Goal: Task Accomplishment & Management: Manage account settings

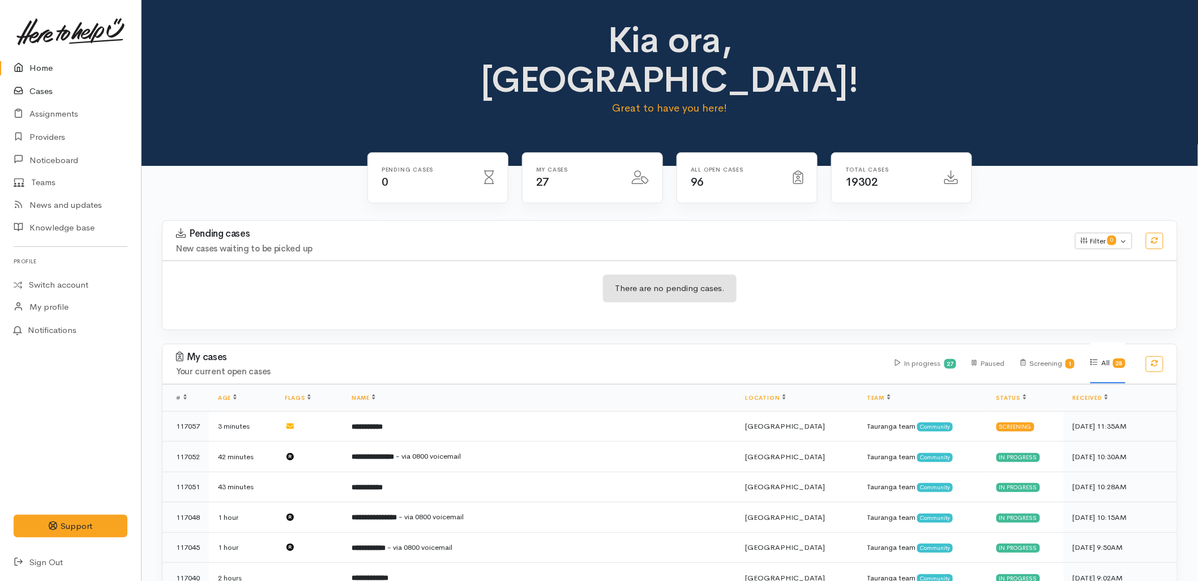
drag, startPoint x: 23, startPoint y: 92, endPoint x: 155, endPoint y: 6, distance: 157.9
click at [23, 92] on icon at bounding box center [22, 91] width 16 height 14
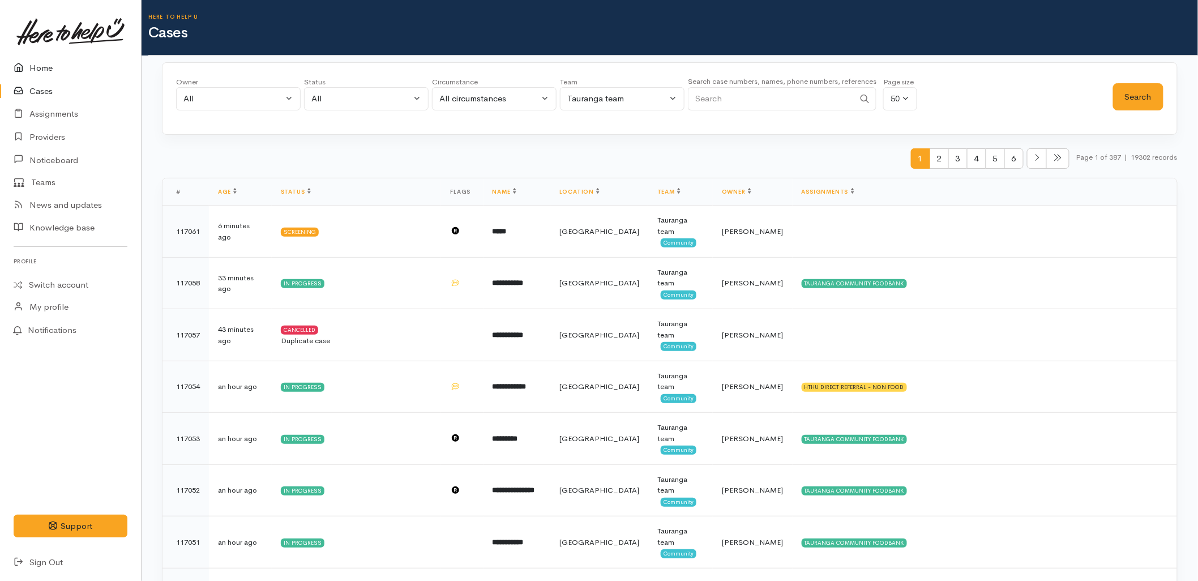
click at [58, 70] on link "Home" at bounding box center [70, 68] width 141 height 23
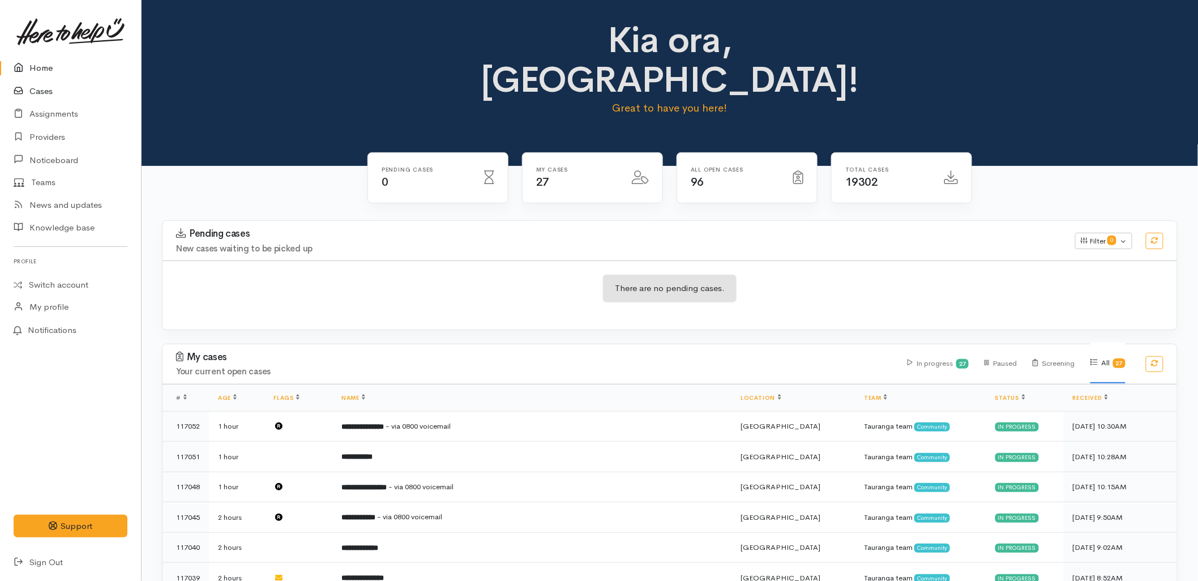
click at [45, 87] on link "Cases" at bounding box center [70, 91] width 141 height 23
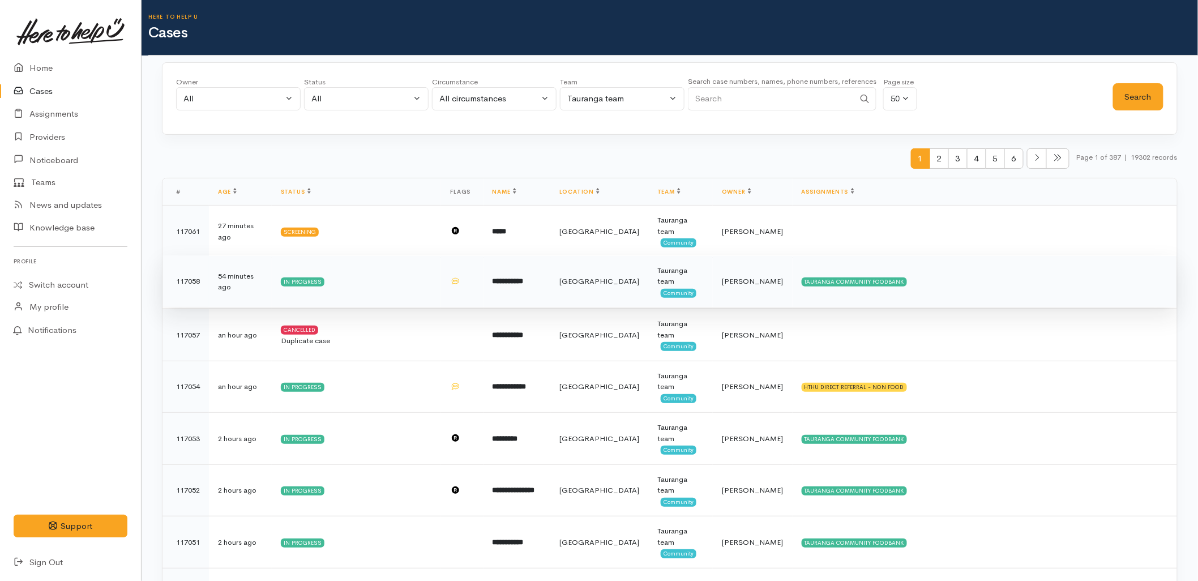
click at [524, 280] on b "**********" at bounding box center [507, 280] width 31 height 7
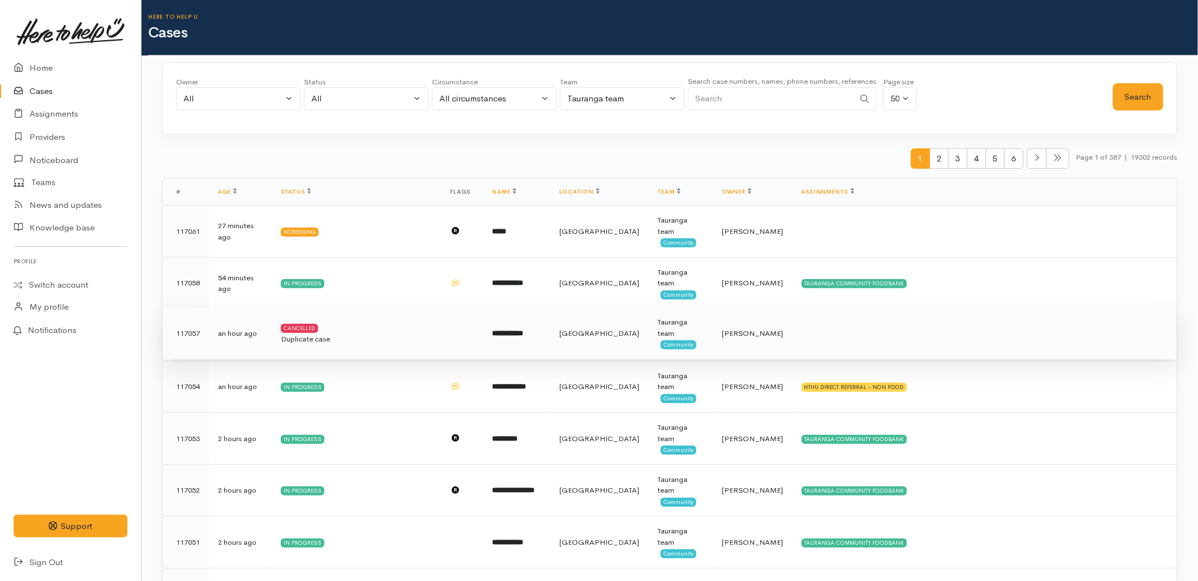
click at [457, 336] on td at bounding box center [462, 333] width 42 height 52
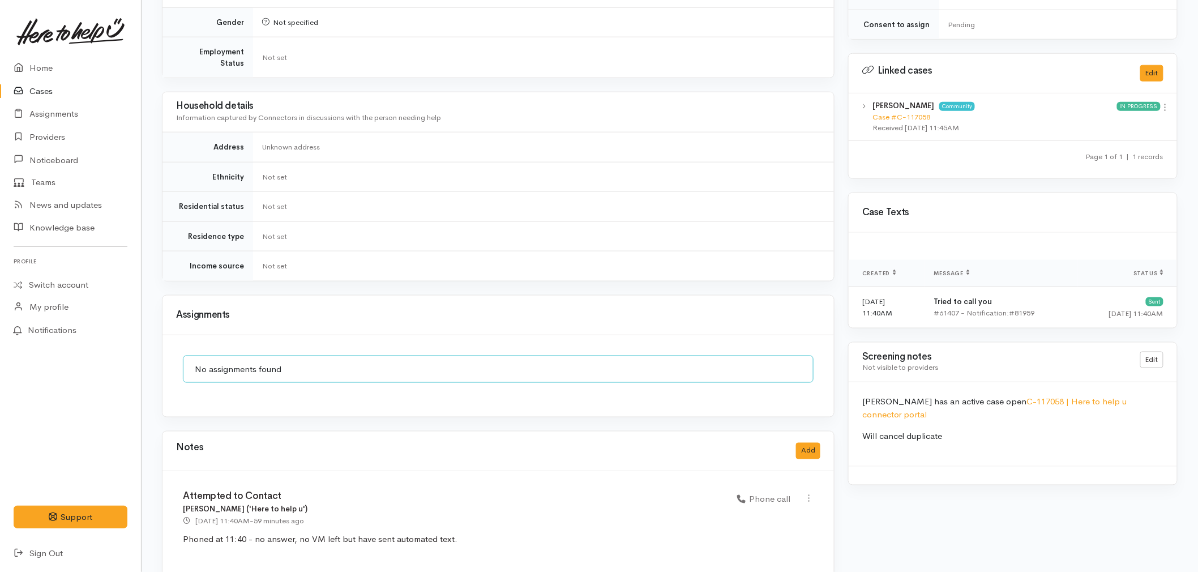
scroll to position [526, 0]
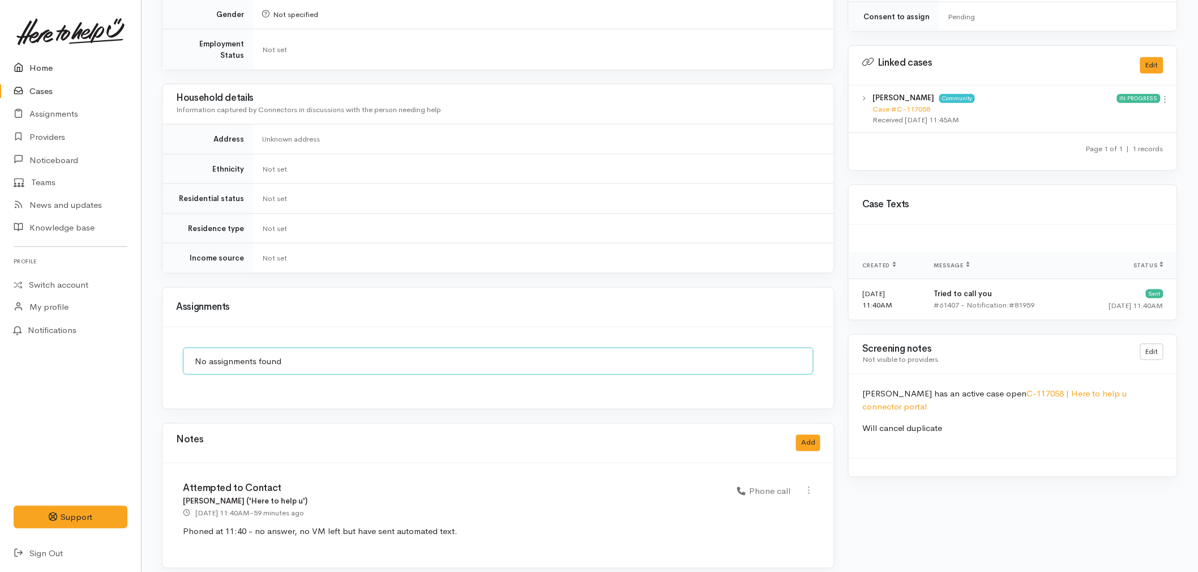
click at [28, 69] on icon at bounding box center [22, 68] width 16 height 14
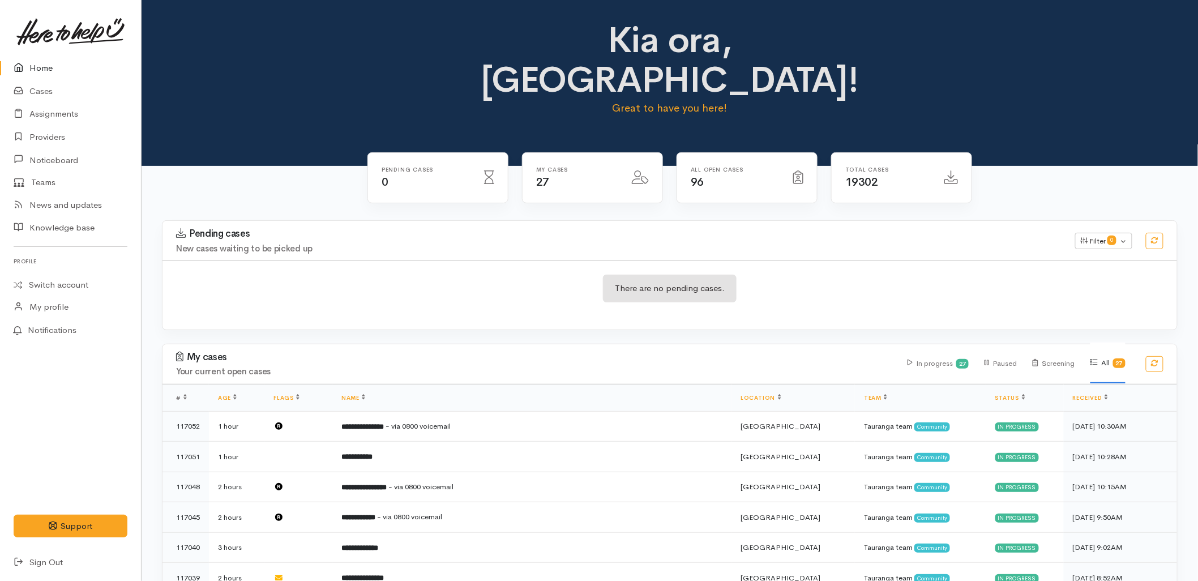
click at [477, 277] on div "There are no pending cases." at bounding box center [669, 294] width 1014 height 69
click at [366, 260] on div "There are no pending cases." at bounding box center [669, 294] width 1014 height 69
click at [562, 291] on div "Pending cases New cases waiting to be picked up Filter 0 Filters Clear filters …" at bounding box center [669, 281] width 1029 height 123
click at [44, 89] on link "Cases" at bounding box center [70, 91] width 141 height 23
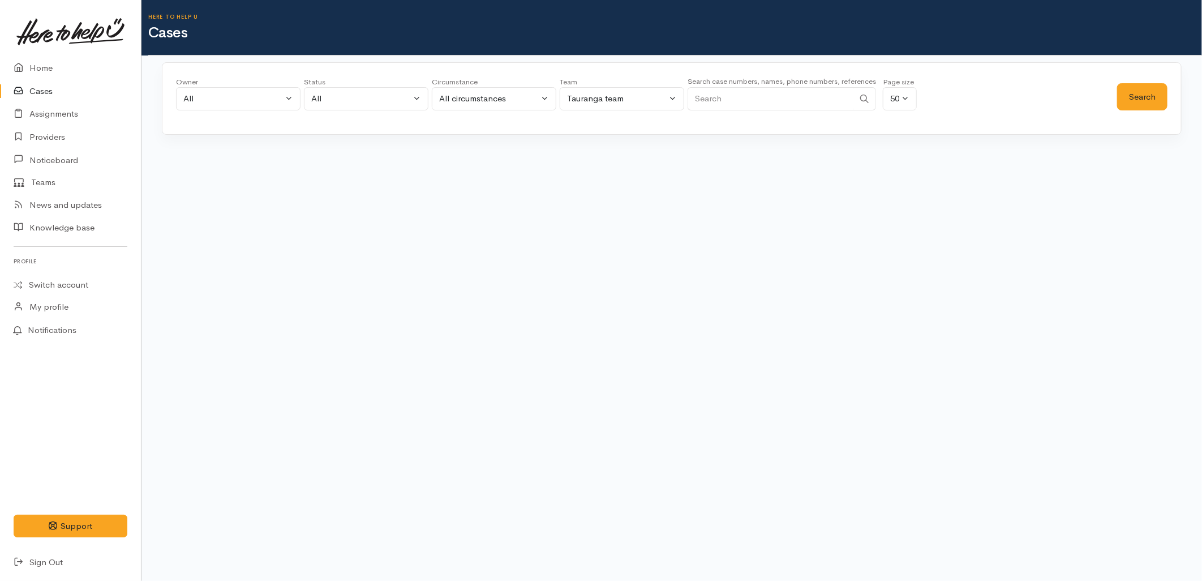
click at [821, 93] on input "Search" at bounding box center [771, 98] width 166 height 23
paste input "0272780354"
click at [1140, 92] on button "Search" at bounding box center [1142, 97] width 50 height 28
click at [854, 98] on input "0272780354" at bounding box center [771, 98] width 166 height 23
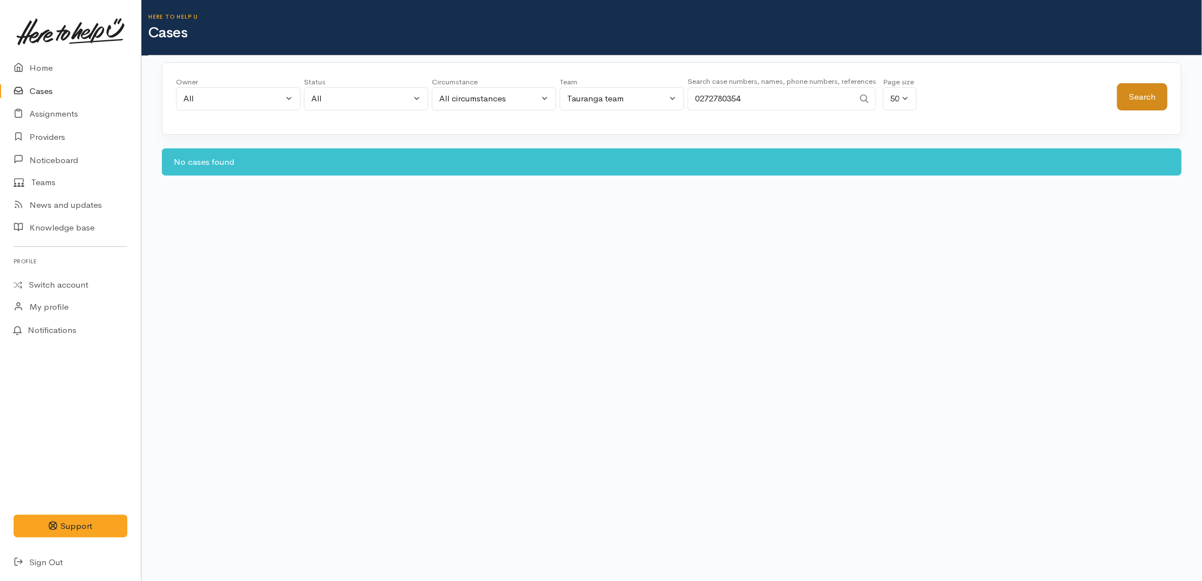
type input "0272780354"
click at [1161, 105] on button "Search" at bounding box center [1142, 97] width 50 height 28
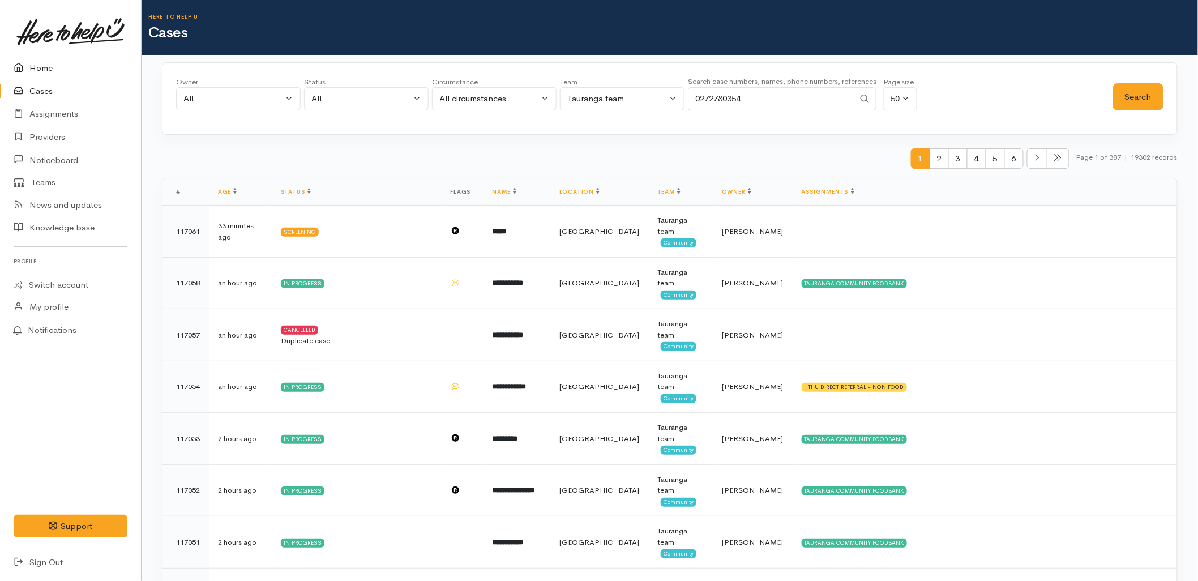
click at [27, 65] on icon at bounding box center [22, 68] width 16 height 14
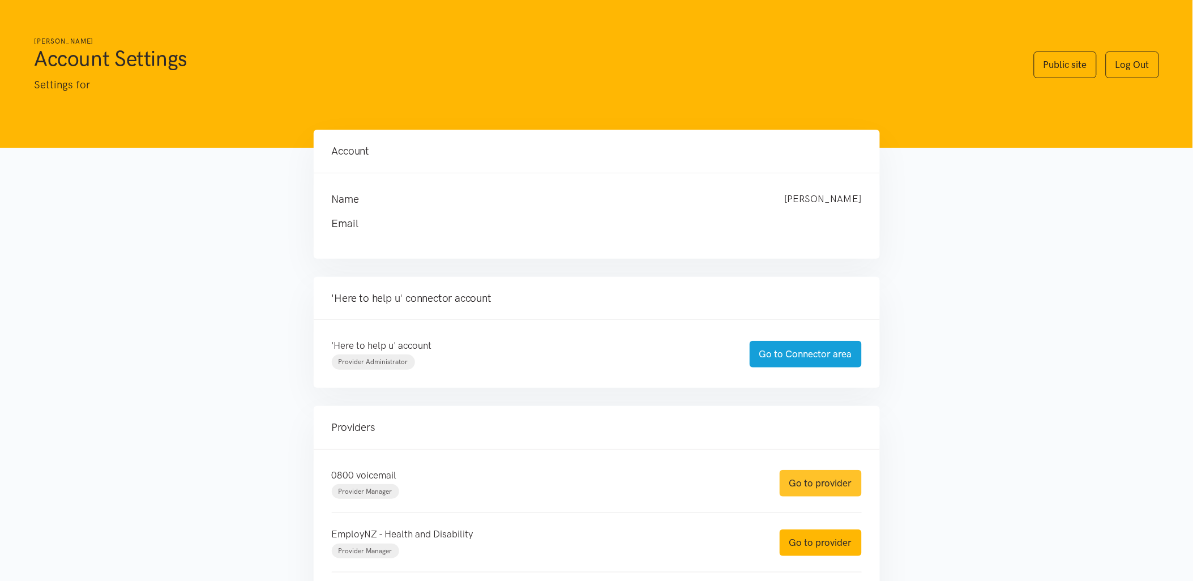
click at [825, 477] on link "Go to provider" at bounding box center [820, 483] width 82 height 27
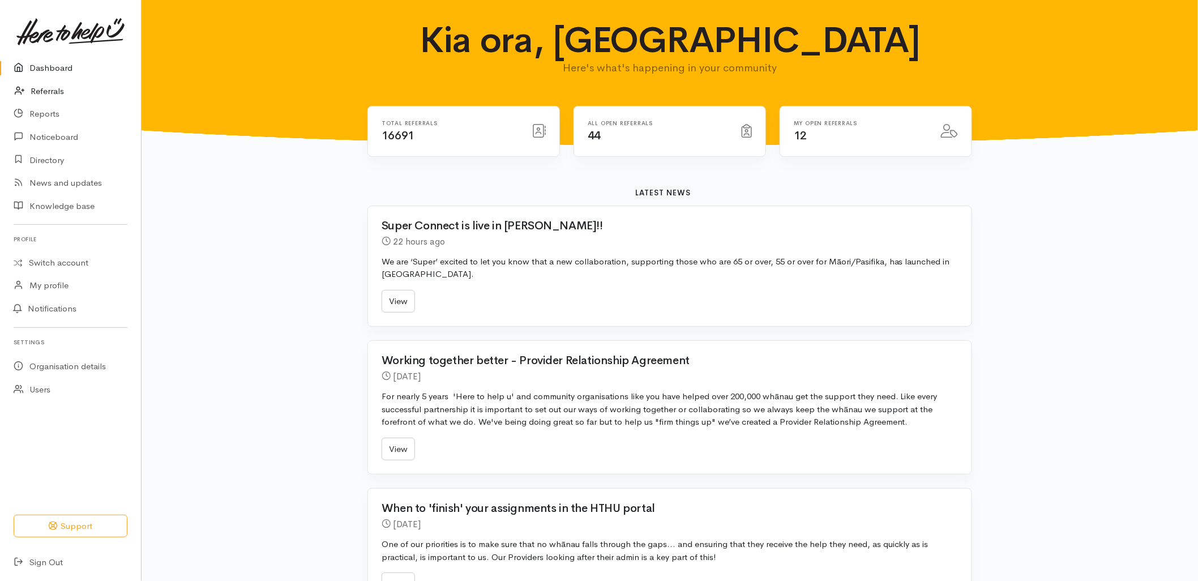
click at [57, 85] on link "Referrals" at bounding box center [70, 91] width 141 height 23
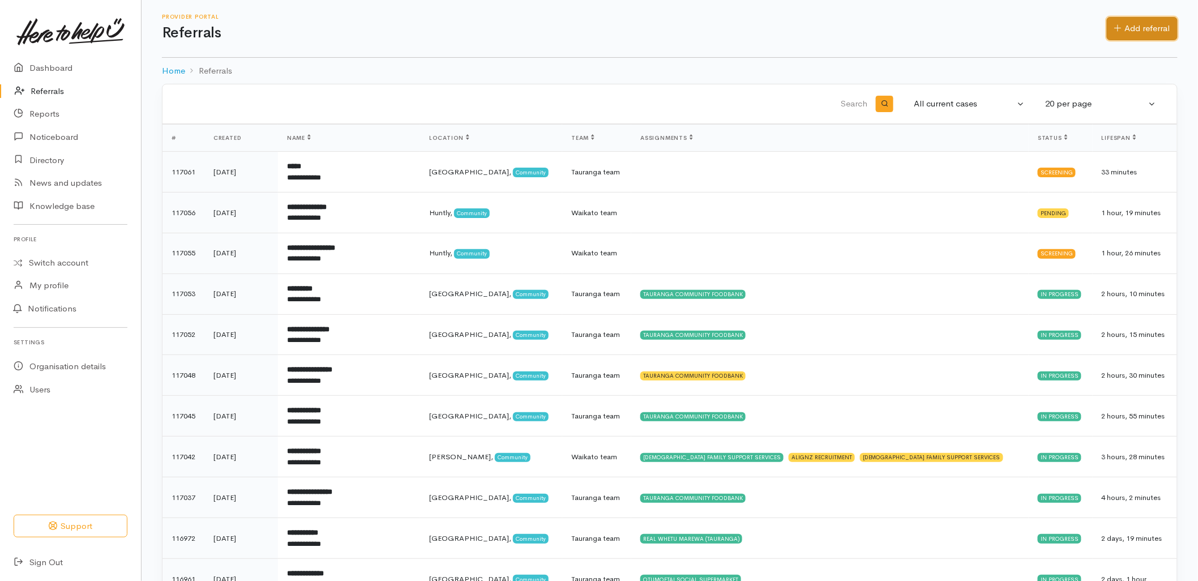
click at [1135, 31] on link "Add referral" at bounding box center [1141, 28] width 71 height 23
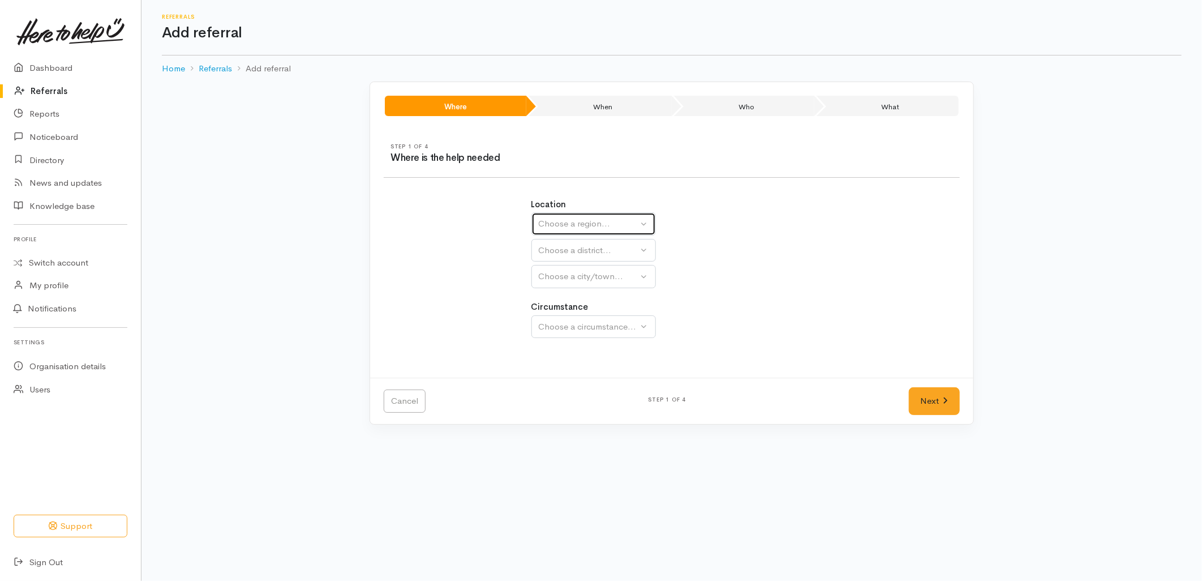
click at [585, 225] on div "Choose a region..." at bounding box center [589, 223] width 100 height 13
click at [568, 316] on span "Bay of Plenty" at bounding box center [571, 312] width 51 height 13
select select "4"
select select
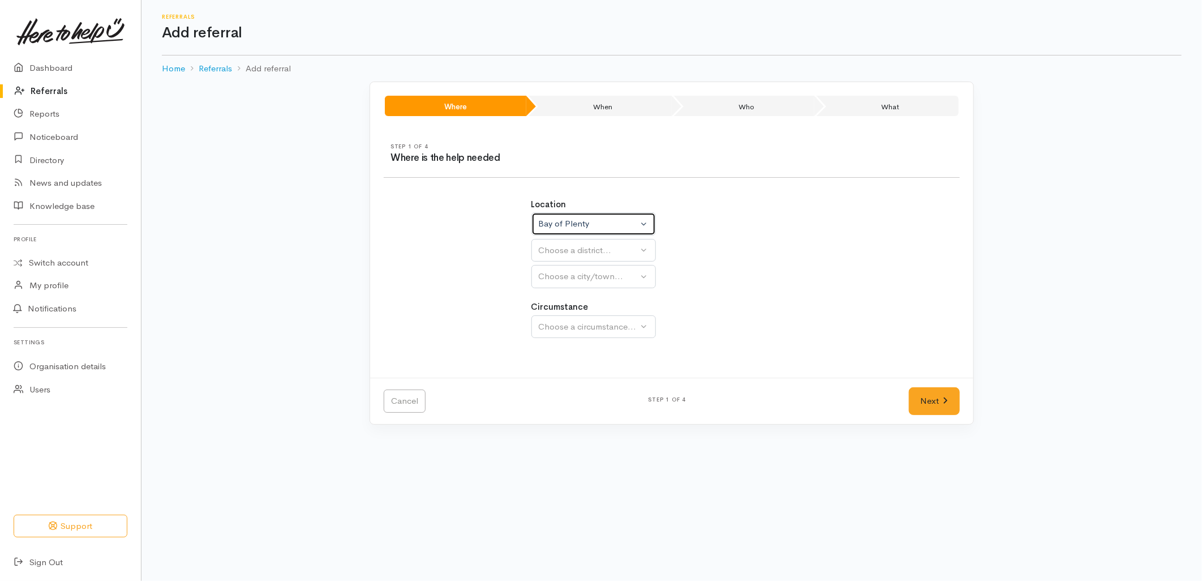
select select
click at [564, 252] on div "Choose a district..." at bounding box center [618, 250] width 159 height 13
click at [566, 314] on link "Eastern Bay of Plenty" at bounding box center [623, 321] width 183 height 18
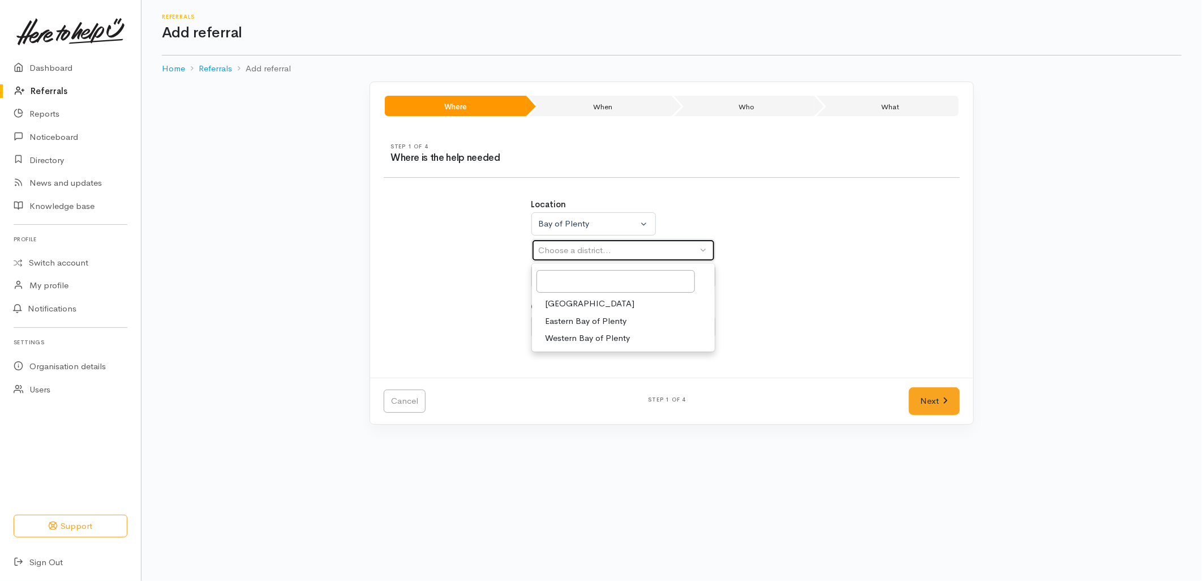
select select "13"
select select
click at [567, 250] on div "Eastern Bay of Plenty" at bounding box center [618, 250] width 159 height 13
click at [572, 302] on span "[GEOGRAPHIC_DATA]" at bounding box center [590, 303] width 89 height 13
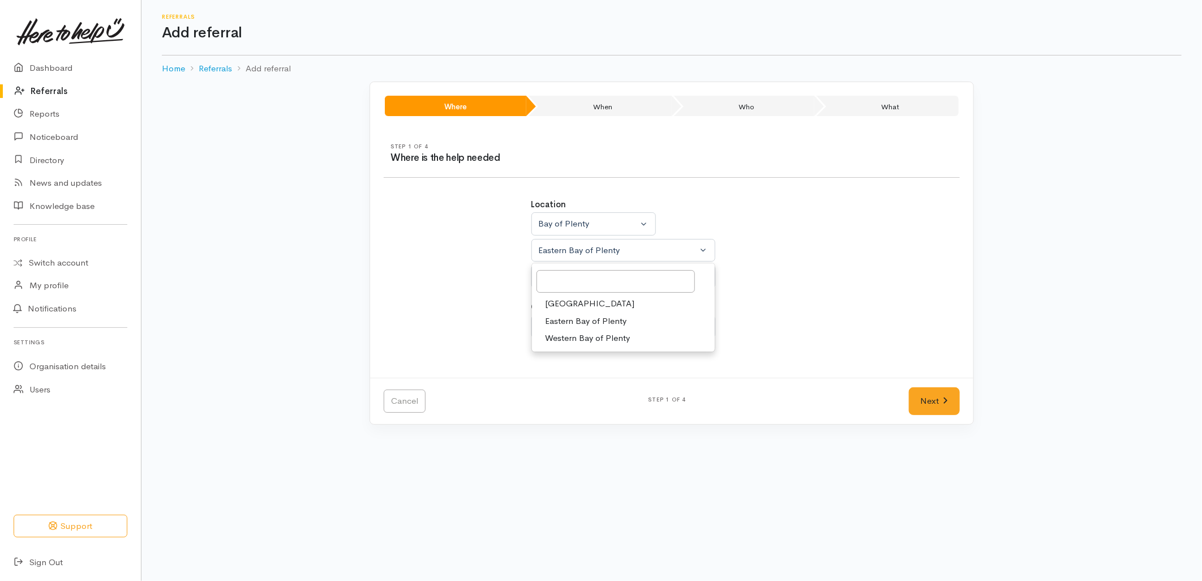
select select "6"
select select
click at [567, 332] on span "[GEOGRAPHIC_DATA]" at bounding box center [590, 330] width 89 height 13
select select "4"
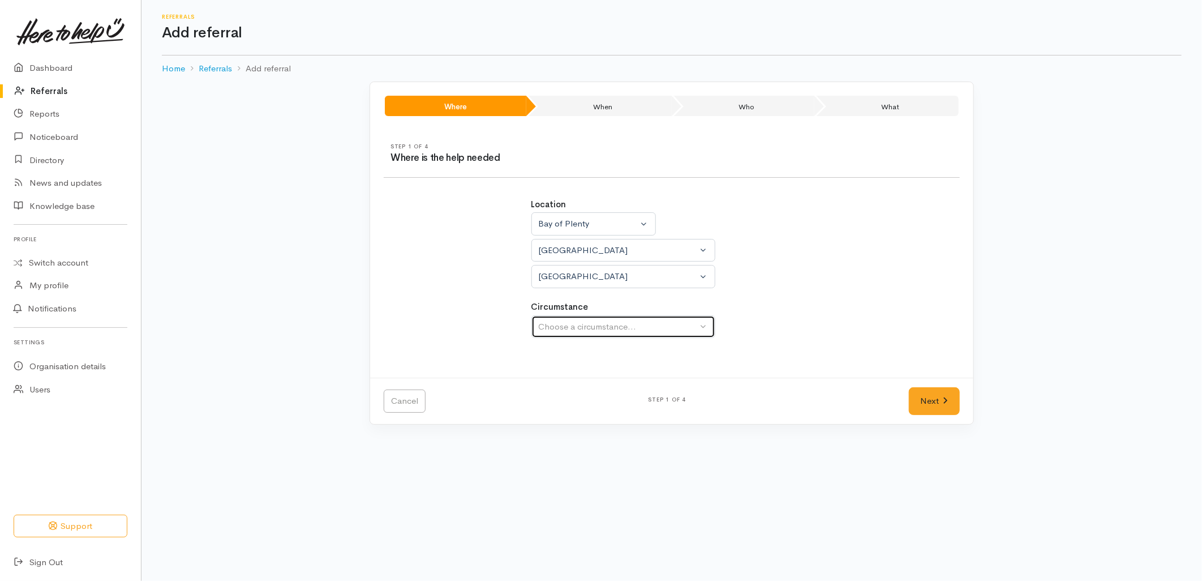
drag, startPoint x: 567, startPoint y: 332, endPoint x: 569, endPoint y: 368, distance: 36.9
click at [567, 328] on div "Choose a circumstance..." at bounding box center [618, 326] width 159 height 13
click at [569, 378] on span "Community" at bounding box center [567, 380] width 43 height 13
select select "2"
click at [921, 397] on link "Next" at bounding box center [934, 401] width 51 height 28
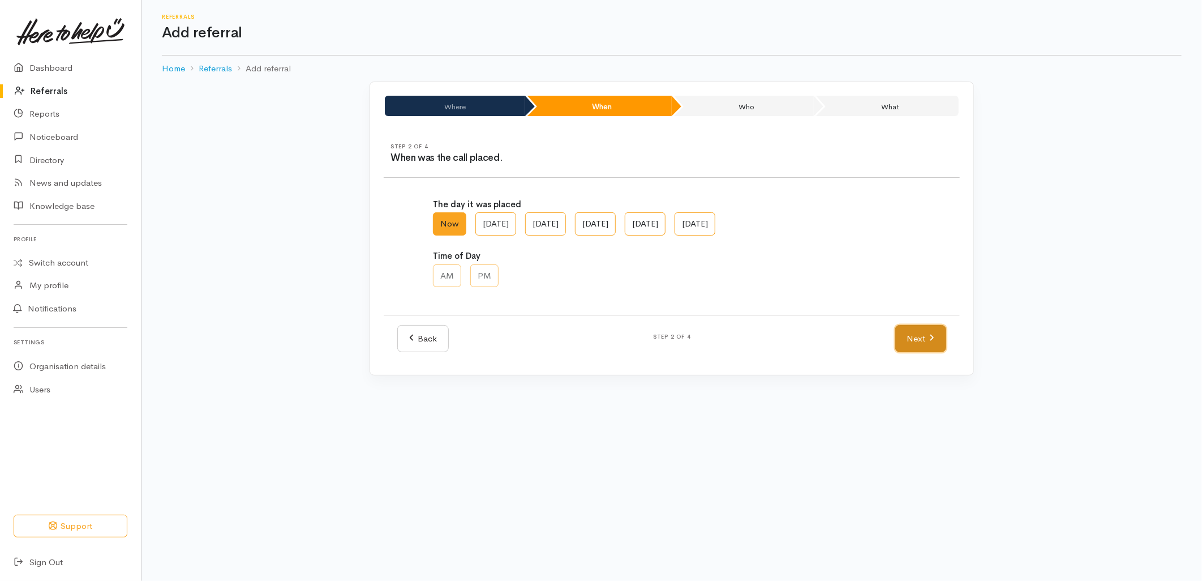
click at [932, 333] on icon at bounding box center [931, 337] width 5 height 8
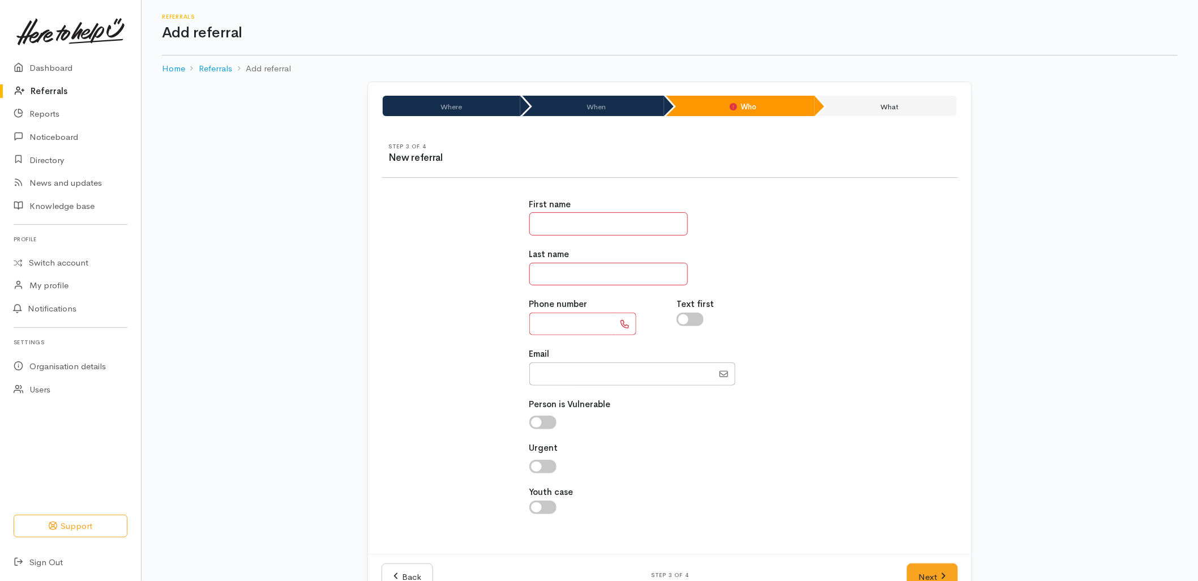
click at [551, 334] on input "text" at bounding box center [571, 323] width 85 height 23
type input "**********"
type input "******"
click at [942, 580] on icon at bounding box center [943, 576] width 5 height 8
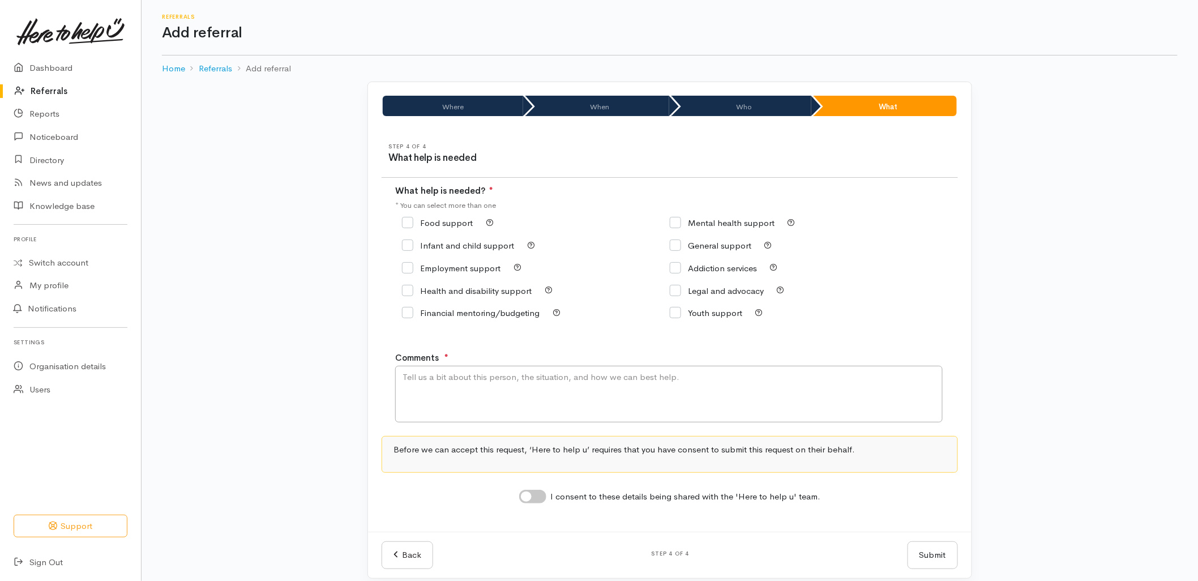
click at [438, 223] on input "Food support" at bounding box center [437, 222] width 71 height 8
checkbox input "true"
click at [478, 405] on textarea "Comments" at bounding box center [668, 394] width 547 height 57
type textarea "Requesting food support."
click at [530, 499] on input "I consent to these details being shared with the 'Here to help u' team." at bounding box center [532, 497] width 27 height 14
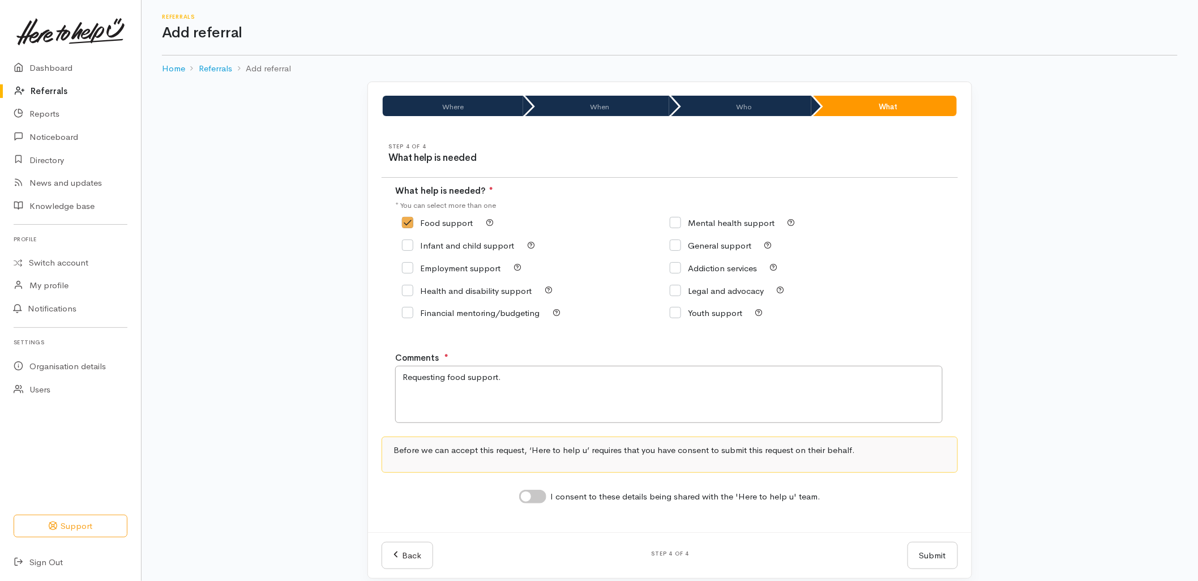
checkbox input "true"
click at [932, 554] on button "Submit" at bounding box center [932, 556] width 50 height 28
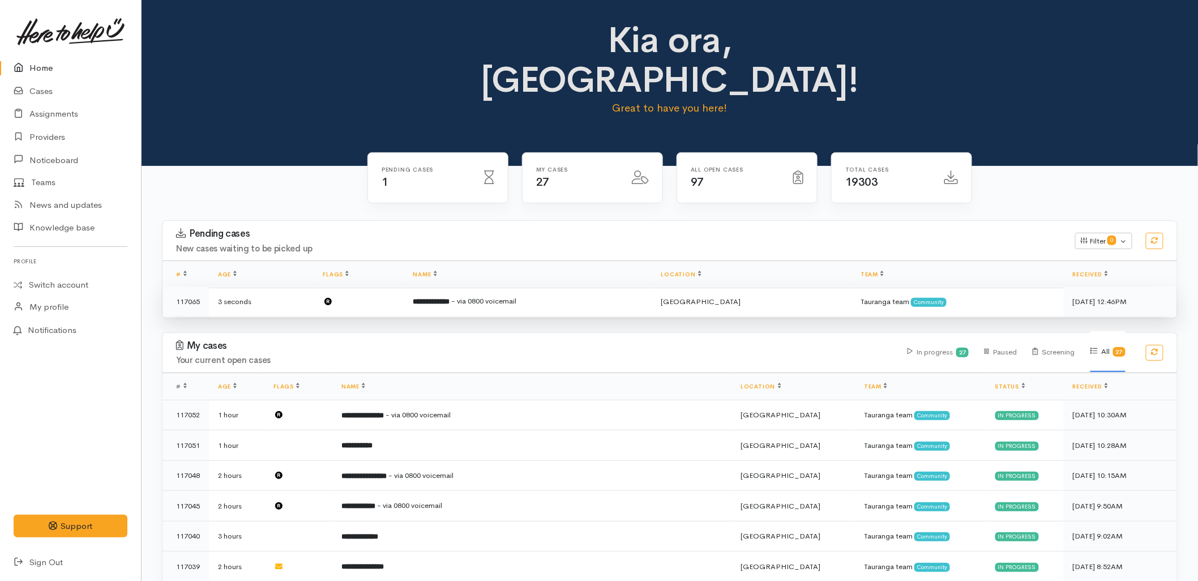
click at [432, 286] on td "**********" at bounding box center [528, 301] width 248 height 30
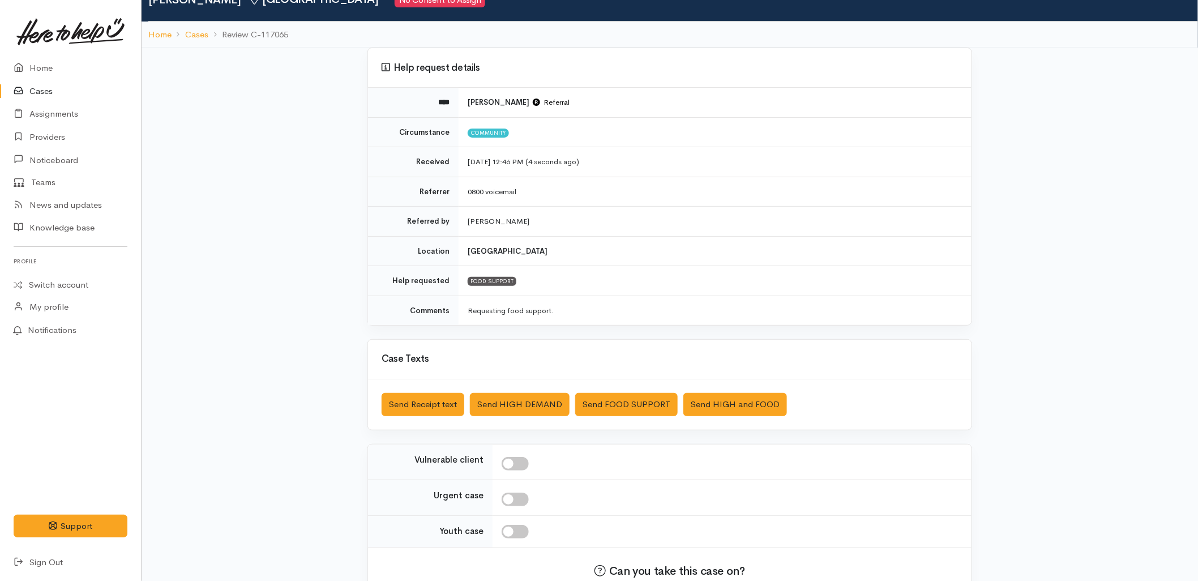
scroll to position [122, 0]
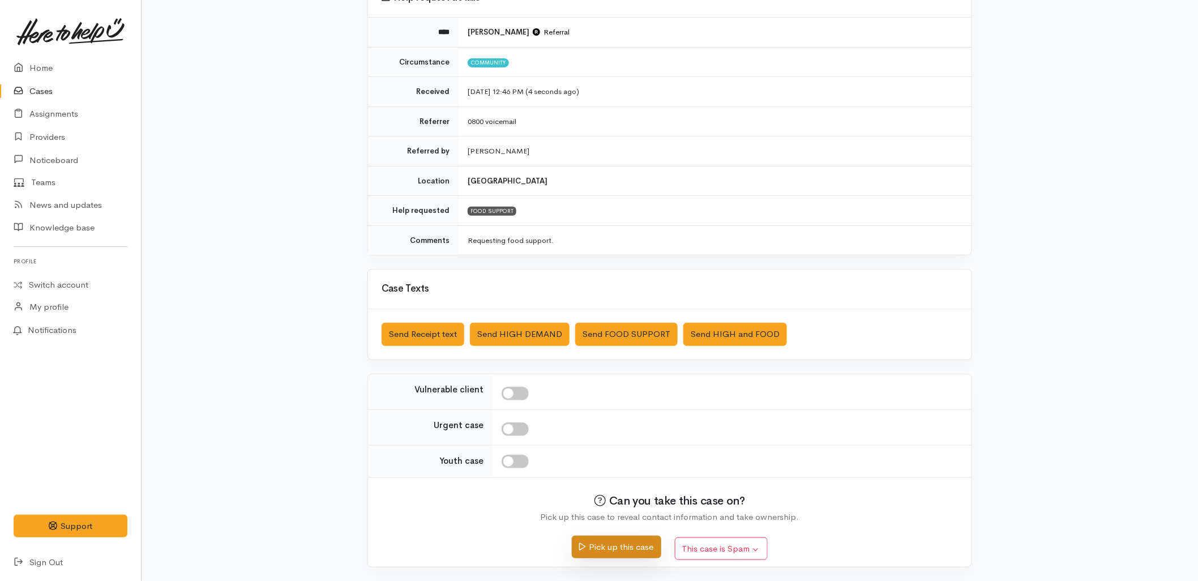
click at [600, 550] on button "Pick up this case" at bounding box center [616, 546] width 89 height 23
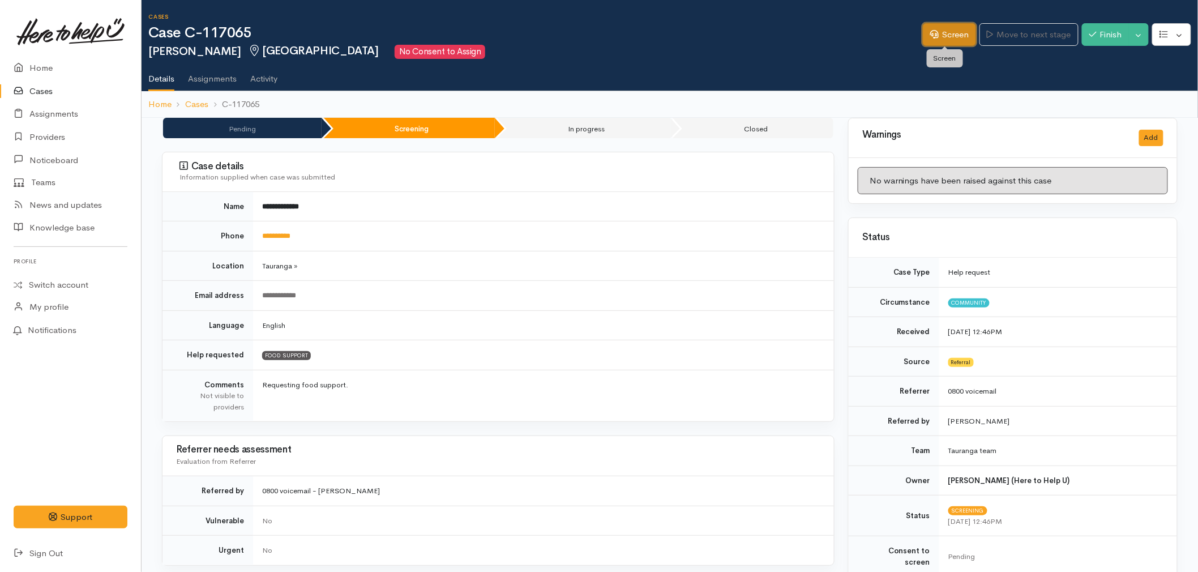
click at [955, 32] on link "Screen" at bounding box center [949, 34] width 53 height 23
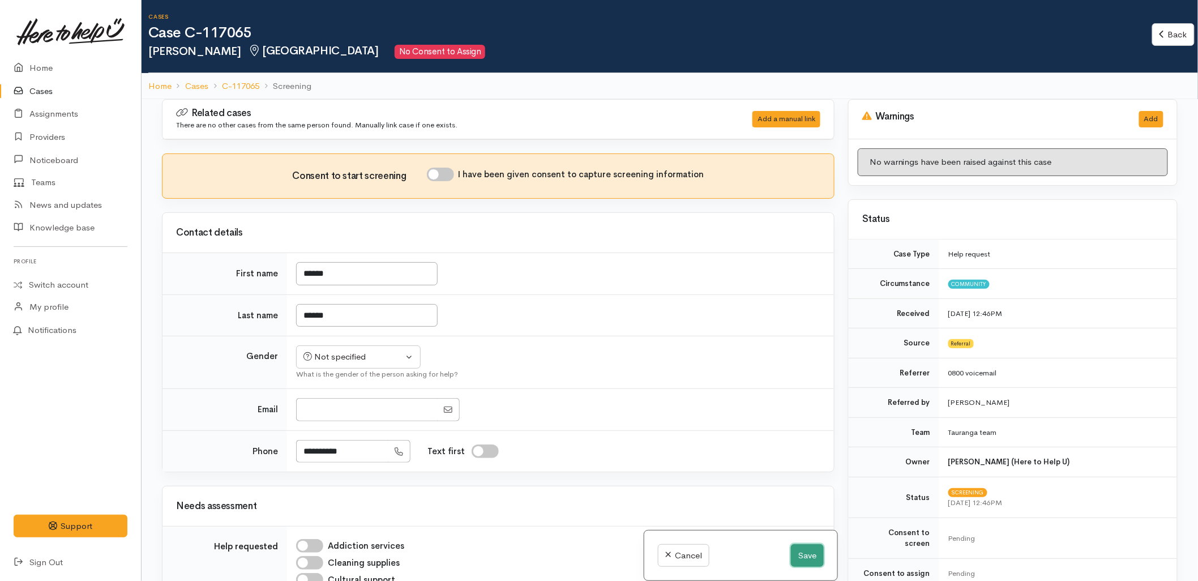
click at [801, 558] on button "Save" at bounding box center [807, 555] width 33 height 23
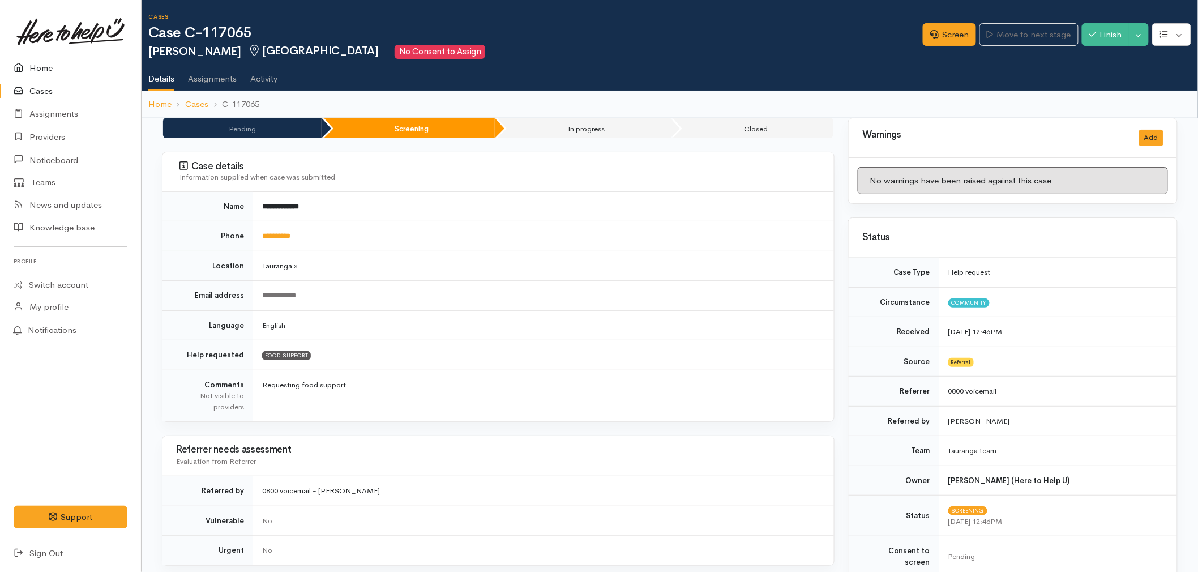
click at [41, 63] on link "Home" at bounding box center [70, 68] width 141 height 23
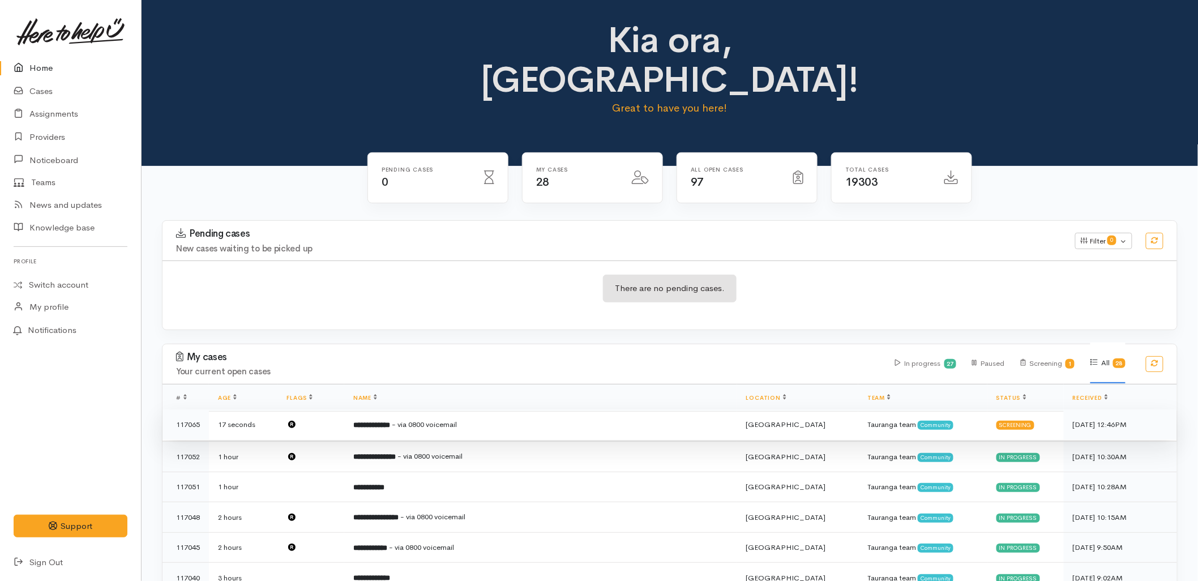
click at [389, 421] on b "**********" at bounding box center [371, 424] width 37 height 7
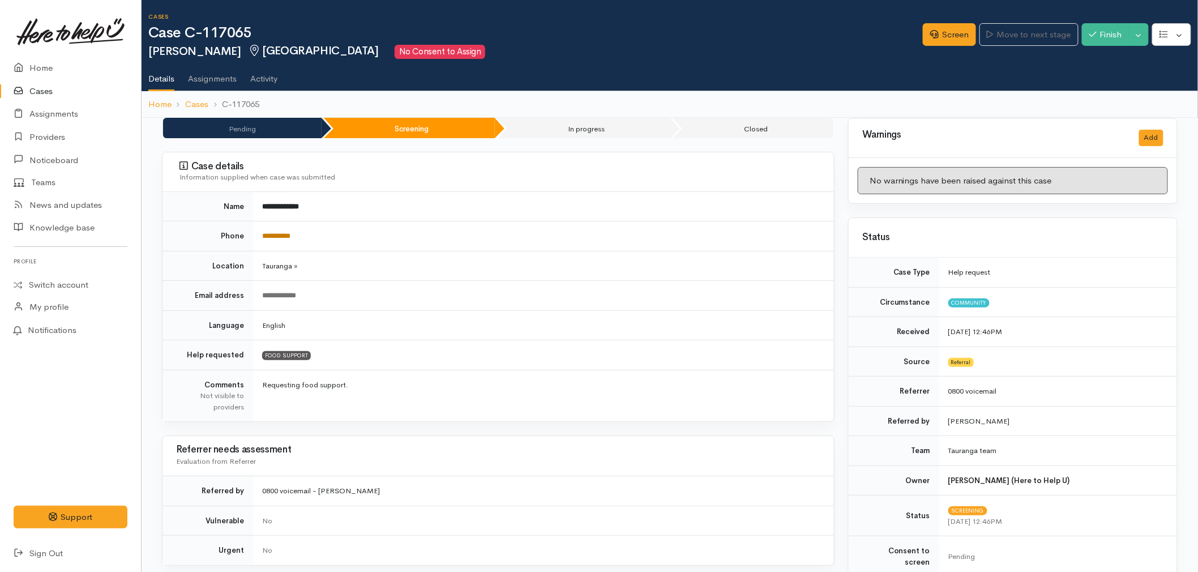
click at [273, 234] on link "**********" at bounding box center [276, 235] width 28 height 7
click at [951, 37] on link "Screen" at bounding box center [949, 34] width 53 height 23
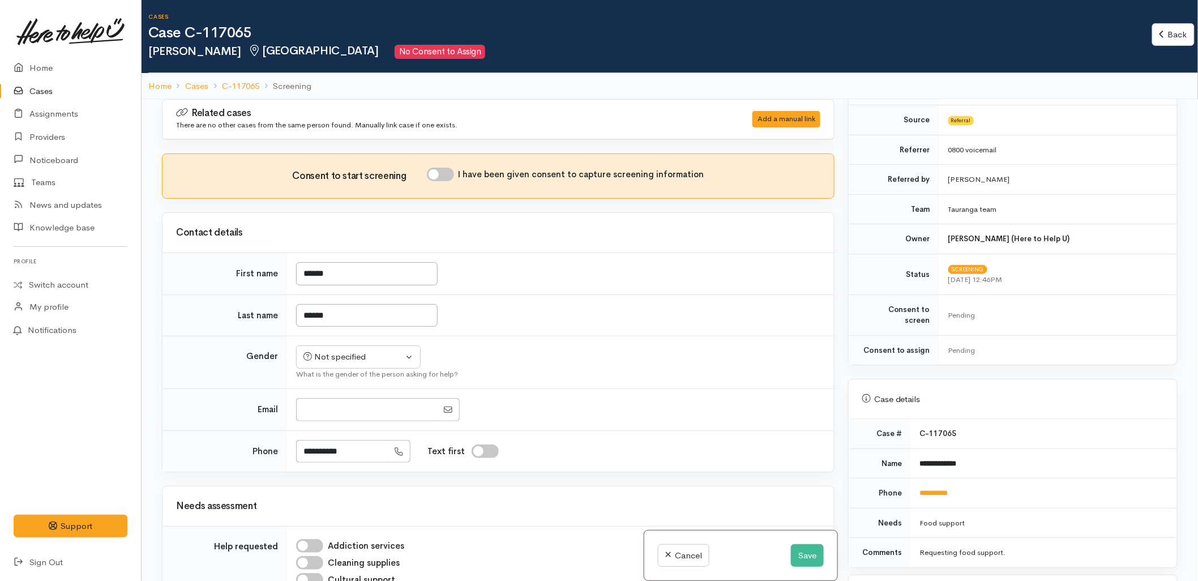
scroll to position [377, 0]
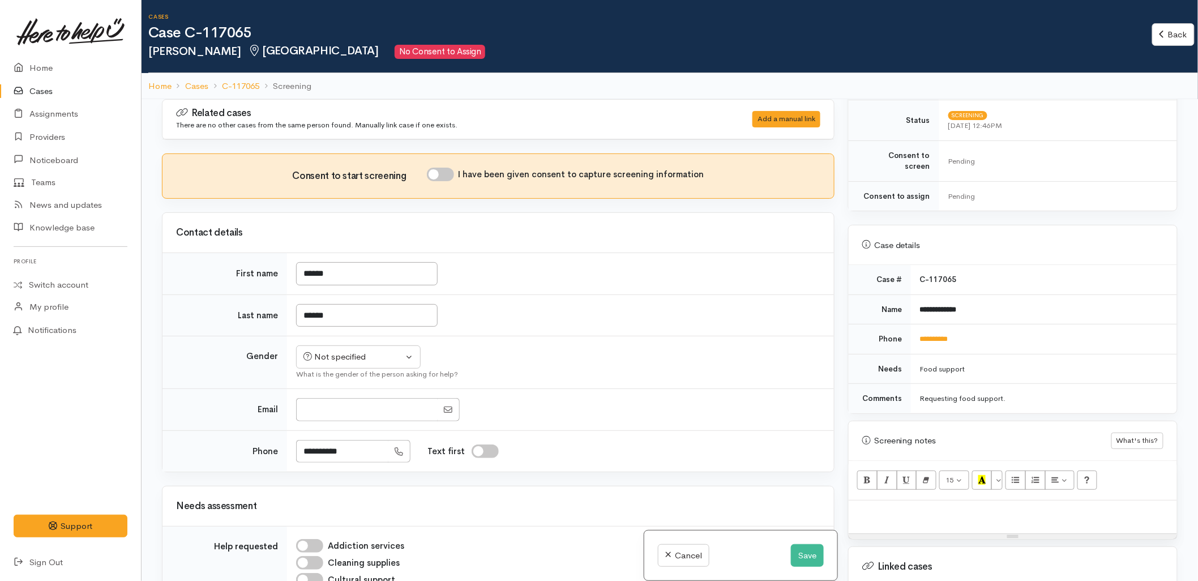
click at [935, 506] on p at bounding box center [1012, 512] width 317 height 13
paste div
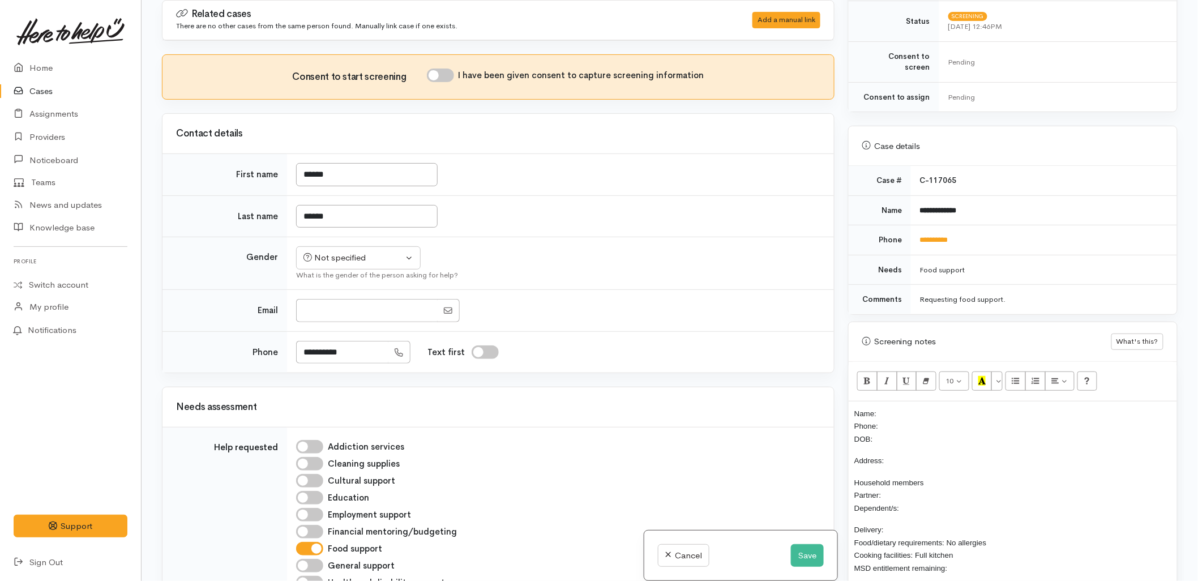
scroll to position [414, 0]
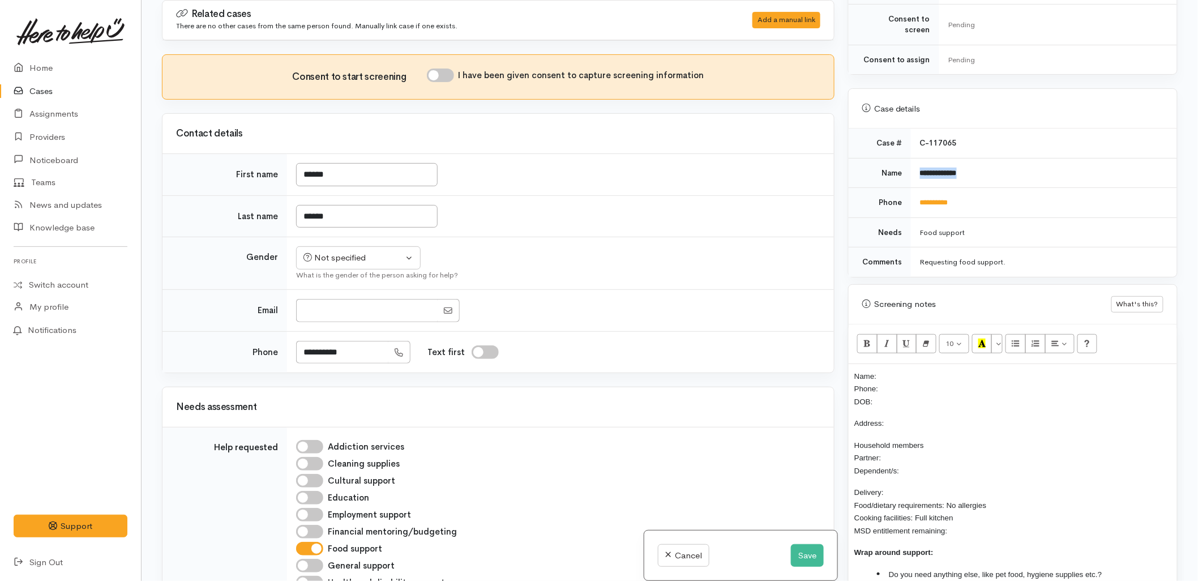
drag, startPoint x: 974, startPoint y: 168, endPoint x: 915, endPoint y: 168, distance: 59.4
click at [915, 168] on td "**********" at bounding box center [1044, 173] width 266 height 30
copy b "**********"
click at [920, 364] on div "Name: Phone: DOB: Address: Household members Partner: Dependent/s: Delivery: Fo…" at bounding box center [1012, 486] width 328 height 244
drag, startPoint x: 972, startPoint y: 193, endPoint x: 916, endPoint y: 194, distance: 56.6
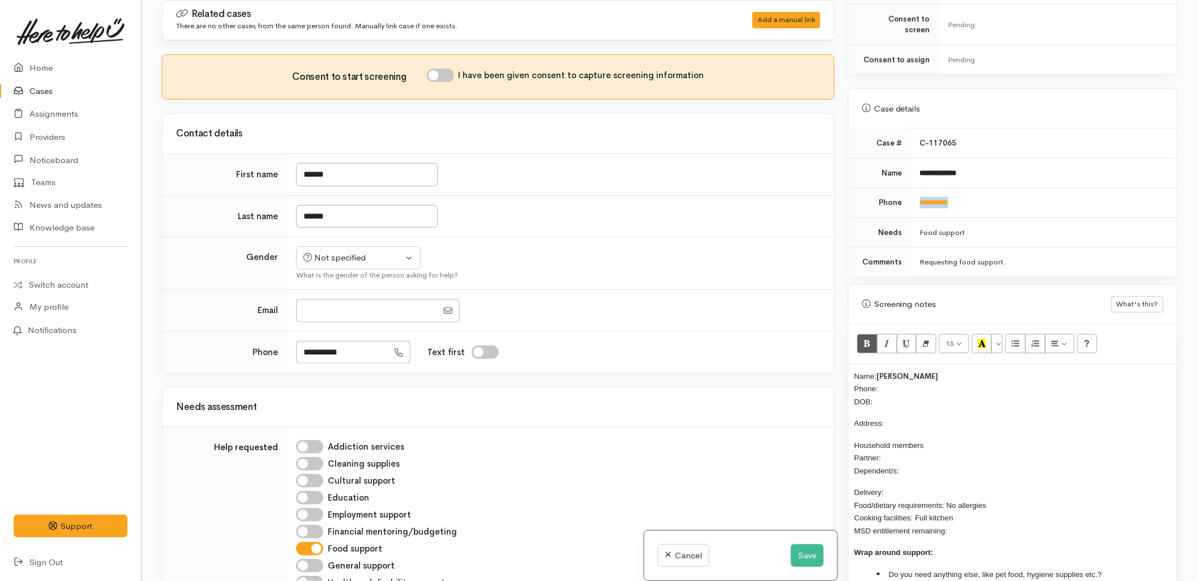
click at [916, 194] on td "**********" at bounding box center [1044, 203] width 266 height 30
copy link "**********"
click at [908, 376] on p "Name: Debbie Hunter Phone: DOB:" at bounding box center [1012, 389] width 317 height 38
click at [382, 264] on div "Not specified" at bounding box center [353, 257] width 100 height 13
click at [332, 315] on span "Female" at bounding box center [367, 318] width 97 height 13
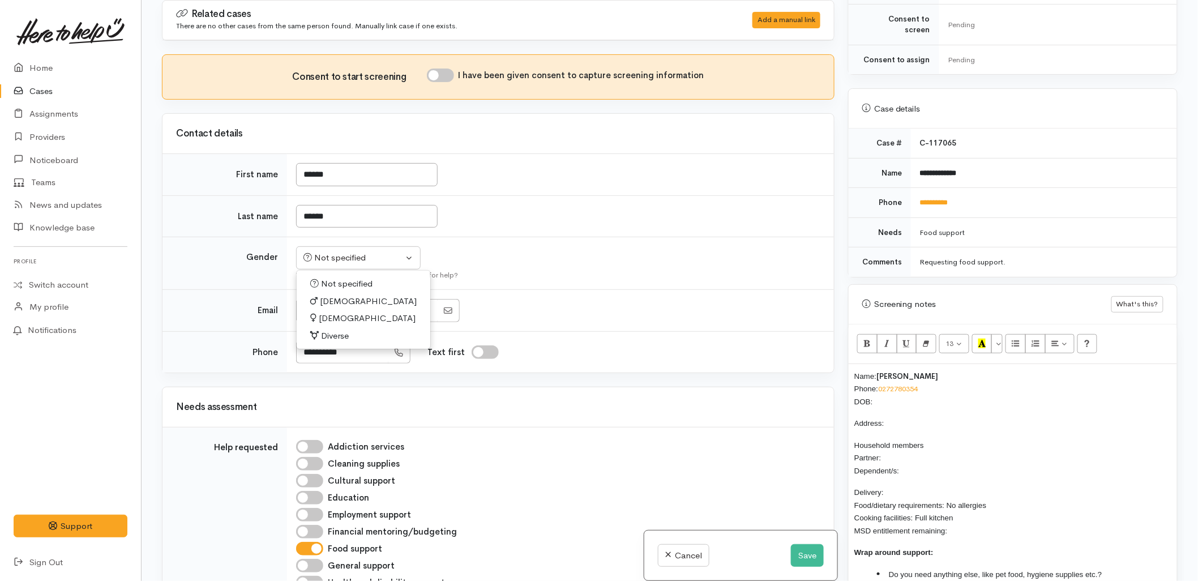
select select "Female"
click at [444, 75] on input "I have been given consent to capture screening information" at bounding box center [440, 75] width 27 height 14
checkbox input "true"
click at [694, 260] on td "Not specified Male Female Diverse Female Not specified Male Female Diverse What…" at bounding box center [560, 263] width 547 height 53
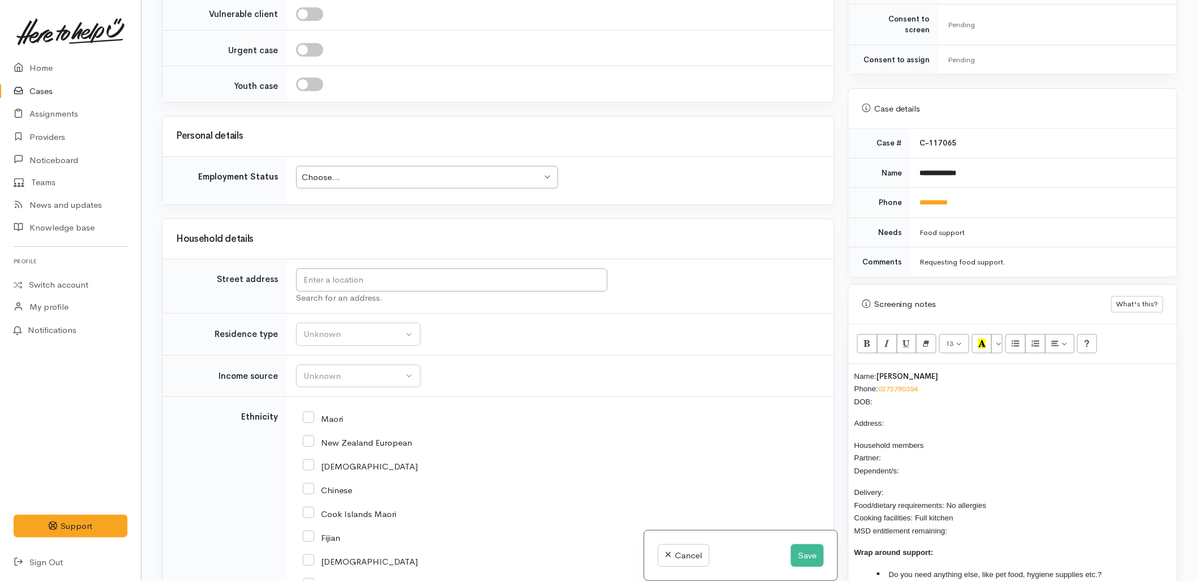
scroll to position [1006, 0]
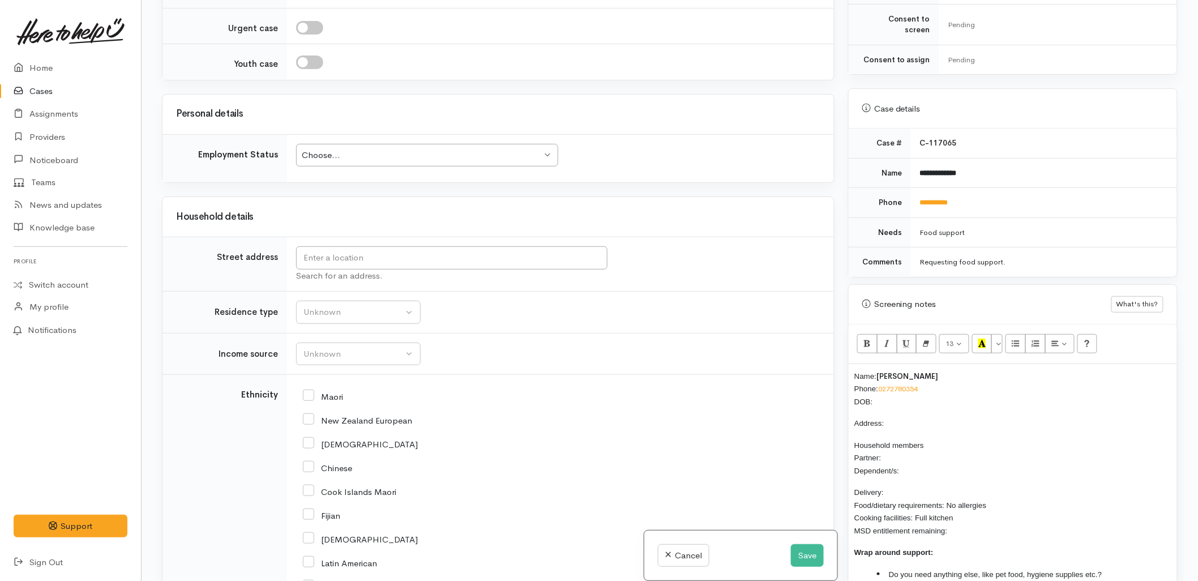
click at [881, 393] on p "Name: Debbie Hunter Phone: 0272780354 DOB:" at bounding box center [1012, 389] width 317 height 38
click at [422, 260] on input "text" at bounding box center [451, 257] width 311 height 23
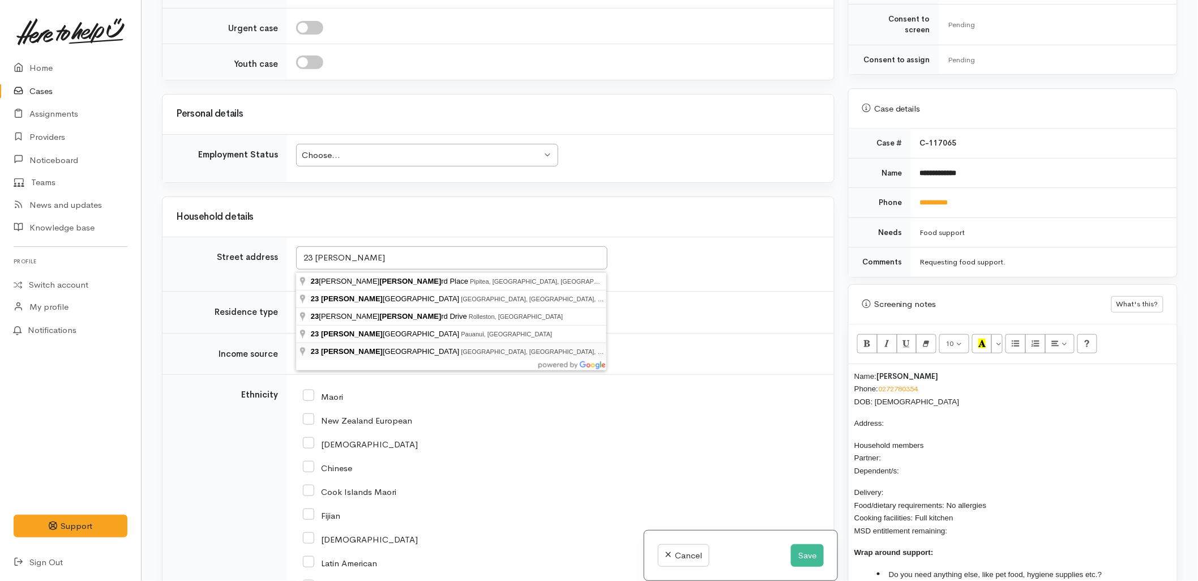
type input "23 Sheppard Street, Gate Pa, Tauranga, New Zealand"
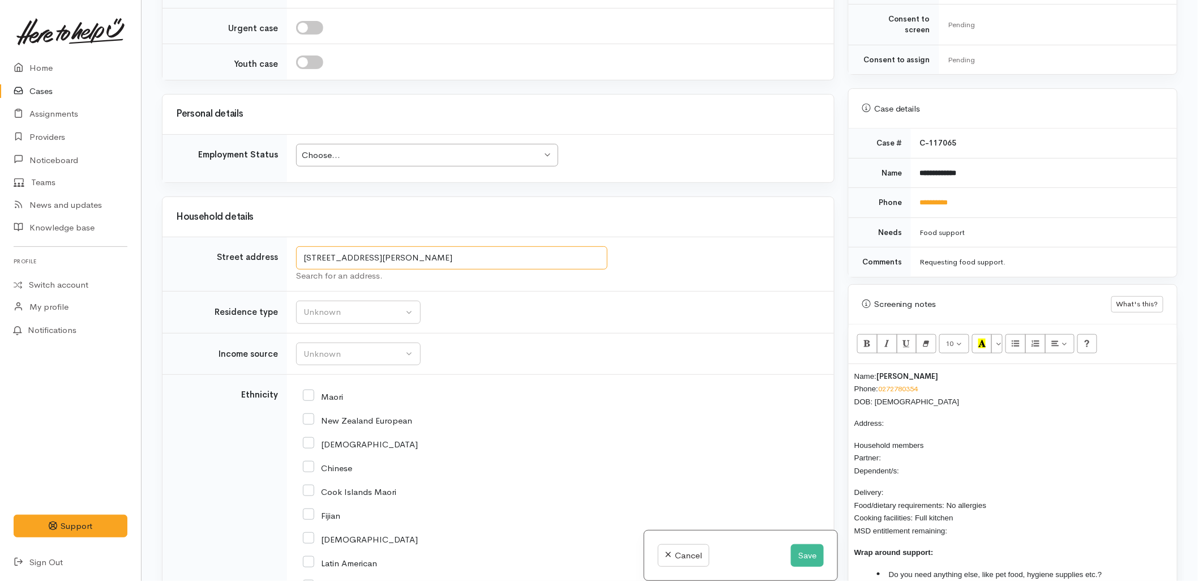
drag, startPoint x: 414, startPoint y: 259, endPoint x: 294, endPoint y: 261, distance: 119.4
click at [295, 255] on td "23 Sheppard Street, Gate Pa, Tauranga, New Zealand Search for an address." at bounding box center [560, 264] width 547 height 54
click at [931, 417] on p "Address:" at bounding box center [1012, 423] width 317 height 13
click at [631, 353] on td "Unknown ACC Maternity leave MSD - Away from Home Allowance MSD - Child Disabili…" at bounding box center [560, 354] width 547 height 42
click at [474, 361] on td "Unknown ACC Maternity leave MSD - Away from Home Allowance MSD - Child Disabili…" at bounding box center [560, 354] width 547 height 42
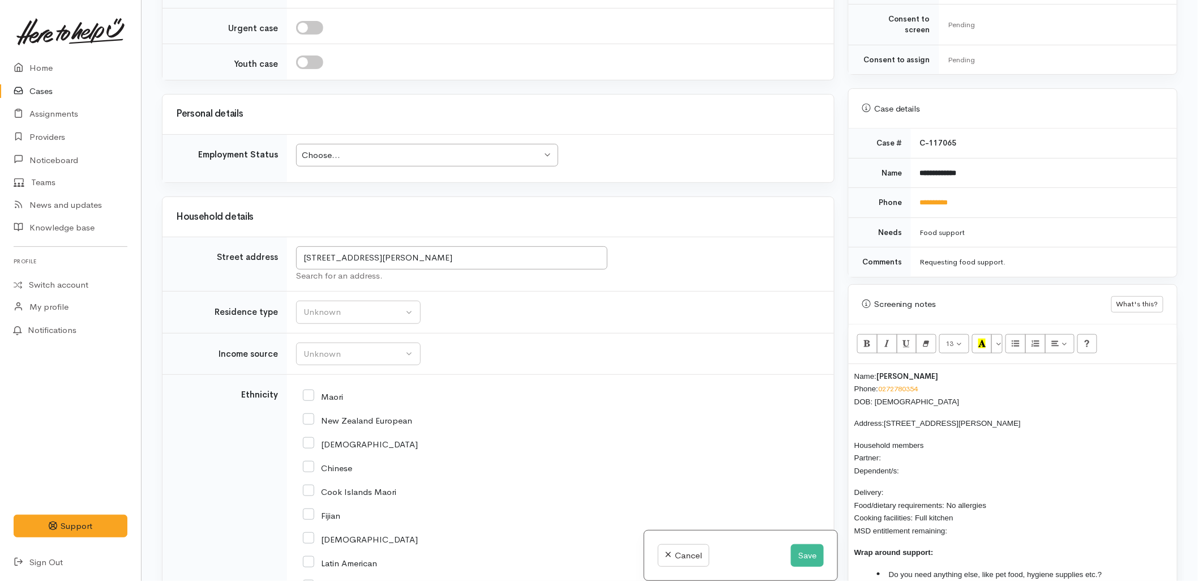
click at [613, 332] on td "Unknown Emergency accommodation Homeless Other Own home Private rental Public /…" at bounding box center [560, 312] width 547 height 42
click at [897, 448] on p "Household members Partner: Dependent/s:" at bounding box center [1012, 458] width 317 height 38
click at [320, 319] on div "Unknown" at bounding box center [353, 312] width 100 height 13
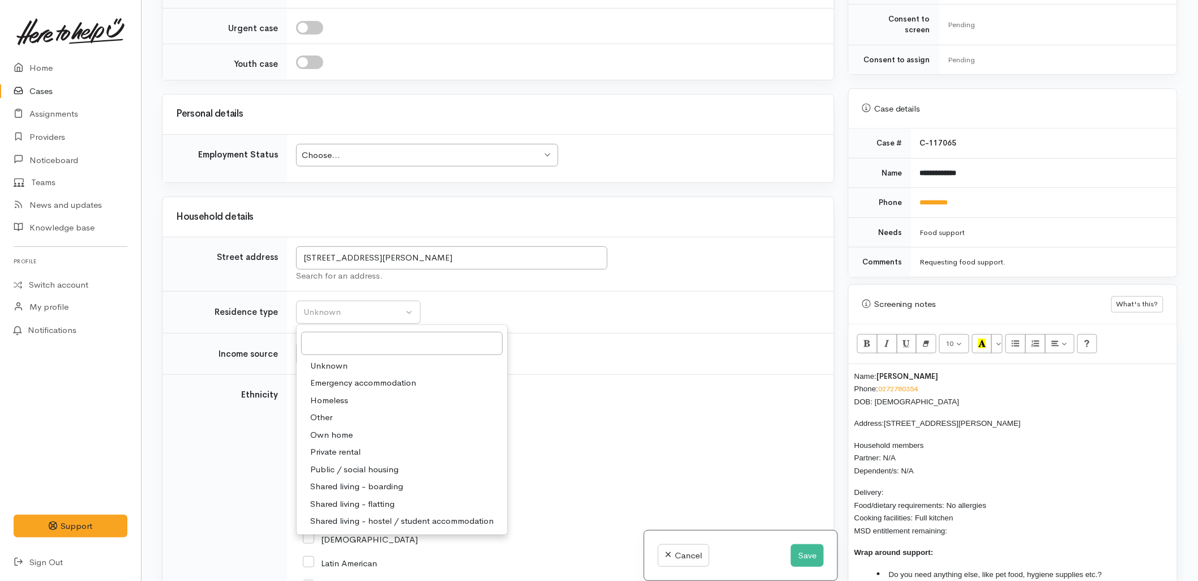
click at [591, 401] on div "Maori" at bounding box center [558, 396] width 511 height 10
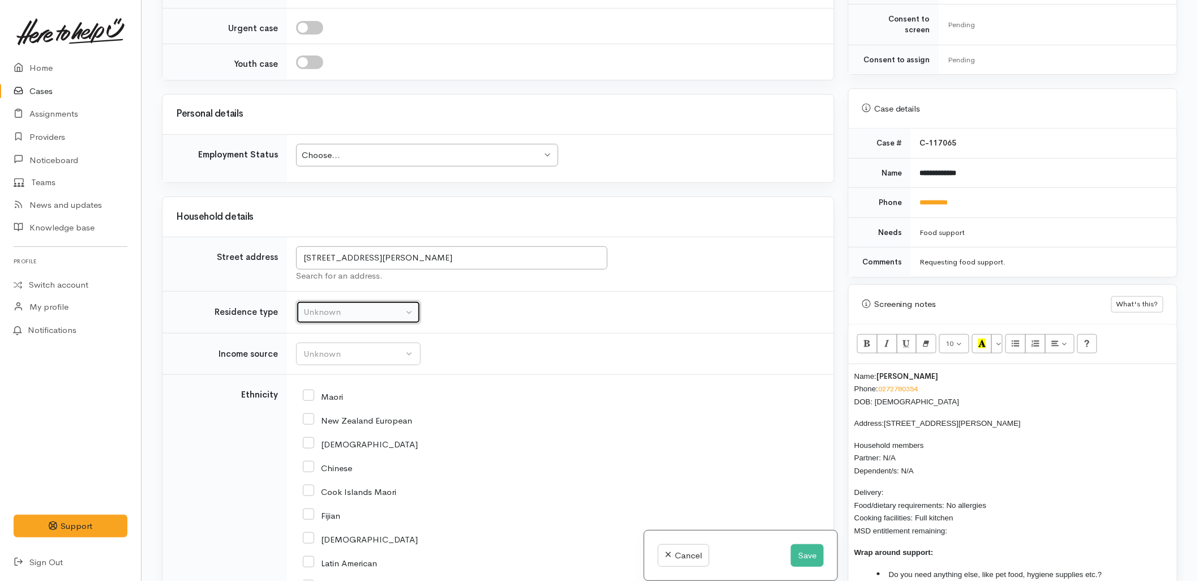
click at [323, 310] on div "Unknown" at bounding box center [353, 312] width 100 height 13
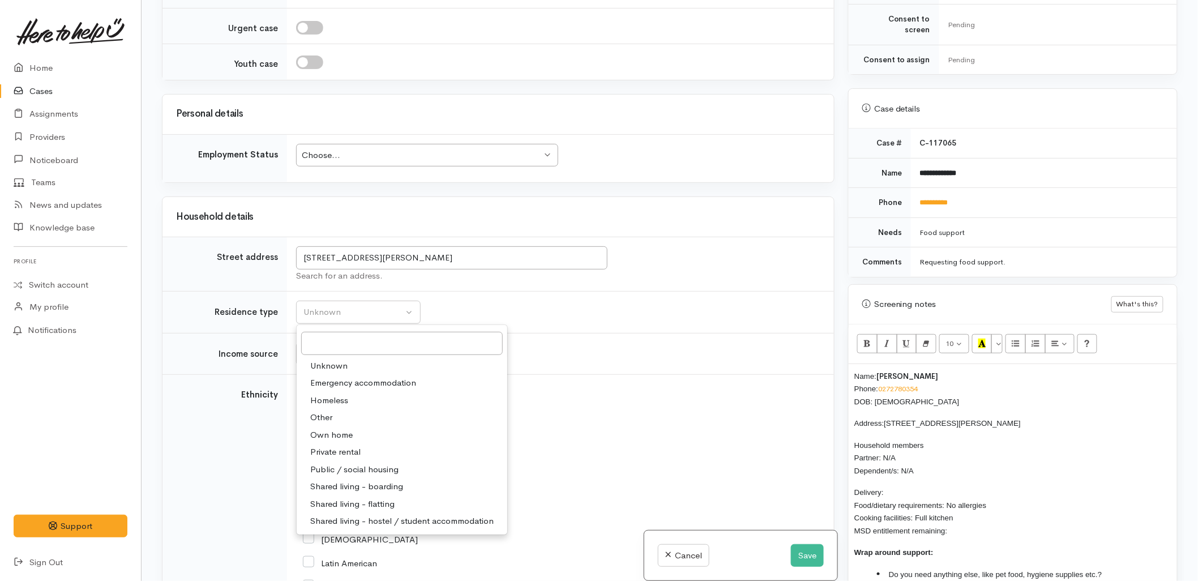
click at [321, 454] on span "Private rental" at bounding box center [335, 451] width 50 height 13
select select "2"
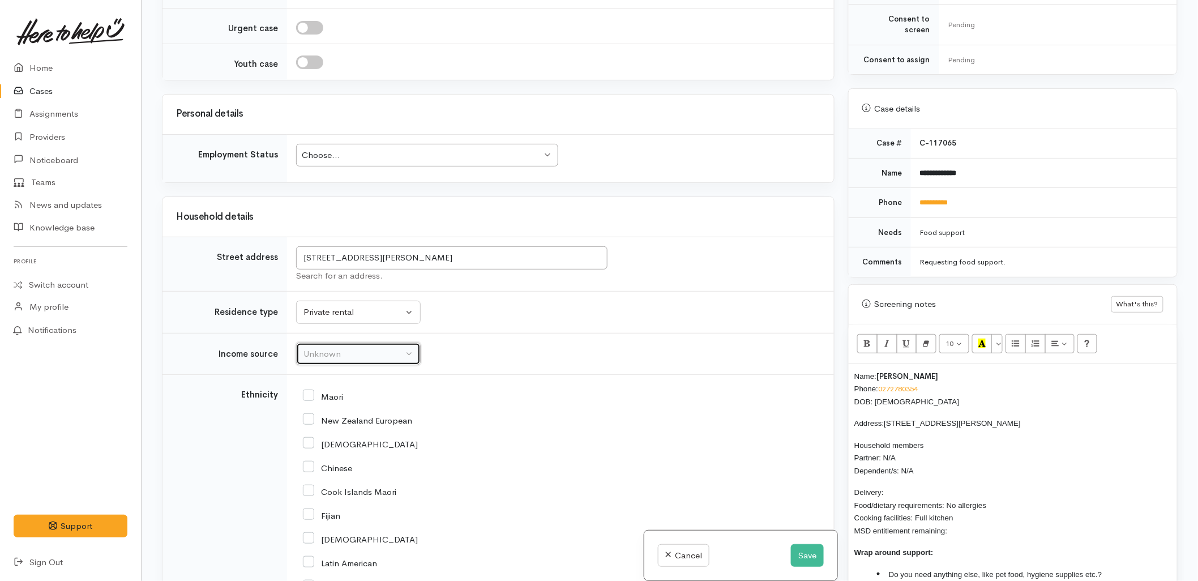
click at [348, 353] on div "Unknown" at bounding box center [353, 354] width 100 height 13
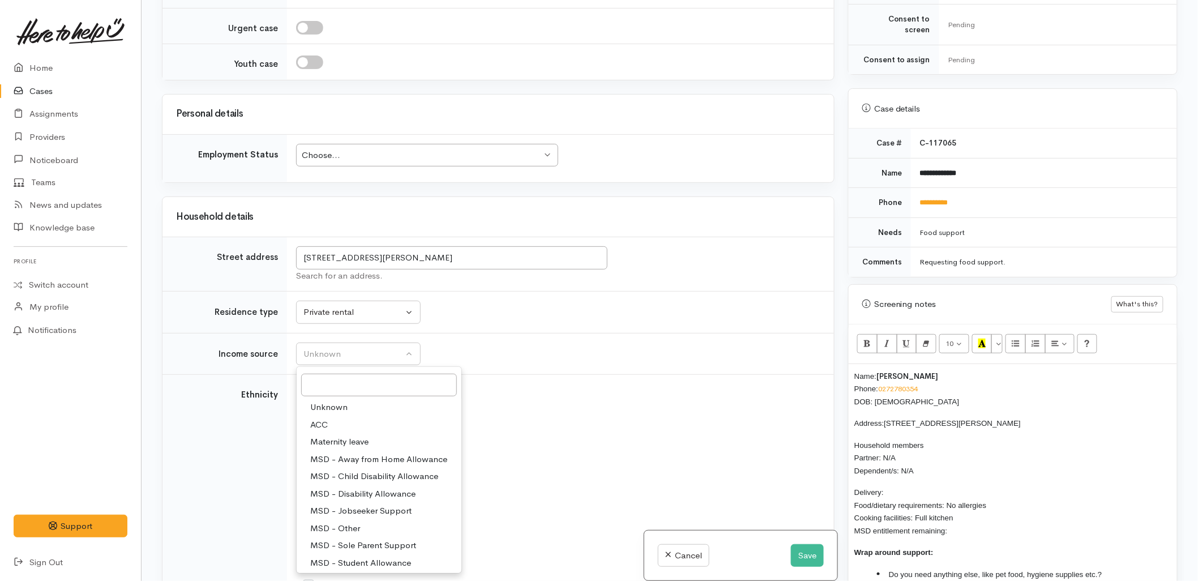
click at [903, 486] on p "Delivery: Food/dietary requirements: No allergies Cooking facilities: Full kitc…" at bounding box center [1012, 511] width 317 height 51
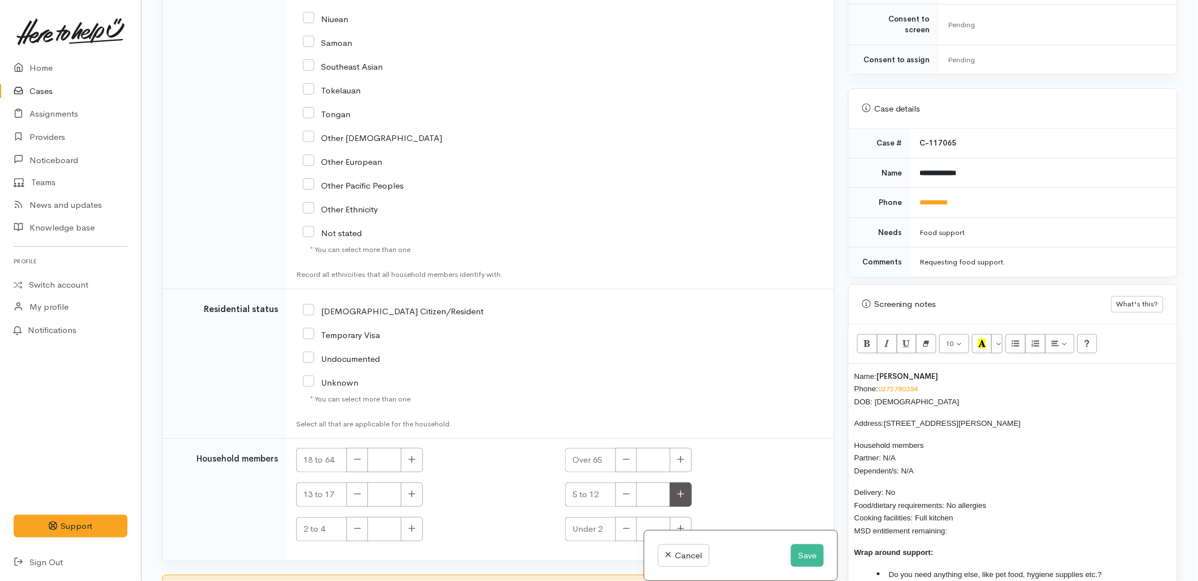
scroll to position [1635, 0]
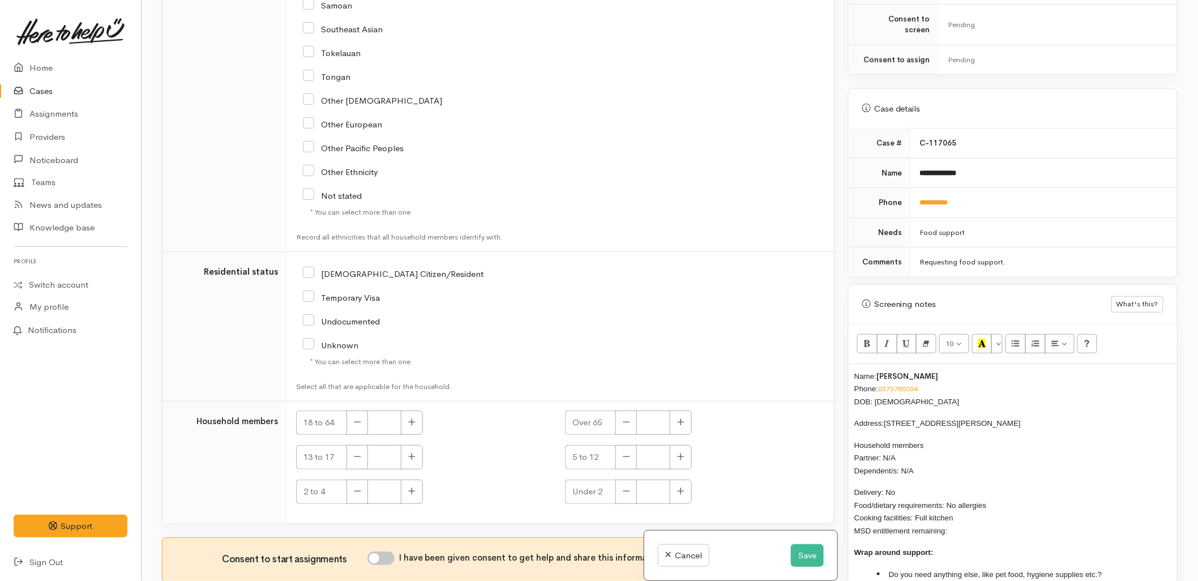
drag, startPoint x: 1014, startPoint y: 495, endPoint x: 948, endPoint y: 495, distance: 65.7
click at [948, 495] on p "Delivery: No Food/dietary requirements: No allergies Cooking facilities: Full k…" at bounding box center [1012, 511] width 317 height 51
click at [873, 492] on span "Delivery: No Food/dietary requirements: Cannot eat seeds. Cooking facilities: F…" at bounding box center [930, 511] width 153 height 47
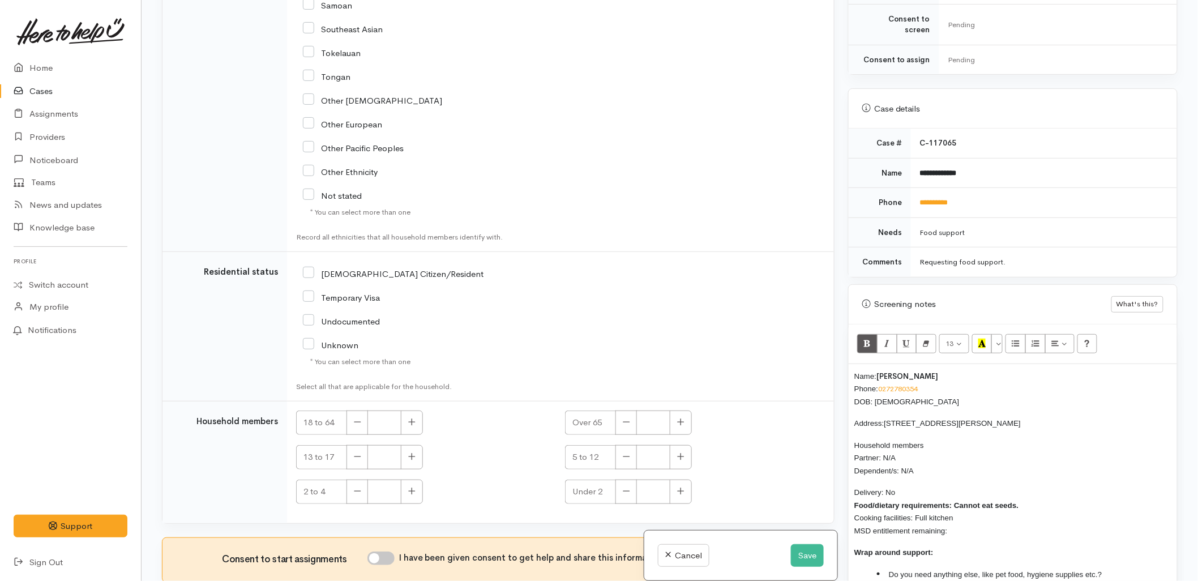
click at [959, 519] on p "Delivery: No Food/dietary requirements: Cannot eat seeds. Cooking facilities: F…" at bounding box center [1012, 511] width 317 height 51
click at [995, 501] on b "Food/dietary requirements: Cannot eat seeds." at bounding box center [936, 505] width 164 height 8
click at [1017, 501] on b "Food/dietary requirements: Cannot eat seeds." at bounding box center [936, 505] width 164 height 8
click at [953, 524] on p "Delivery: No Food/dietary requirements: Cannot eat seeds and does not want eggs…" at bounding box center [1012, 511] width 317 height 51
click at [400, 274] on div "[DEMOGRAPHIC_DATA] Citizen/Resident" at bounding box center [471, 273] width 336 height 10
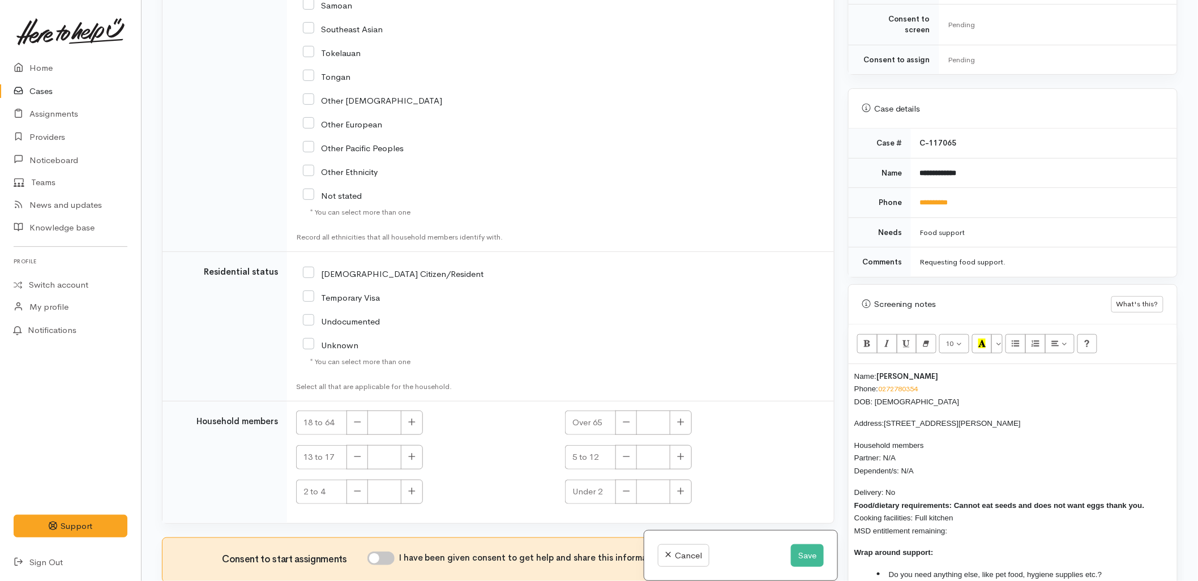
click at [378, 271] on input "[DEMOGRAPHIC_DATA] Citizen/Resident" at bounding box center [393, 273] width 181 height 10
checkbox input "true"
click at [408, 425] on button "button" at bounding box center [412, 422] width 22 height 24
type input "1"
click at [386, 562] on input "I have been given consent to get help and share this information with appropria…" at bounding box center [380, 558] width 27 height 14
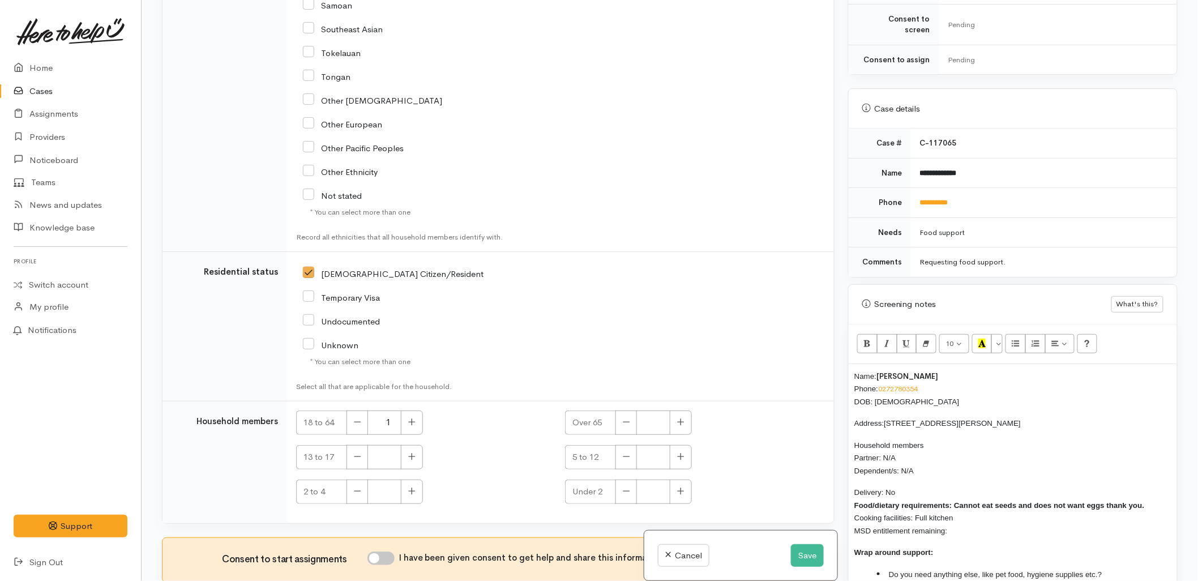
checkbox input "true"
click at [971, 520] on p "Delivery: No Food/dietary requirements: Cannot eat seeds and does not want eggs…" at bounding box center [1012, 511] width 317 height 51
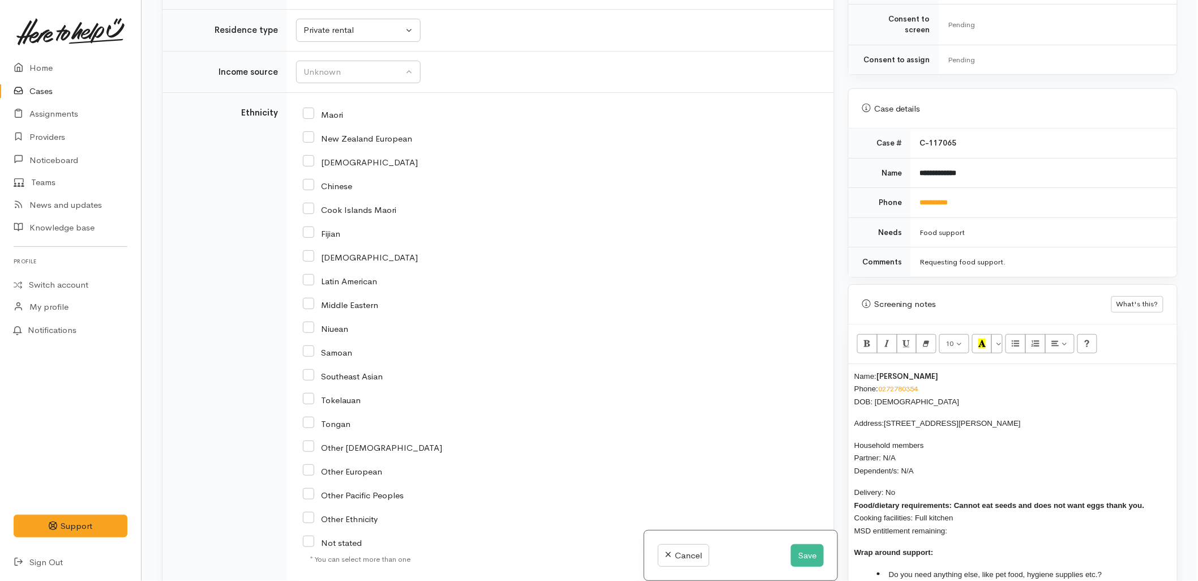
scroll to position [1258, 0]
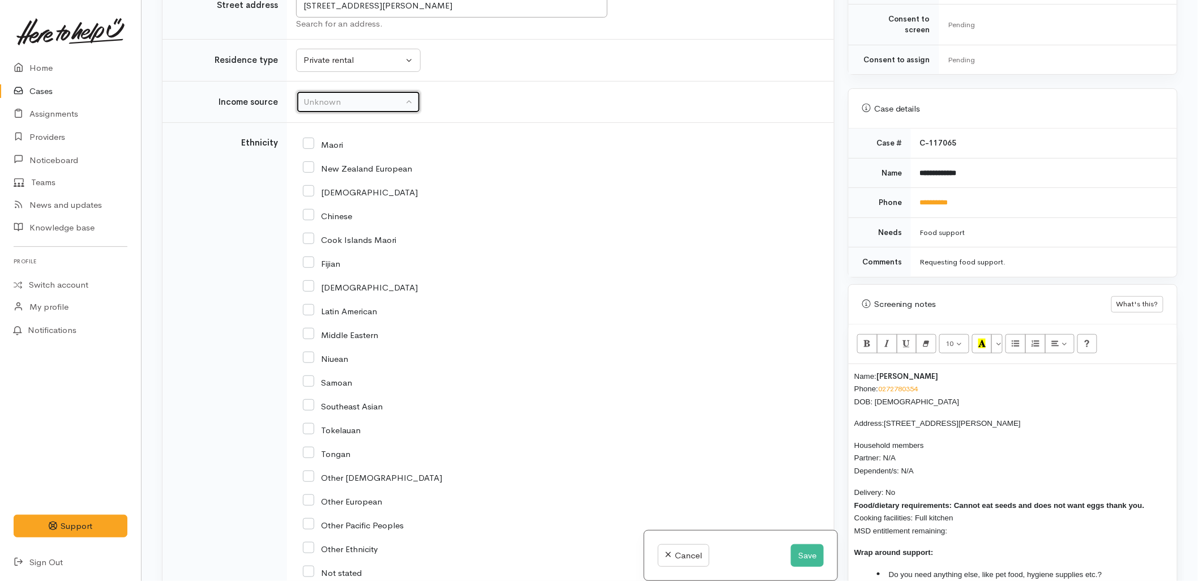
click at [327, 110] on button "Unknown" at bounding box center [358, 102] width 125 height 23
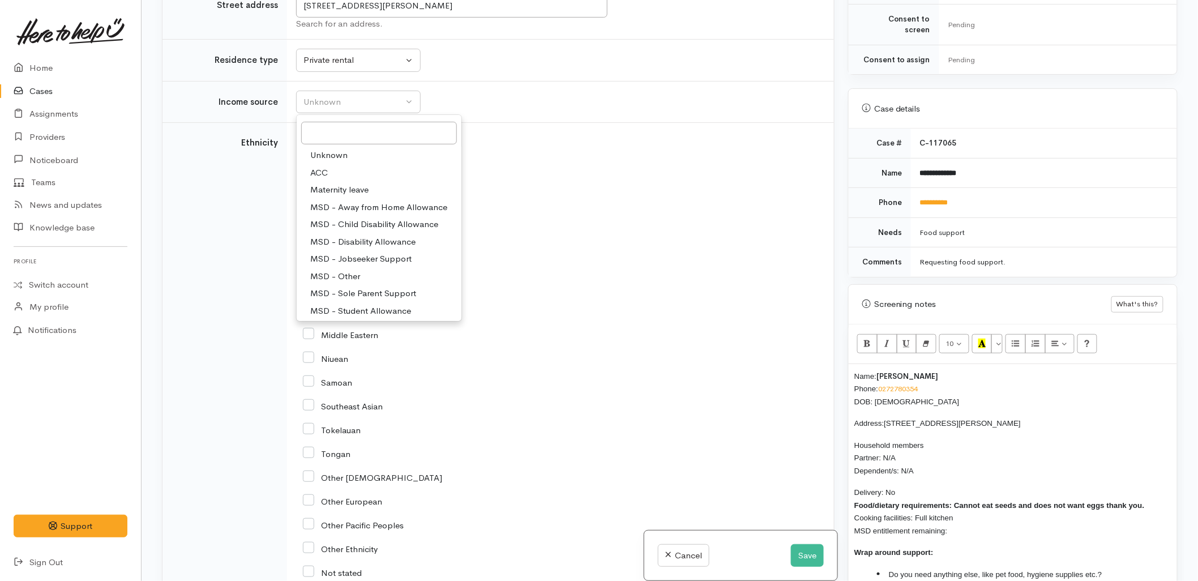
click at [341, 274] on span "MSD - Other" at bounding box center [335, 276] width 50 height 13
select select "6"
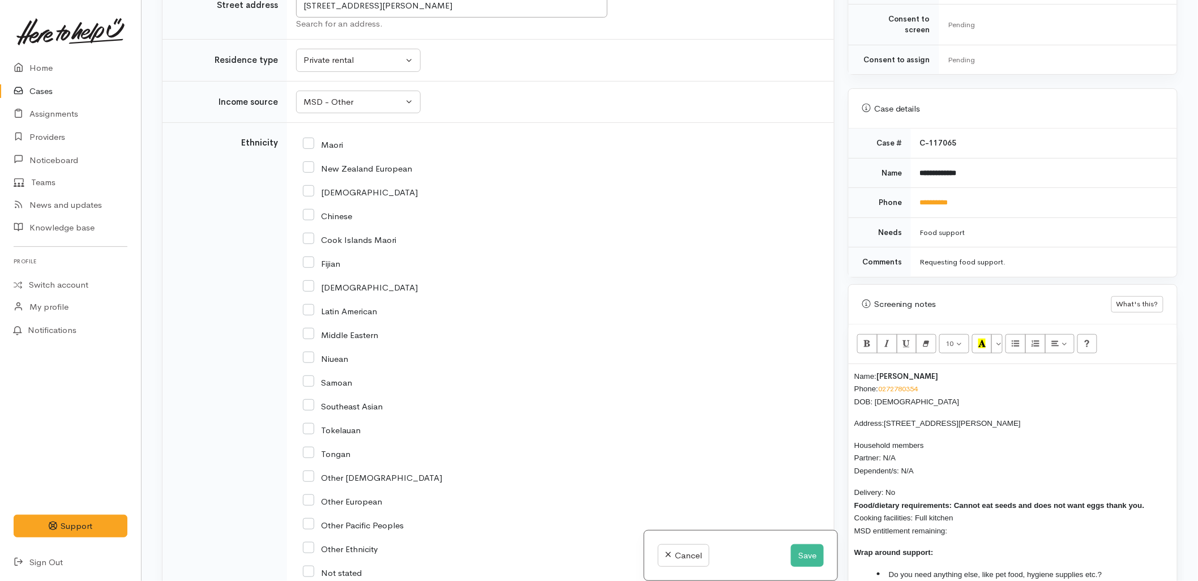
click at [334, 168] on input "New Zealand European" at bounding box center [357, 167] width 109 height 10
checkbox input "true"
click at [967, 525] on p "Delivery: No Food/dietary requirements: Cannot eat seeds and does not want eggs…" at bounding box center [1012, 511] width 317 height 51
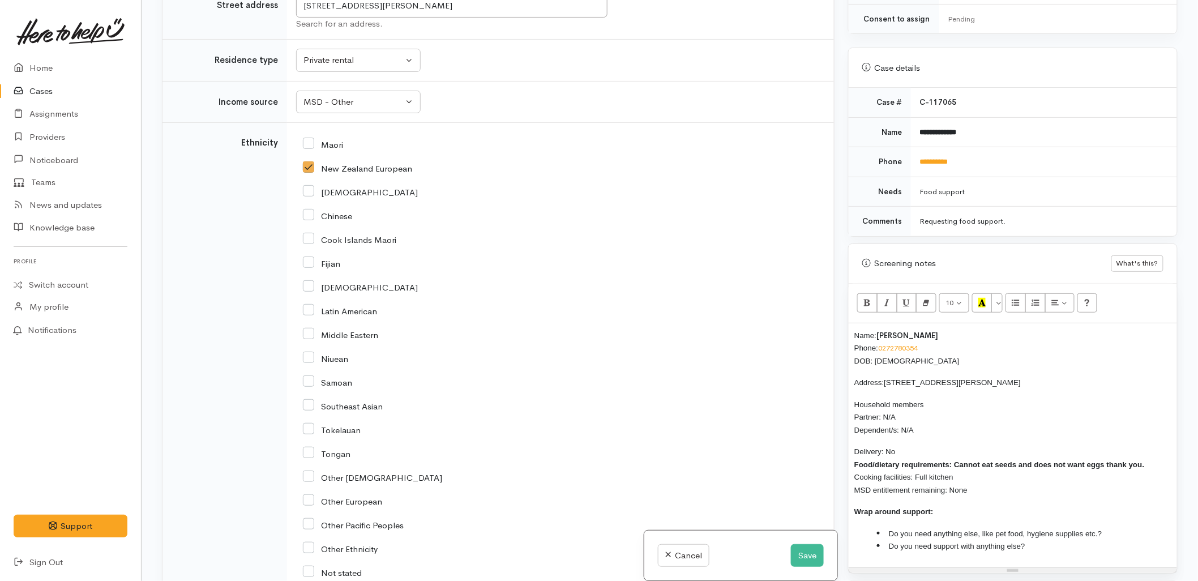
scroll to position [477, 0]
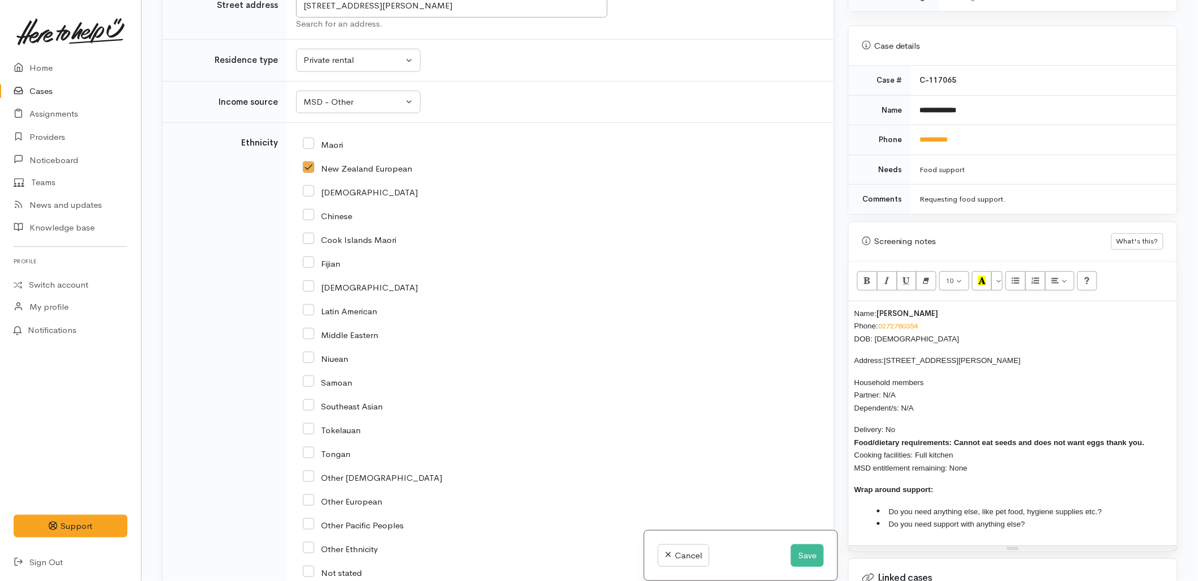
click at [1115, 505] on li "Do you need anything else, like pet food, hygiene supplies etc.?" at bounding box center [1024, 511] width 294 height 13
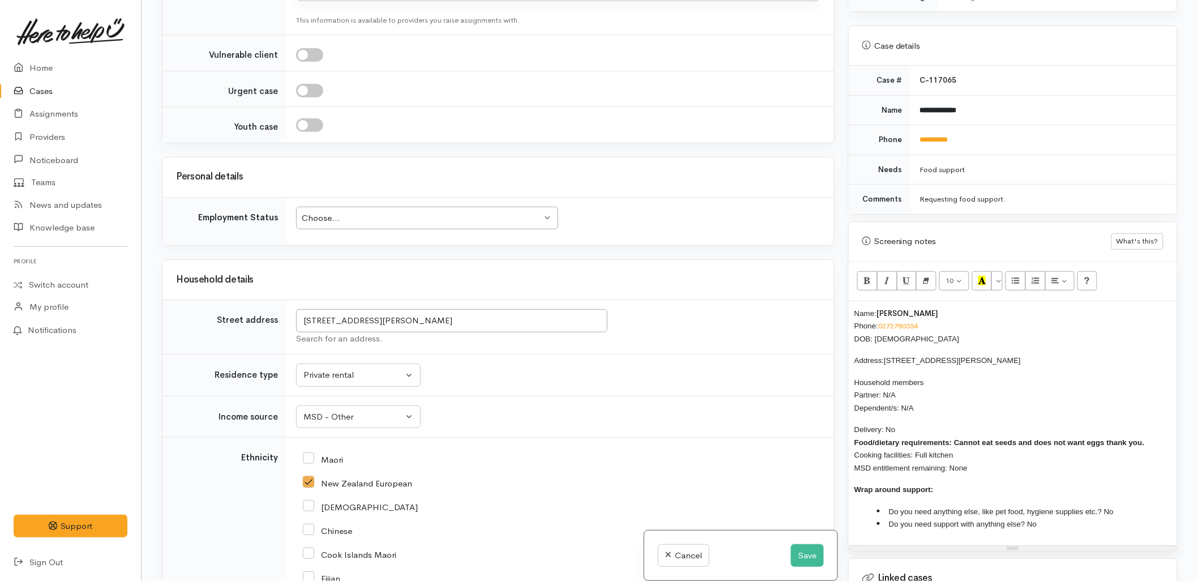
scroll to position [754, 0]
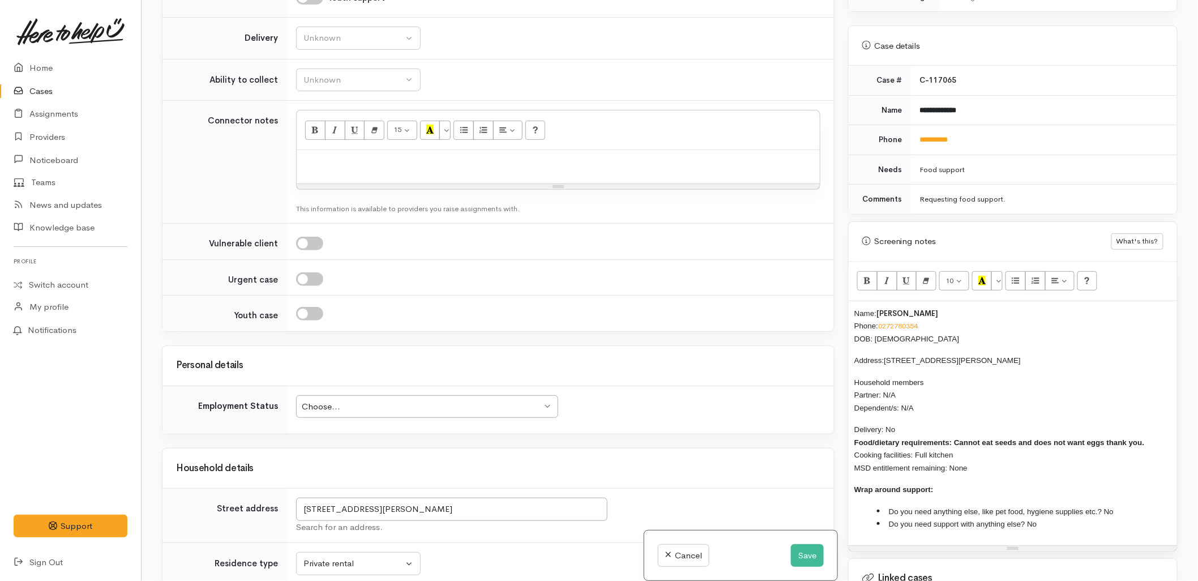
click at [411, 410] on div "Choose..." at bounding box center [422, 406] width 240 height 13
click at [557, 326] on td at bounding box center [560, 313] width 547 height 36
click at [347, 42] on div "Unknown" at bounding box center [353, 38] width 100 height 13
click at [338, 149] on link "No" at bounding box center [358, 144] width 123 height 18
select select "1"
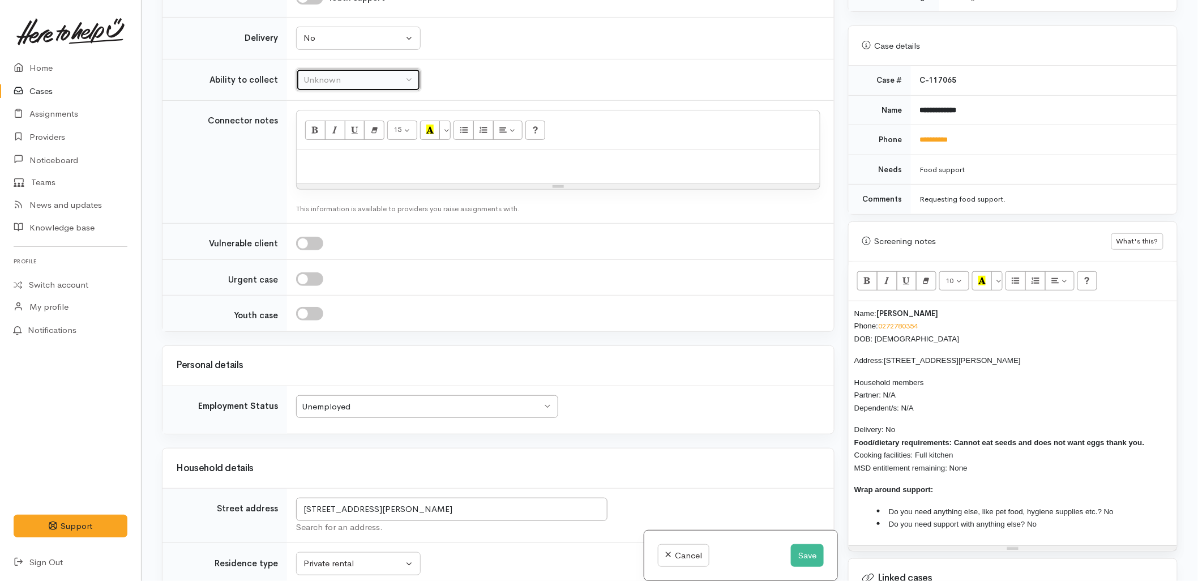
click at [333, 83] on div "Unknown" at bounding box center [353, 80] width 100 height 13
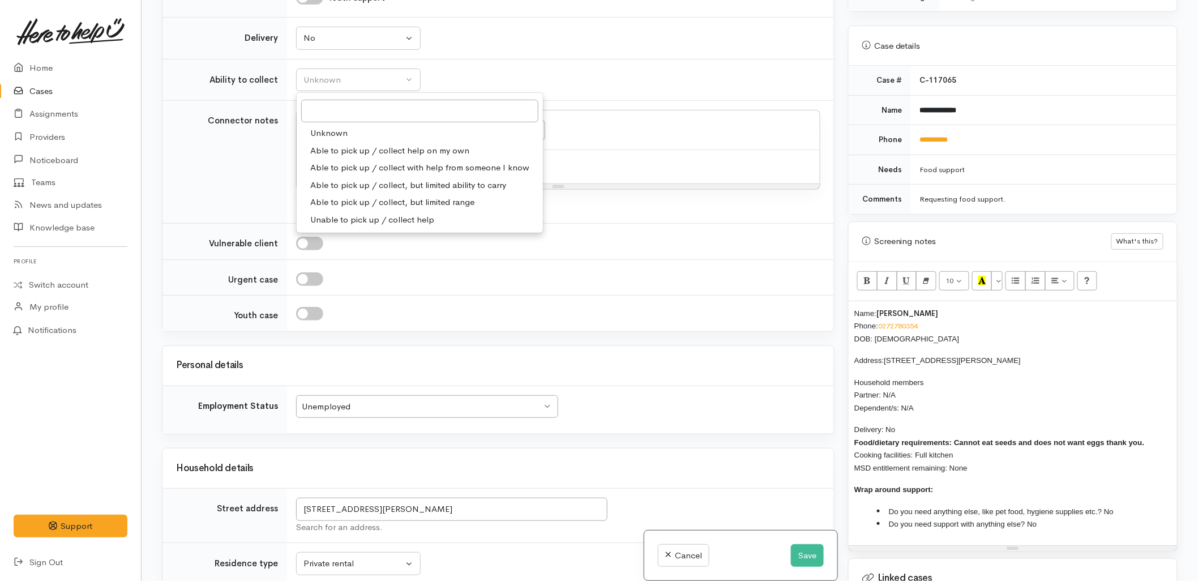
click at [355, 152] on span "Able to pick up / collect help on my own" at bounding box center [389, 150] width 159 height 13
select select "2"
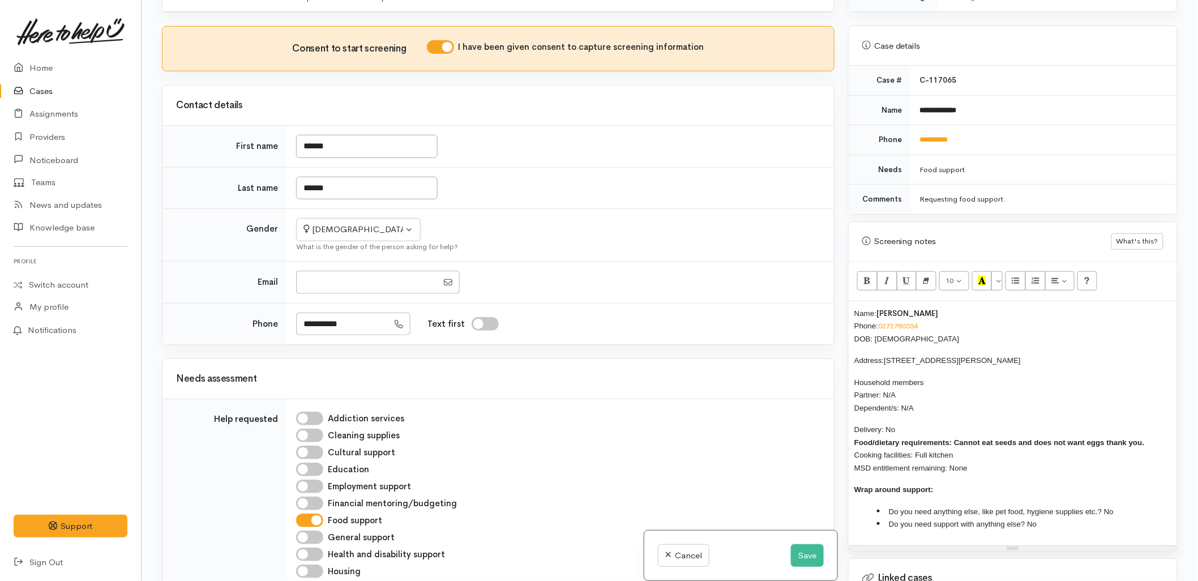
scroll to position [0, 0]
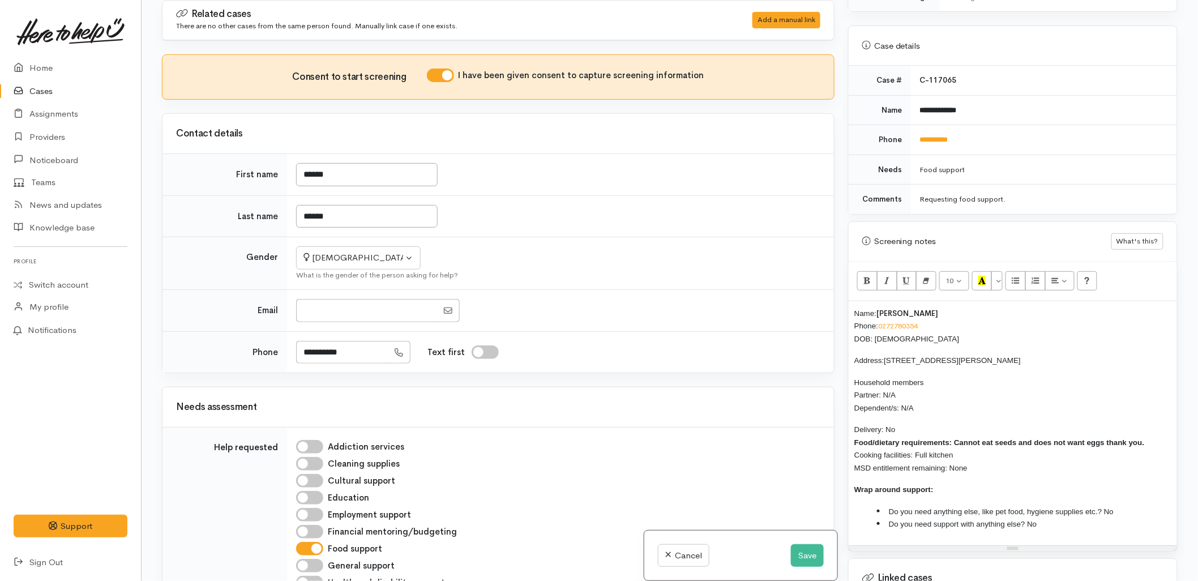
click at [1087, 438] on b "Food/dietary requirements: Cannot eat seeds and does not want eggs thank you." at bounding box center [999, 442] width 290 height 8
drag, startPoint x: 985, startPoint y: 460, endPoint x: 842, endPoint y: 288, distance: 224.2
click at [842, 288] on div "Warnings Add No warnings have been raised against this case Add Warning Title ●…" at bounding box center [1012, 290] width 343 height 581
copy div "Name: Debbie Hunter Phone: 0272780354 DOB: 25/09/1975 Address: 23 Sheppard Stre…"
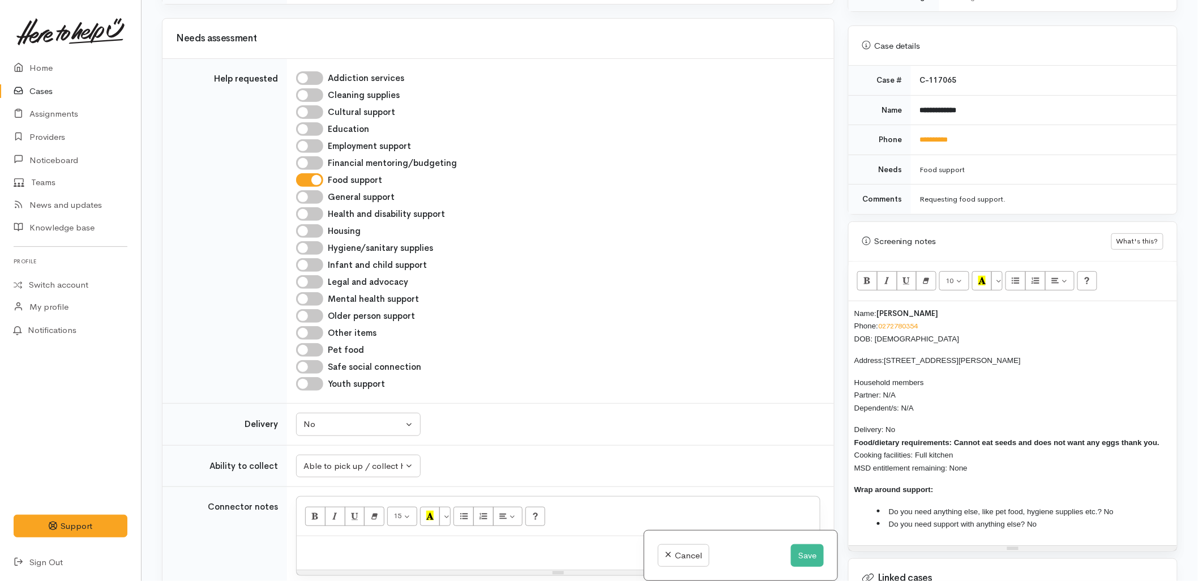
scroll to position [629, 0]
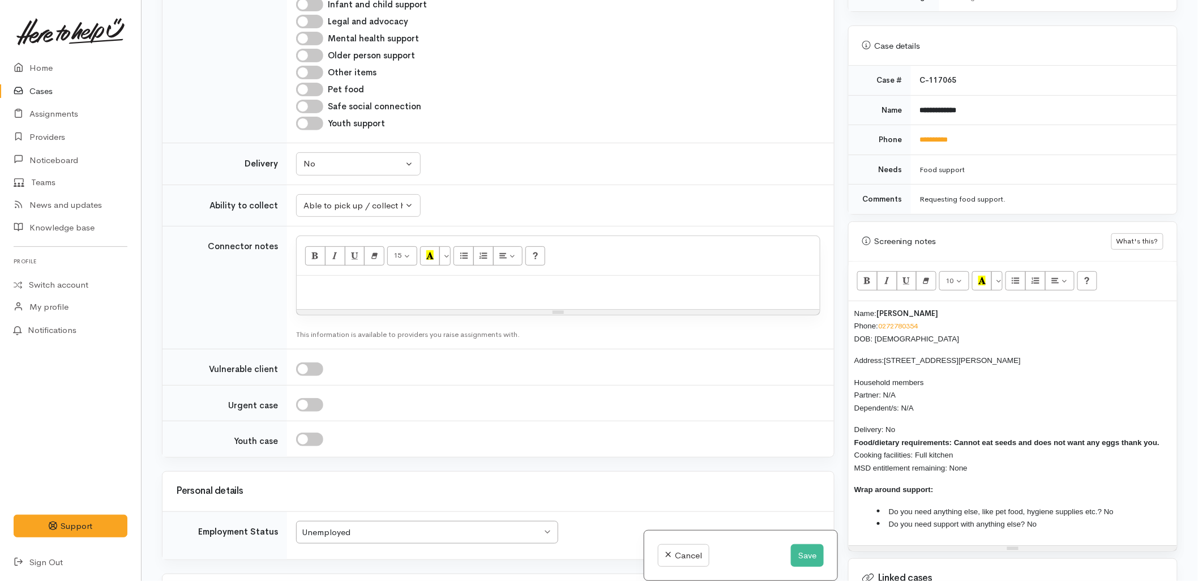
click at [392, 297] on div at bounding box center [558, 292] width 523 height 33
paste div
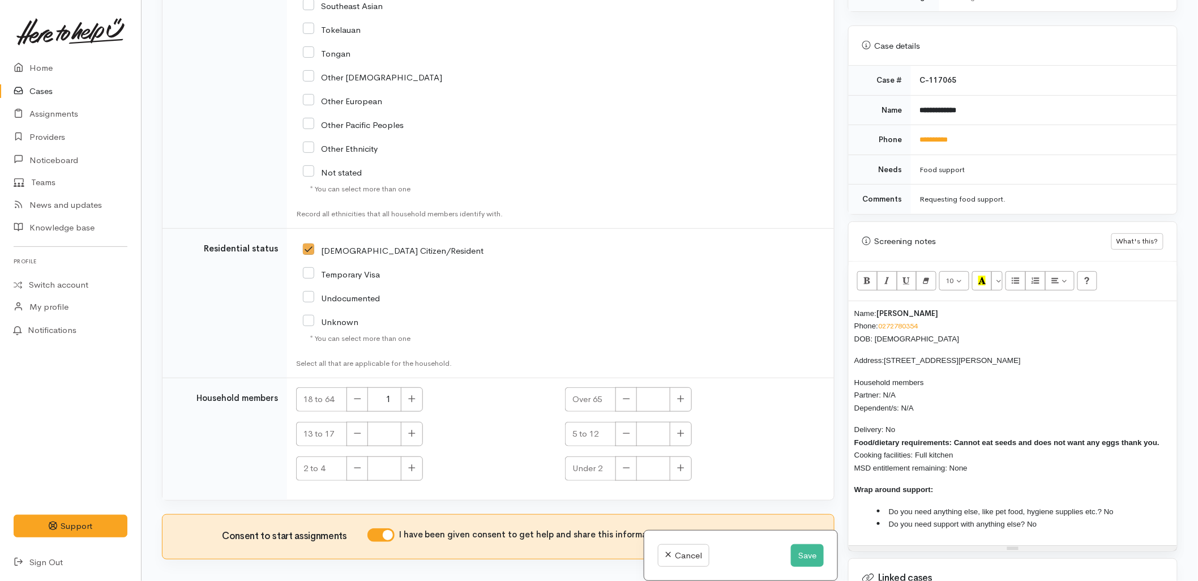
scroll to position [1863, 0]
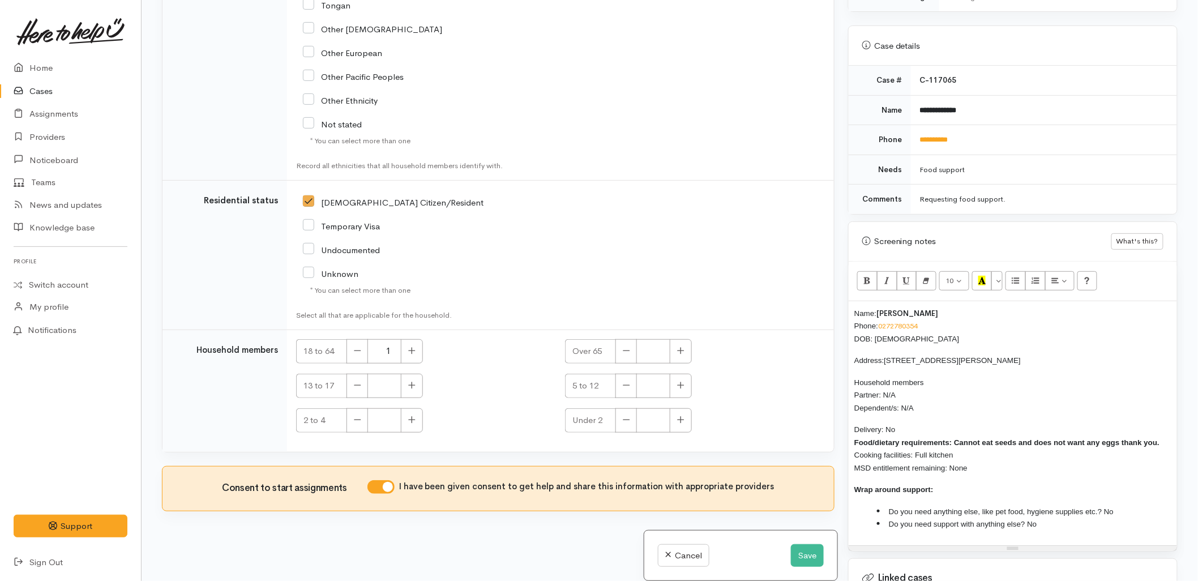
click at [852, 302] on div "Name: Debbie Hunter Phone: 0272780354 DOB: 25/09/1975 Address: 23 Sheppard Stre…" at bounding box center [1012, 423] width 328 height 244
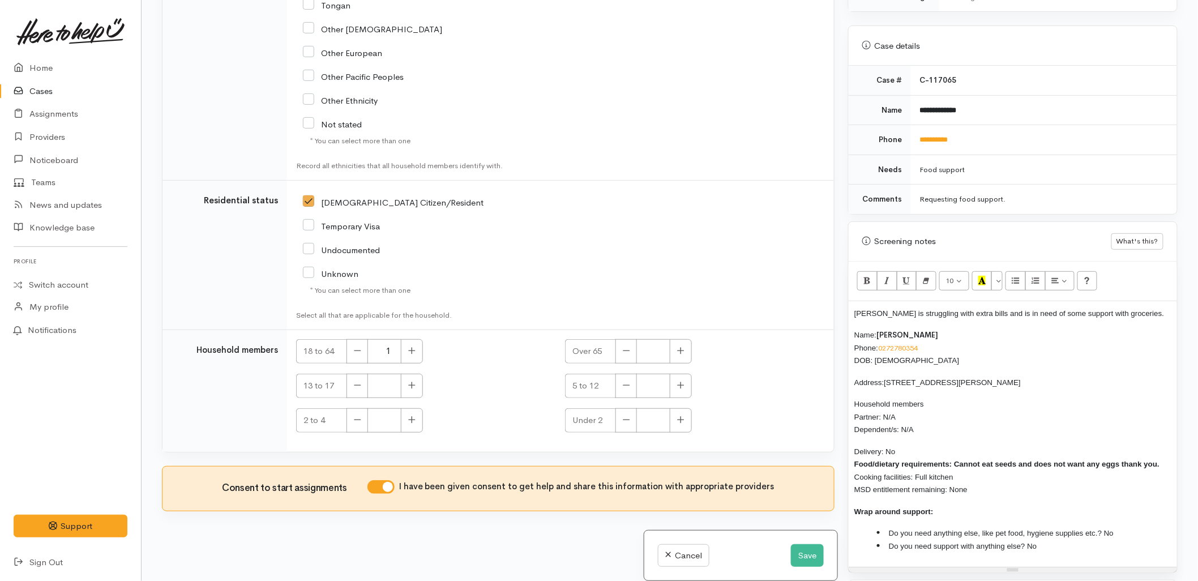
click at [1041, 309] on span "Debbie is struggling with extra bills and is in need of some support with groce…" at bounding box center [1009, 313] width 310 height 8
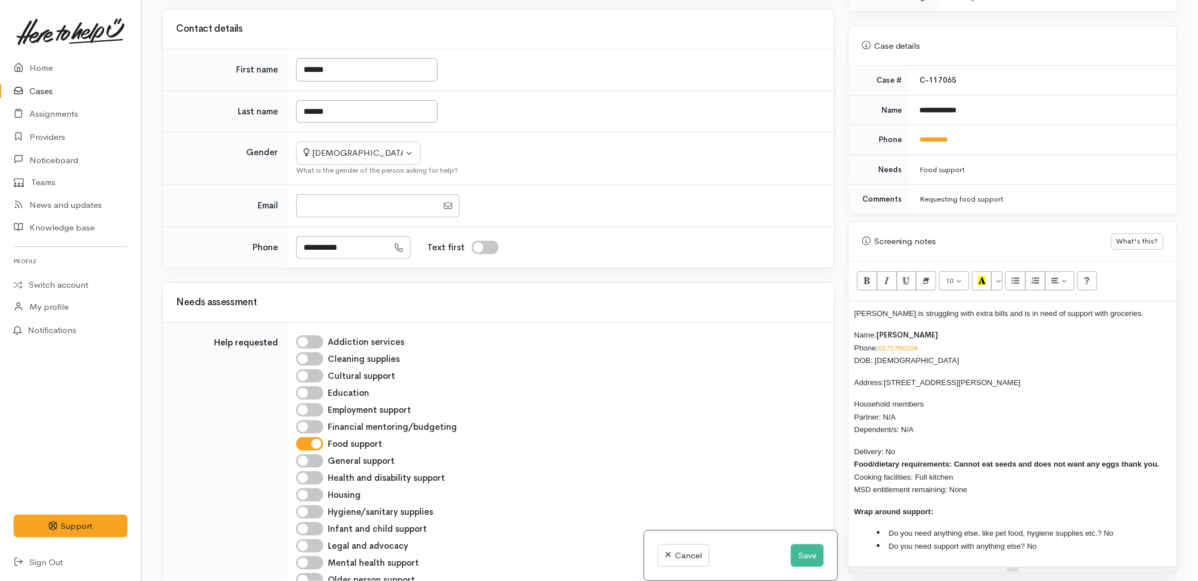
scroll to position [102, 0]
click at [796, 554] on button "Save" at bounding box center [807, 555] width 33 height 23
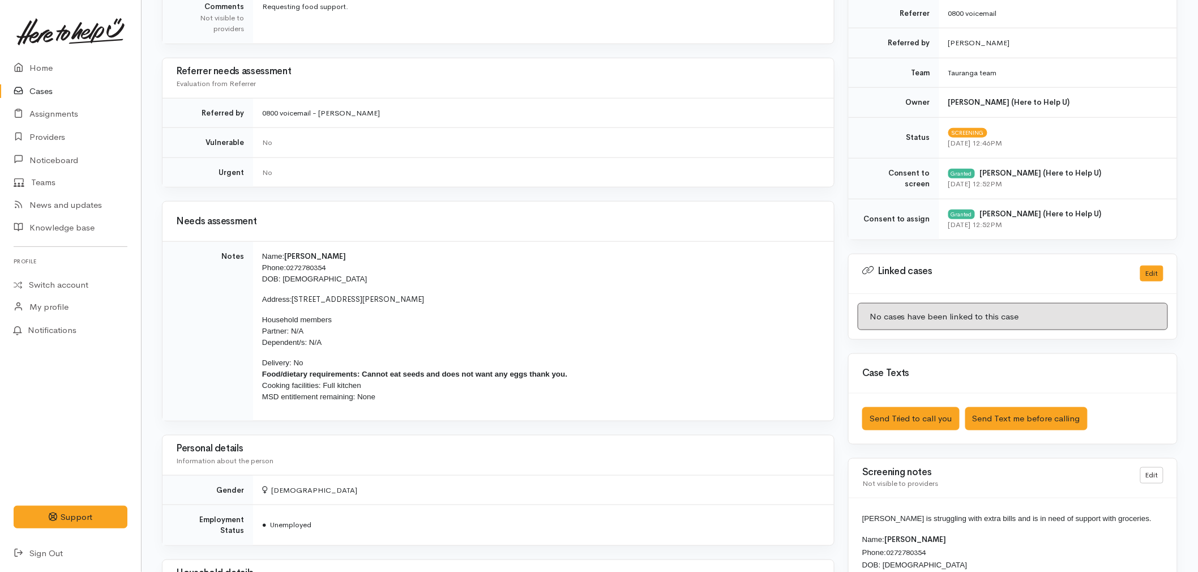
scroll to position [377, 0]
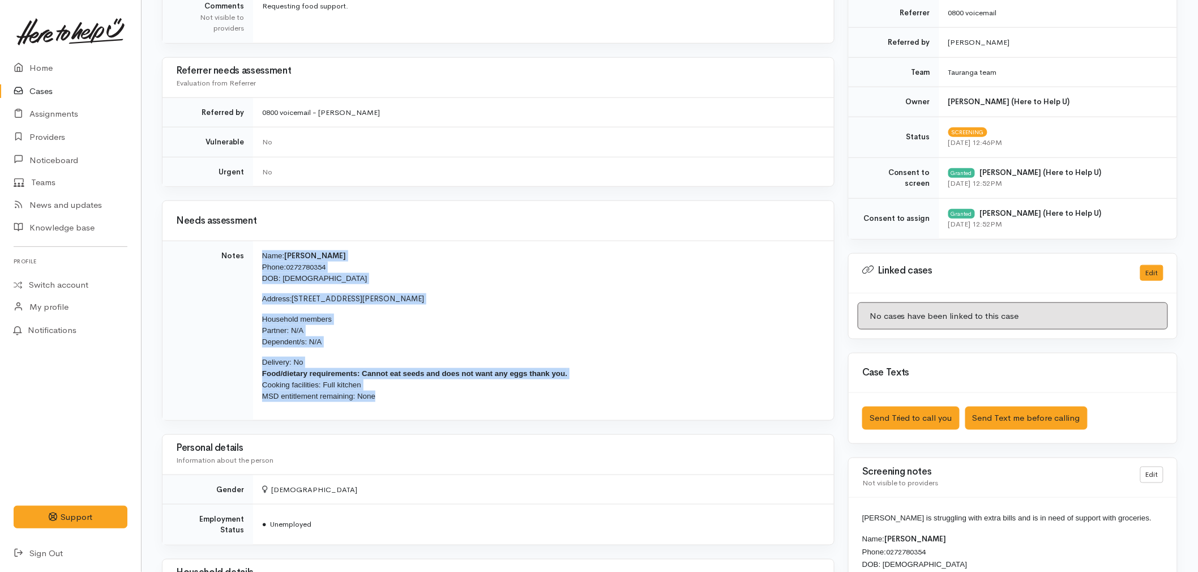
drag, startPoint x: 393, startPoint y: 401, endPoint x: 263, endPoint y: 255, distance: 195.6
click at [263, 255] on td "Name: Debbie Hunter Phone: 0272780354 DOB: 25/09/1975 Address: 23 Sheppard Stre…" at bounding box center [543, 330] width 581 height 179
click at [29, 65] on link "Home" at bounding box center [70, 68] width 141 height 23
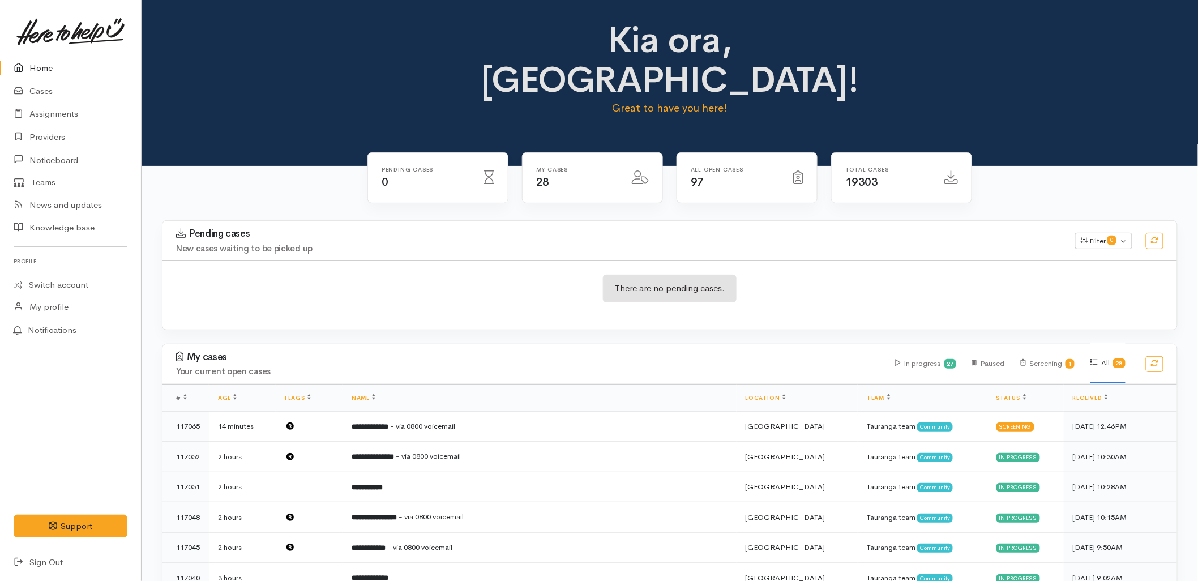
click at [394, 286] on div "There are no pending cases." at bounding box center [669, 294] width 1014 height 69
click at [451, 280] on div "There are no pending cases." at bounding box center [669, 294] width 1014 height 69
click at [329, 88] on div "Kia ora, [GEOGRAPHIC_DATA]! Great to have you here!" at bounding box center [669, 83] width 1056 height 166
click at [800, 275] on div "There are no pending cases." at bounding box center [669, 295] width 1014 height 41
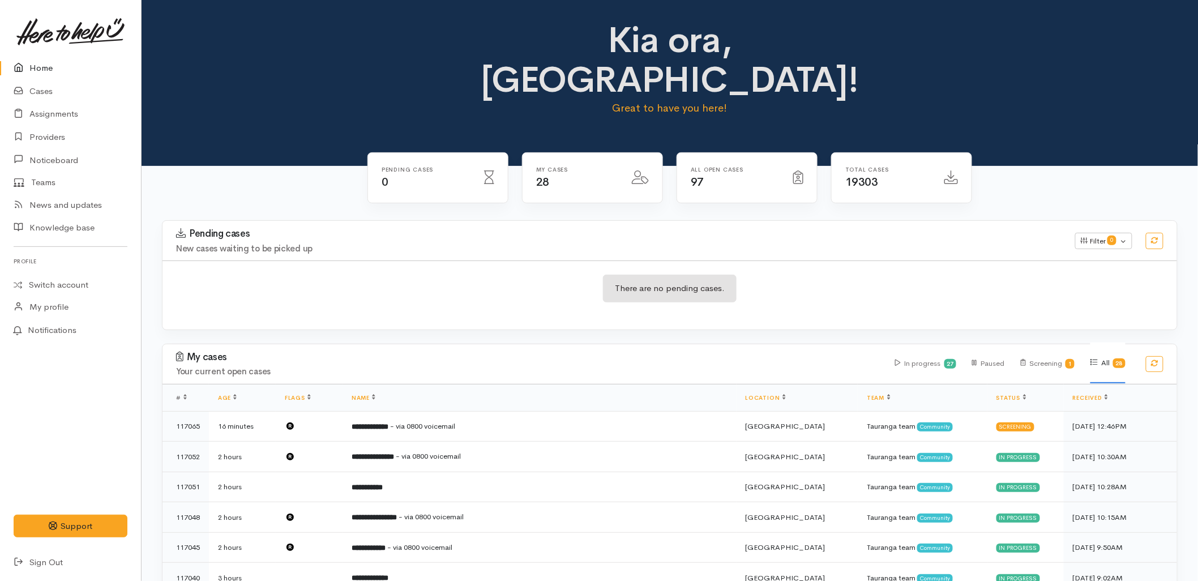
click at [436, 275] on div "There are no pending cases." at bounding box center [669, 295] width 1014 height 41
click at [387, 221] on div "Pending cases New cases waiting to be picked up Filter 0 Filters Clear filters …" at bounding box center [670, 241] width 1028 height 40
click at [51, 71] on link "Home" at bounding box center [70, 68] width 141 height 23
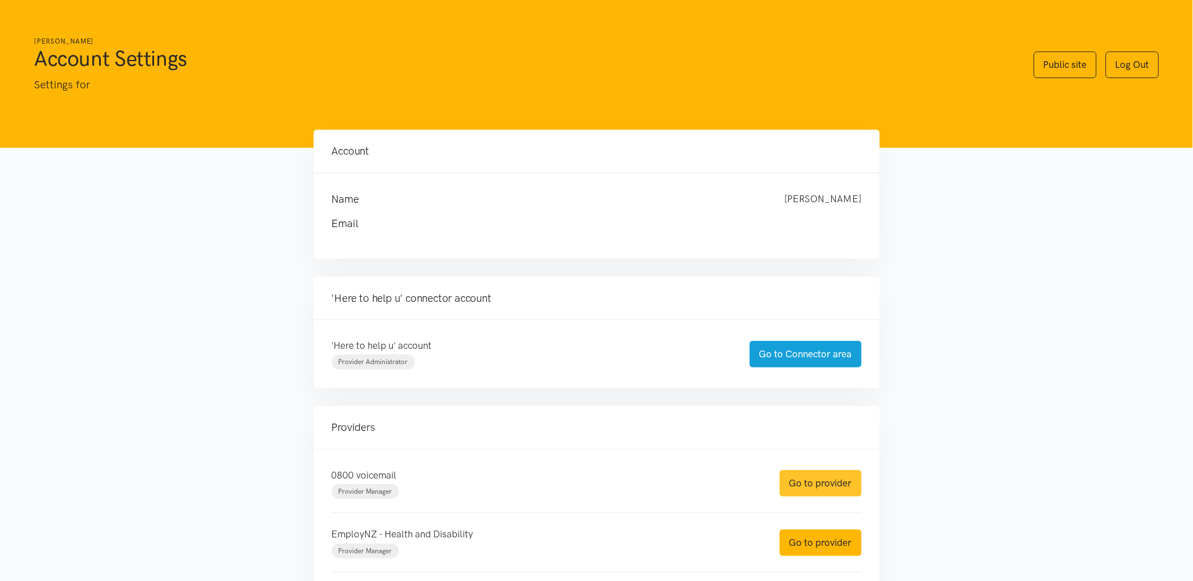
drag, startPoint x: 0, startPoint y: 0, endPoint x: 802, endPoint y: 477, distance: 933.2
click at [807, 478] on link "Go to provider" at bounding box center [820, 483] width 82 height 27
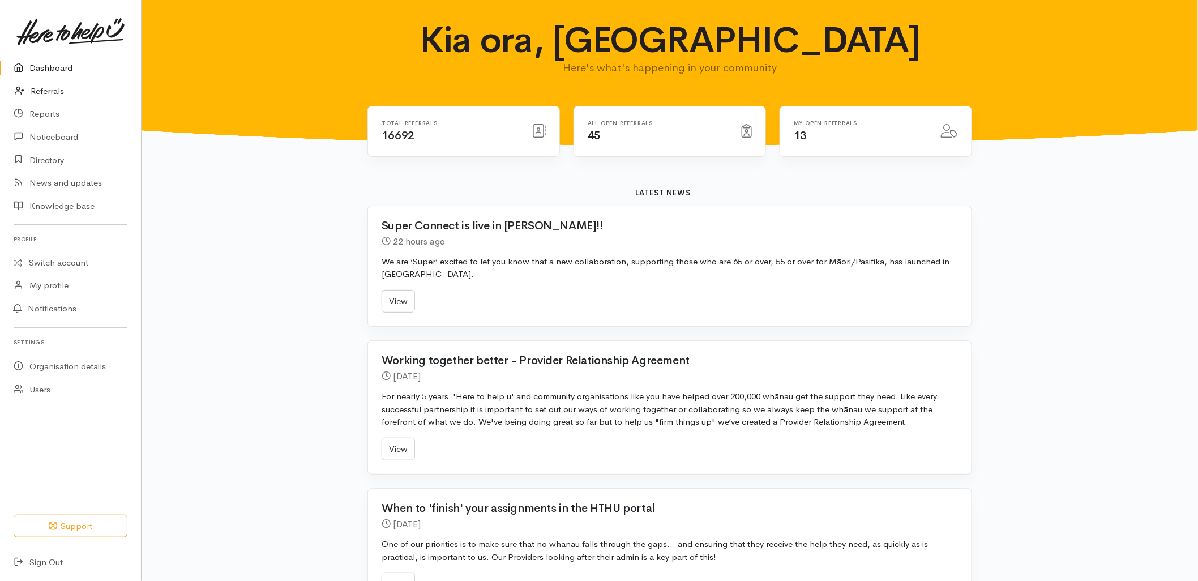
click at [40, 91] on link "Referrals" at bounding box center [70, 91] width 141 height 23
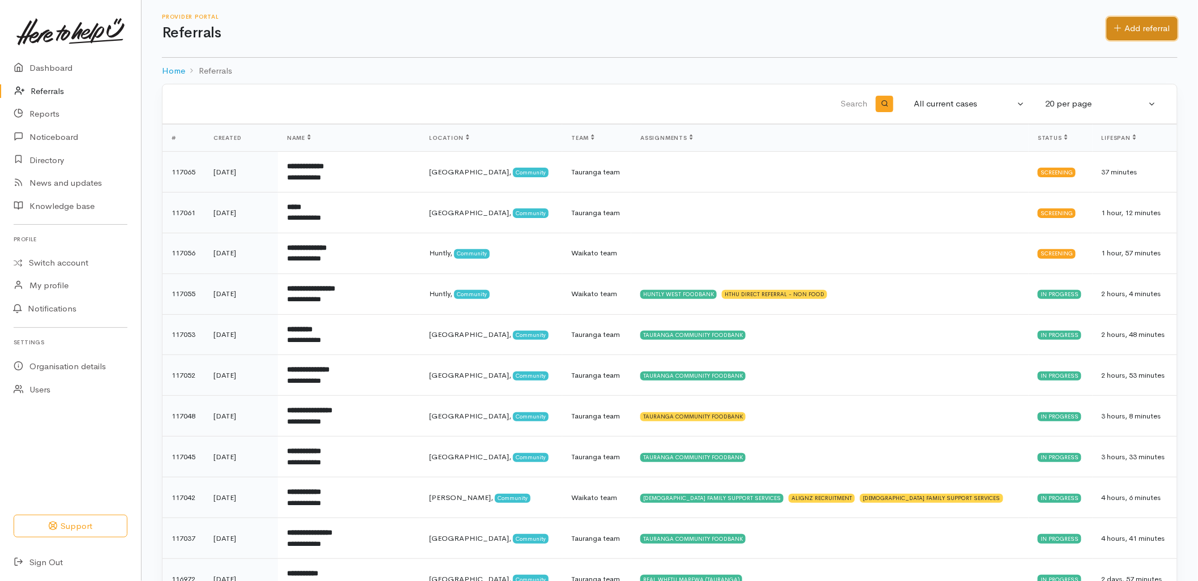
click at [1152, 31] on link "Add referral" at bounding box center [1141, 28] width 71 height 23
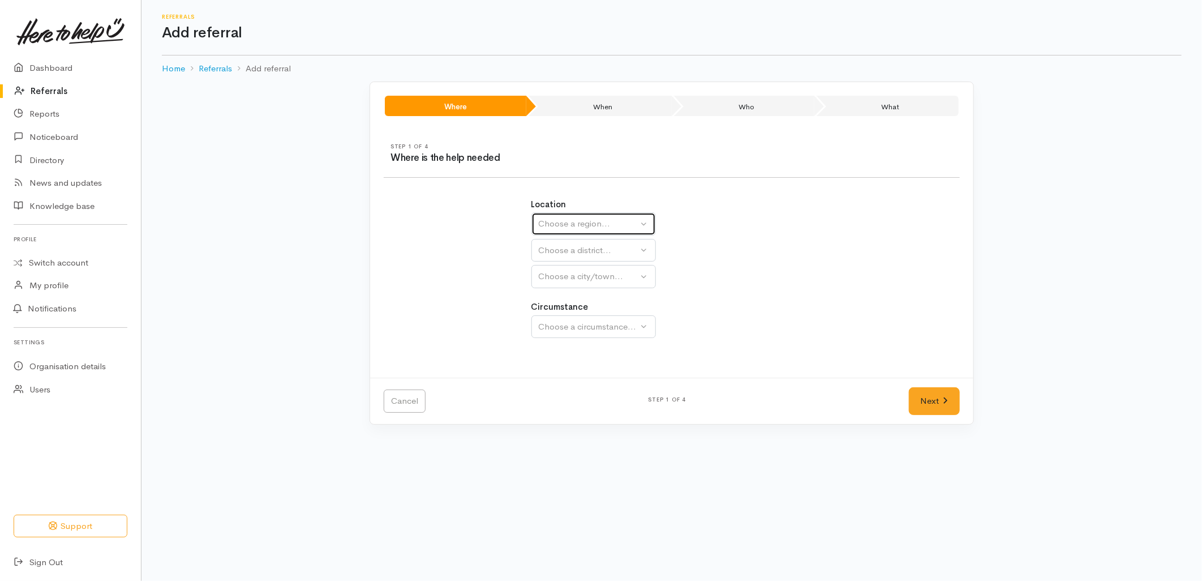
click at [565, 224] on div "Choose a region..." at bounding box center [589, 223] width 100 height 13
click at [557, 313] on span "Bay of Plenty" at bounding box center [571, 312] width 51 height 13
select select "4"
select select
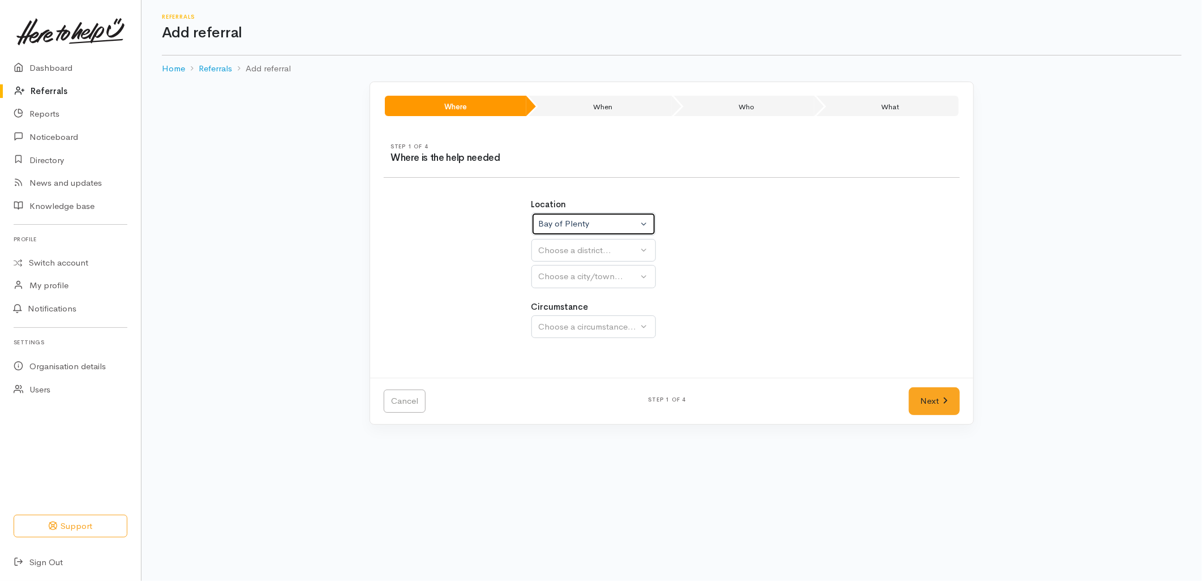
select select
click at [570, 252] on div "Choose a district..." at bounding box center [618, 250] width 159 height 13
click at [573, 227] on div "Bay of Plenty" at bounding box center [589, 223] width 100 height 13
click at [564, 288] on span "Waikato" at bounding box center [590, 294] width 89 height 13
select select "3"
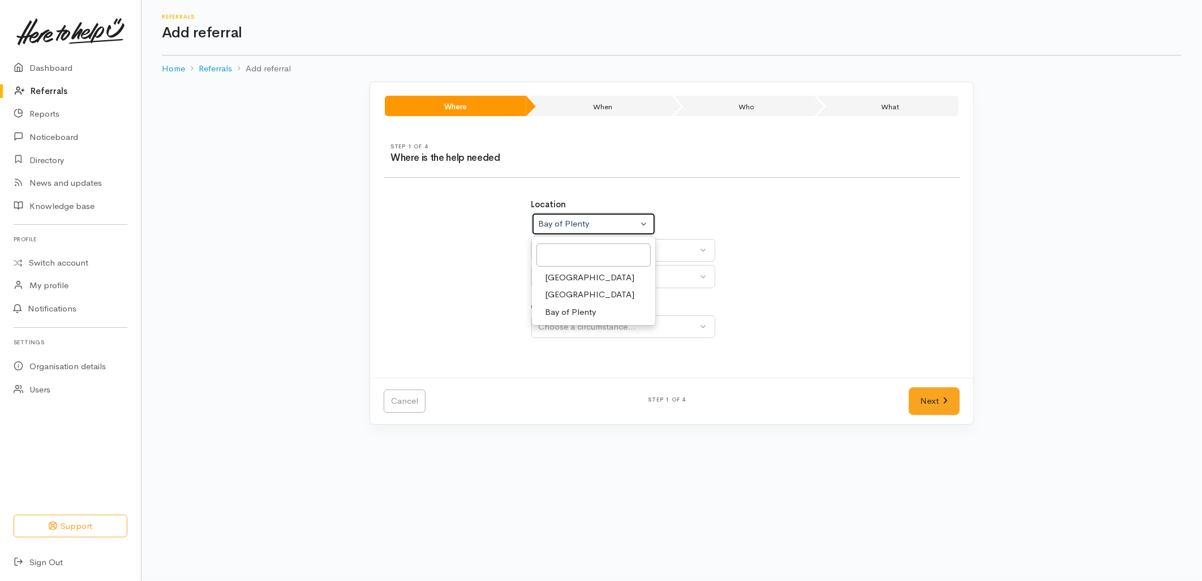
select select
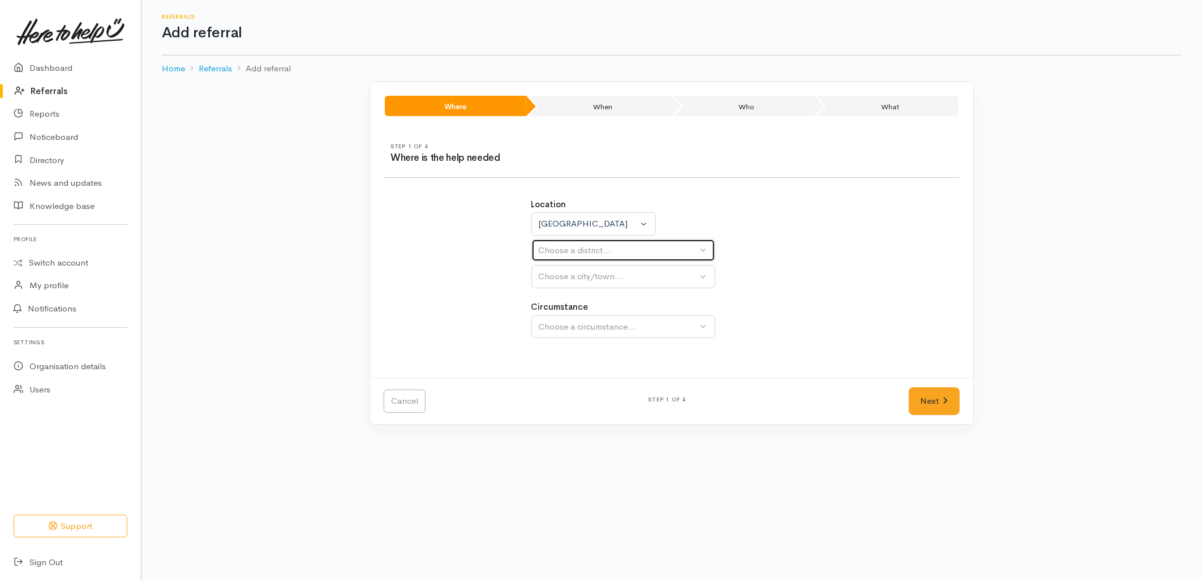
click at [566, 255] on div "Choose a district..." at bounding box center [618, 250] width 159 height 13
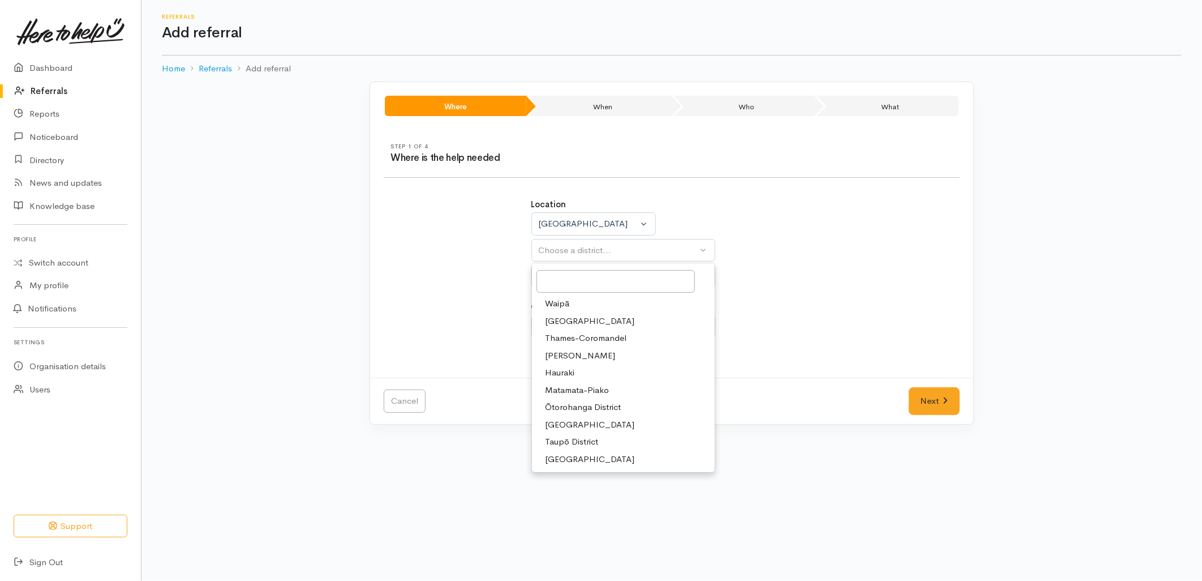
click at [573, 444] on span "Taupō District" at bounding box center [572, 441] width 53 height 13
select select "14"
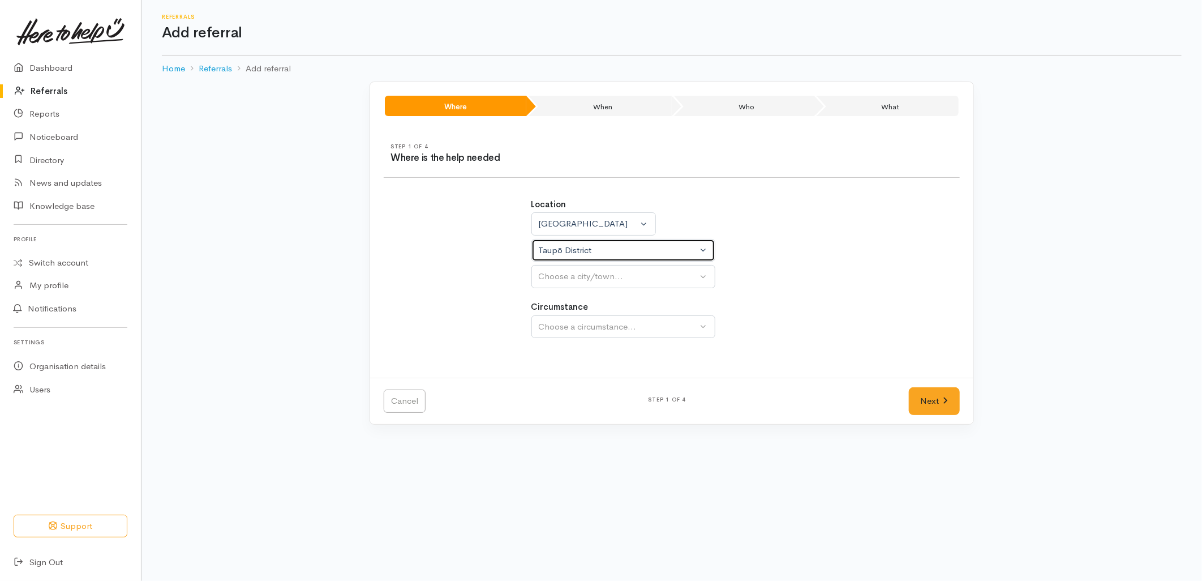
select select
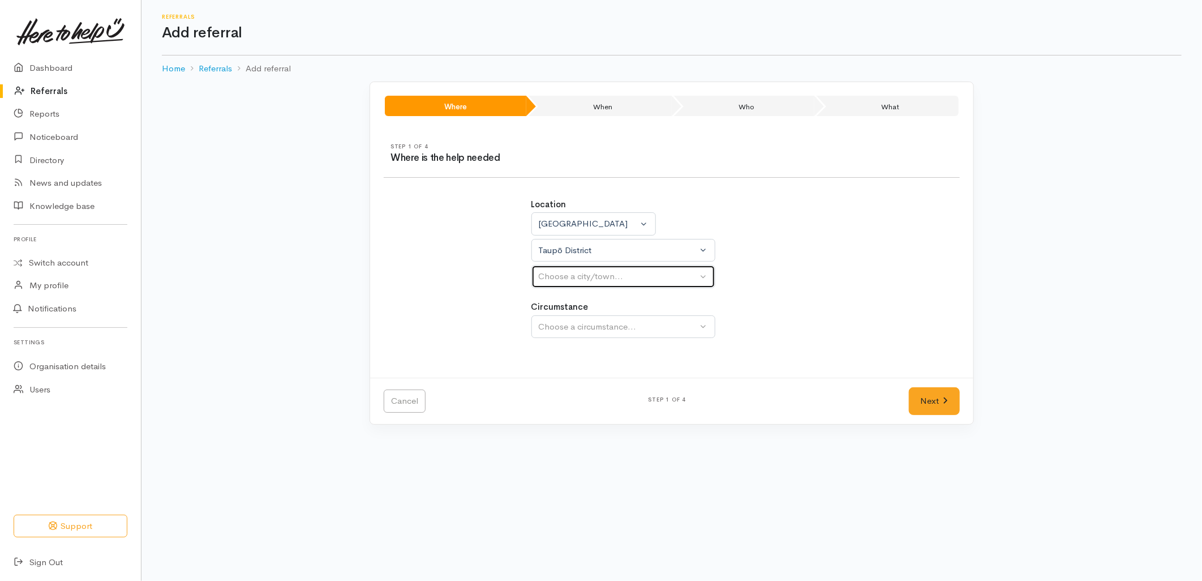
click at [567, 276] on div "Choose a city/town..." at bounding box center [618, 276] width 159 height 13
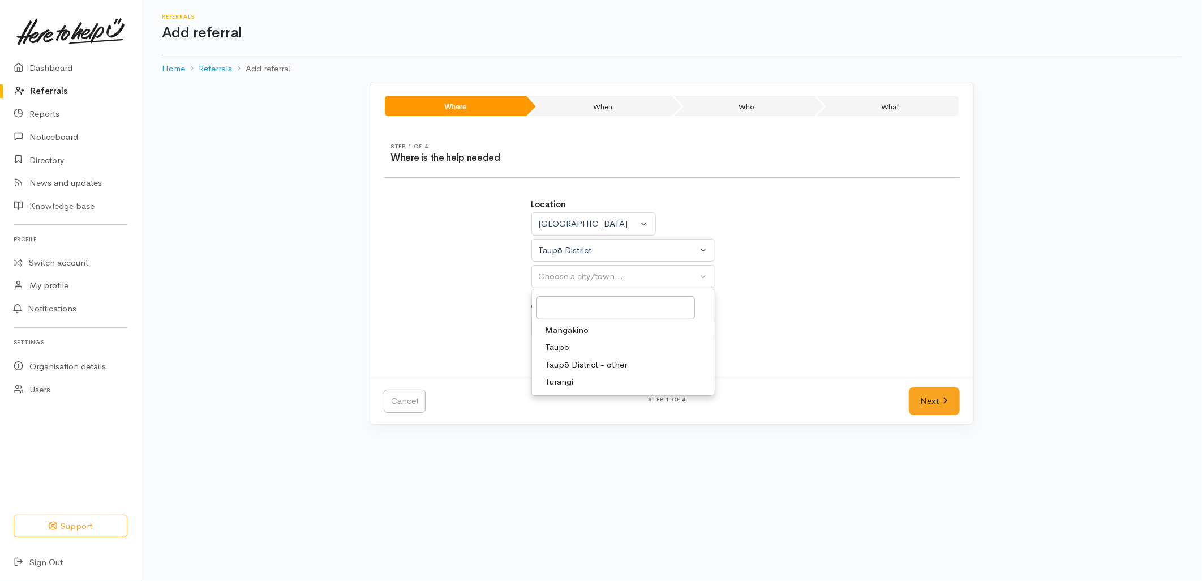
click at [552, 347] on span "Taupō" at bounding box center [558, 347] width 24 height 13
select select "183"
click at [563, 383] on span "Community" at bounding box center [567, 380] width 43 height 13
select select "2"
click at [930, 400] on link "Next" at bounding box center [934, 401] width 51 height 28
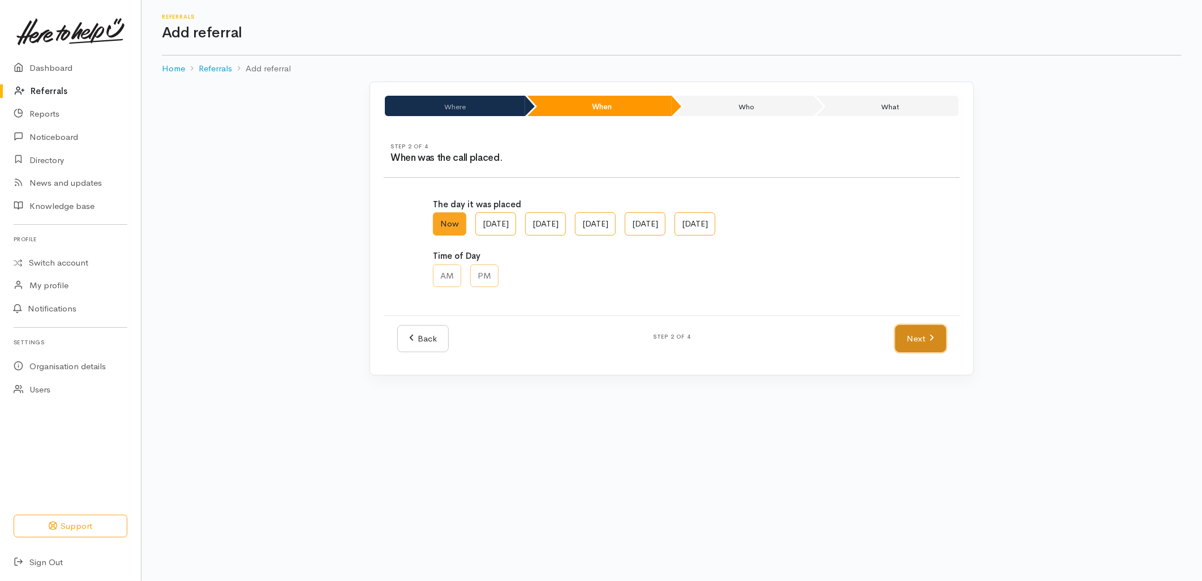
click at [925, 334] on link "Next" at bounding box center [920, 339] width 51 height 28
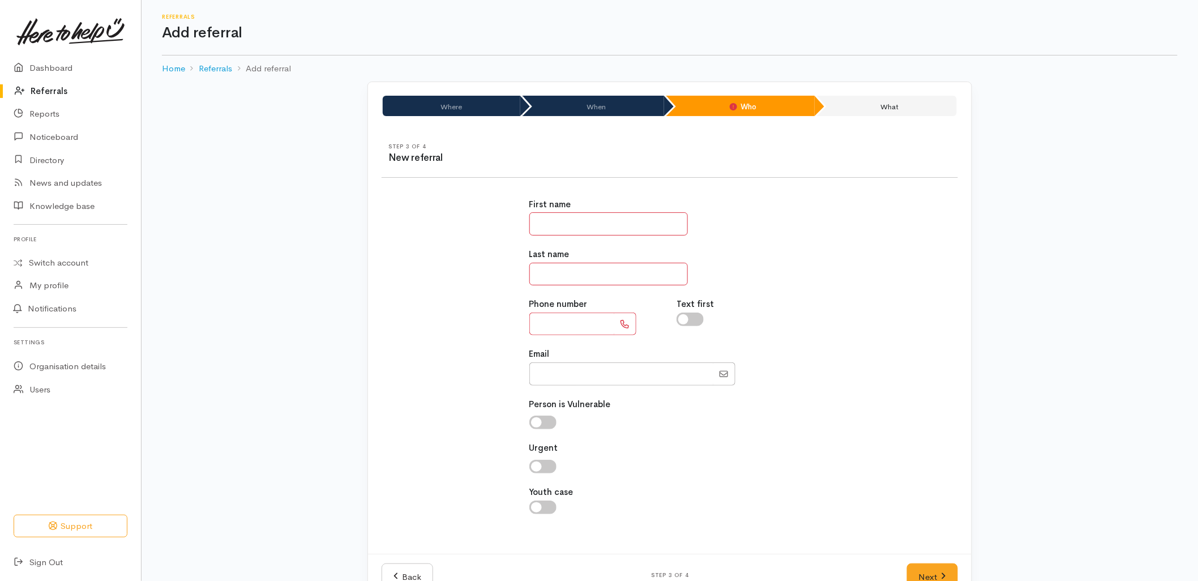
click at [583, 228] on input "text" at bounding box center [608, 223] width 158 height 23
type input "******"
type input "****"
type input "**********"
type input "******"
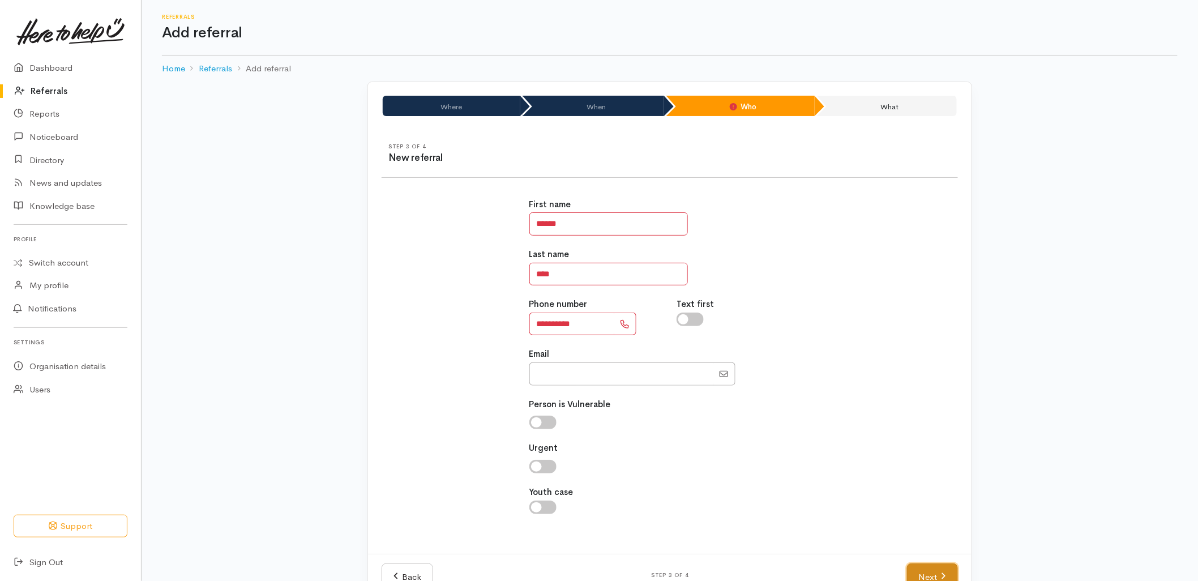
click at [923, 568] on link "Next" at bounding box center [932, 577] width 51 height 28
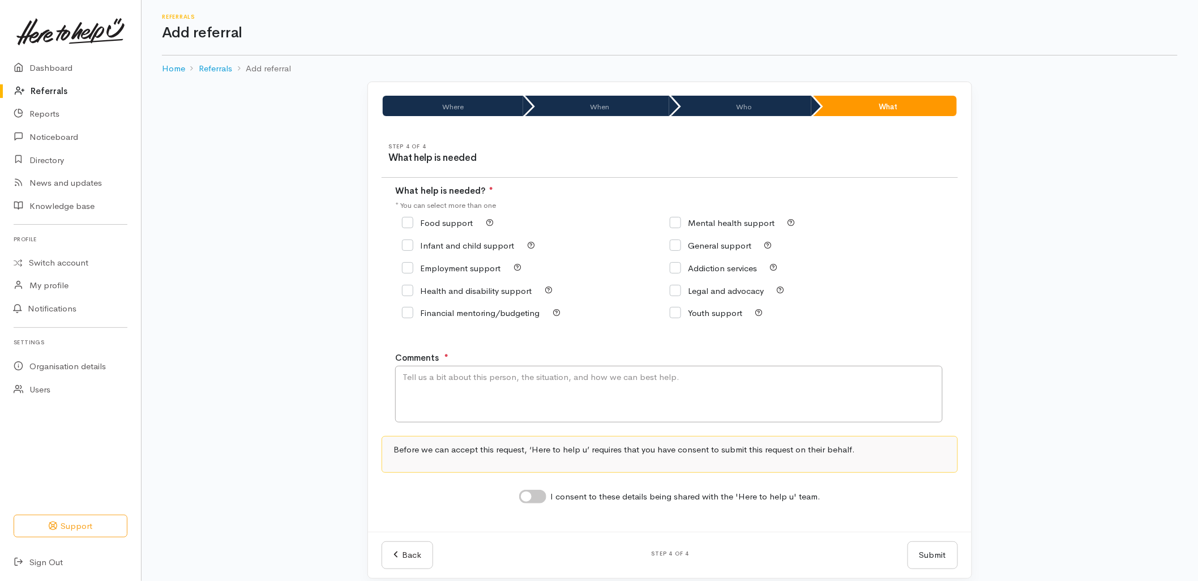
click at [423, 228] on div "Food support" at bounding box center [536, 223] width 268 height 16
click at [423, 227] on input "Food support" at bounding box center [437, 222] width 71 height 8
checkbox input "true"
click at [469, 392] on textarea "Comments" at bounding box center [668, 394] width 547 height 57
type textarea "H"
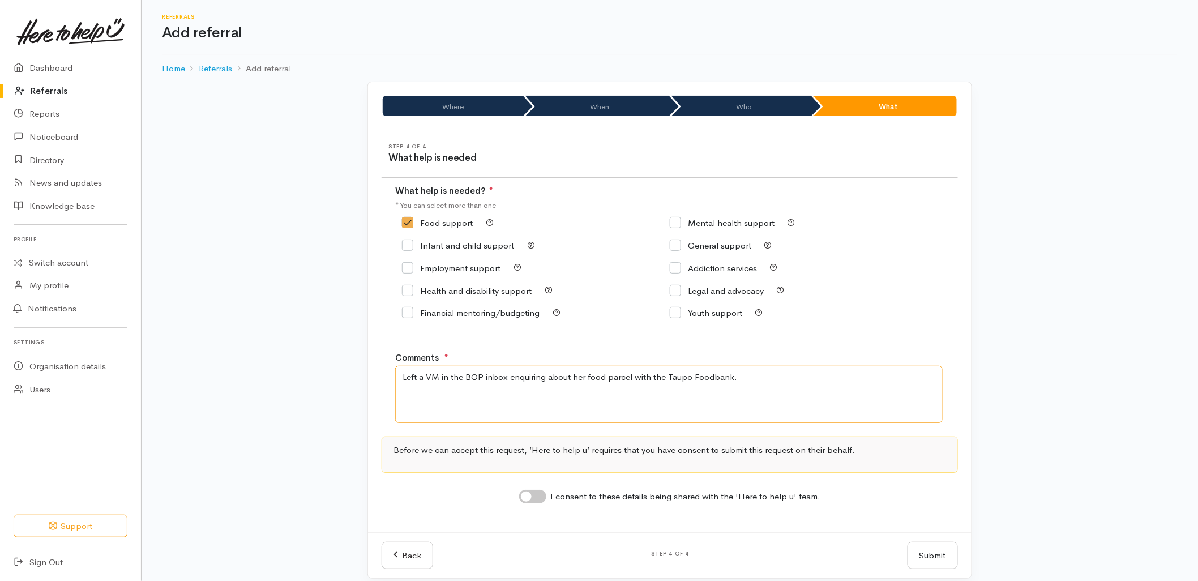
type textarea "Left a VM in the BOP inbox enquiring about her food parcel with the Taupō Foodb…"
click at [539, 491] on div "I consent to these details being shared with the 'Here to help u' team." at bounding box center [669, 495] width 576 height 18
click at [538, 500] on input "I consent to these details being shared with the 'Here to help u' team." at bounding box center [532, 497] width 27 height 14
checkbox input "true"
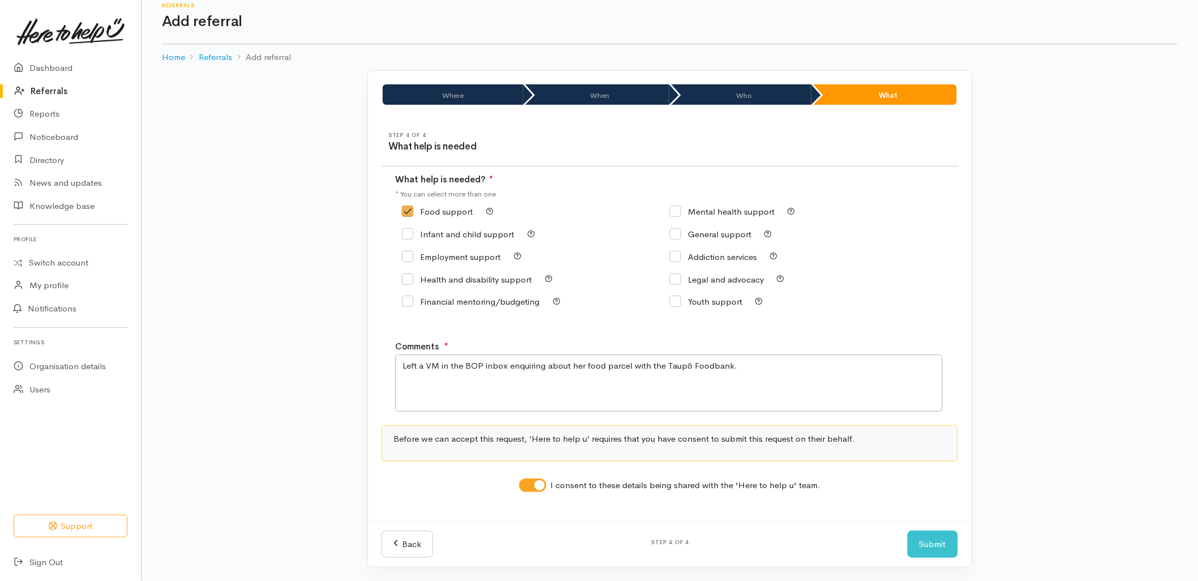
scroll to position [14, 0]
click at [930, 543] on button "Submit" at bounding box center [932, 544] width 50 height 28
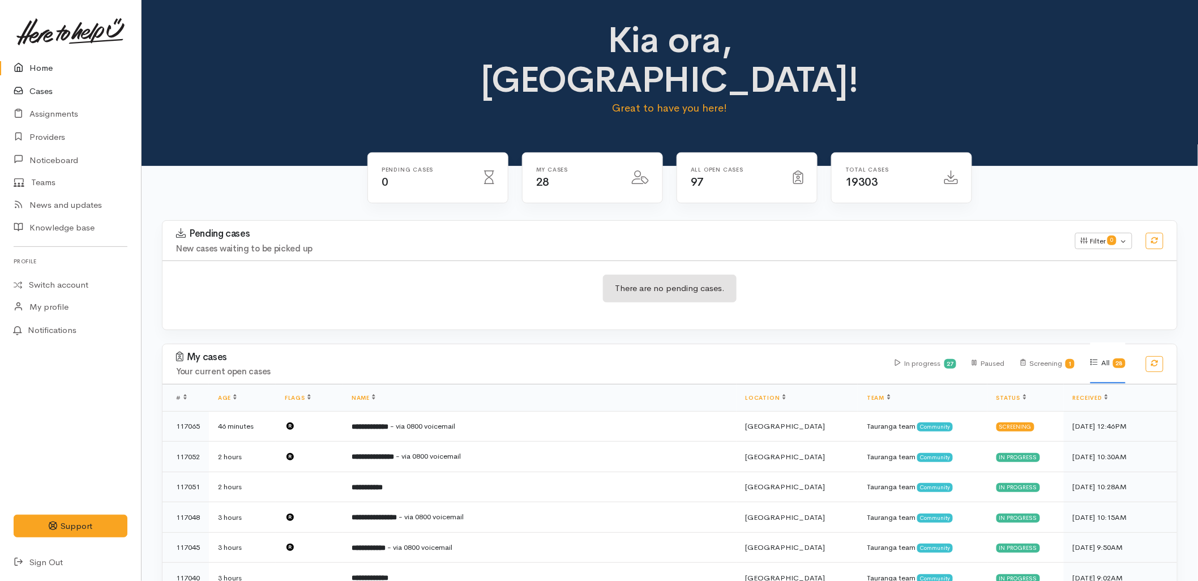
click at [72, 87] on link "Cases" at bounding box center [70, 91] width 141 height 23
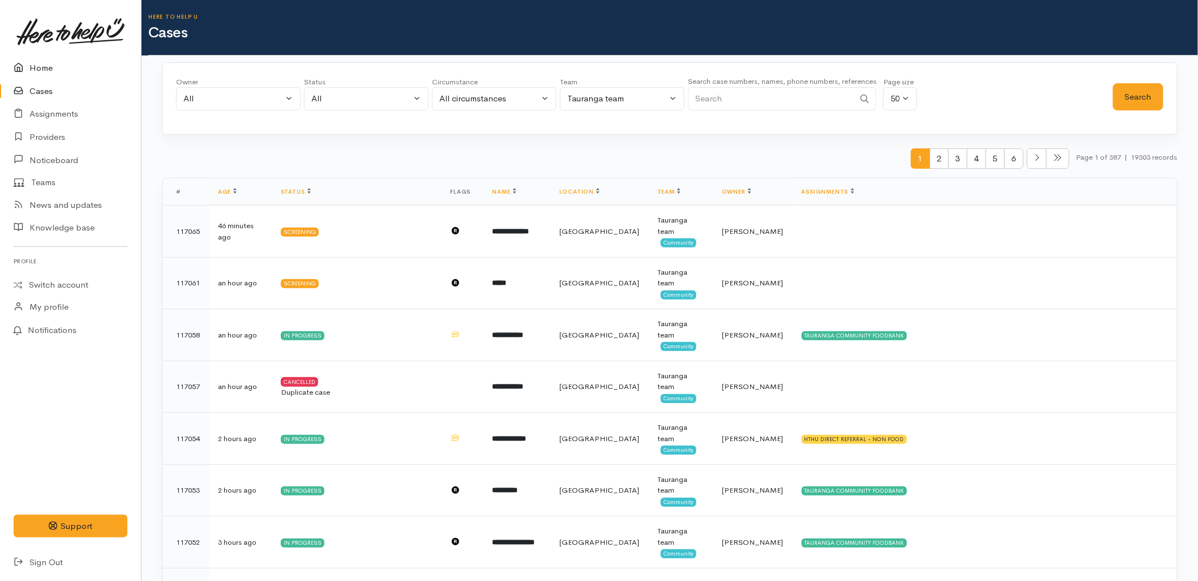
click at [35, 71] on link "Home" at bounding box center [70, 68] width 141 height 23
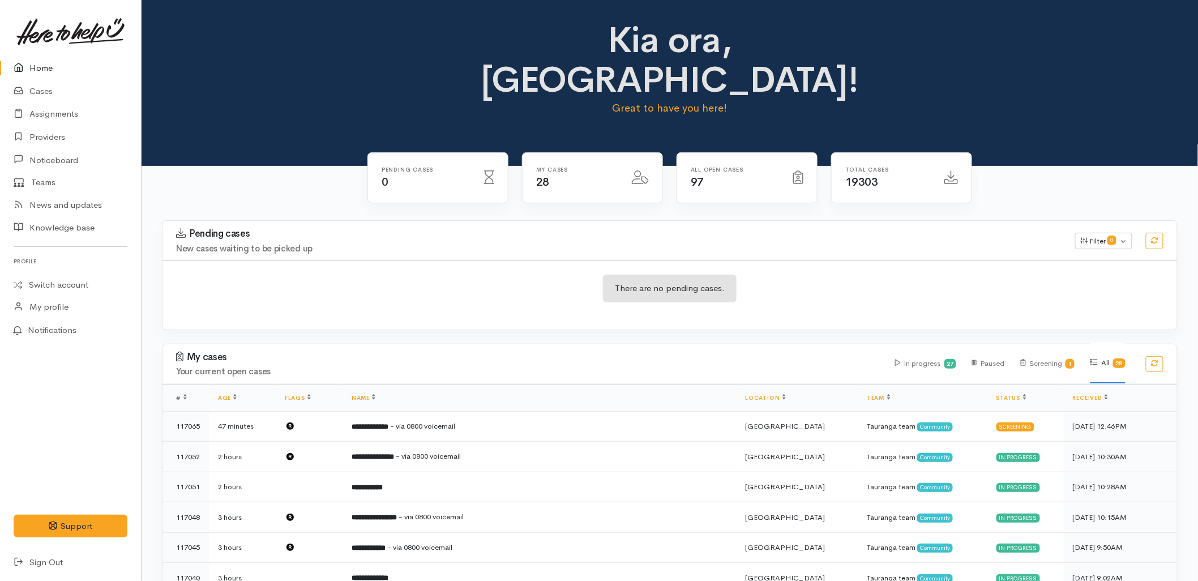
click at [250, 119] on div "Kia ora, [GEOGRAPHIC_DATA]! Great to have you here!" at bounding box center [669, 83] width 1056 height 166
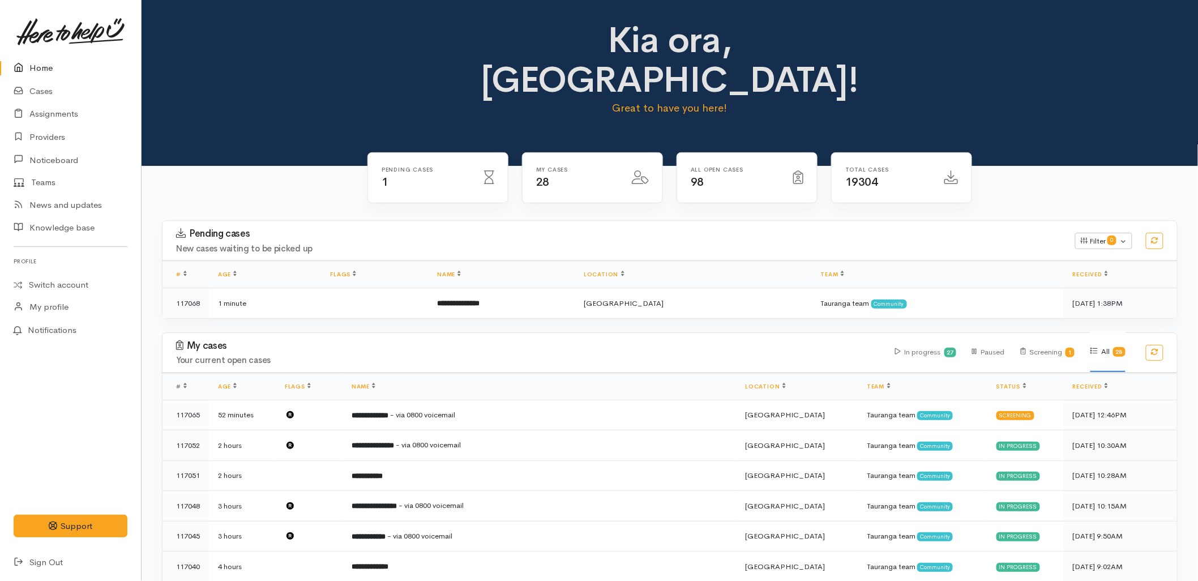
click at [542, 288] on td "**********" at bounding box center [501, 303] width 147 height 30
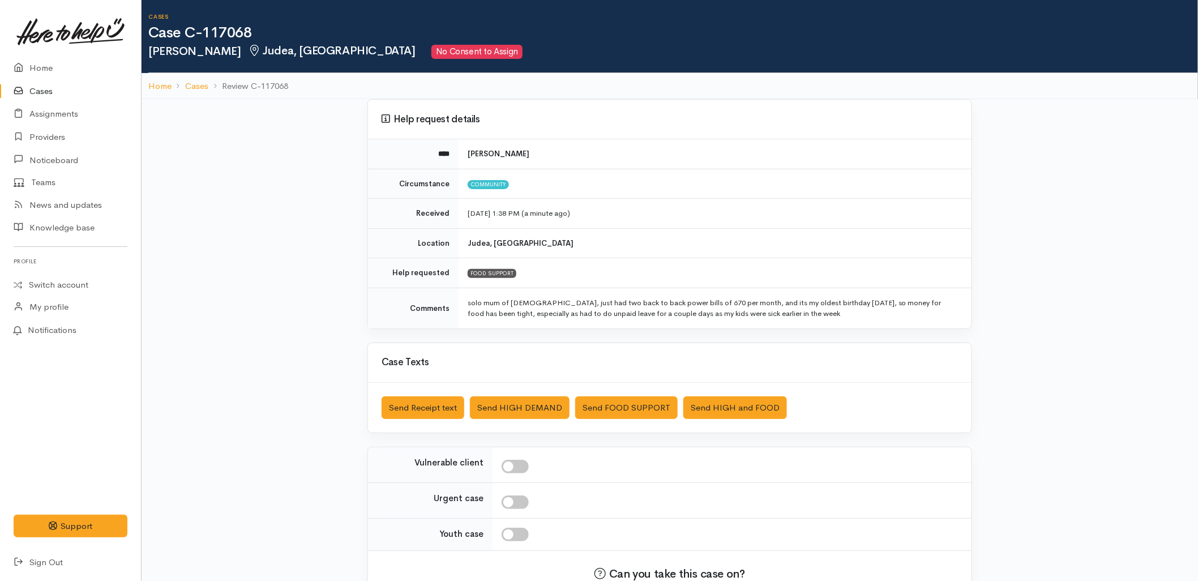
click at [50, 87] on link "Cases" at bounding box center [70, 91] width 141 height 23
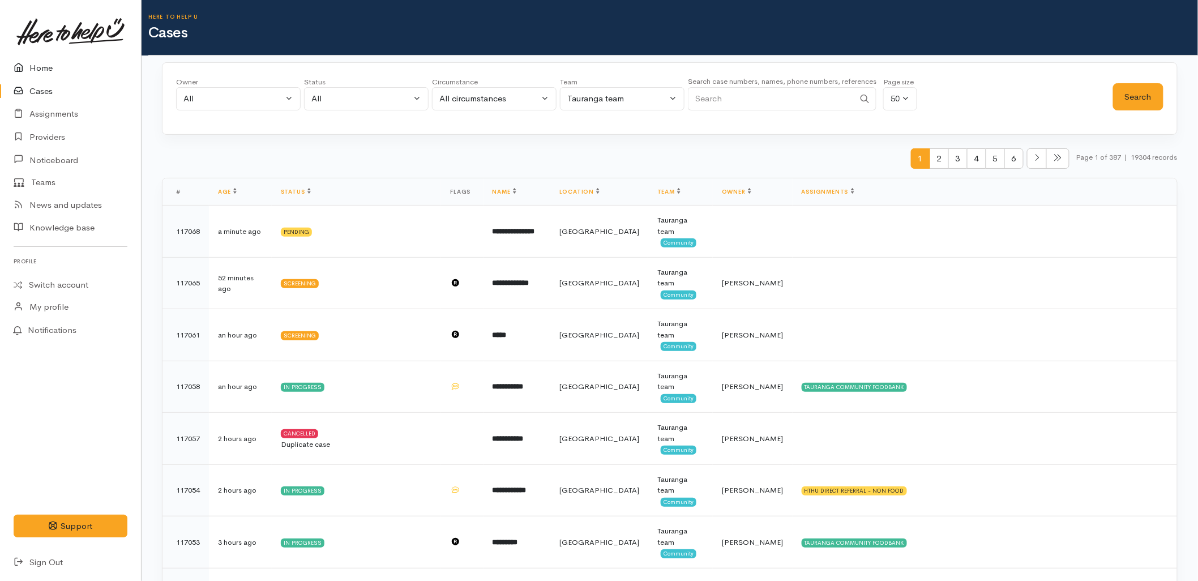
click at [38, 57] on link "Home" at bounding box center [70, 68] width 141 height 23
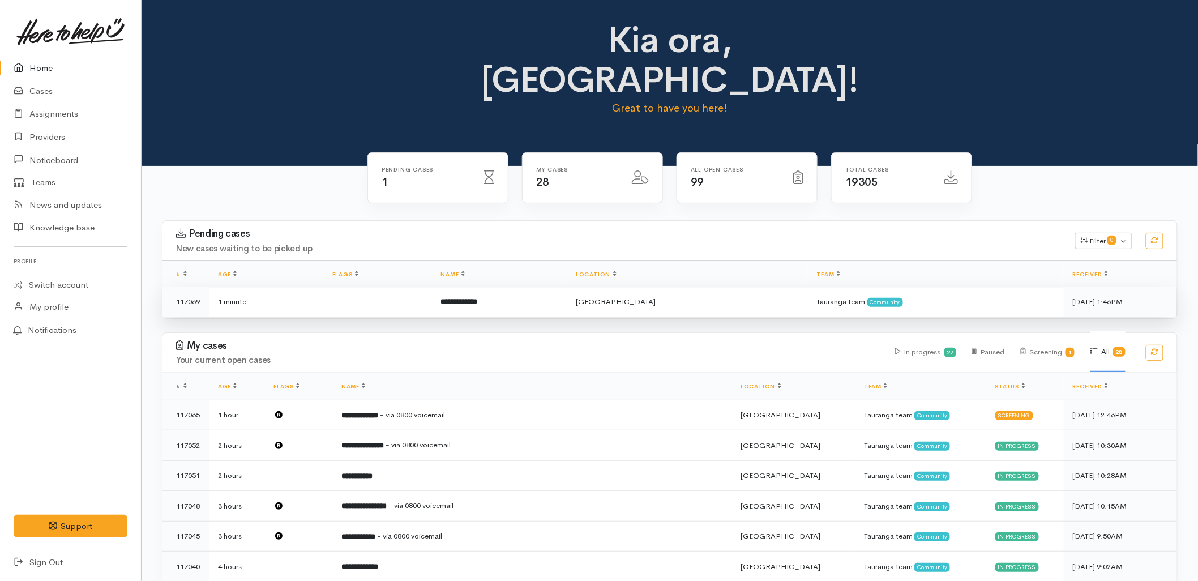
click at [432, 286] on td at bounding box center [377, 301] width 109 height 30
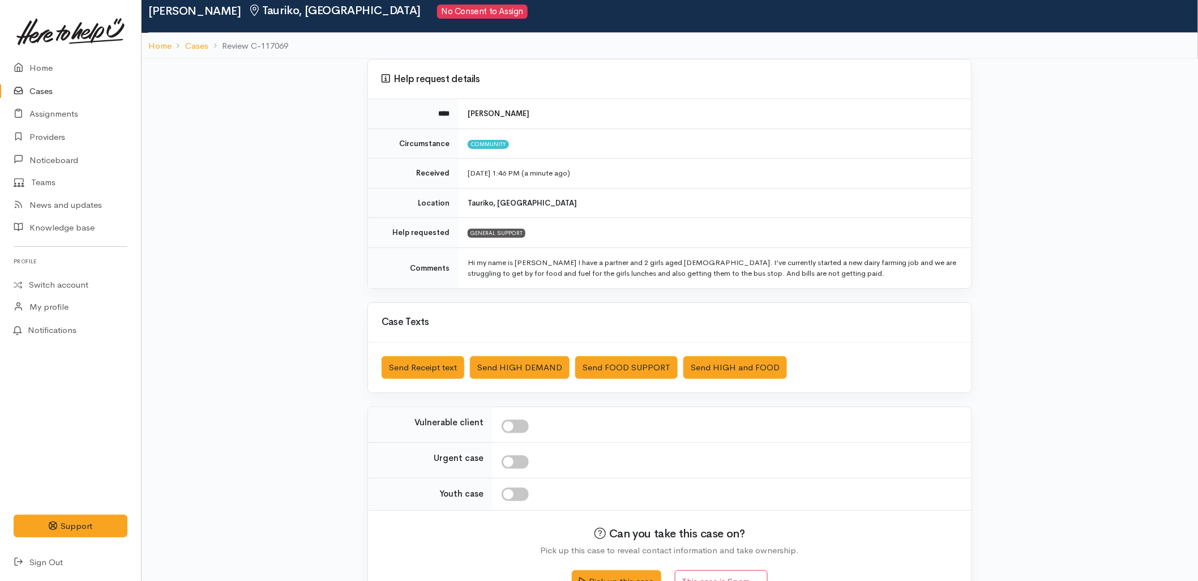
scroll to position [63, 0]
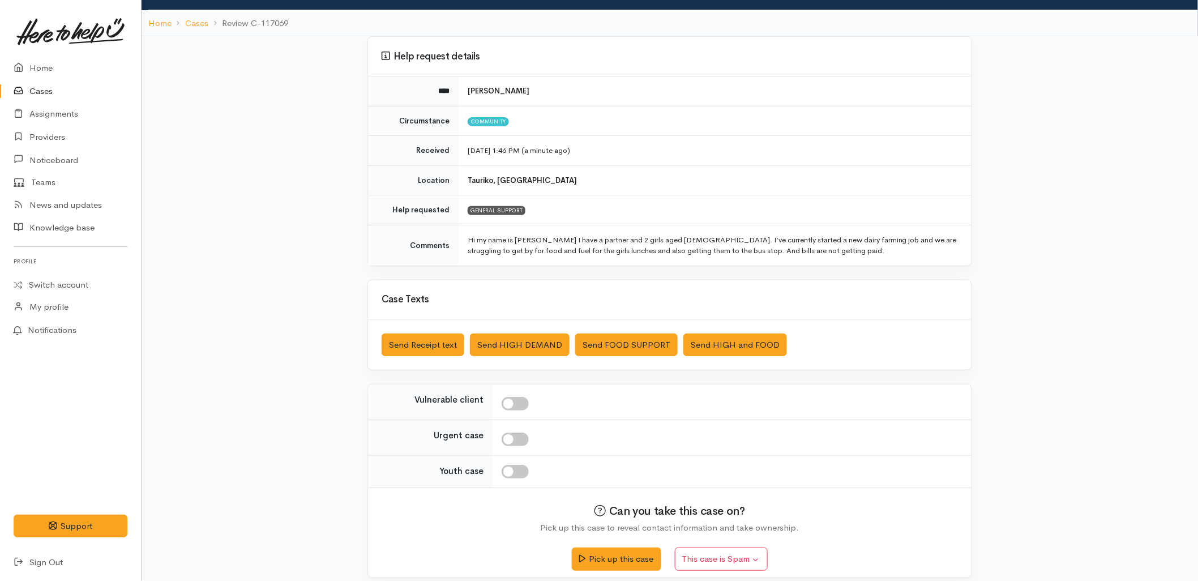
click at [36, 89] on link "Cases" at bounding box center [70, 91] width 141 height 23
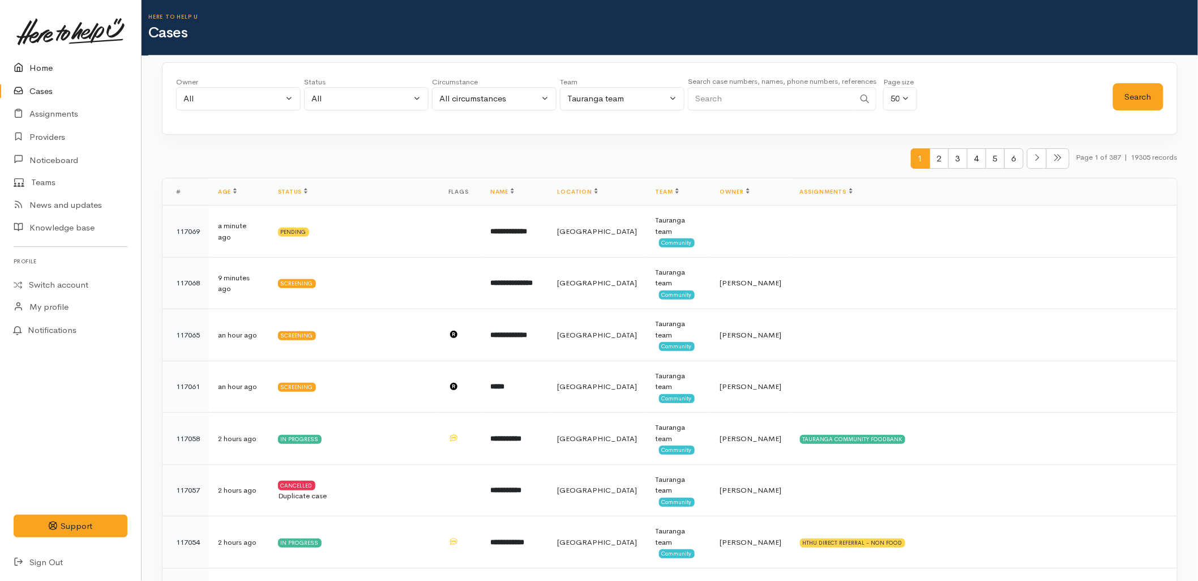
click at [54, 63] on link "Home" at bounding box center [70, 68] width 141 height 23
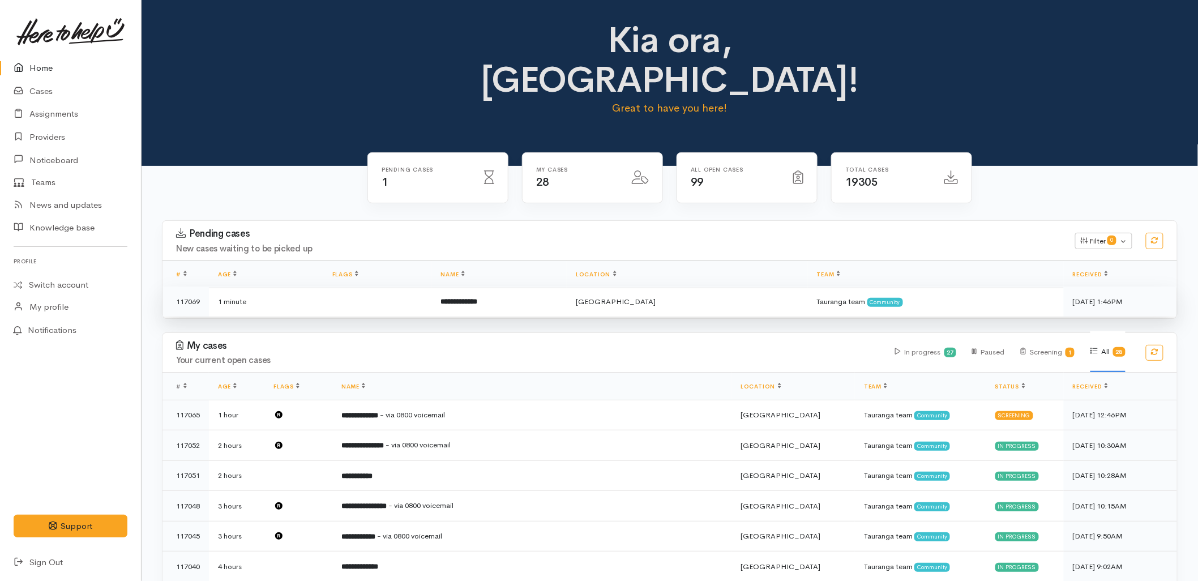
click at [466, 286] on td "**********" at bounding box center [499, 301] width 135 height 30
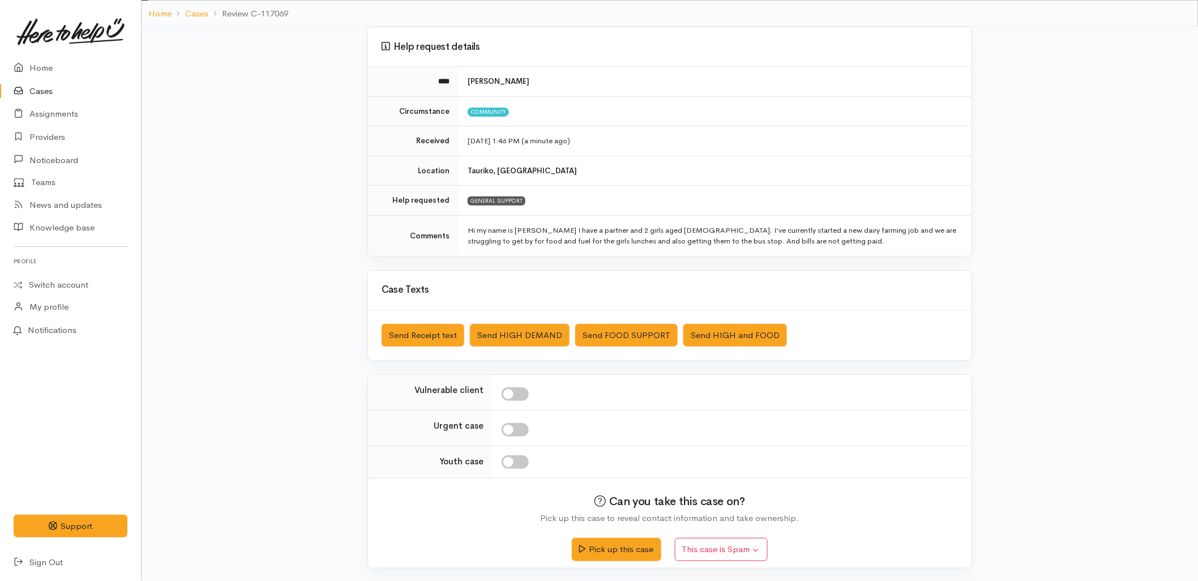
scroll to position [74, 0]
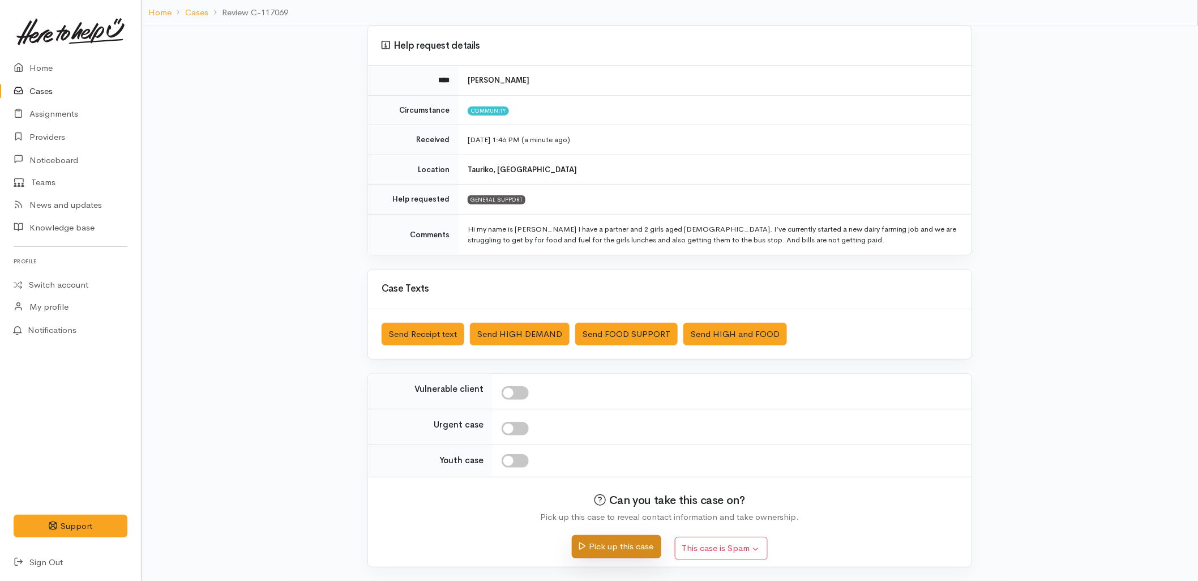
click at [625, 553] on button "Pick up this case" at bounding box center [616, 546] width 89 height 23
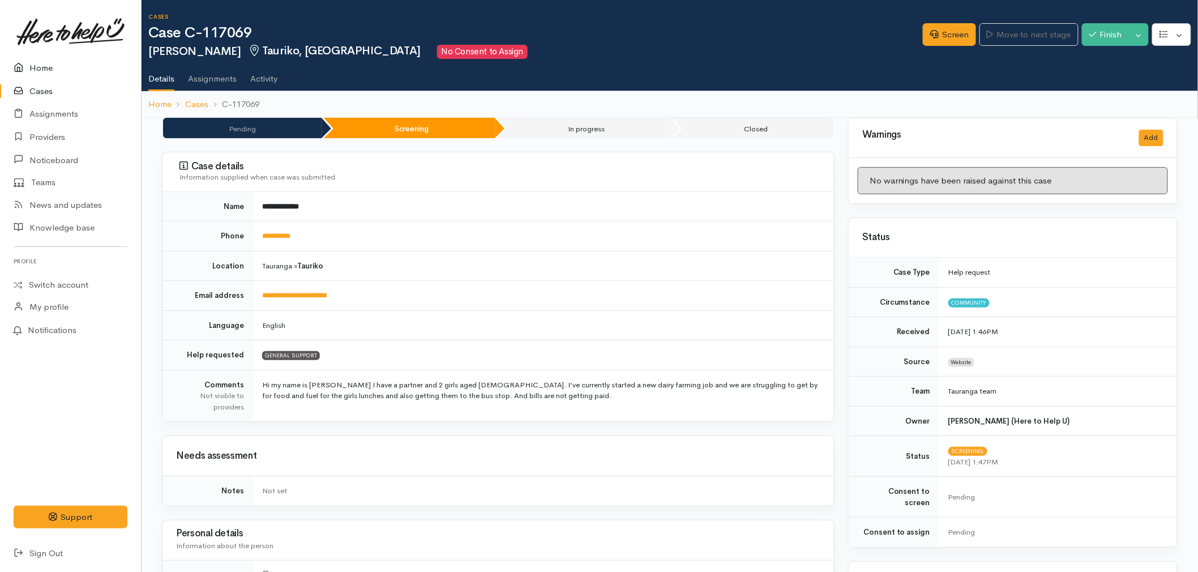
click at [37, 65] on link "Home" at bounding box center [70, 68] width 141 height 23
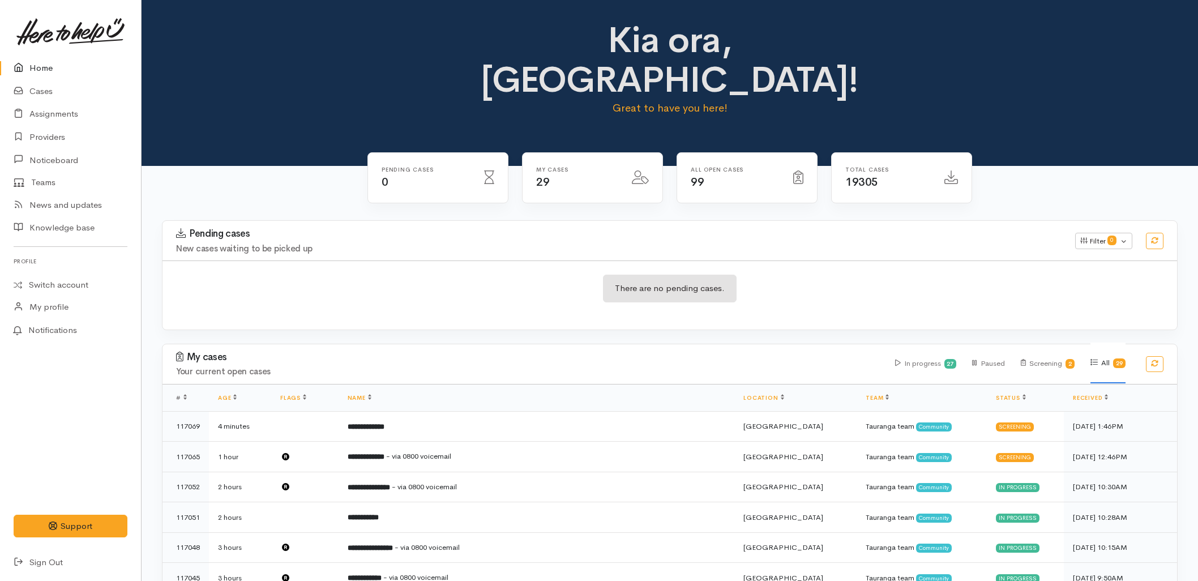
scroll to position [188, 0]
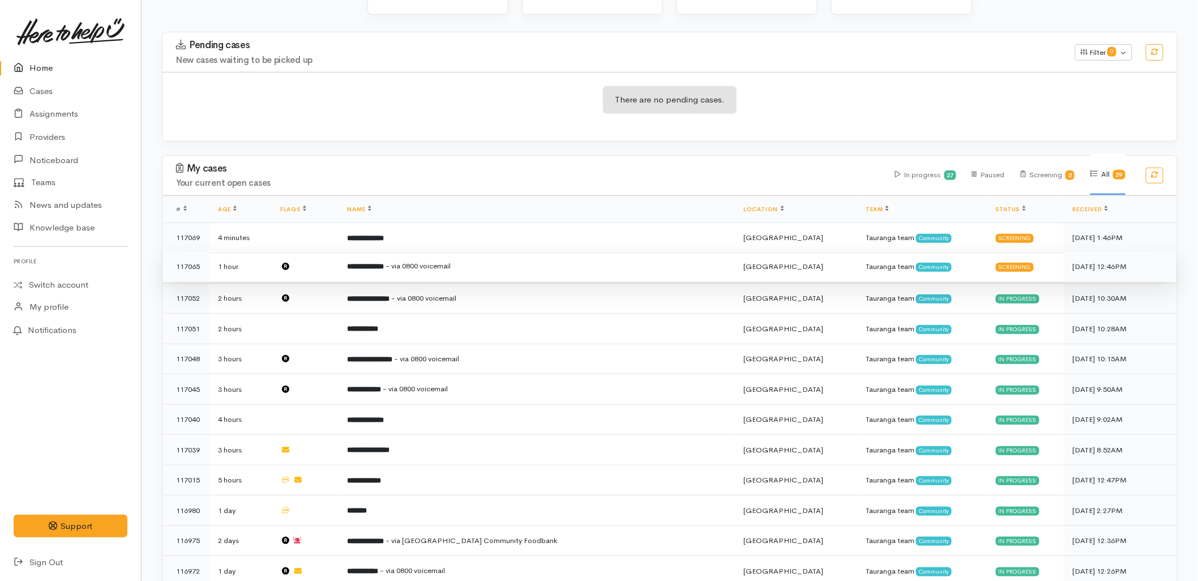
click at [375, 263] on b "**********" at bounding box center [366, 266] width 37 height 7
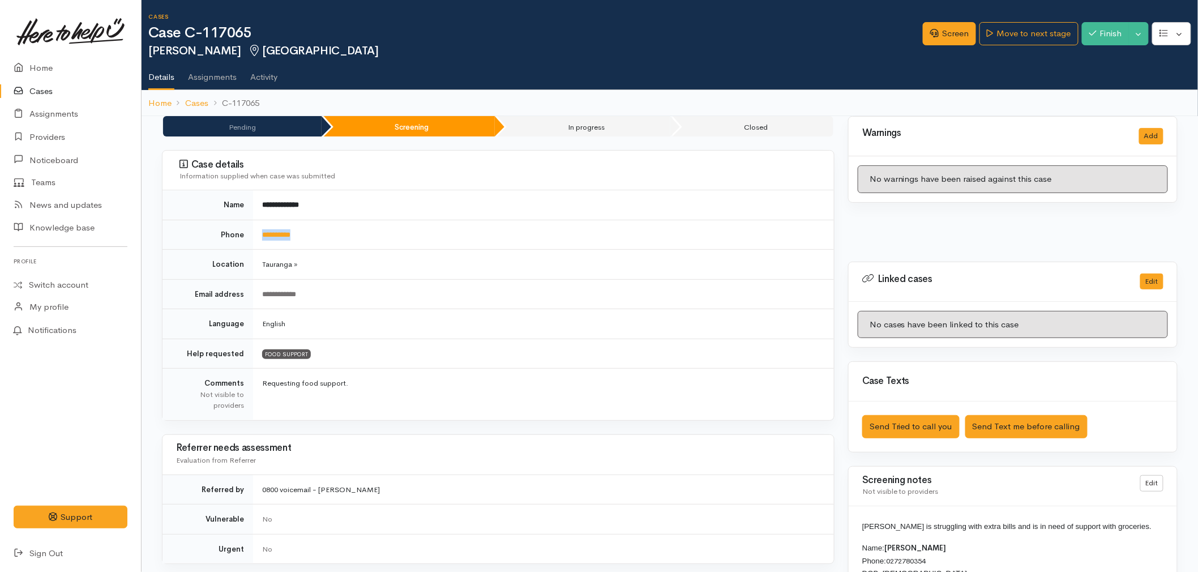
drag, startPoint x: 311, startPoint y: 241, endPoint x: 262, endPoint y: 241, distance: 49.2
click at [262, 241] on td "**********" at bounding box center [543, 235] width 581 height 30
copy link "**********"
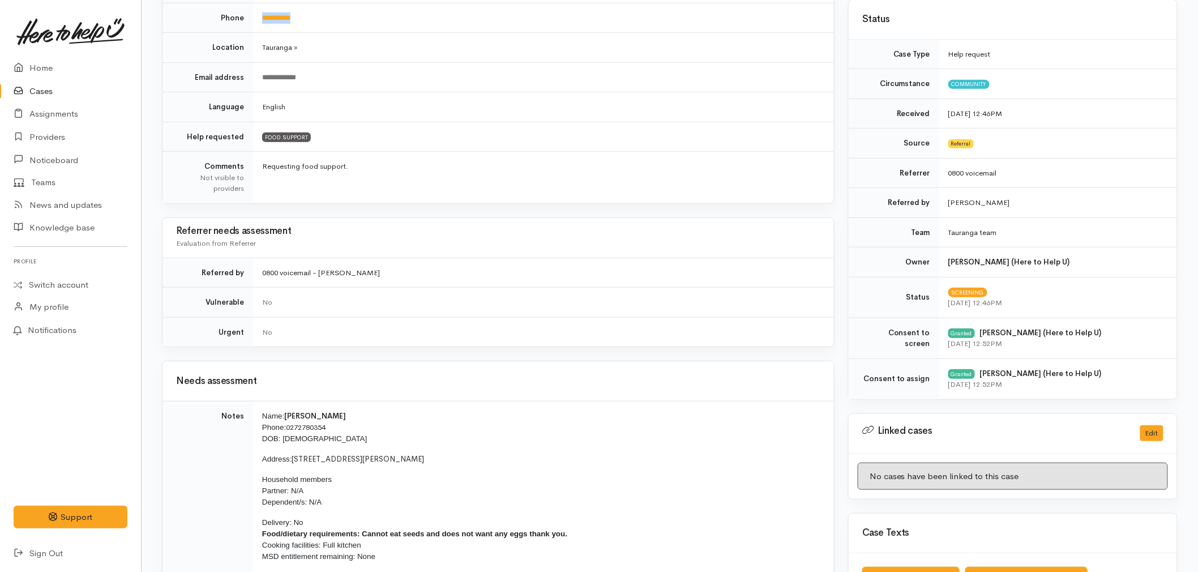
scroll to position [188, 0]
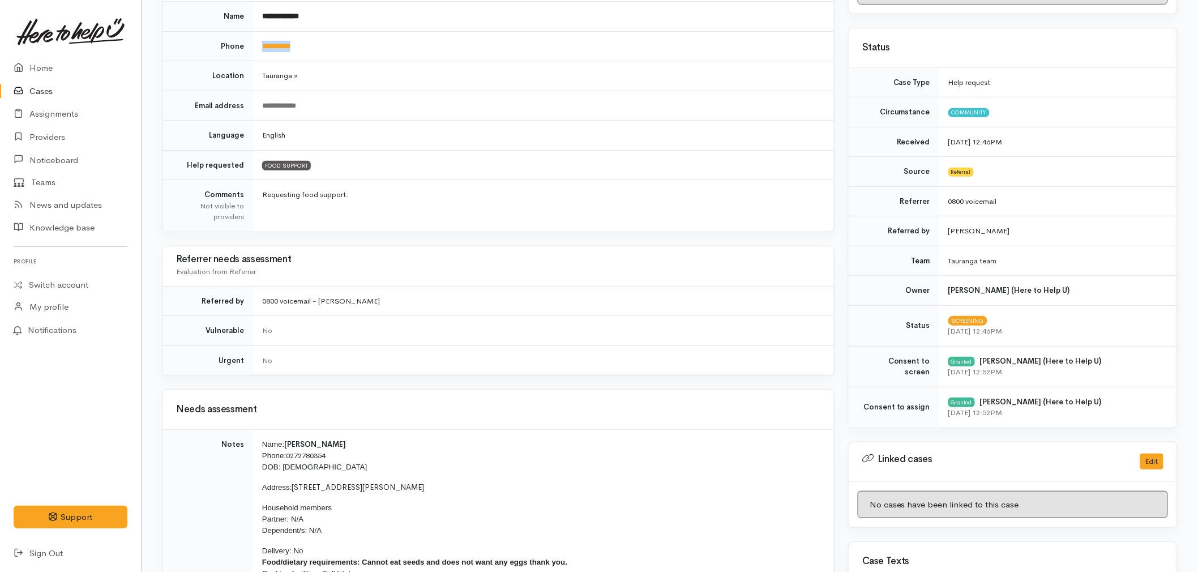
copy link "**********"
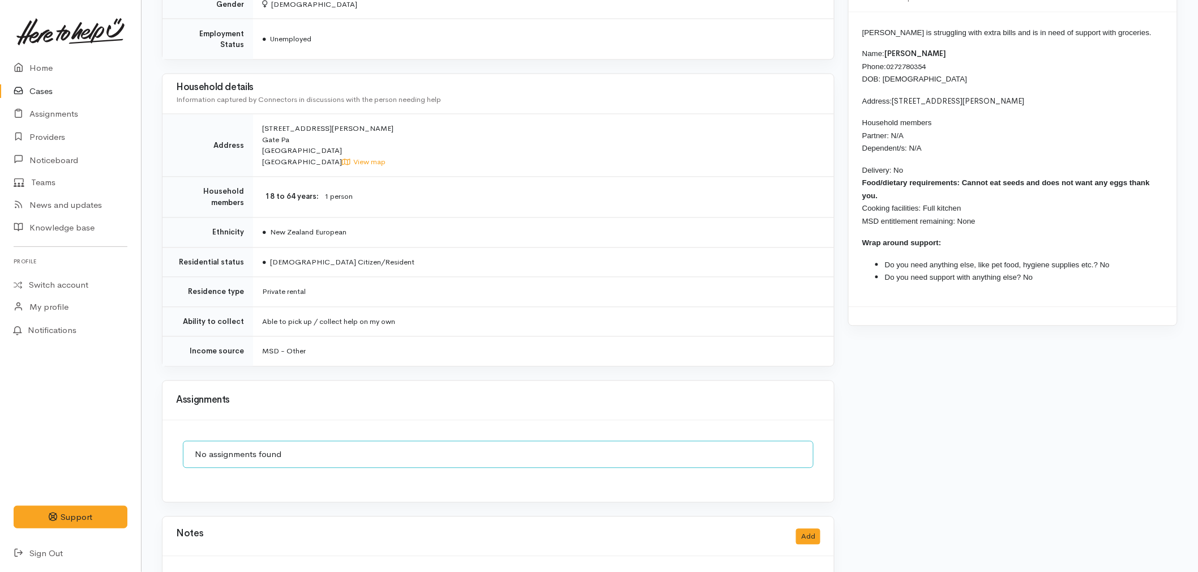
scroll to position [880, 0]
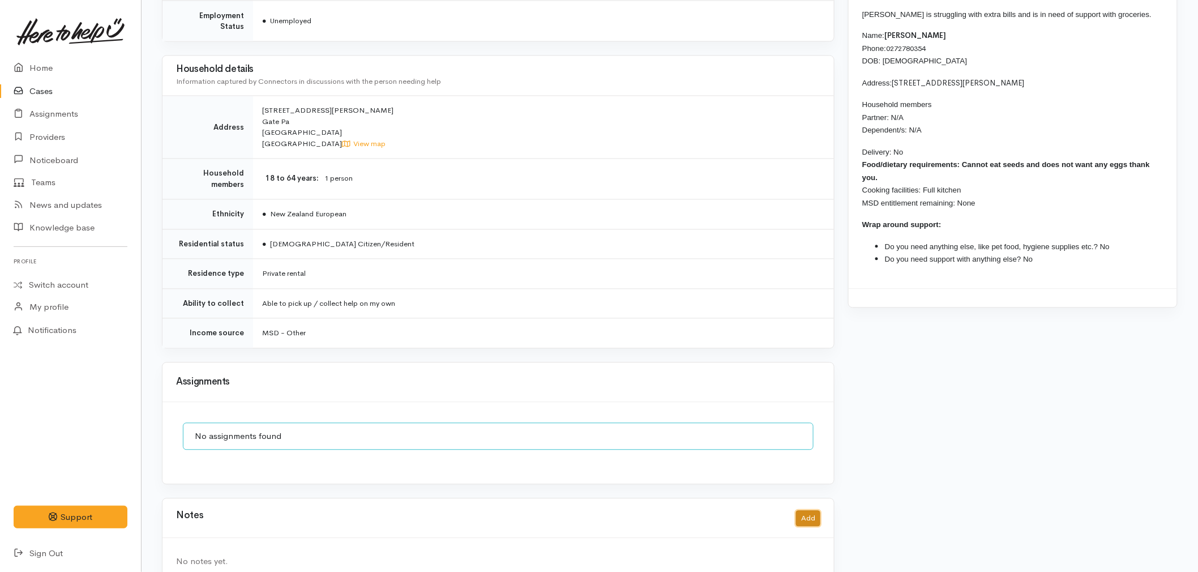
click at [810, 515] on button "Add" at bounding box center [808, 519] width 24 height 16
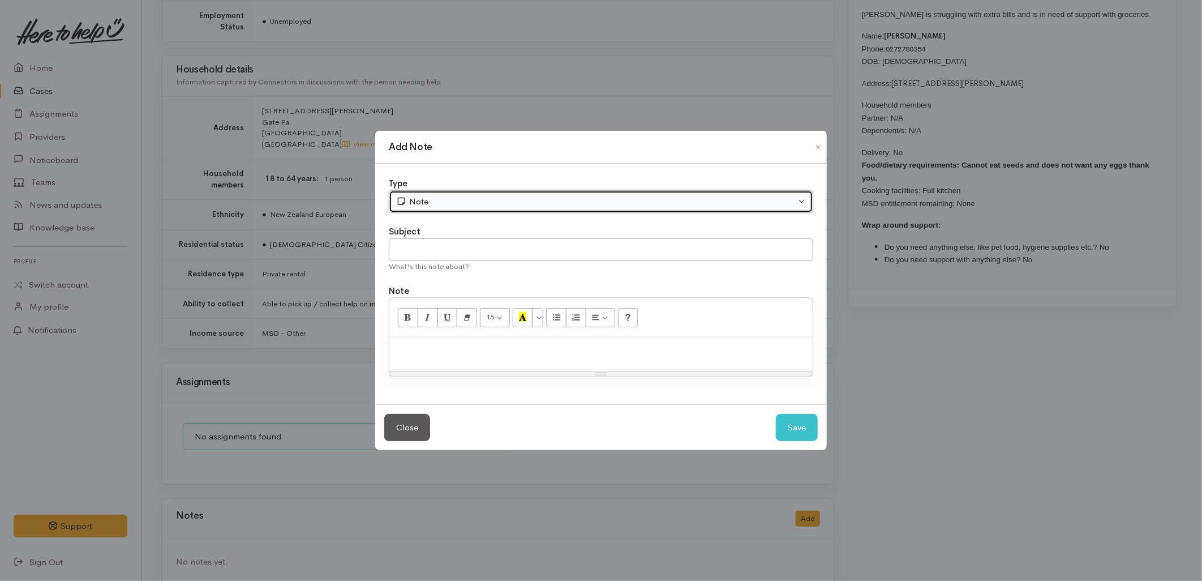
click at [408, 207] on div "Note" at bounding box center [596, 201] width 400 height 13
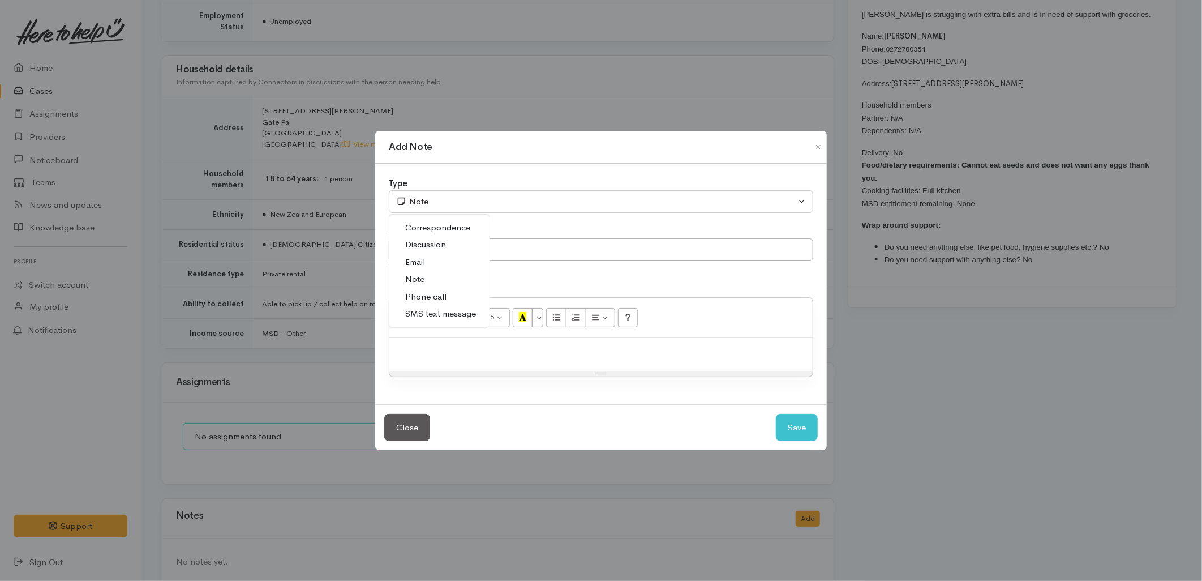
click at [431, 311] on span "SMS text message" at bounding box center [440, 313] width 71 height 13
select select "5"
click at [423, 255] on input "text" at bounding box center [601, 249] width 424 height 23
type input "E-Text"
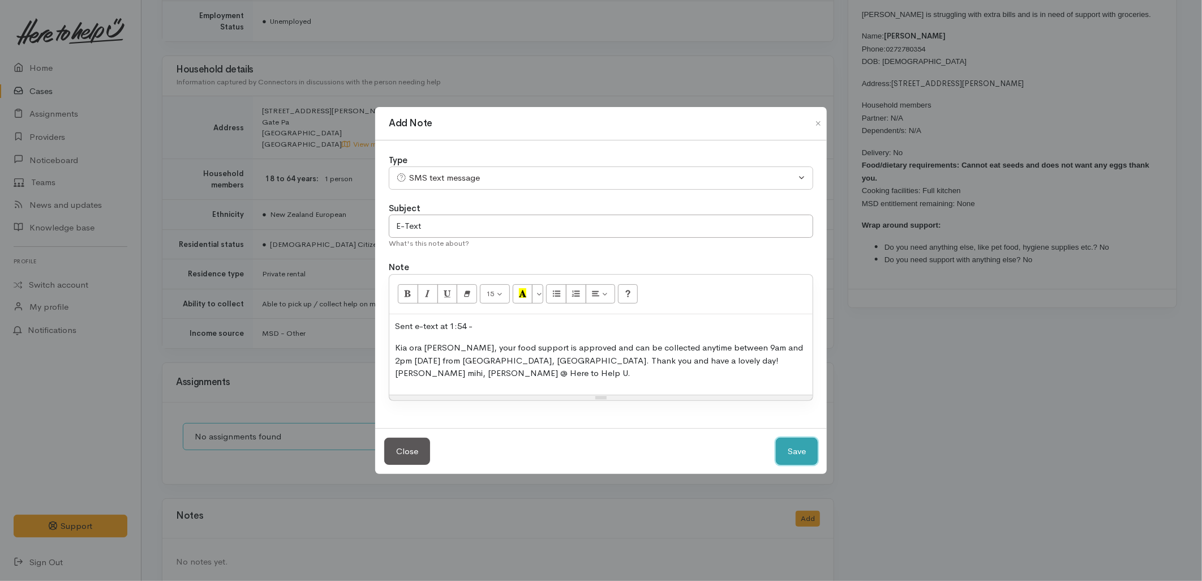
click at [798, 451] on button "Save" at bounding box center [797, 452] width 42 height 28
select select "1"
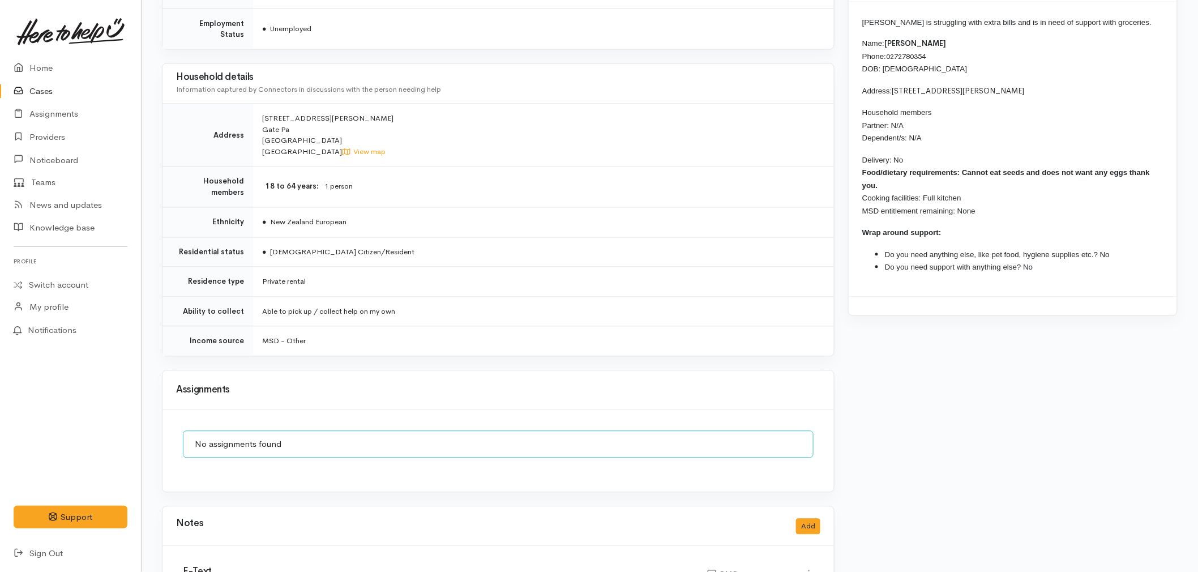
scroll to position [869, 0]
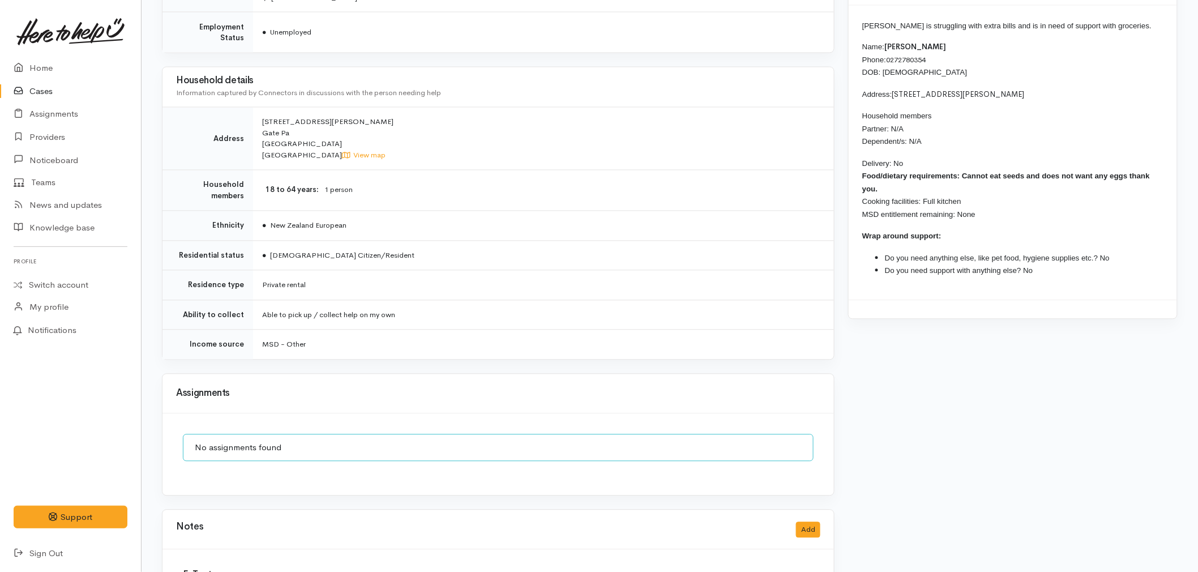
drag, startPoint x: 893, startPoint y: 178, endPoint x: 861, endPoint y: 28, distance: 153.3
click at [861, 28] on div "Debbie is struggling with extra bills and is in need of support with groceries.…" at bounding box center [1012, 153] width 328 height 294
copy div "Debbie is struggling with extra bills and is in need of support with groceries.…"
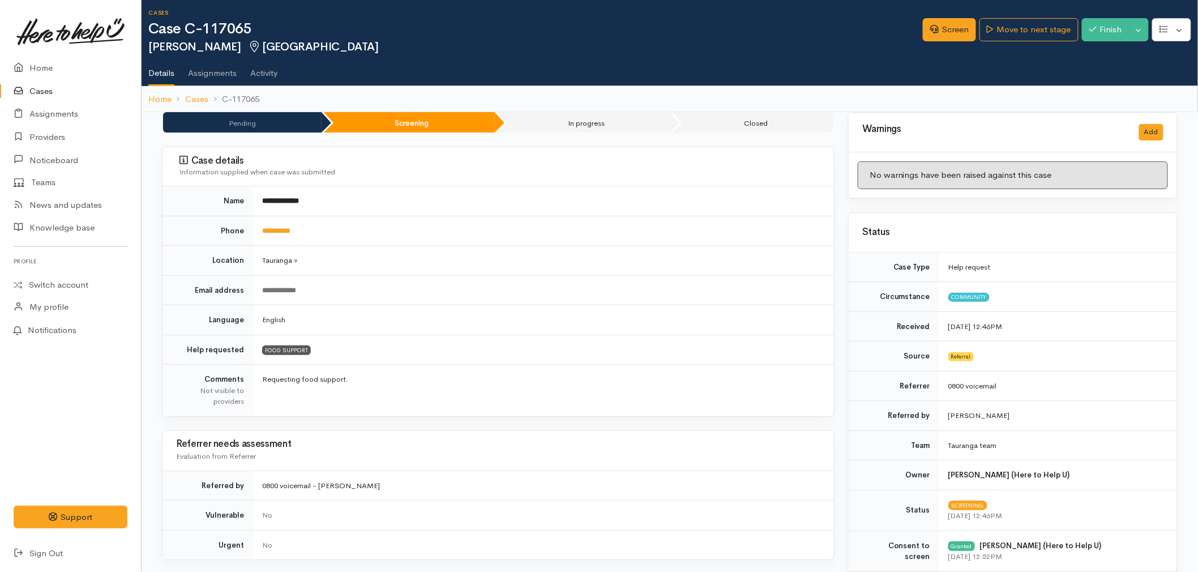
scroll to position [0, 0]
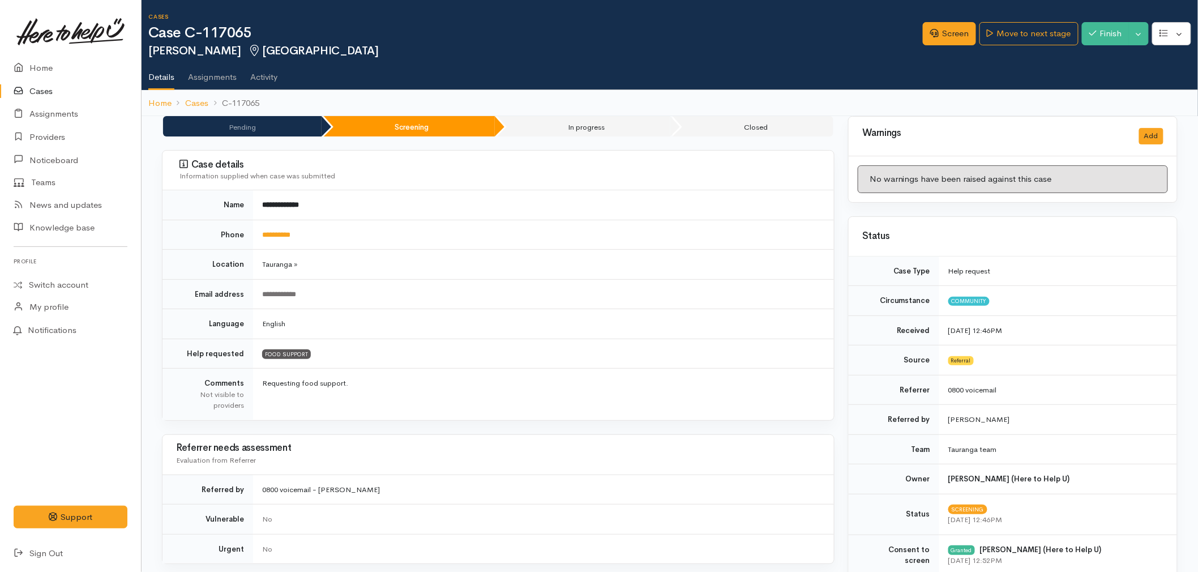
click at [1029, 46] on div "Screen Move to next stage Finish Toggle Dropdown Pause Cancel" at bounding box center [1060, 35] width 275 height 37
click at [1031, 37] on link "Move to next stage" at bounding box center [1028, 33] width 98 height 23
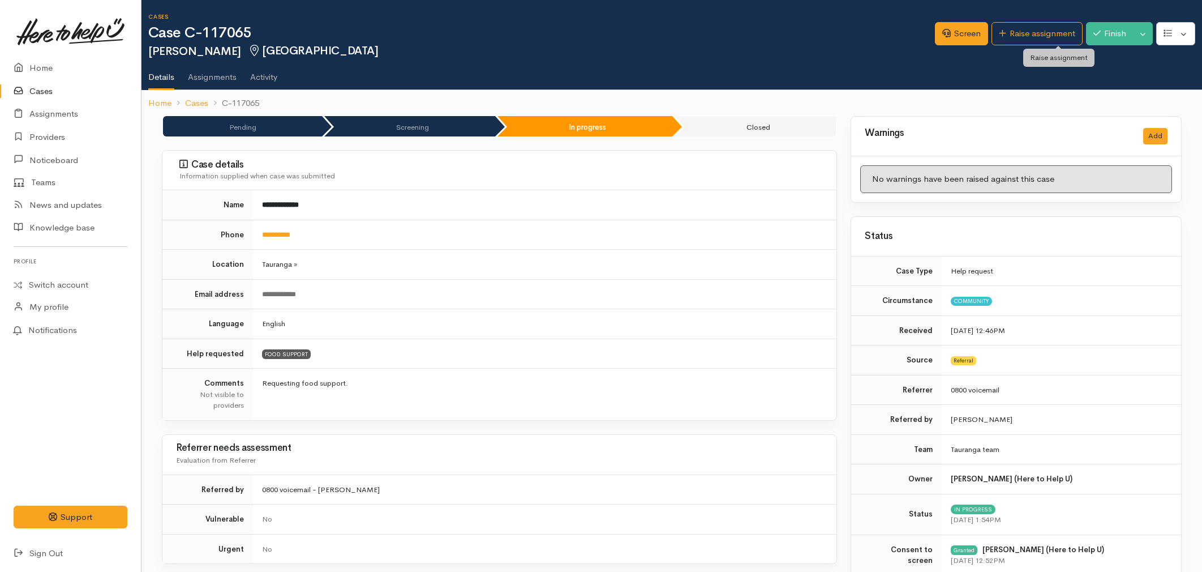
click at [1031, 37] on link "Raise assignment" at bounding box center [1037, 33] width 91 height 23
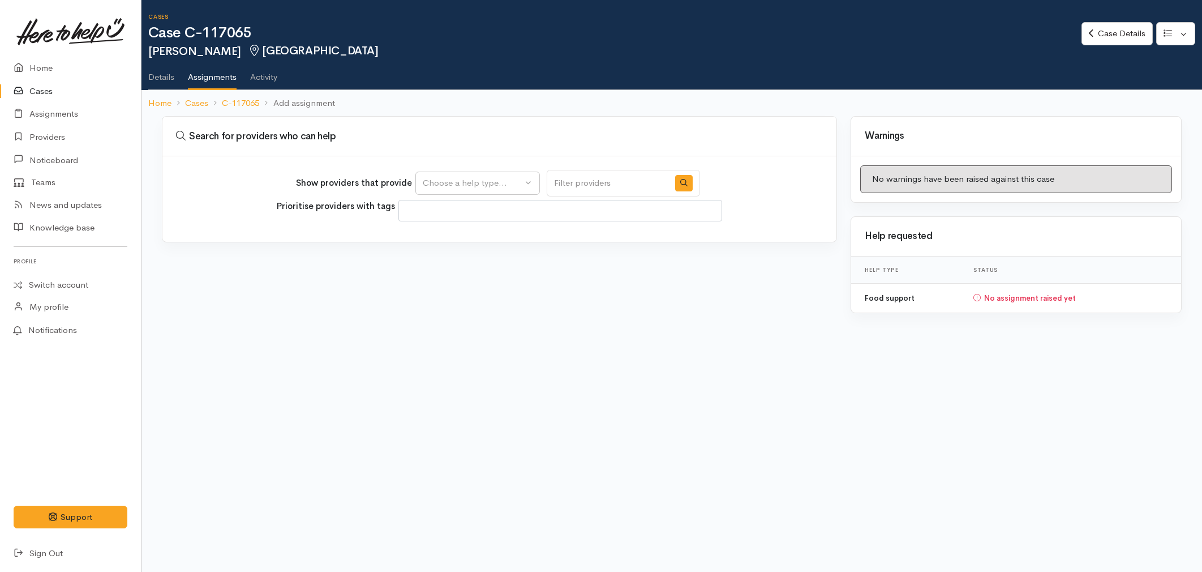
select select
click at [498, 179] on div "Choose a help type..." at bounding box center [473, 183] width 100 height 13
click at [474, 234] on span "Food support" at bounding box center [456, 236] width 53 height 13
select select "3"
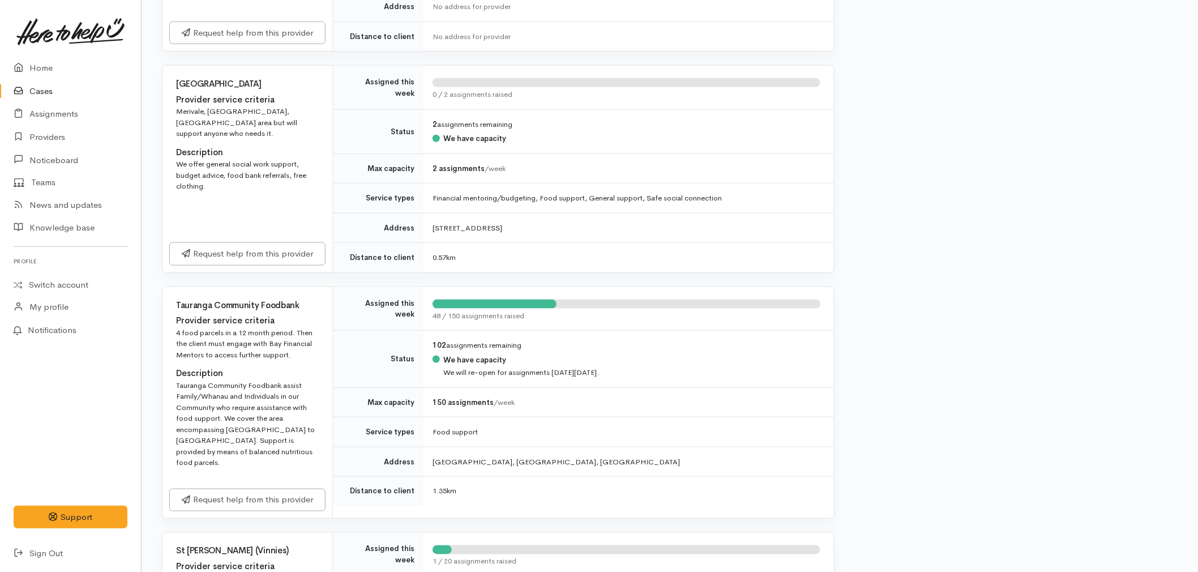
scroll to position [440, 0]
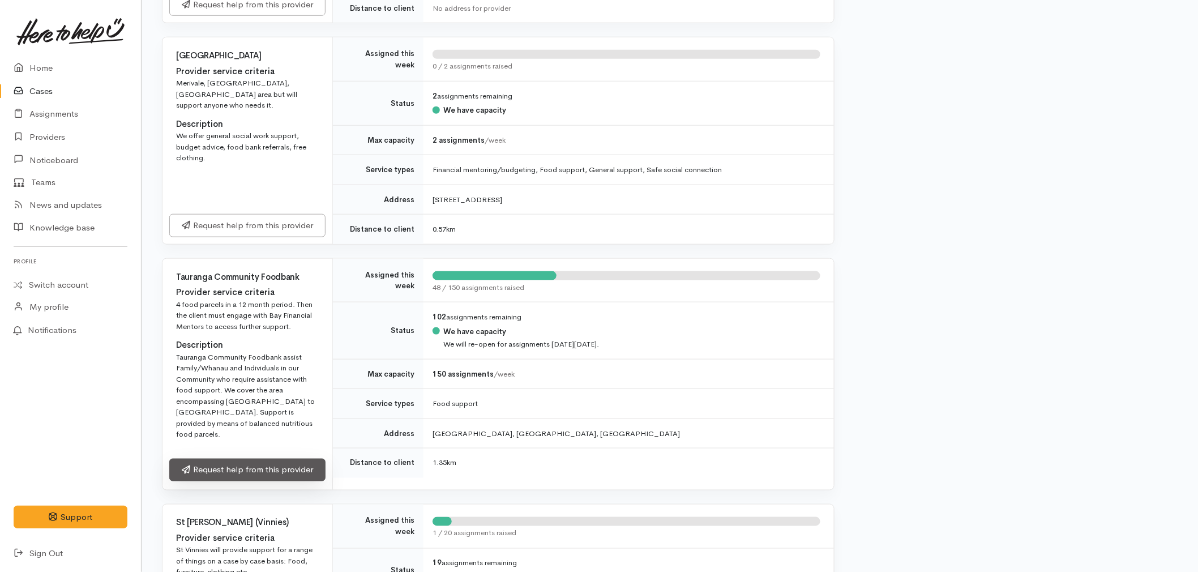
click at [269, 458] on link "Request help from this provider" at bounding box center [247, 469] width 156 height 23
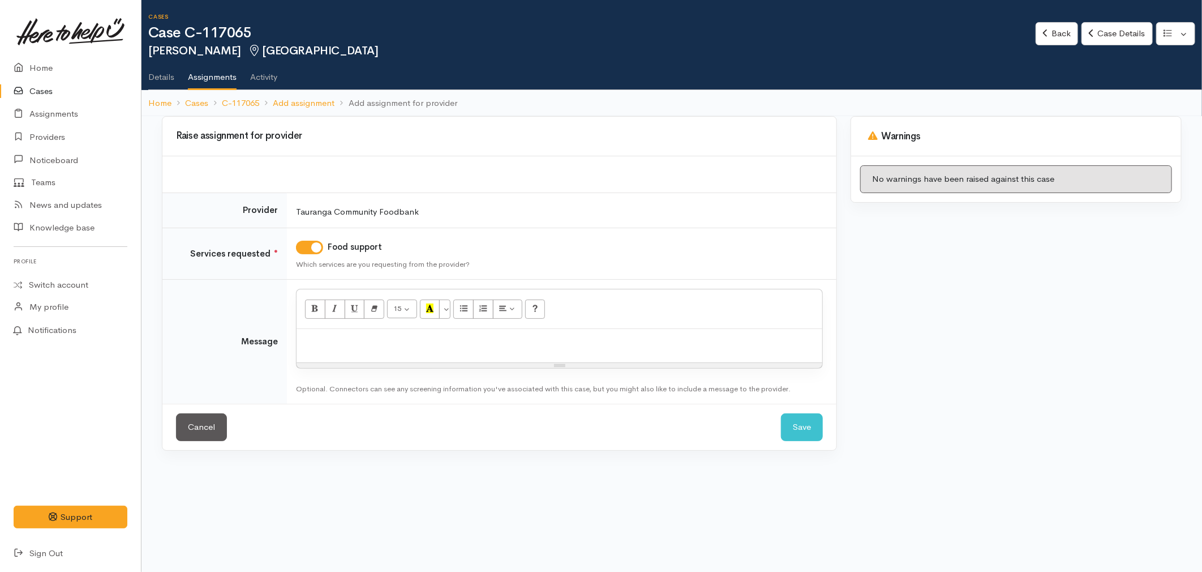
click at [344, 350] on div at bounding box center [560, 345] width 526 height 33
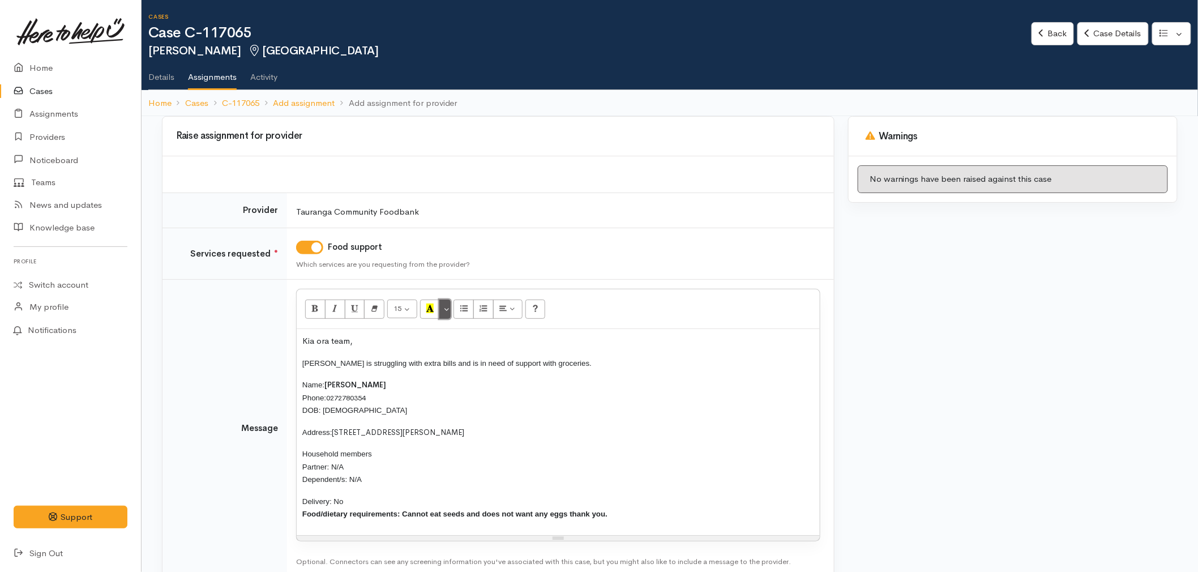
click at [445, 308] on button "More Color" at bounding box center [444, 308] width 11 height 19
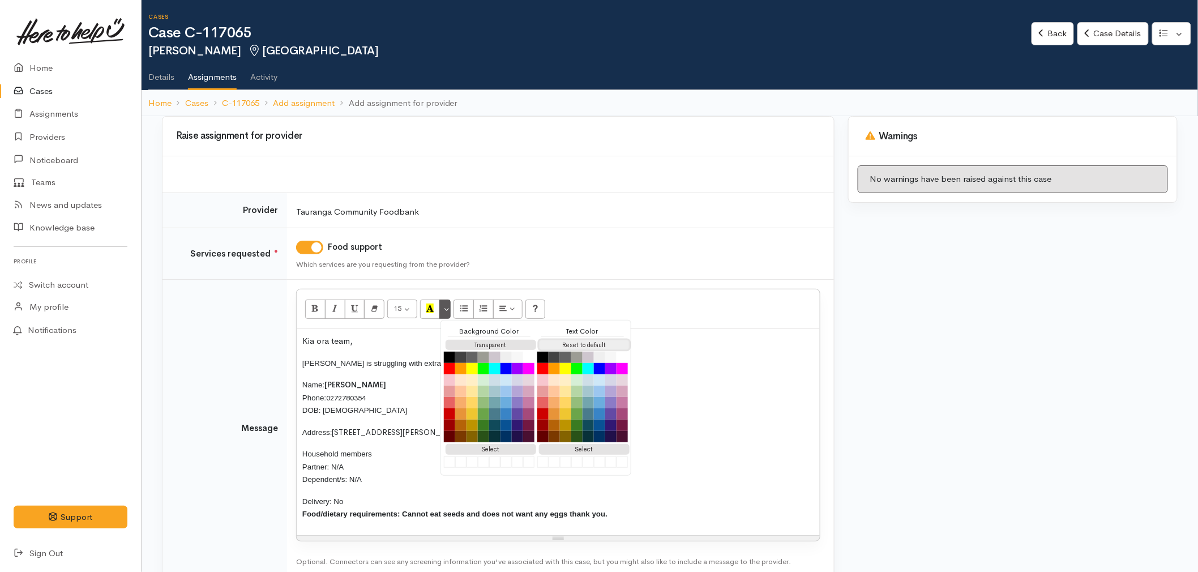
click at [567, 340] on button "Reset to default" at bounding box center [584, 345] width 91 height 11
click at [380, 473] on p "Household members Partner: N/A Dependent/s: N/A" at bounding box center [558, 466] width 512 height 38
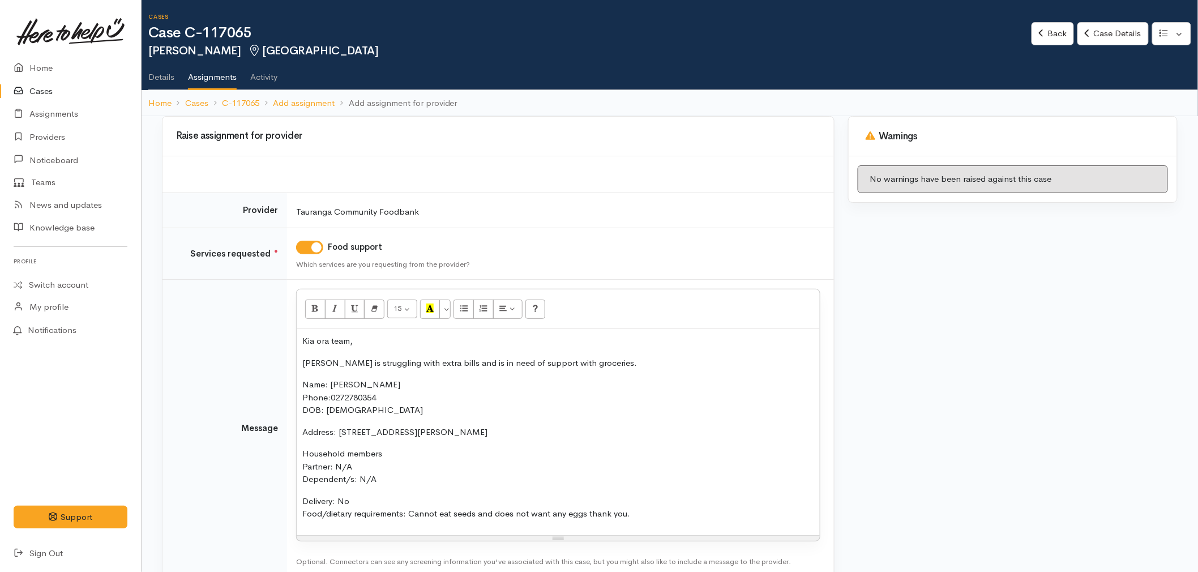
drag, startPoint x: 354, startPoint y: 504, endPoint x: 286, endPoint y: 378, distance: 143.3
click at [286, 378] on tr "Message <p>Kia ora team,</p><p>Debbie is struggling with extra bills and is in …" at bounding box center [497, 428] width 671 height 297
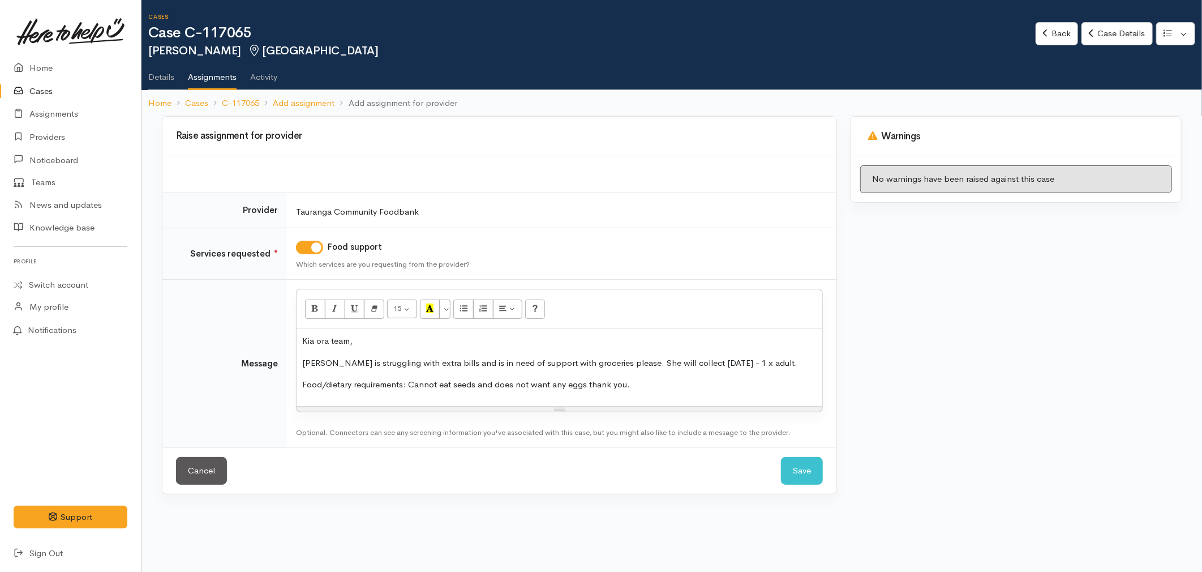
click at [372, 388] on p "Food/dietary requirements: Cannot eat seeds and does not want any eggs thank yo…" at bounding box center [559, 384] width 514 height 13
click at [674, 383] on p "Food/dietary requirements: Cannot eat seeds and does not want any eggs thank yo…" at bounding box center [559, 384] width 514 height 13
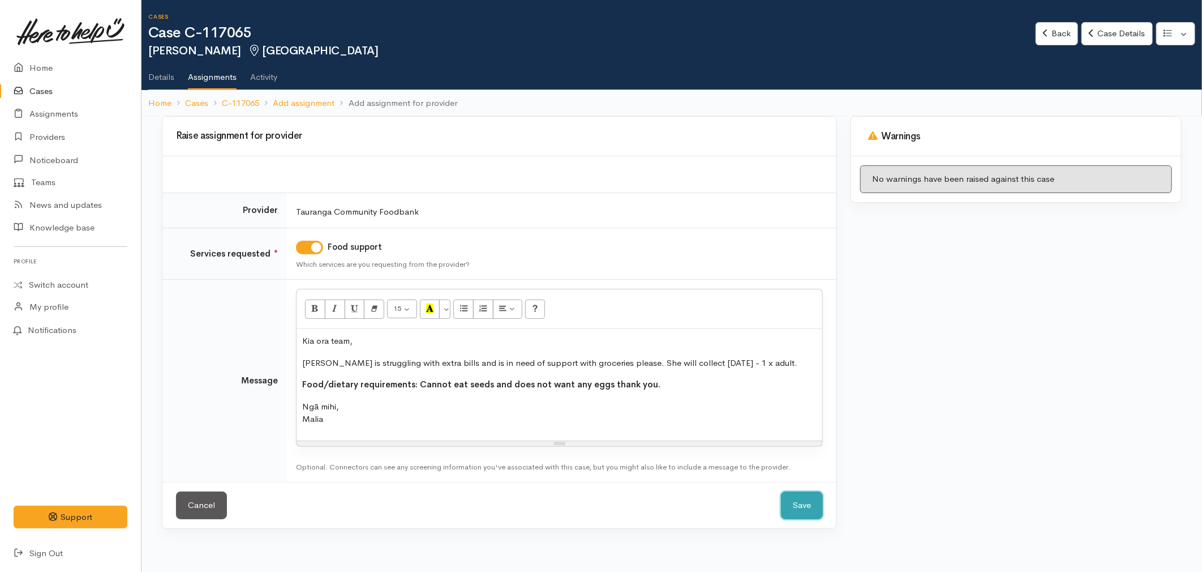
click at [813, 504] on button "Save" at bounding box center [802, 505] width 42 height 28
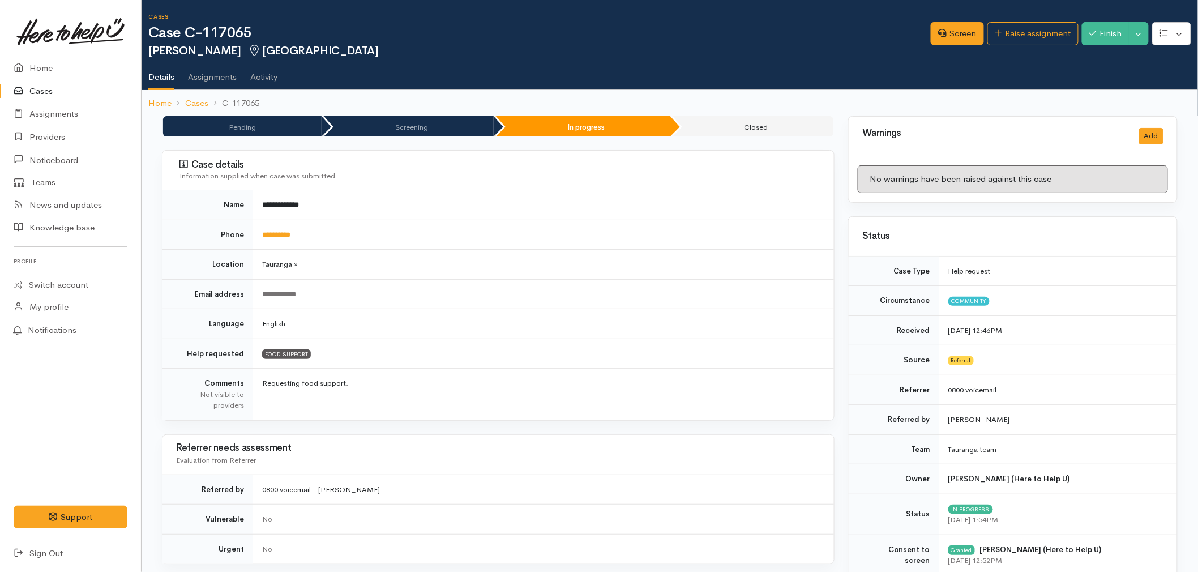
click at [22, 92] on icon at bounding box center [22, 91] width 16 height 14
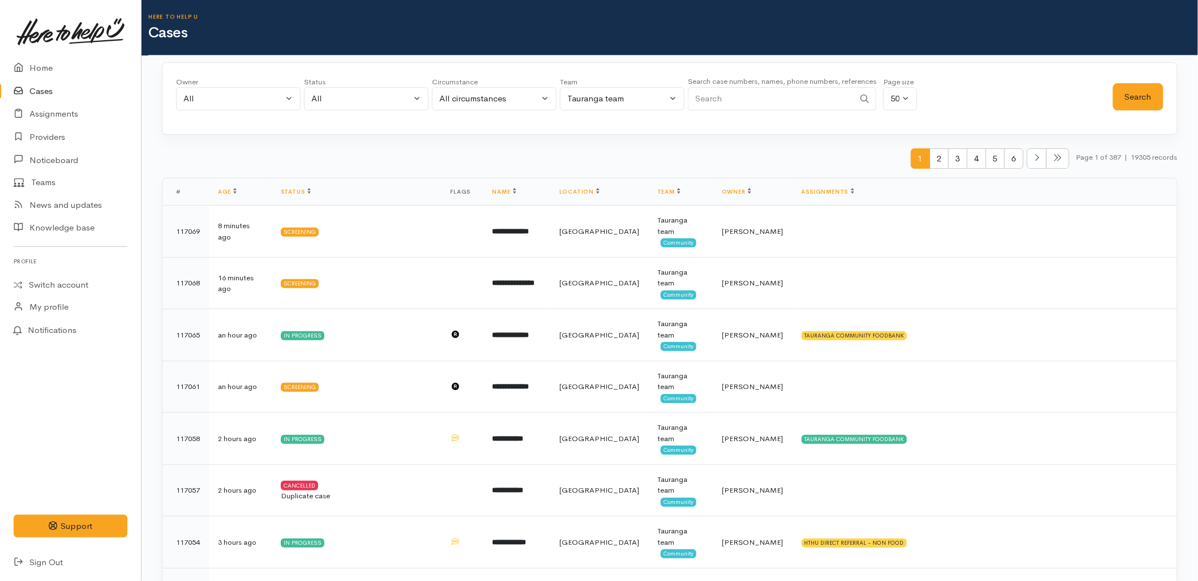
click at [732, 92] on input "Search" at bounding box center [771, 98] width 166 height 23
paste input "221636524"
click at [1136, 96] on button "Search" at bounding box center [1138, 97] width 50 height 28
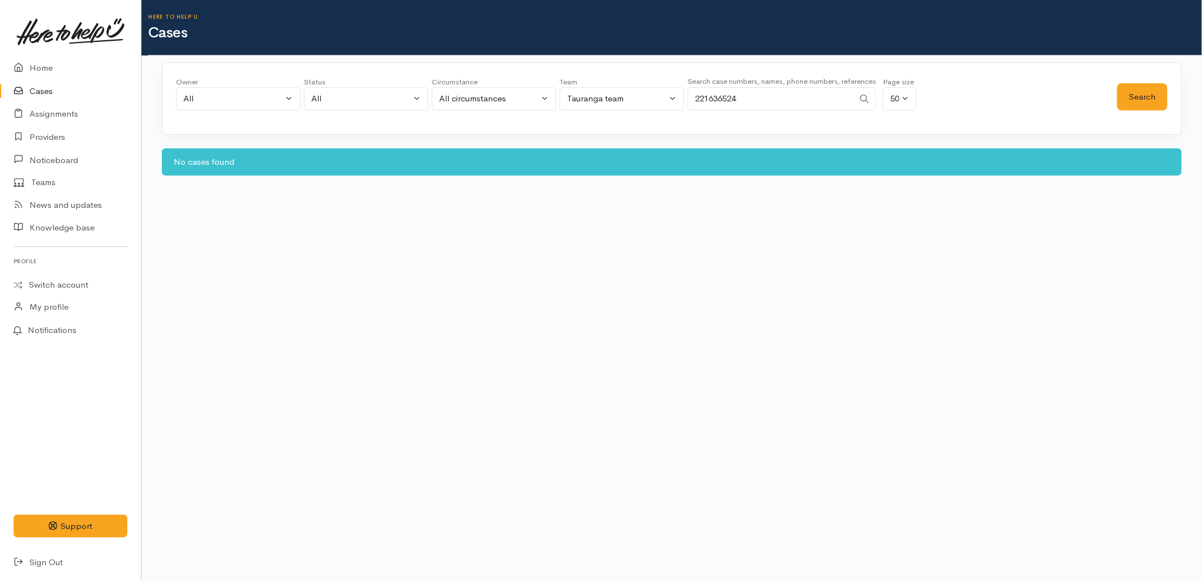
drag, startPoint x: 719, startPoint y: 104, endPoint x: 677, endPoint y: 100, distance: 42.6
click at [677, 100] on div "Owner All My cases 2Alice1 Faye Davies ('Here to help u') Aandrea Murray ('Here…" at bounding box center [646, 96] width 941 height 41
paste input "6358923"
click at [1161, 98] on button "Search" at bounding box center [1142, 97] width 50 height 28
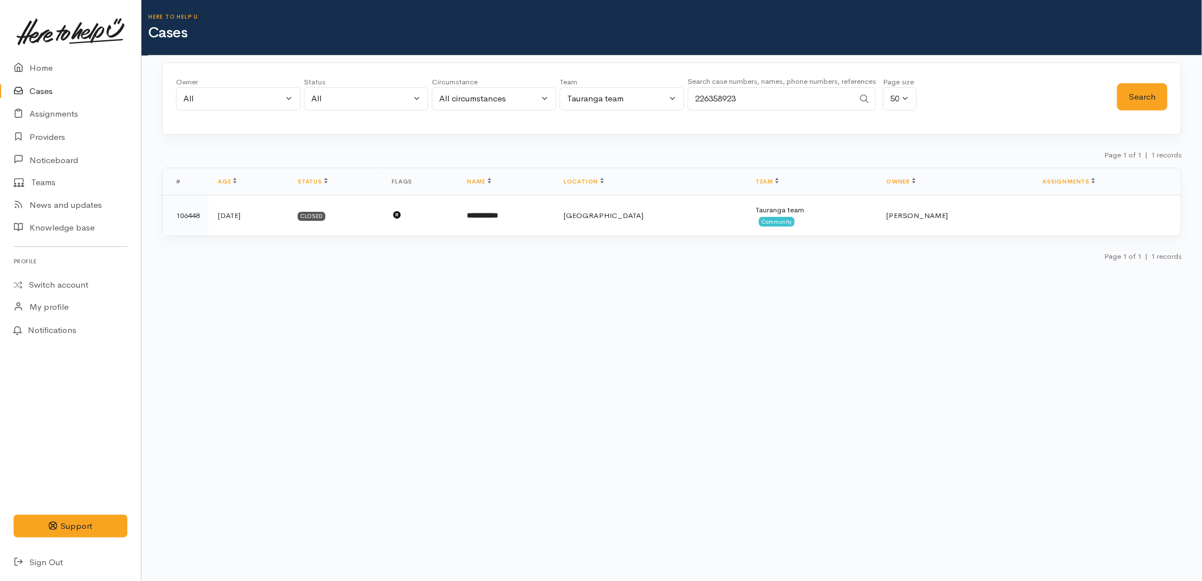
drag, startPoint x: 754, startPoint y: 91, endPoint x: 664, endPoint y: 92, distance: 90.6
click at [664, 92] on div "Owner All My cases 2Alice1 Faye Davies ('Here to help u') Aandrea Murray ('Here…" at bounding box center [646, 96] width 941 height 41
paste input "76476711"
type input "276476711"
click at [1129, 83] on button "Search" at bounding box center [1142, 97] width 50 height 28
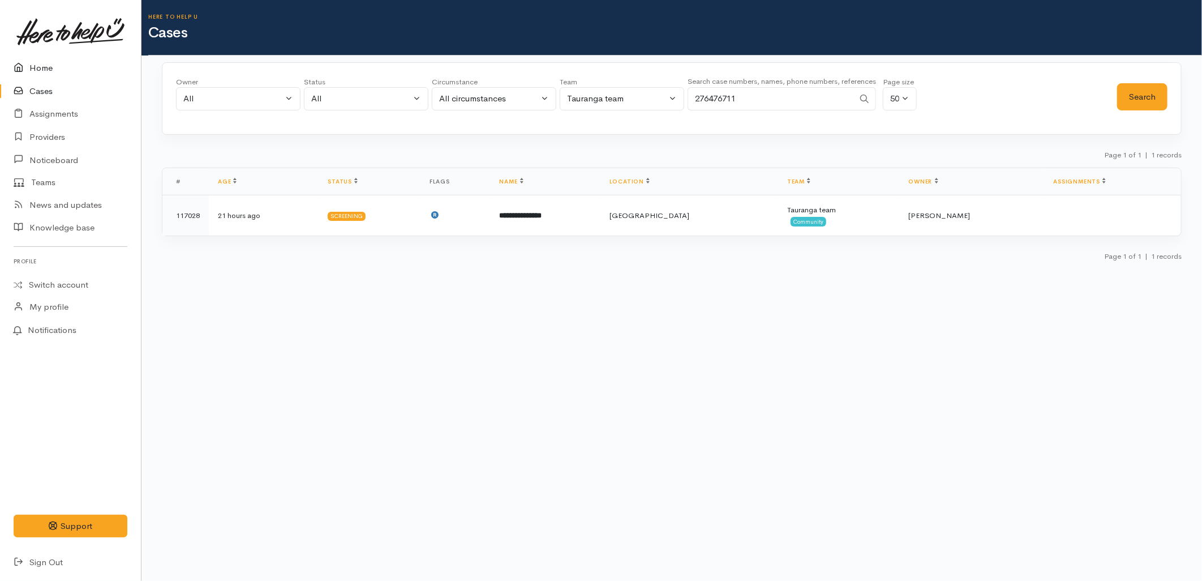
click at [29, 70] on link "Home" at bounding box center [70, 68] width 141 height 23
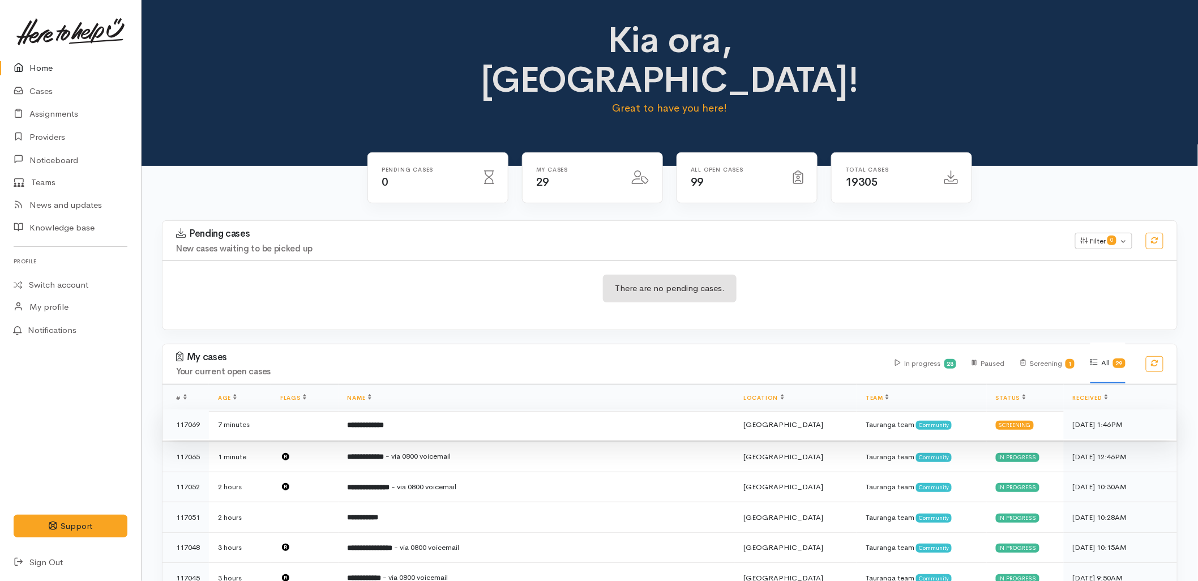
click at [384, 421] on b "**********" at bounding box center [366, 424] width 37 height 7
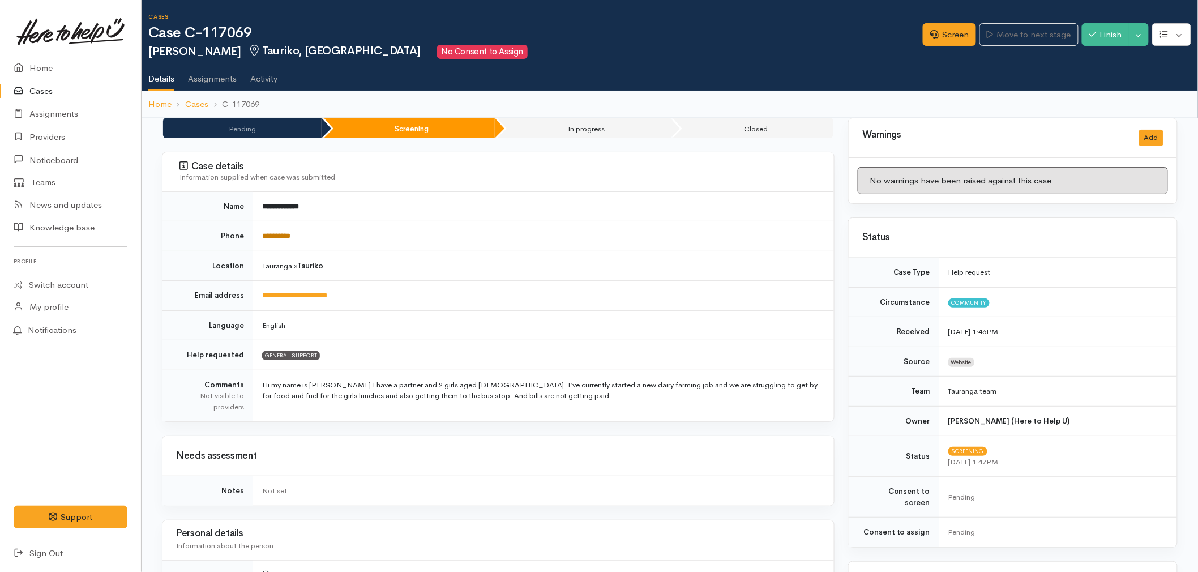
click at [279, 237] on link "**********" at bounding box center [276, 235] width 28 height 7
click at [936, 41] on link "Screen" at bounding box center [949, 34] width 53 height 23
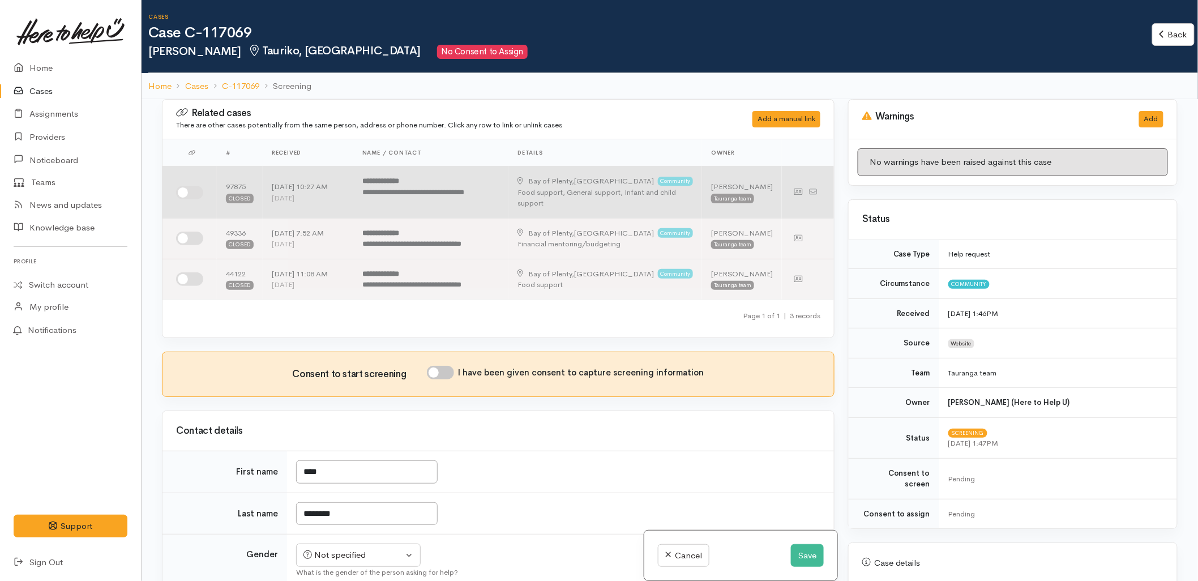
click at [187, 194] on input "checkbox" at bounding box center [189, 193] width 27 height 14
checkbox input "true"
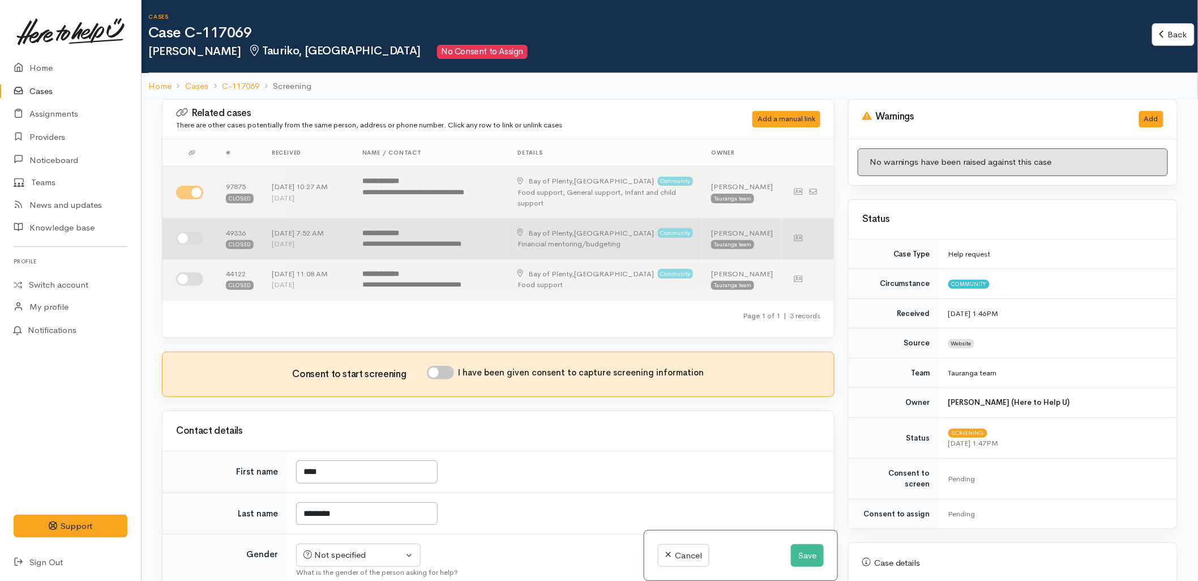
click at [187, 233] on input "checkbox" at bounding box center [189, 238] width 27 height 14
checkbox input "true"
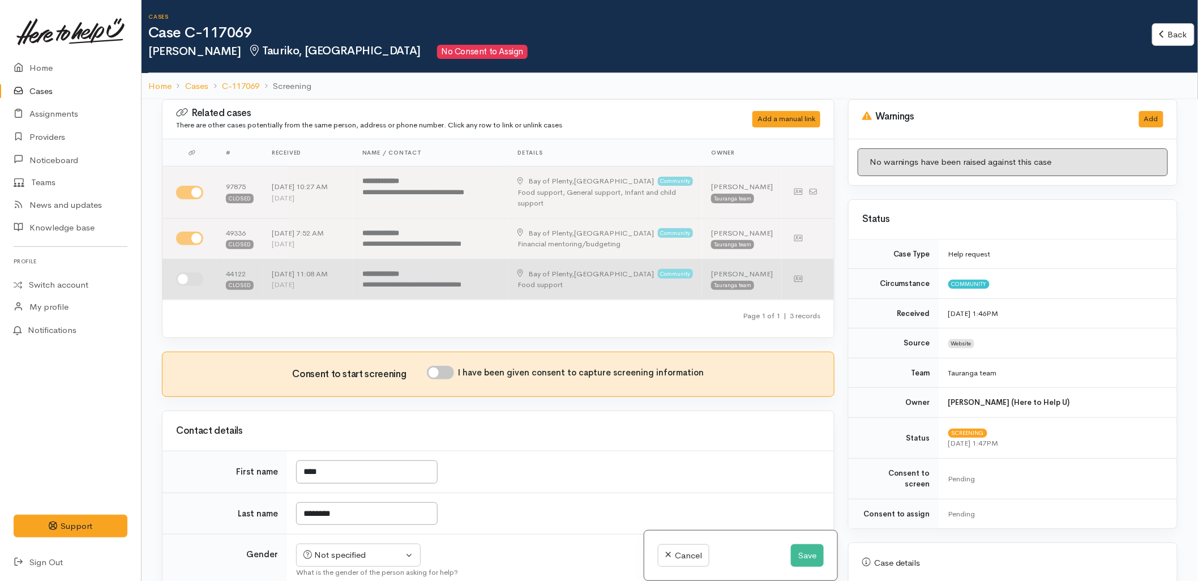
click at [191, 283] on input "checkbox" at bounding box center [189, 279] width 27 height 14
checkbox input "true"
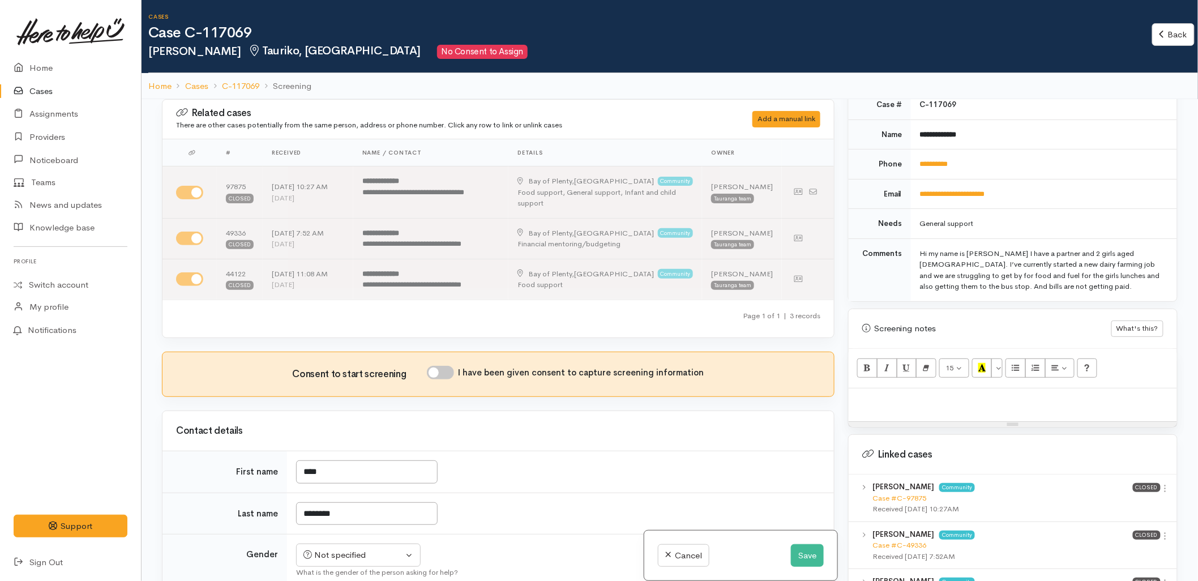
scroll to position [503, 0]
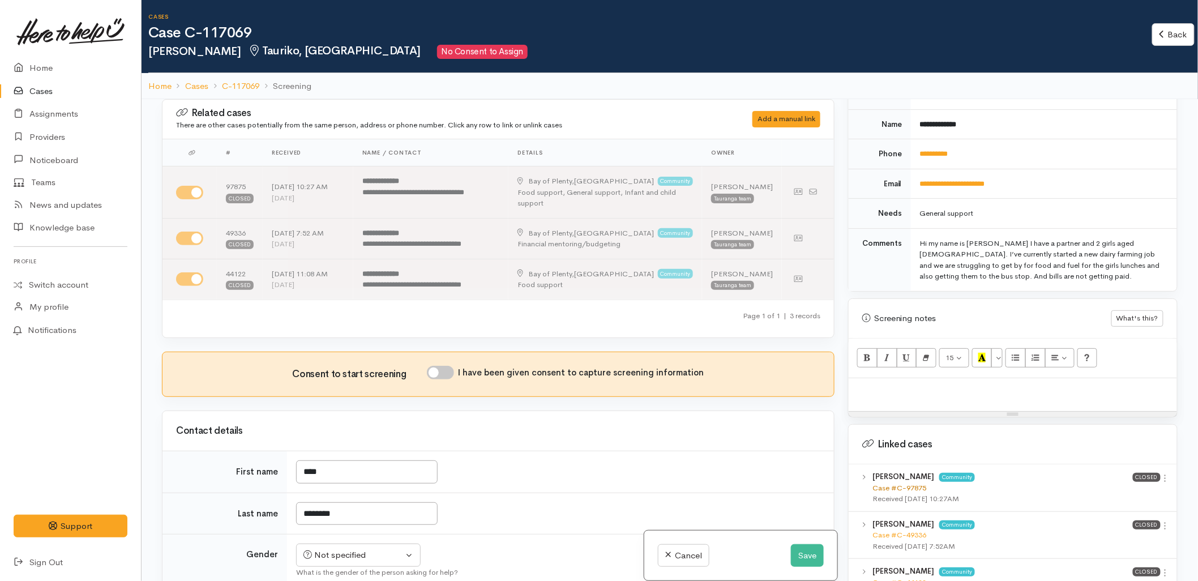
click at [902, 483] on link "Case #C-97875" at bounding box center [899, 488] width 54 height 10
click at [923, 384] on p at bounding box center [1012, 390] width 317 height 13
paste div
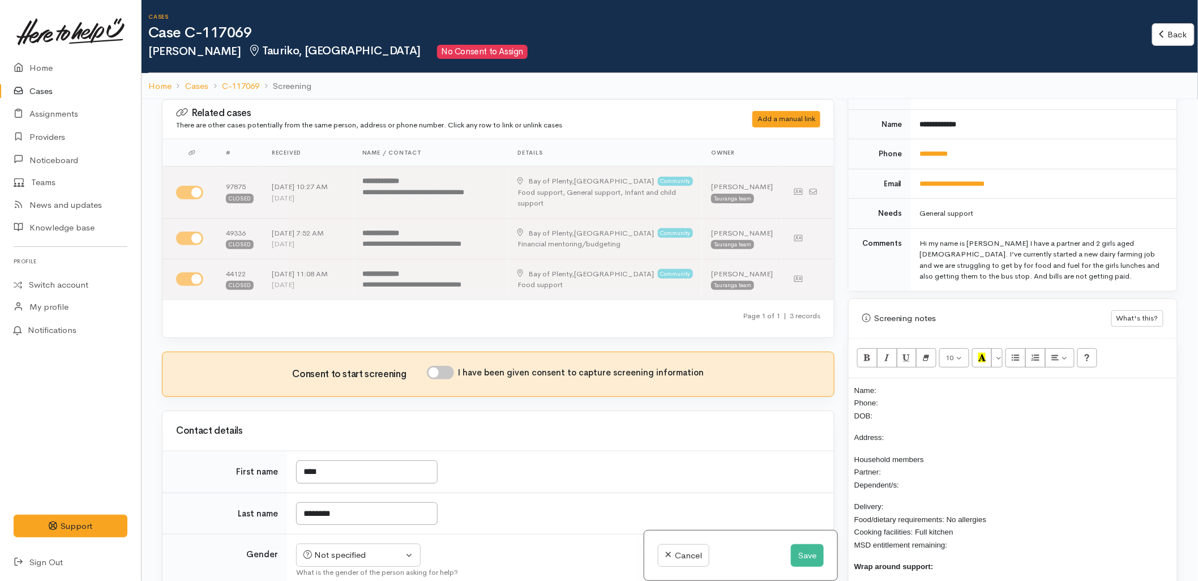
scroll to position [14, 0]
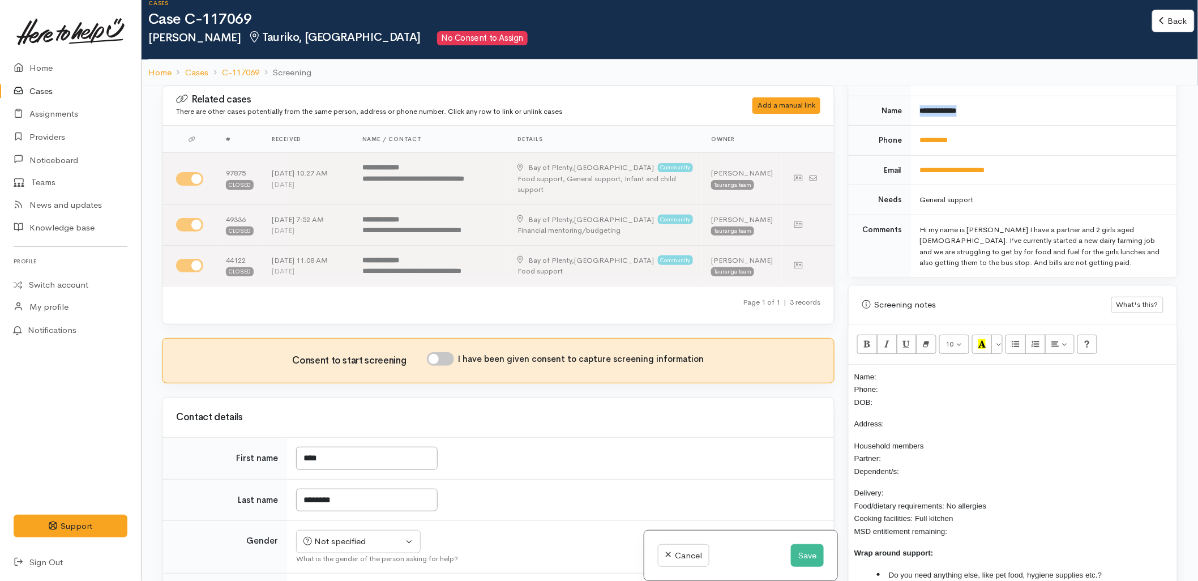
drag, startPoint x: 978, startPoint y: 104, endPoint x: 919, endPoint y: 106, distance: 59.5
click at [919, 106] on td "**********" at bounding box center [1044, 111] width 266 height 30
copy b "**********"
click at [906, 370] on p "Name: Phone: DOB:" at bounding box center [1012, 389] width 317 height 38
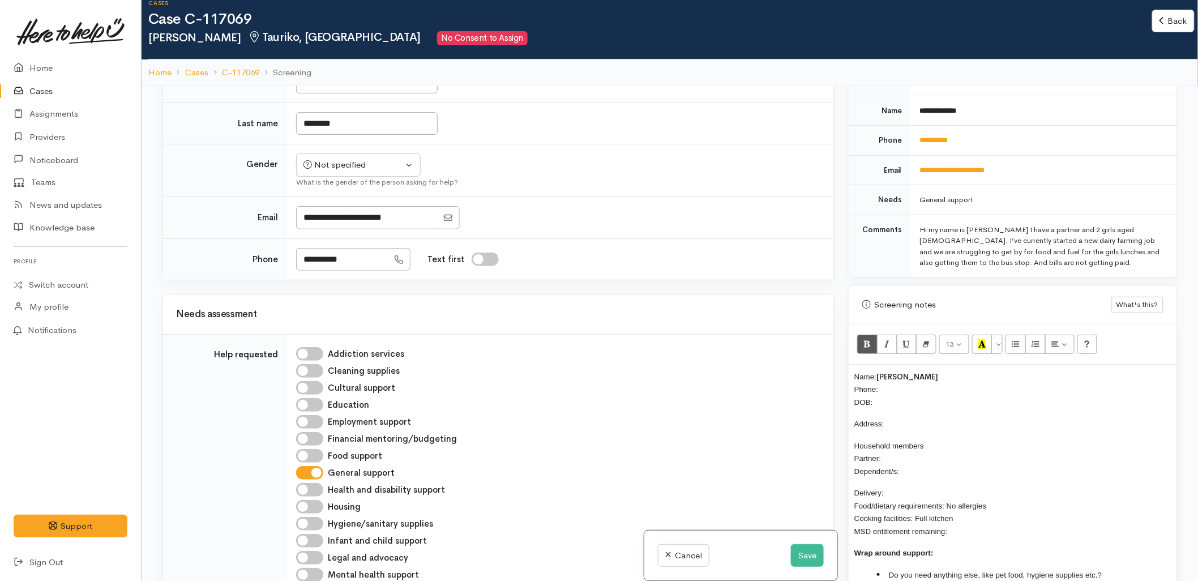
scroll to position [377, 0]
click at [315, 470] on input "General support" at bounding box center [309, 472] width 27 height 14
checkbox input "false"
click at [308, 453] on input "Food support" at bounding box center [309, 455] width 27 height 14
checkbox input "true"
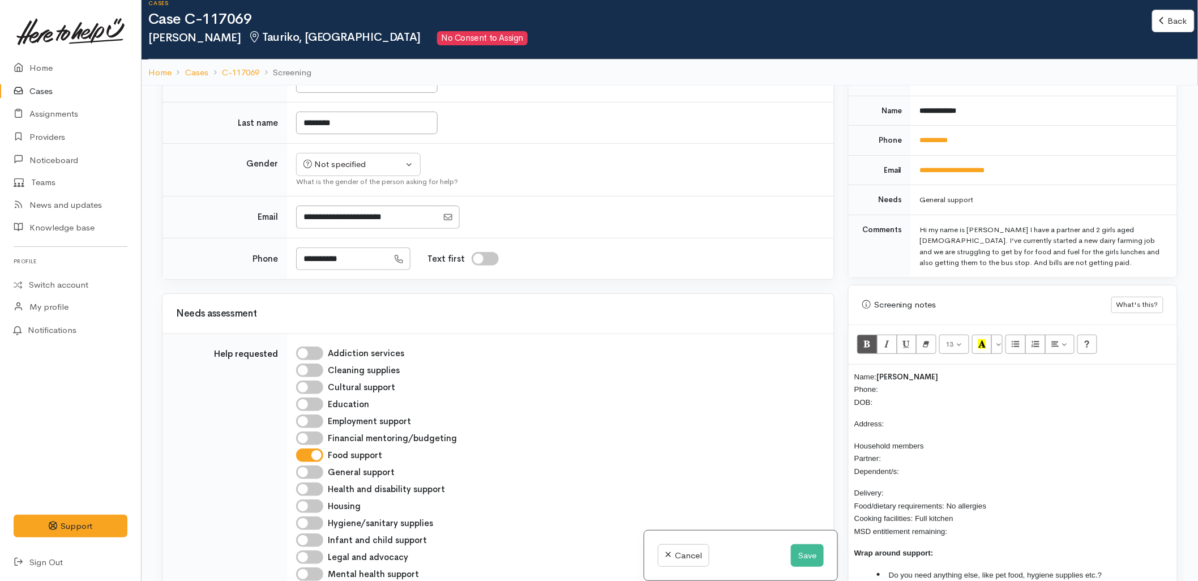
click at [547, 448] on div "Addiction services Cleaning supplies Cultural support Education Employment supp…" at bounding box center [558, 506] width 538 height 326
click at [693, 327] on div "Needs assessment" at bounding box center [497, 314] width 671 height 40
click at [583, 211] on div at bounding box center [558, 216] width 524 height 23
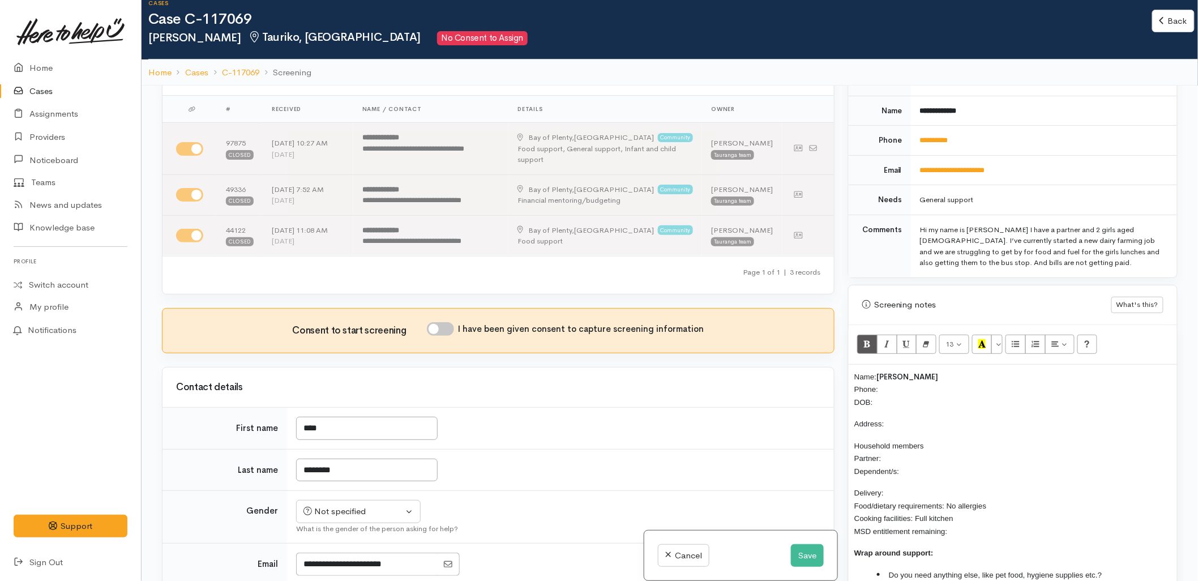
scroll to position [0, 0]
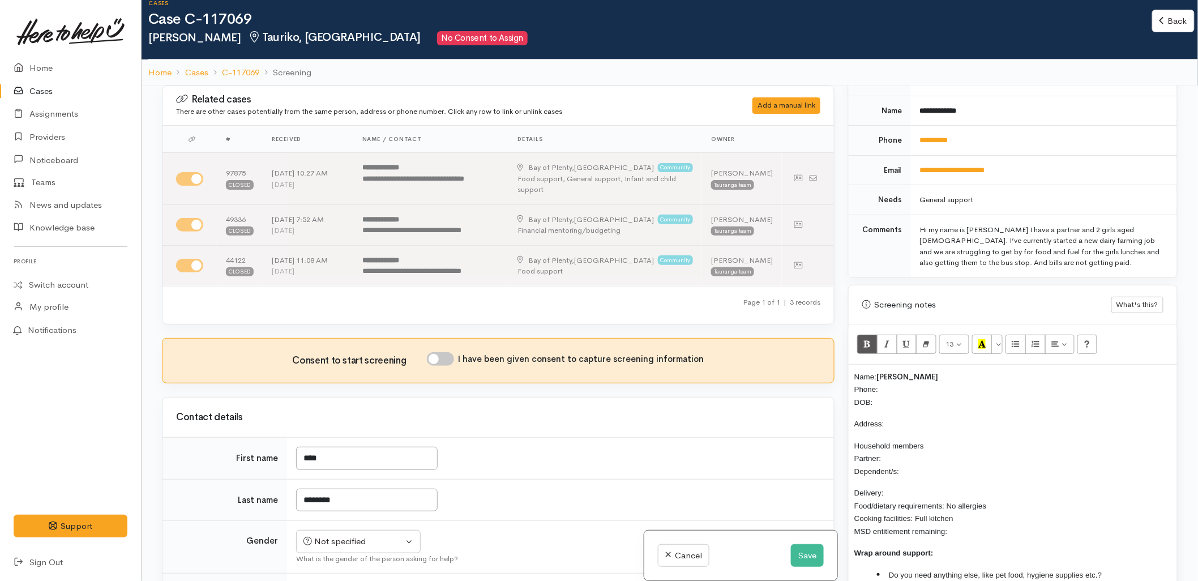
click at [541, 457] on td "****" at bounding box center [560, 459] width 547 height 42
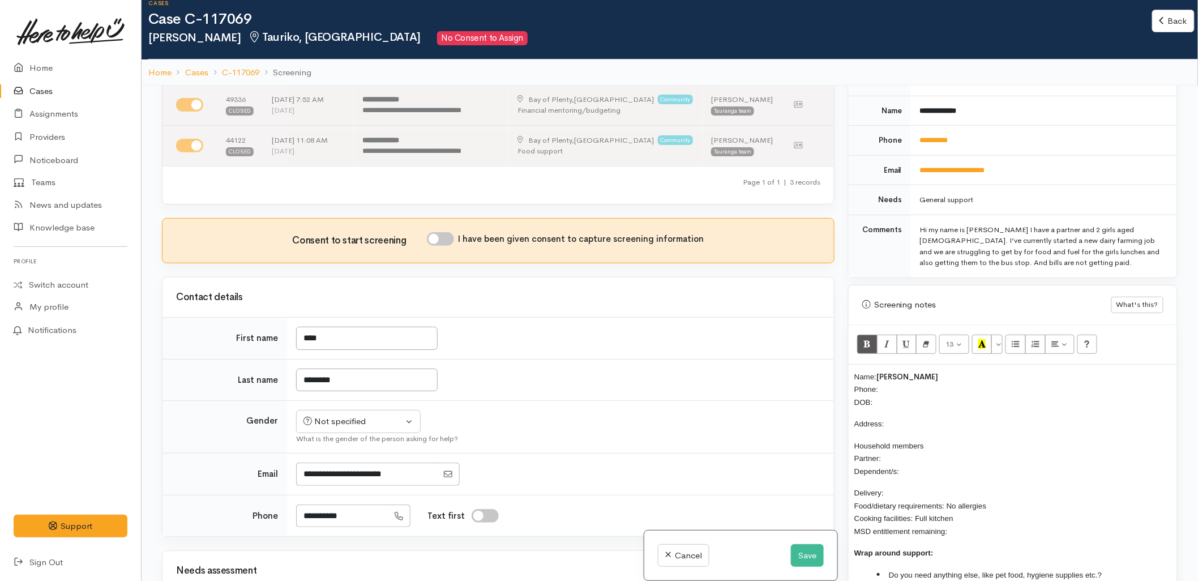
scroll to position [126, 0]
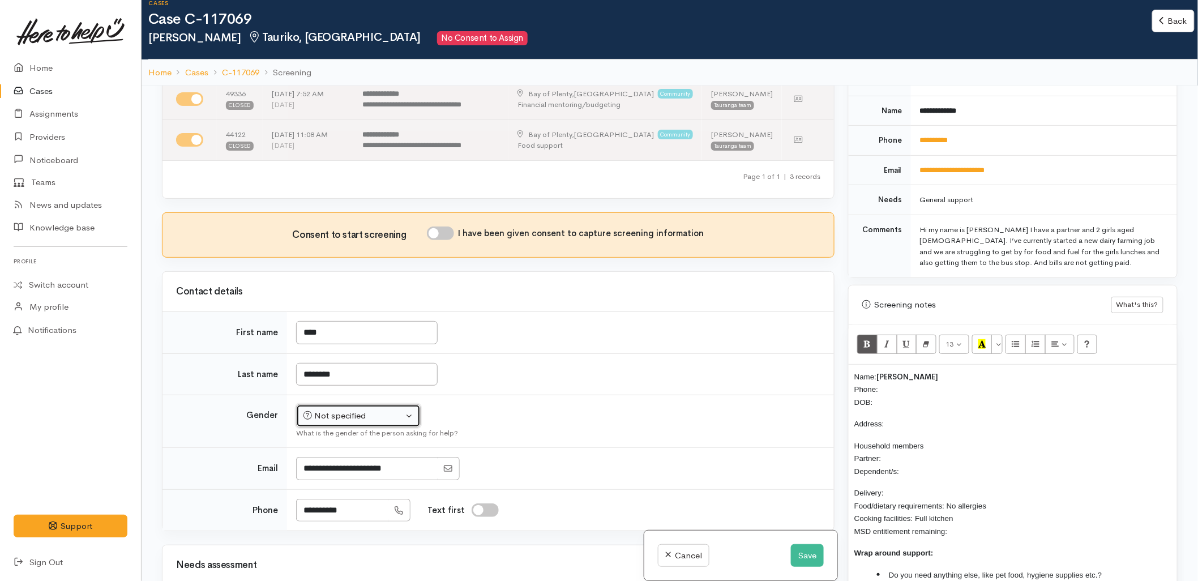
click at [343, 411] on div "Not specified" at bounding box center [353, 415] width 100 height 13
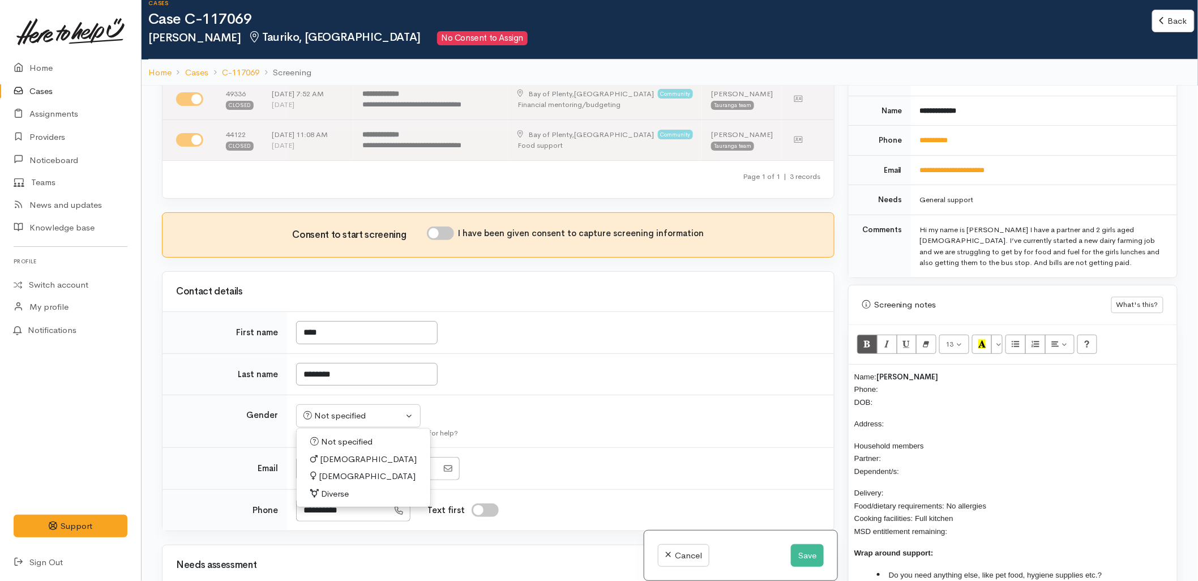
click at [326, 459] on span "Male" at bounding box center [368, 459] width 97 height 13
select select "Male"
click at [910, 454] on p "Household members Partner: Dependent/s:" at bounding box center [1012, 458] width 317 height 38
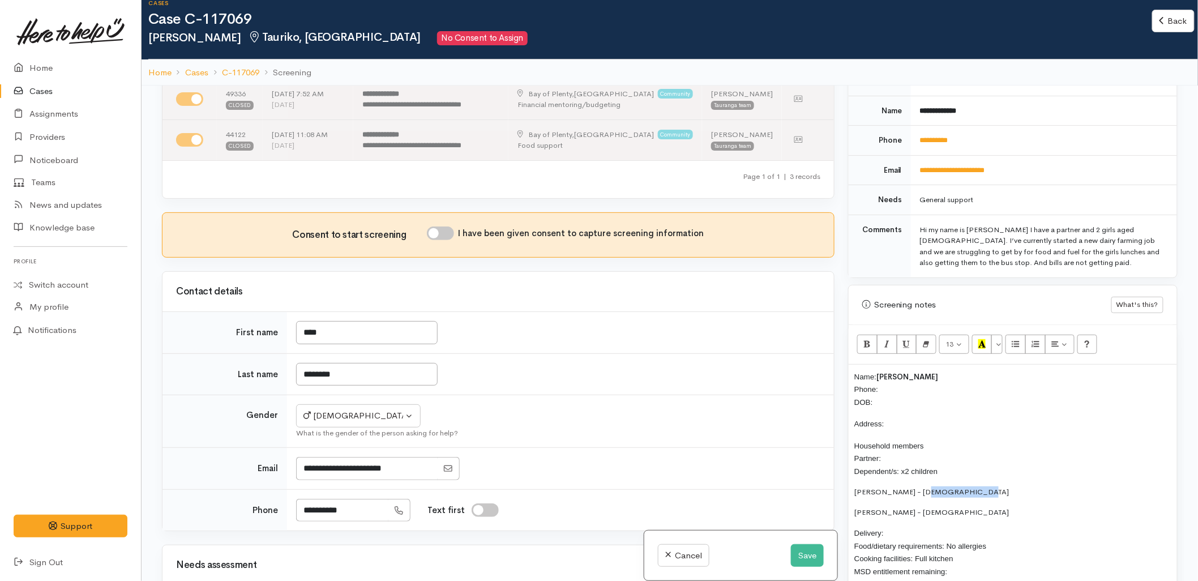
drag, startPoint x: 962, startPoint y: 479, endPoint x: 915, endPoint y: 479, distance: 47.0
click at [915, 486] on p "Amelia Richards - 10 years old" at bounding box center [1012, 491] width 317 height 11
click at [850, 500] on div "Name: Luke Richards Phone: DOB: Address: Household members Partner: Dependent/s…" at bounding box center [1012, 506] width 328 height 284
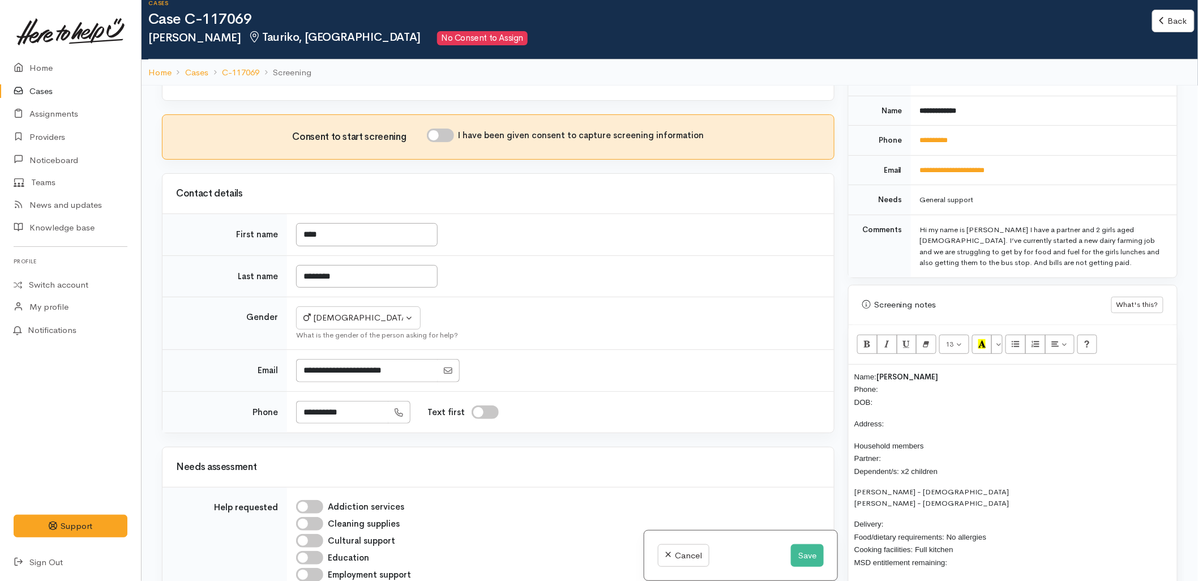
scroll to position [251, 0]
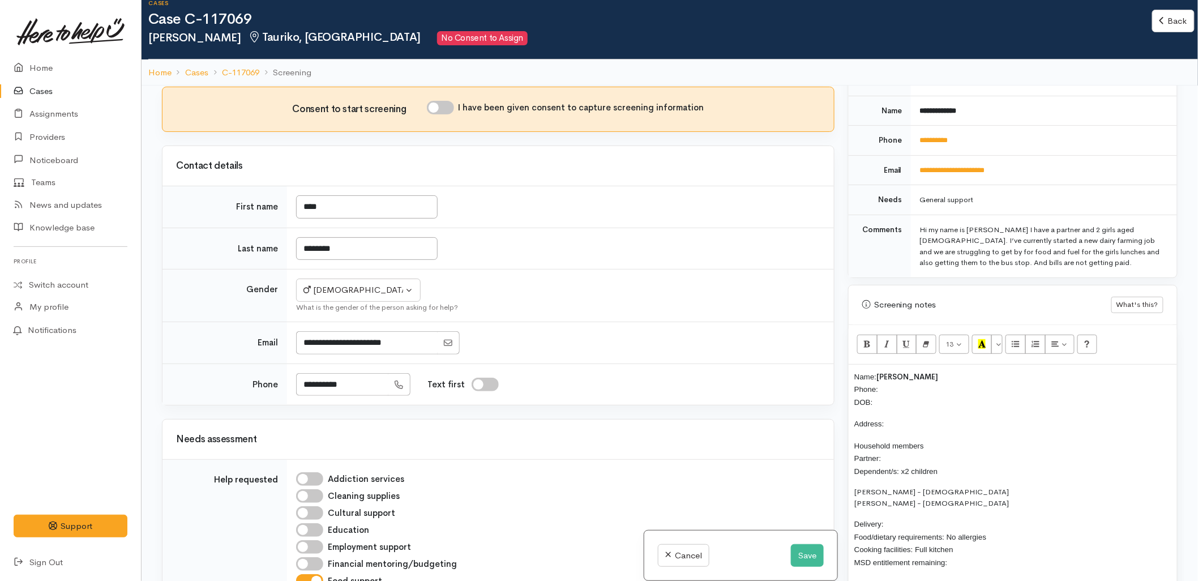
click at [975, 486] on p "Amelia Richards - 10 years old Larissa Richards - 9 years old" at bounding box center [1012, 497] width 317 height 22
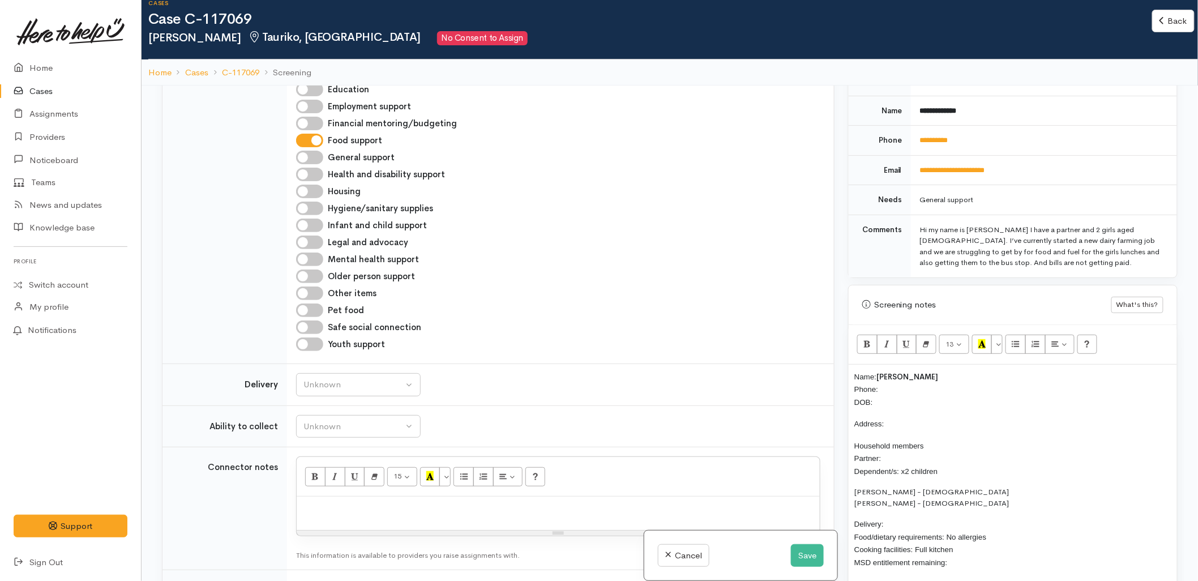
scroll to position [880, 0]
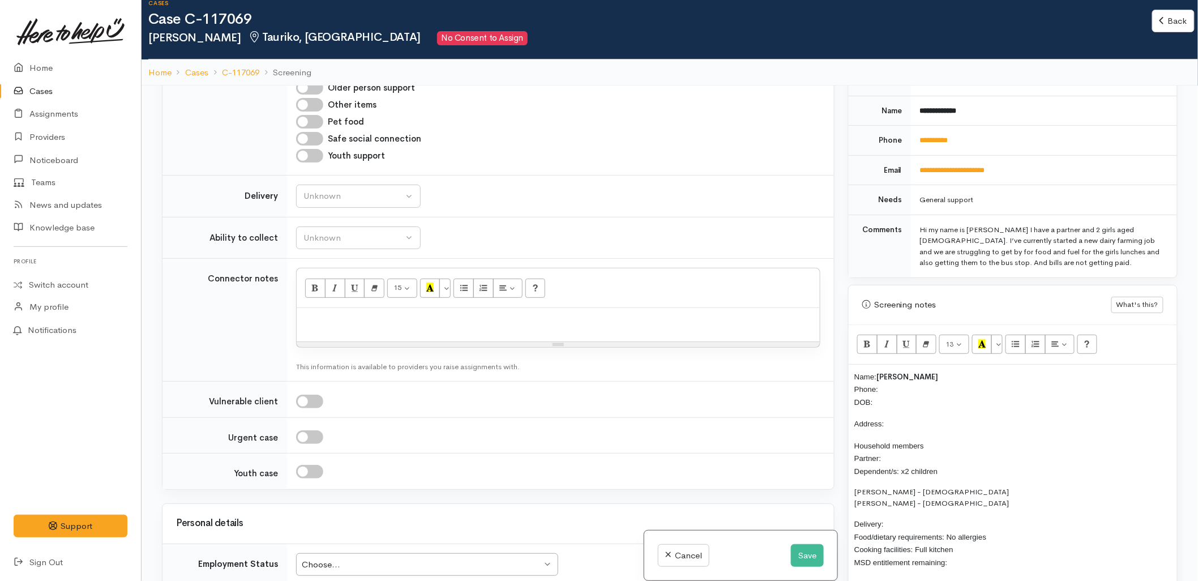
click at [945, 494] on p "Amelia Richards - 10 years old Larissa Richards - 9 years old" at bounding box center [1012, 497] width 317 height 22
click at [953, 457] on p "Household members Partner: Dependent/s: x2 children" at bounding box center [1012, 458] width 317 height 38
click at [971, 486] on p "Amelia Richards - 10 years old Larissa Richards - 9 years old" at bounding box center [1012, 497] width 317 height 22
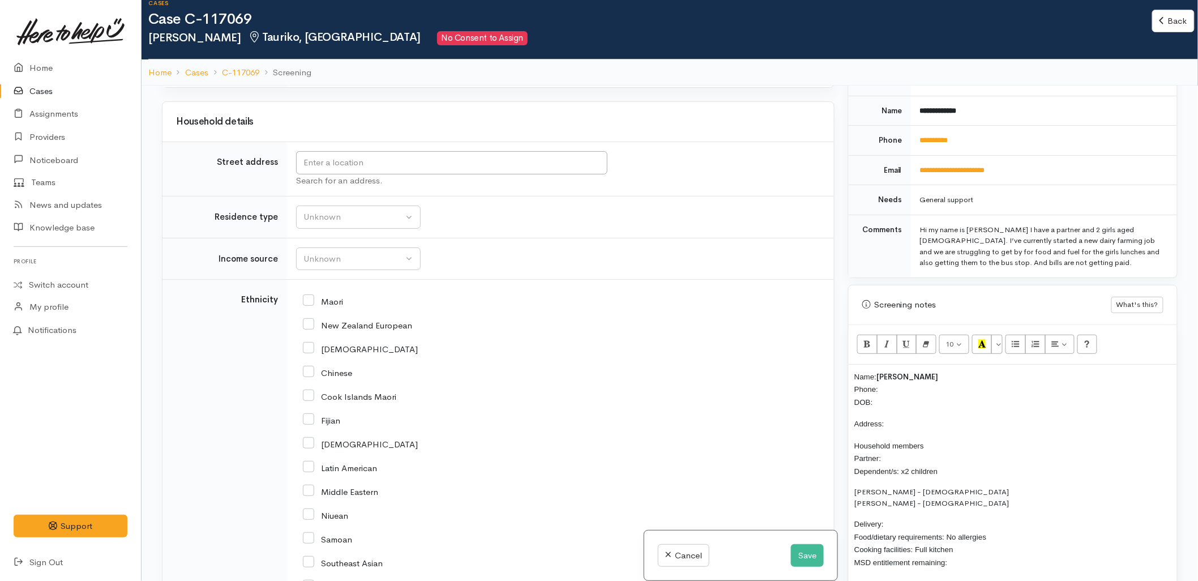
scroll to position [1383, 0]
click at [332, 234] on td "Unknown Emergency accommodation Homeless Other Own home Private rental Public /…" at bounding box center [560, 219] width 547 height 42
click at [344, 164] on input "text" at bounding box center [451, 163] width 311 height 23
click at [889, 392] on p "Name: Luke Richards Phone: DOB:" at bounding box center [1012, 389] width 317 height 38
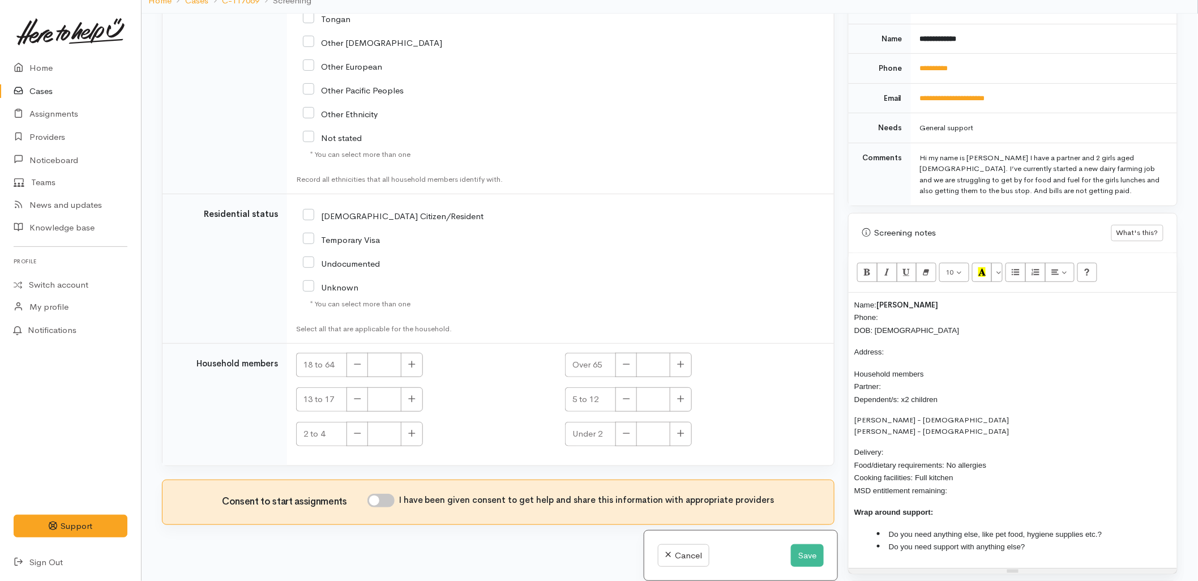
scroll to position [99, 0]
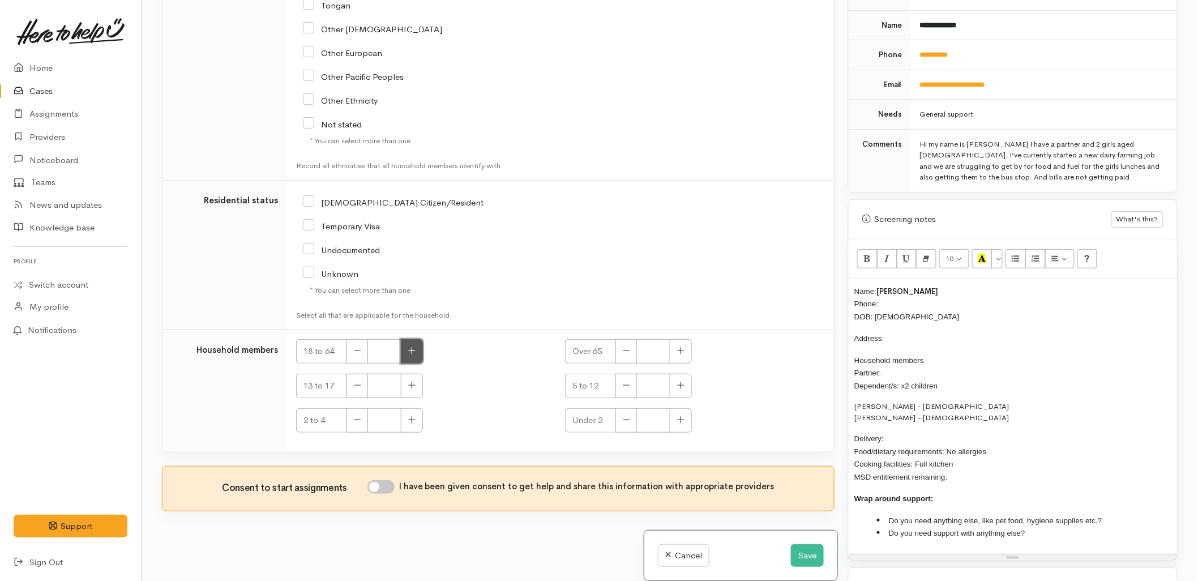
click at [408, 344] on button "button" at bounding box center [412, 351] width 22 height 24
click at [538, 389] on div "13 to 17" at bounding box center [423, 386] width 255 height 24
click at [408, 357] on button "button" at bounding box center [412, 351] width 22 height 24
type input "2"
click at [677, 387] on icon "button" at bounding box center [680, 385] width 7 height 8
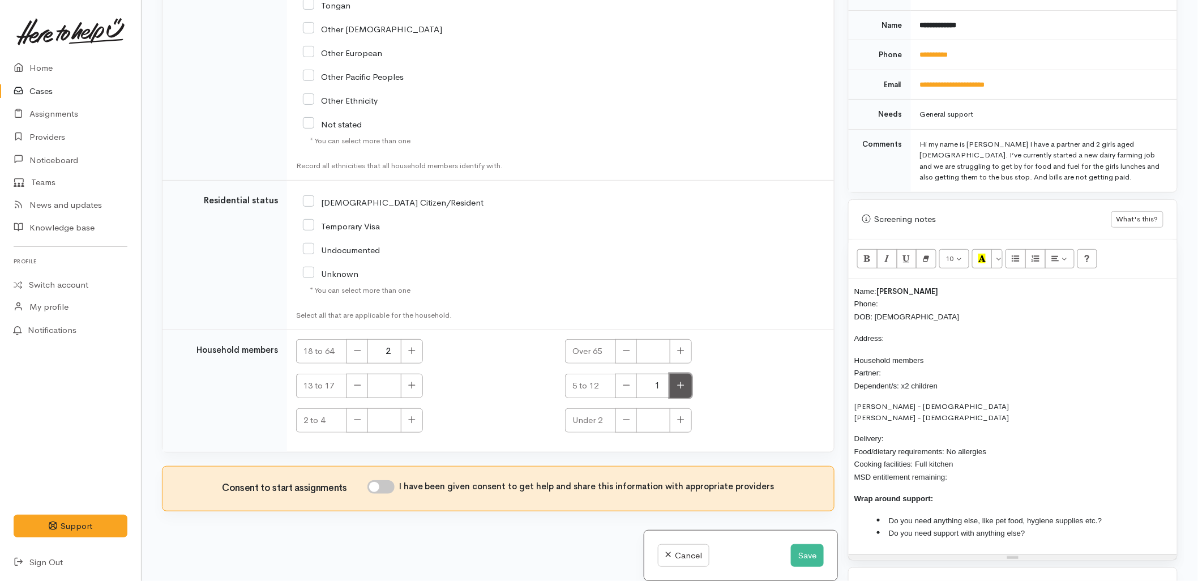
click at [677, 387] on icon "button" at bounding box center [680, 385] width 7 height 8
type input "2"
click at [394, 488] on input "I have been given consent to get help and share this information with appropria…" at bounding box center [380, 487] width 27 height 14
checkbox input "true"
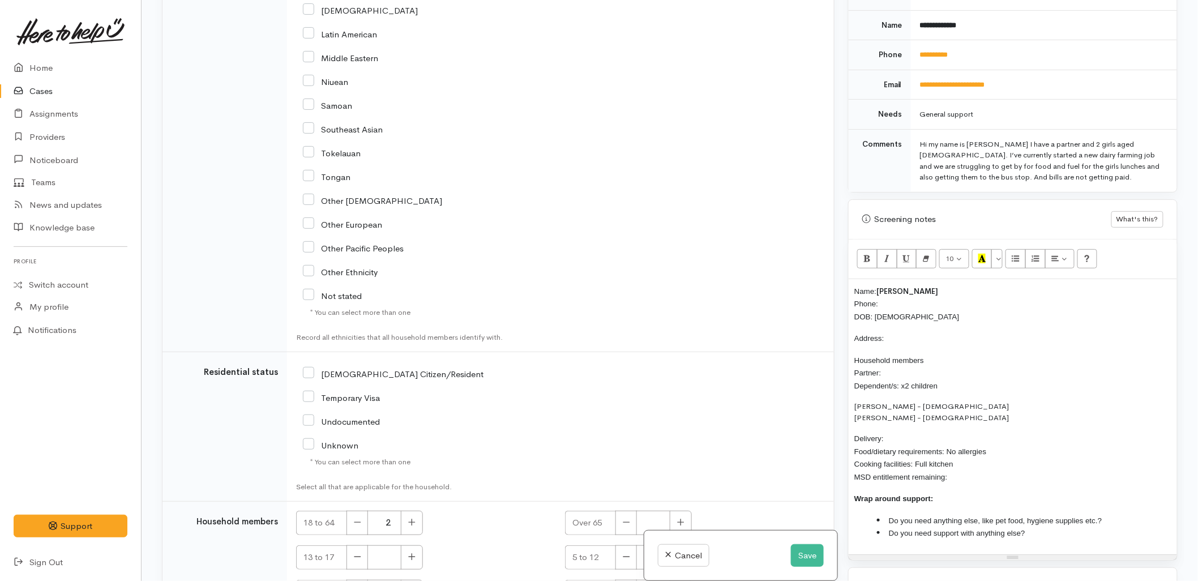
scroll to position [1718, 0]
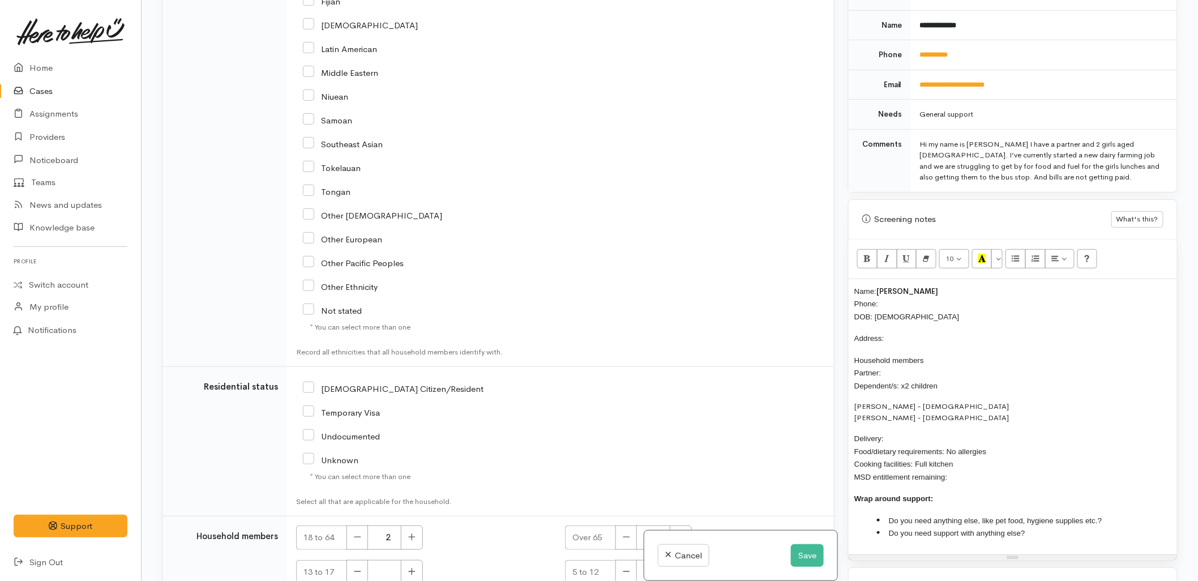
click at [325, 391] on input "NZ Citizen/Resident" at bounding box center [393, 388] width 181 height 10
checkbox input "true"
click at [988, 379] on p "Household members Partner: Dependent/s: x2 children" at bounding box center [1012, 373] width 317 height 38
click at [940, 367] on p "Household members Partner: Dependent/s: x2 children (Luke is unsure of DOB's)" at bounding box center [1012, 373] width 317 height 38
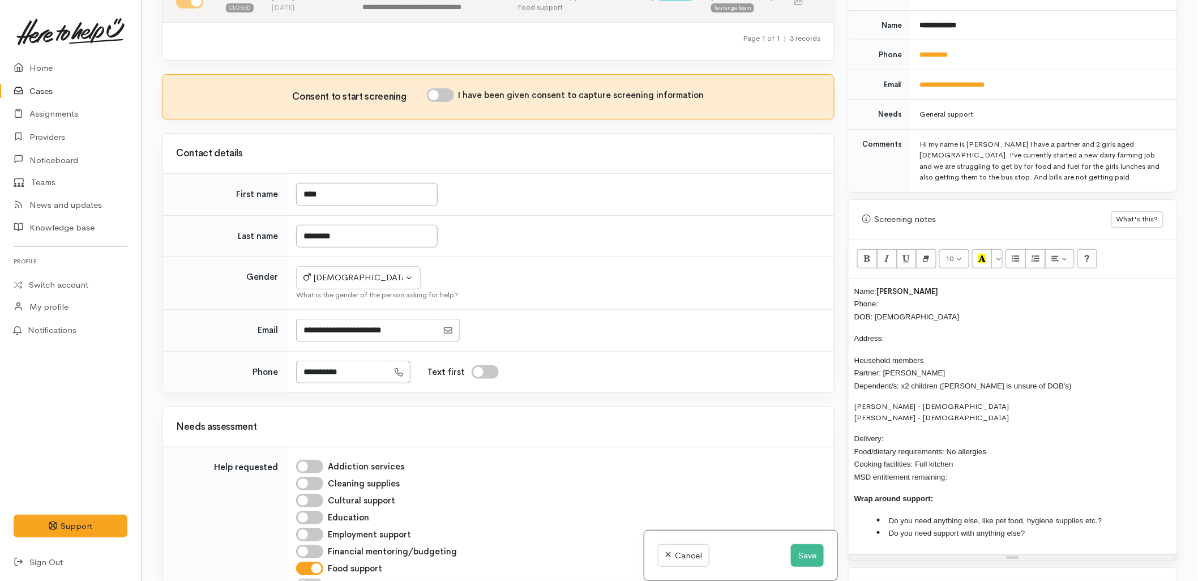
scroll to position [145, 0]
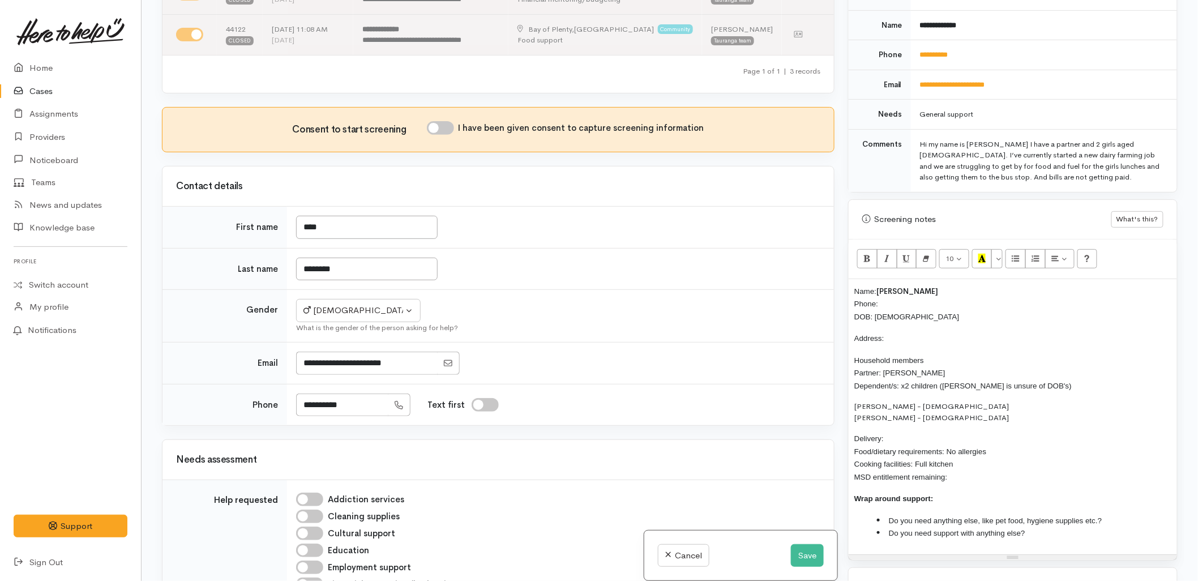
click at [446, 128] on input "I have been given consent to capture screening information" at bounding box center [440, 128] width 27 height 14
checkbox input "true"
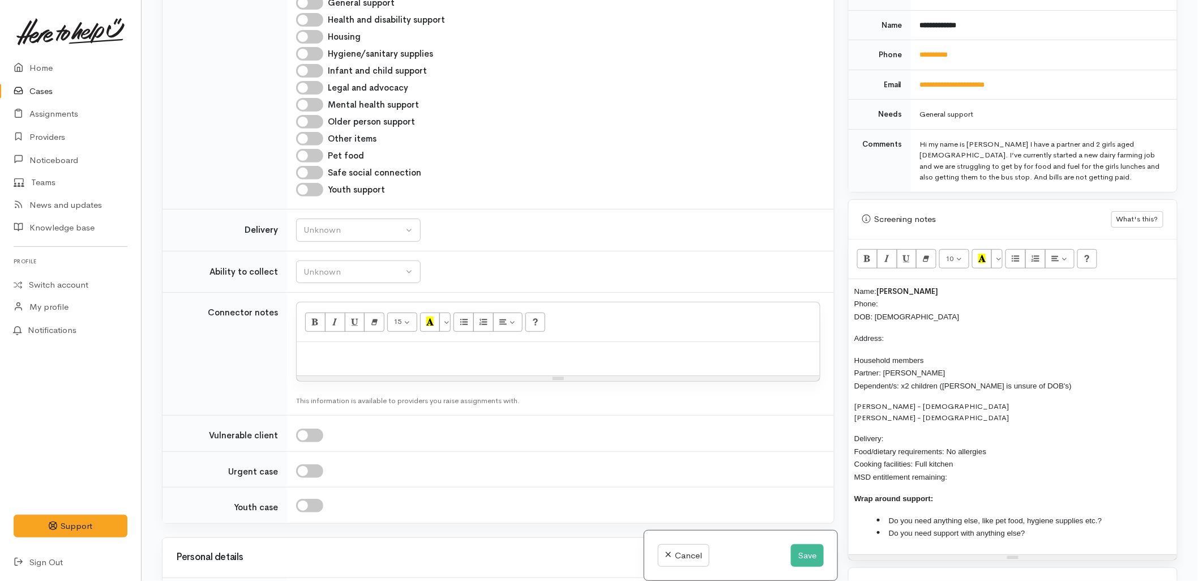
scroll to position [774, 0]
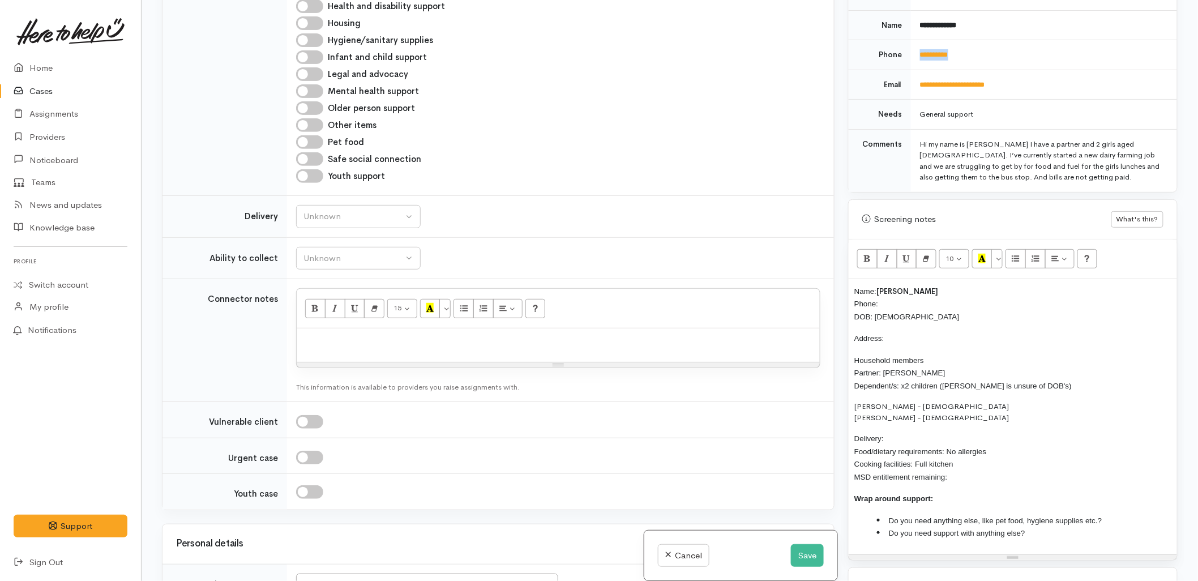
drag, startPoint x: 976, startPoint y: 38, endPoint x: 915, endPoint y: 55, distance: 63.4
click at [915, 55] on td "**********" at bounding box center [1044, 55] width 266 height 30
copy link "**********"
click at [895, 290] on p "Name: Luke Richards Phone: DOB: 07/08/1992" at bounding box center [1012, 304] width 317 height 38
click at [878, 299] on span "Phone:" at bounding box center [866, 303] width 24 height 8
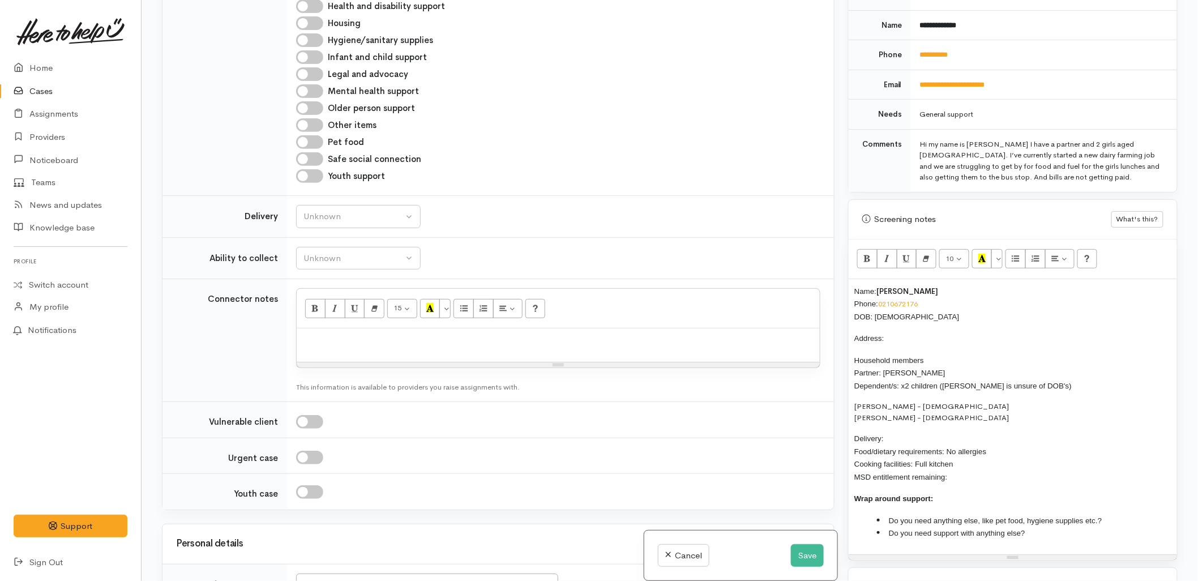
click at [903, 332] on p "Address:" at bounding box center [1012, 338] width 317 height 13
click at [355, 211] on div "Unknown" at bounding box center [353, 216] width 100 height 13
click at [334, 326] on link "No" at bounding box center [358, 322] width 123 height 18
select select "1"
click at [329, 261] on div "Unknown" at bounding box center [353, 258] width 100 height 13
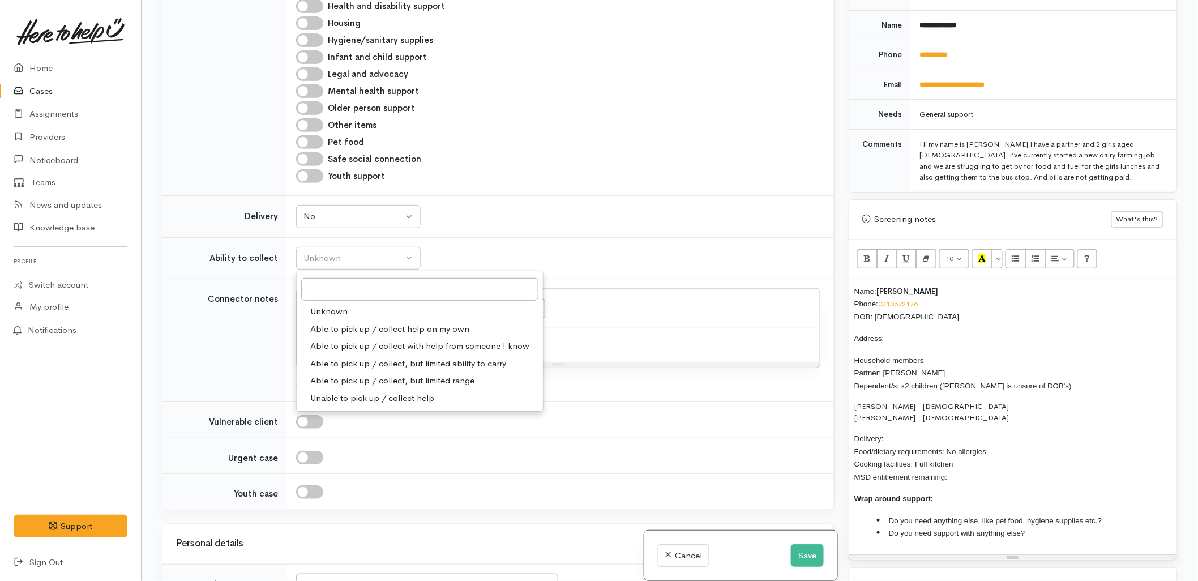
click at [334, 325] on span "Able to pick up / collect help on my own" at bounding box center [389, 329] width 159 height 13
select select "2"
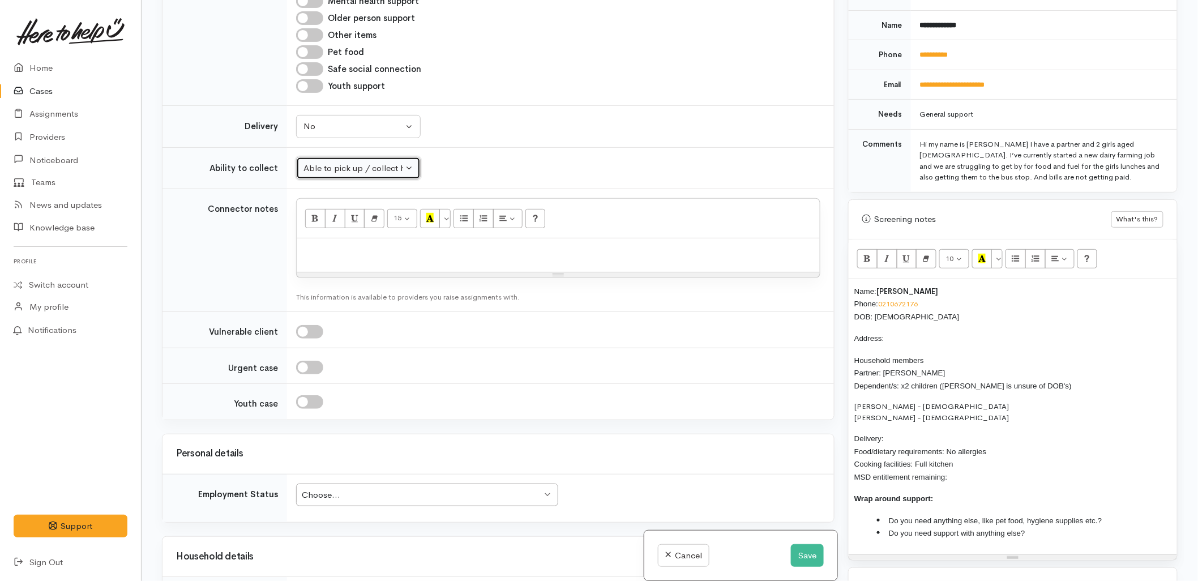
scroll to position [1089, 0]
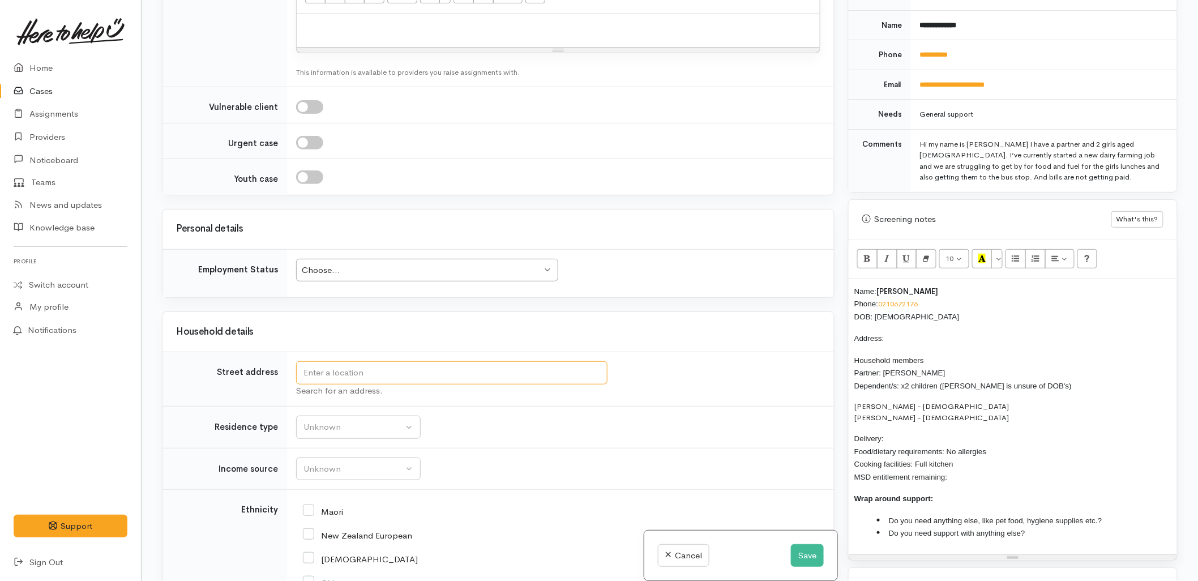
click at [332, 380] on input "text" at bounding box center [451, 372] width 311 height 23
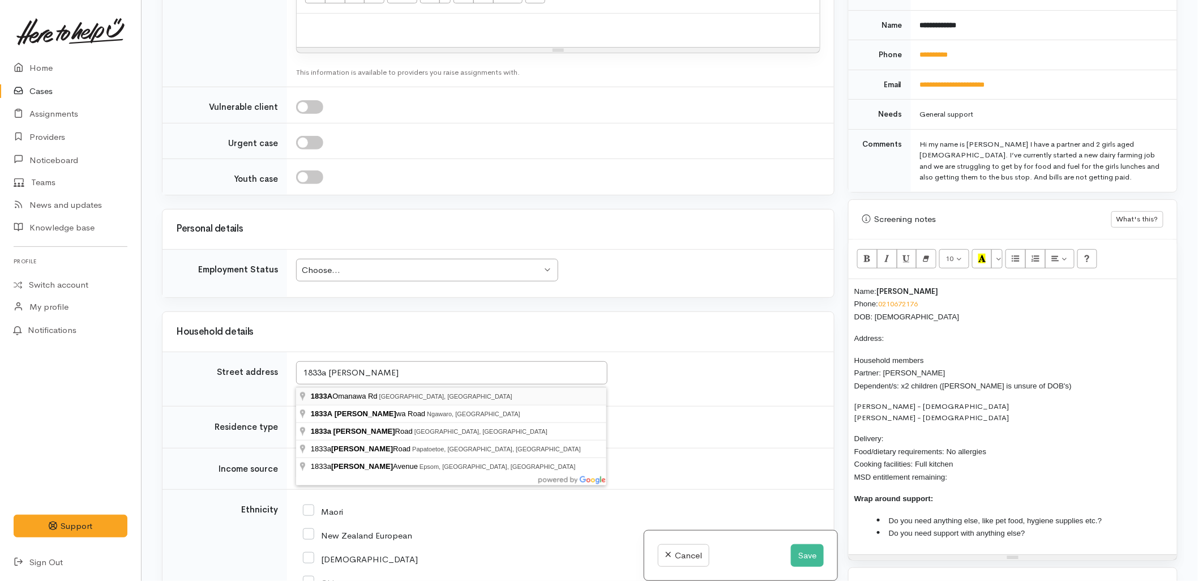
type input "1833A Omanawa Rd, Tauranga, New Zealand"
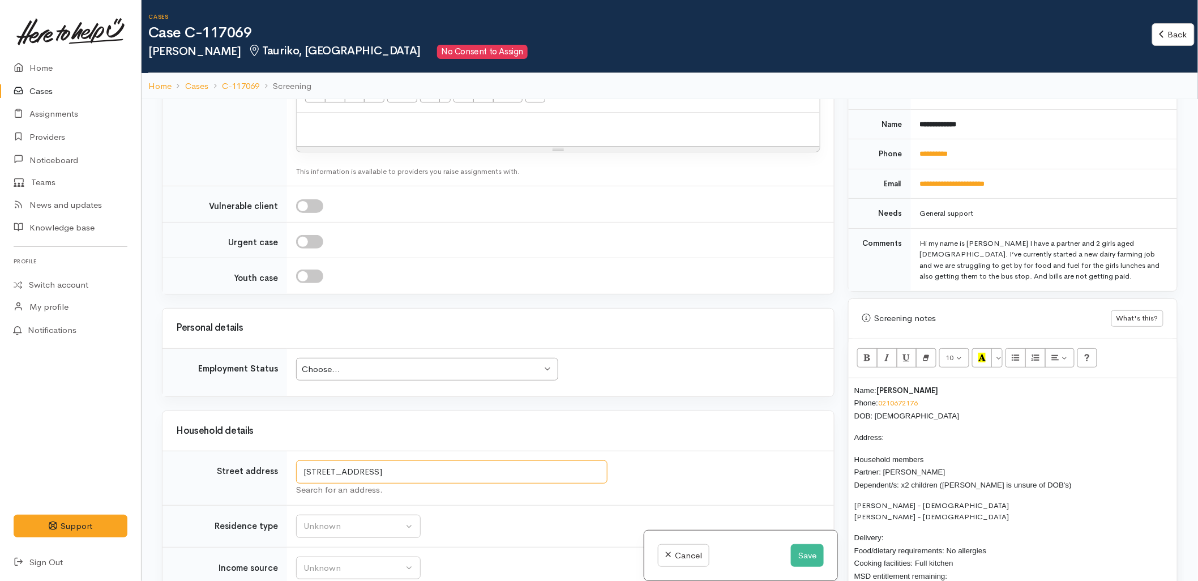
drag, startPoint x: 419, startPoint y: 472, endPoint x: 283, endPoint y: 471, distance: 135.8
click at [281, 471] on tr "Street address 1833A Omanawa Rd, Tauranga, New Zealand Search for an address." at bounding box center [497, 478] width 671 height 54
click at [935, 431] on p "Address:" at bounding box center [1012, 437] width 317 height 13
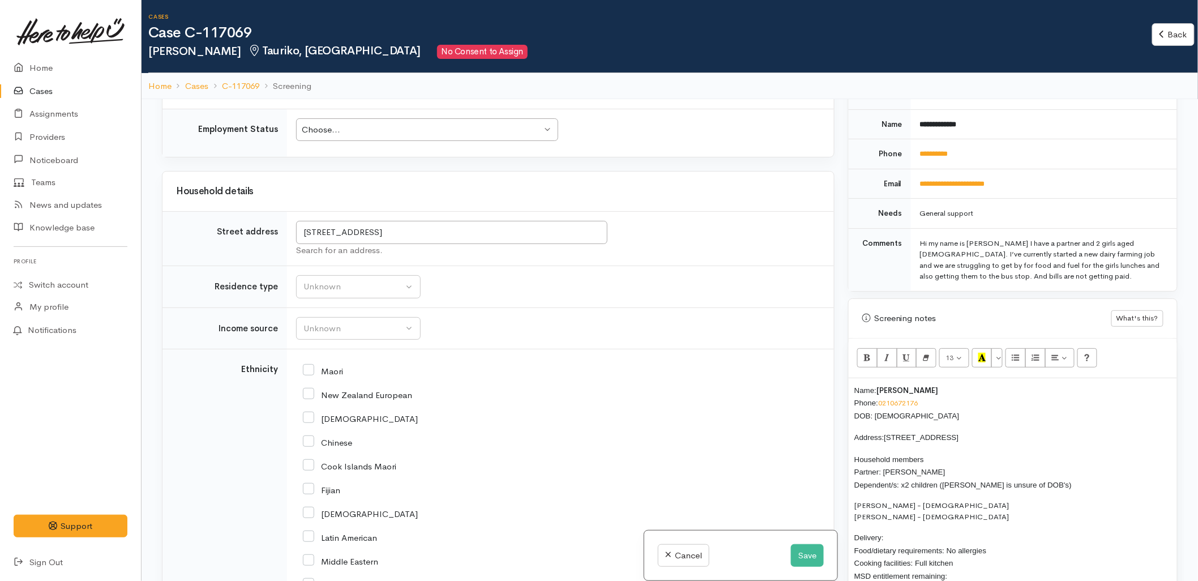
scroll to position [1340, 0]
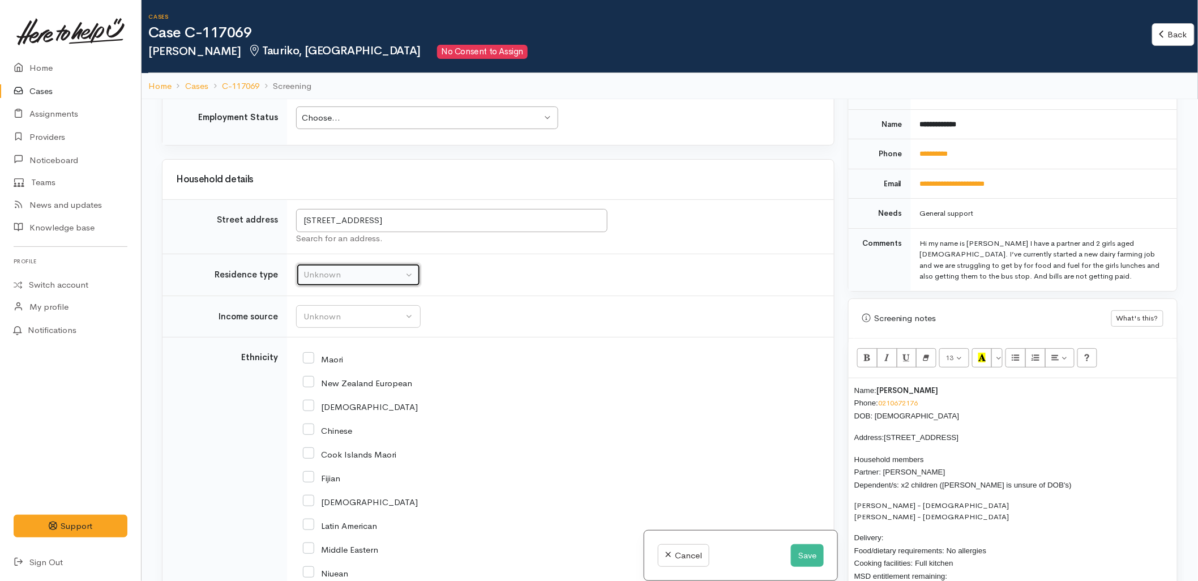
click at [327, 284] on button "Unknown" at bounding box center [358, 274] width 125 height 23
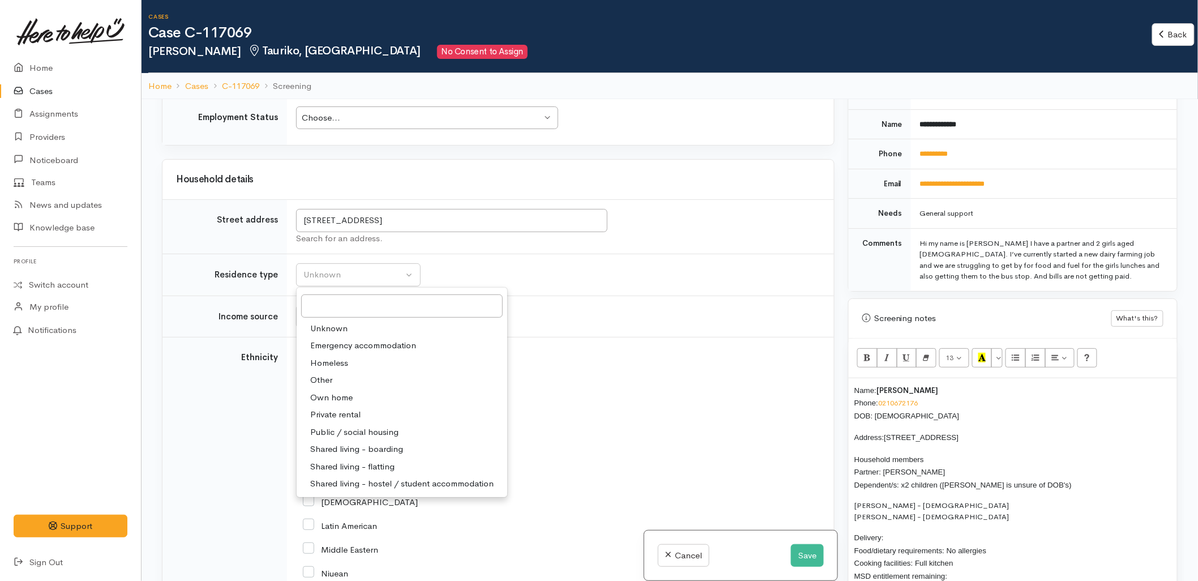
click at [351, 416] on span "Private rental" at bounding box center [335, 414] width 50 height 13
select select "2"
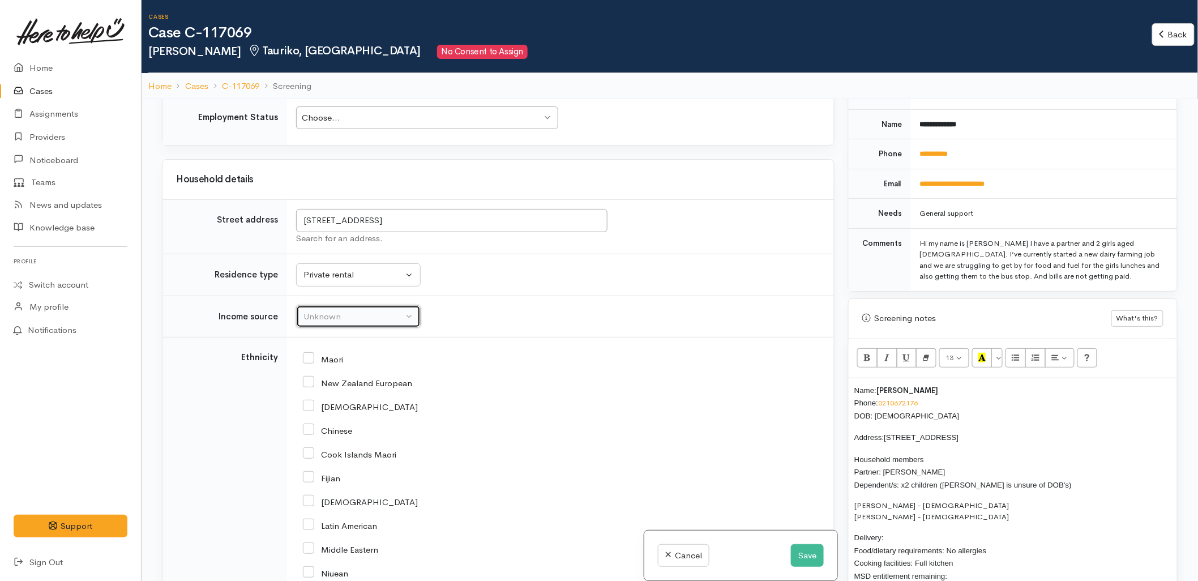
click at [341, 317] on div "Unknown" at bounding box center [353, 316] width 100 height 13
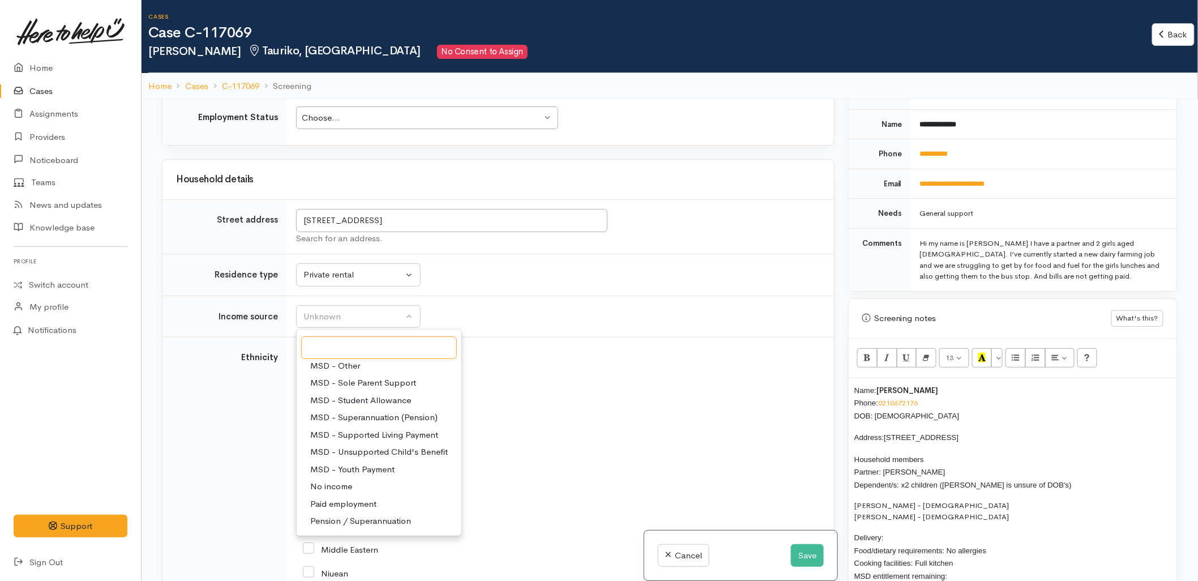
scroll to position [126, 0]
click at [349, 504] on span "Paid employment" at bounding box center [343, 503] width 66 height 13
select select "1"
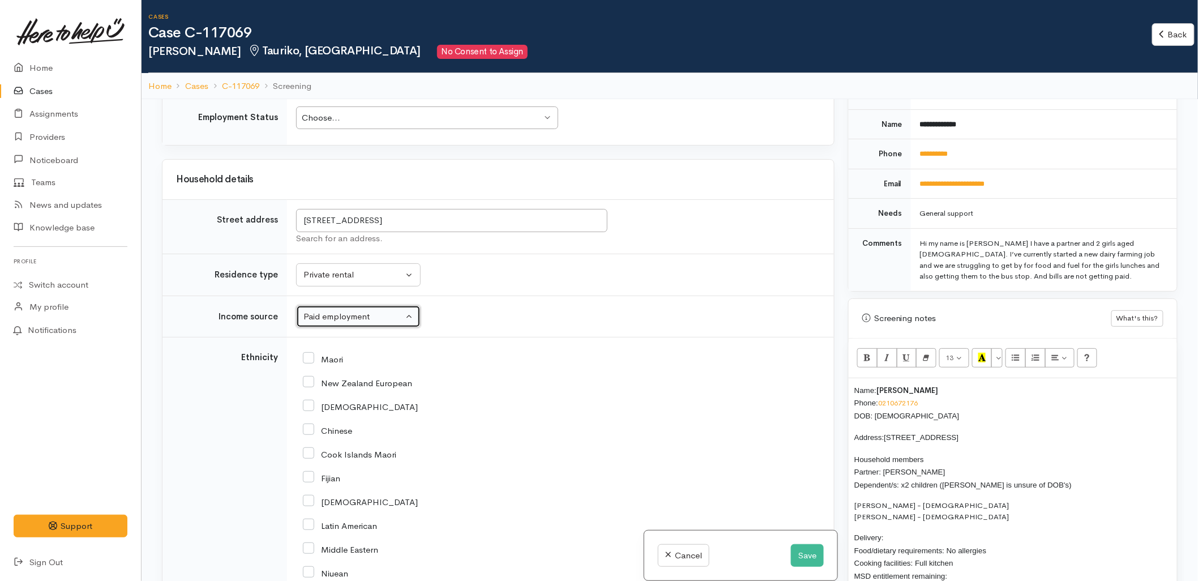
click at [338, 116] on div "Choose..." at bounding box center [422, 117] width 240 height 13
click at [344, 383] on input "New Zealand European" at bounding box center [357, 382] width 109 height 10
checkbox input "true"
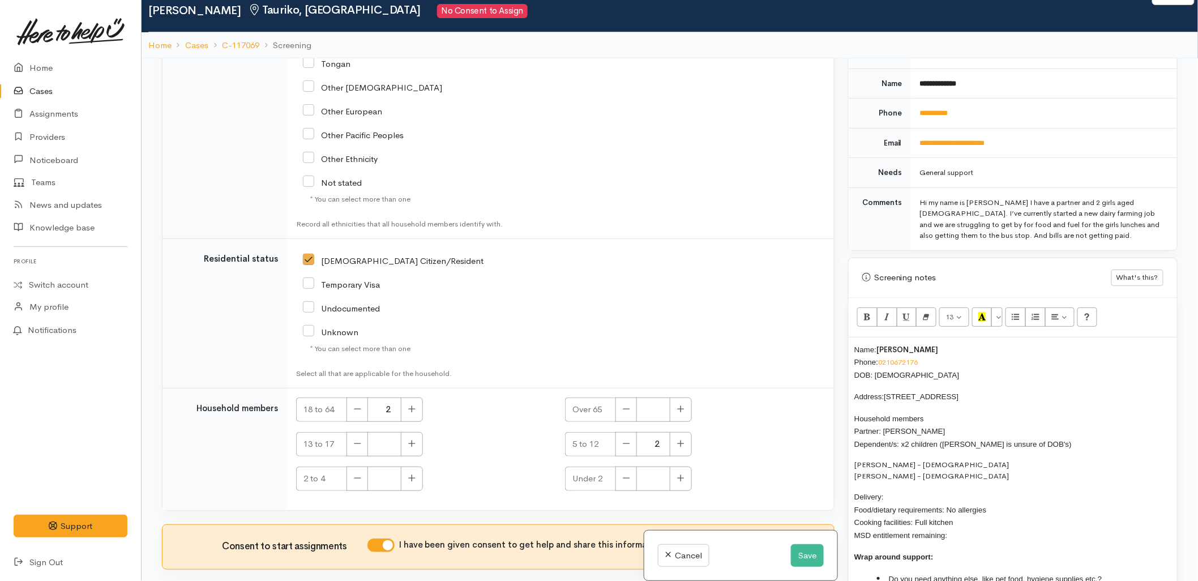
scroll to position [63, 0]
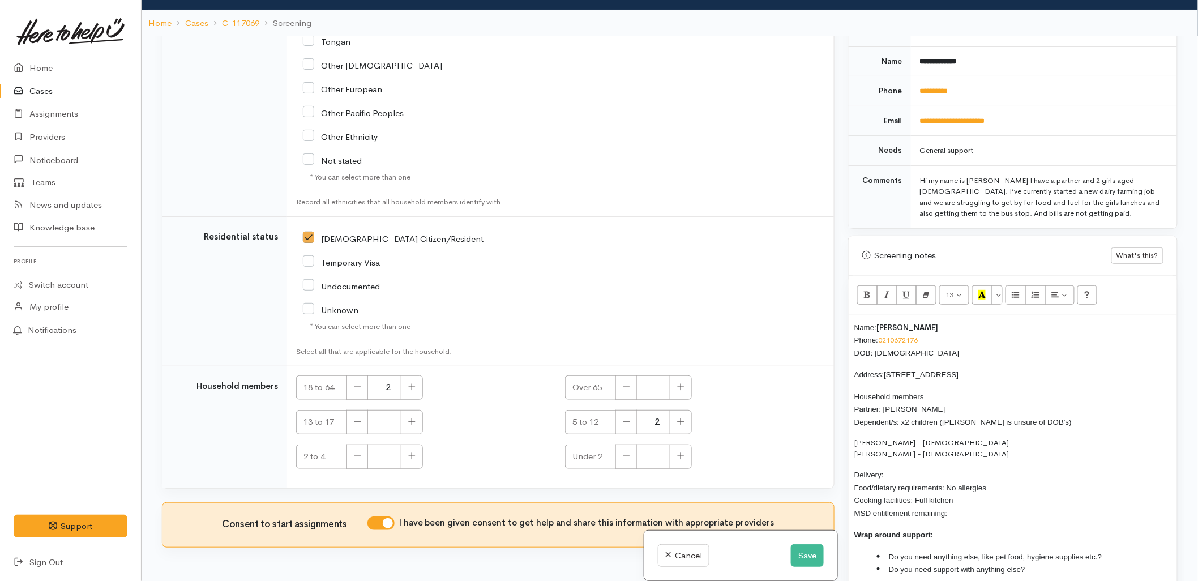
click at [908, 468] on p "Delivery: Food/dietary requirements: No allergies Cooking facilities: Full kitc…" at bounding box center [1012, 493] width 317 height 51
click at [1007, 507] on p "Delivery: No Food/dietary requirements: No allergies Cooking facilities: Full k…" at bounding box center [1012, 493] width 317 height 51
click at [1129, 550] on li "Do you need anything else, like pet food, hygiene supplies etc.?" at bounding box center [1024, 556] width 294 height 13
click at [1082, 563] on li "Do you need support with anything else?" at bounding box center [1024, 569] width 294 height 13
click at [855, 323] on span "Name:" at bounding box center [865, 327] width 22 height 8
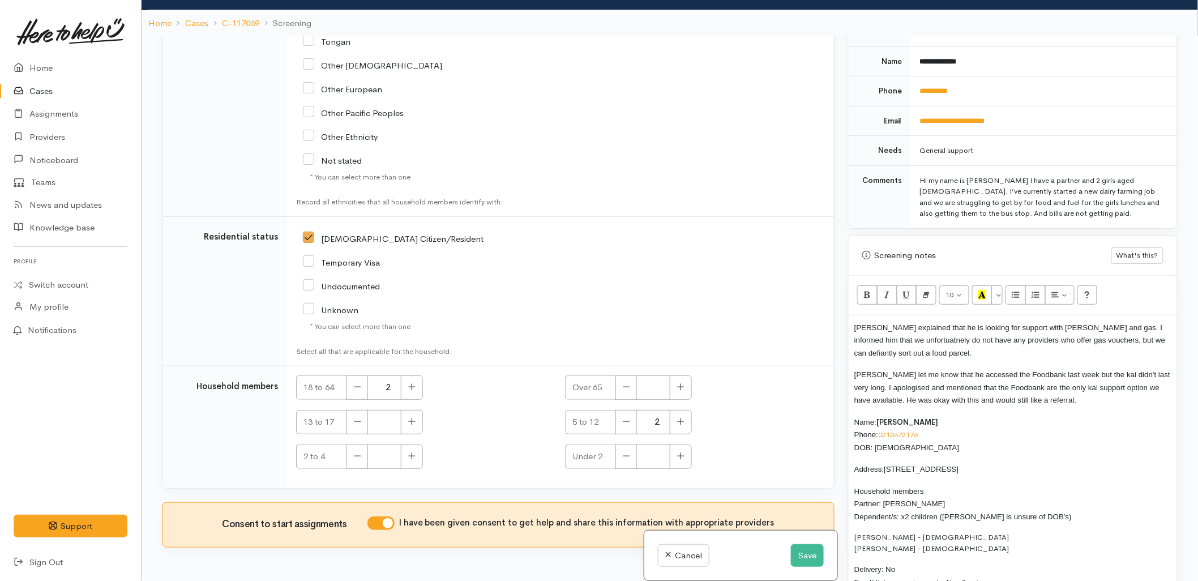
click at [1124, 328] on span "Luke explained that he is looking for support with kai and gas. I informed him …" at bounding box center [1009, 340] width 311 height 34
click at [938, 465] on div "Luke explained that he is looking for support with kai and gas. I informed him …" at bounding box center [1012, 500] width 328 height 370
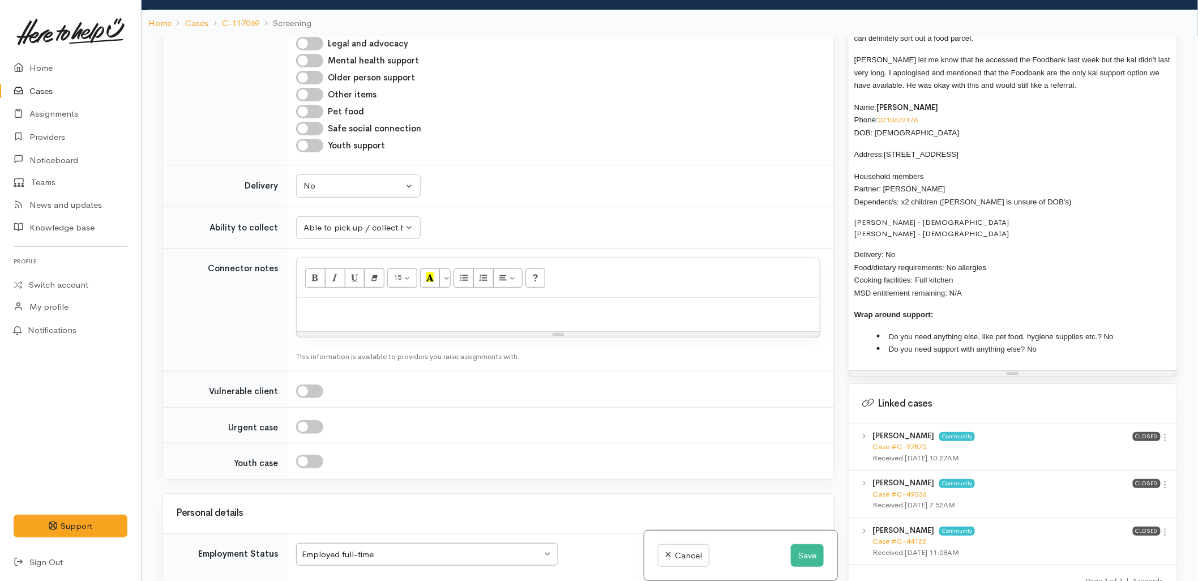
scroll to position [838, 0]
drag, startPoint x: 981, startPoint y: 281, endPoint x: 837, endPoint y: 97, distance: 233.4
click at [837, 97] on div "Related cases There are other cases potentially from the same person, address o…" at bounding box center [669, 326] width 1029 height 581
copy div "Name: Luke Richards Phone: 0210672176 DOB: 07/08/1992 Address: 1833A Omanawa Rd…"
click at [530, 323] on div at bounding box center [558, 317] width 523 height 33
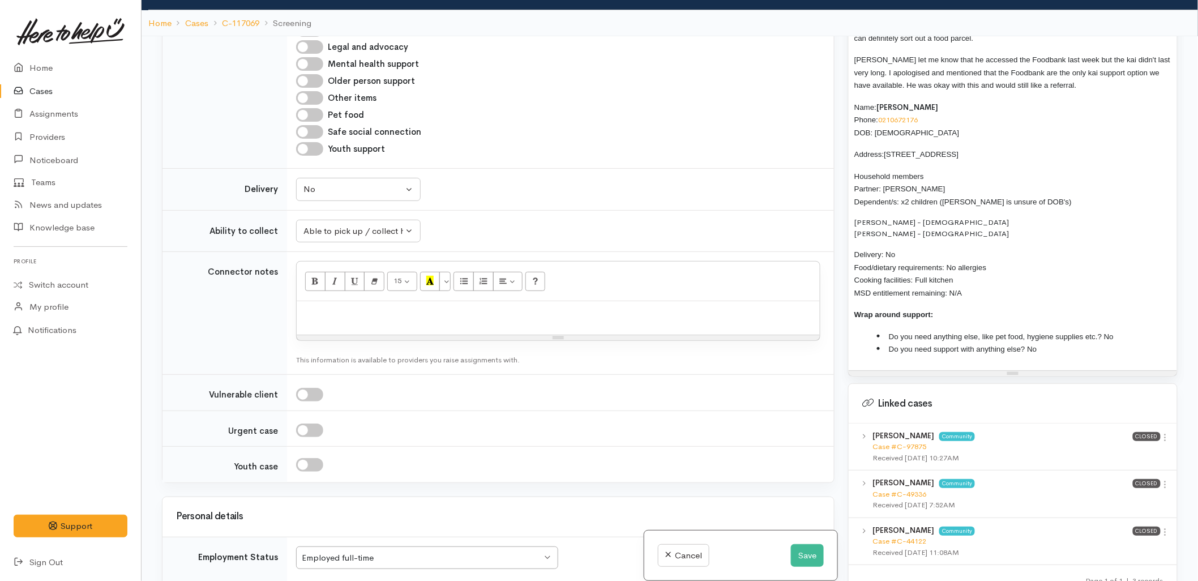
paste div
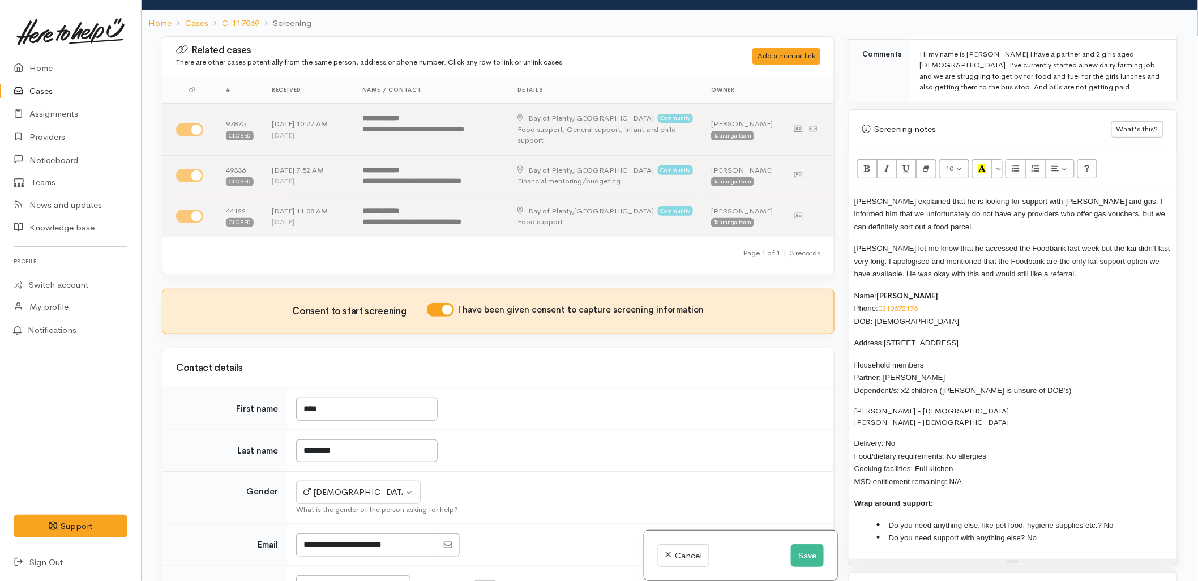
scroll to position [503, 0]
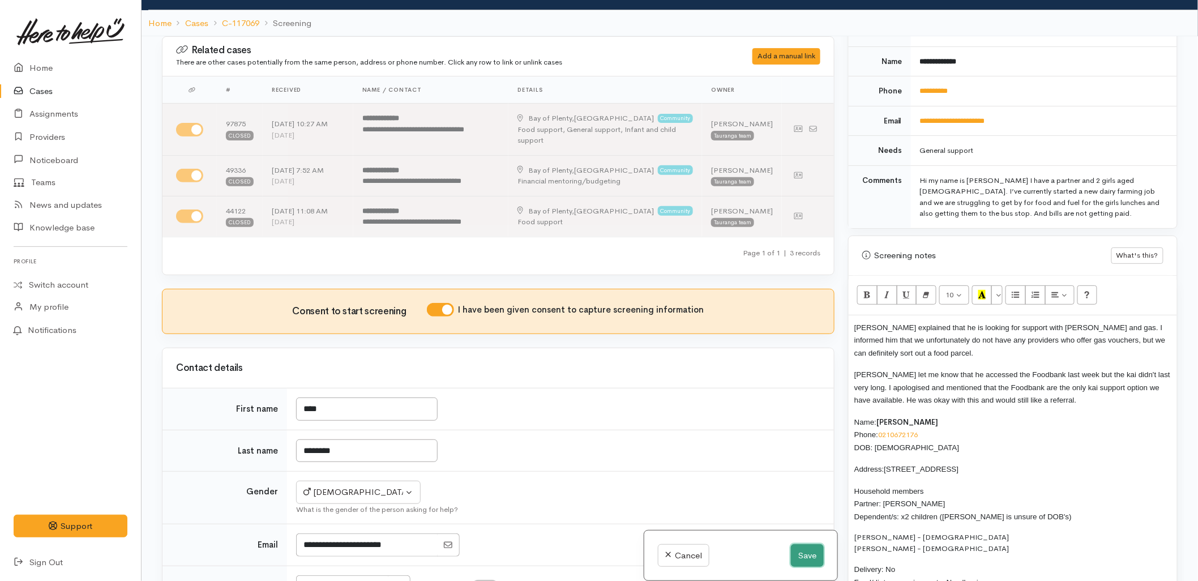
click at [802, 556] on button "Save" at bounding box center [807, 555] width 33 height 23
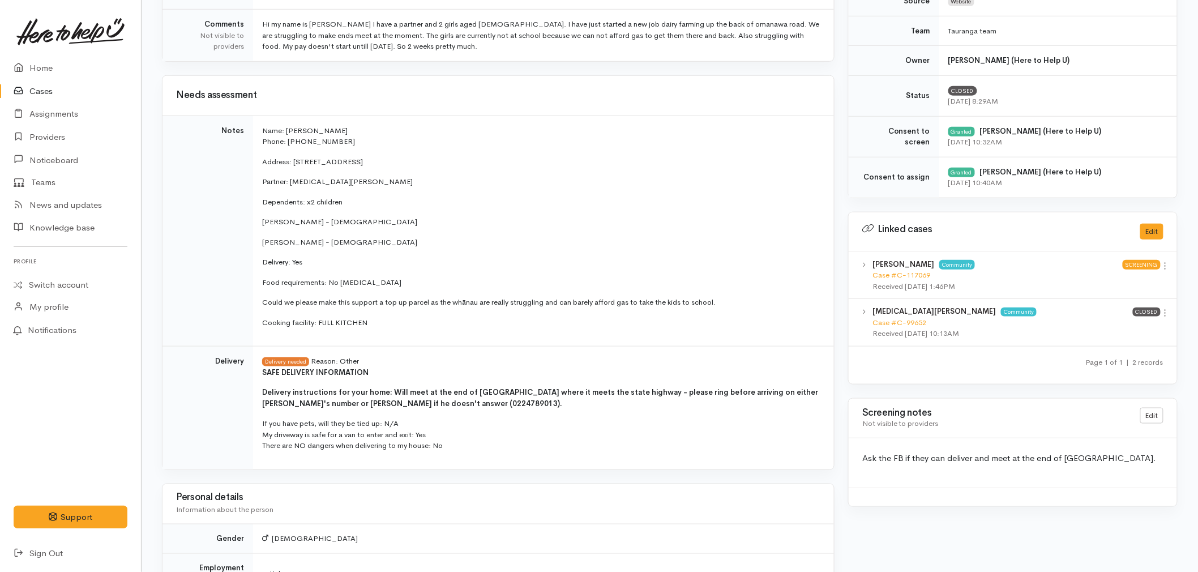
scroll to position [315, 0]
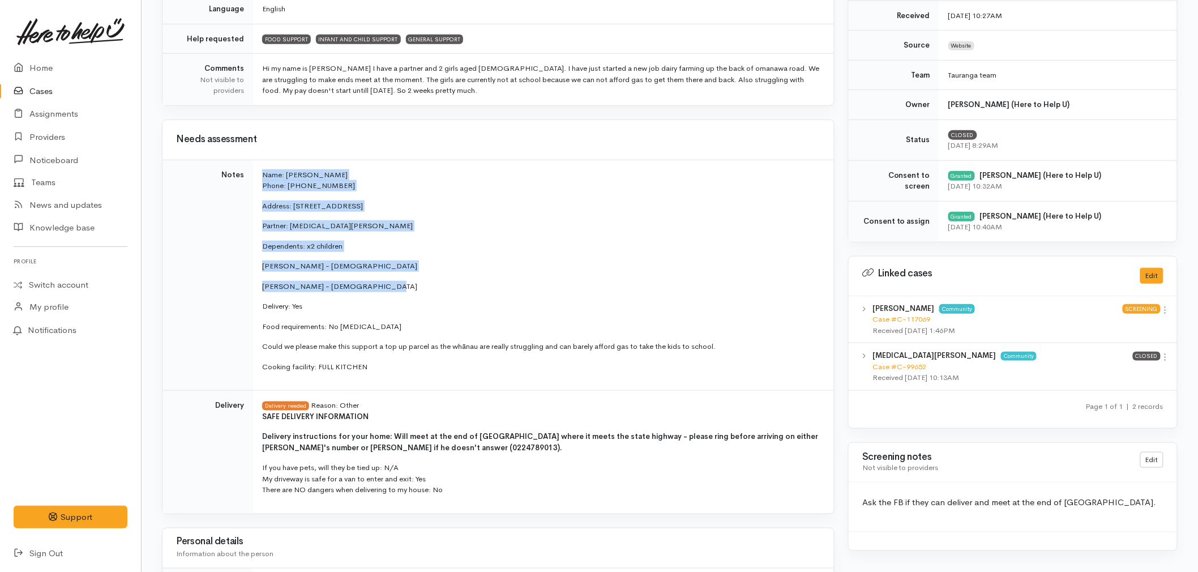
drag, startPoint x: 371, startPoint y: 285, endPoint x: 249, endPoint y: 268, distance: 123.4
click at [249, 268] on tr "Notes Name: [PERSON_NAME] Phone: ­­­­[PHONE_NUMBER] Address: [STREET_ADDRESS] P…" at bounding box center [497, 275] width 671 height 231
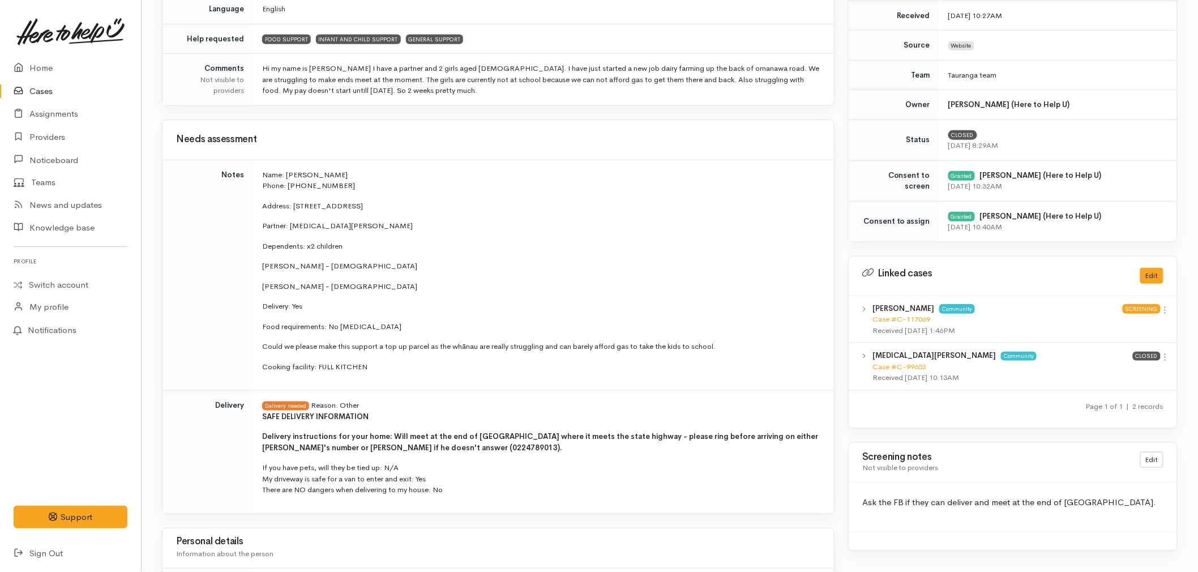
drag, startPoint x: 249, startPoint y: 268, endPoint x: 319, endPoint y: 295, distance: 74.7
click at [315, 297] on td "Name: Luke Richards Phone: ­­­­0226439865 Address: 1833A Omanawa Road, Ngawaro …" at bounding box center [543, 275] width 581 height 231
drag, startPoint x: 360, startPoint y: 287, endPoint x: 258, endPoint y: 268, distance: 104.1
click at [258, 268] on td "Name: Luke Richards Phone: ­­­­0226439865 Address: 1833A Omanawa Road, Ngawaro …" at bounding box center [543, 275] width 581 height 231
copy td "Amelia Richards - 10 years old Larissa Richards - 9 years old"
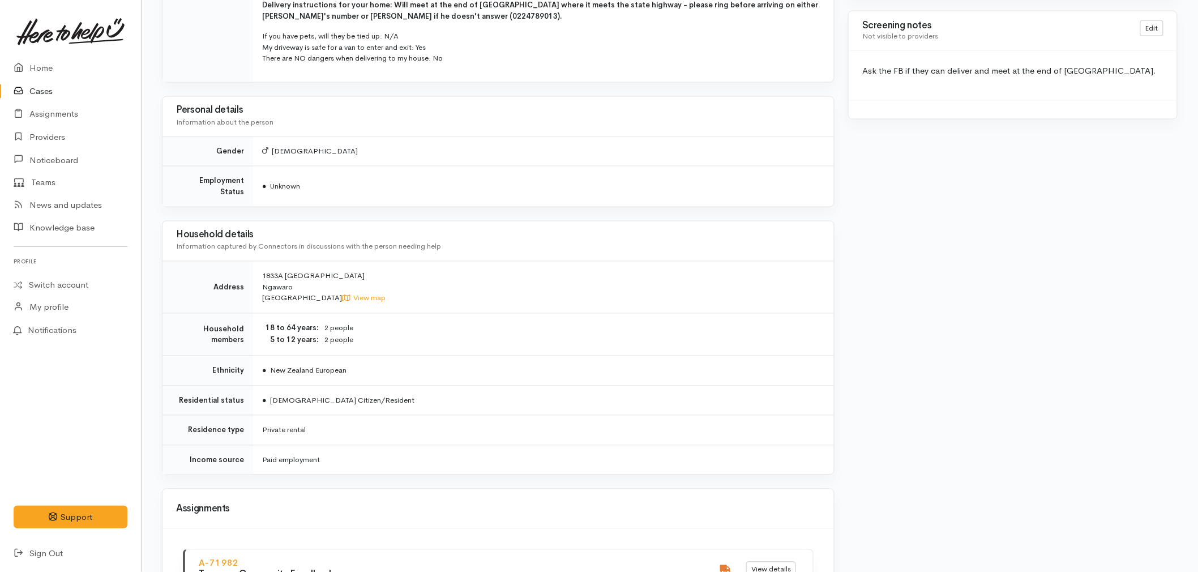
scroll to position [755, 0]
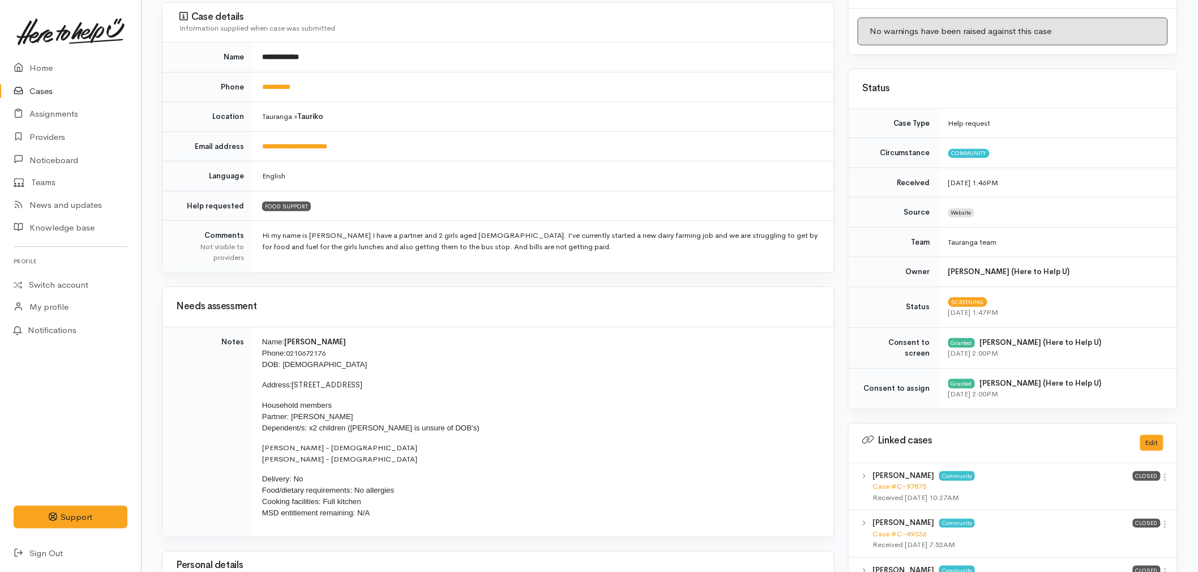
scroll to position [188, 0]
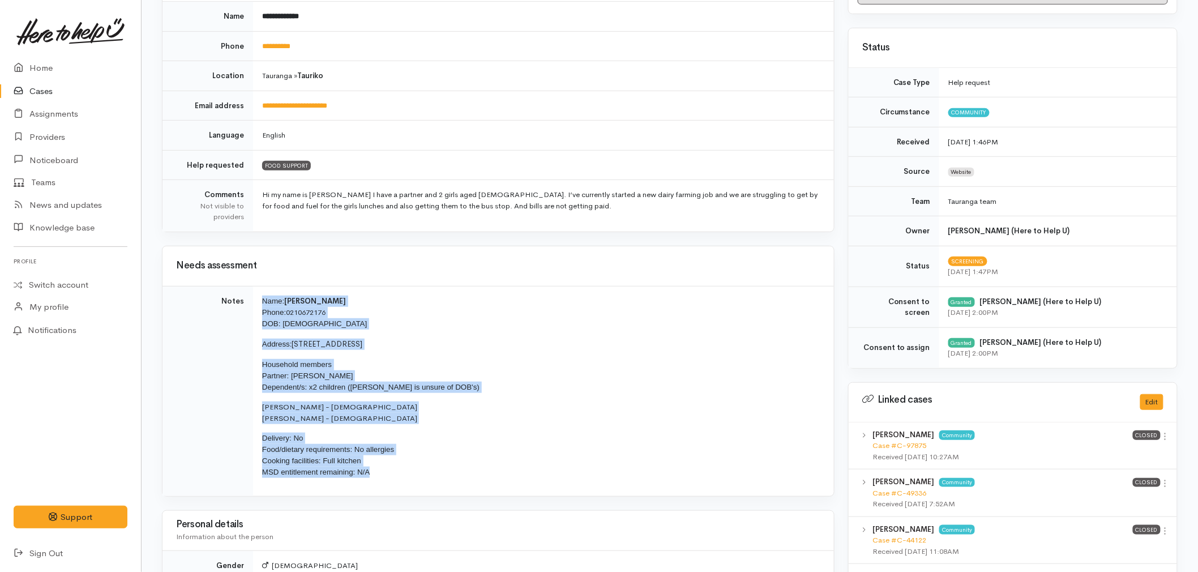
drag, startPoint x: 399, startPoint y: 477, endPoint x: 251, endPoint y: 307, distance: 225.4
click at [251, 307] on tr "Notes Name: Luke Richards Phone: 0210672176 DOB: 07/08/1992 Address: 1833A Oman…" at bounding box center [497, 391] width 671 height 210
copy tr "Name: Luke Richards Phone: 0210672176 DOB: 07/08/1992 Address: 1833A Omanawa Rd…"
click at [33, 65] on link "Home" at bounding box center [70, 68] width 141 height 23
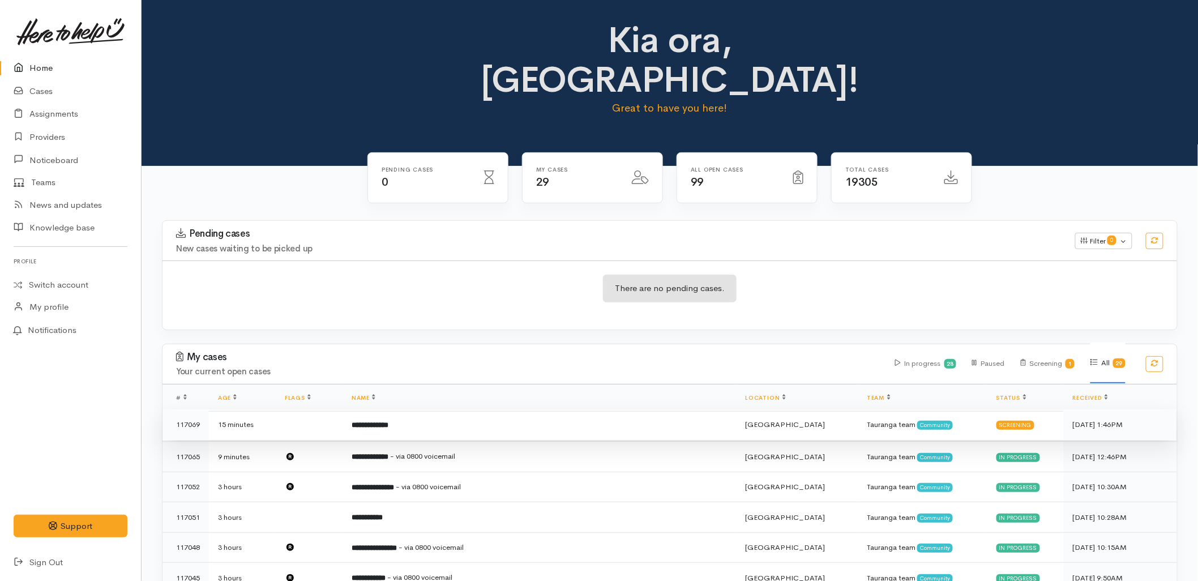
click at [512, 409] on td "**********" at bounding box center [539, 424] width 394 height 31
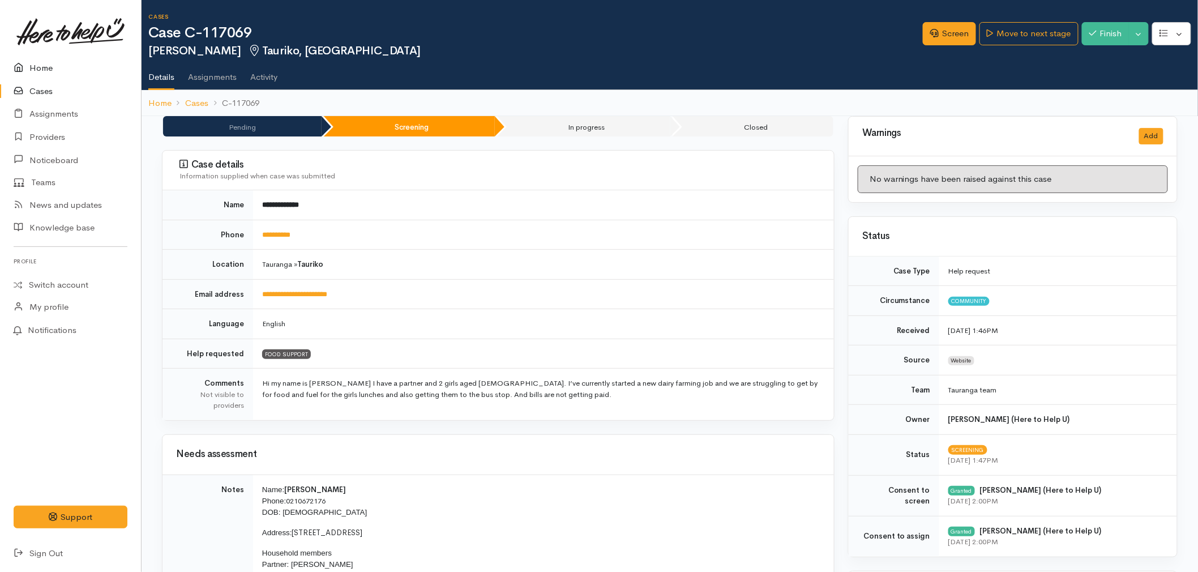
click at [109, 69] on link "Home" at bounding box center [70, 68] width 141 height 23
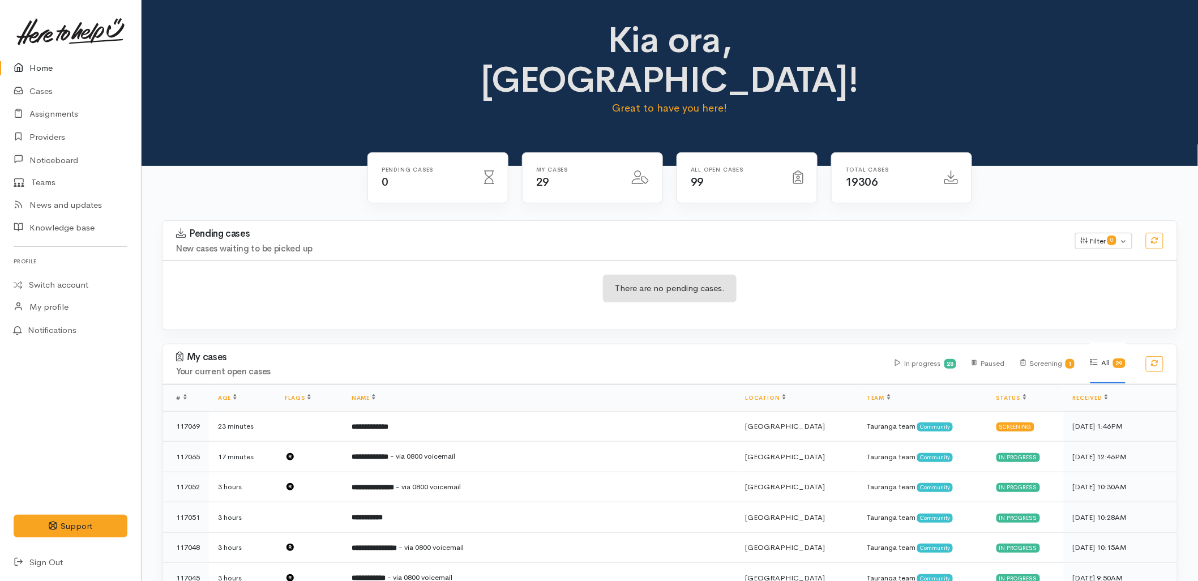
click at [745, 351] on h3 "My cases" at bounding box center [528, 356] width 705 height 11
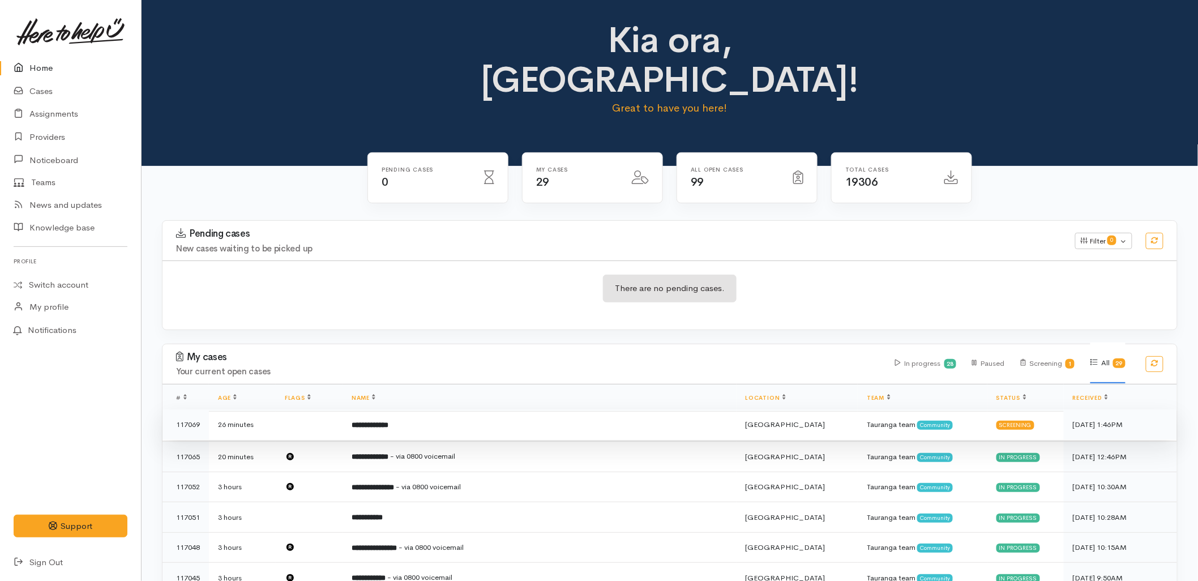
click at [342, 409] on td at bounding box center [309, 424] width 67 height 31
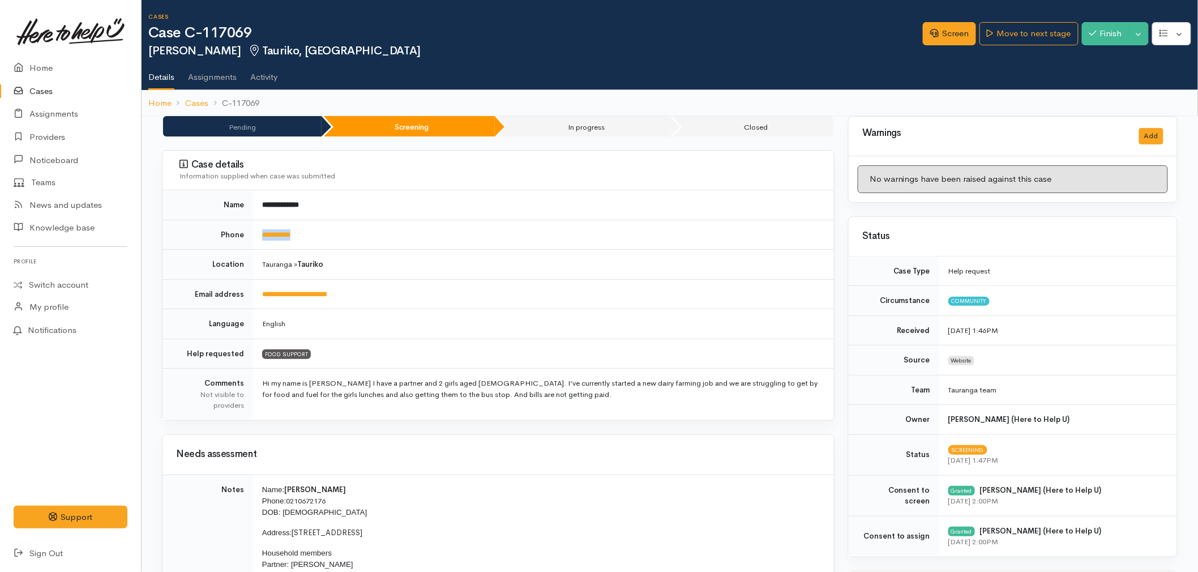
drag, startPoint x: 310, startPoint y: 235, endPoint x: 262, endPoint y: 239, distance: 48.3
click at [262, 239] on td "**********" at bounding box center [543, 235] width 581 height 30
copy link "**********"
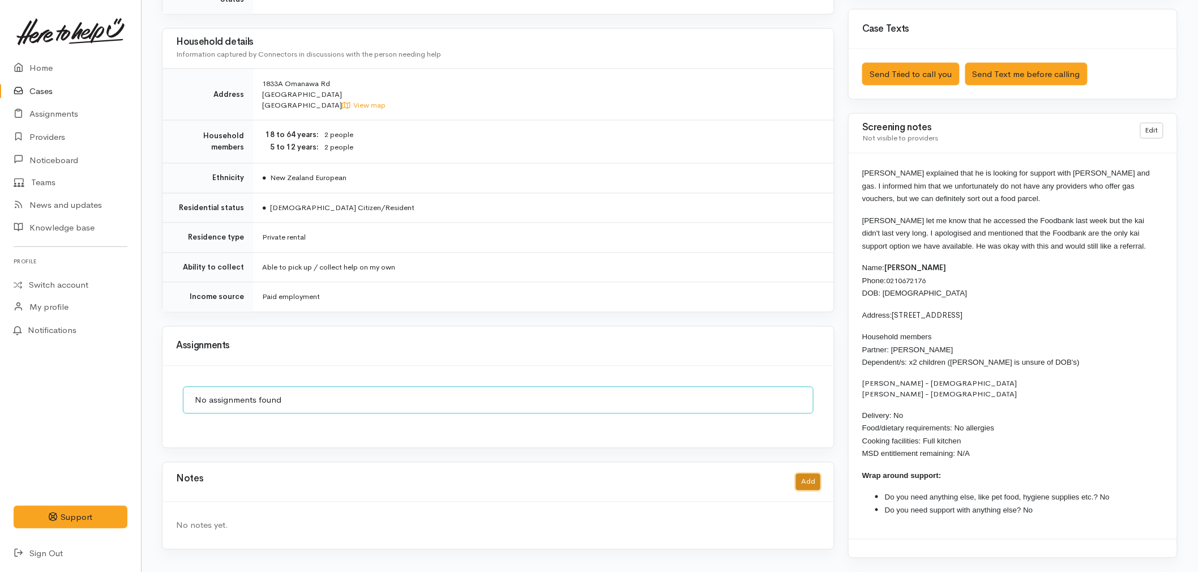
click at [804, 477] on button "Add" at bounding box center [808, 482] width 24 height 16
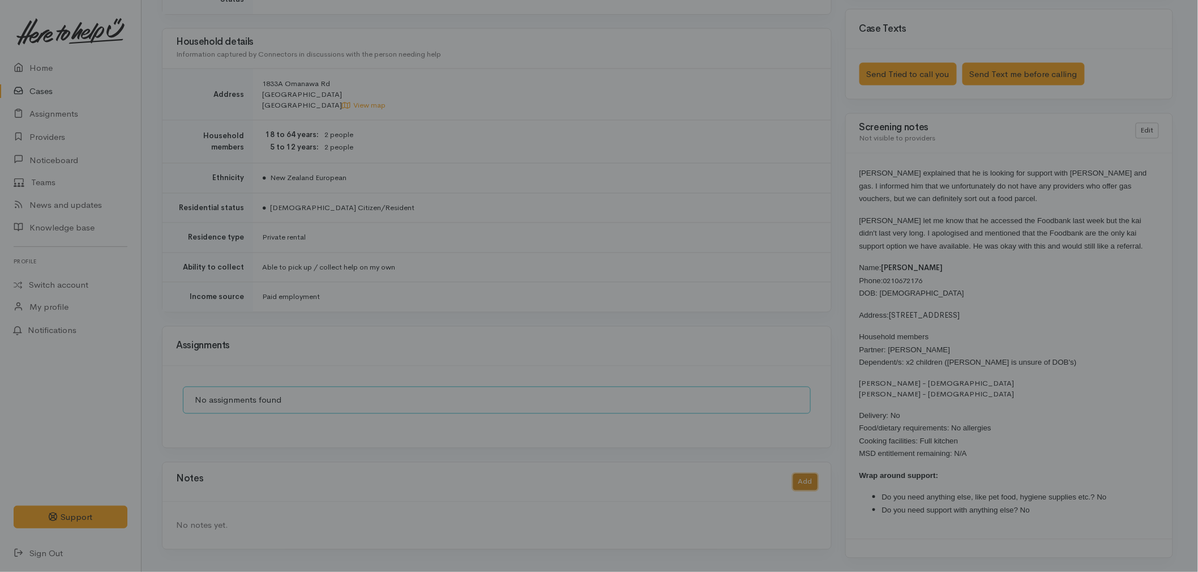
scroll to position [787, 0]
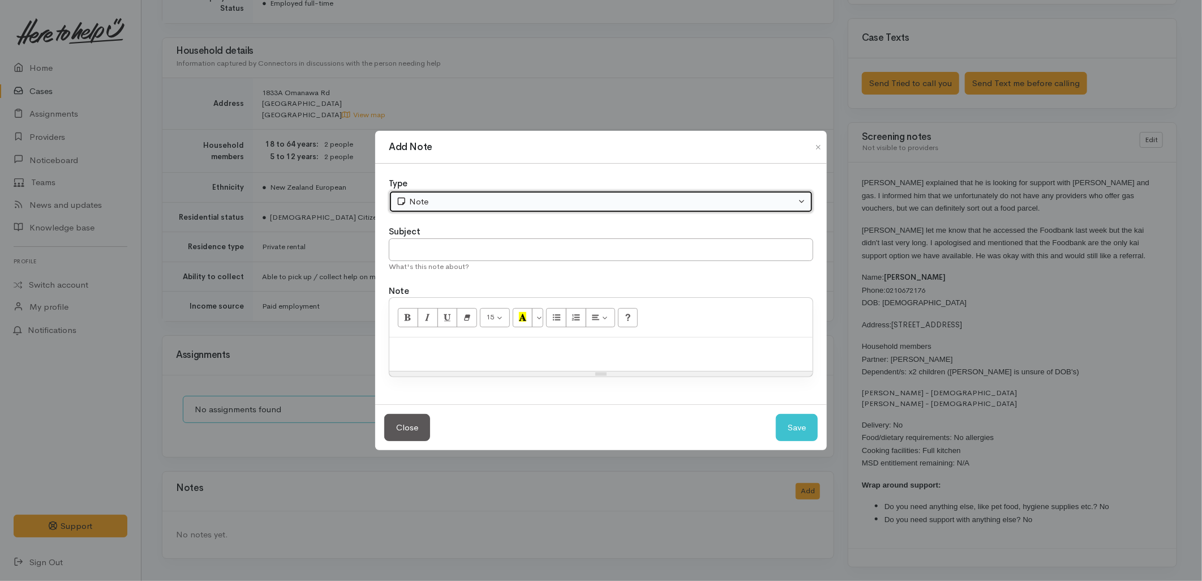
click at [433, 196] on div "Note" at bounding box center [596, 201] width 400 height 13
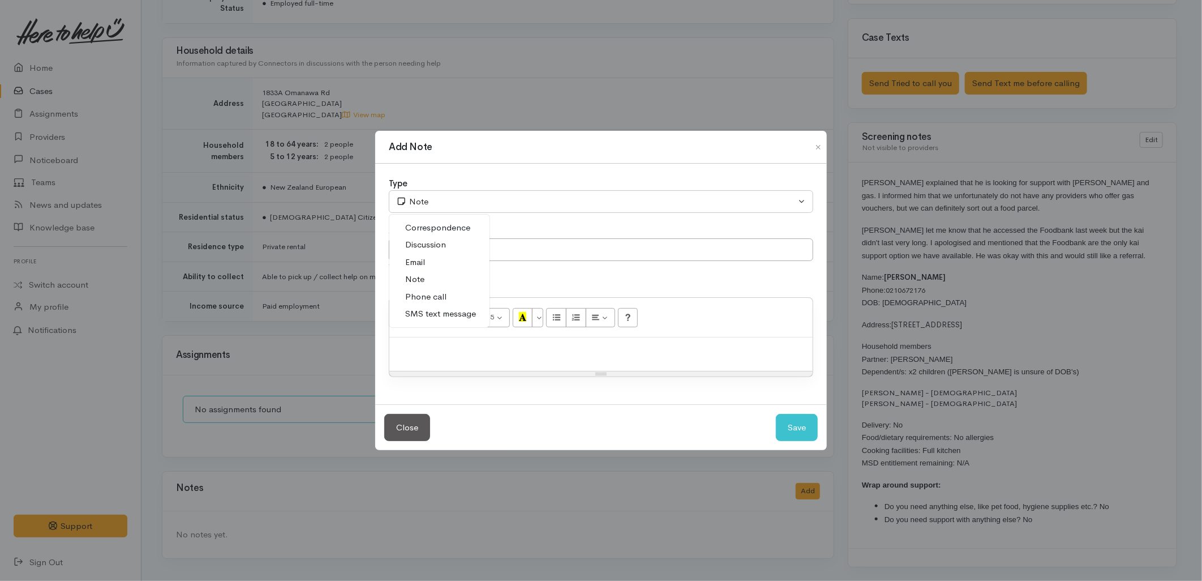
click at [431, 319] on span "SMS text message" at bounding box center [440, 313] width 71 height 13
select select "5"
click at [428, 242] on input "text" at bounding box center [601, 249] width 424 height 23
type input "E-Text"
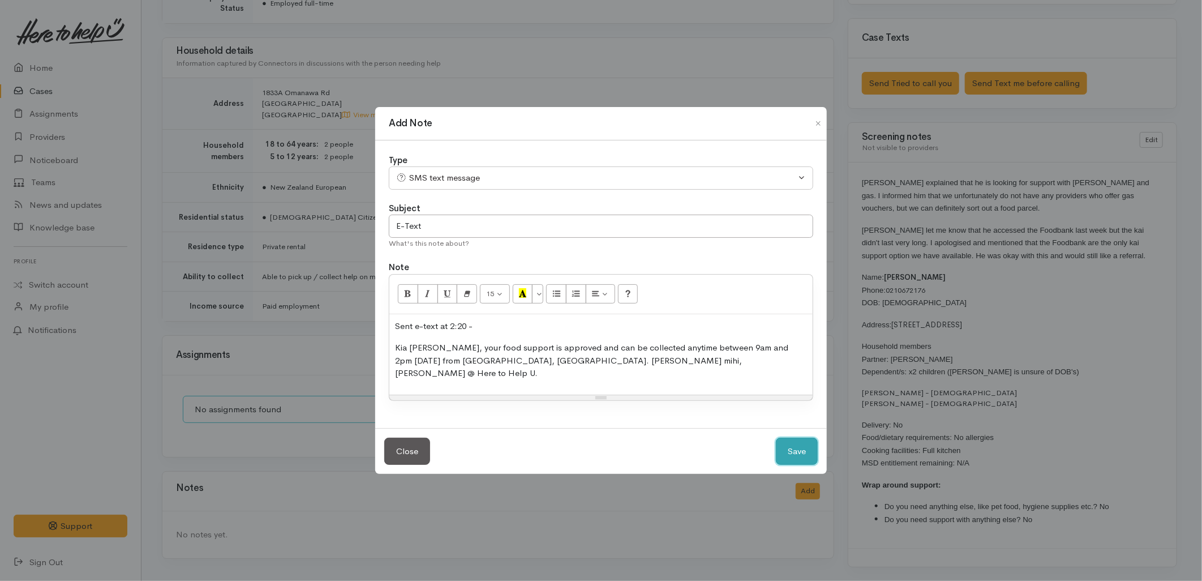
click at [792, 444] on button "Save" at bounding box center [797, 452] width 42 height 28
select select "1"
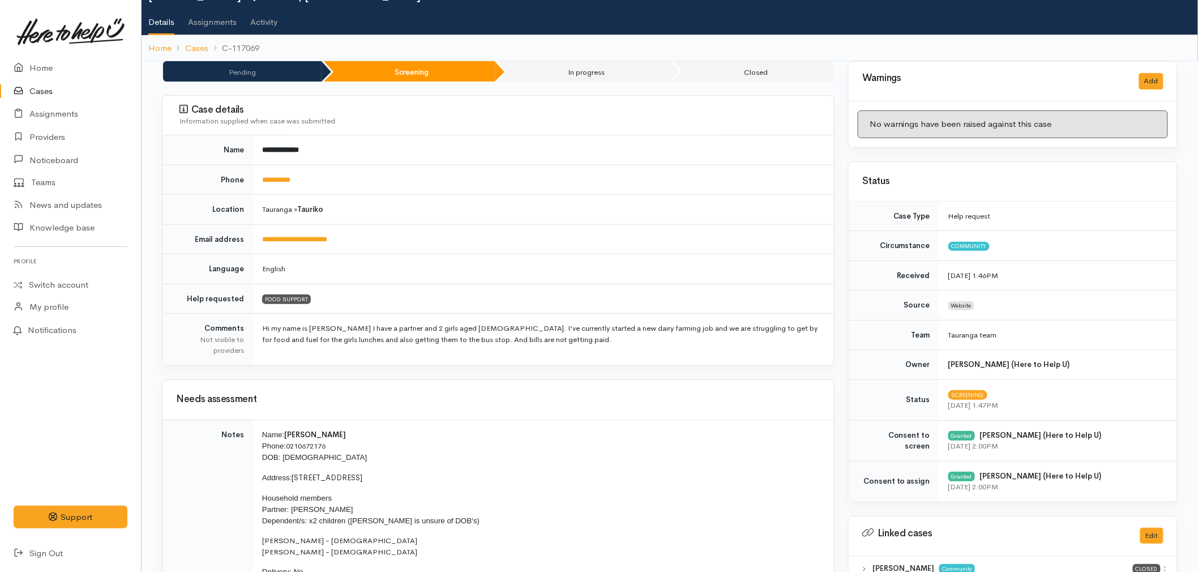
scroll to position [0, 0]
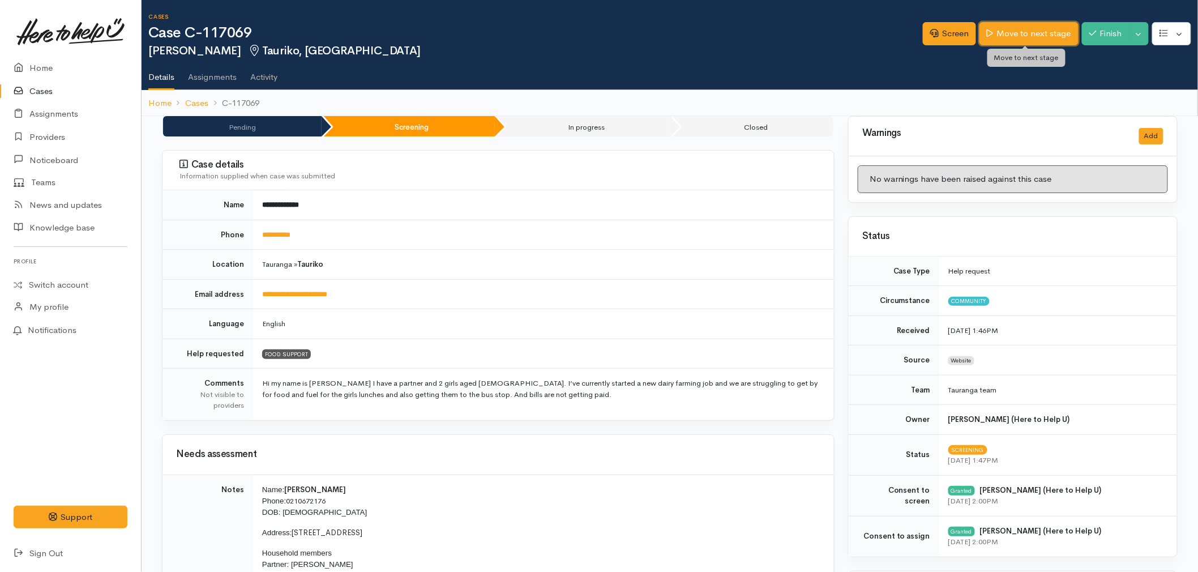
click at [997, 36] on link "Move to next stage" at bounding box center [1028, 33] width 98 height 23
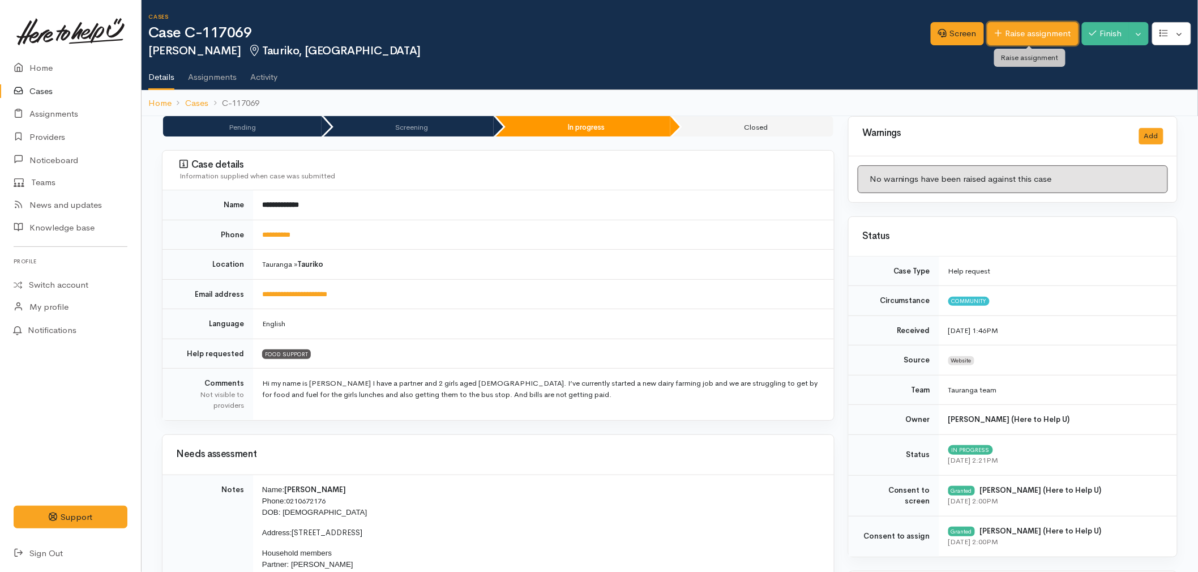
click at [997, 41] on link "Raise assignment" at bounding box center [1032, 33] width 91 height 23
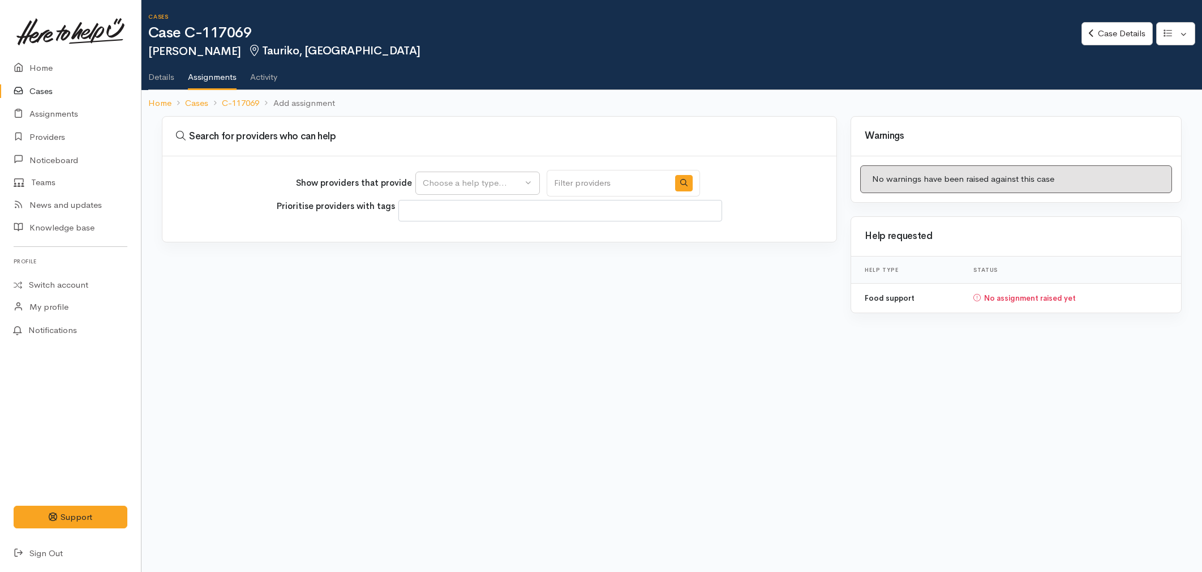
select select
click at [477, 179] on div "Choose a help type..." at bounding box center [473, 183] width 100 height 13
click at [449, 241] on span "Food support" at bounding box center [456, 236] width 53 height 13
select select "3"
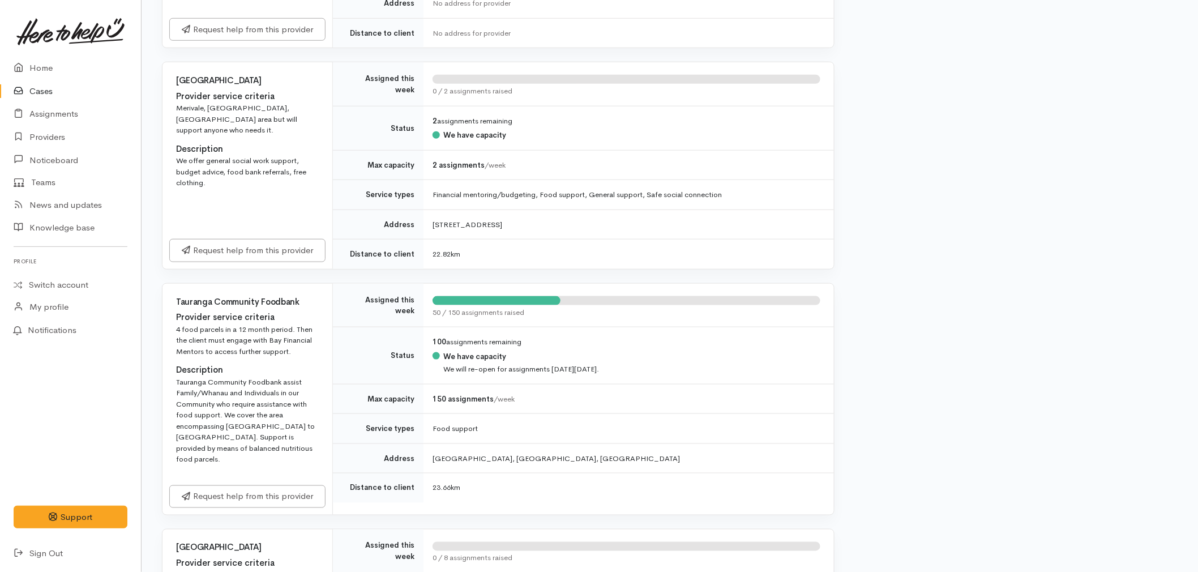
scroll to position [566, 0]
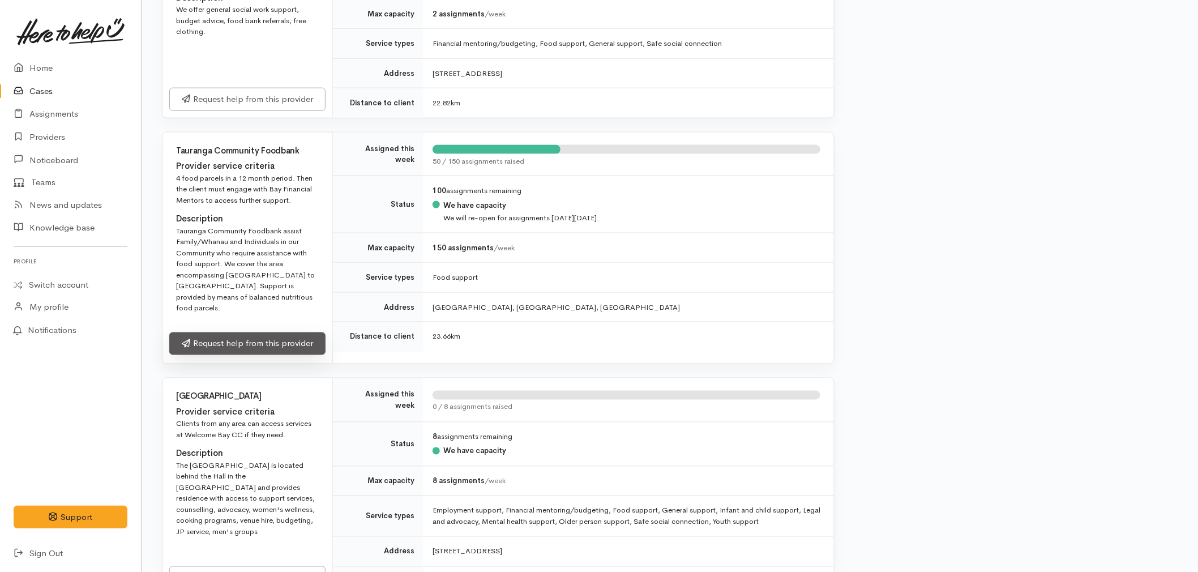
click at [250, 332] on link "Request help from this provider" at bounding box center [247, 343] width 156 height 23
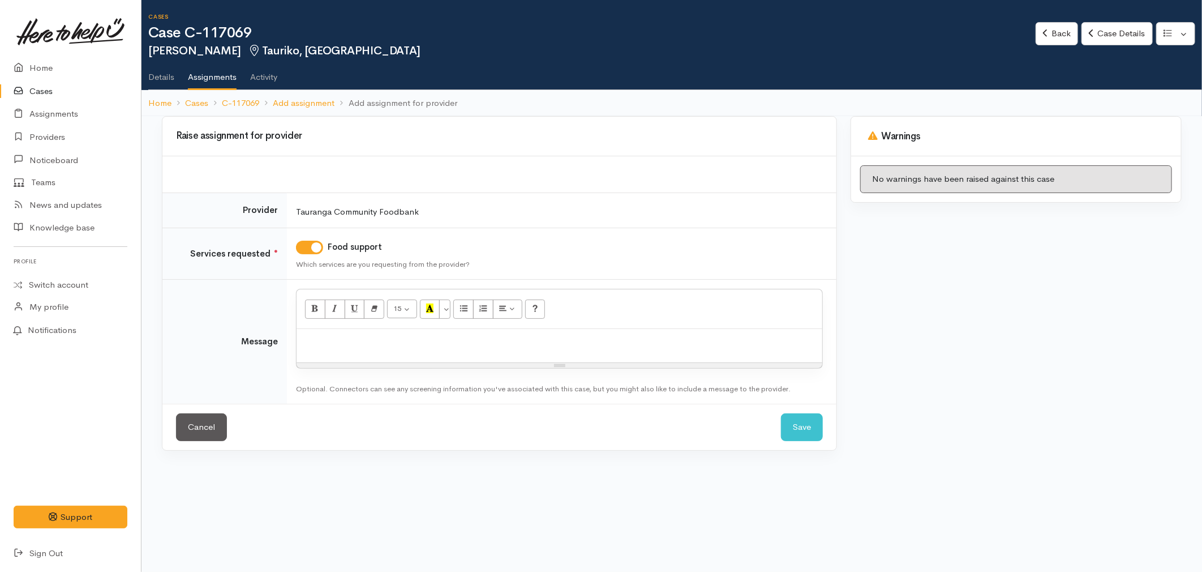
click at [343, 358] on div at bounding box center [560, 345] width 526 height 33
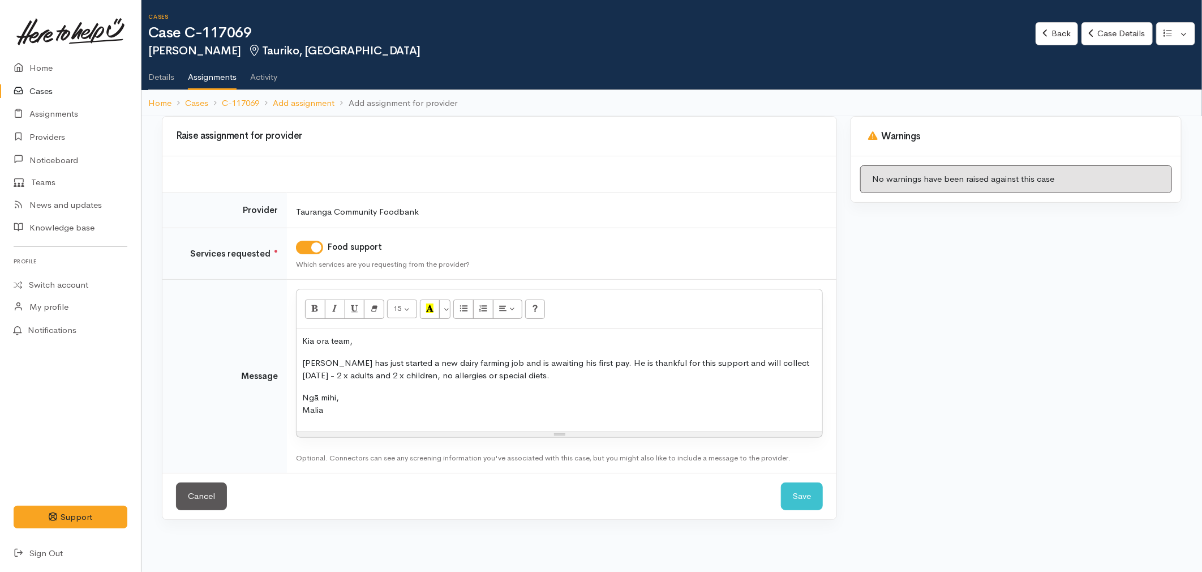
click at [583, 414] on p "Ngā mihi, Malia" at bounding box center [559, 403] width 514 height 25
click at [801, 510] on button "Save" at bounding box center [802, 496] width 42 height 28
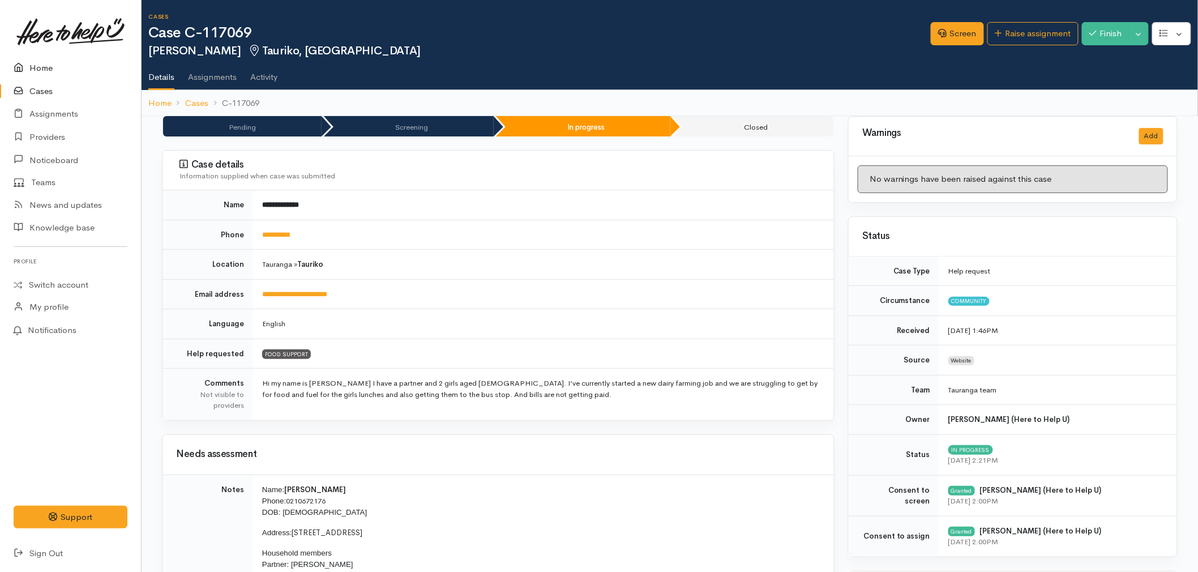
click at [61, 63] on link "Home" at bounding box center [70, 68] width 141 height 23
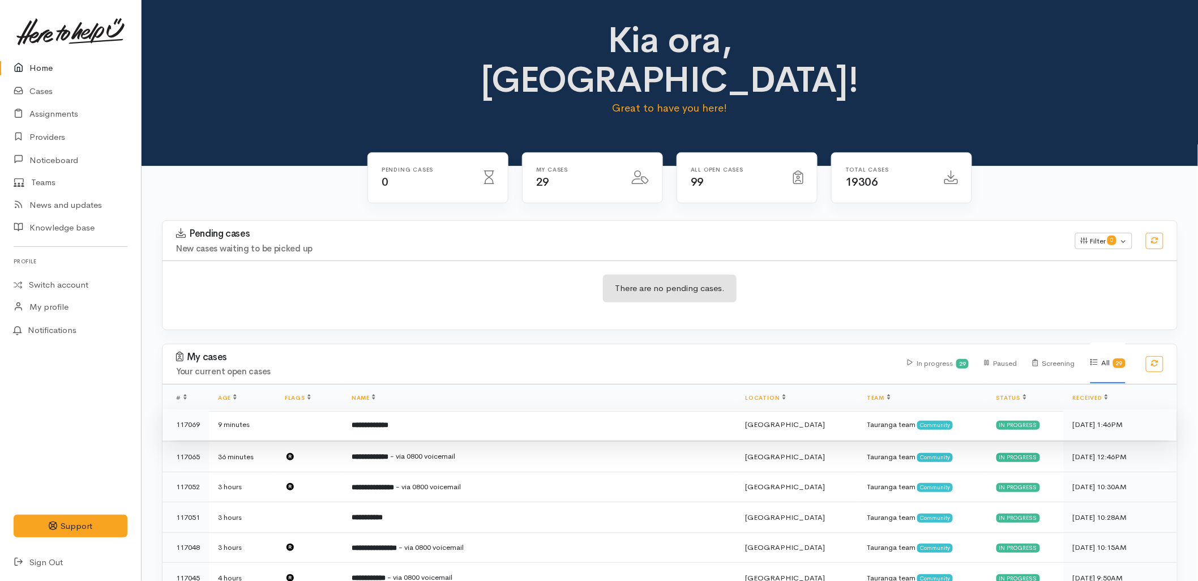
click at [419, 409] on td "**********" at bounding box center [539, 424] width 394 height 31
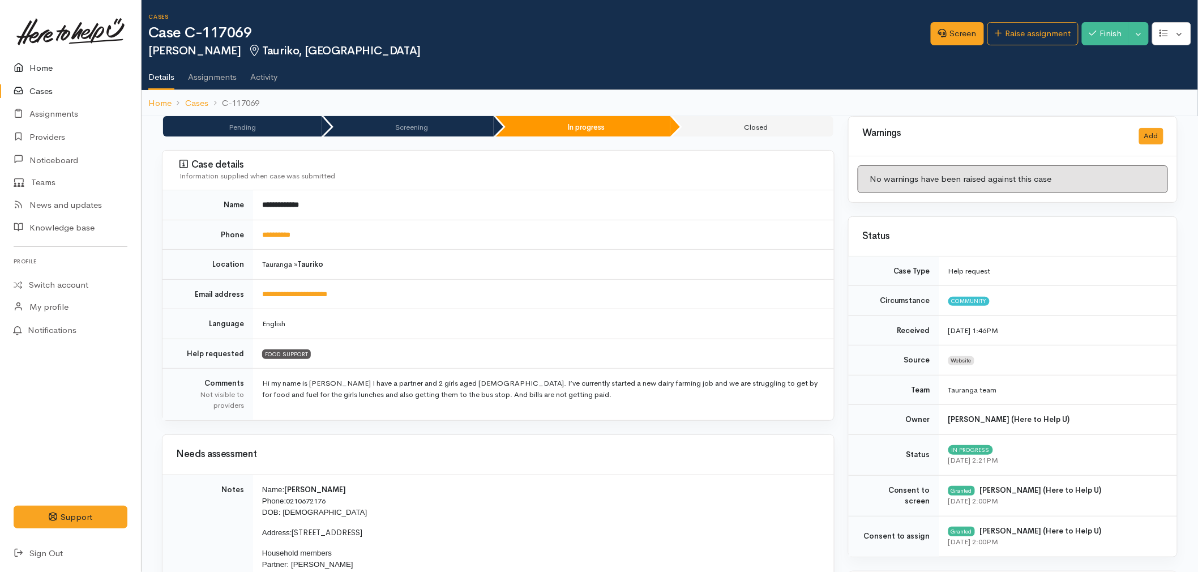
click at [36, 59] on link "Home" at bounding box center [70, 68] width 141 height 23
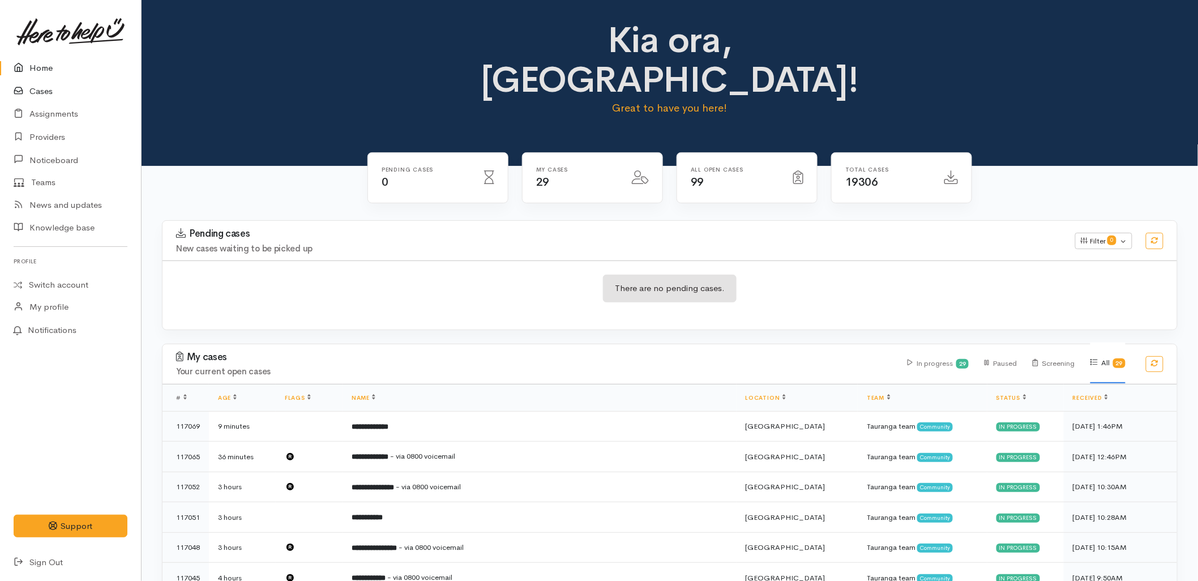
click at [52, 88] on link "Cases" at bounding box center [70, 91] width 141 height 23
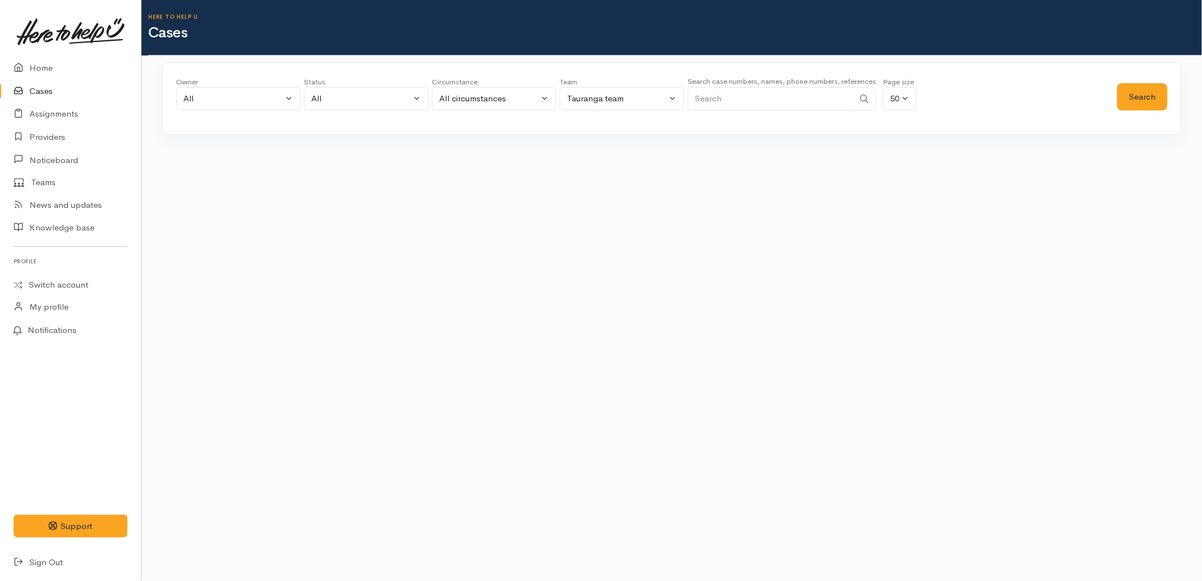
click at [805, 99] on input "Search" at bounding box center [771, 98] width 166 height 23
paste input "0272167921"
click at [1151, 104] on button "Search" at bounding box center [1142, 97] width 50 height 28
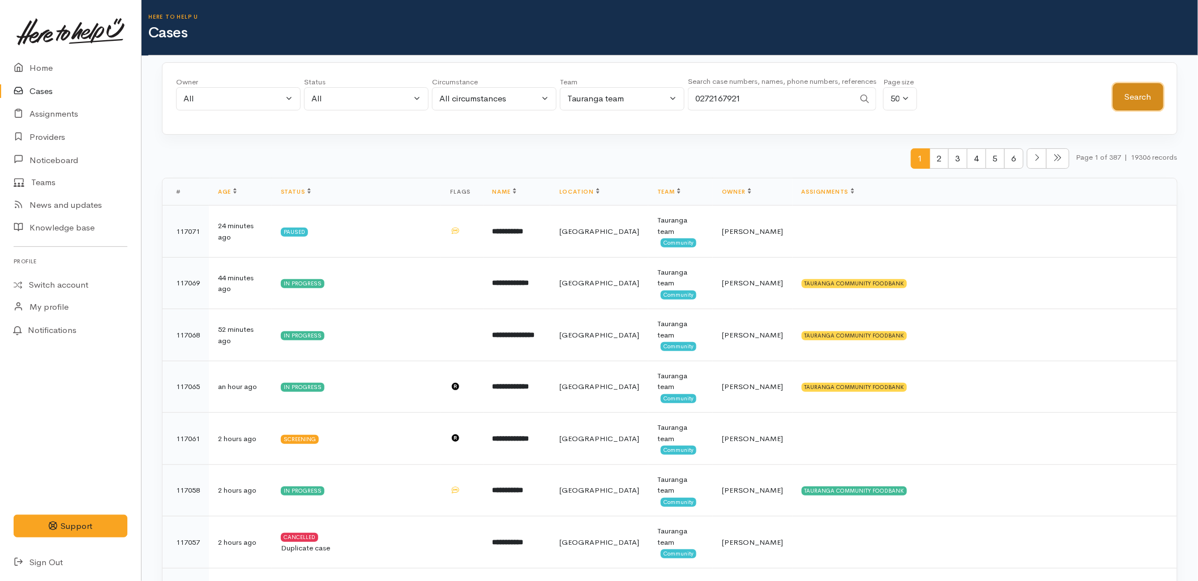
click at [1151, 95] on button "Search" at bounding box center [1138, 97] width 50 height 28
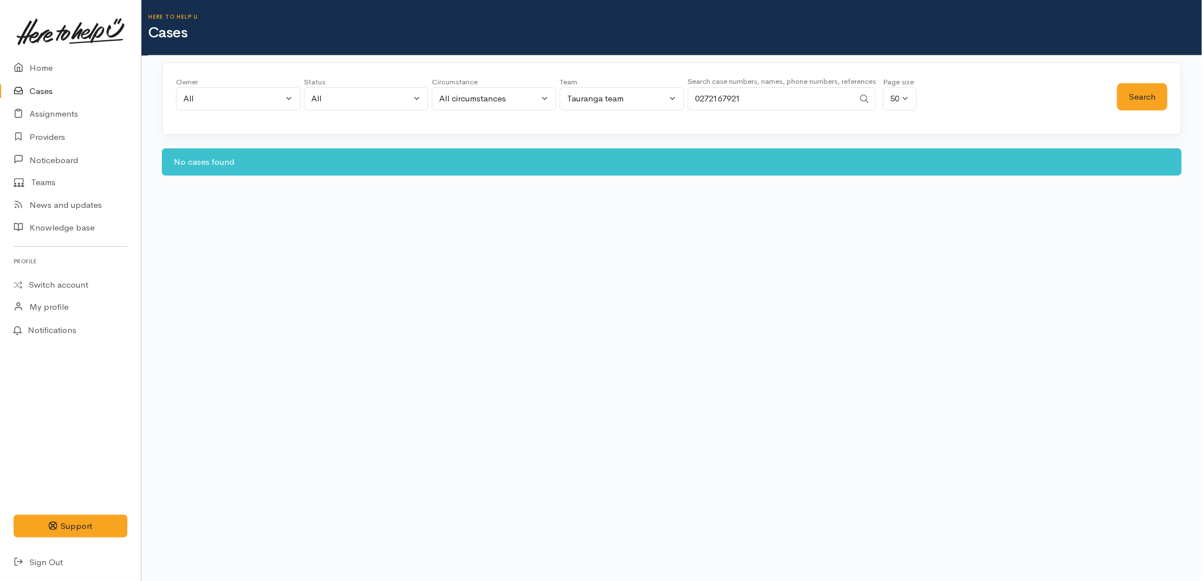
drag, startPoint x: 782, startPoint y: 101, endPoint x: 664, endPoint y: 94, distance: 117.9
click at [661, 94] on div "Owner All My cases 2Alice1 Faye Davies ('Here to help u') Aandrea Murray ('Here…" at bounding box center [646, 96] width 941 height 41
paste input "Search"
click at [1144, 108] on button "Search" at bounding box center [1142, 97] width 50 height 28
drag, startPoint x: 755, startPoint y: 109, endPoint x: 568, endPoint y: 109, distance: 186.8
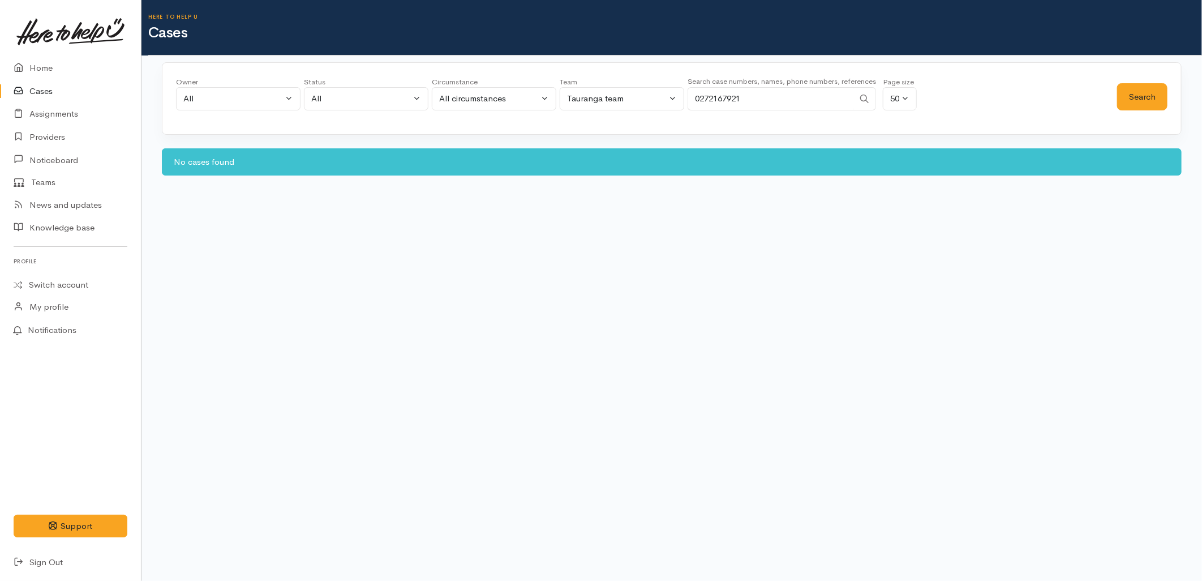
click at [568, 109] on div "Owner All My cases 2Alice1 Faye Davies ('Here to help u') Aandrea Murray ('Here…" at bounding box center [646, 96] width 941 height 41
type input "borell"
click at [1123, 100] on button "Search" at bounding box center [1142, 97] width 50 height 28
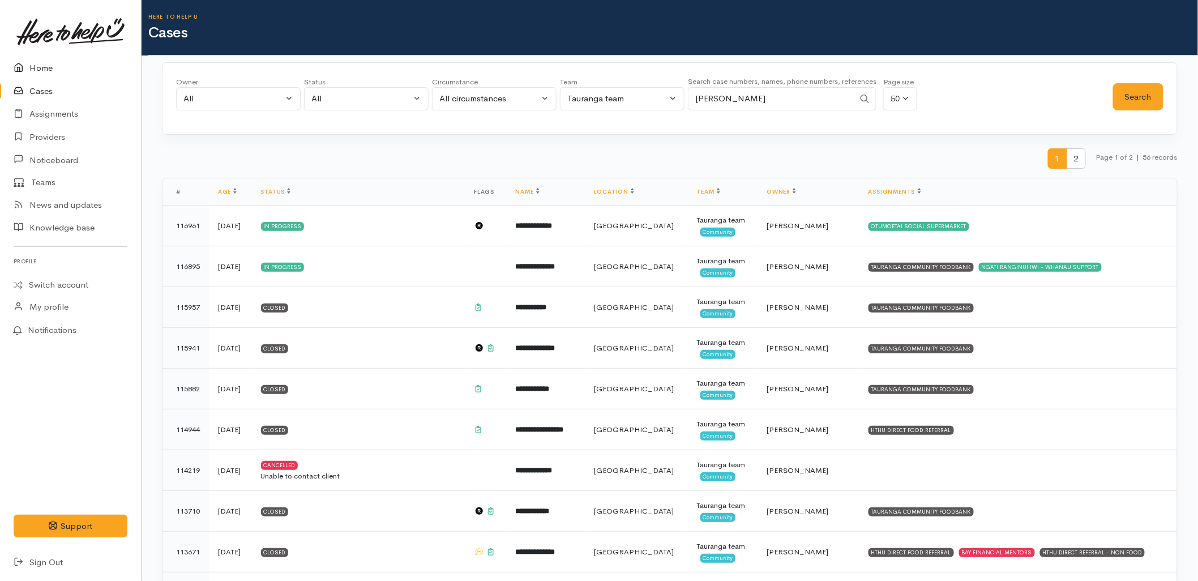
click at [46, 72] on link "Home" at bounding box center [70, 68] width 141 height 23
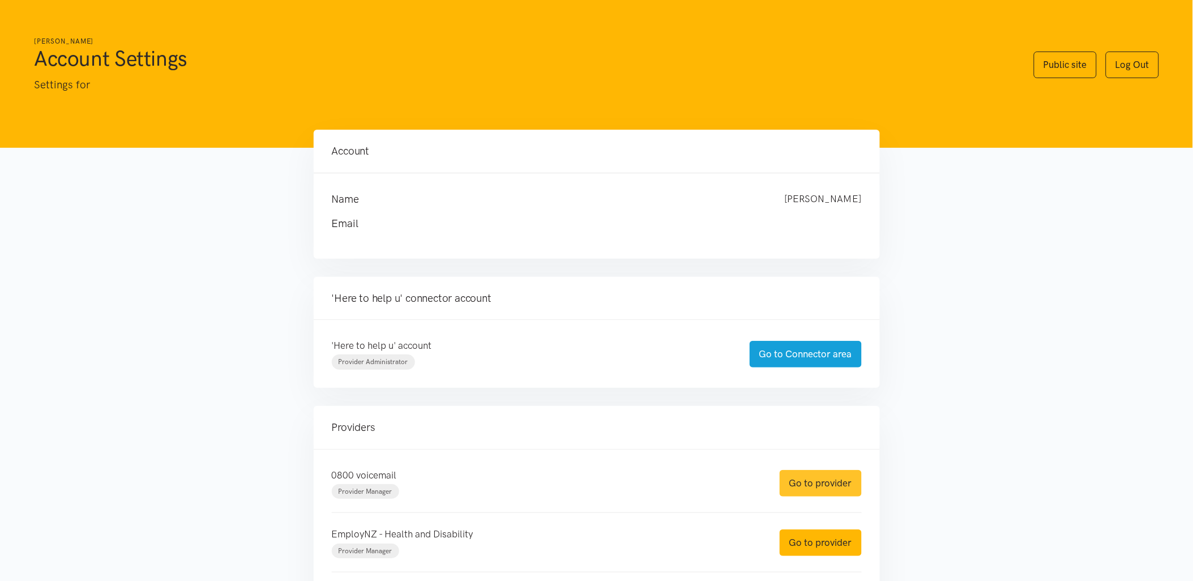
click at [801, 484] on link "Go to provider" at bounding box center [820, 483] width 82 height 27
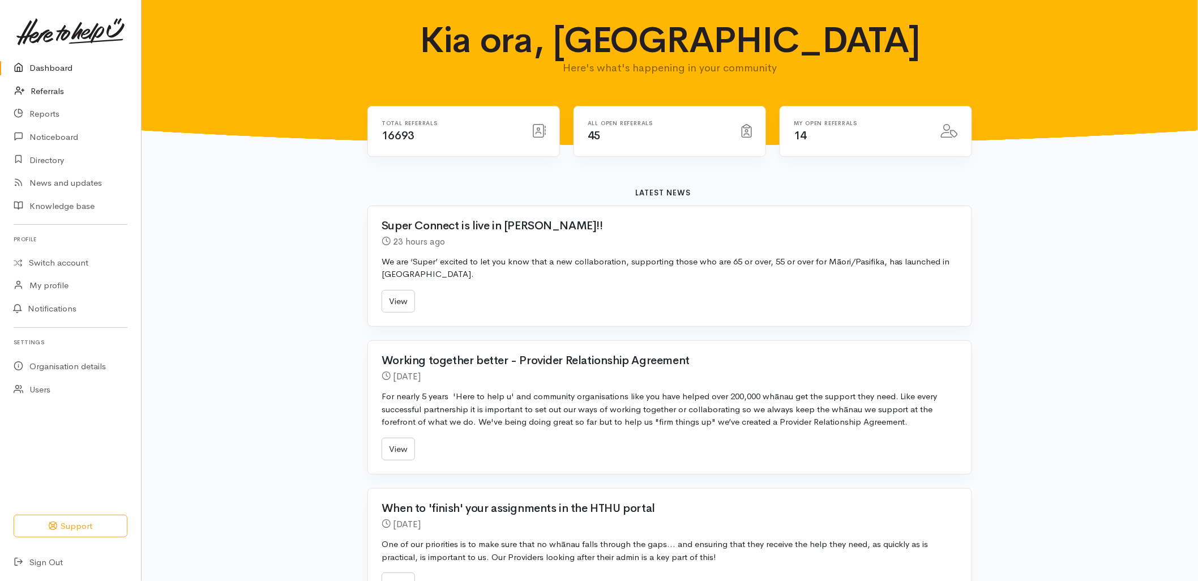
click at [55, 91] on link "Referrals" at bounding box center [70, 91] width 141 height 23
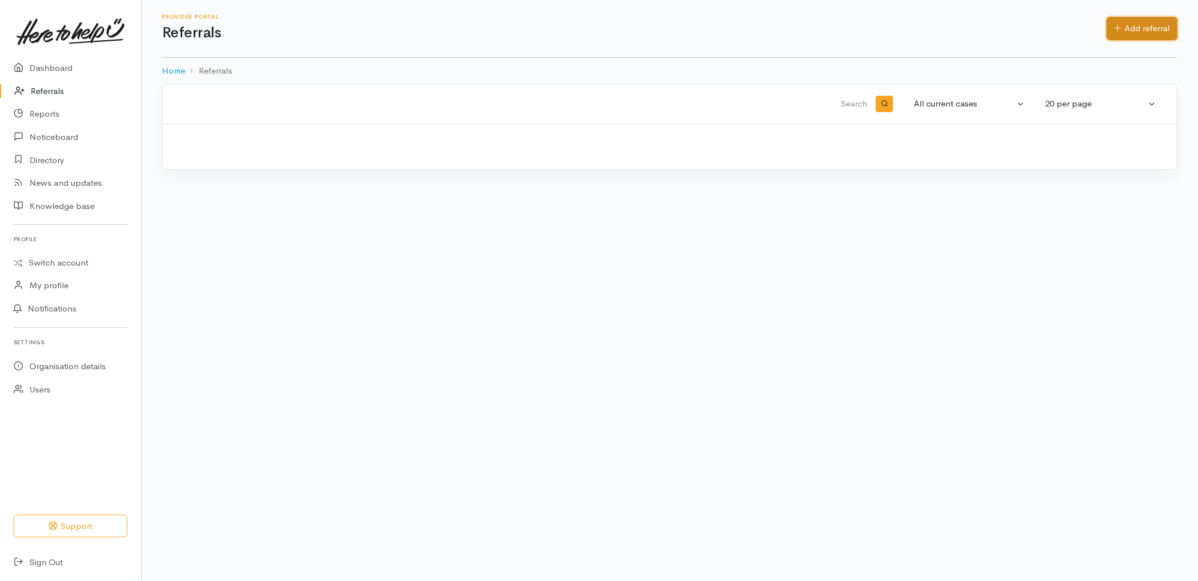
click at [1138, 34] on link "Add referral" at bounding box center [1141, 28] width 71 height 23
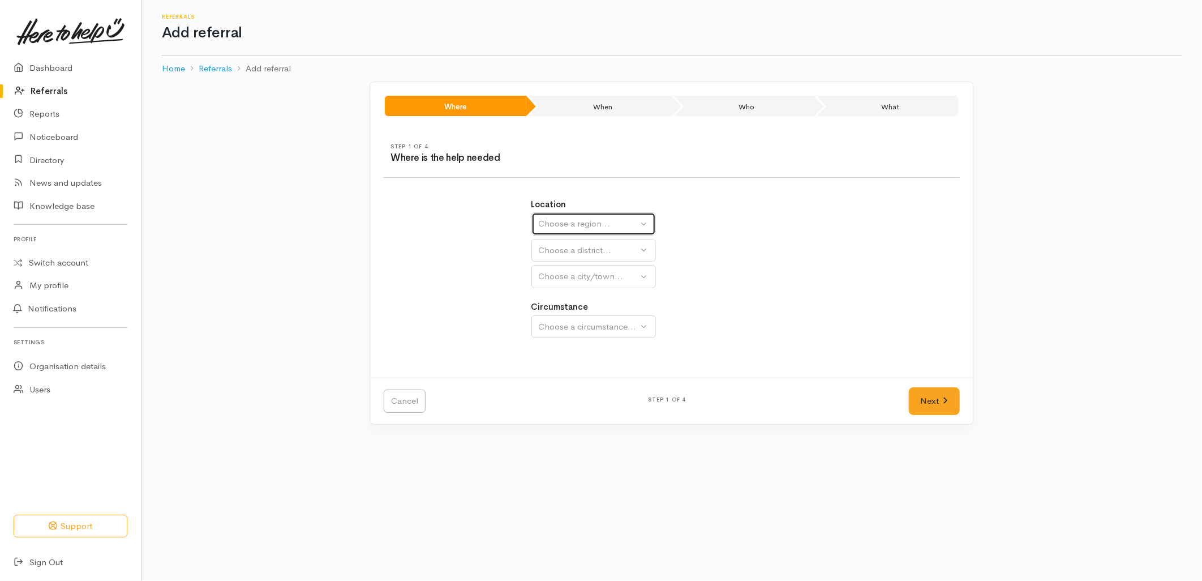
click at [593, 233] on button "Choose a region..." at bounding box center [593, 223] width 125 height 23
click at [586, 312] on span "Bay of Plenty" at bounding box center [571, 312] width 51 height 13
select select "4"
select select
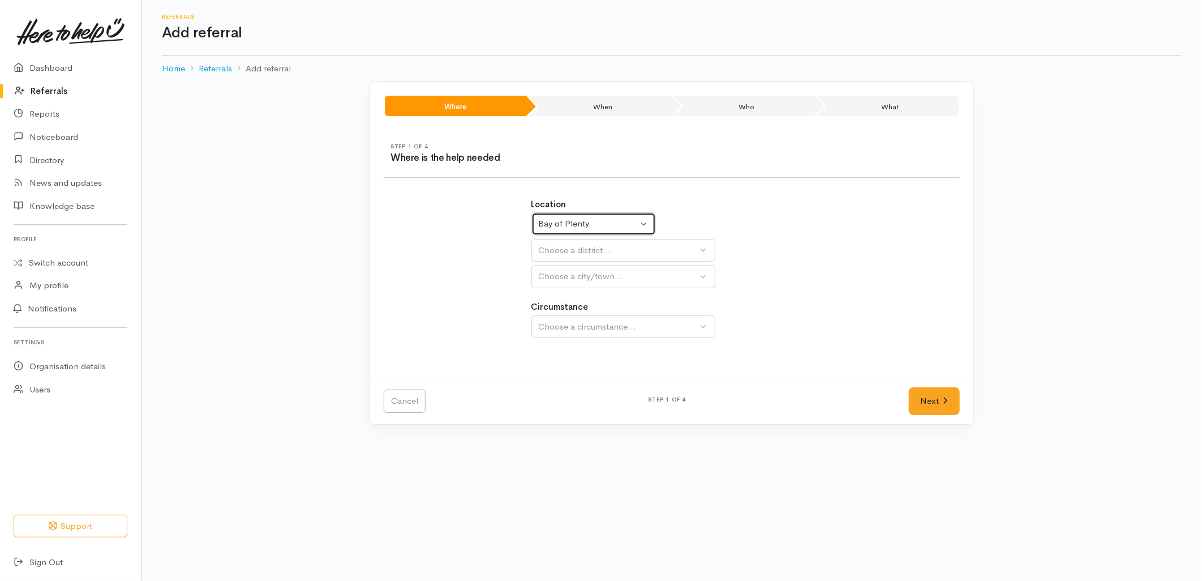
select select
click at [577, 250] on div "Choose a district..." at bounding box center [618, 250] width 159 height 13
click at [581, 301] on link "[GEOGRAPHIC_DATA]" at bounding box center [623, 304] width 183 height 18
select select "6"
select select
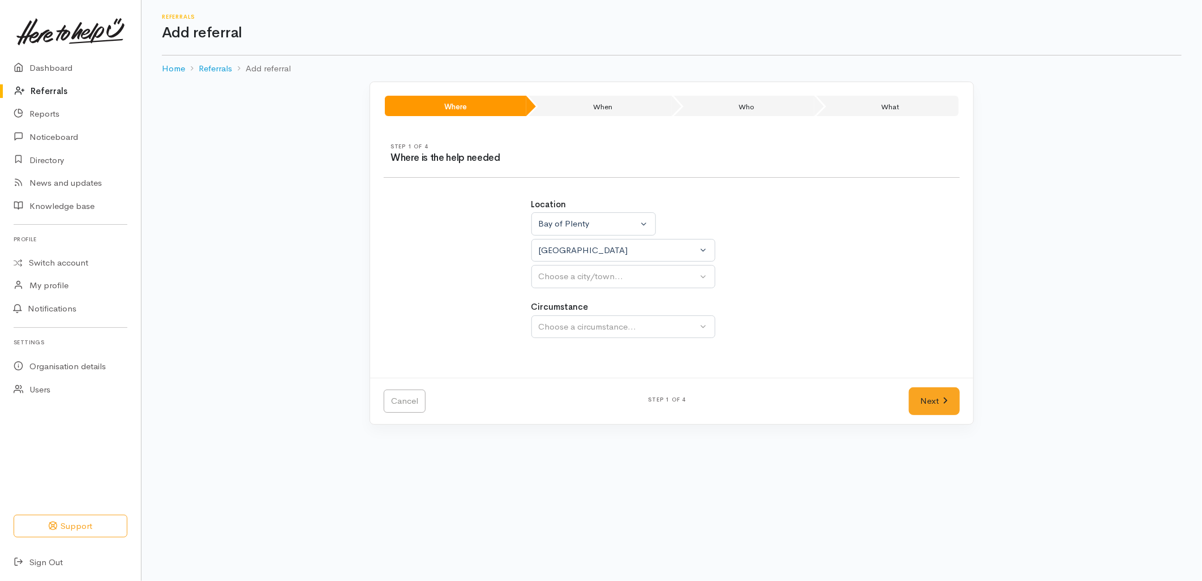
select select
click at [581, 332] on link "[GEOGRAPHIC_DATA]" at bounding box center [623, 330] width 183 height 18
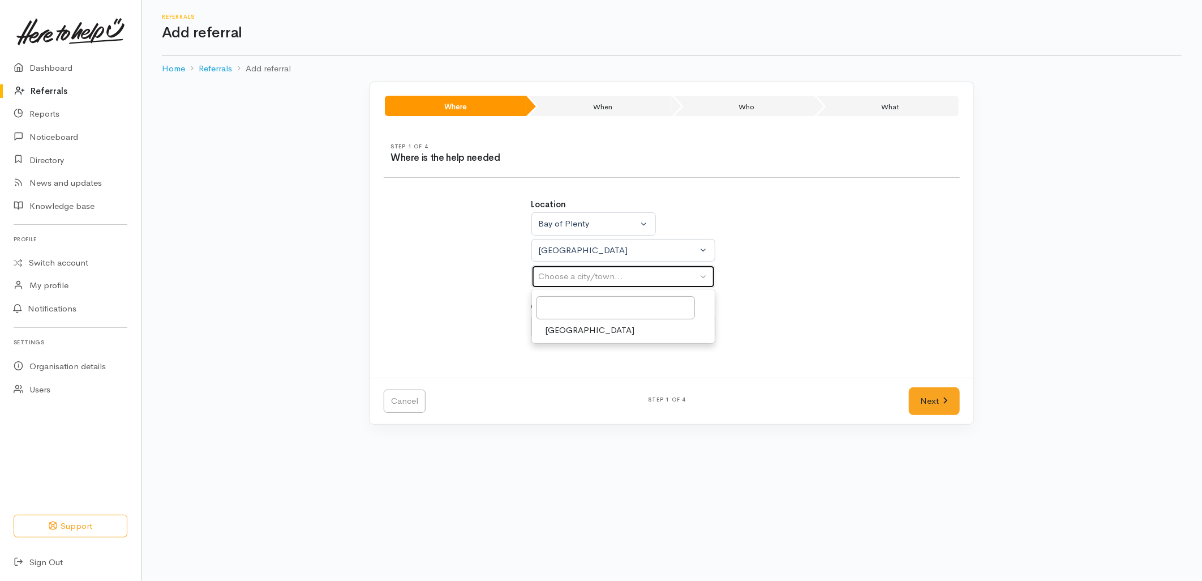
select select "4"
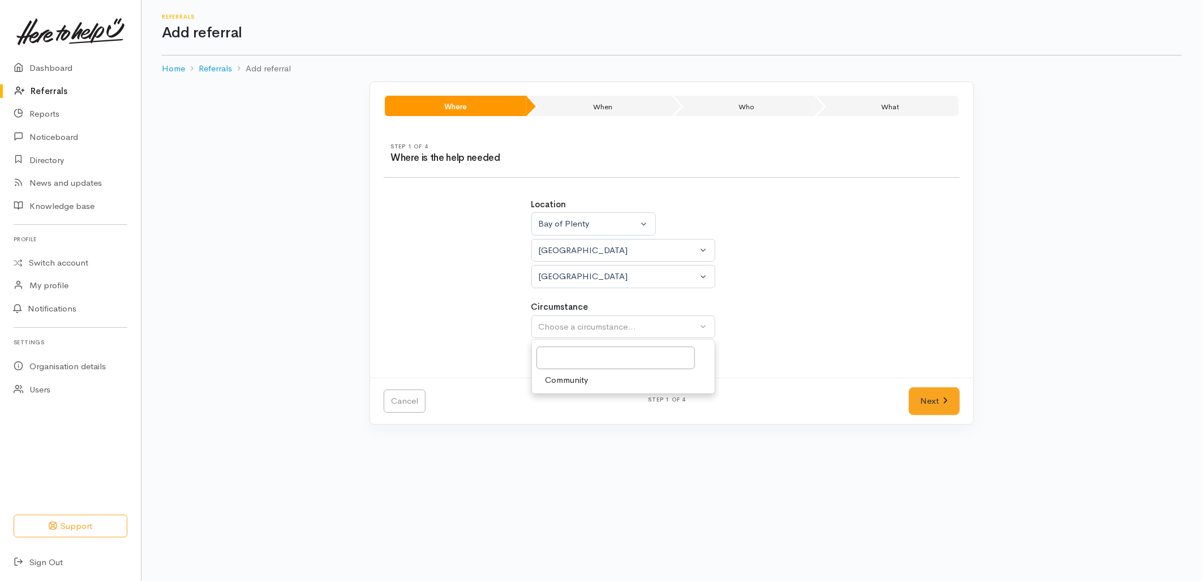
click at [583, 381] on span "Community" at bounding box center [567, 380] width 43 height 13
select select "2"
click at [949, 403] on link "Next" at bounding box center [934, 401] width 51 height 28
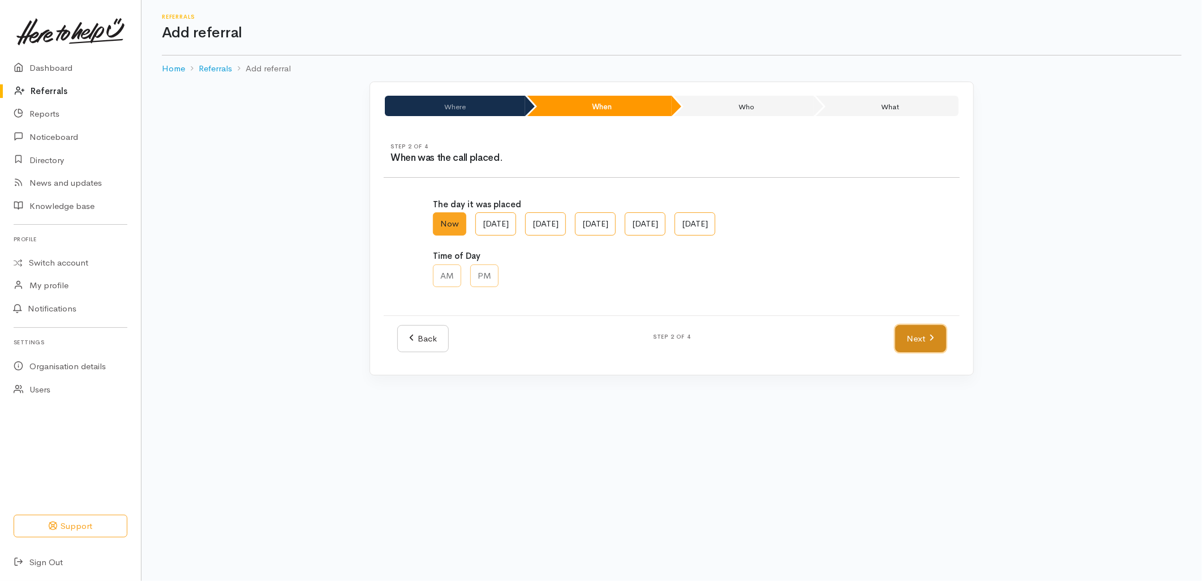
click at [912, 335] on link "Next" at bounding box center [920, 339] width 51 height 28
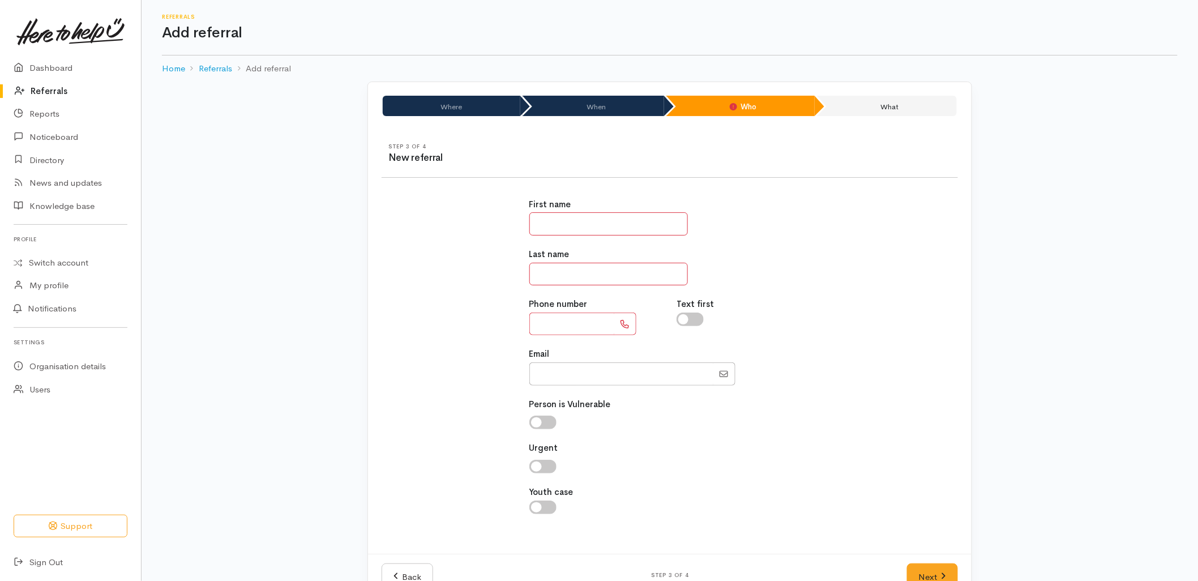
click at [563, 225] on input "text" at bounding box center [608, 223] width 158 height 23
type input "****"
type input "******"
type input "**********"
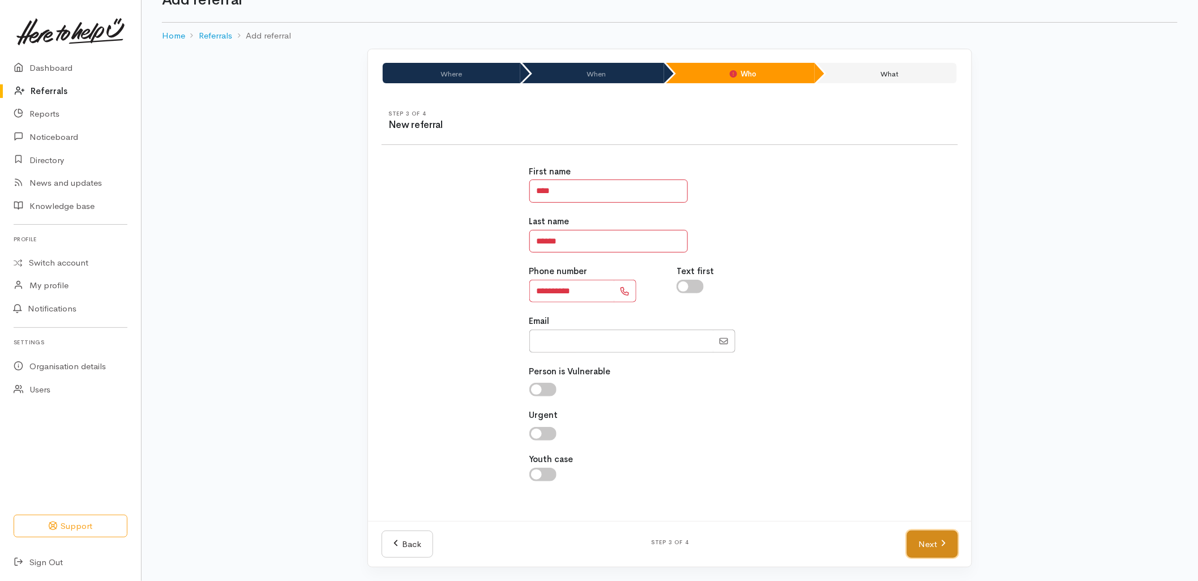
click at [930, 541] on link "Next" at bounding box center [932, 544] width 51 height 28
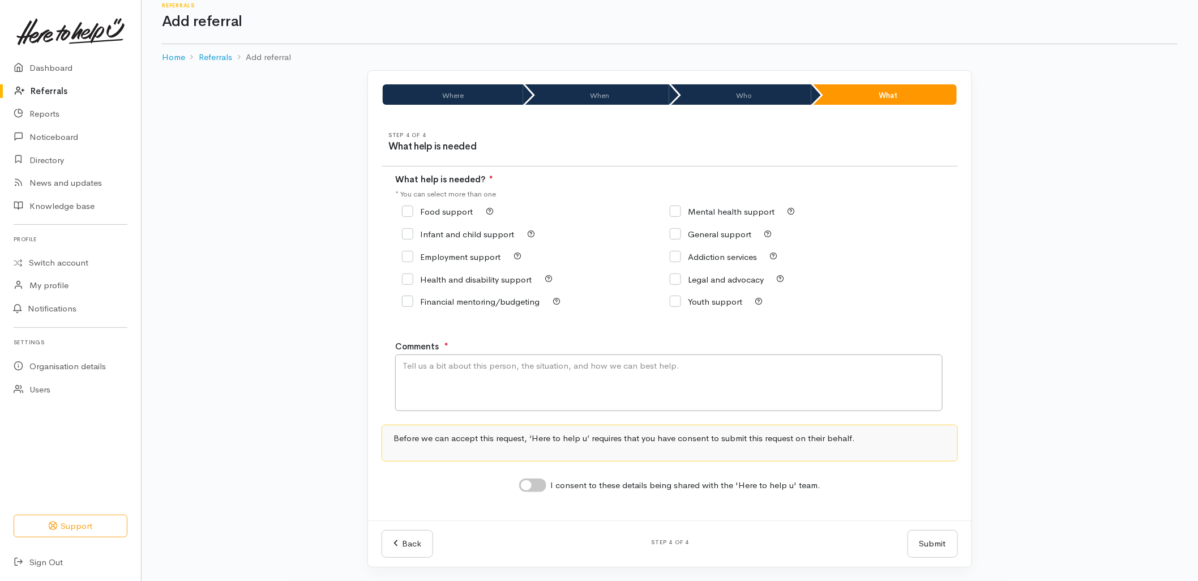
scroll to position [14, 0]
click at [428, 207] on input "Food support" at bounding box center [437, 211] width 71 height 8
checkbox input "true"
click at [447, 368] on textarea "Comments" at bounding box center [668, 382] width 547 height 57
type textarea "Wanting to make a super support referral for an elderly man."
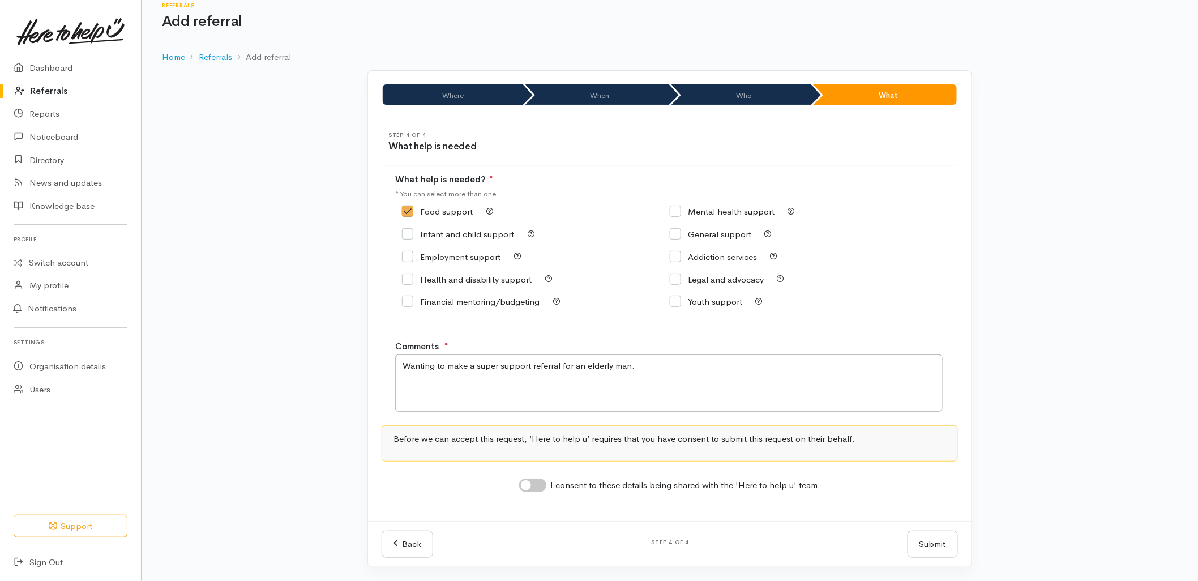
click at [536, 482] on input "I consent to these details being shared with the 'Here to help u' team." at bounding box center [532, 485] width 27 height 14
checkbox input "true"
click at [921, 544] on button "Submit" at bounding box center [932, 544] width 50 height 28
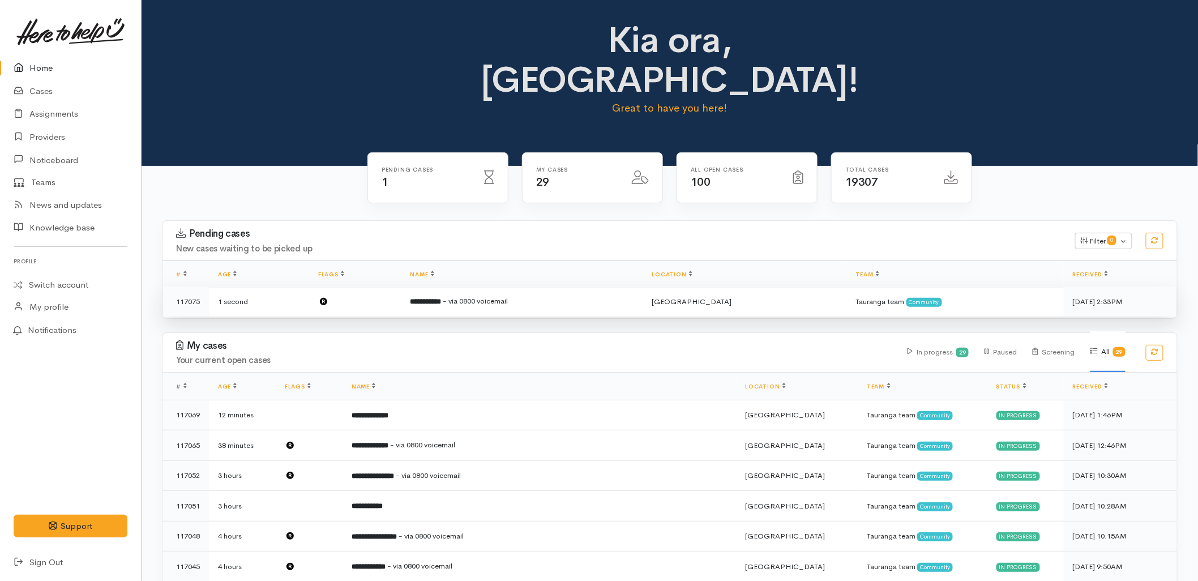
click at [450, 286] on td "**********" at bounding box center [522, 301] width 242 height 30
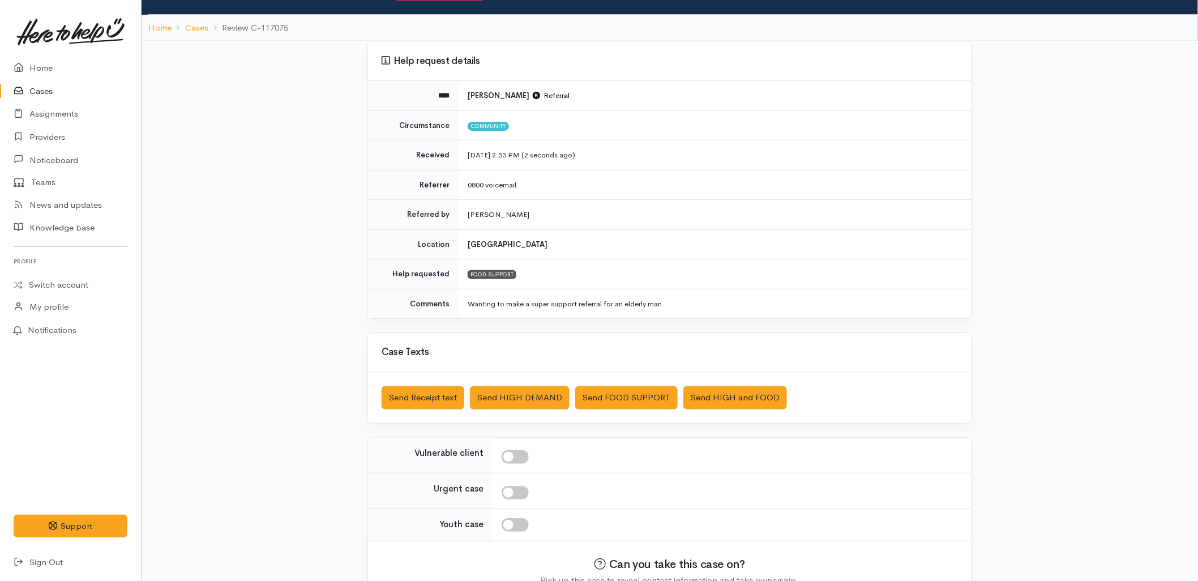
scroll to position [122, 0]
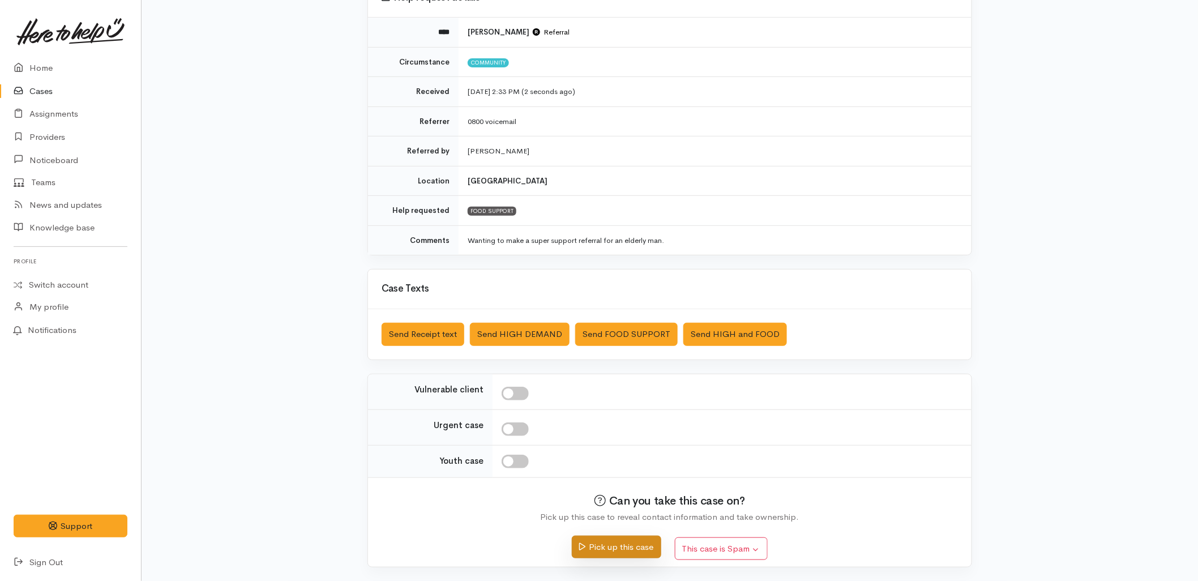
click at [603, 555] on button "Pick up this case" at bounding box center [616, 546] width 89 height 23
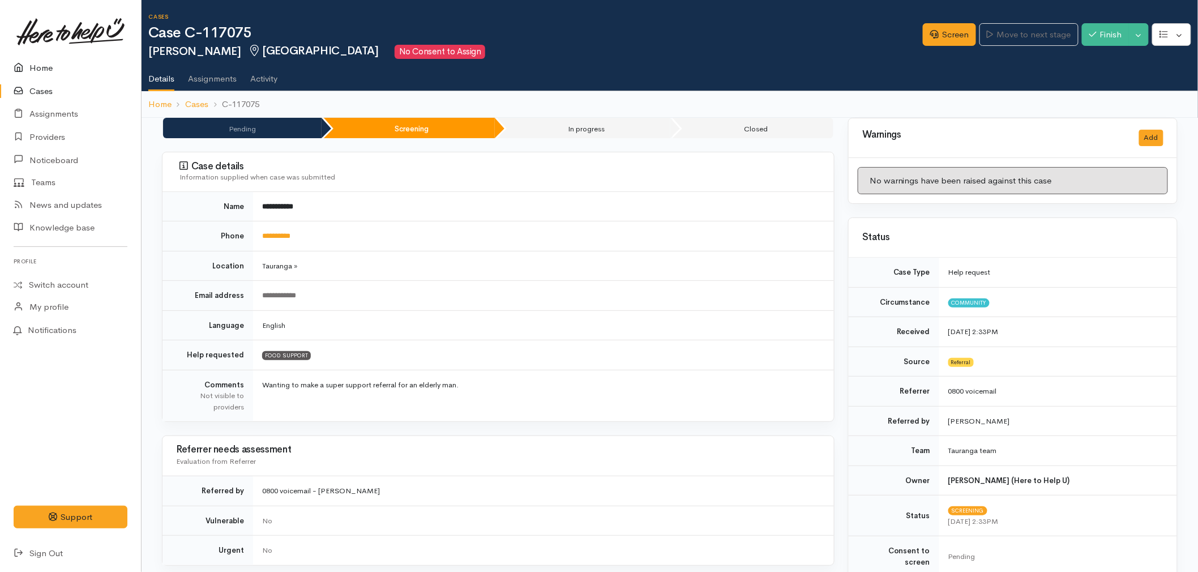
click at [43, 66] on link "Home" at bounding box center [70, 68] width 141 height 23
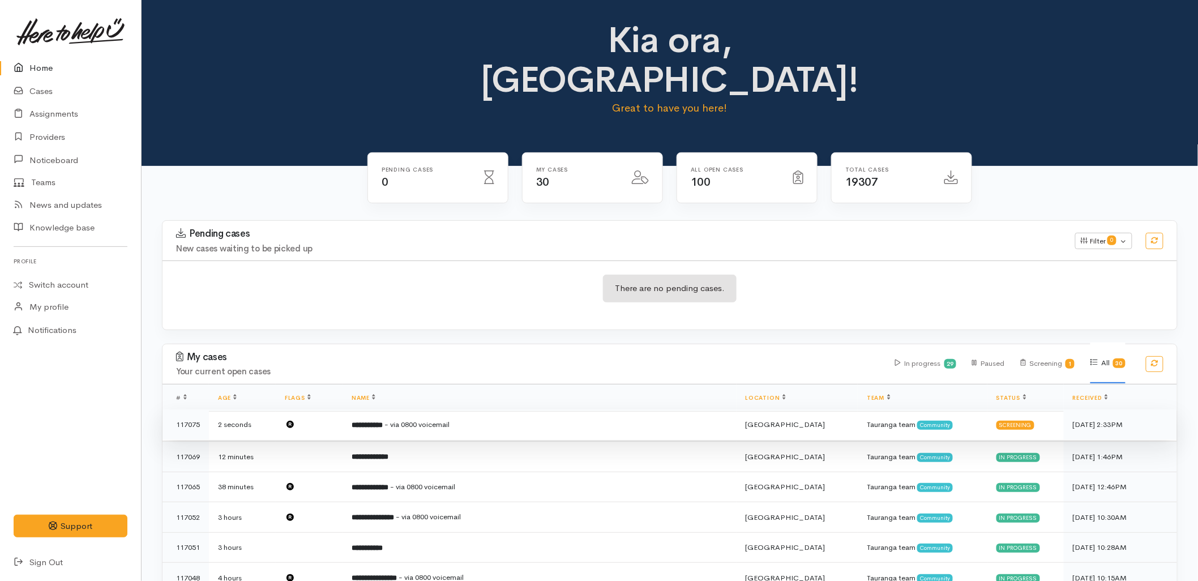
click at [449, 419] on span "- via 0800 voicemail" at bounding box center [416, 424] width 65 height 10
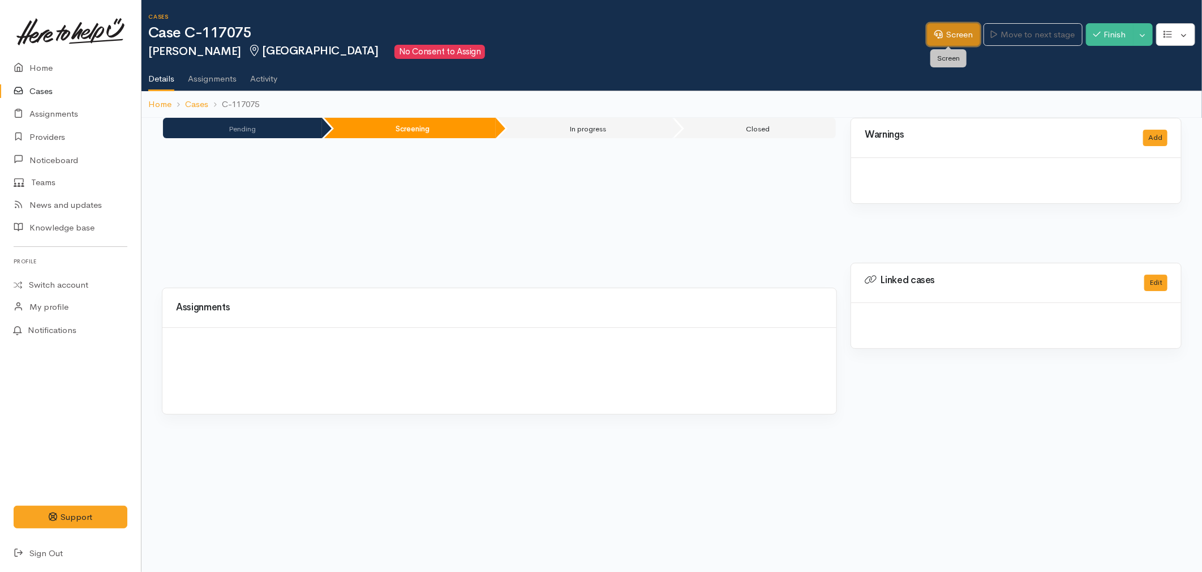
click at [953, 34] on link "Screen" at bounding box center [953, 34] width 53 height 23
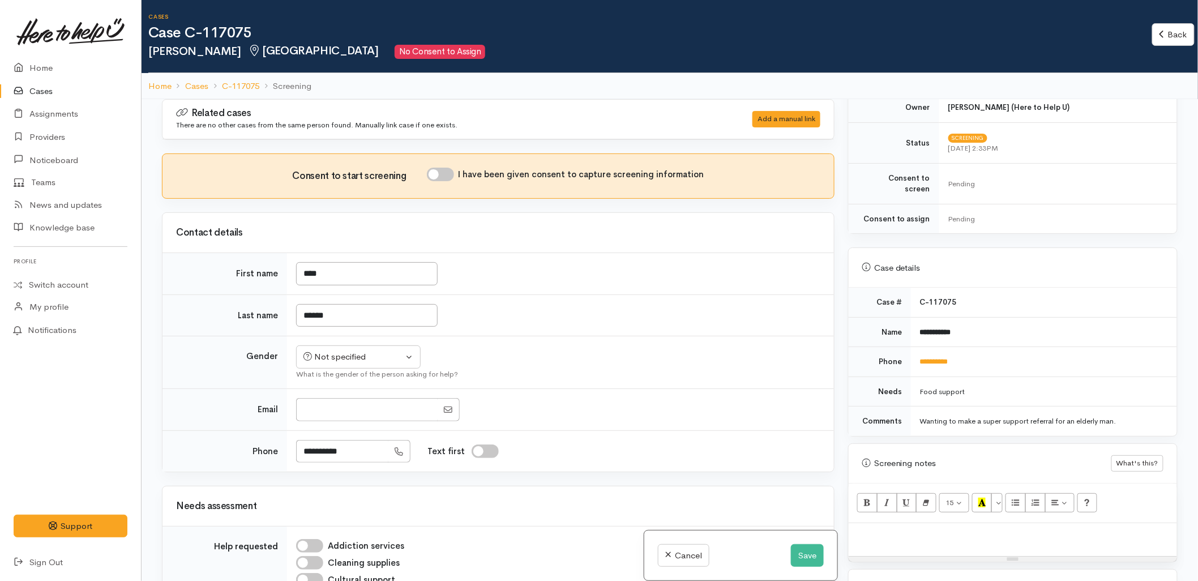
scroll to position [377, 0]
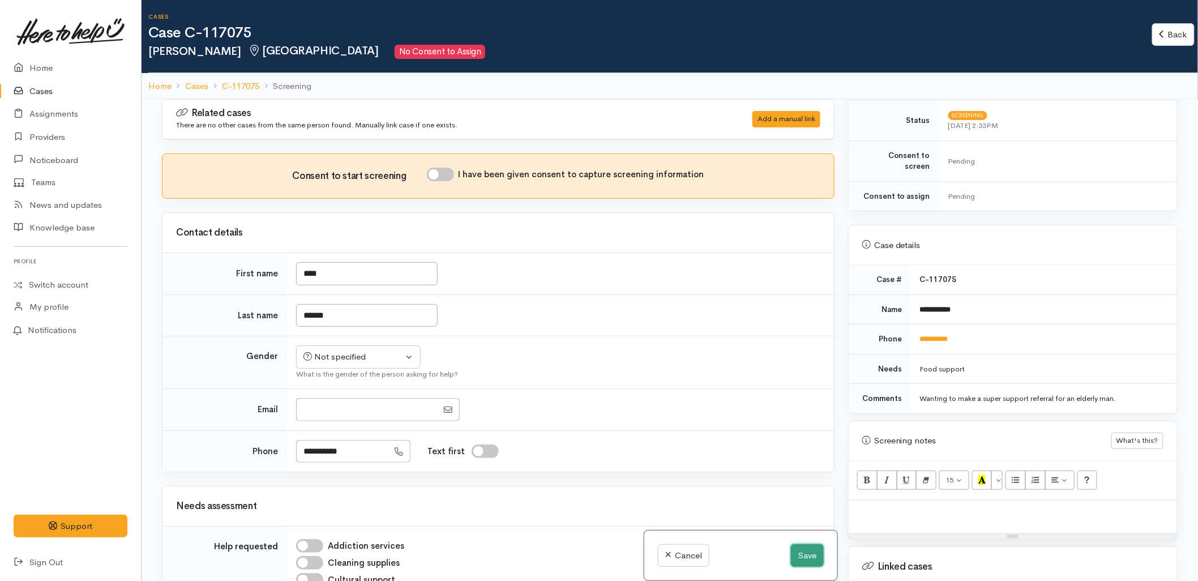
click at [799, 556] on button "Save" at bounding box center [807, 555] width 33 height 23
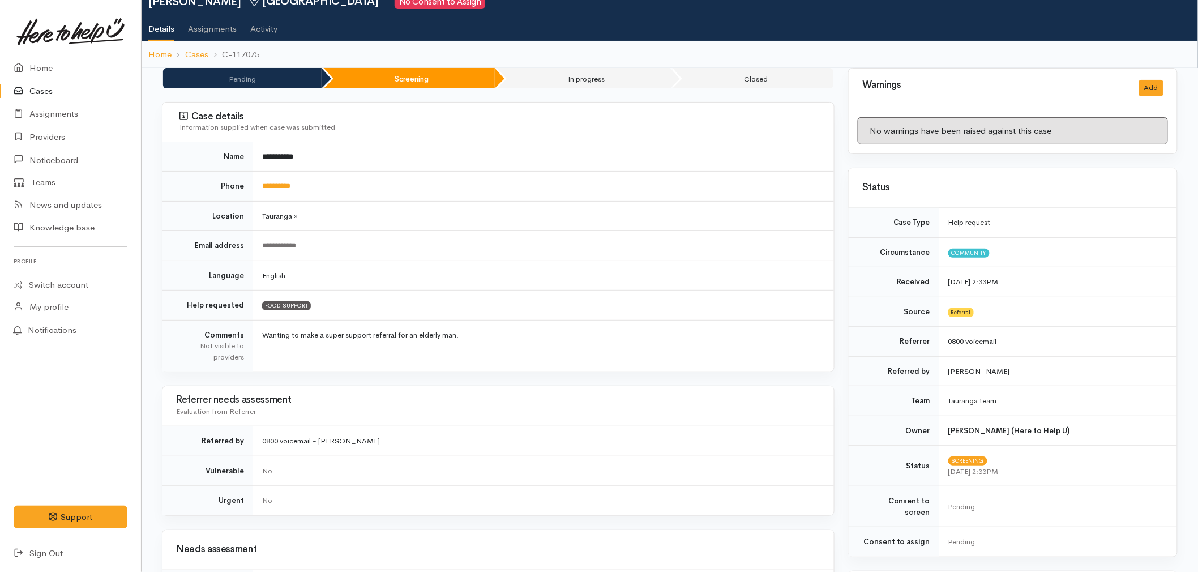
scroll to position [126, 0]
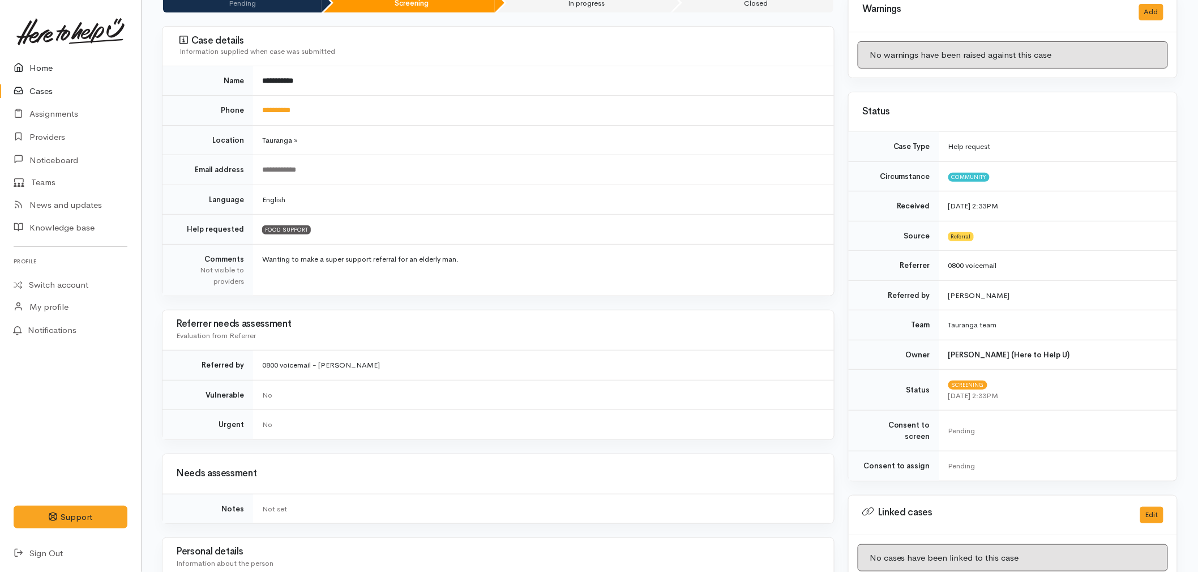
click at [36, 68] on link "Home" at bounding box center [70, 68] width 141 height 23
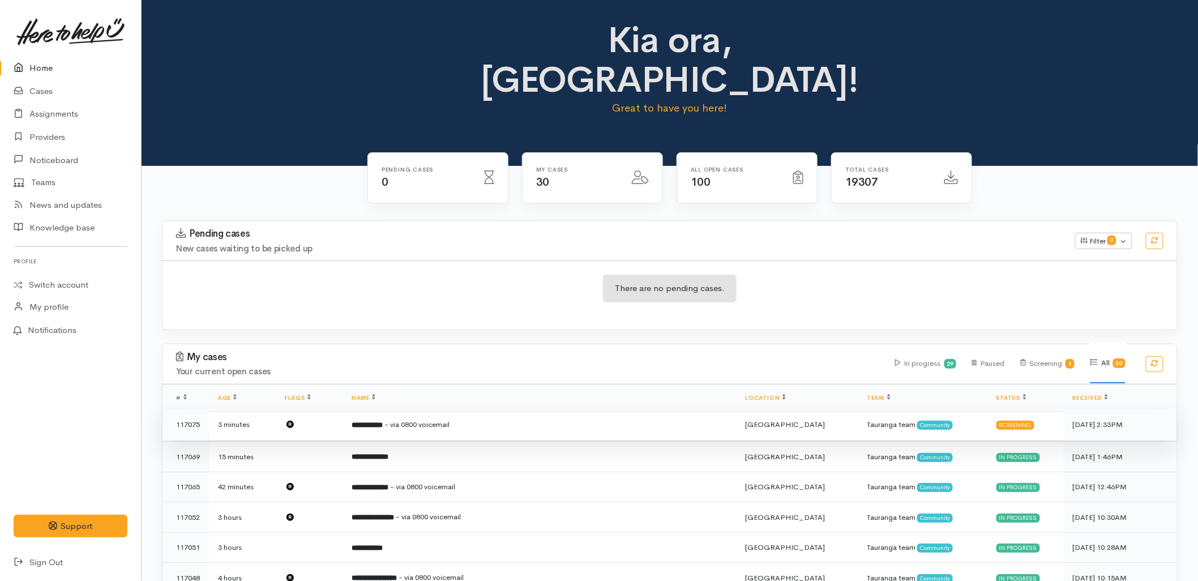
click at [436, 419] on span "- via 0800 voicemail" at bounding box center [416, 424] width 65 height 10
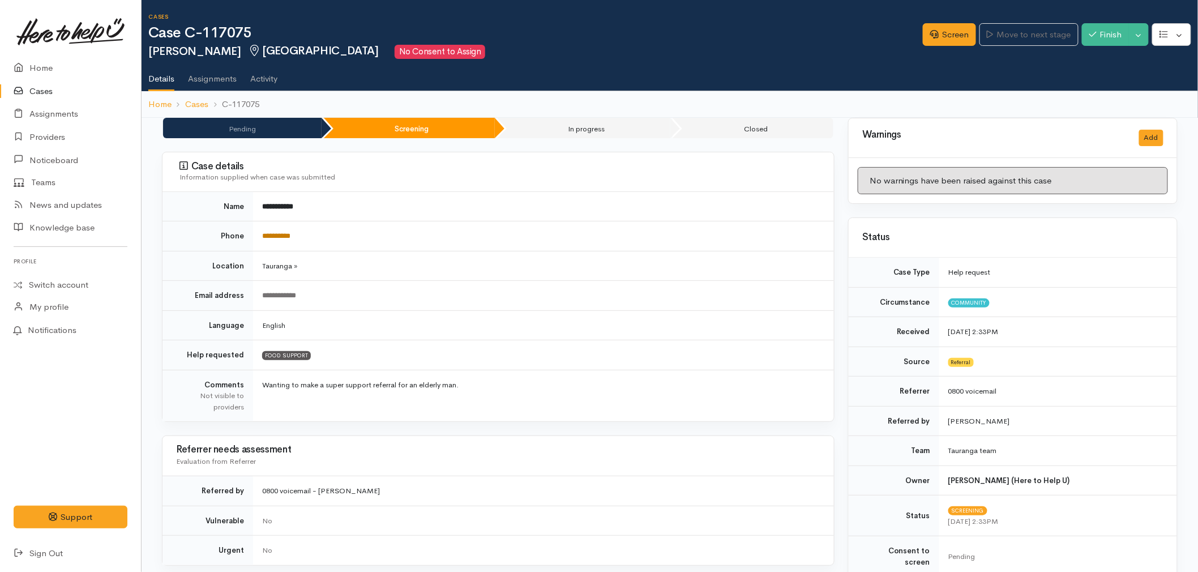
click at [290, 235] on link "**********" at bounding box center [276, 235] width 28 height 7
click at [955, 36] on link "Screen" at bounding box center [949, 34] width 53 height 23
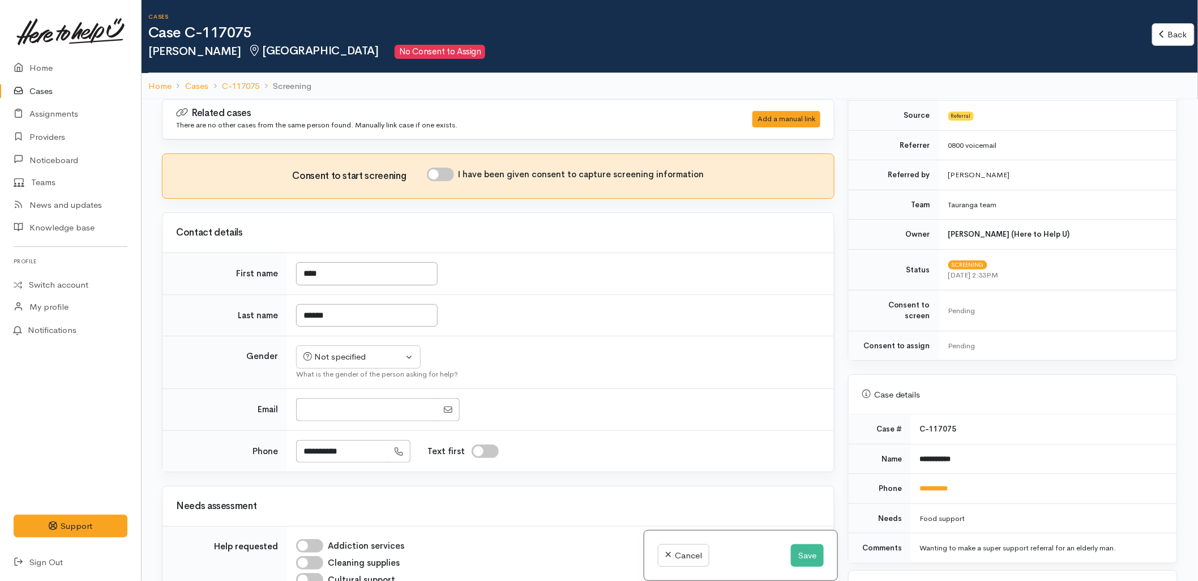
scroll to position [440, 0]
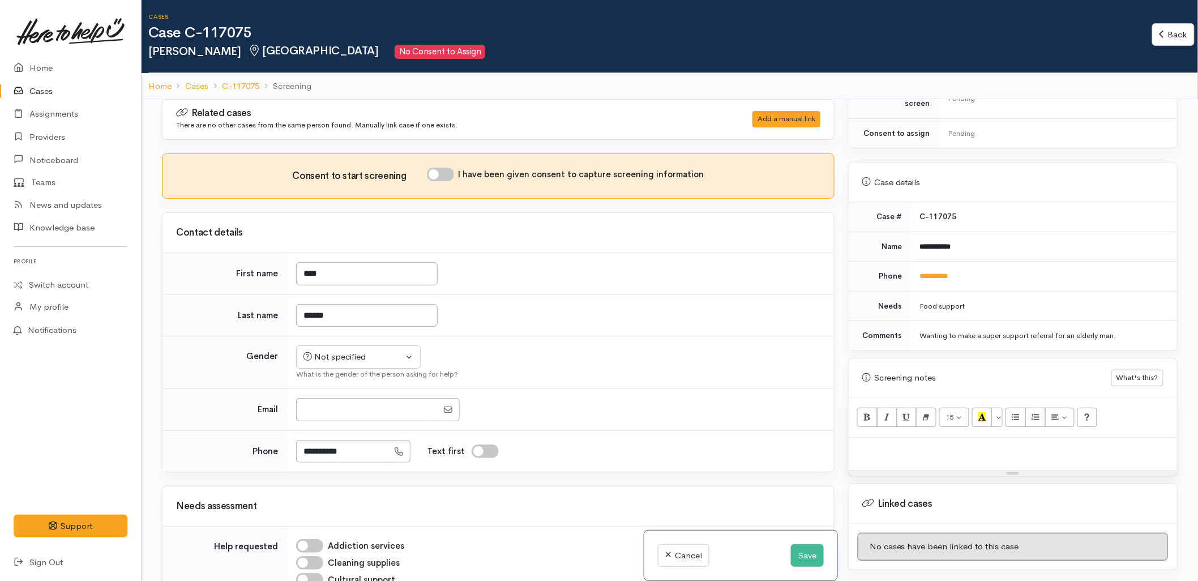
click at [925, 444] on p at bounding box center [1012, 449] width 317 height 13
click at [658, 439] on td "**********" at bounding box center [560, 450] width 547 height 41
click at [910, 455] on div at bounding box center [1012, 454] width 328 height 33
paste div
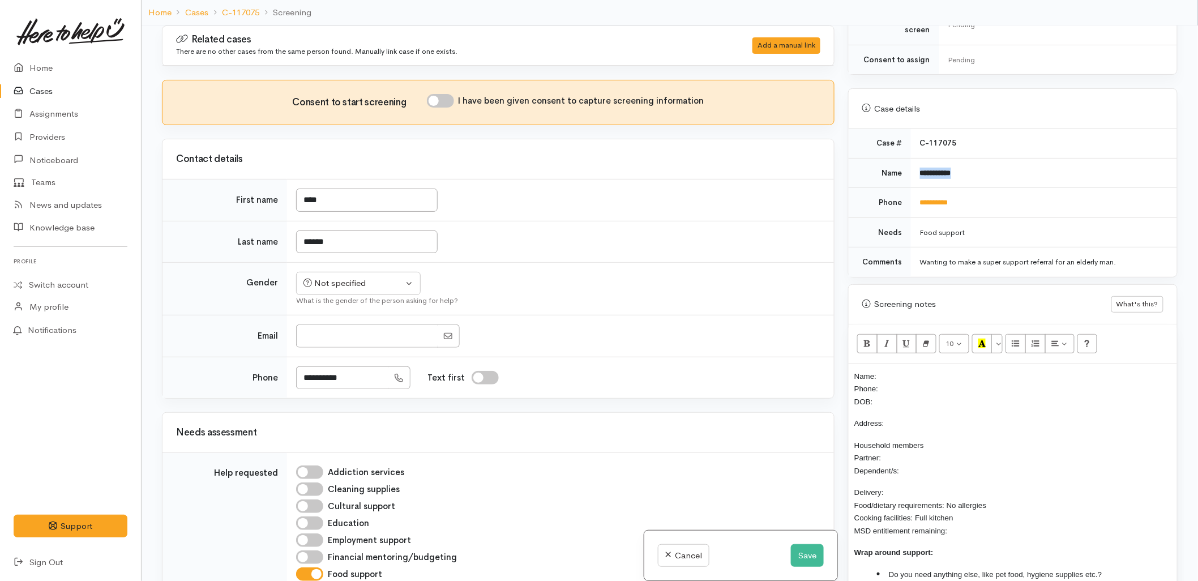
drag, startPoint x: 970, startPoint y: 161, endPoint x: 918, endPoint y: 166, distance: 51.8
click at [918, 166] on td "**********" at bounding box center [1044, 173] width 266 height 30
copy b "**********"
click at [917, 370] on p "Name: Phone: DOB:" at bounding box center [1012, 389] width 317 height 38
drag, startPoint x: 971, startPoint y: 195, endPoint x: 913, endPoint y: 200, distance: 57.9
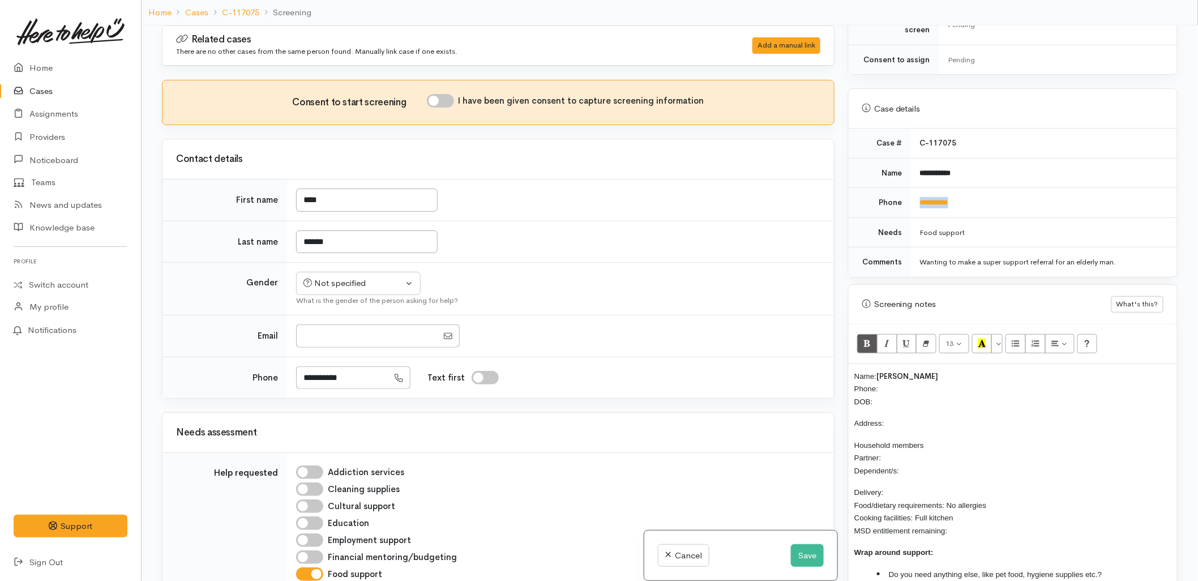
click at [913, 200] on td "**********" at bounding box center [1044, 203] width 266 height 30
copy link "**********"
click at [906, 375] on p "Name: [PERSON_NAME] Phone: DOB:" at bounding box center [1012, 389] width 317 height 38
click at [853, 364] on div "Name: [PERSON_NAME] Phone: DOB: Address: Household members Partner: Dependent/s…" at bounding box center [1012, 486] width 328 height 244
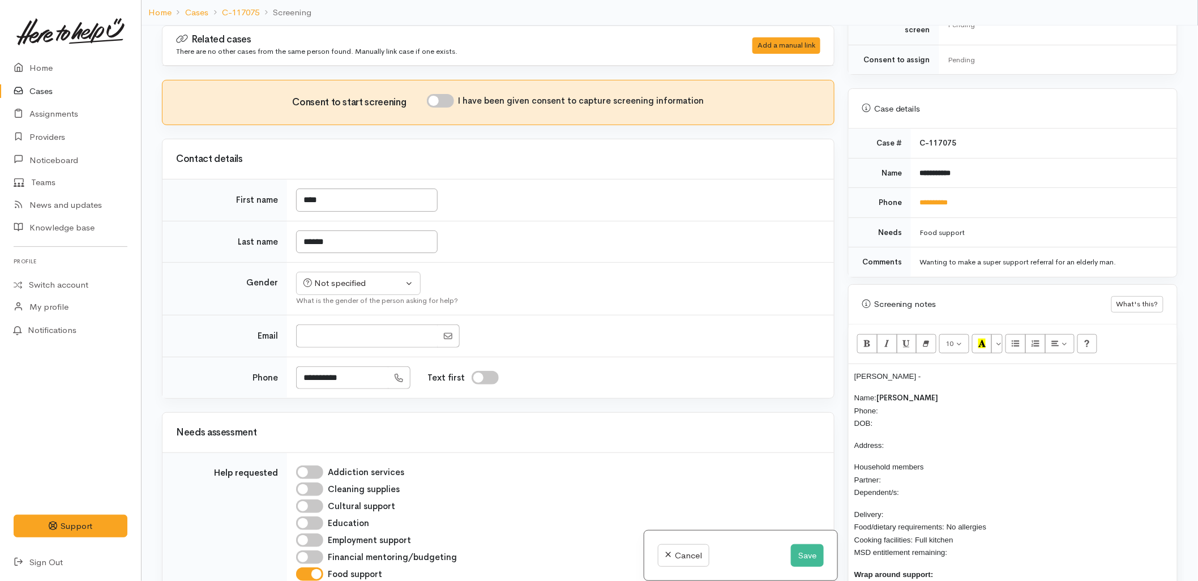
click at [897, 372] on span "[PERSON_NAME] -" at bounding box center [887, 376] width 67 height 8
copy span "Pusmucans"
click at [957, 370] on p "[PERSON_NAME] -" at bounding box center [1012, 376] width 317 height 13
click at [947, 414] on p "Name: [PERSON_NAME] Phone: DOB:" at bounding box center [1012, 410] width 317 height 38
click at [999, 370] on p "Jeremy Pusmucans - 02102216672" at bounding box center [1012, 376] width 317 height 13
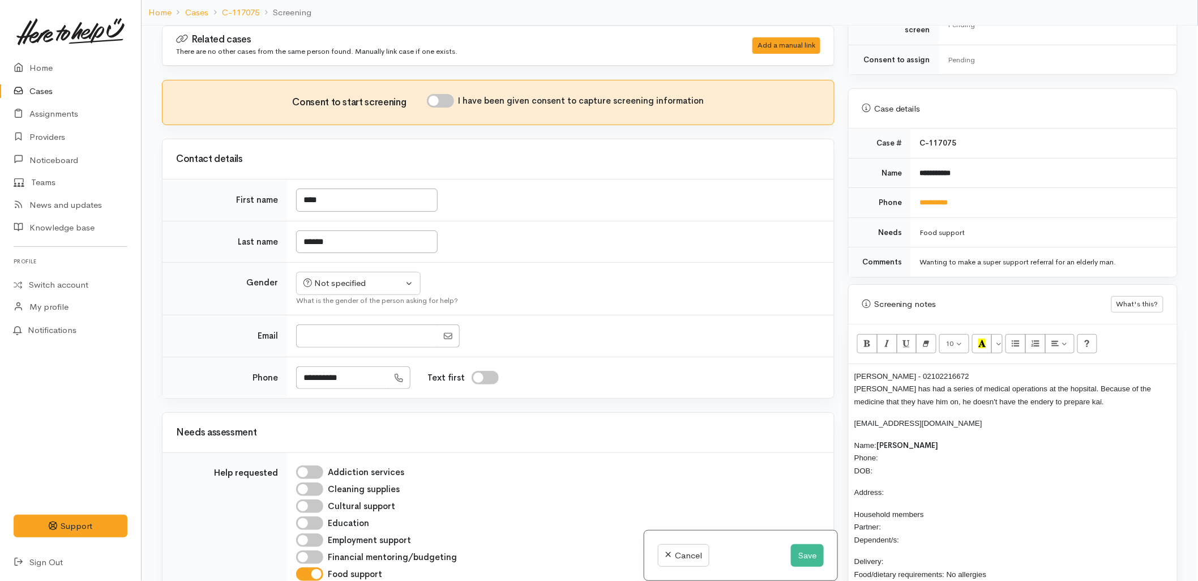
click at [872, 419] on span "roze@nmo.org.nz" at bounding box center [918, 423] width 128 height 8
click at [882, 419] on span "roze@nmo.org.nz" at bounding box center [918, 423] width 128 height 8
click at [930, 417] on p "roze@nmo.org.nz" at bounding box center [1012, 423] width 317 height 13
click at [857, 417] on p "roze@nmo.org.nz" at bounding box center [1012, 423] width 317 height 13
click at [951, 417] on p "roze@nmo.org.nz" at bounding box center [1012, 423] width 317 height 13
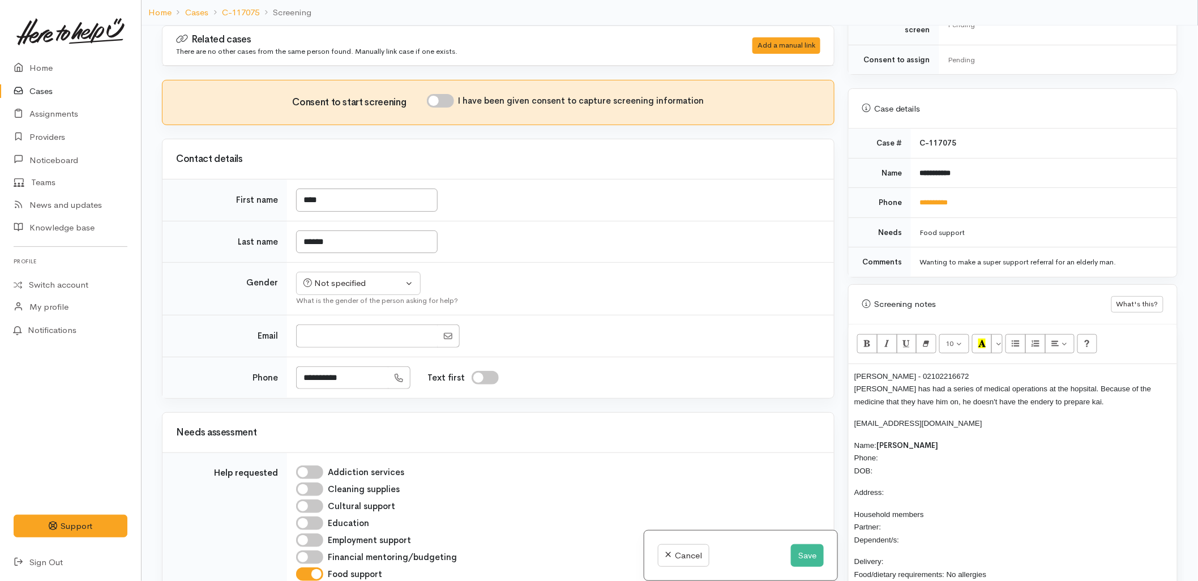
click at [863, 419] on span "roze@nmo.org.nz" at bounding box center [918, 423] width 128 height 8
click at [1076, 393] on p "Jeremy Pusmucans - 02102216672 Jeremy has had a series of medical operations at…" at bounding box center [1012, 389] width 317 height 38
click at [927, 439] on p "[EMAIL_ADDRESS][DOMAIN_NAME]" at bounding box center [1012, 445] width 317 height 13
click at [851, 413] on div "Jeremy Pusmucans - 02102216672 Jeremy has had a series of medical operations at…" at bounding box center [1012, 531] width 328 height 335
click at [998, 391] on span "Jeremy Pusmucans - 02102216672 Jeremy has had a series of medical operations at…" at bounding box center [1002, 389] width 297 height 34
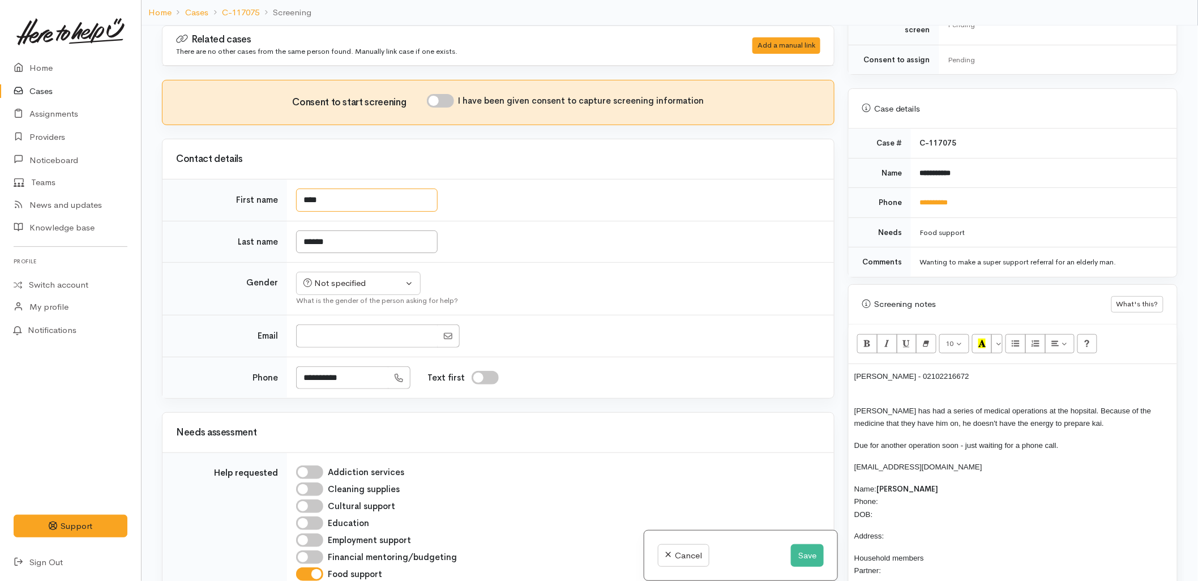
drag, startPoint x: 354, startPoint y: 198, endPoint x: 196, endPoint y: 182, distance: 158.7
click at [196, 182] on tr "First name ****" at bounding box center [497, 200] width 671 height 42
type input "******"
type input "*********"
click at [188, 187] on td "First name" at bounding box center [224, 200] width 125 height 42
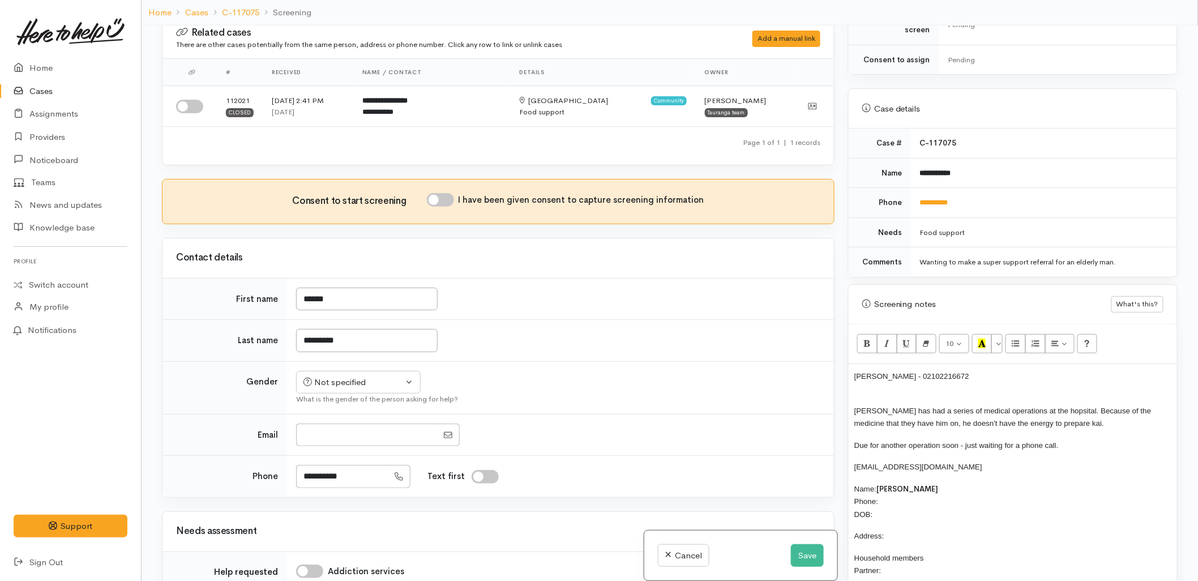
scroll to position [0, 0]
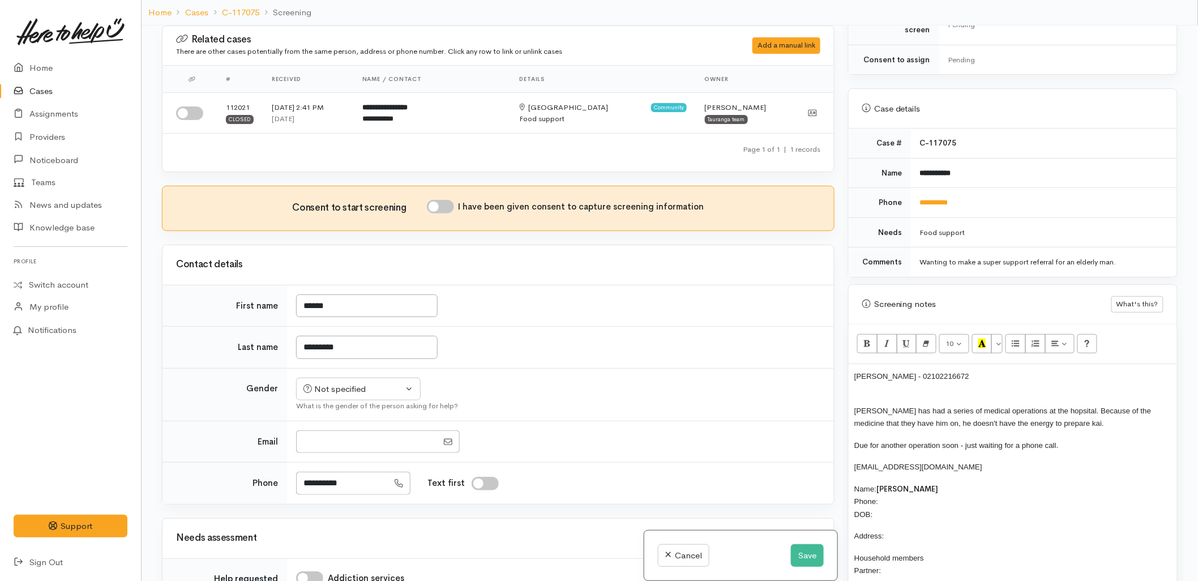
click at [924, 391] on p "Jeremy has had a series of medical operations at the hopsital. Because of the m…" at bounding box center [1012, 410] width 317 height 38
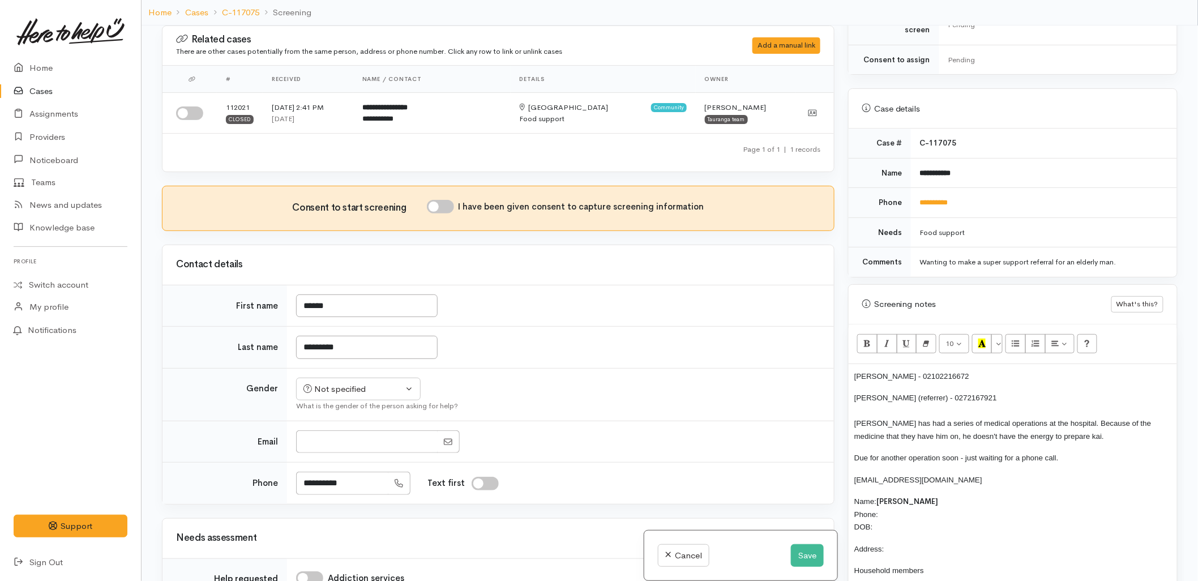
click at [878, 461] on div "Jeremy Pusmucans - 02102216672 Roze Borell (referrer) - 0272167921 Jeremy has h…" at bounding box center [1012, 549] width 328 height 370
click at [856, 453] on span "Due for another operation soon - just waiting for a phone call." at bounding box center [956, 457] width 204 height 8
drag, startPoint x: 932, startPoint y: 457, endPoint x: 840, endPoint y: 461, distance: 92.3
click at [840, 461] on div "Related cases There are other cases potentially from the same person, address o…" at bounding box center [669, 315] width 1029 height 581
click at [1026, 393] on p "Roze Borell (referrer) - 0272167921 Jeremy has had a series of medical operatio…" at bounding box center [1012, 423] width 317 height 64
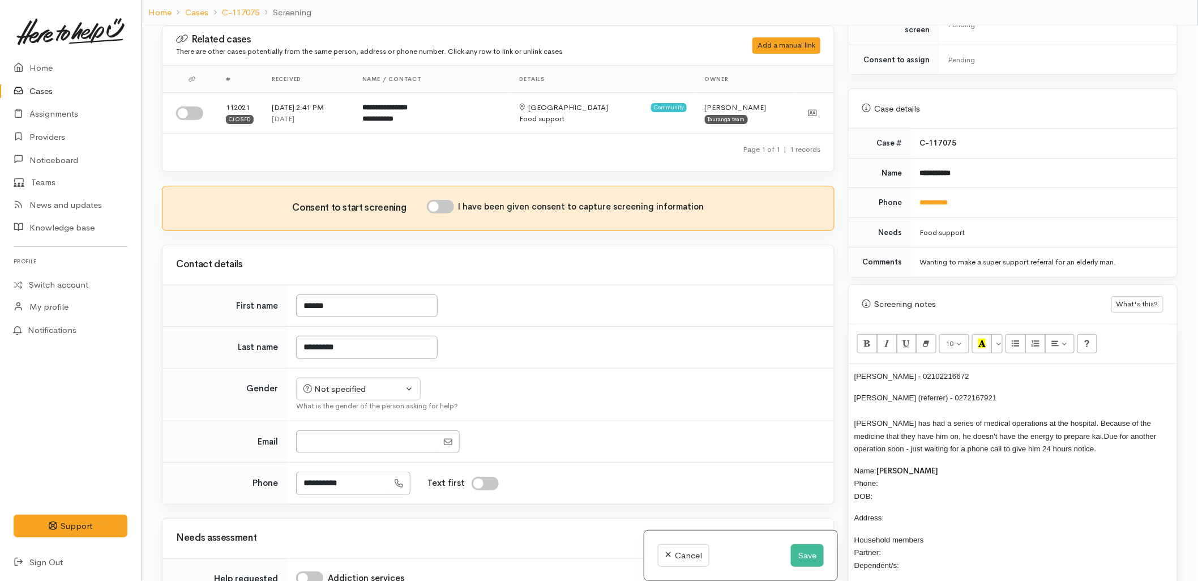
scroll to position [99, 0]
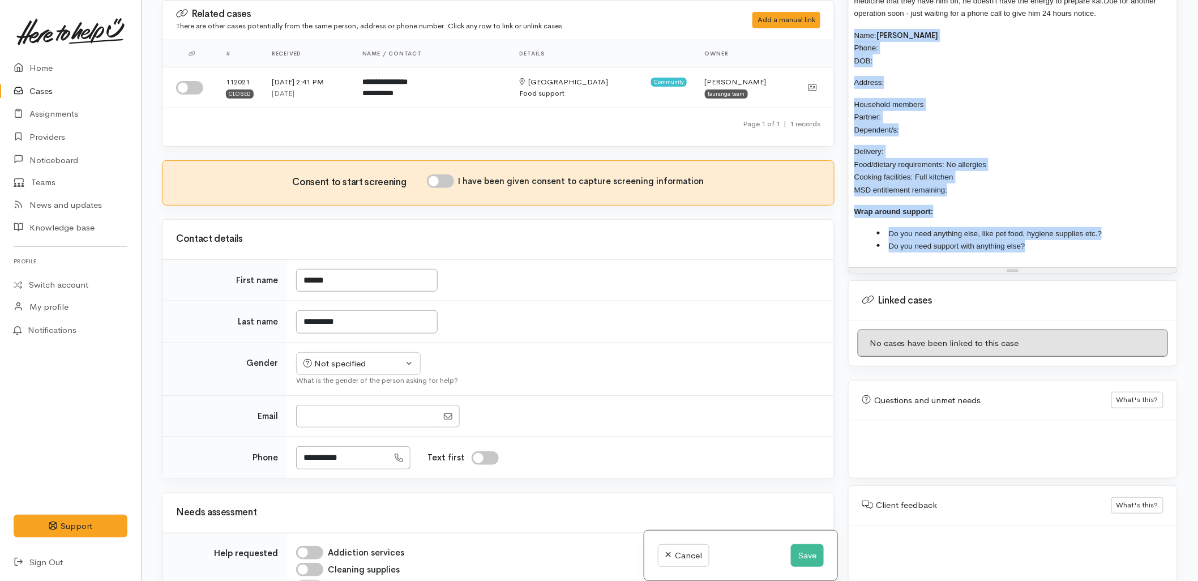
drag, startPoint x: 850, startPoint y: 458, endPoint x: 1043, endPoint y: 604, distance: 241.2
click at [1043, 482] on html "Support Feedback I've got something to say Back" at bounding box center [599, 191] width 1198 height 581
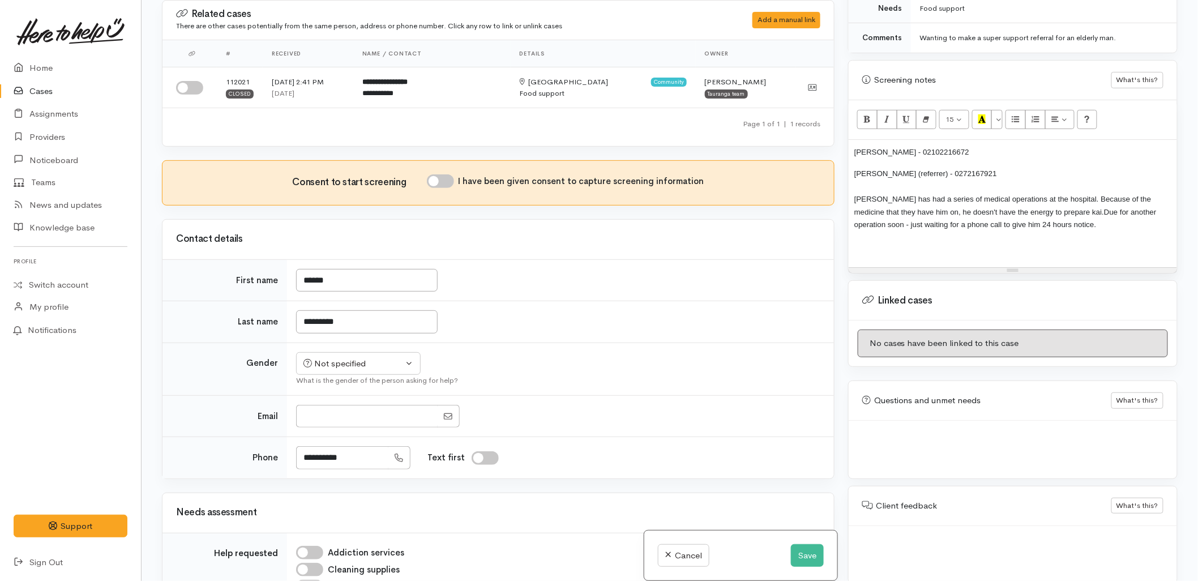
scroll to position [576, 0]
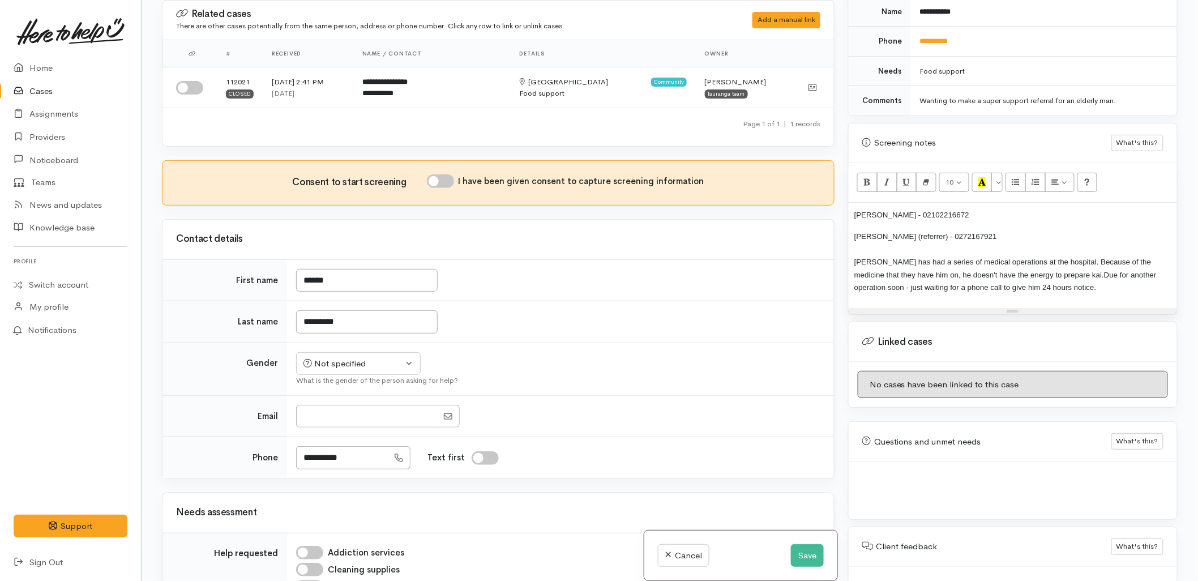
click at [993, 230] on p "Roze Borell (referrer) - 0272167921 Jeremy has had a series of medical operatio…" at bounding box center [1012, 262] width 317 height 64
click at [946, 211] on span "Jeremy Pusmucans - 02102216672" at bounding box center [911, 215] width 115 height 8
copy span "02102216672"
drag, startPoint x: 360, startPoint y: 454, endPoint x: 260, endPoint y: 451, distance: 99.7
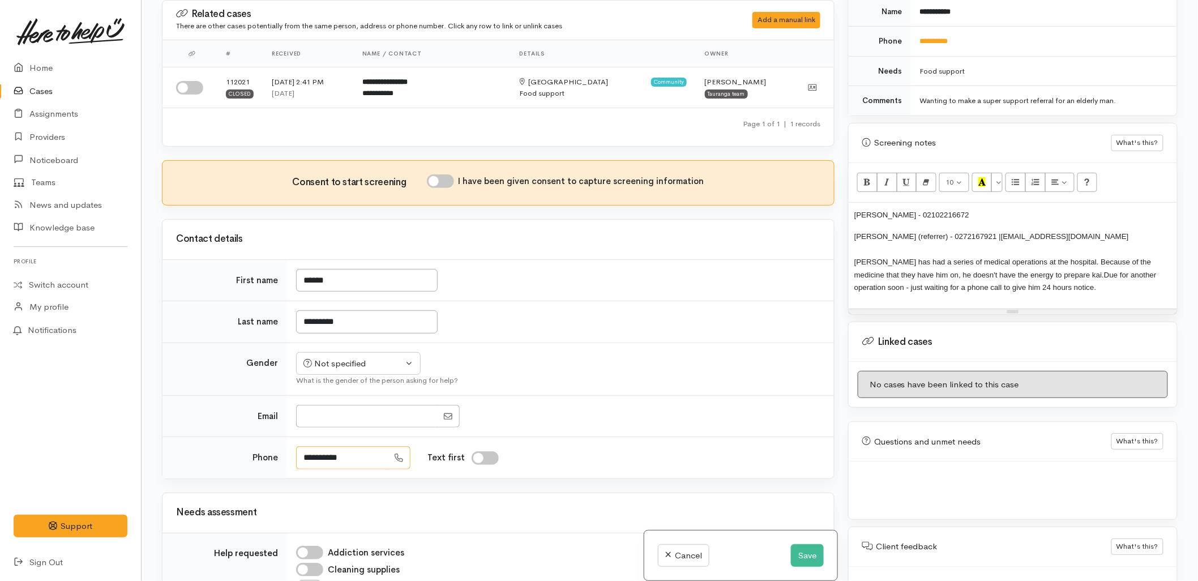
click at [260, 451] on tr "**********" at bounding box center [497, 457] width 671 height 41
click at [815, 553] on button "Save" at bounding box center [807, 555] width 33 height 23
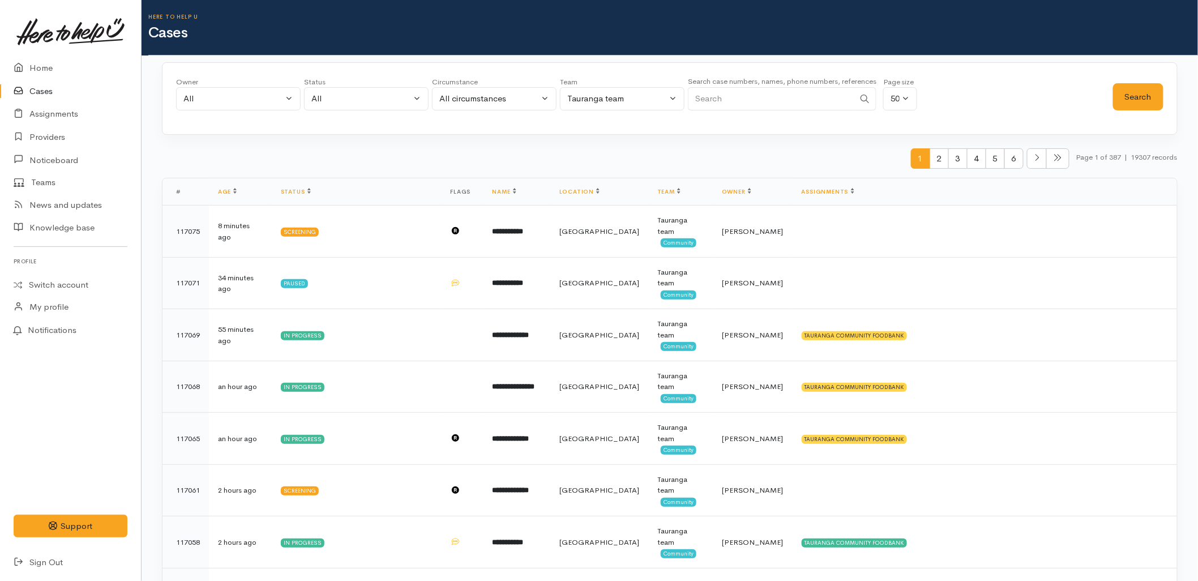
click at [778, 109] on input "Search" at bounding box center [771, 98] width 166 height 23
paste input "Pusmucans"
type input "Pusmucans"
click at [1145, 105] on button "Search" at bounding box center [1138, 97] width 50 height 28
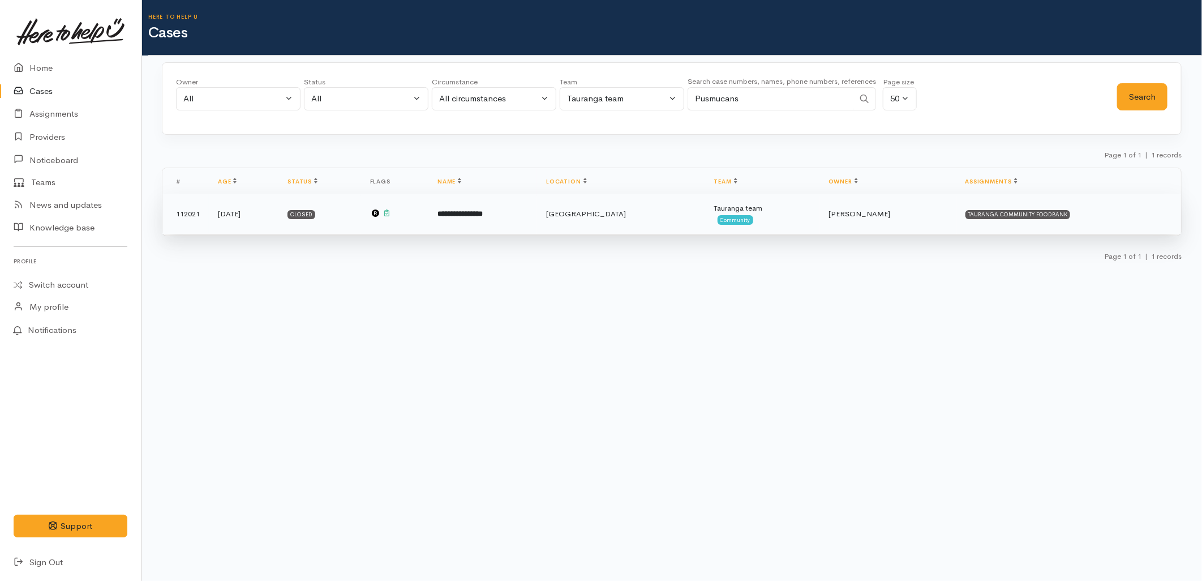
click at [513, 222] on td "**********" at bounding box center [482, 214] width 109 height 41
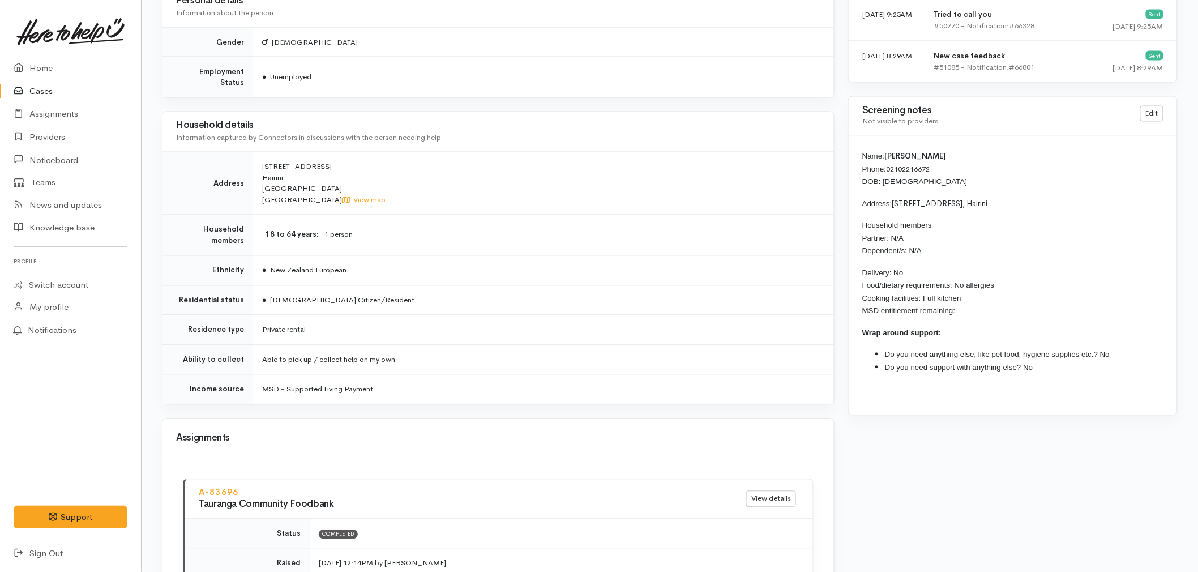
scroll to position [818, 0]
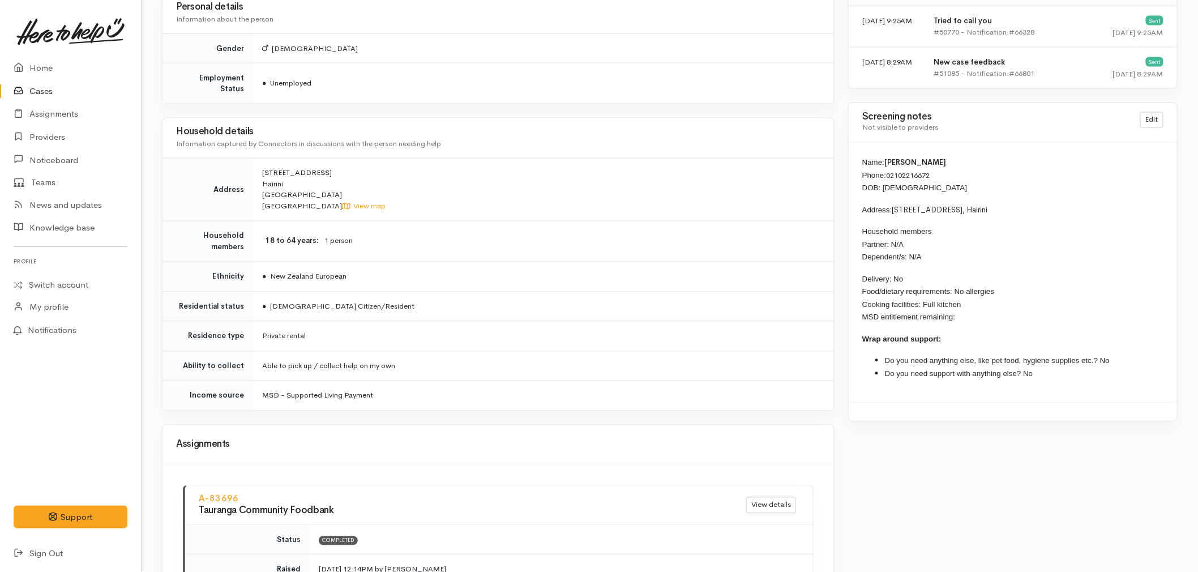
click at [448, 388] on td "MSD - Supported Living Payment" at bounding box center [543, 395] width 581 height 29
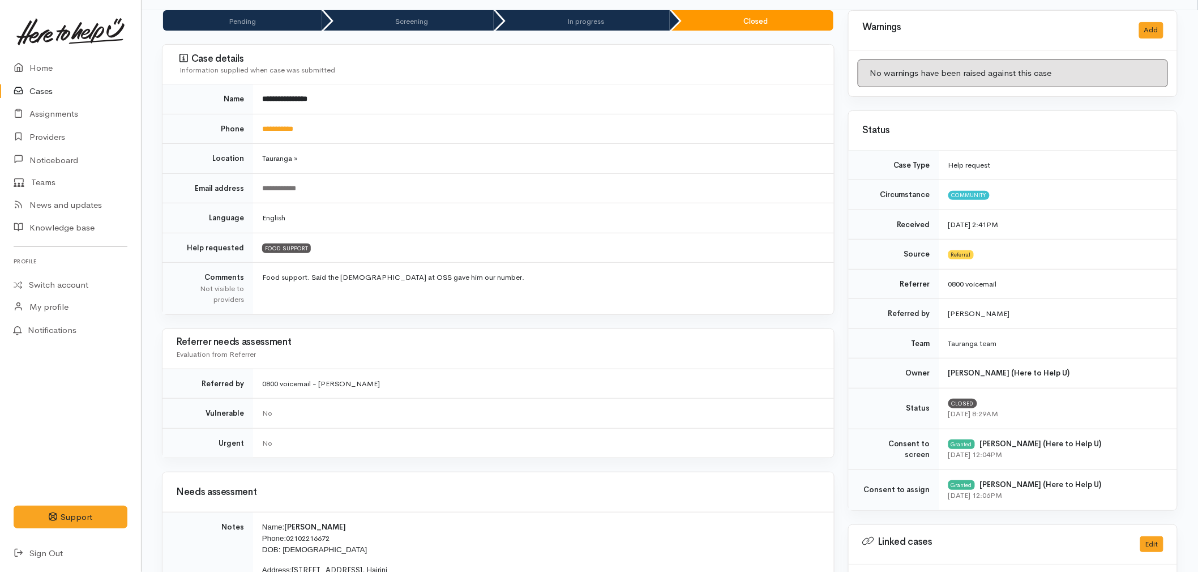
scroll to position [315, 0]
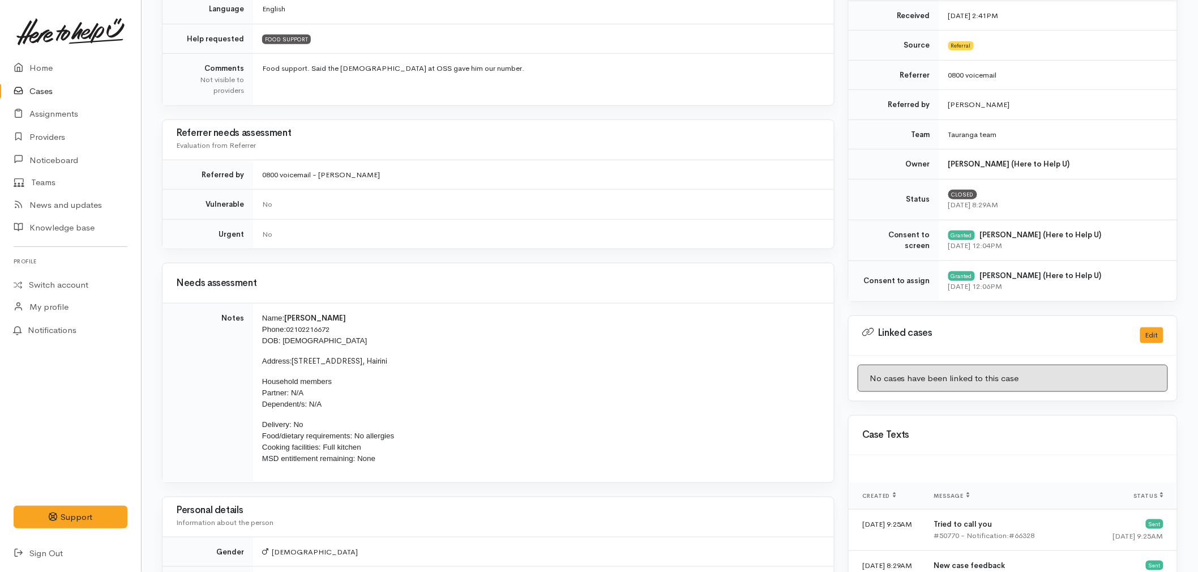
click at [483, 286] on h3 "Needs assessment" at bounding box center [498, 283] width 644 height 11
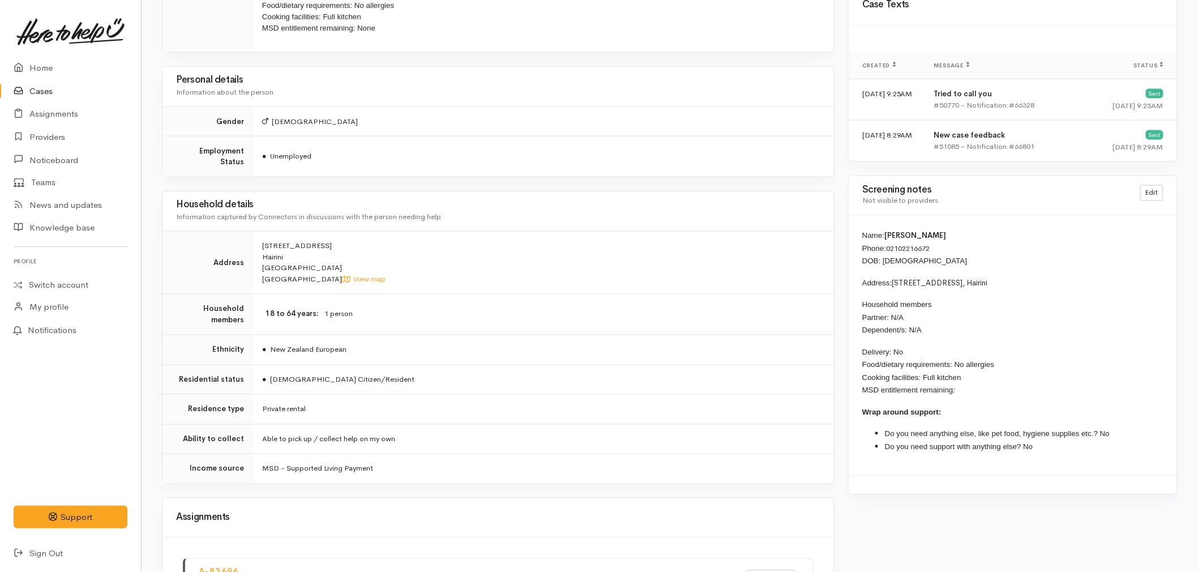
scroll to position [818, 0]
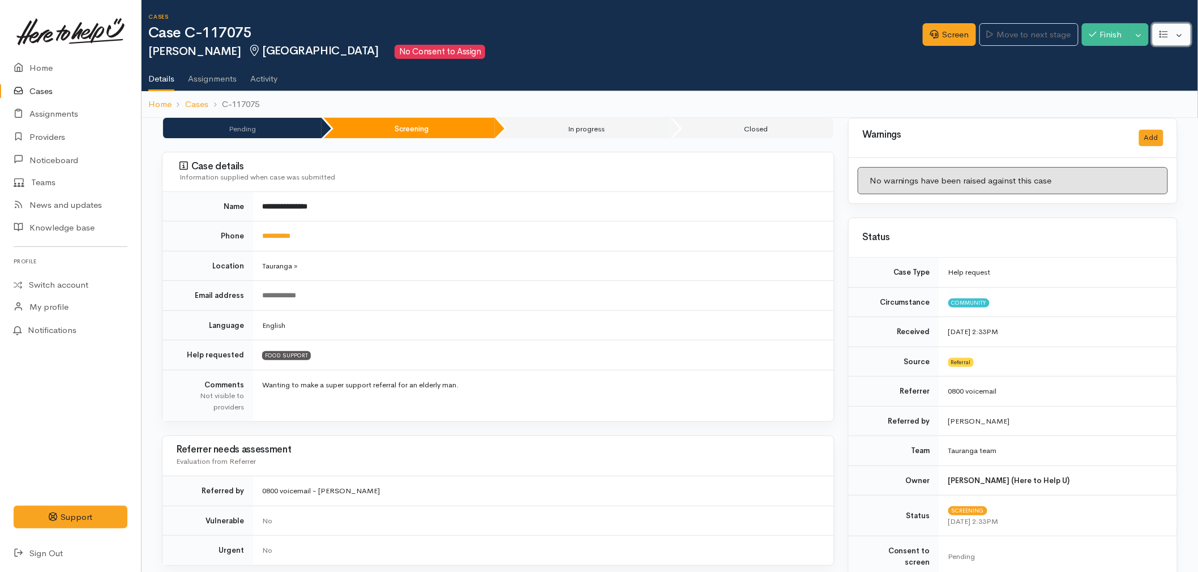
click at [1176, 33] on button "button" at bounding box center [1171, 34] width 39 height 23
click at [1121, 61] on link "Edit" at bounding box center [1129, 61] width 121 height 18
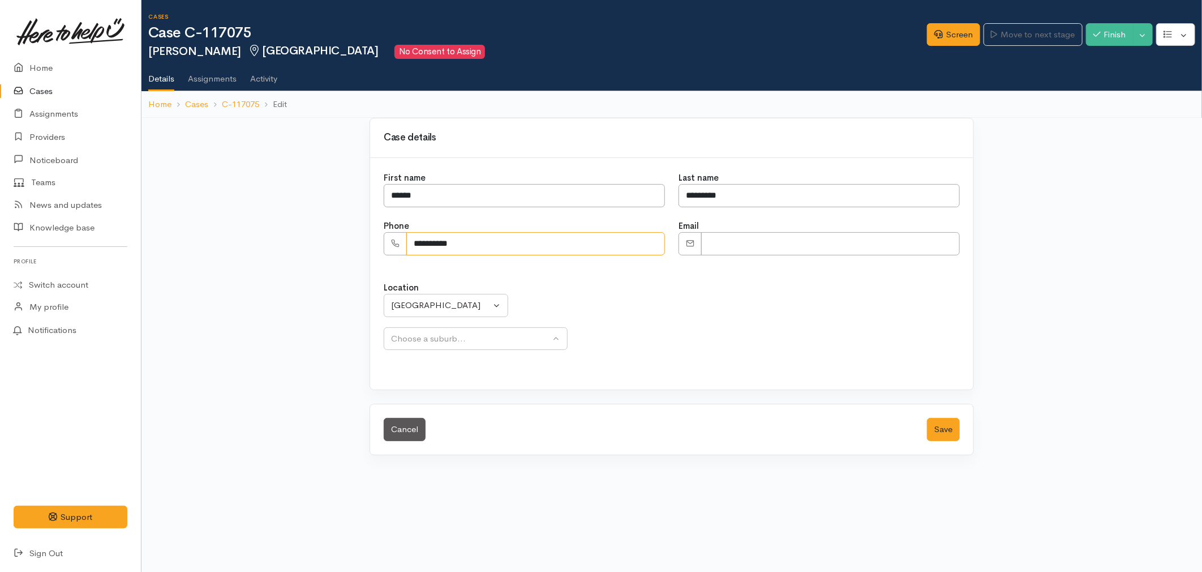
drag, startPoint x: 472, startPoint y: 252, endPoint x: 338, endPoint y: 247, distance: 134.2
click at [338, 247] on div "**********" at bounding box center [671, 293] width 1061 height 351
paste input "*"
type input "**********"
click at [942, 429] on button "Save" at bounding box center [943, 429] width 33 height 23
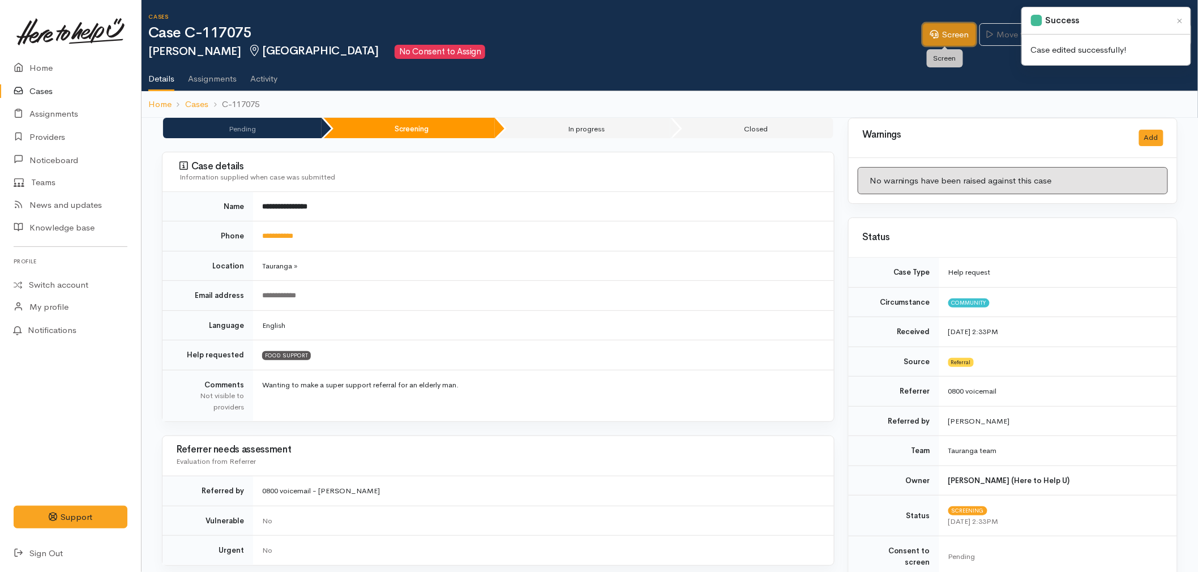
click at [930, 35] on icon at bounding box center [934, 34] width 8 height 8
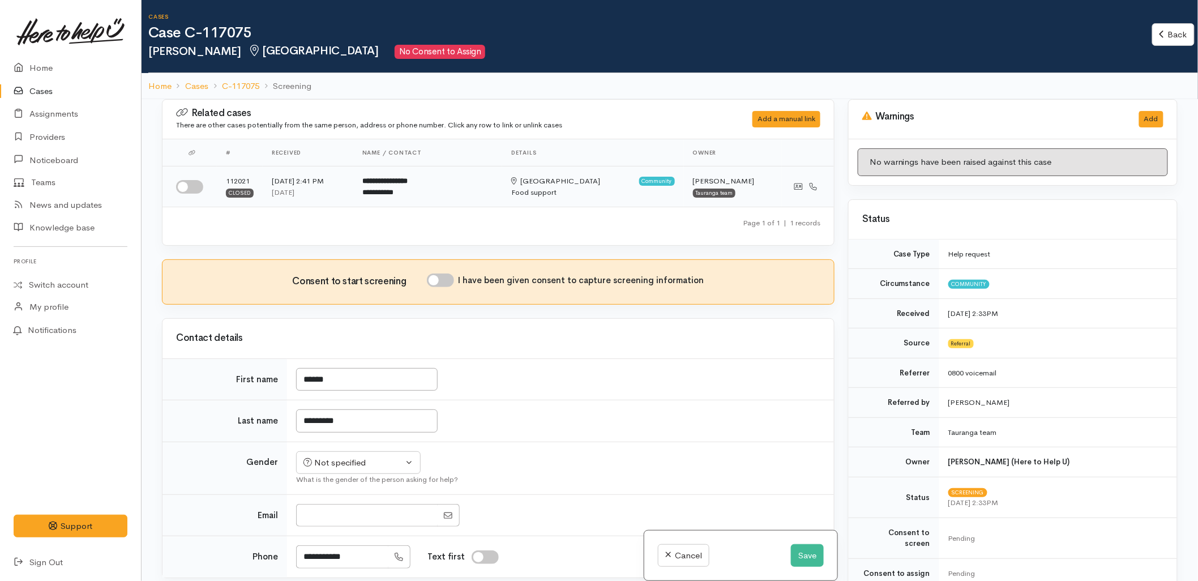
click at [190, 189] on input "checkbox" at bounding box center [189, 187] width 27 height 14
checkbox input "true"
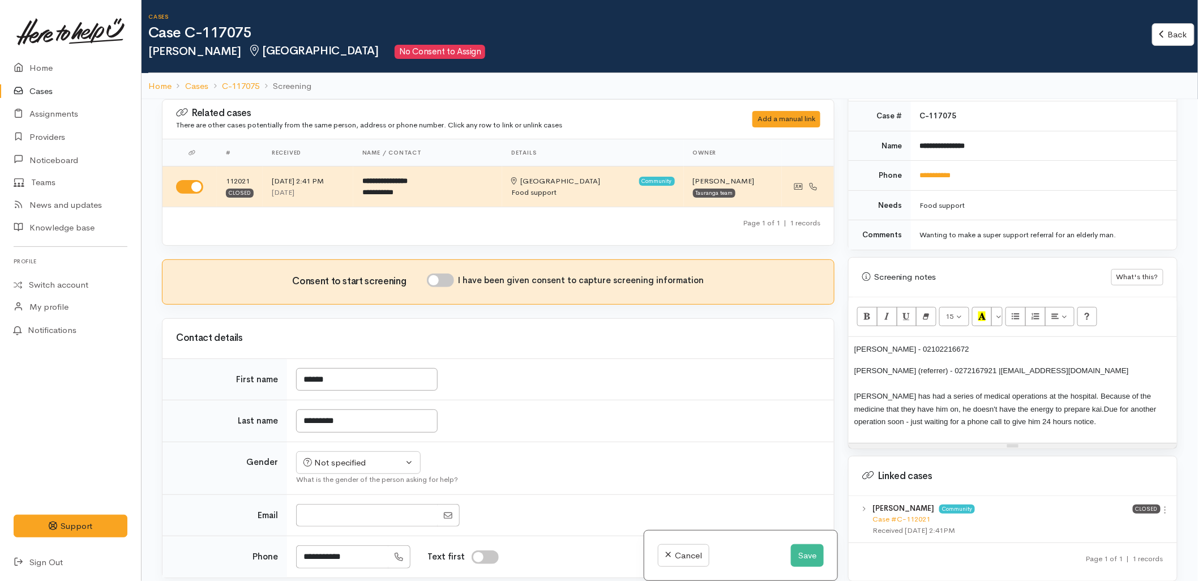
scroll to position [566, 0]
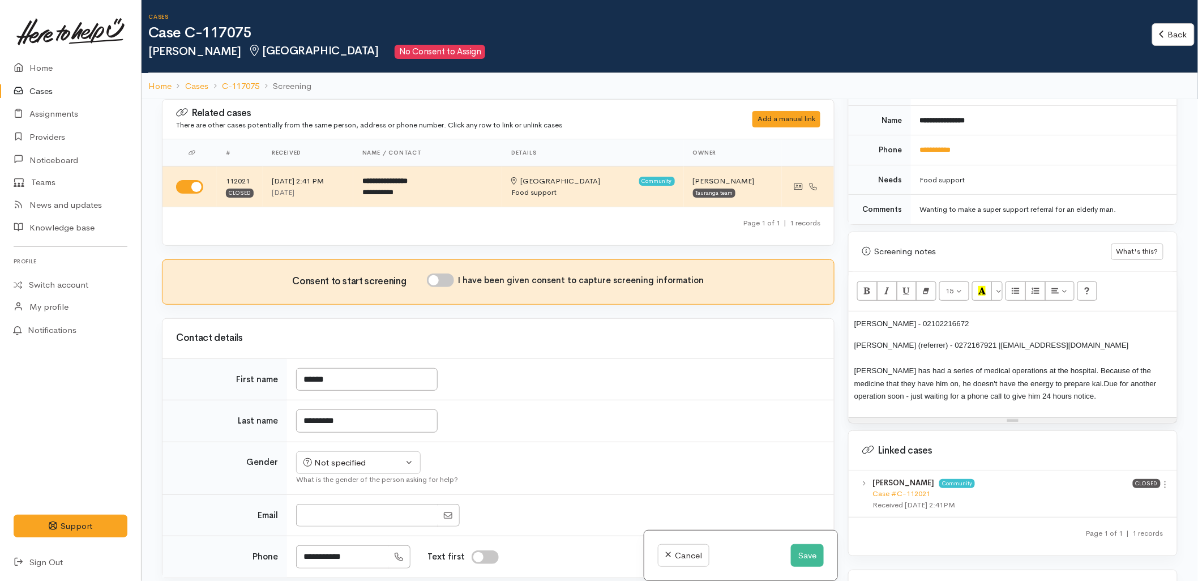
click at [851, 360] on div "Jeremy Pusmucans - 02102216672 Roze Borell (referrer) - 0272167921 | roze@nmo.o…" at bounding box center [1012, 364] width 328 height 106
drag, startPoint x: 929, startPoint y: 314, endPoint x: 819, endPoint y: 312, distance: 109.8
click at [819, 312] on div "Related cases There are other cases potentially from the same person, address o…" at bounding box center [669, 389] width 1029 height 581
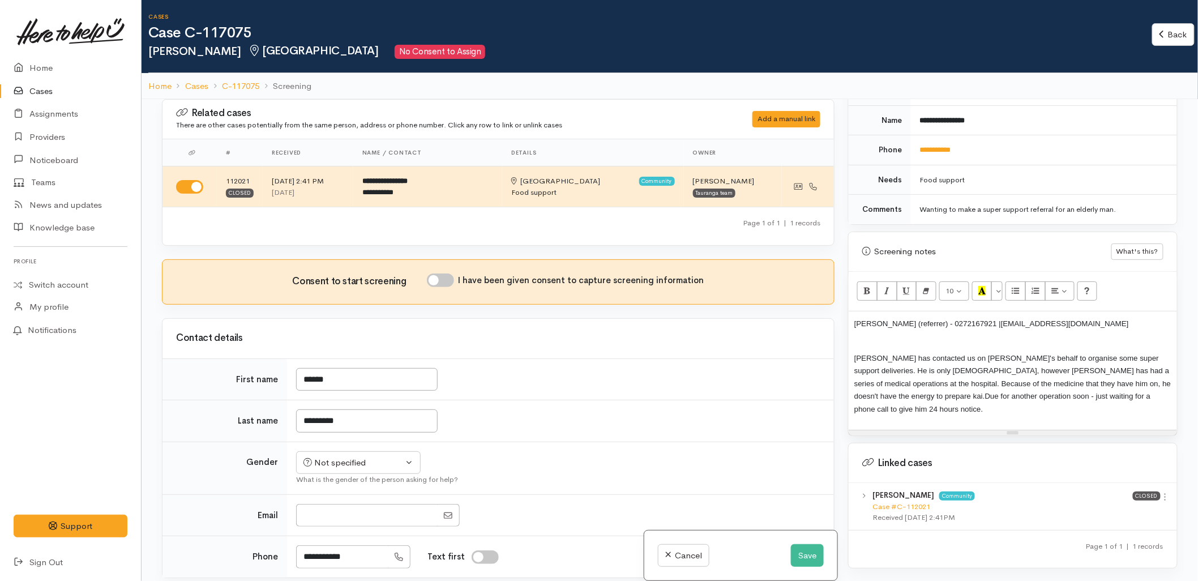
click at [1011, 377] on span "Roze has contacted us on Jeremy's behalf to organise some super support deliver…" at bounding box center [1012, 377] width 316 height 47
click at [1068, 374] on span "Roze has contacted us on Jeremy's behalf to organise some super support deliver…" at bounding box center [1011, 377] width 315 height 47
click at [935, 402] on p "Roze has contacted us on Jeremy's behalf to organise some super support deliver…" at bounding box center [1012, 376] width 317 height 76
click at [892, 388] on span "Roze has contacted us on Jeremy's behalf to organise some super support deliver…" at bounding box center [1011, 377] width 315 height 47
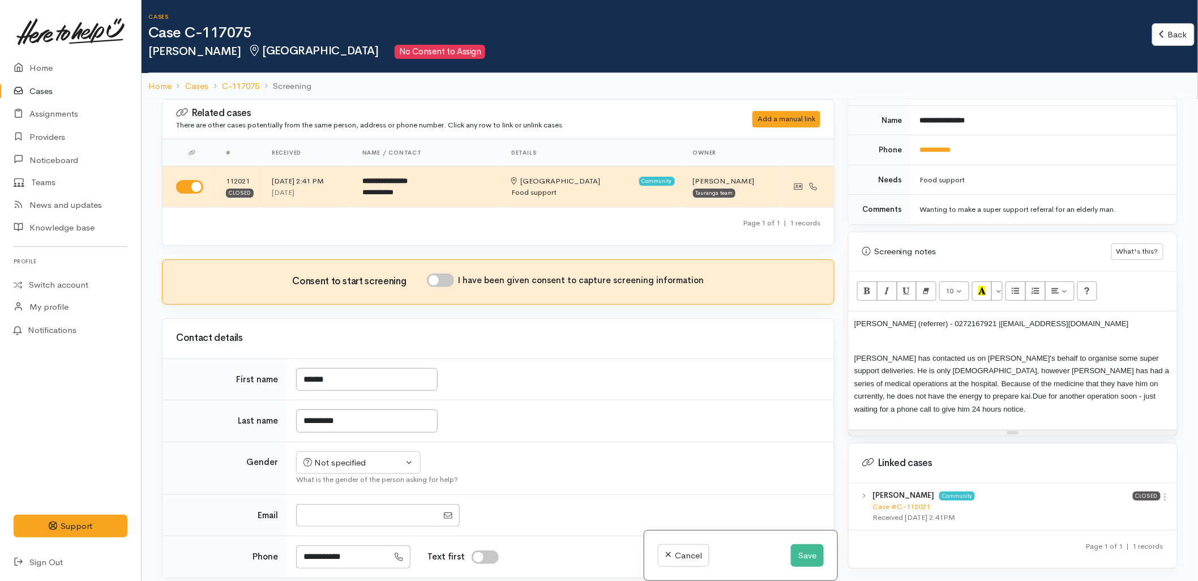
click at [1127, 375] on span "Roze has contacted us on Jeremy's behalf to organise some super support deliver…" at bounding box center [1011, 377] width 315 height 47
drag, startPoint x: 1122, startPoint y: 375, endPoint x: 1077, endPoint y: 372, distance: 45.4
click at [1077, 372] on span "Roze has contacted us on Jeremy's behalf to organise some super support deliver…" at bounding box center [1011, 377] width 315 height 47
click at [1007, 380] on p "Roze has contacted us on Jeremy's behalf to organise some super support deliver…" at bounding box center [1012, 376] width 317 height 76
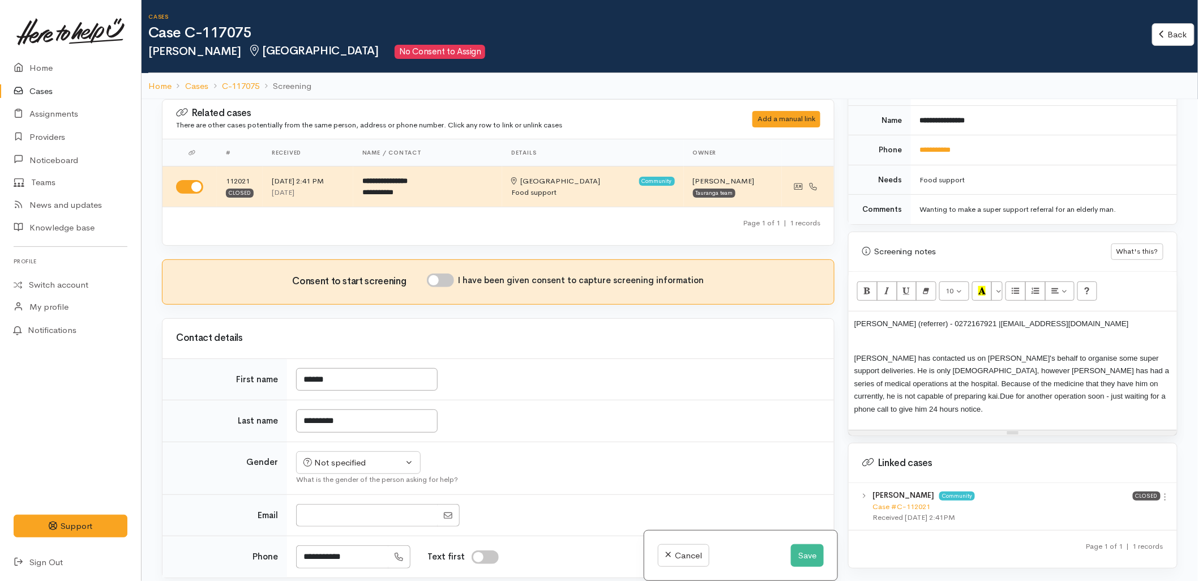
click at [876, 392] on span "Due for another operation soon - just waiting for a phone call to give him 24 h…" at bounding box center [1009, 403] width 311 height 22
click at [997, 392] on span "He is due for another operation soon - just waiting for a phone call to give hi…" at bounding box center [1010, 403] width 312 height 22
click at [1002, 392] on span "He is due for another operation soon - just waiting for a phone call to give hi…" at bounding box center [1010, 403] width 312 height 22
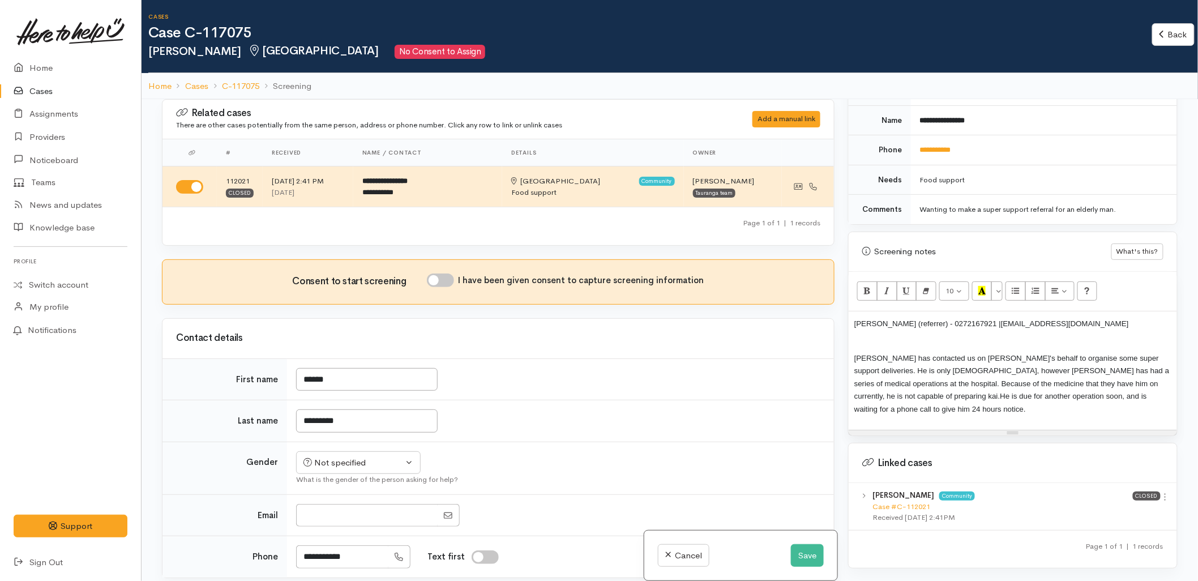
click at [1096, 392] on span "He is due for another operation soon, and is waiting for a phone call to give h…" at bounding box center [1000, 403] width 293 height 22
click at [853, 325] on div "Roze Borell (referrer) - 0272167921 | roze@nmo.org.nz Roze has contacted us on …" at bounding box center [1012, 370] width 328 height 119
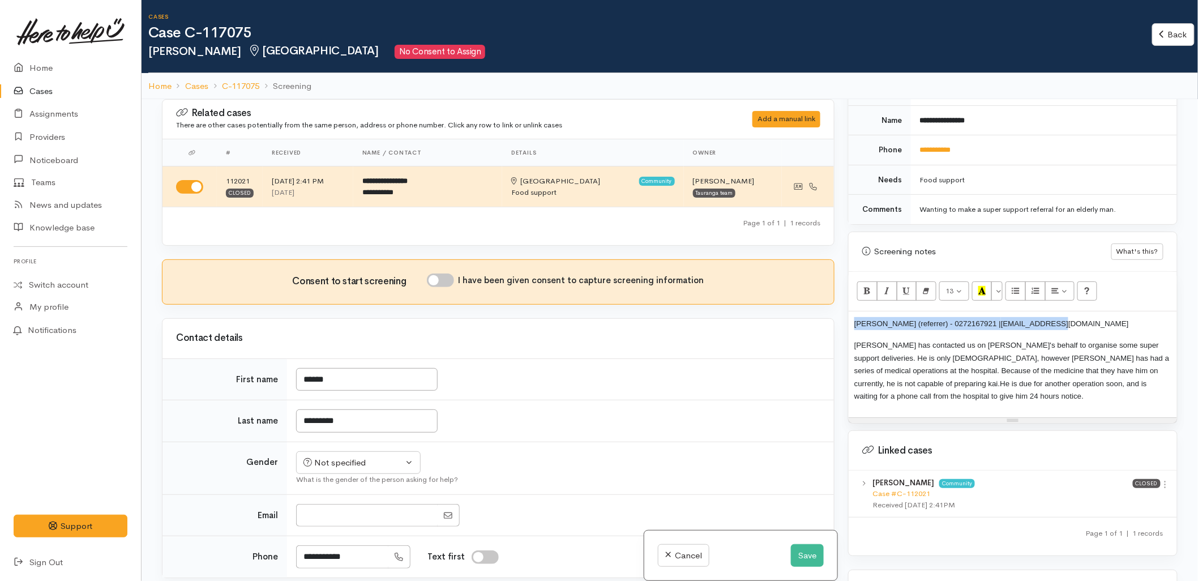
drag, startPoint x: 855, startPoint y: 313, endPoint x: 1117, endPoint y: 317, distance: 262.6
click at [1117, 317] on p "Roze Borell (referrer) - 0272167921 | roze@nmo.org.nz" at bounding box center [1012, 323] width 317 height 13
click at [1041, 352] on span "Roze has contacted us on Jeremy's behalf to organise some super support deliver…" at bounding box center [1011, 364] width 315 height 47
click at [799, 558] on button "Save" at bounding box center [807, 555] width 33 height 23
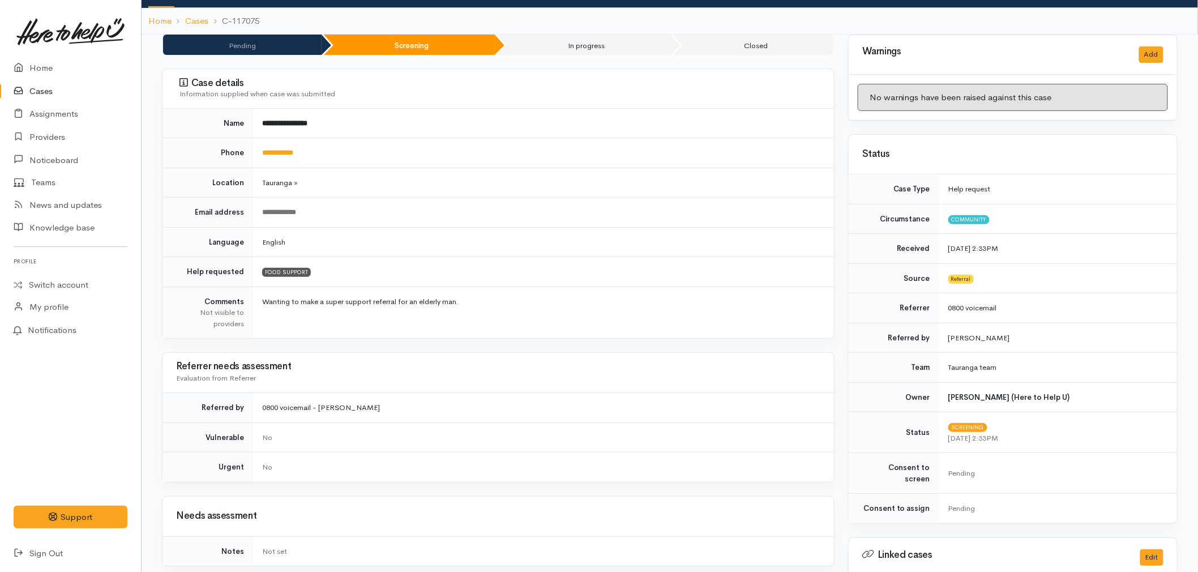
scroll to position [63, 0]
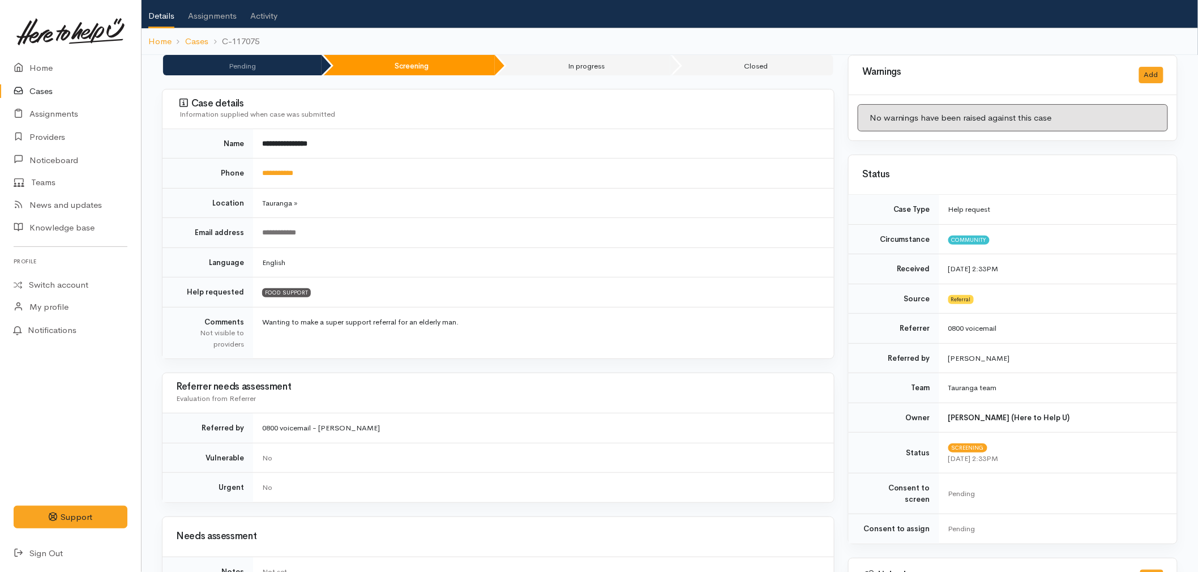
click at [432, 245] on td "**********" at bounding box center [543, 233] width 581 height 30
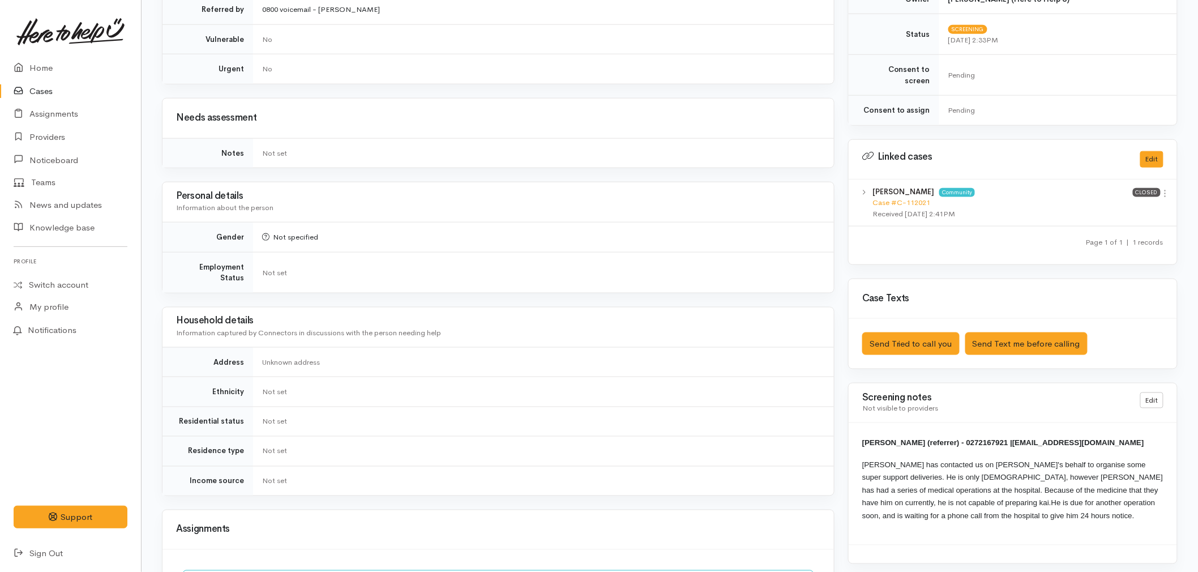
scroll to position [503, 0]
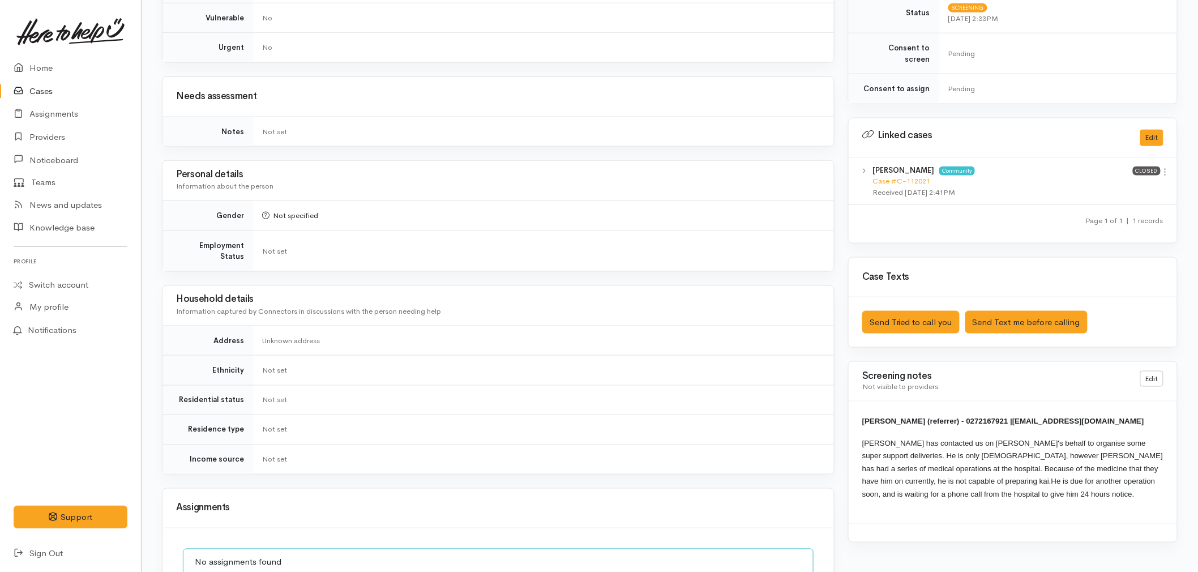
drag, startPoint x: 1013, startPoint y: 484, endPoint x: 863, endPoint y: 413, distance: 165.8
click at [863, 413] on div "[PERSON_NAME] (referrer) - 0272167921 | [EMAIL_ADDRESS][DOMAIN_NAME] Roze has c…" at bounding box center [1012, 462] width 328 height 122
click at [910, 176] on link "Case #C-112021" at bounding box center [901, 181] width 58 height 10
click at [678, 451] on td "Not set" at bounding box center [543, 458] width 581 height 29
click at [601, 367] on td "Not set" at bounding box center [543, 370] width 581 height 30
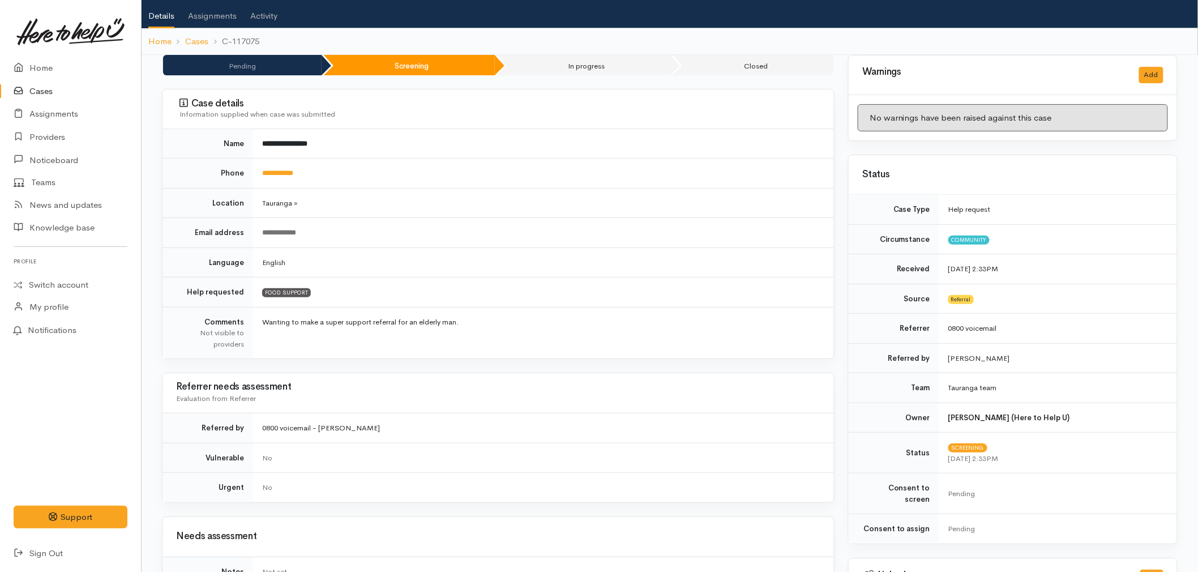
scroll to position [0, 0]
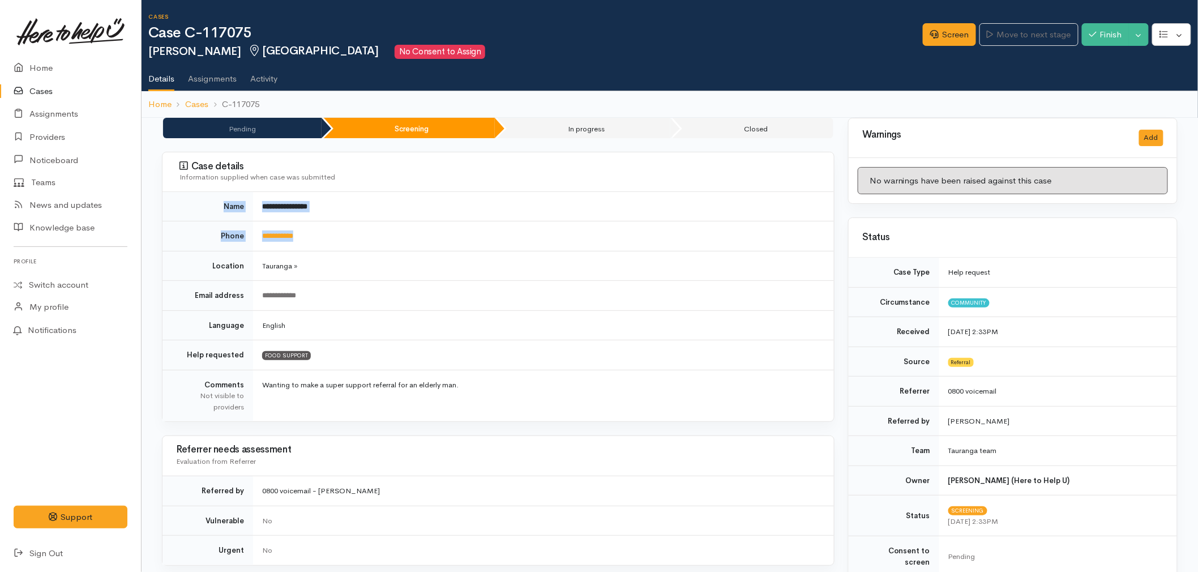
drag, startPoint x: 336, startPoint y: 231, endPoint x: 209, endPoint y: 195, distance: 131.9
click at [209, 195] on tbody "**********" at bounding box center [497, 307] width 671 height 230
drag, startPoint x: 209, startPoint y: 195, endPoint x: 459, endPoint y: 318, distance: 278.2
click at [459, 318] on td "English" at bounding box center [543, 325] width 581 height 30
drag, startPoint x: 204, startPoint y: 205, endPoint x: 349, endPoint y: 320, distance: 184.5
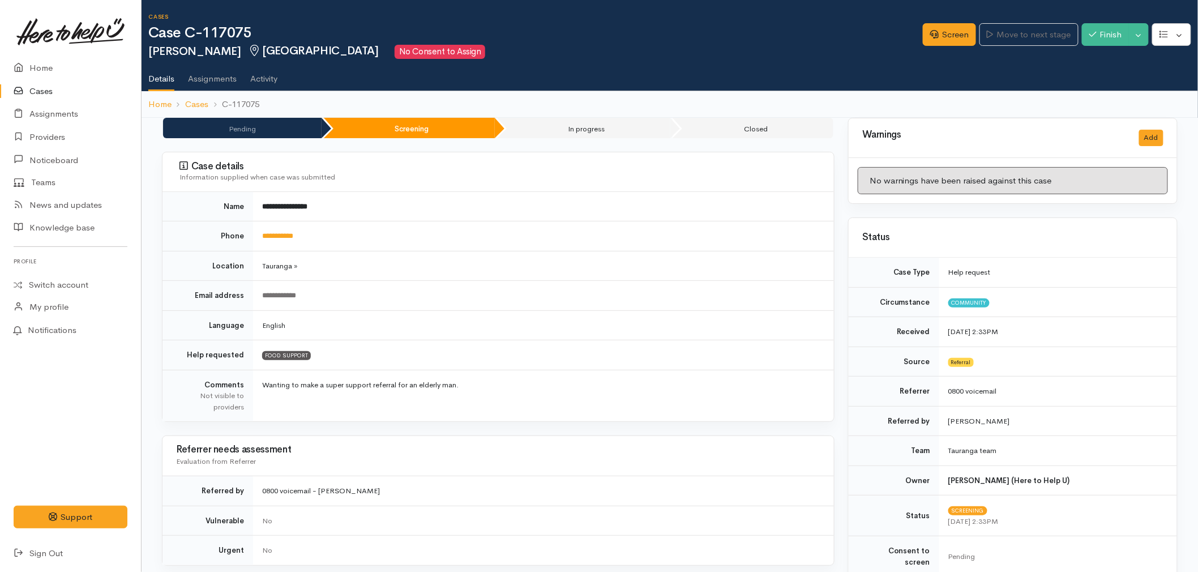
click at [349, 320] on tbody "**********" at bounding box center [497, 307] width 671 height 230
drag, startPoint x: 349, startPoint y: 320, endPoint x: 166, endPoint y: 155, distance: 246.8
click at [166, 155] on div "**********" at bounding box center [498, 287] width 672 height 271
click at [457, 285] on td "**********" at bounding box center [543, 296] width 581 height 30
click at [454, 299] on div "**********" at bounding box center [541, 295] width 558 height 11
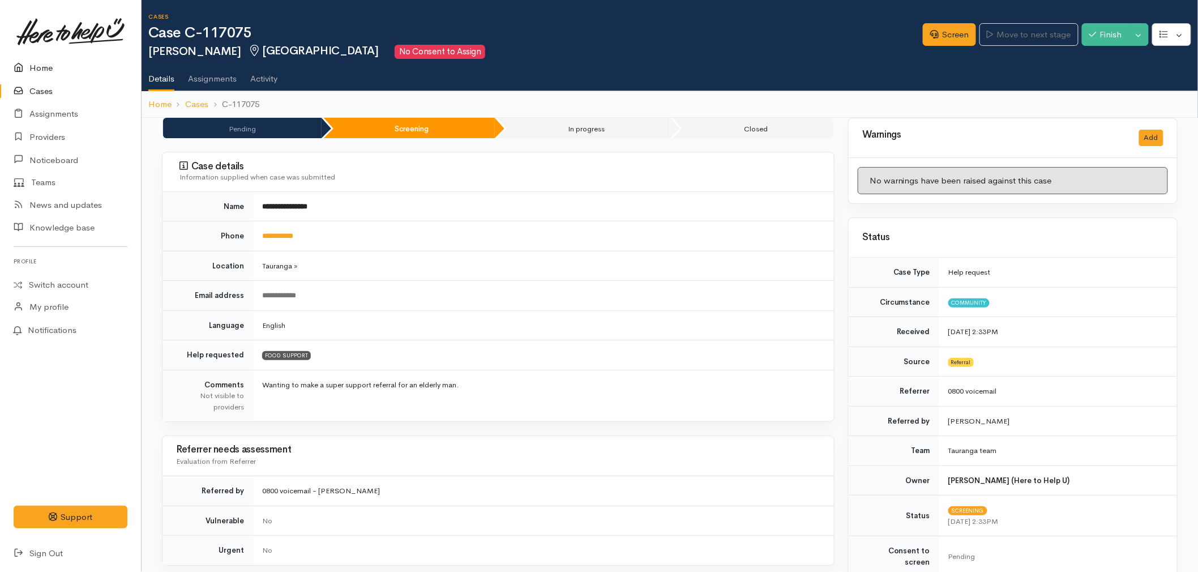
click at [23, 71] on icon at bounding box center [22, 68] width 16 height 14
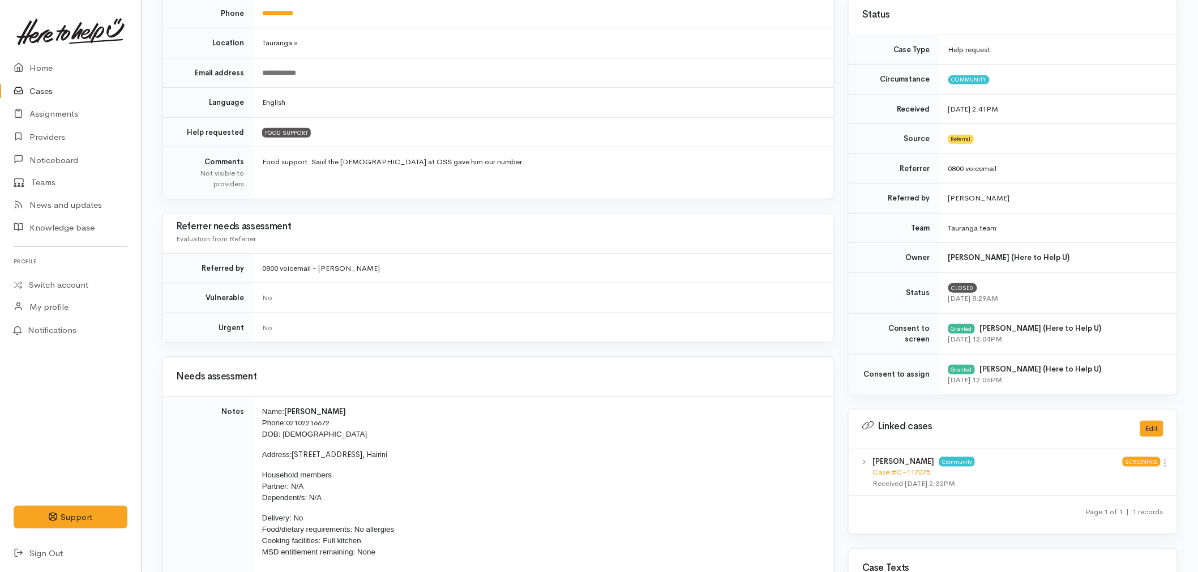
scroll to position [251, 0]
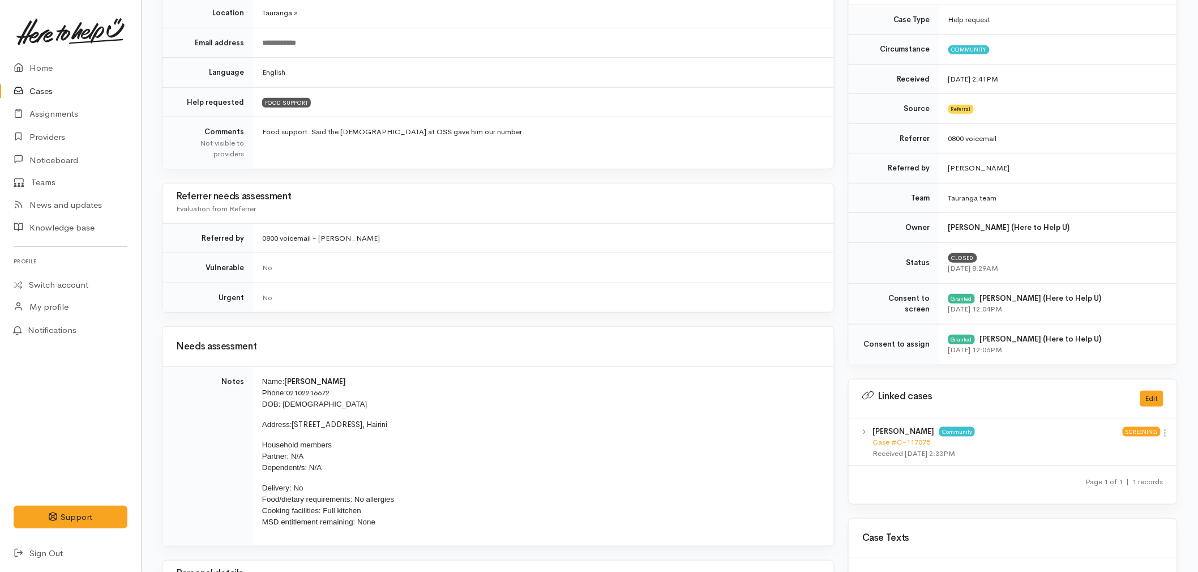
click at [572, 449] on p "Household members Partner: N/A Dependent/s: N/A" at bounding box center [541, 456] width 558 height 34
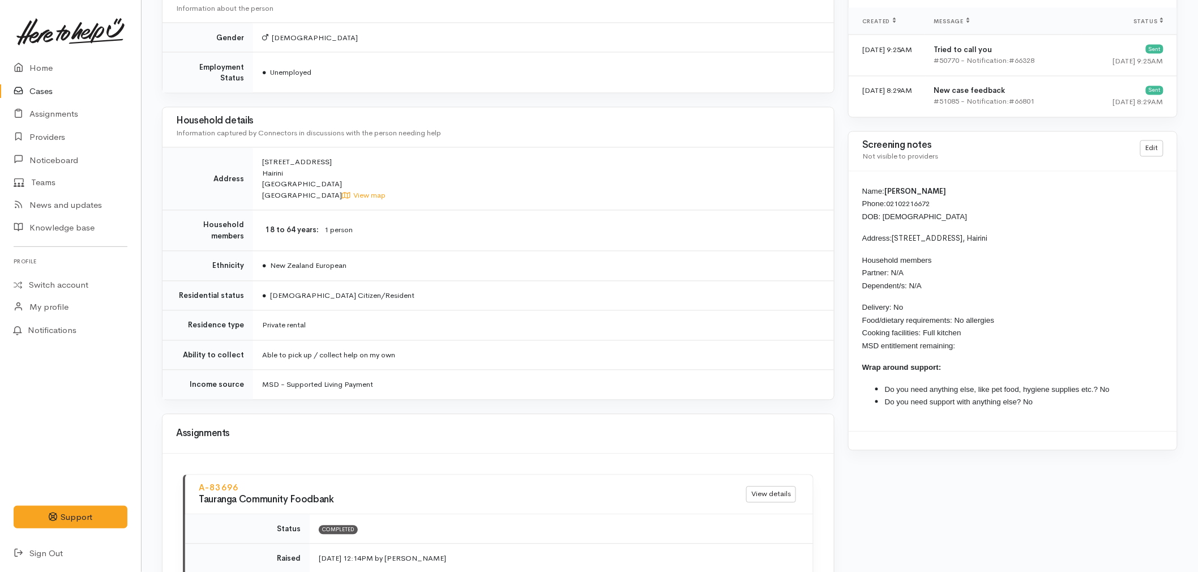
scroll to position [754, 0]
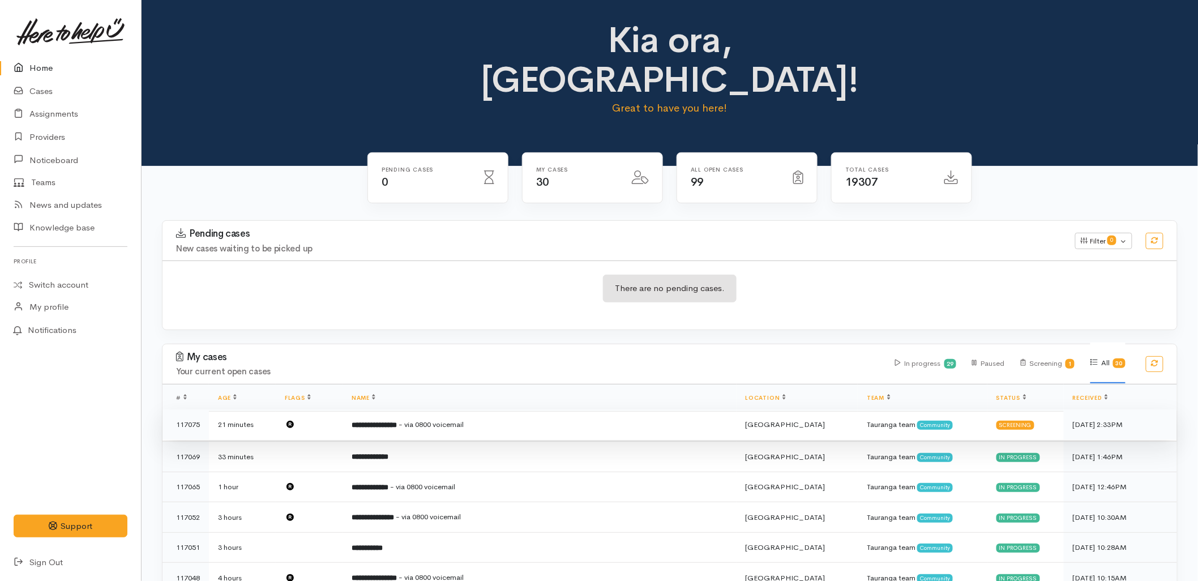
click at [388, 409] on td "**********" at bounding box center [539, 424] width 394 height 31
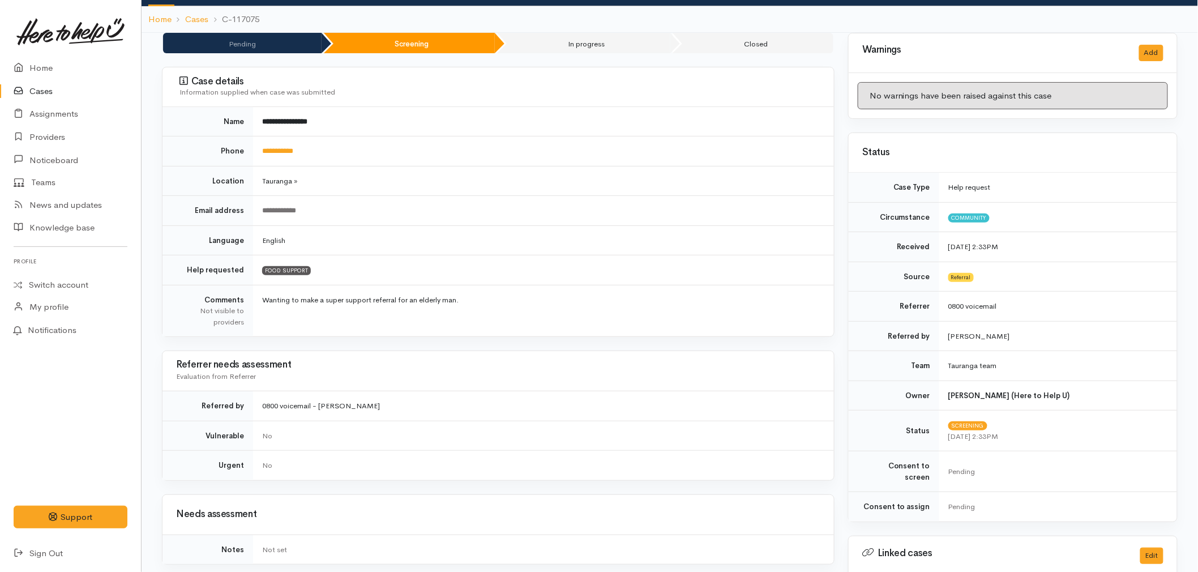
scroll to position [63, 0]
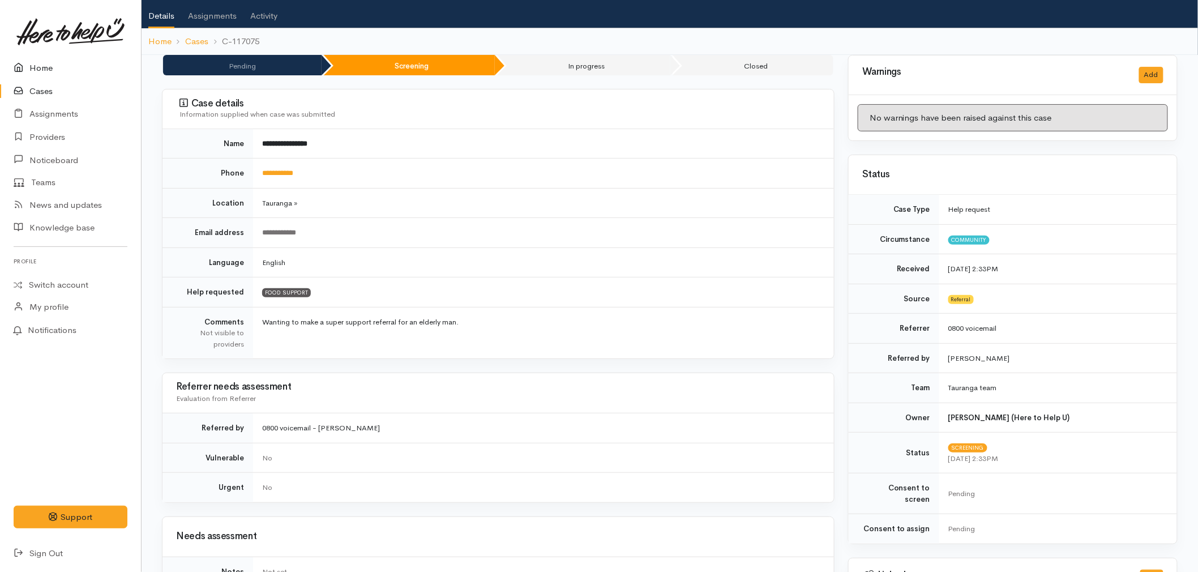
click at [41, 66] on link "Home" at bounding box center [70, 68] width 141 height 23
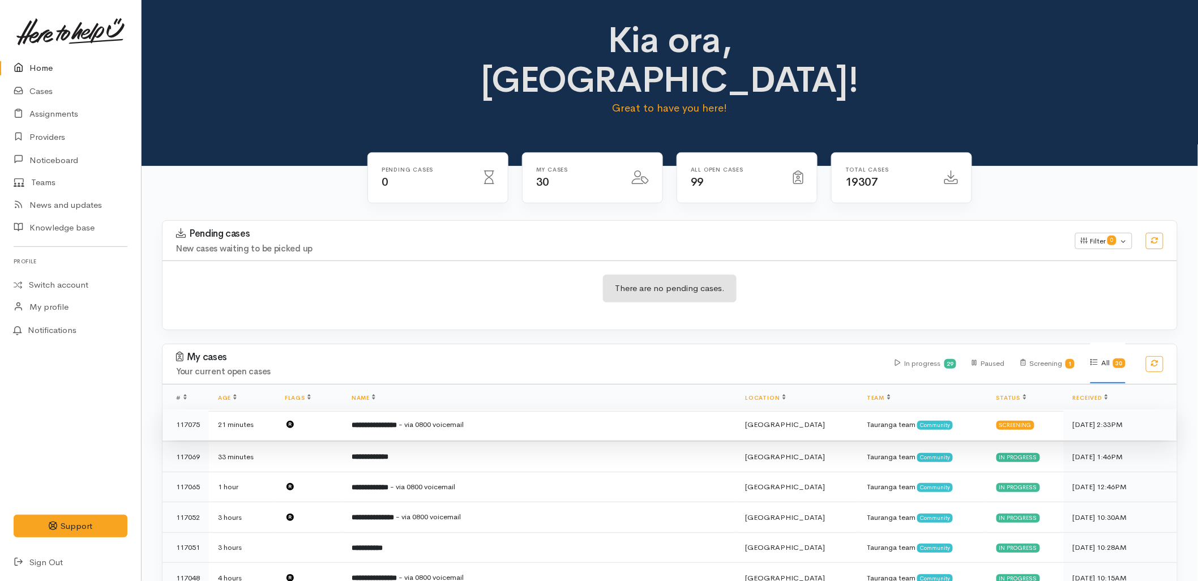
click at [442, 409] on td "**********" at bounding box center [539, 424] width 394 height 31
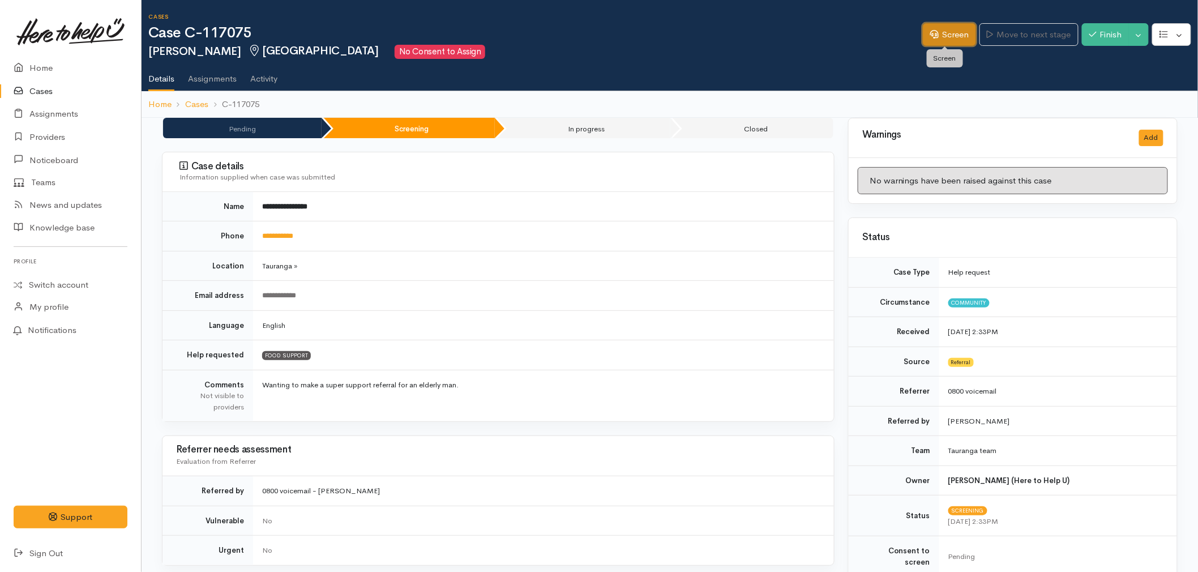
click at [929, 44] on link "Screen" at bounding box center [949, 34] width 53 height 23
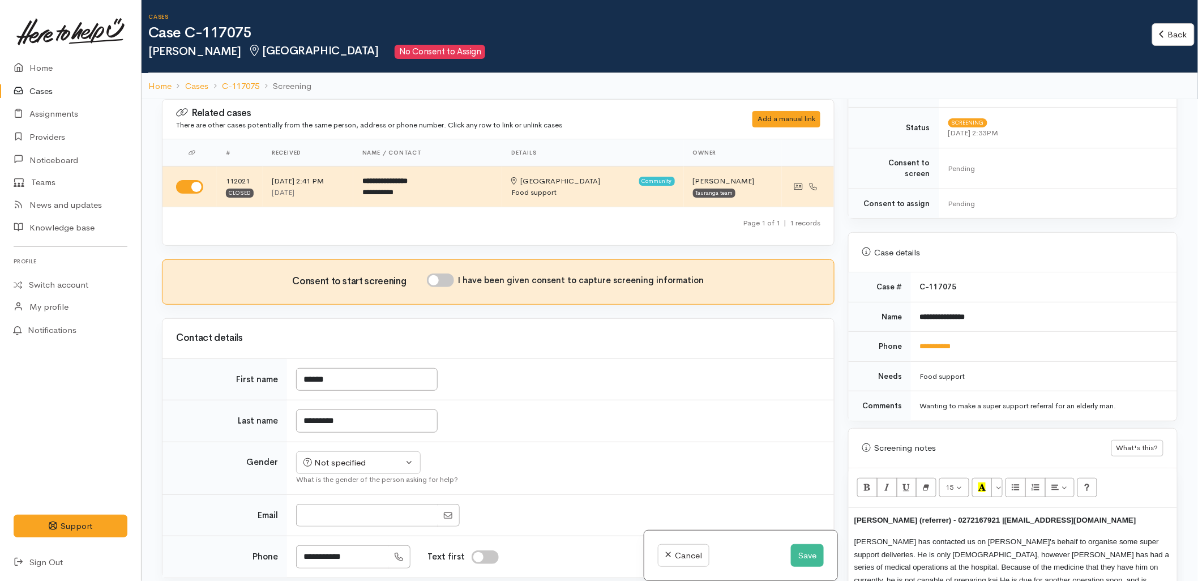
scroll to position [440, 0]
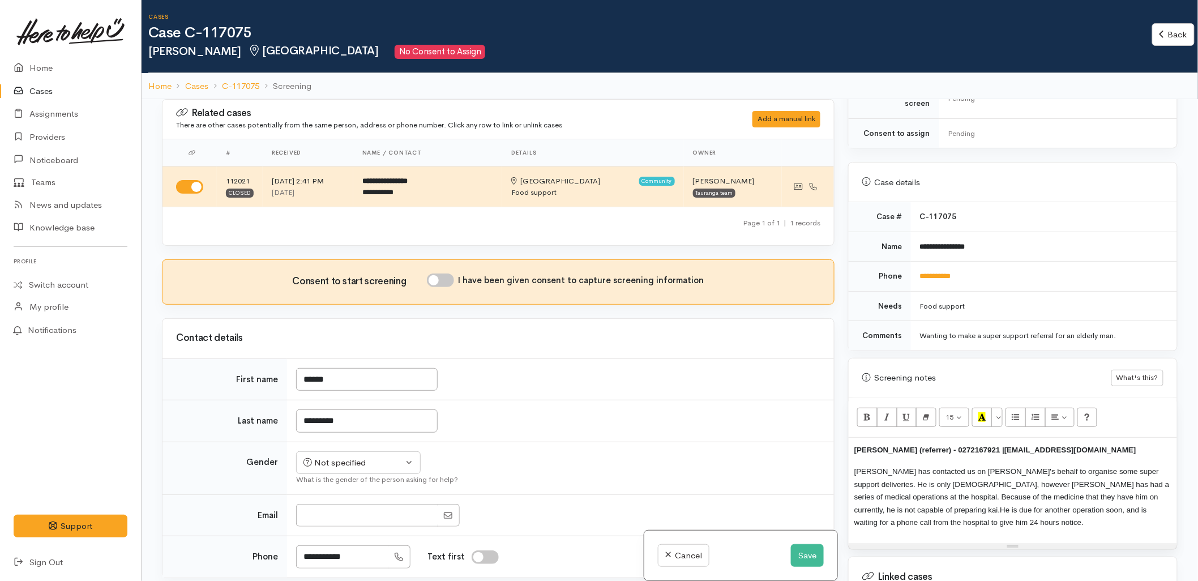
click at [983, 488] on span "Roze has contacted us on Jeremy's behalf to organise some super support deliver…" at bounding box center [1011, 490] width 315 height 47
click at [1002, 411] on button "More Color" at bounding box center [996, 417] width 11 height 19
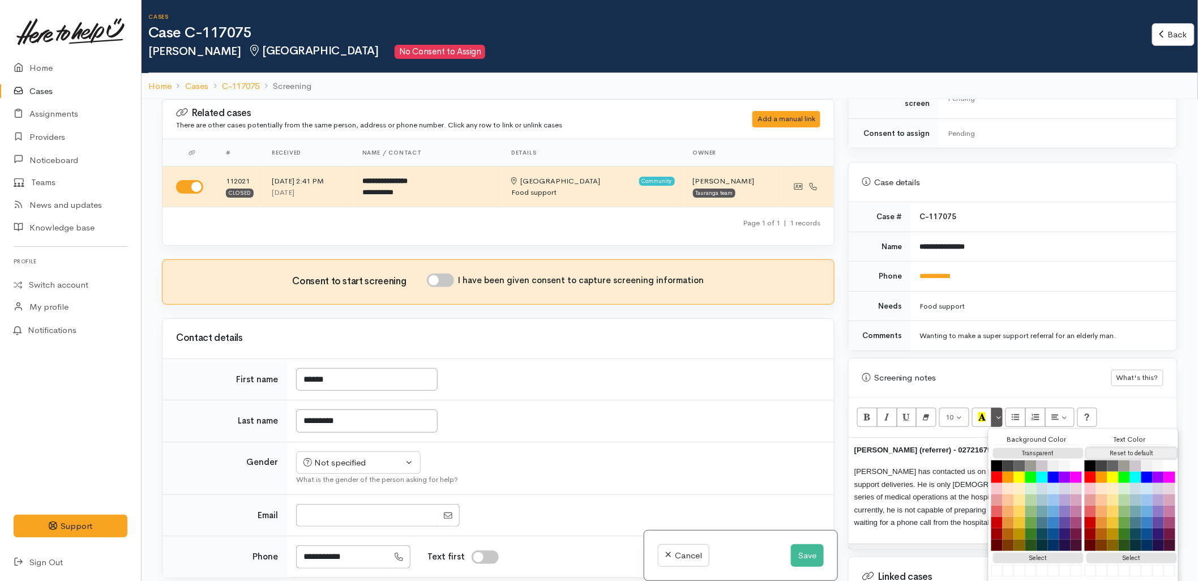
click at [1108, 448] on button "Reset to default" at bounding box center [1131, 453] width 91 height 11
click at [932, 443] on p "Roze Borell (referrer) - 0272167921 | roze@nmo.org.nz" at bounding box center [1012, 449] width 317 height 13
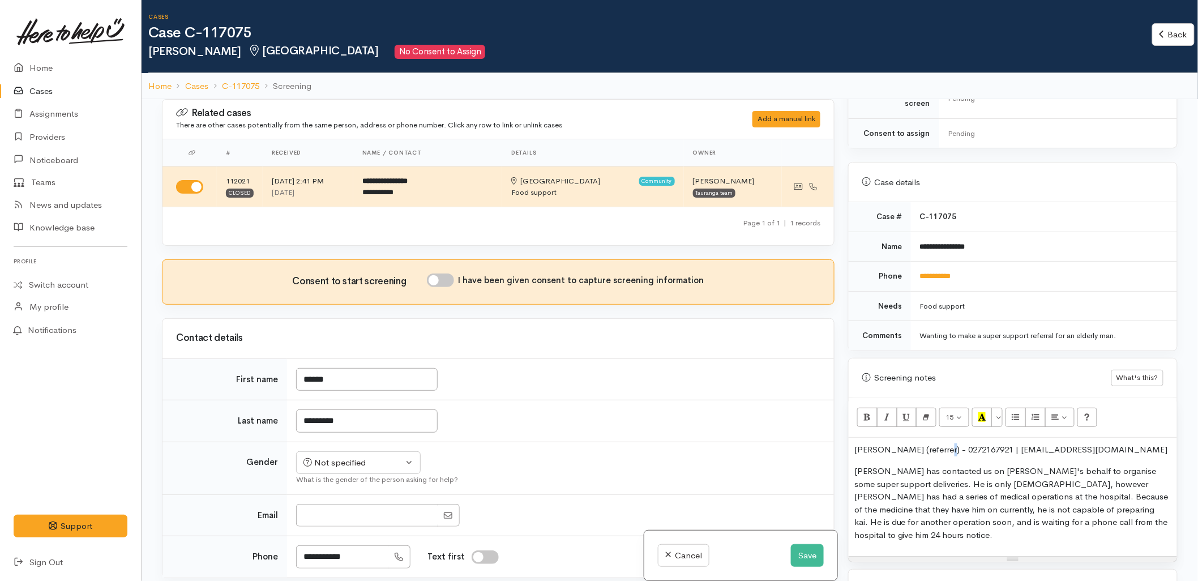
click at [932, 443] on p "Roze Borell (referrer) - 0272167921 | roze@nmo.org.nz" at bounding box center [1012, 449] width 317 height 13
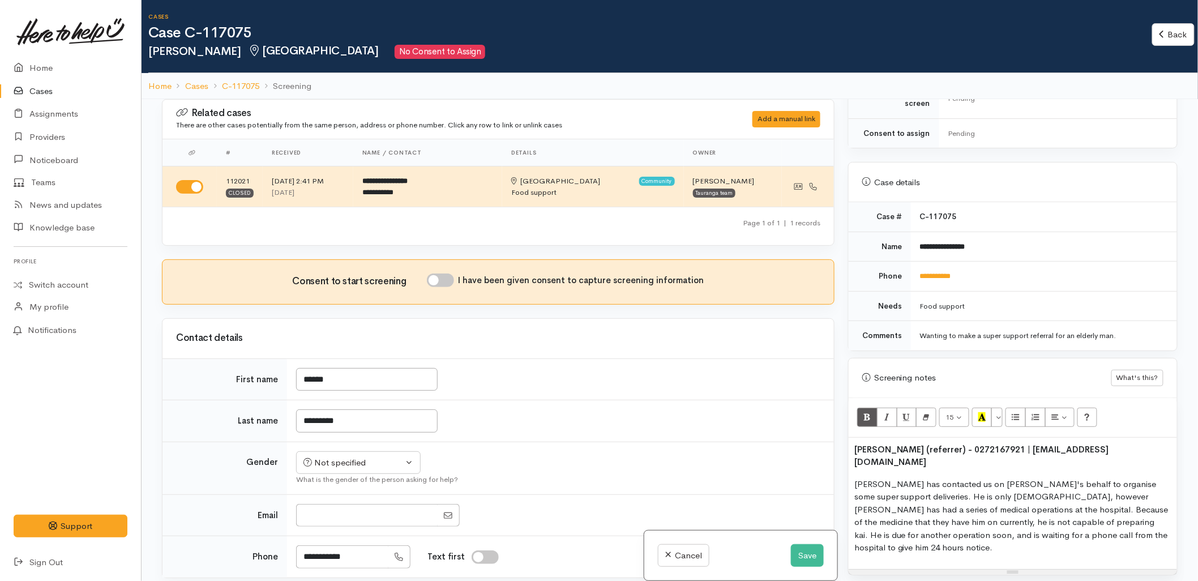
click at [958, 478] on p "Roze has contacted us on Jeremy's behalf to organise some super support deliver…" at bounding box center [1012, 516] width 317 height 76
click at [791, 555] on button "Save" at bounding box center [807, 555] width 33 height 23
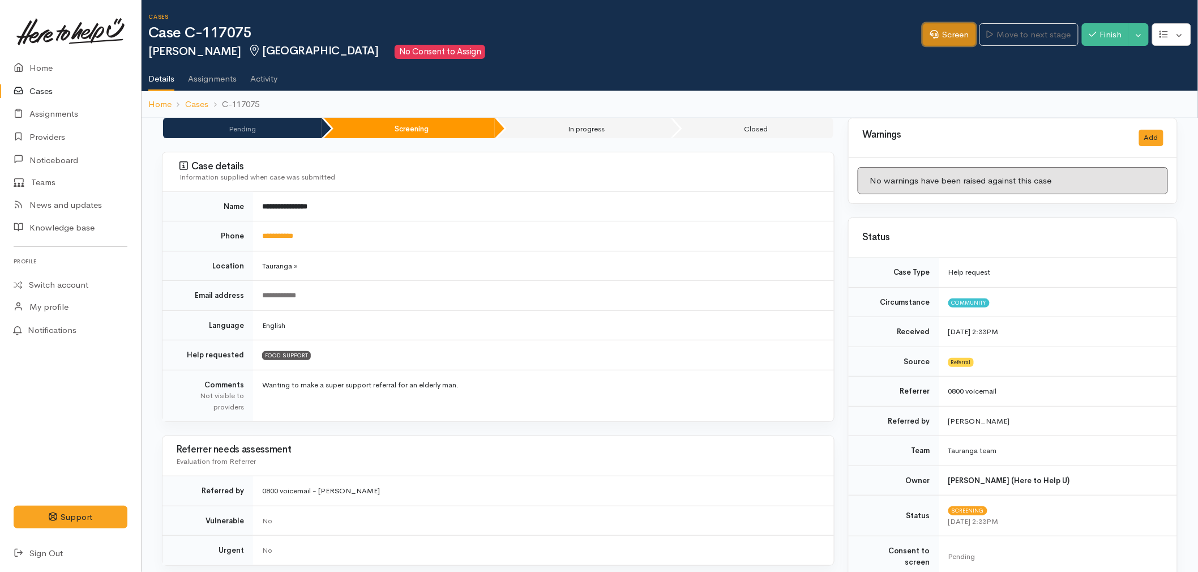
click at [953, 40] on link "Screen" at bounding box center [949, 34] width 53 height 23
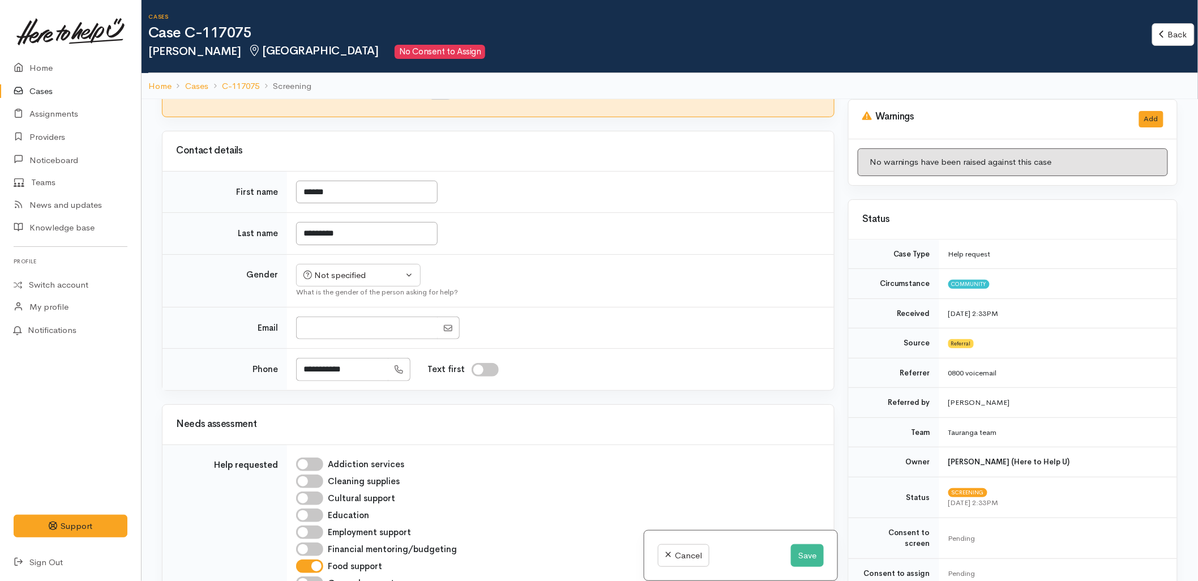
scroll to position [188, 0]
click at [346, 275] on div "Not specified" at bounding box center [353, 274] width 100 height 13
click at [332, 318] on span "Male" at bounding box center [368, 317] width 97 height 13
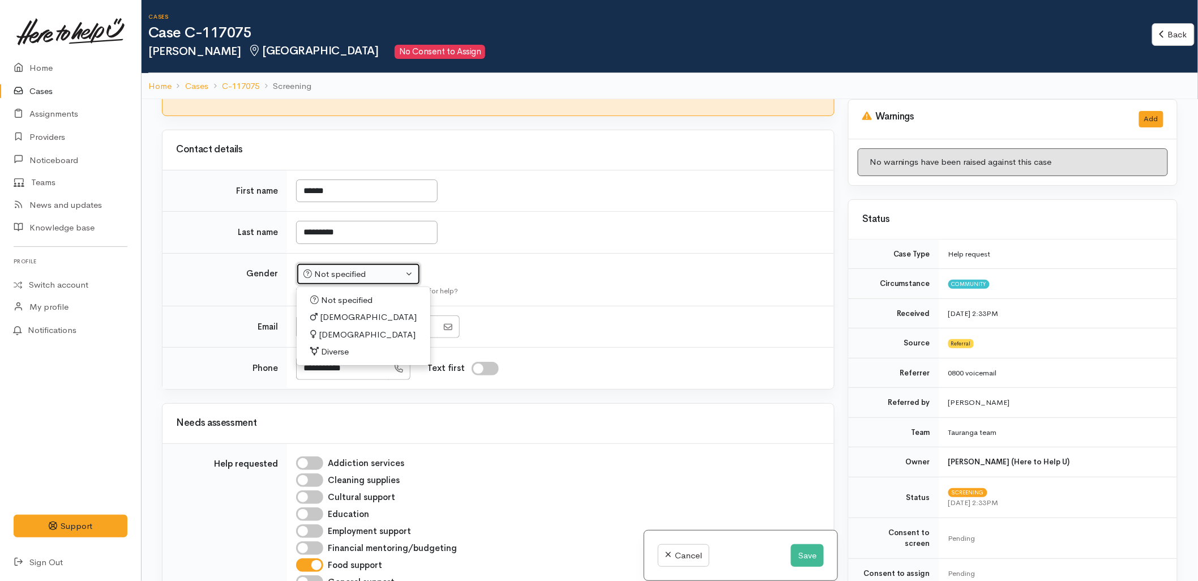
select select "Male"
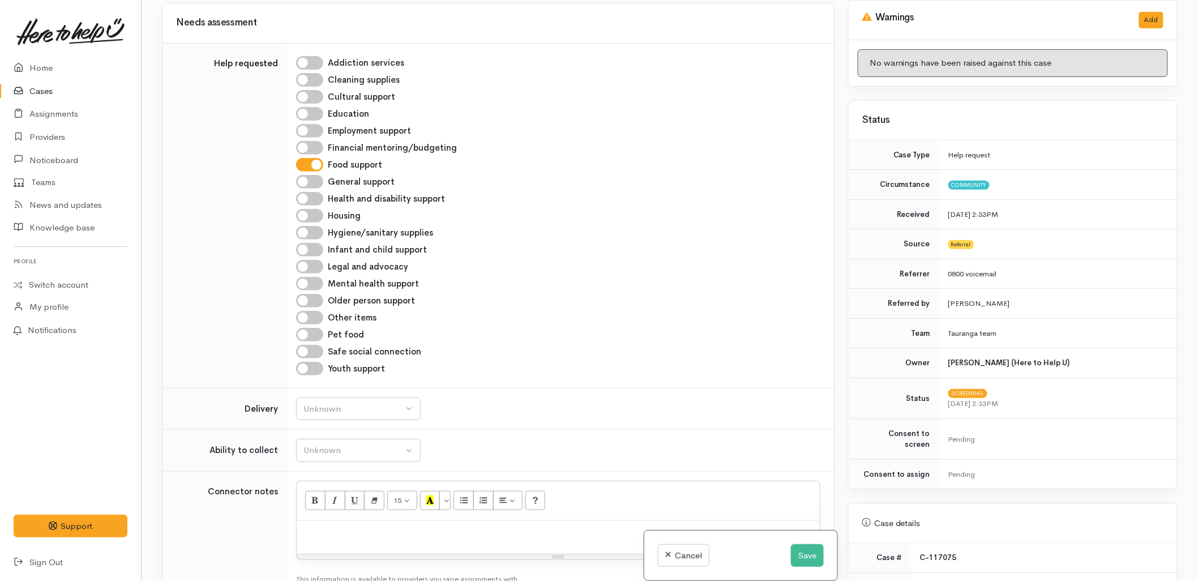
scroll to position [566, 0]
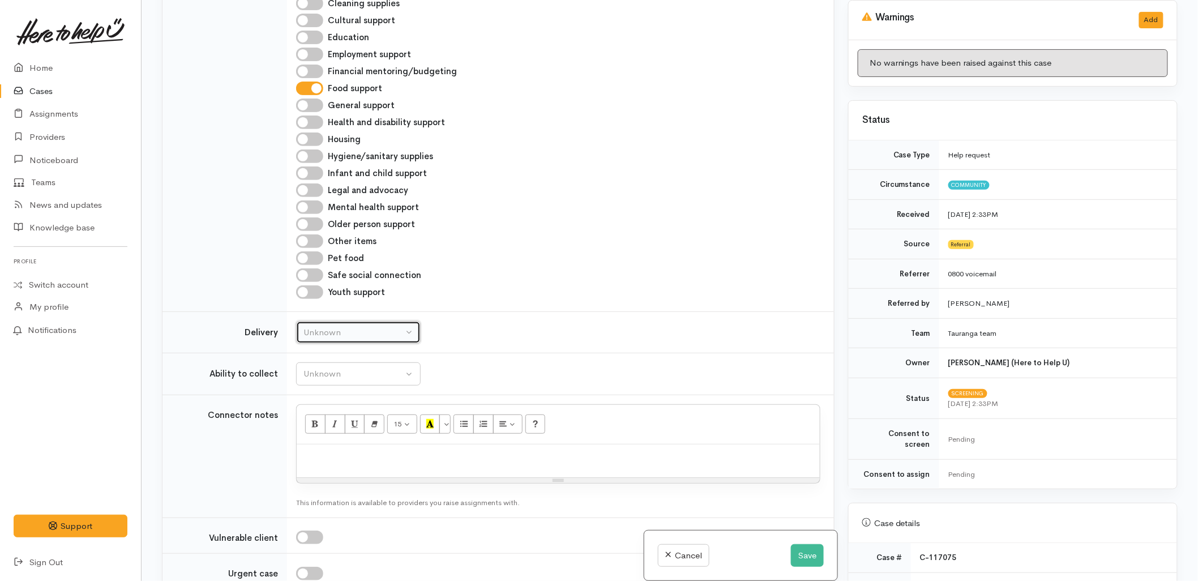
click at [337, 338] on div "Unknown" at bounding box center [353, 332] width 100 height 13
click at [560, 351] on td "Unknown Delivery needed Delivery preferred No Unknown Unknown Delivery needed D…" at bounding box center [560, 332] width 547 height 42
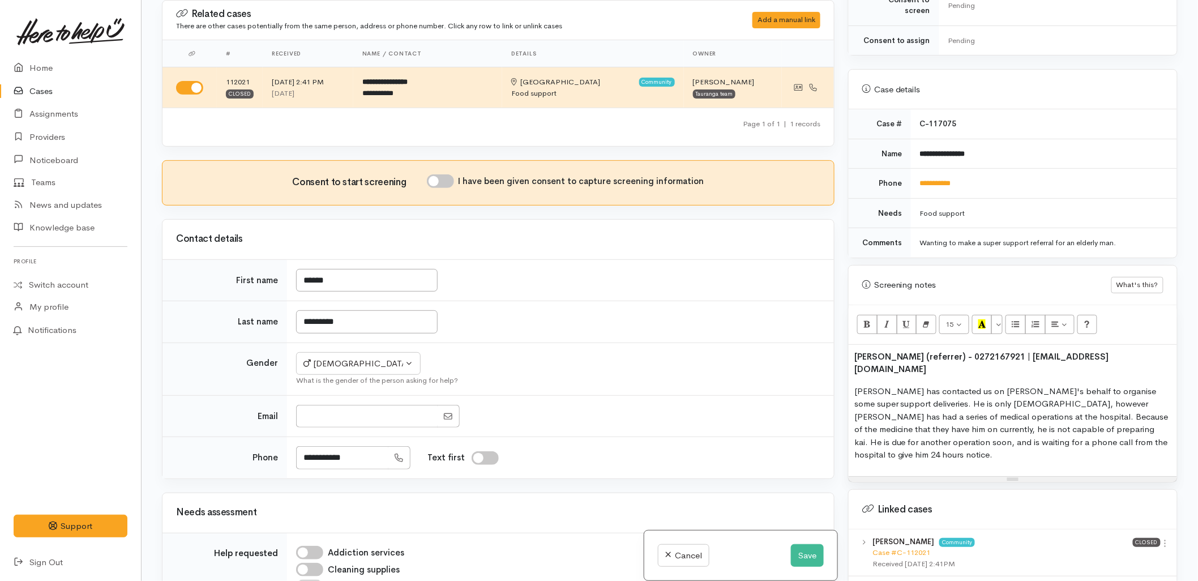
scroll to position [440, 0]
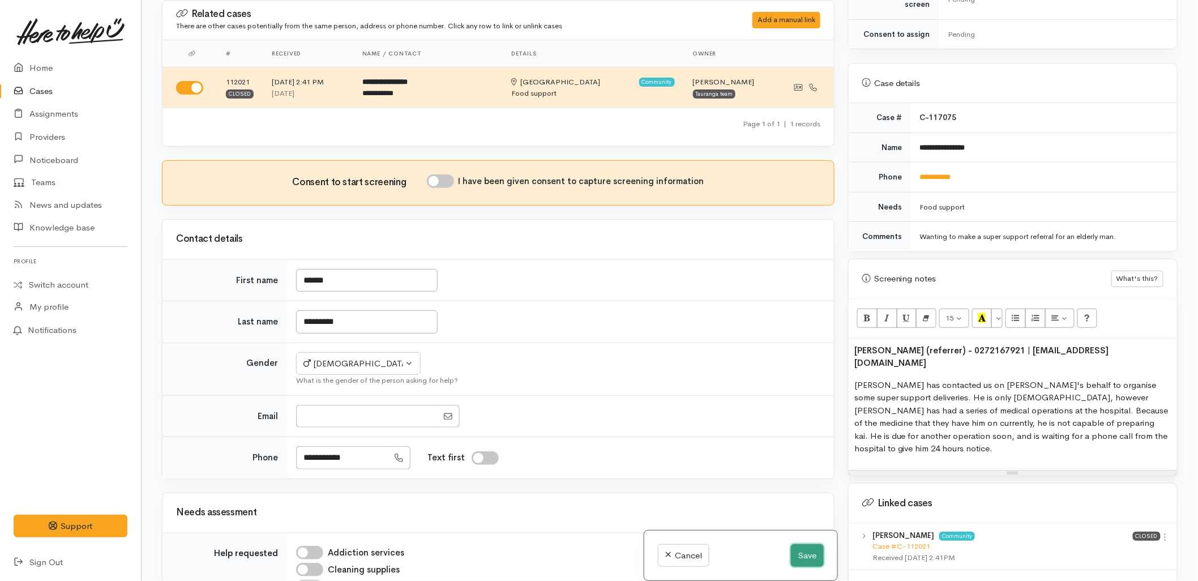
click at [812, 563] on button "Save" at bounding box center [807, 555] width 33 height 23
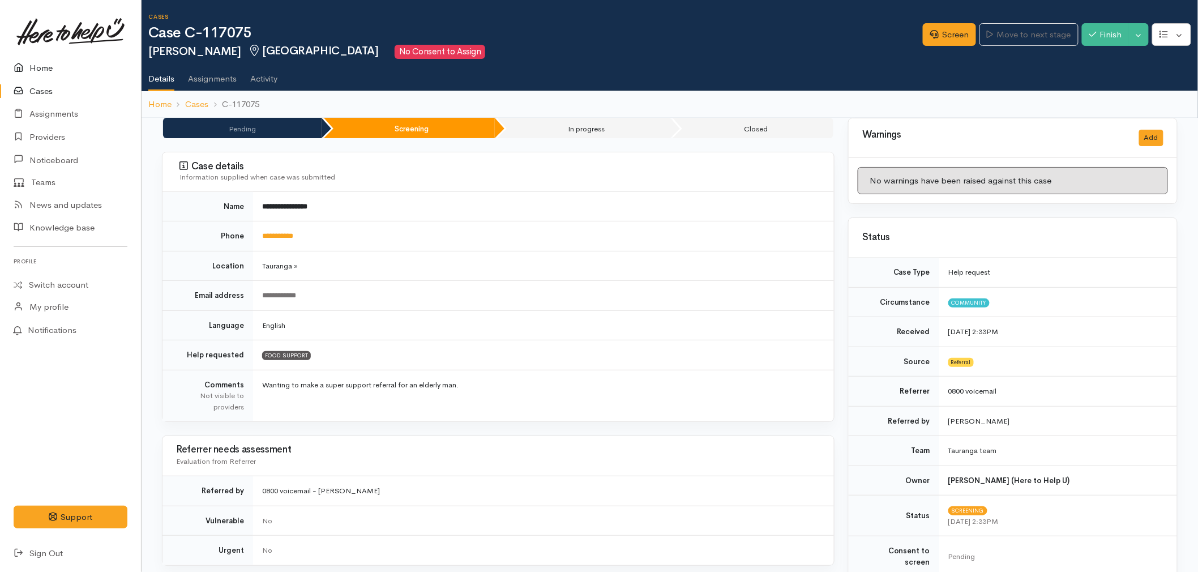
click at [66, 67] on link "Home" at bounding box center [70, 68] width 141 height 23
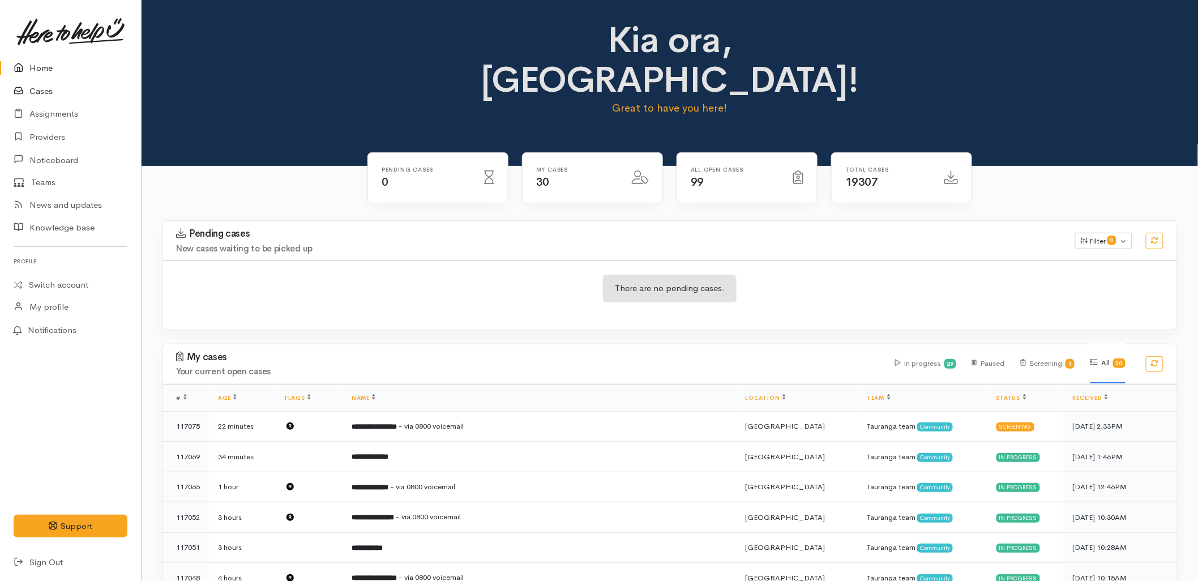
click at [27, 88] on icon at bounding box center [22, 91] width 16 height 14
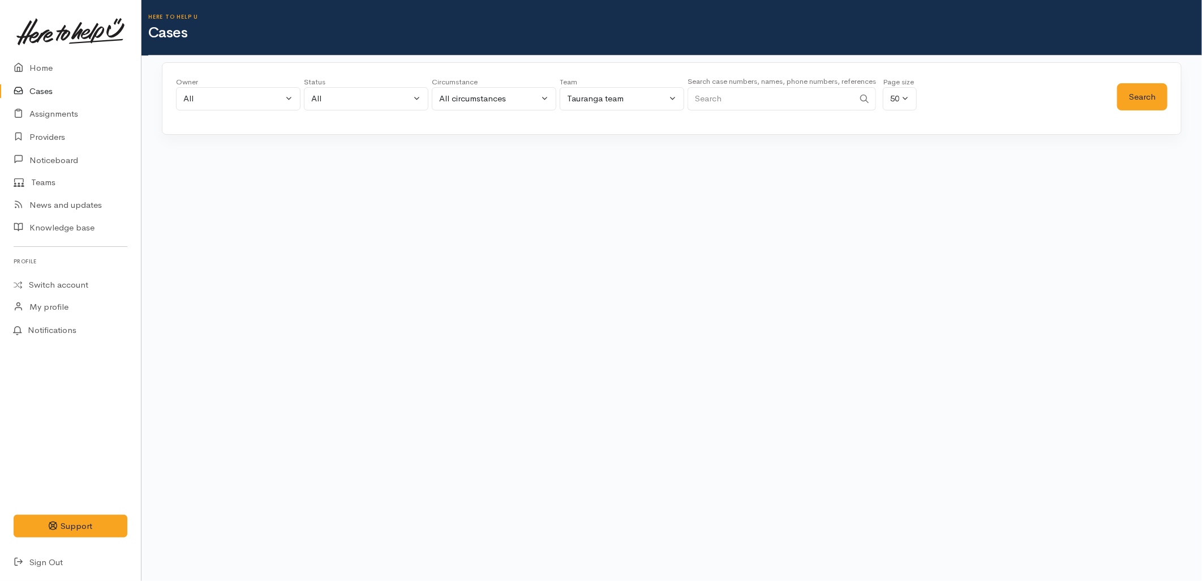
click at [762, 99] on input "Search" at bounding box center [771, 98] width 166 height 23
paste input "0279533946"
type input "0279533946"
click at [1155, 97] on button "Search" at bounding box center [1142, 97] width 50 height 28
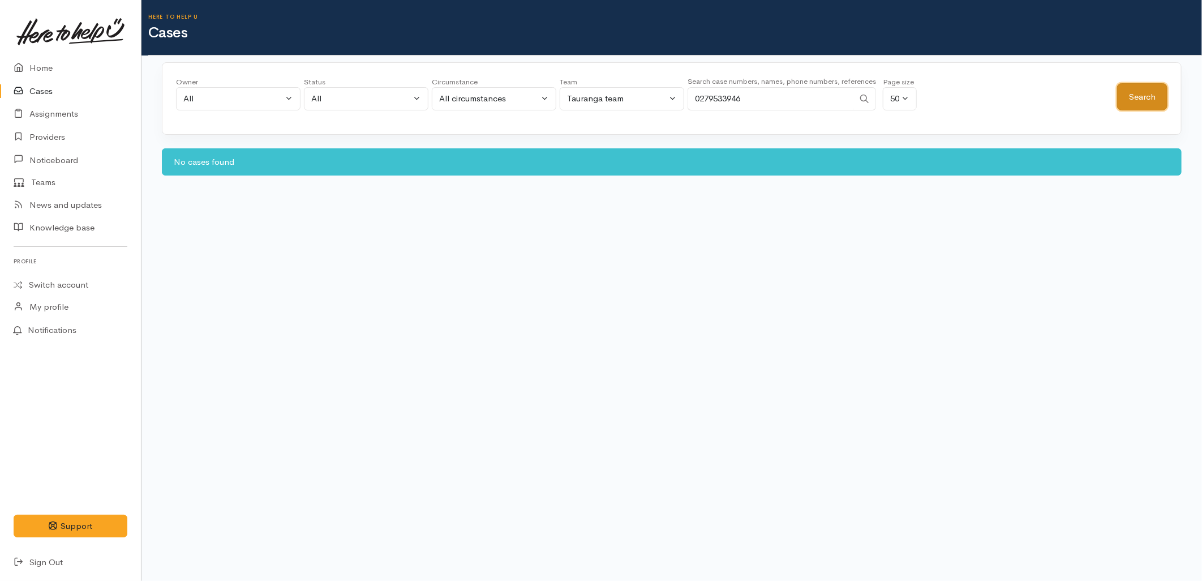
click at [1152, 97] on button "Search" at bounding box center [1142, 97] width 50 height 28
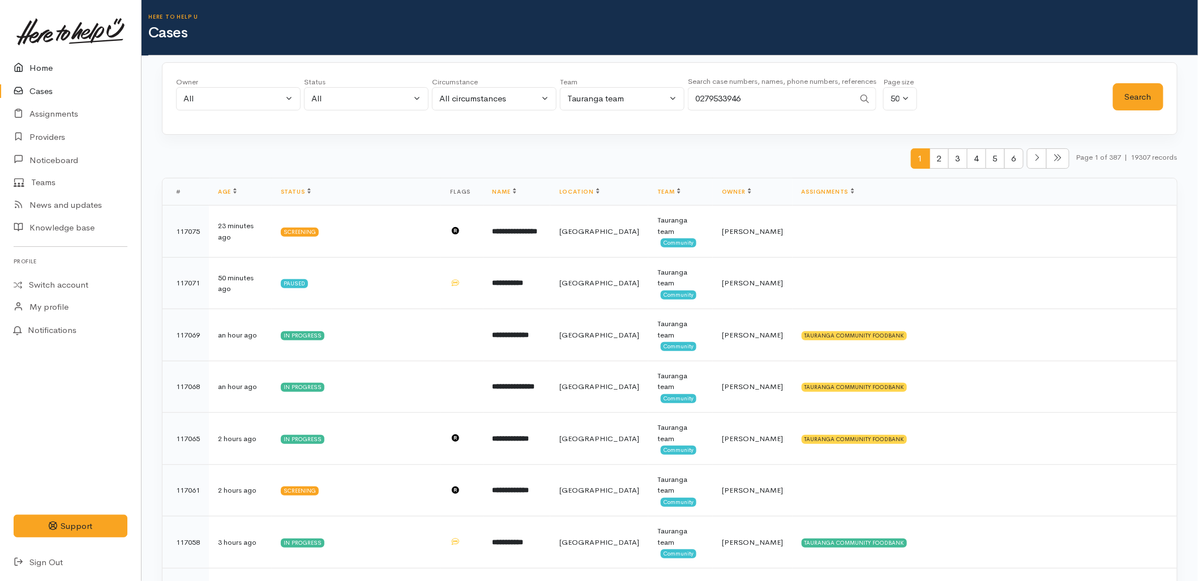
drag, startPoint x: 65, startPoint y: 62, endPoint x: 71, endPoint y: 57, distance: 8.0
click at [65, 62] on link "Home" at bounding box center [70, 68] width 141 height 23
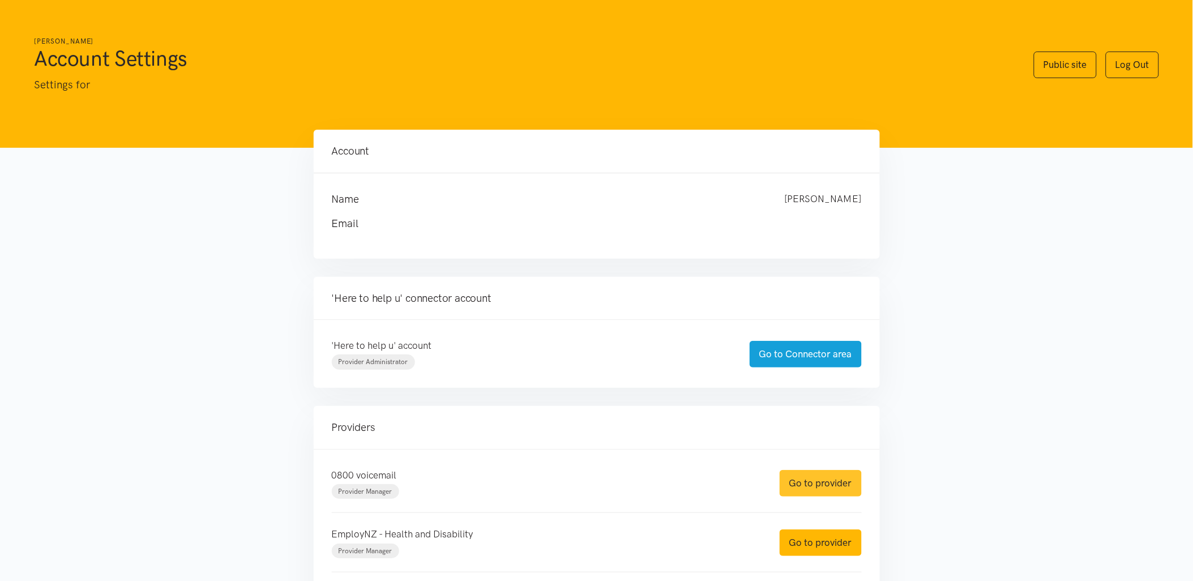
click at [816, 492] on link "Go to provider" at bounding box center [820, 483] width 82 height 27
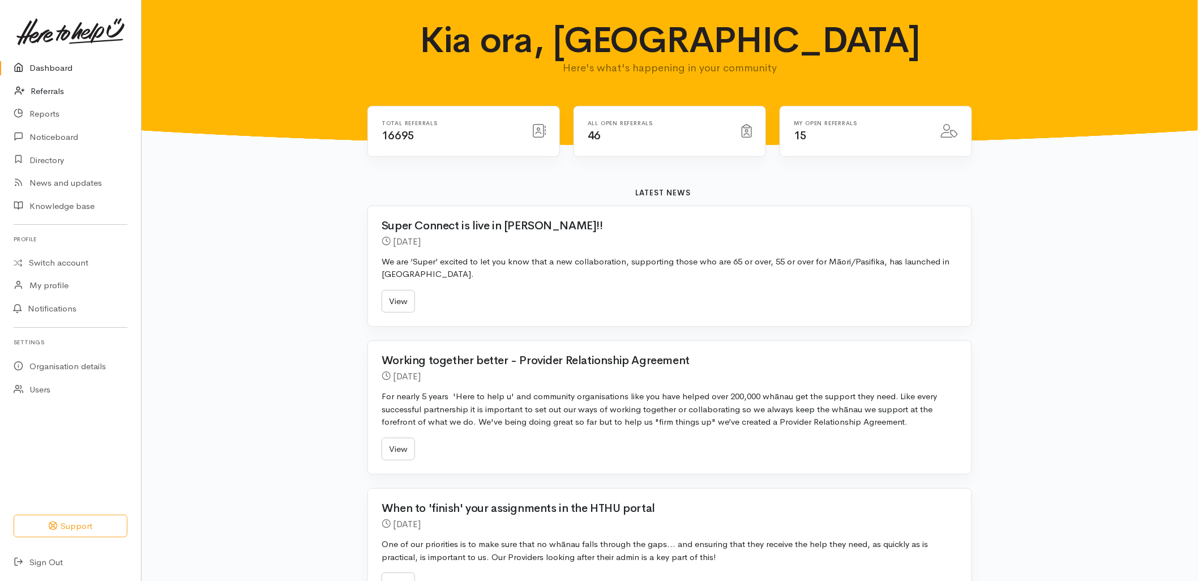
click at [35, 86] on link "Referrals" at bounding box center [70, 91] width 141 height 23
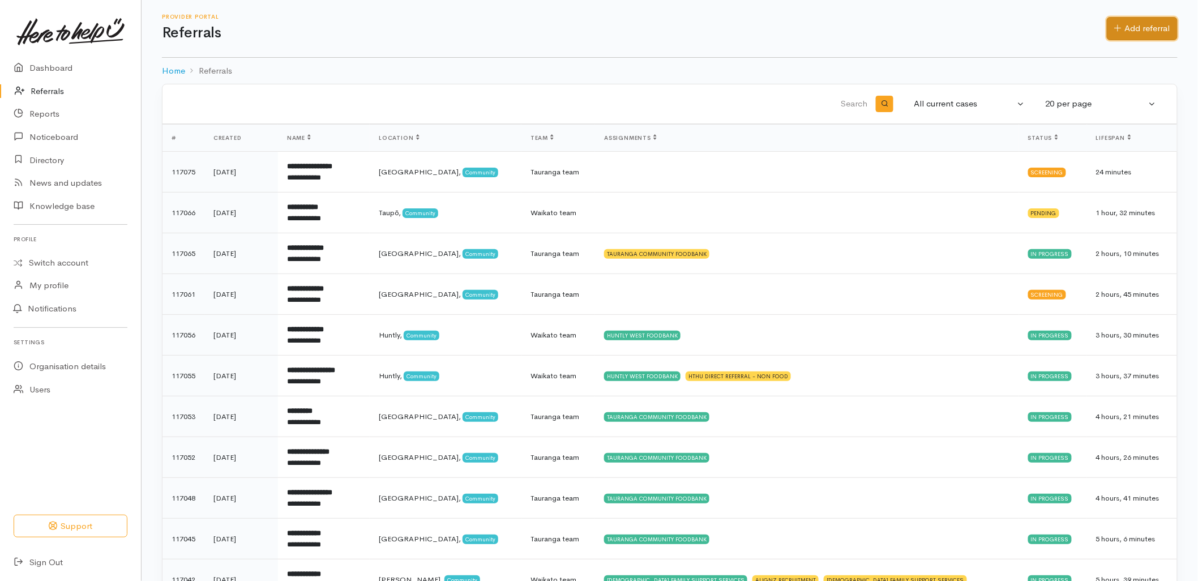
click at [1162, 23] on link "Add referral" at bounding box center [1141, 28] width 71 height 23
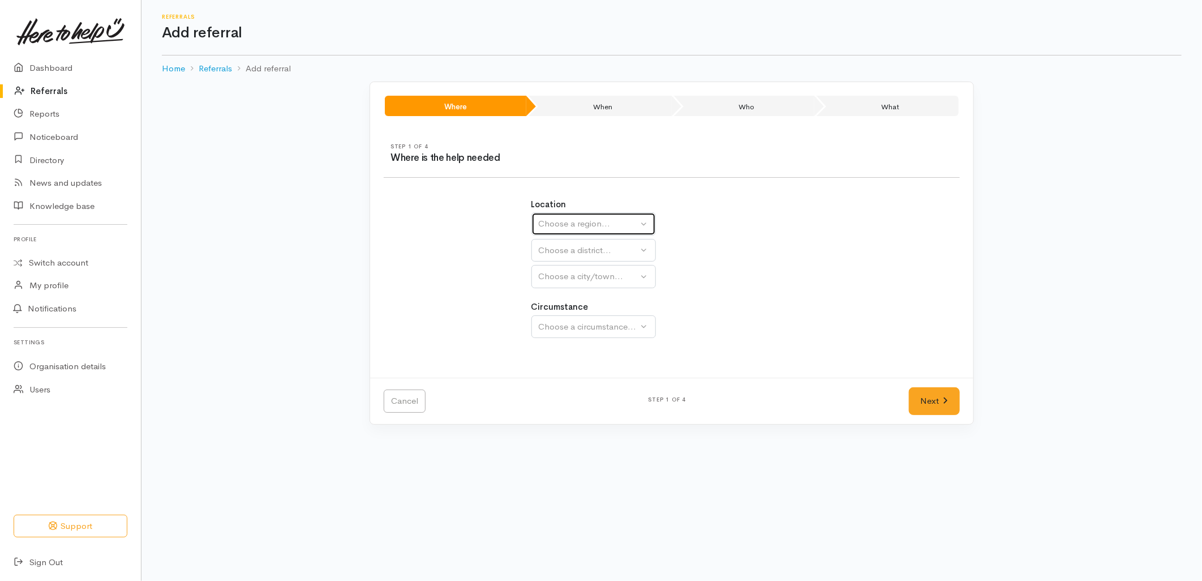
click at [576, 214] on button "Choose a region..." at bounding box center [593, 223] width 125 height 23
click at [578, 314] on span "Bay of Plenty" at bounding box center [571, 312] width 51 height 13
select select "4"
select select
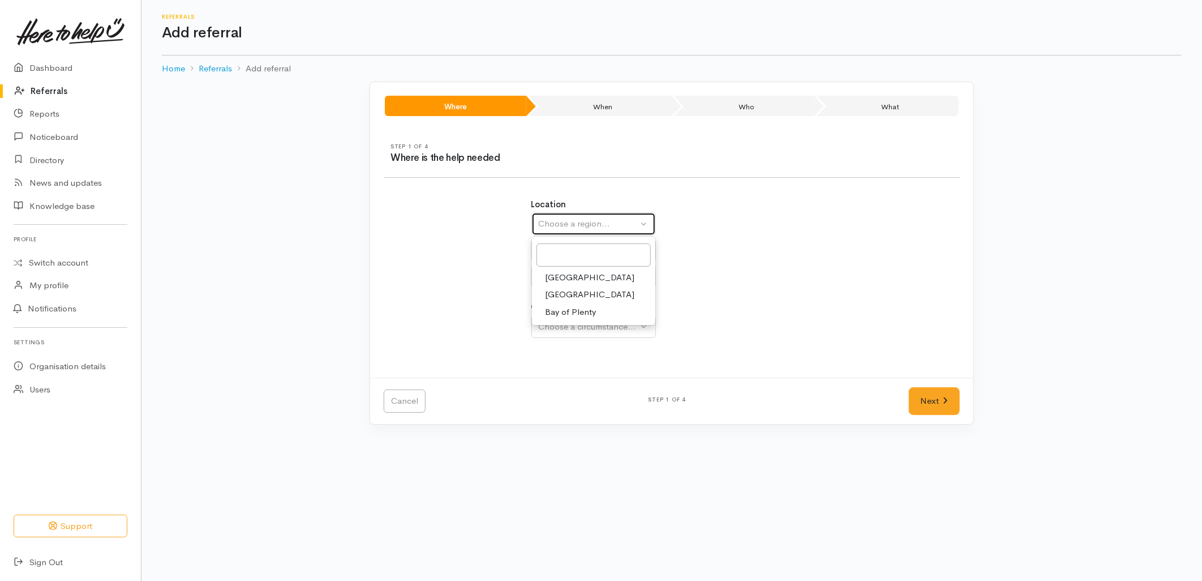
select select
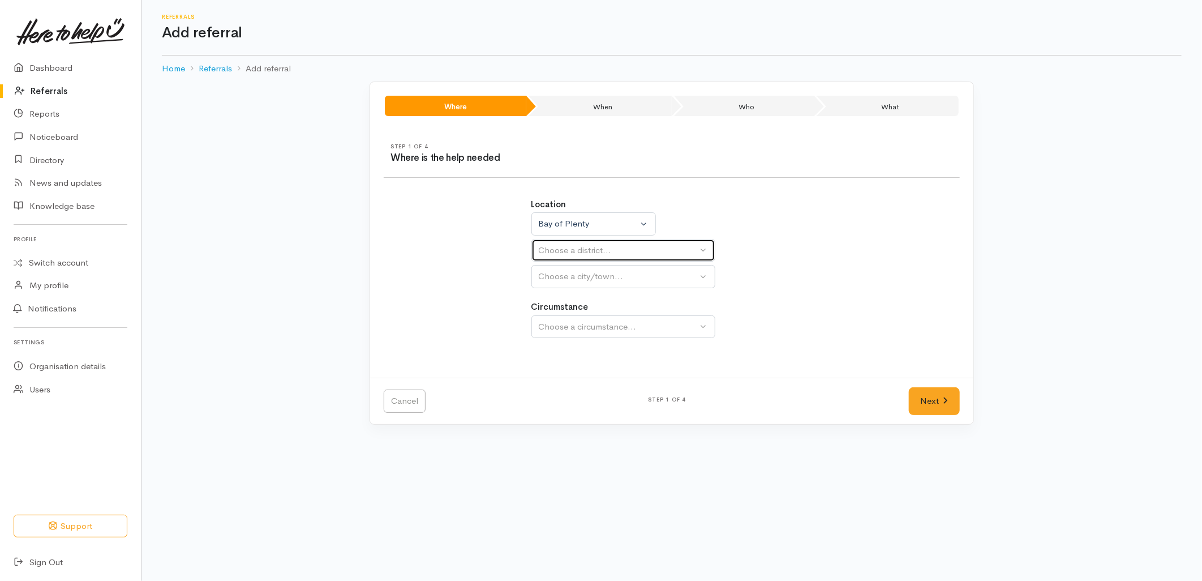
click at [572, 255] on div "Choose a district..." at bounding box center [618, 250] width 159 height 13
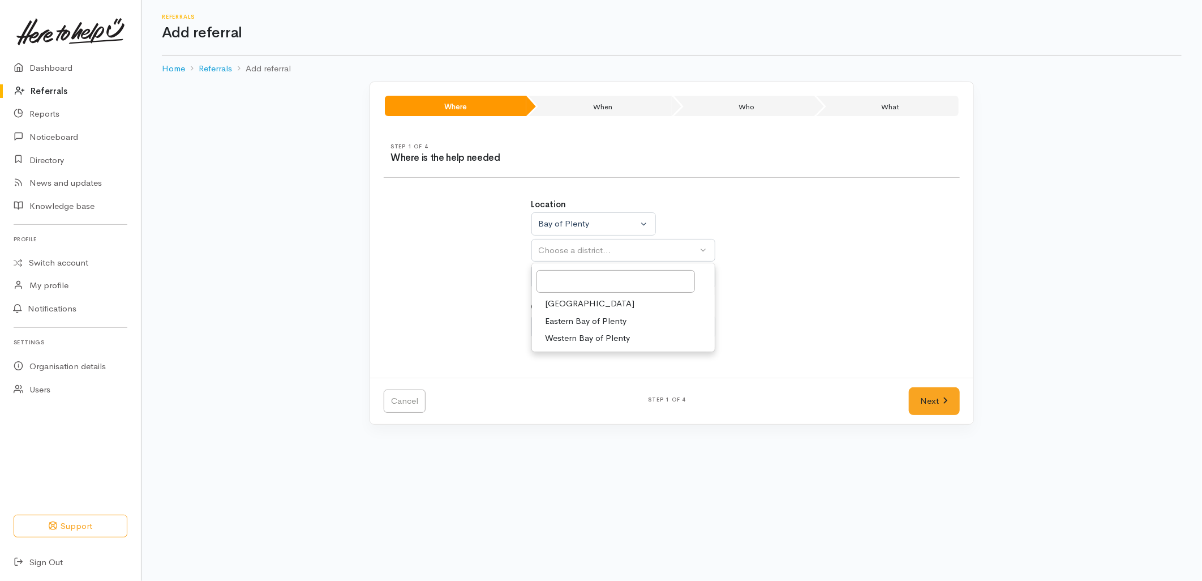
click at [582, 306] on link "[GEOGRAPHIC_DATA]" at bounding box center [623, 304] width 183 height 18
select select "6"
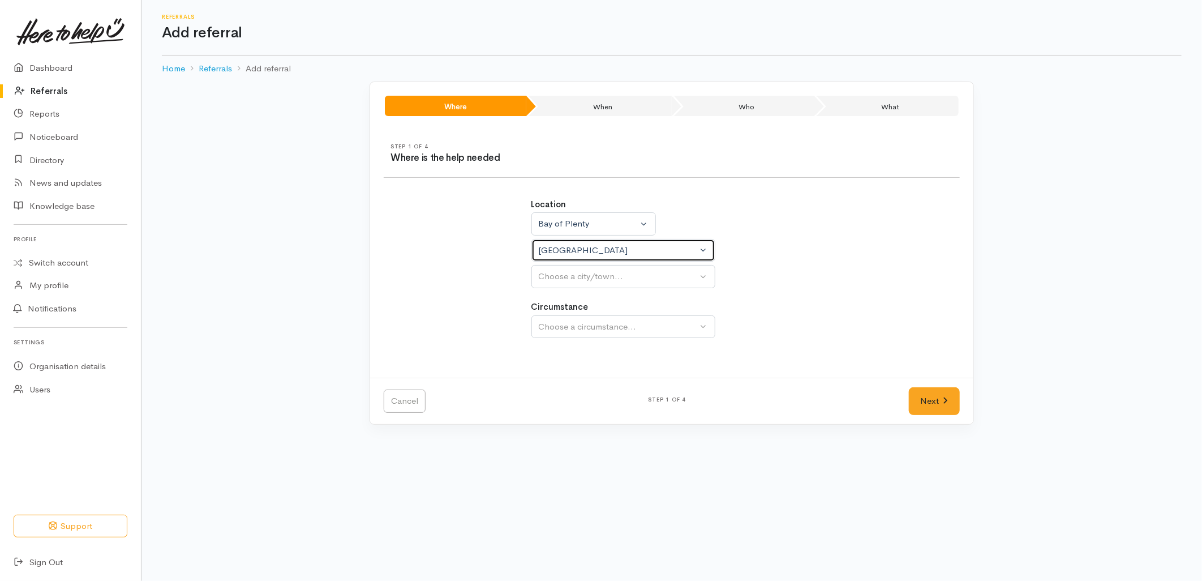
select select
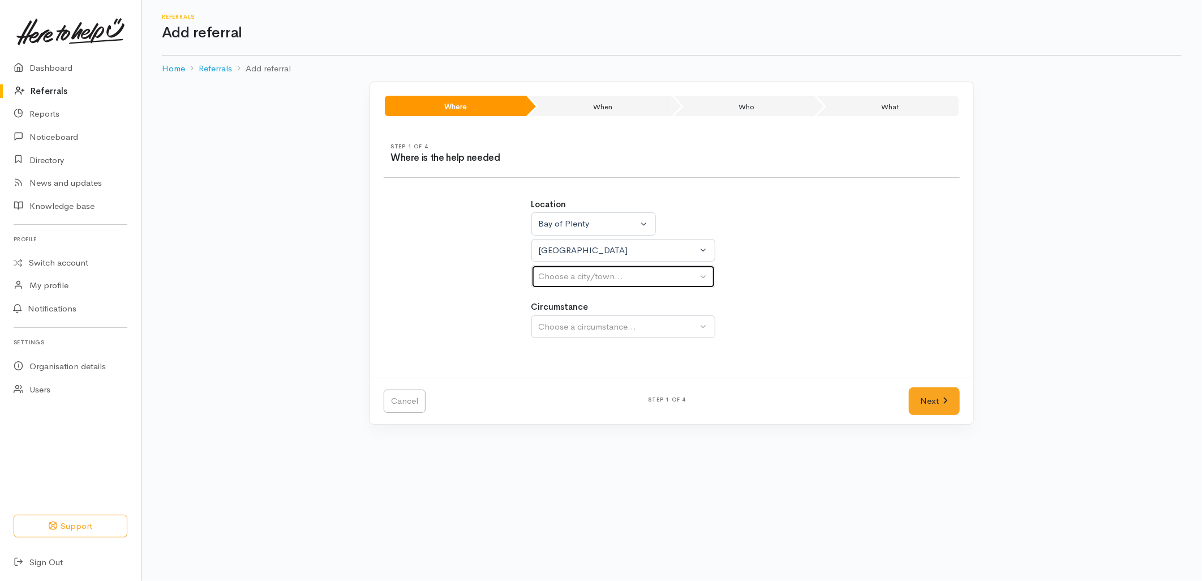
click at [577, 281] on div "Choose a city/town..." at bounding box center [618, 276] width 159 height 13
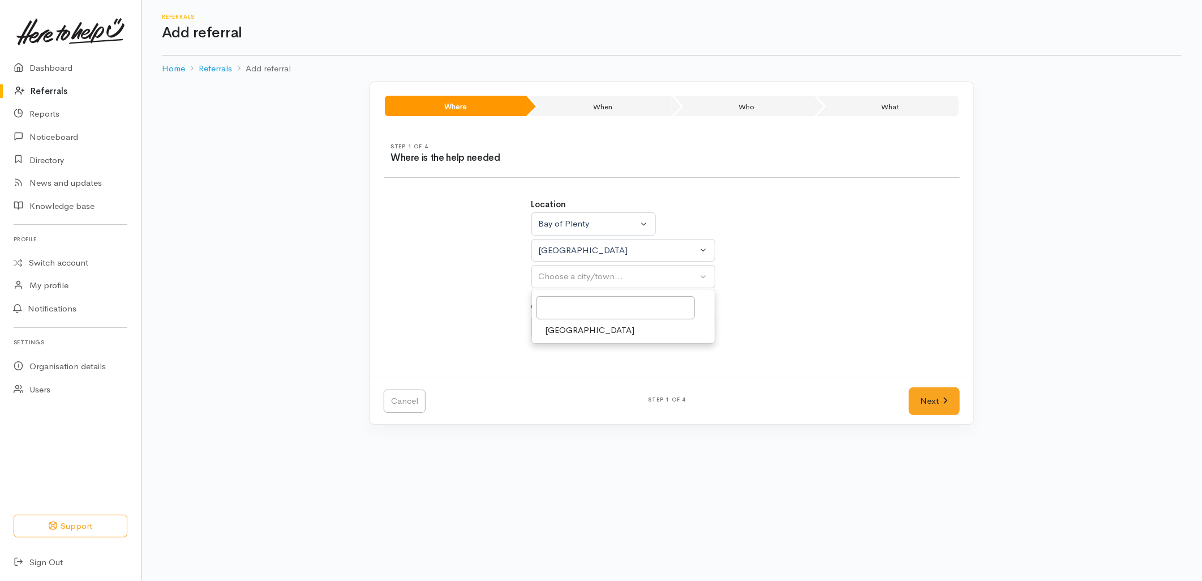
click at [577, 334] on span "[GEOGRAPHIC_DATA]" at bounding box center [590, 330] width 89 height 13
select select "4"
click at [577, 332] on div "Choose a circumstance..." at bounding box center [618, 326] width 159 height 13
click at [587, 385] on span "Community" at bounding box center [567, 380] width 43 height 13
select select "2"
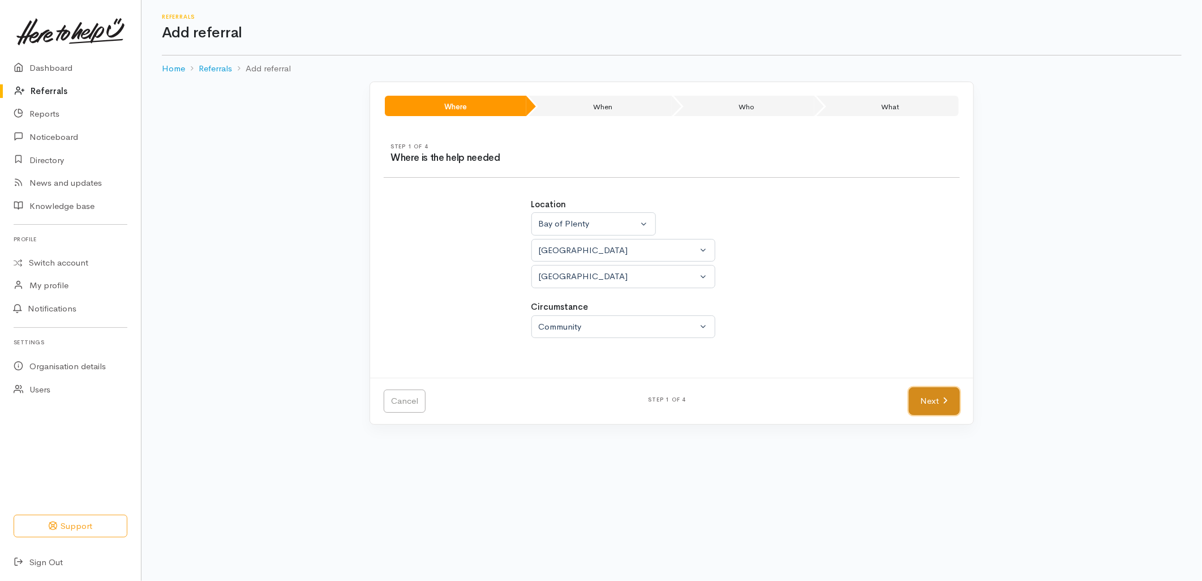
click at [929, 414] on link "Next" at bounding box center [934, 401] width 51 height 28
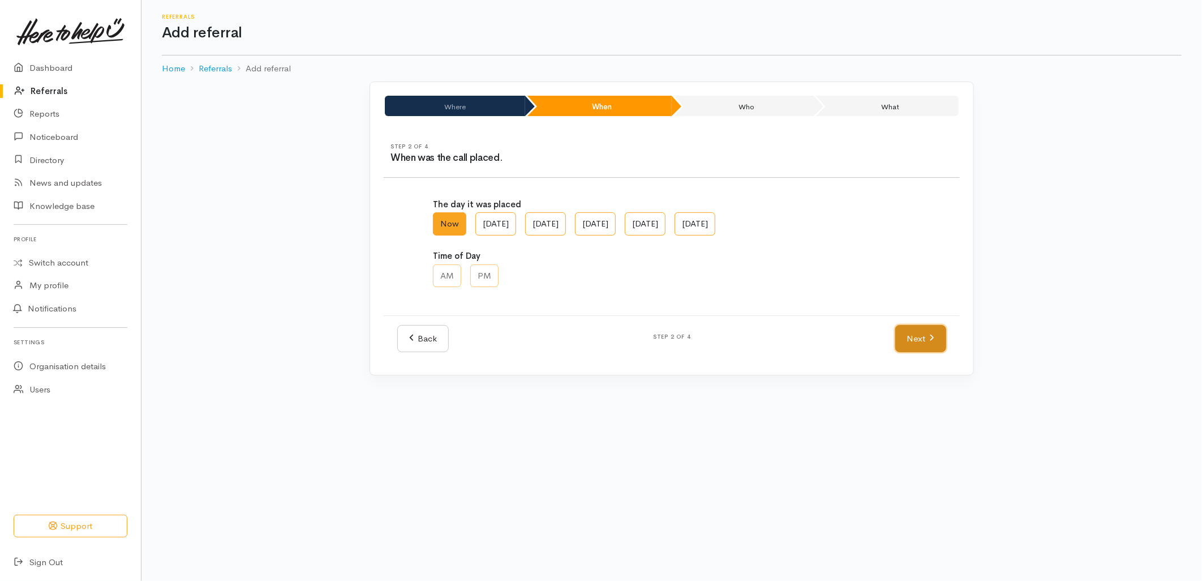
click at [930, 333] on icon at bounding box center [931, 337] width 5 height 8
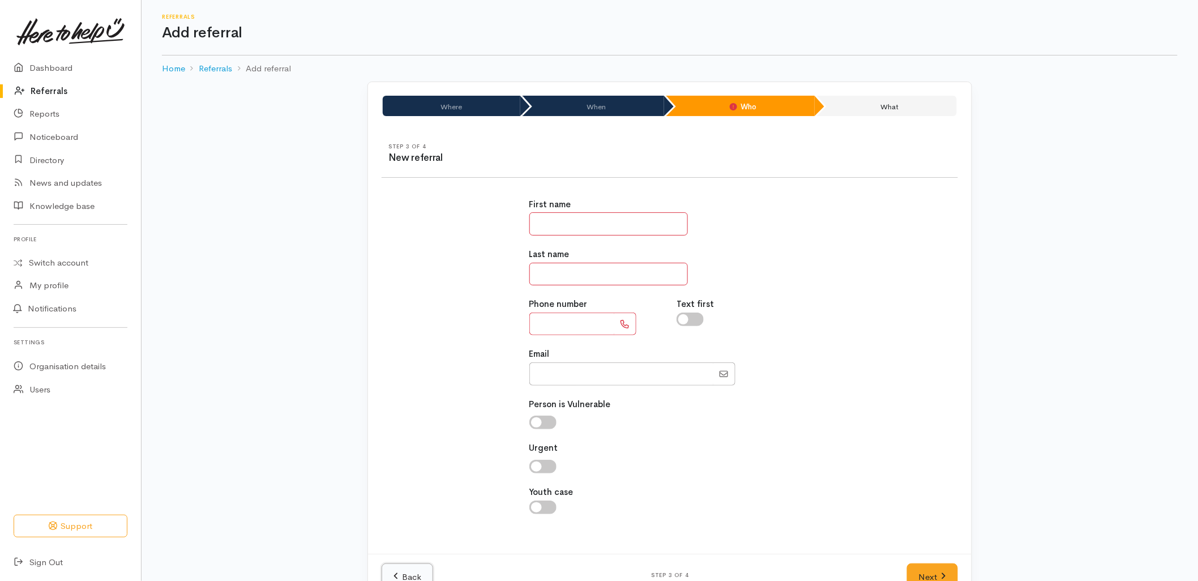
click at [419, 574] on link "Back" at bounding box center [407, 577] width 52 height 28
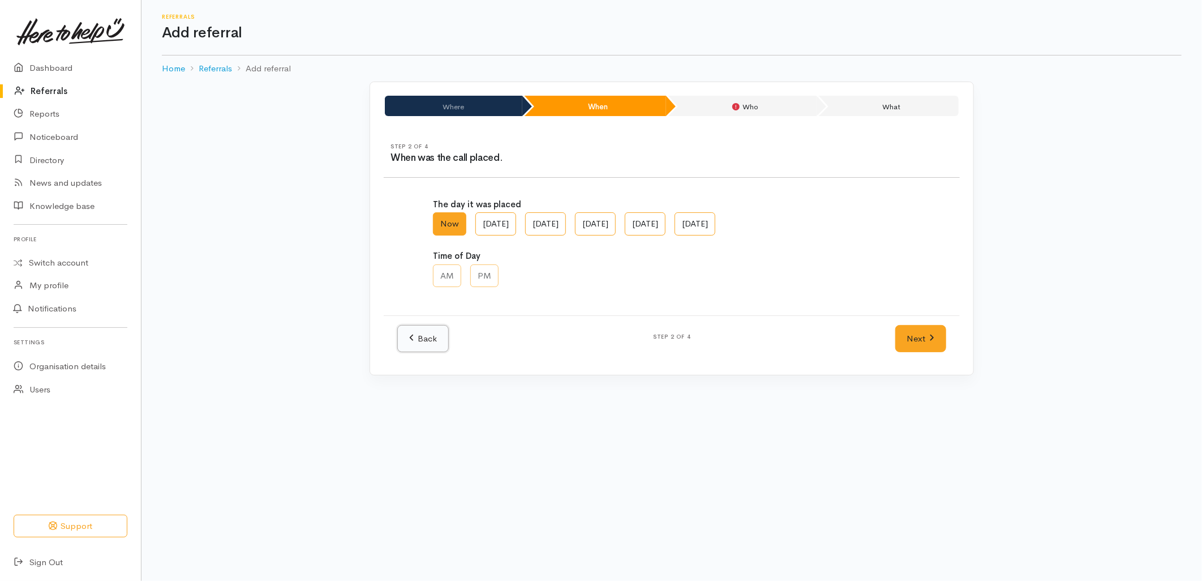
click at [424, 349] on link "Back" at bounding box center [423, 339] width 52 height 28
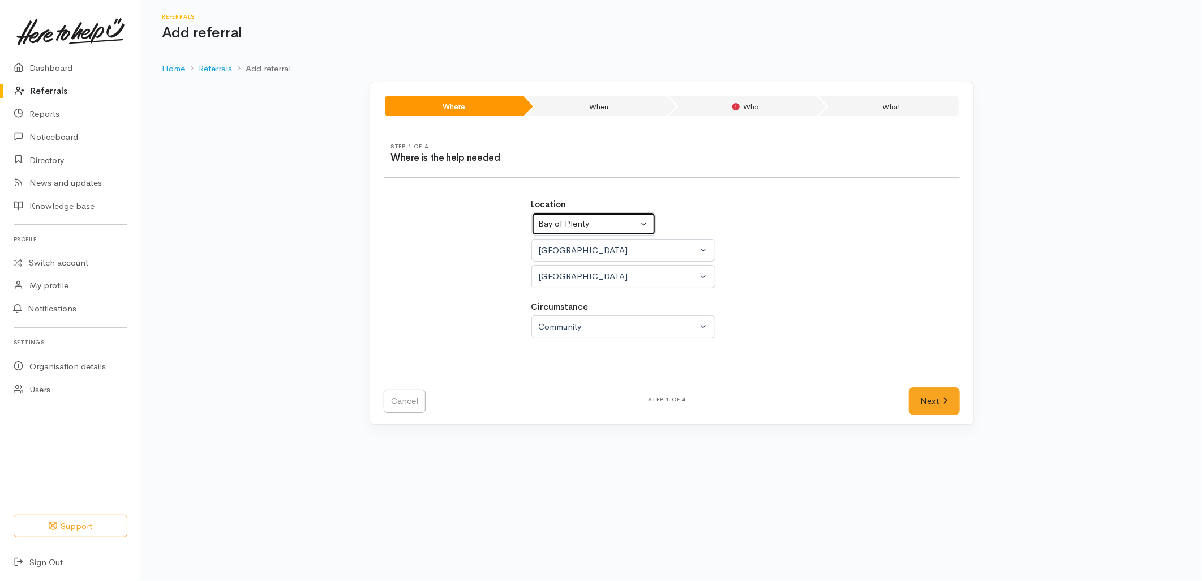
click at [607, 230] on button "Bay of Plenty" at bounding box center [593, 223] width 125 height 23
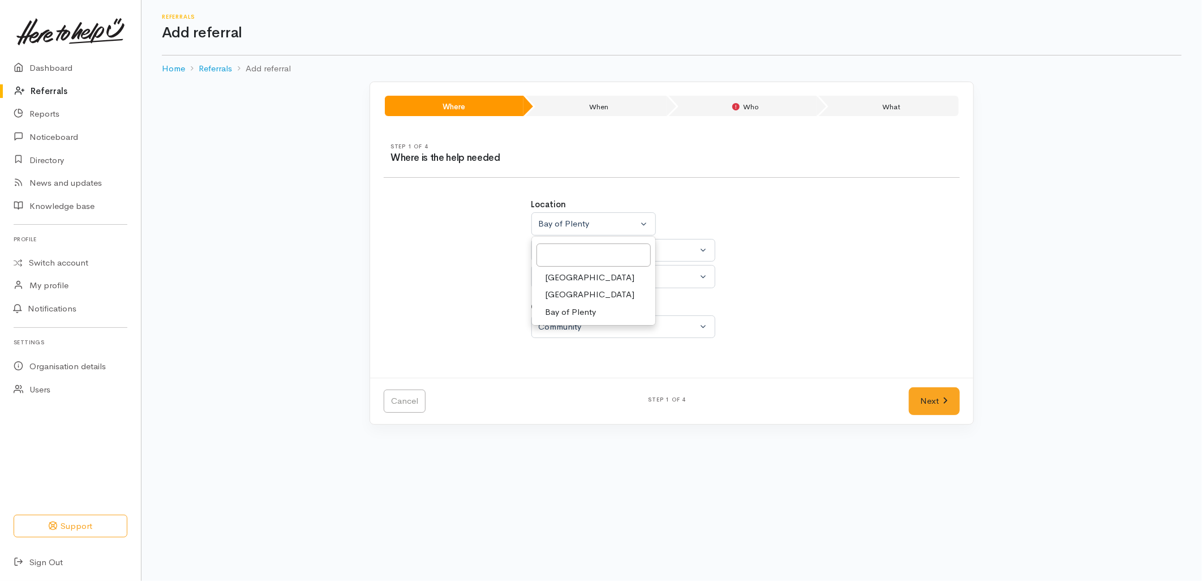
click at [572, 293] on span "Waikato" at bounding box center [590, 294] width 89 height 13
select select "3"
select select
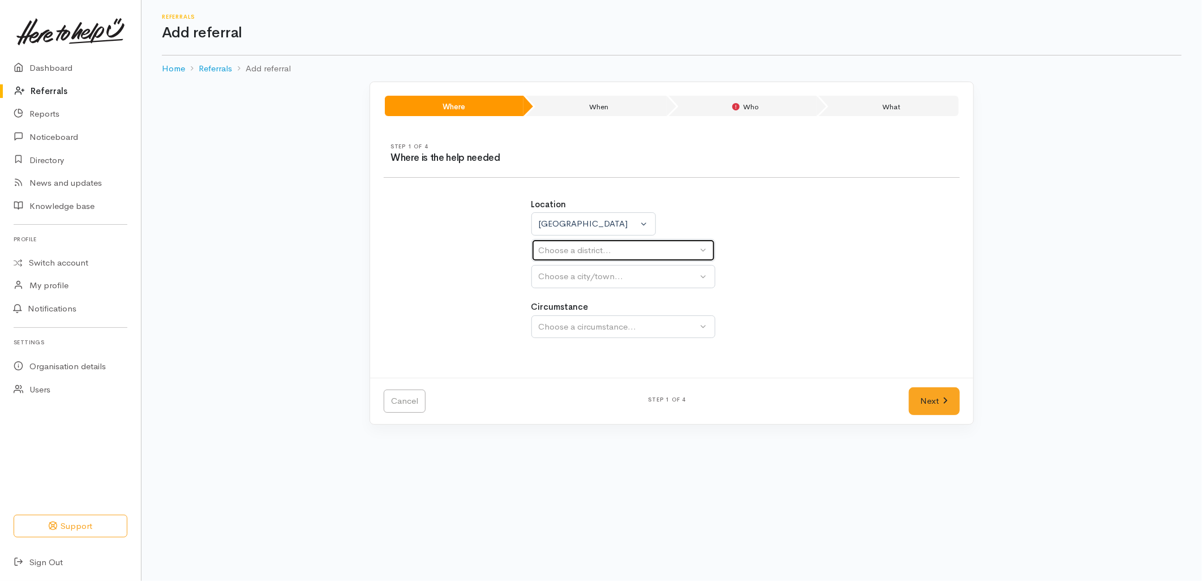
click at [584, 248] on div "Choose a district..." at bounding box center [618, 250] width 159 height 13
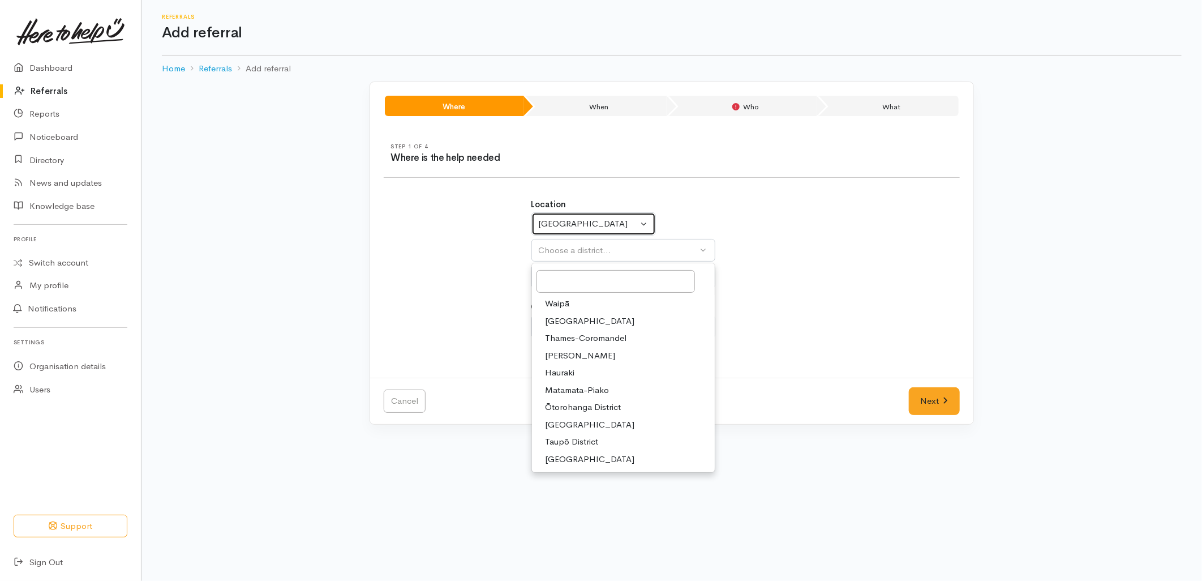
click at [592, 223] on div "Waikato" at bounding box center [589, 223] width 100 height 13
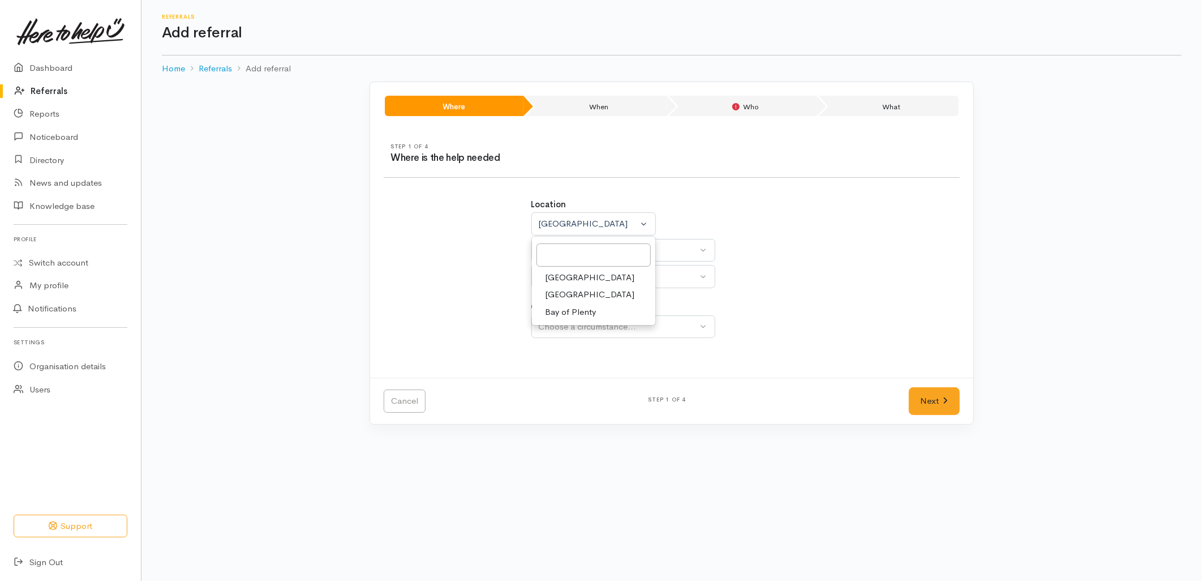
click at [581, 315] on span "Bay of Plenty" at bounding box center [571, 312] width 51 height 13
select select "4"
select select
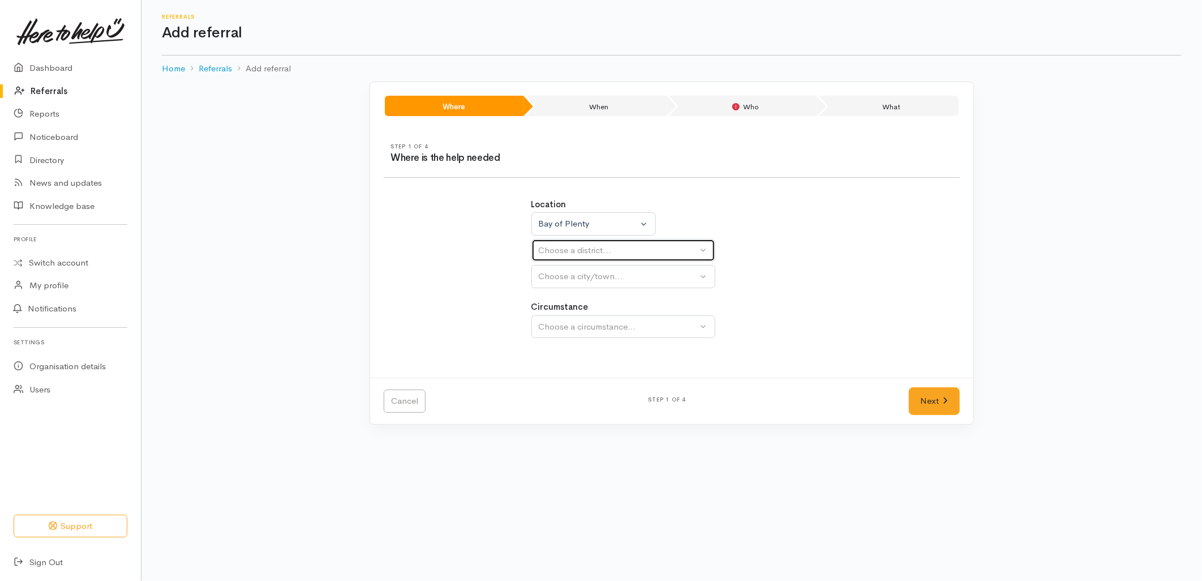
click at [584, 246] on div "Choose a district..." at bounding box center [618, 250] width 159 height 13
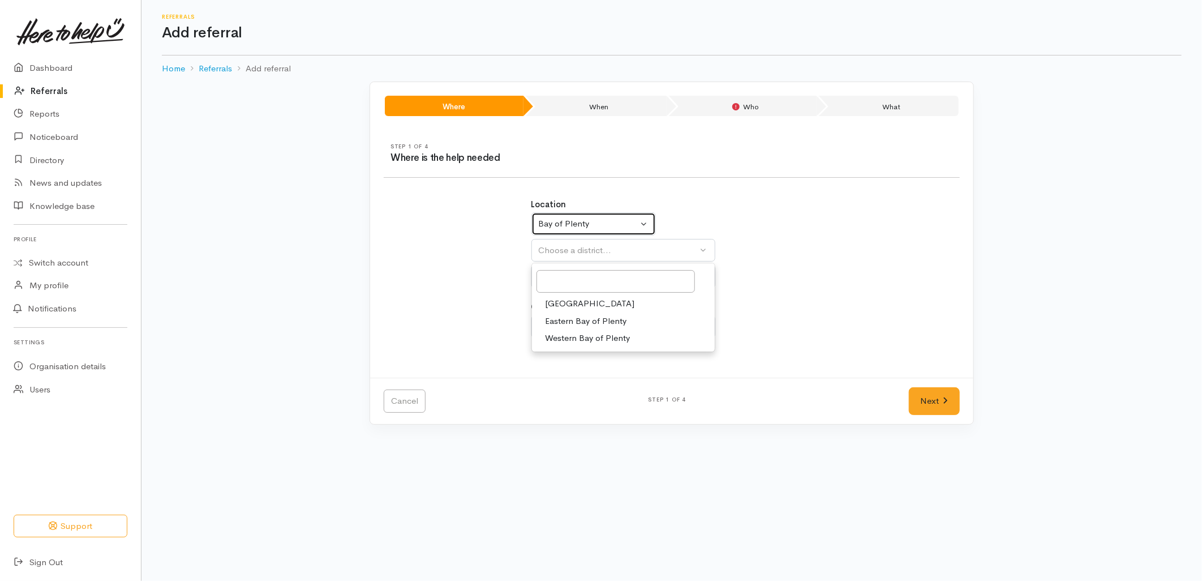
click at [587, 229] on div "Bay of Plenty" at bounding box center [589, 223] width 100 height 13
click at [576, 296] on span "Waikato" at bounding box center [590, 294] width 89 height 13
select select "3"
select select
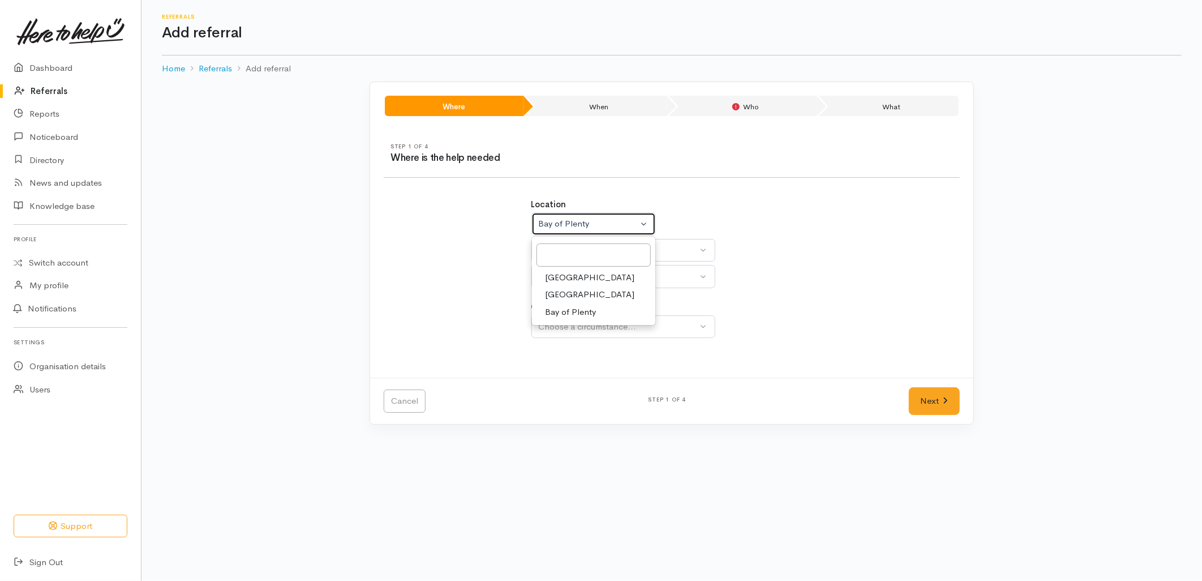
select select
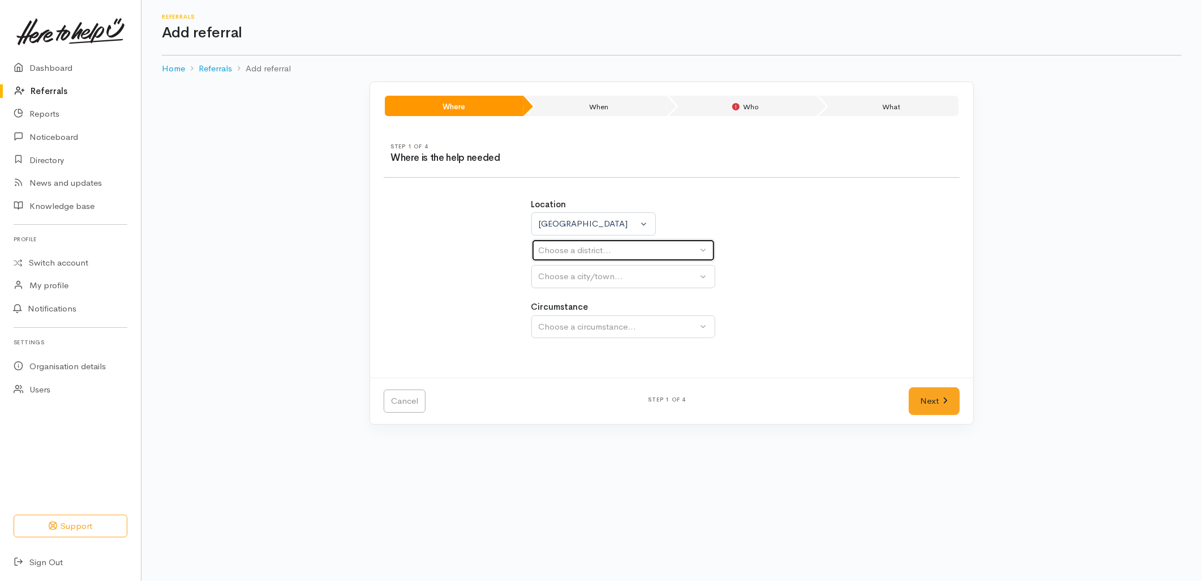
click at [580, 256] on div "Choose a district..." at bounding box center [618, 250] width 159 height 13
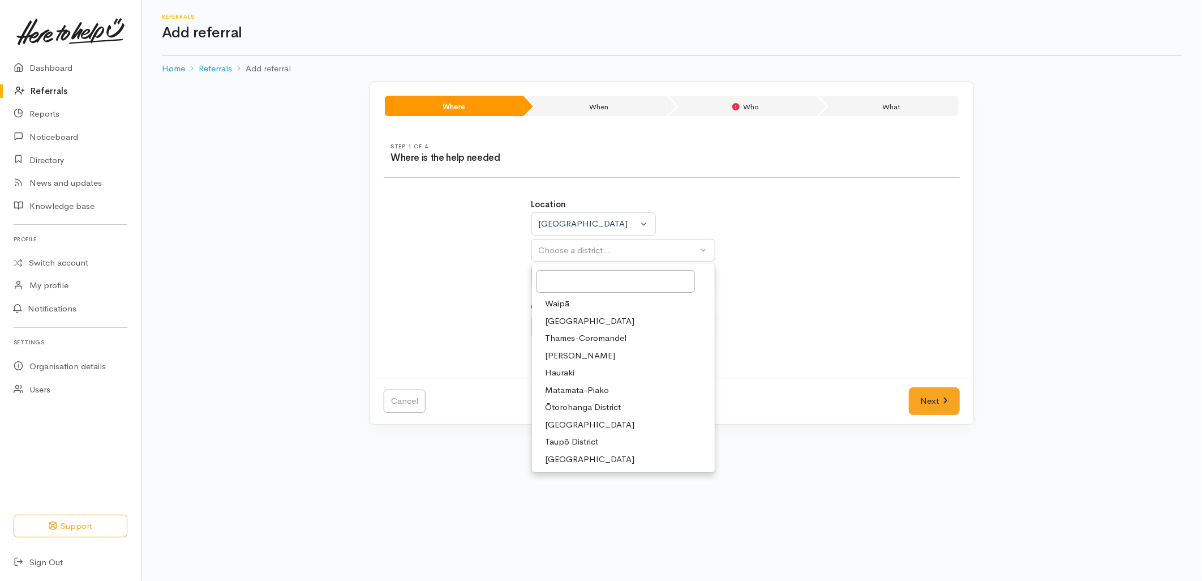
click at [576, 357] on span "[PERSON_NAME]" at bounding box center [581, 355] width 70 height 13
select select "4"
select select
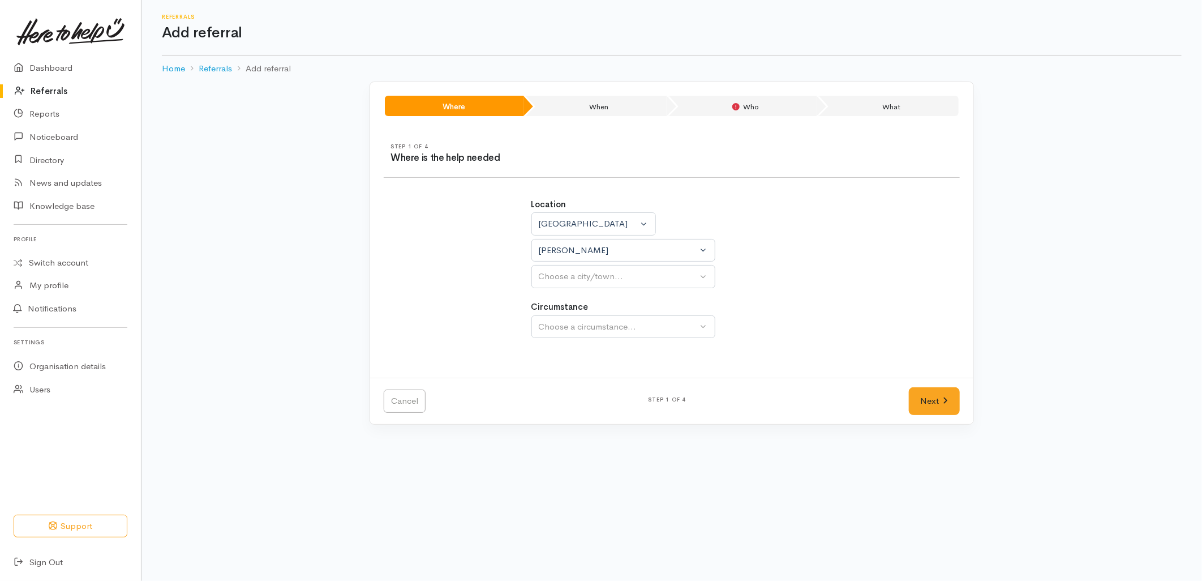
click at [581, 289] on div "Location Auckland Waikato Bay of Plenty Waikato Auckland Waikato Bay of Plenty …" at bounding box center [672, 274] width 295 height 179
click at [582, 280] on div "Choose a city/town..." at bounding box center [618, 276] width 159 height 13
click at [586, 263] on div "Location Auckland Waikato Bay of Plenty Waikato Auckland Waikato Bay of Plenty …" at bounding box center [671, 243] width 281 height 90
click at [586, 251] on div "[PERSON_NAME]" at bounding box center [618, 250] width 159 height 13
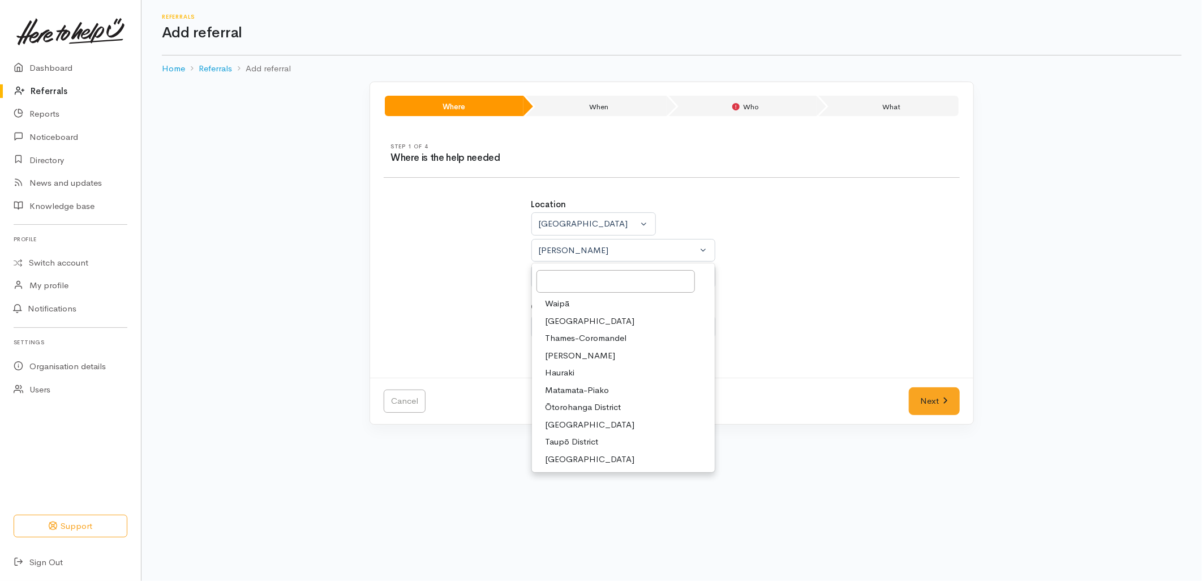
click at [601, 319] on span "Waikato District" at bounding box center [590, 321] width 89 height 13
select select "2"
select select
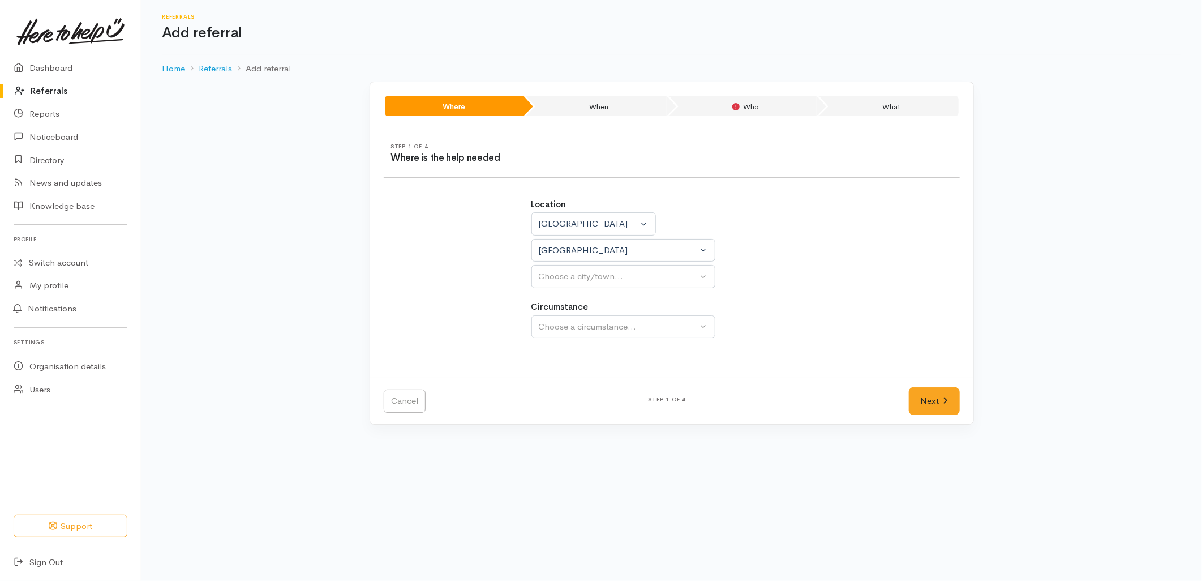
click at [603, 264] on div "Location Auckland Waikato Bay of Plenty Waikato Auckland Waikato Bay of Plenty …" at bounding box center [671, 243] width 281 height 90
click at [603, 272] on div "Choose a city/town..." at bounding box center [618, 276] width 159 height 13
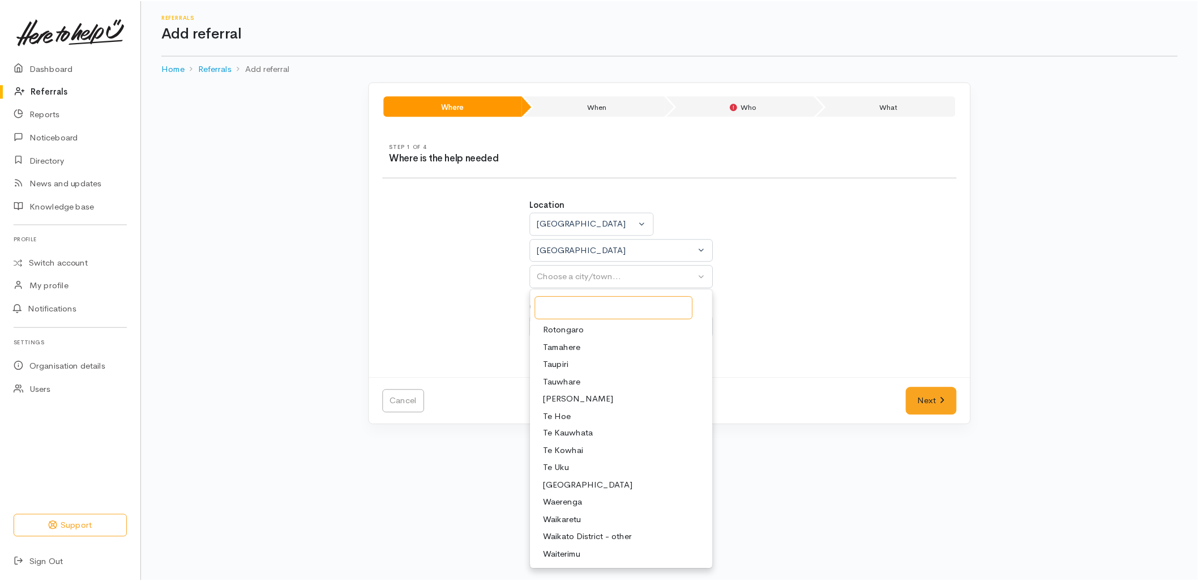
scroll to position [377, 0]
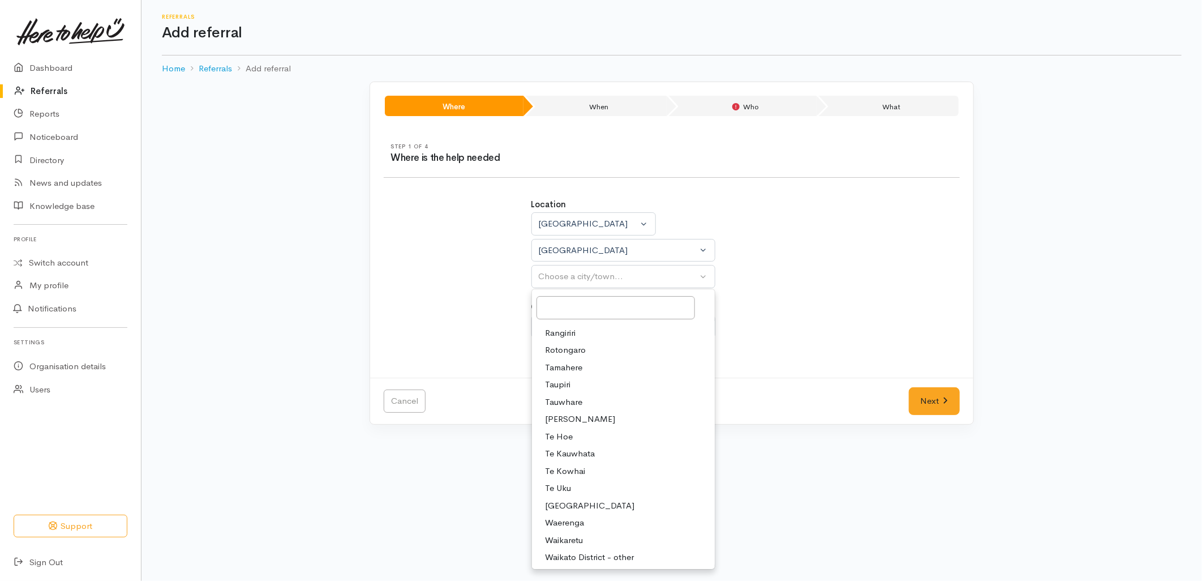
click at [825, 337] on div "Location Auckland Waikato Bay of Plenty Waikato Auckland Waikato Bay of Plenty …" at bounding box center [672, 274] width 590 height 179
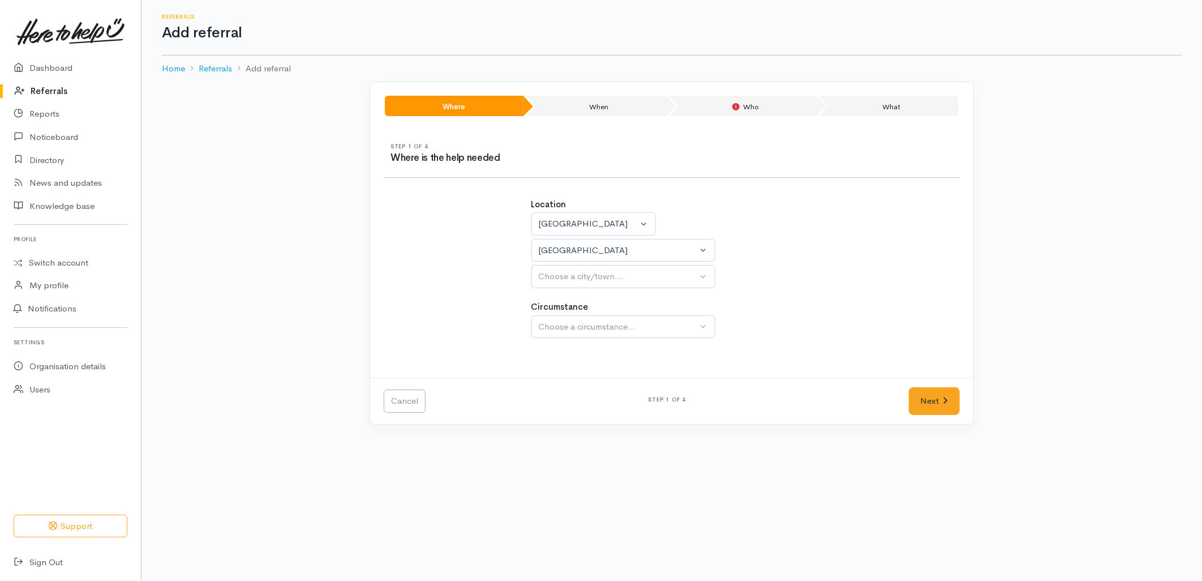
click at [669, 291] on div "Location Auckland Waikato Bay of Plenty Waikato Auckland Waikato Bay of Plenty …" at bounding box center [672, 274] width 295 height 179
click at [653, 252] on div "Waikato District" at bounding box center [618, 250] width 159 height 13
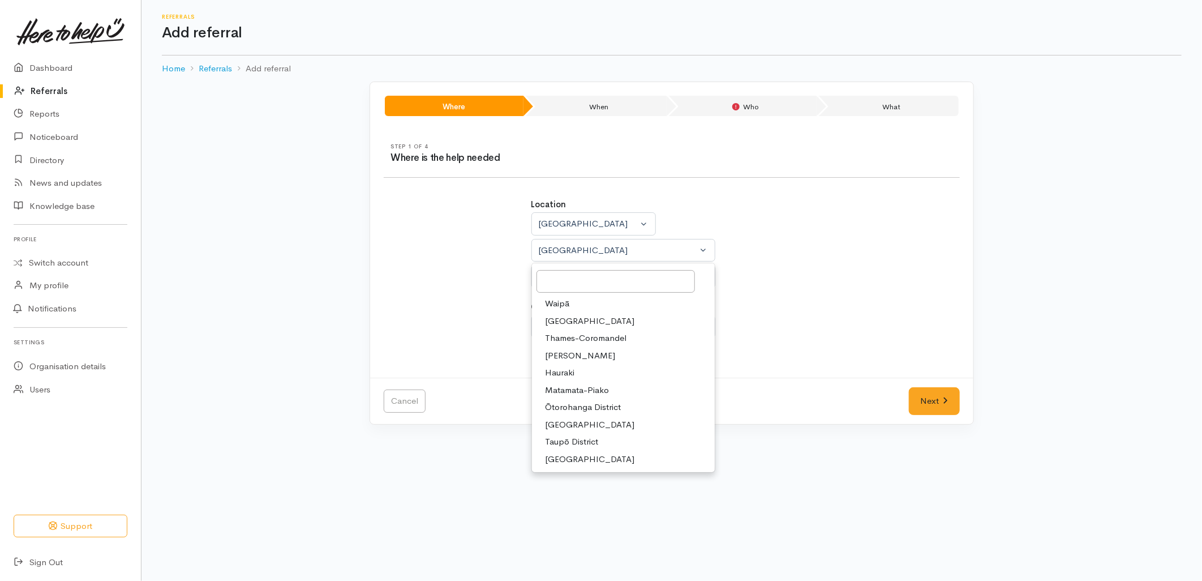
click at [584, 422] on span "South Waikato District" at bounding box center [590, 424] width 89 height 13
select select "11"
select select
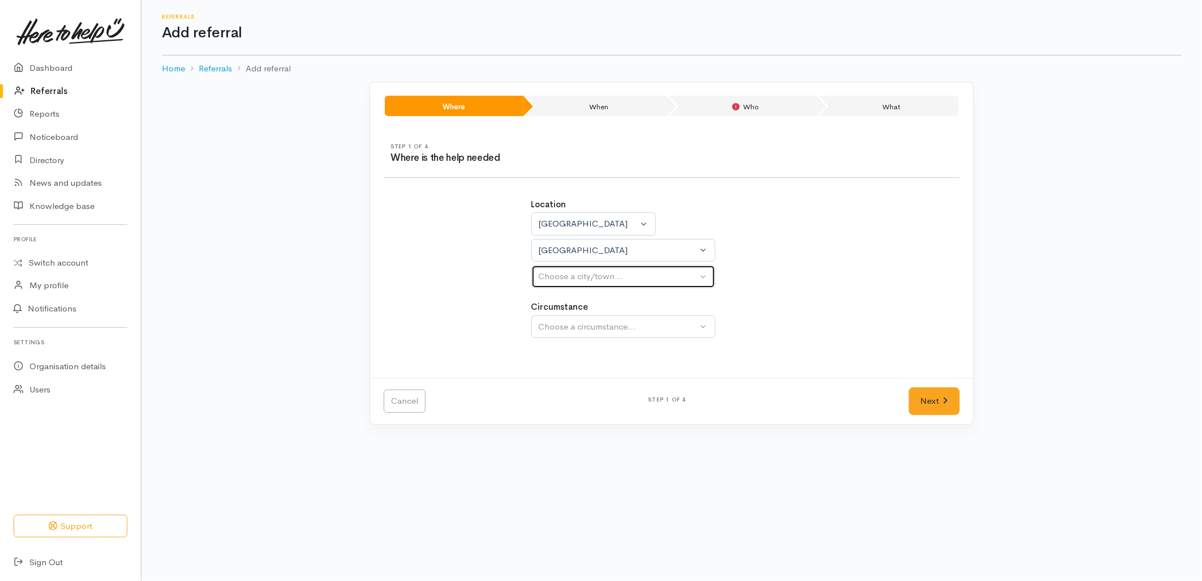
click at [586, 277] on div "Choose a city/town..." at bounding box center [618, 276] width 159 height 13
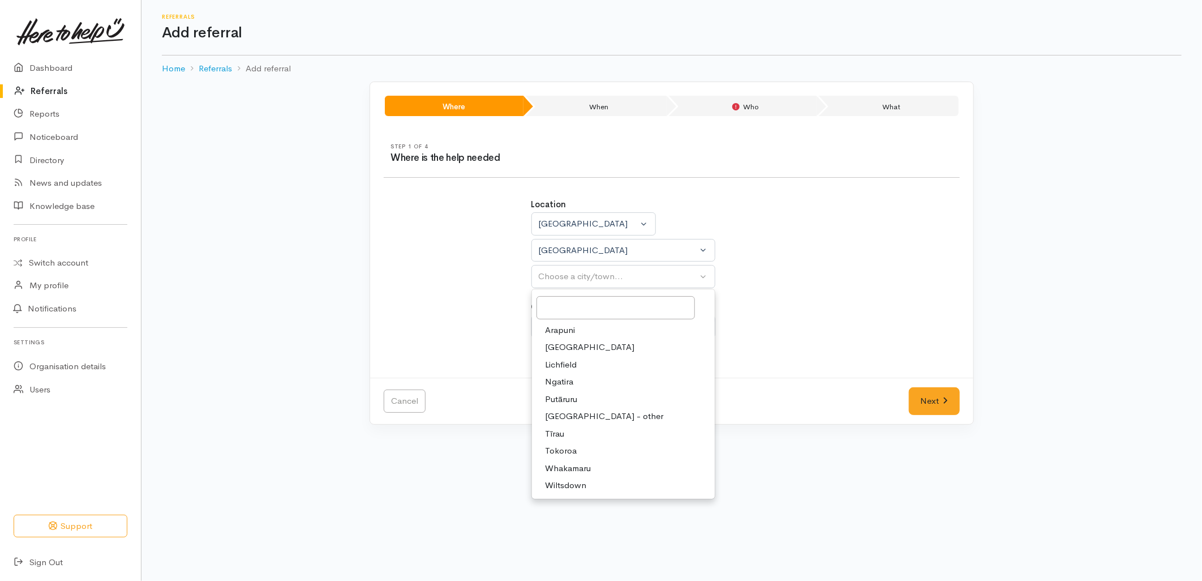
click at [573, 450] on span "Tokoroa" at bounding box center [562, 450] width 32 height 13
select select "3"
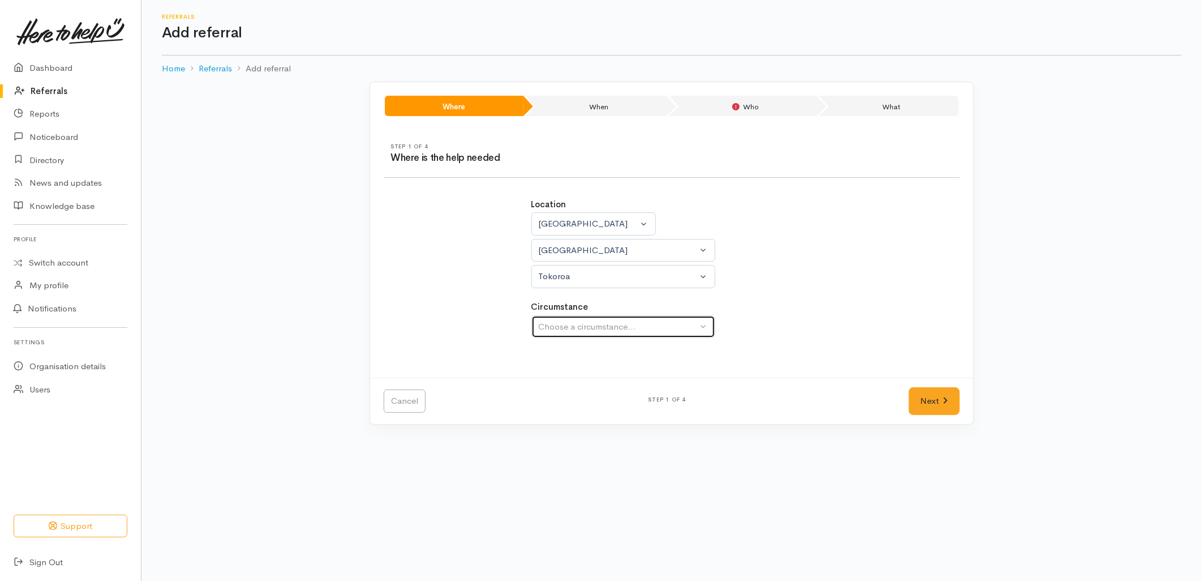
click at [580, 318] on button "Choose a circumstance..." at bounding box center [623, 326] width 184 height 23
click at [579, 381] on span "Community" at bounding box center [567, 380] width 43 height 13
select select "2"
click at [930, 405] on link "Next" at bounding box center [934, 401] width 51 height 28
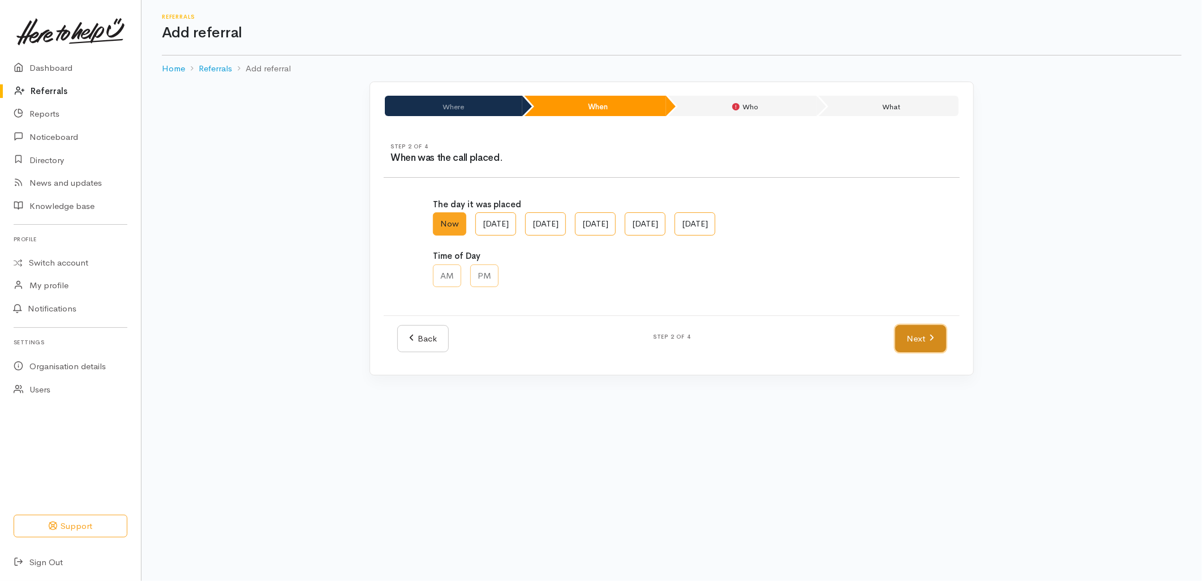
click at [925, 336] on link "Next" at bounding box center [920, 339] width 51 height 28
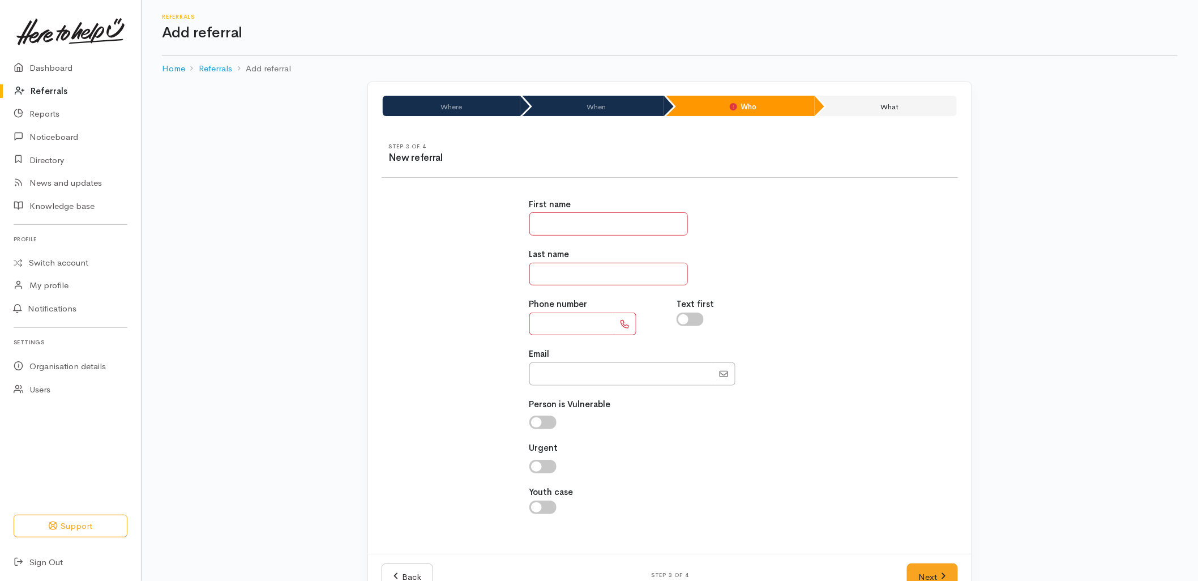
click at [567, 224] on input "text" at bounding box center [608, 223] width 158 height 23
type input "*"
type input "**********"
click at [921, 570] on link "Next" at bounding box center [932, 577] width 51 height 28
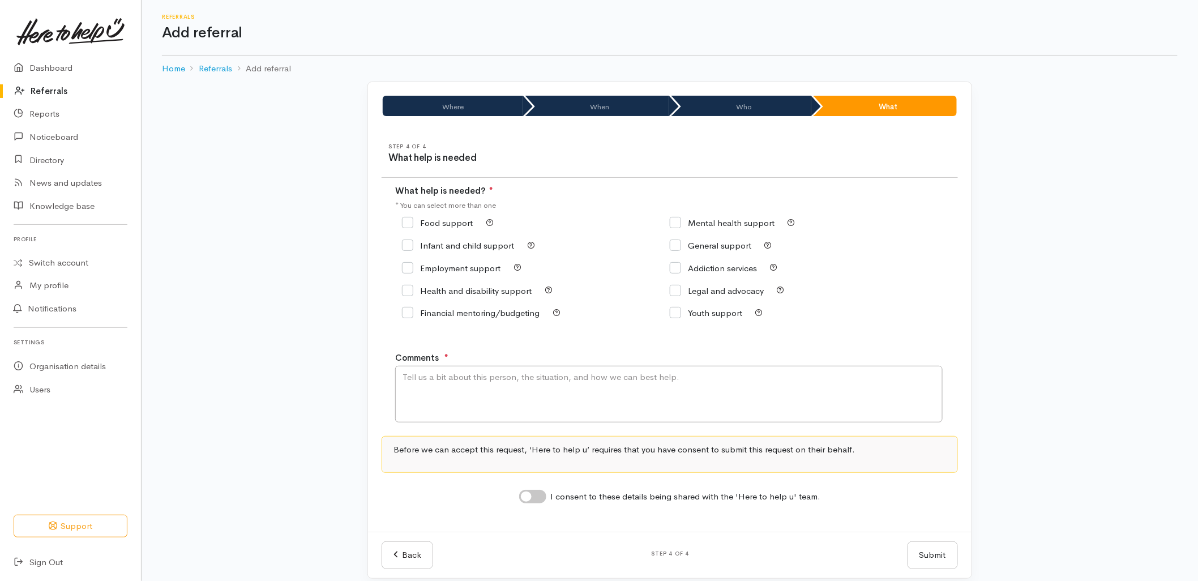
click at [421, 214] on div "Food support" at bounding box center [536, 223] width 268 height 23
click at [425, 224] on input "Food support" at bounding box center [437, 222] width 71 height 8
checkbox input "true"
click at [456, 412] on textarea "Comments" at bounding box center [668, 394] width 547 height 57
click at [710, 377] on textarea "Came through the BOP voicemails - wanting kai support. Has had to pay for two c…" at bounding box center [668, 394] width 547 height 57
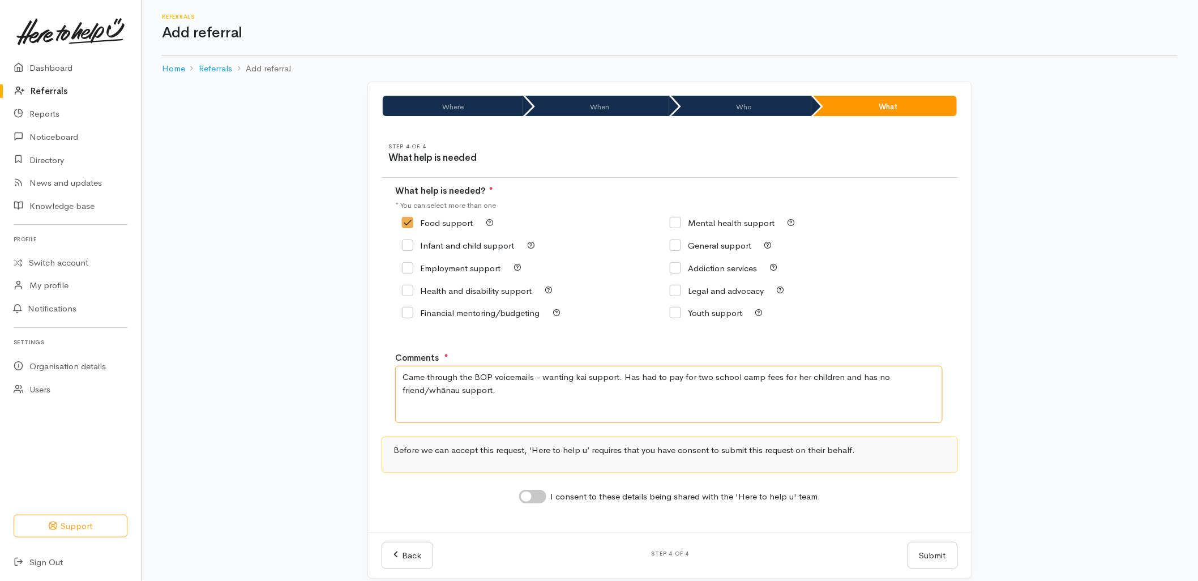
type textarea "Came through the BOP voicemails - wanting kai support. Has had to pay for two s…"
click at [540, 500] on input "I consent to these details being shared with the 'Here to help u' team." at bounding box center [532, 497] width 27 height 14
checkbox input "true"
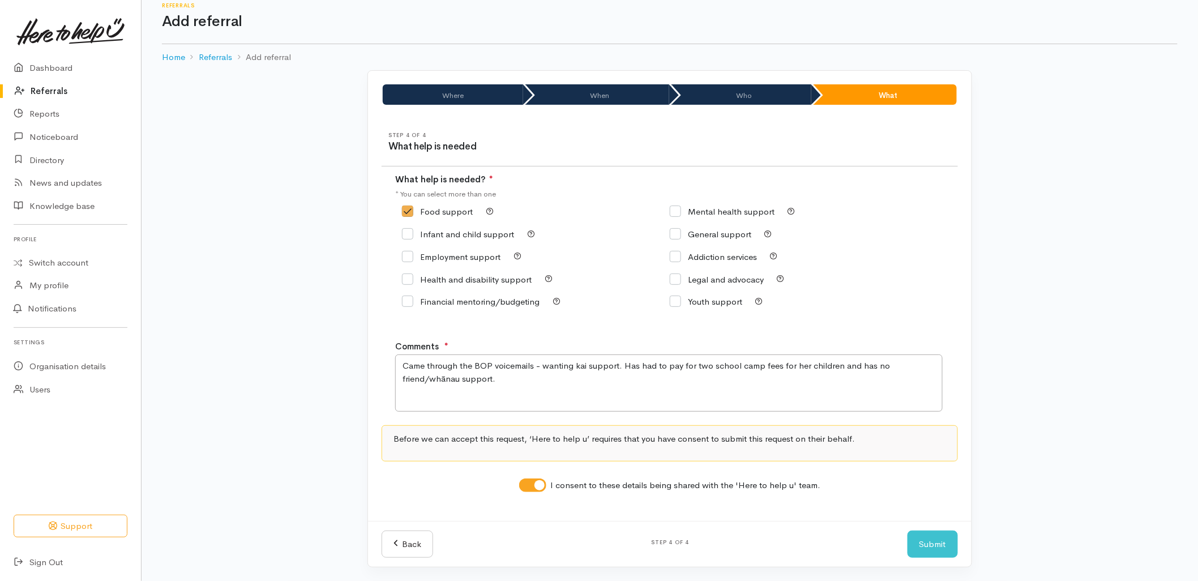
scroll to position [14, 0]
click at [918, 542] on button "Submit" at bounding box center [932, 544] width 50 height 28
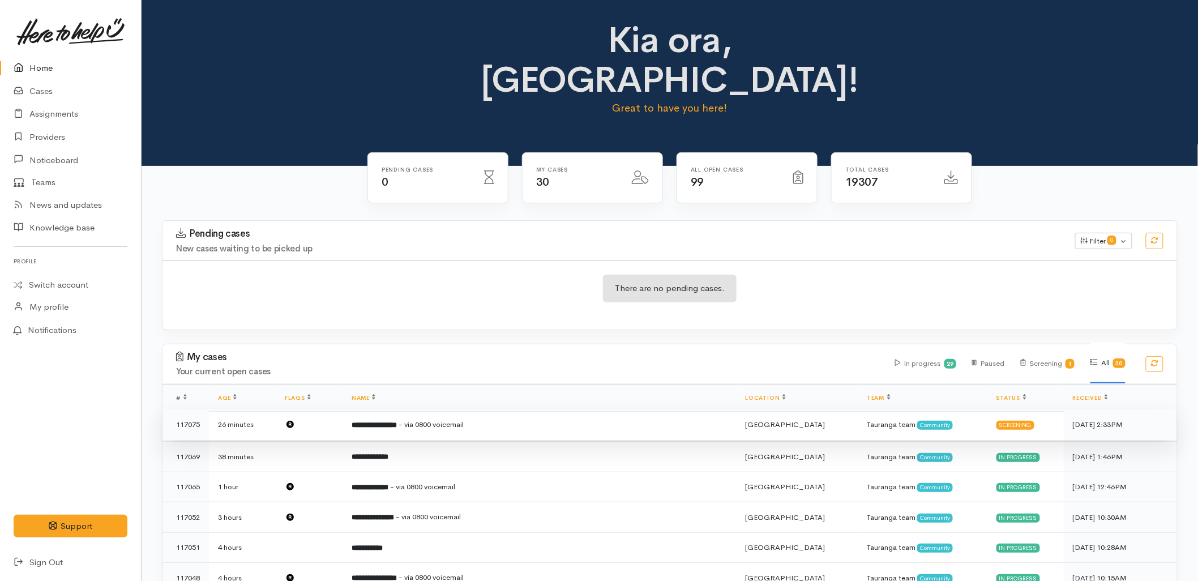
click at [533, 409] on td "**********" at bounding box center [539, 424] width 394 height 31
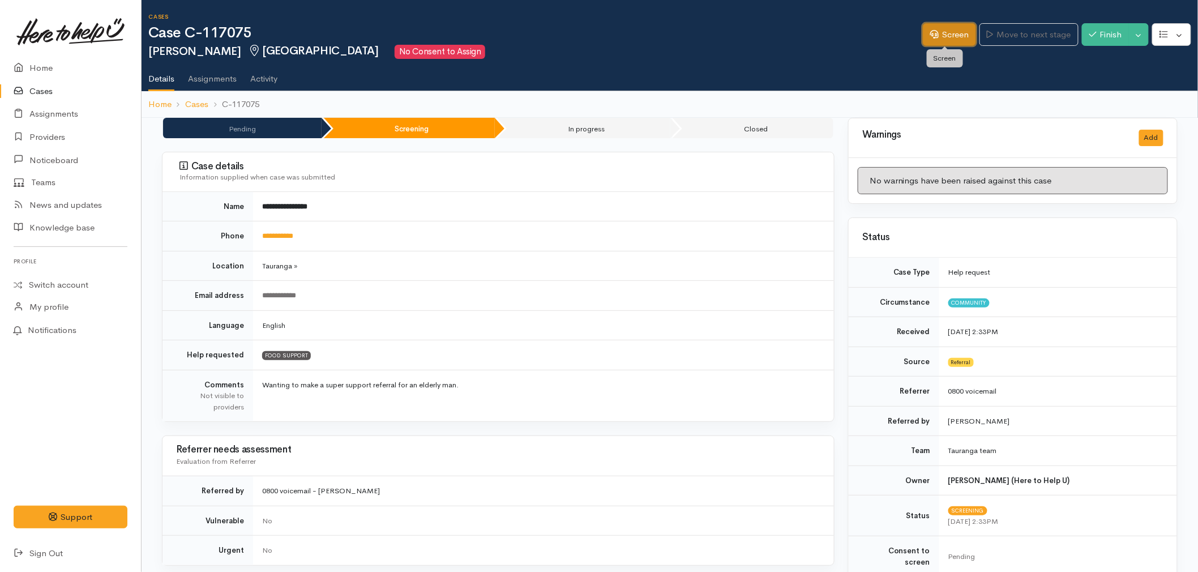
click at [943, 36] on link "Screen" at bounding box center [949, 34] width 53 height 23
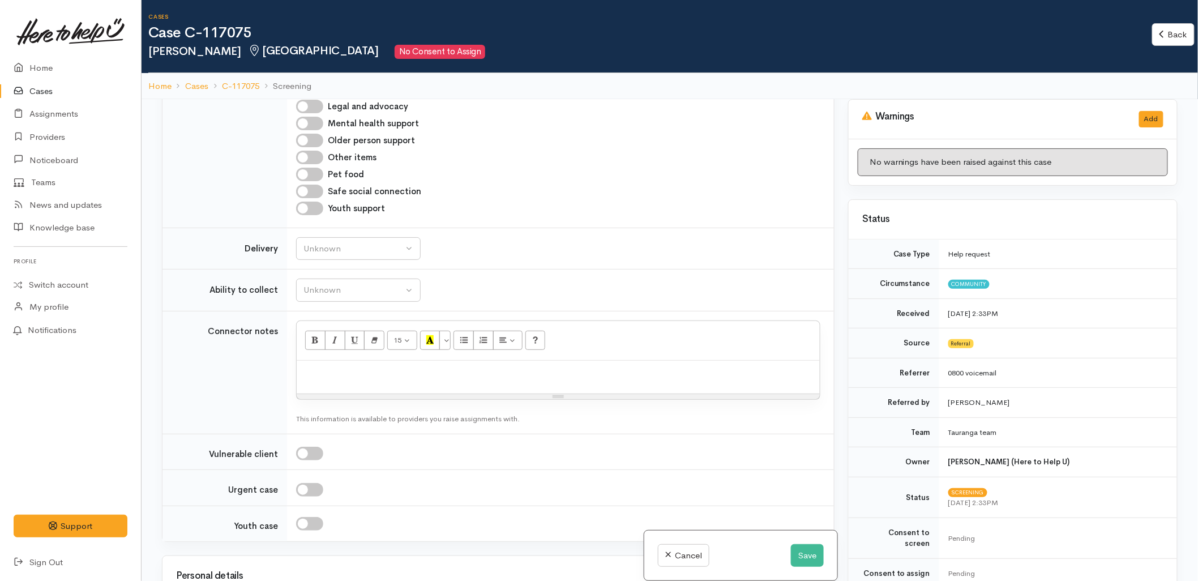
scroll to position [754, 0]
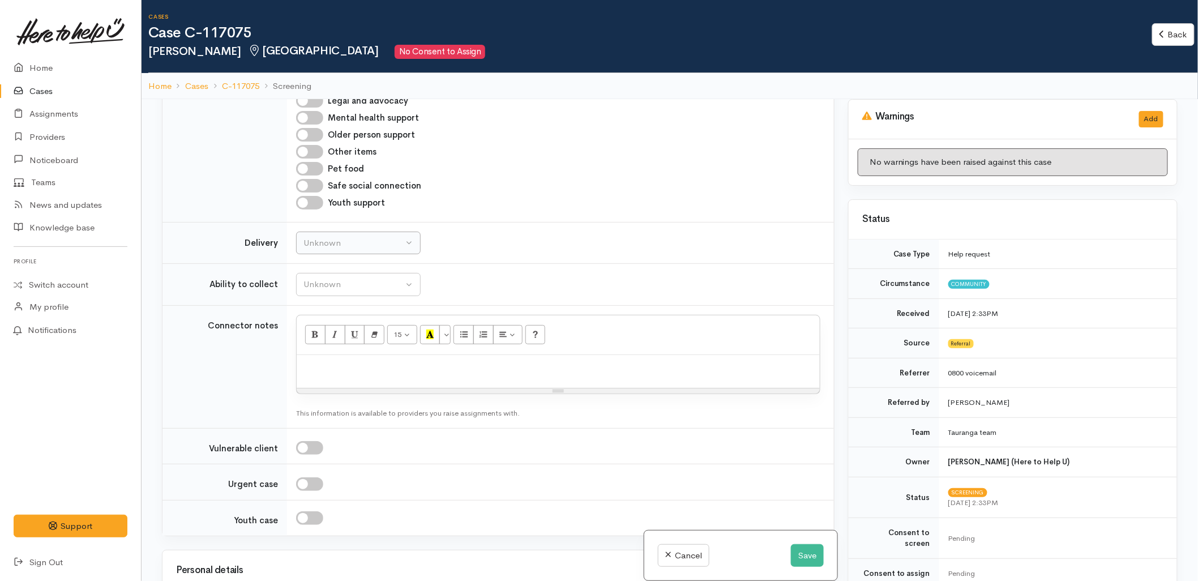
drag, startPoint x: 385, startPoint y: 258, endPoint x: 385, endPoint y: 246, distance: 11.3
click at [384, 258] on td "Unknown Delivery needed Delivery preferred No Unknown" at bounding box center [560, 243] width 547 height 42
click at [388, 233] on button "Unknown" at bounding box center [358, 242] width 125 height 23
click at [337, 314] on span "Delivery needed" at bounding box center [340, 313] width 61 height 13
select select "3"
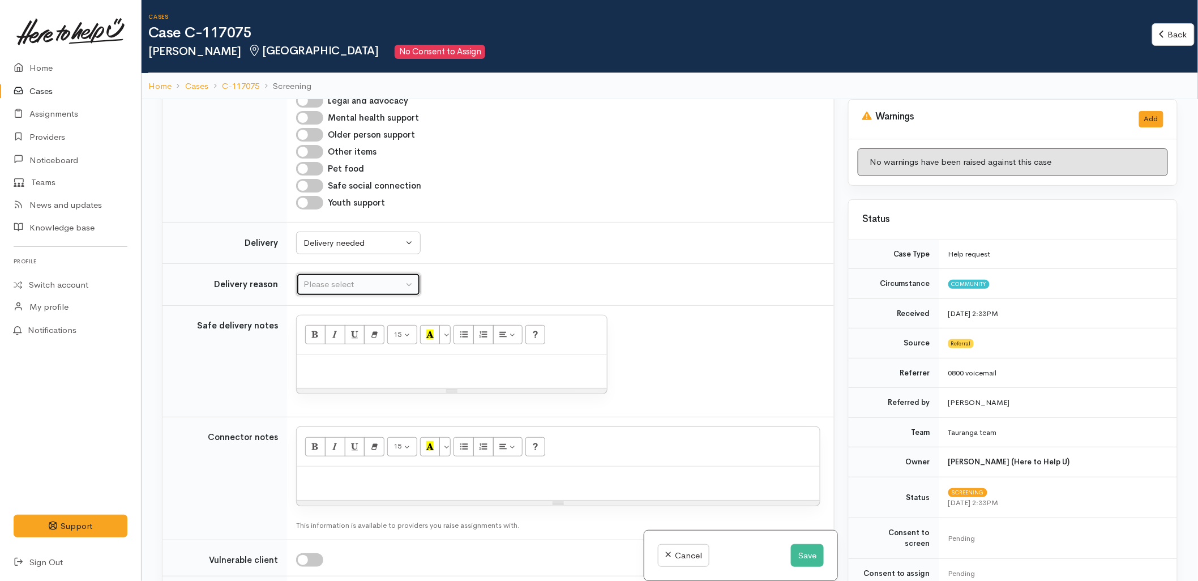
click at [336, 288] on div "Please select" at bounding box center [353, 284] width 100 height 13
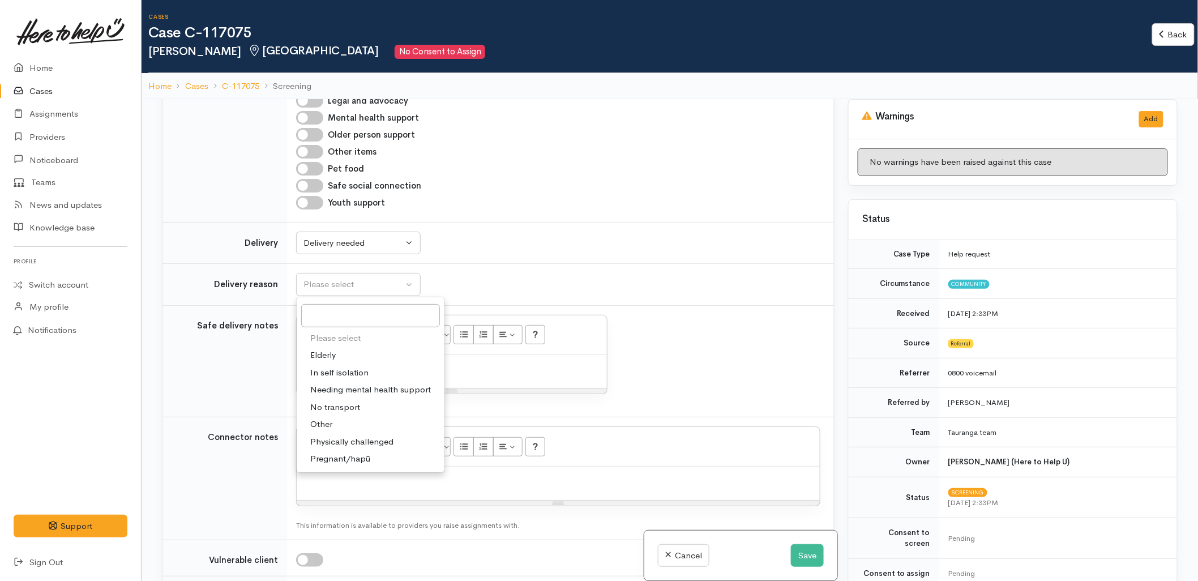
click at [326, 444] on span "Physically challenged" at bounding box center [351, 441] width 83 height 13
select select "3"
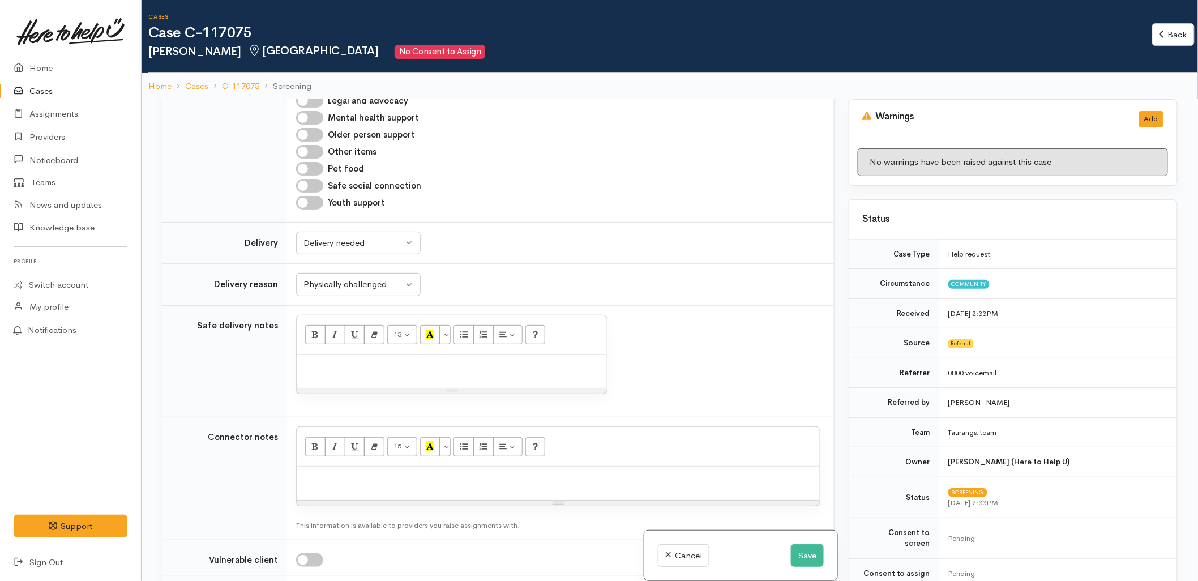
click at [308, 489] on div at bounding box center [558, 482] width 523 height 33
paste div
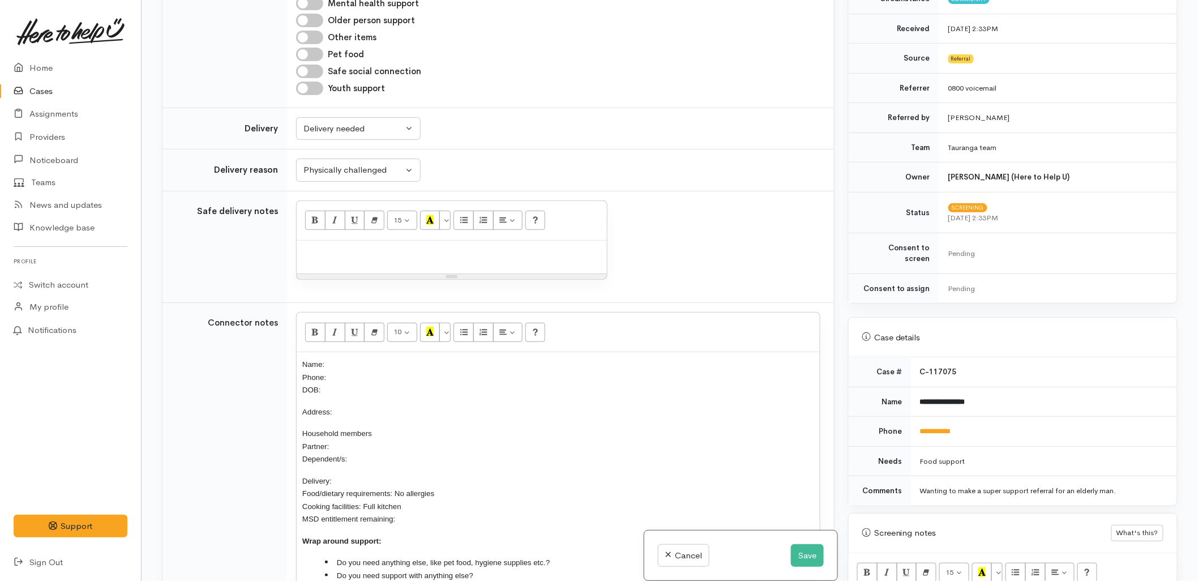
scroll to position [188, 0]
drag, startPoint x: 992, startPoint y: 393, endPoint x: 919, endPoint y: 396, distance: 73.7
click at [919, 396] on td "**********" at bounding box center [1044, 399] width 266 height 30
copy b "**********"
click at [444, 368] on p "Name: Phone: DOB:" at bounding box center [558, 377] width 512 height 38
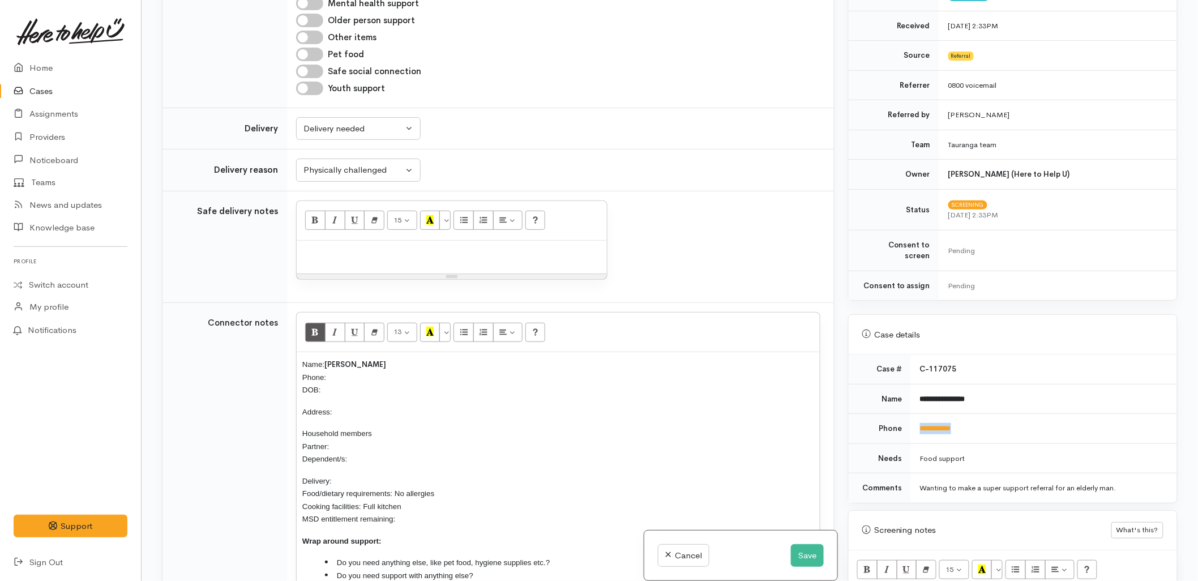
drag, startPoint x: 992, startPoint y: 425, endPoint x: 919, endPoint y: 424, distance: 72.4
click at [919, 424] on td "**********" at bounding box center [1044, 429] width 266 height 30
copy link "**********"
click at [334, 381] on p "Name: Jeremy Pusmucans Phone: DOB:" at bounding box center [558, 377] width 512 height 38
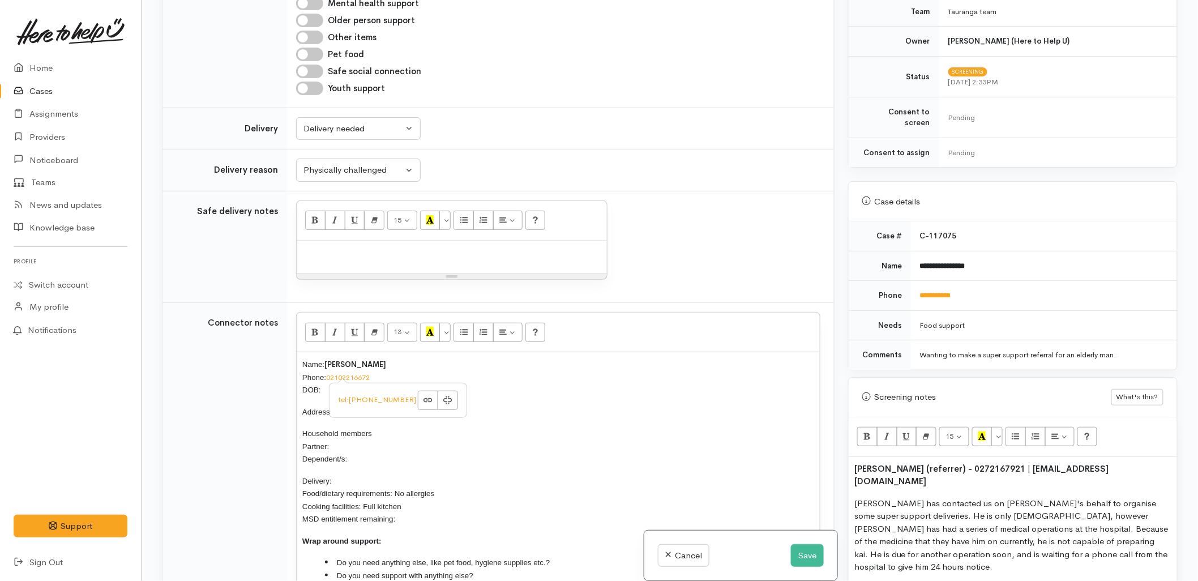
scroll to position [440, 0]
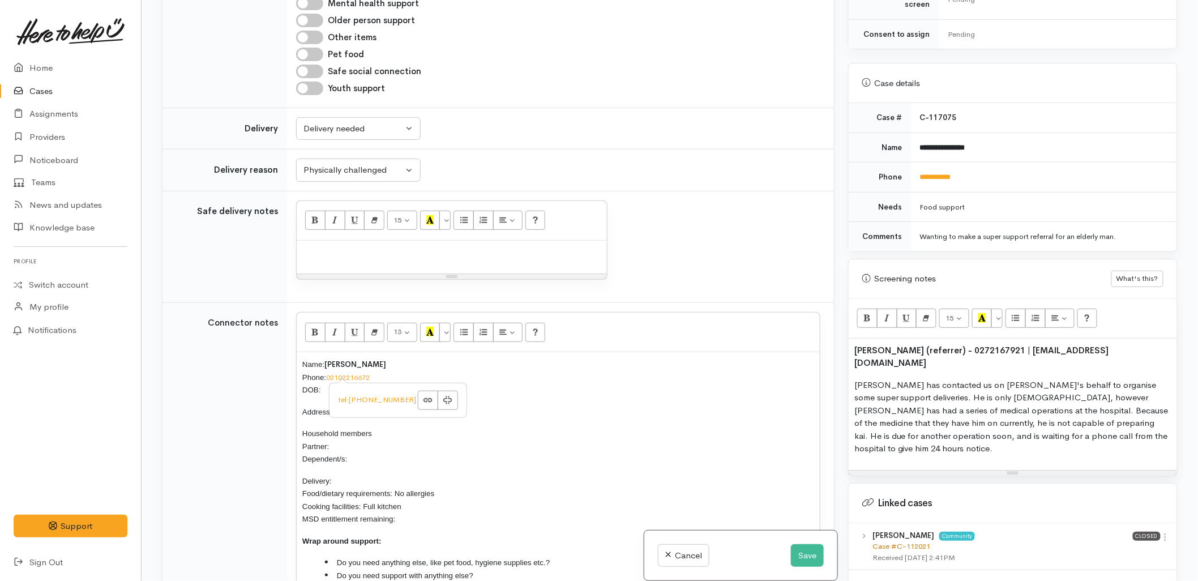
click at [908, 541] on link "Case #C-112021" at bounding box center [901, 546] width 58 height 10
click at [358, 393] on p "Name: Jeremy Pusmucans Phone: 02102216672 DOB:" at bounding box center [558, 377] width 512 height 38
click at [404, 419] on div "Name: Jeremy Pusmucans Phone: 02102216672 DOB: 2 Address: Household members Par…" at bounding box center [558, 474] width 523 height 244
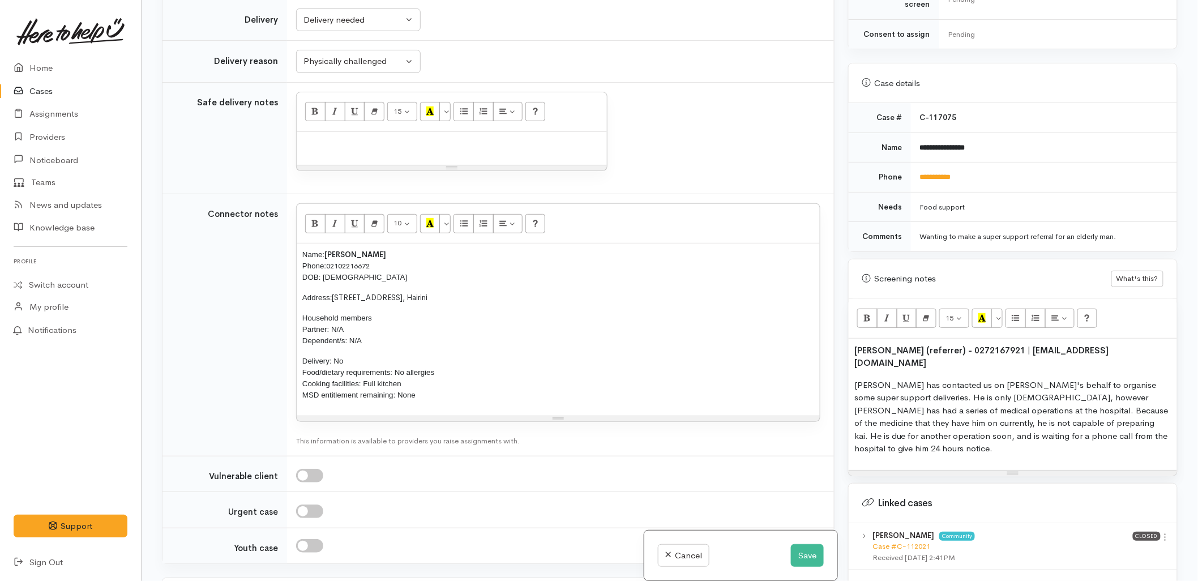
click at [338, 364] on span "Delivery: No Food/dietary requirements: No allergies Cooking facilities: Full k…" at bounding box center [368, 378] width 132 height 42
click at [365, 161] on div at bounding box center [452, 148] width 310 height 33
paste div
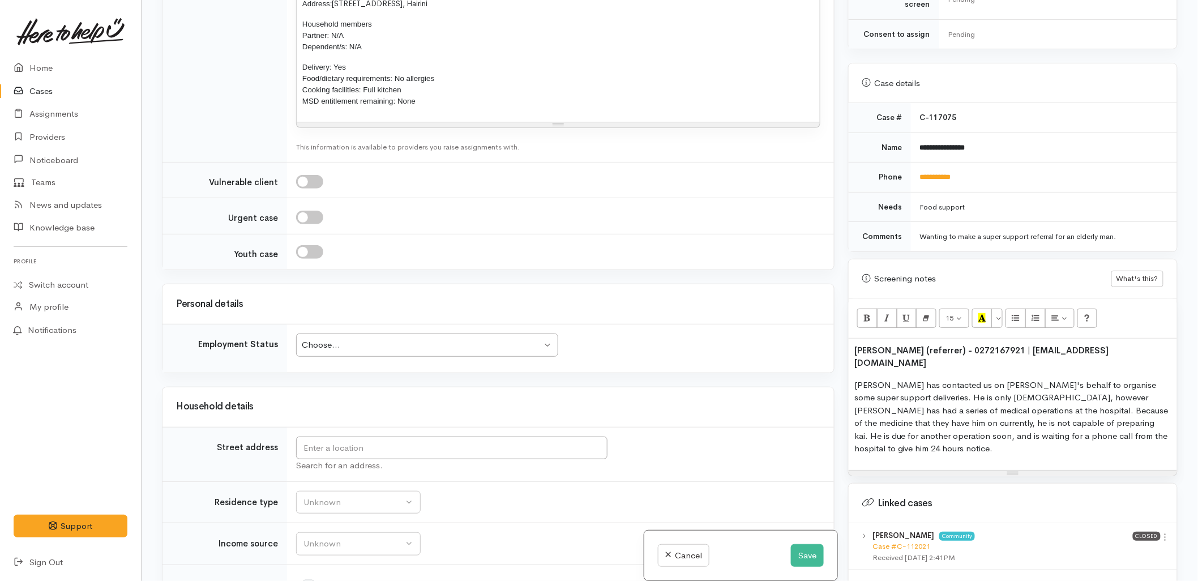
scroll to position [1255, 0]
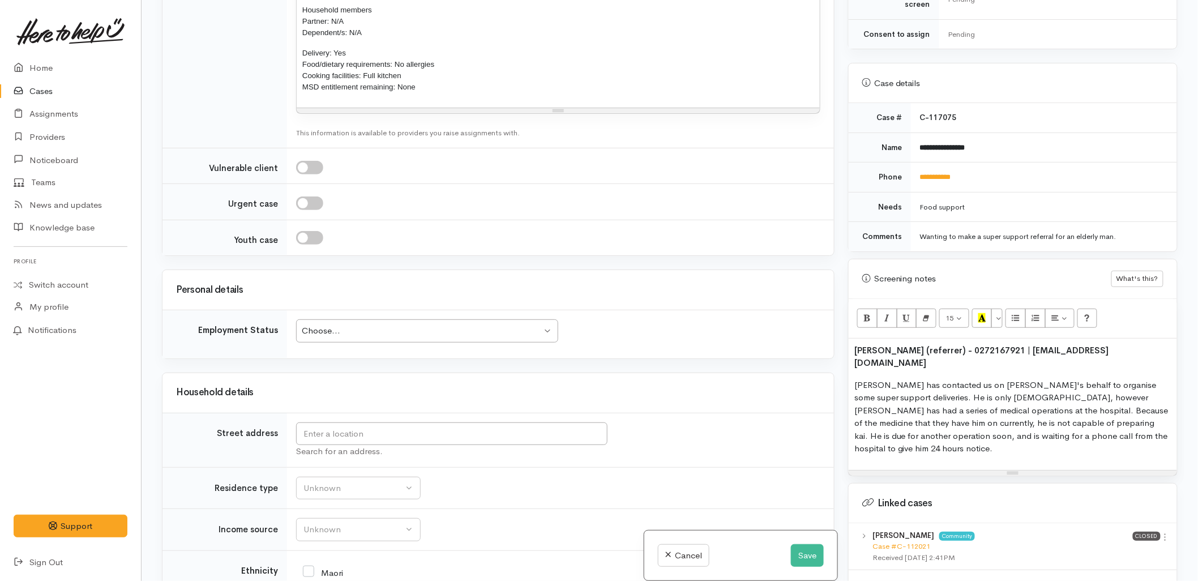
click at [359, 337] on div "Choose..." at bounding box center [422, 330] width 240 height 13
click at [364, 445] on input "text" at bounding box center [451, 433] width 311 height 23
type input "29B Haukore Street, Hairini, Tauranga, New Zealand"
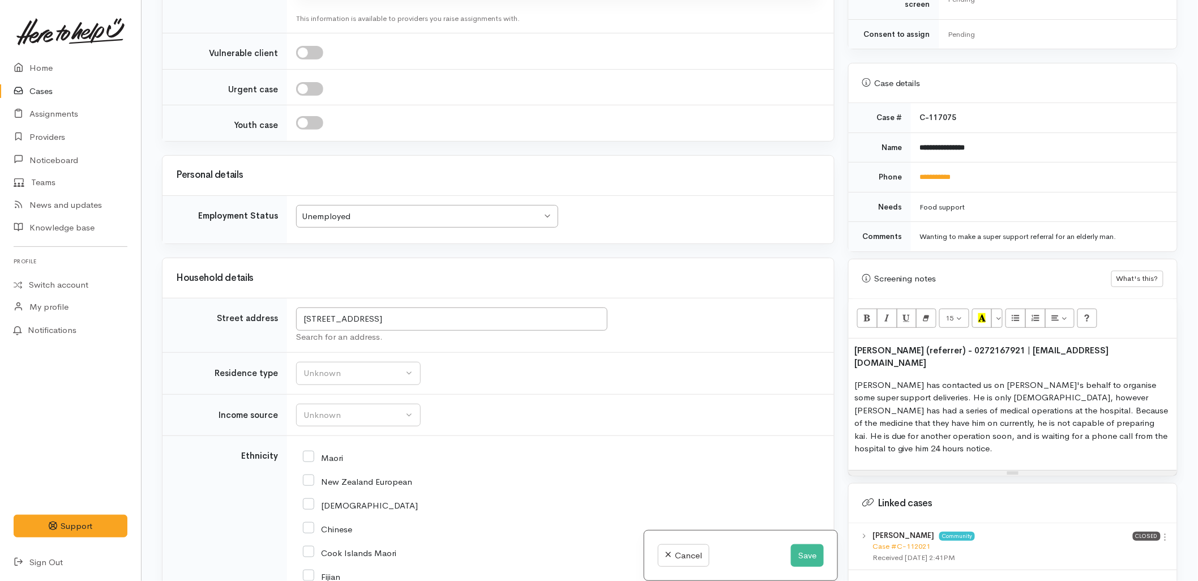
scroll to position [0, 0]
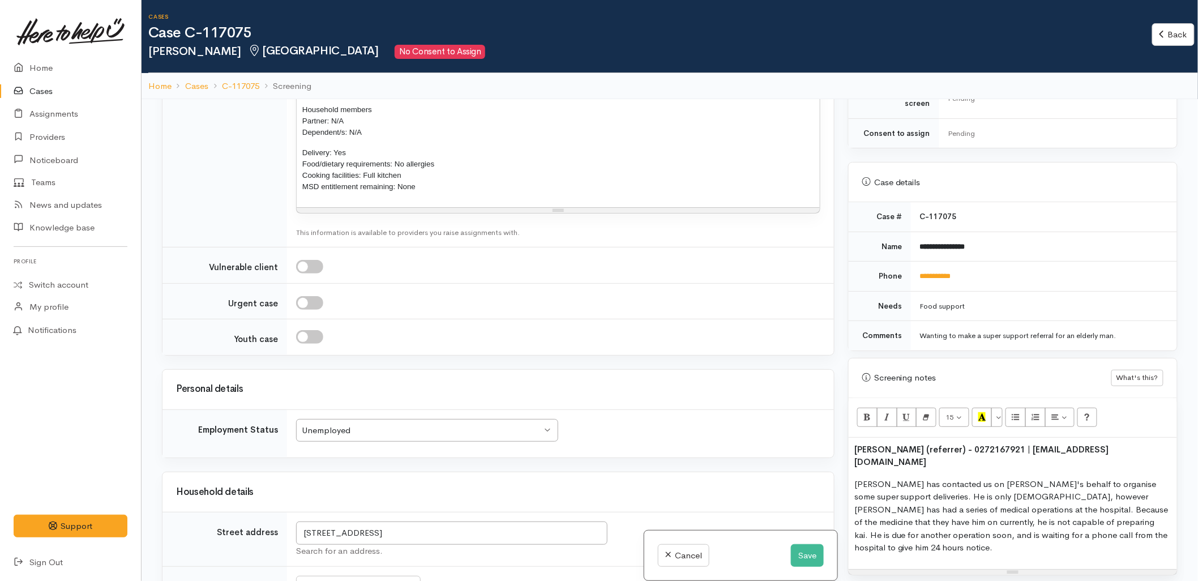
click at [357, 498] on h3 "Household details" at bounding box center [498, 492] width 644 height 11
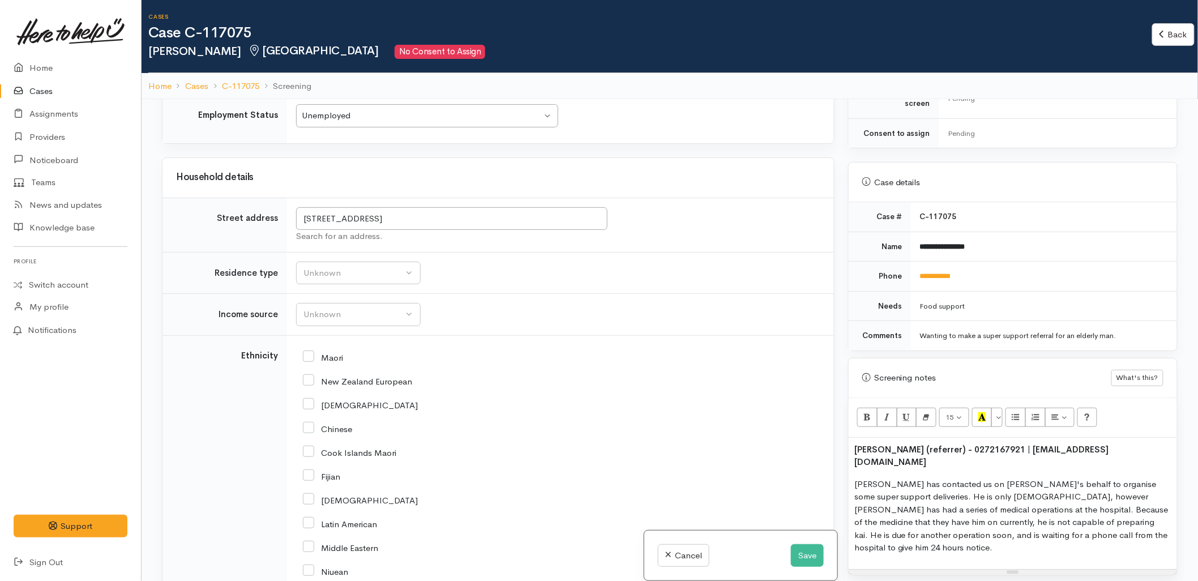
scroll to position [1570, 0]
click at [341, 267] on button "Unknown" at bounding box center [358, 272] width 125 height 23
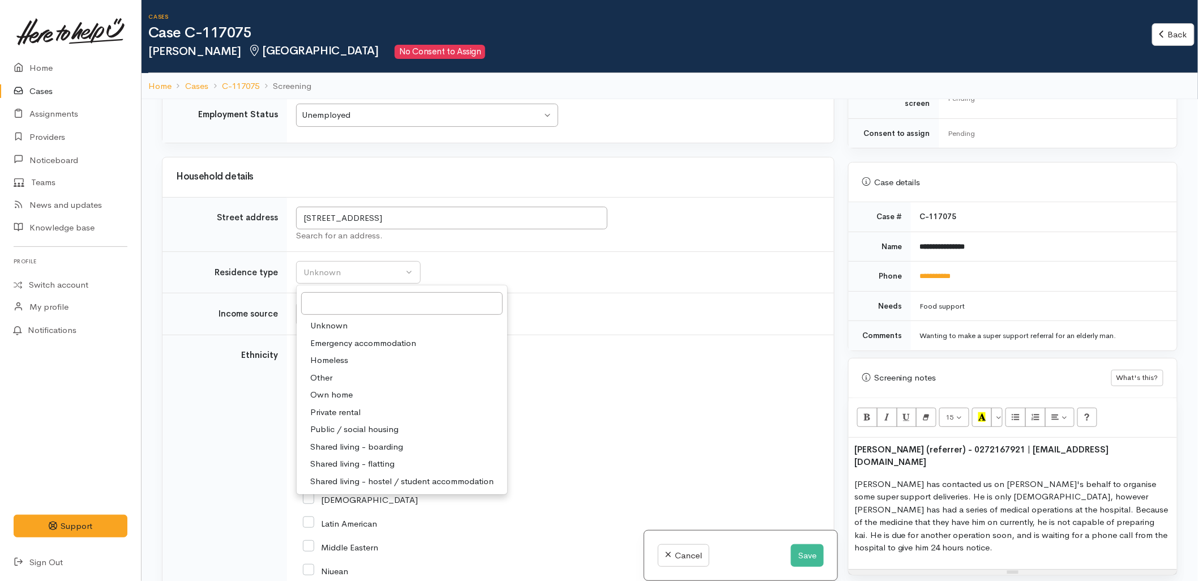
click at [348, 415] on span "Private rental" at bounding box center [335, 412] width 50 height 13
select select "2"
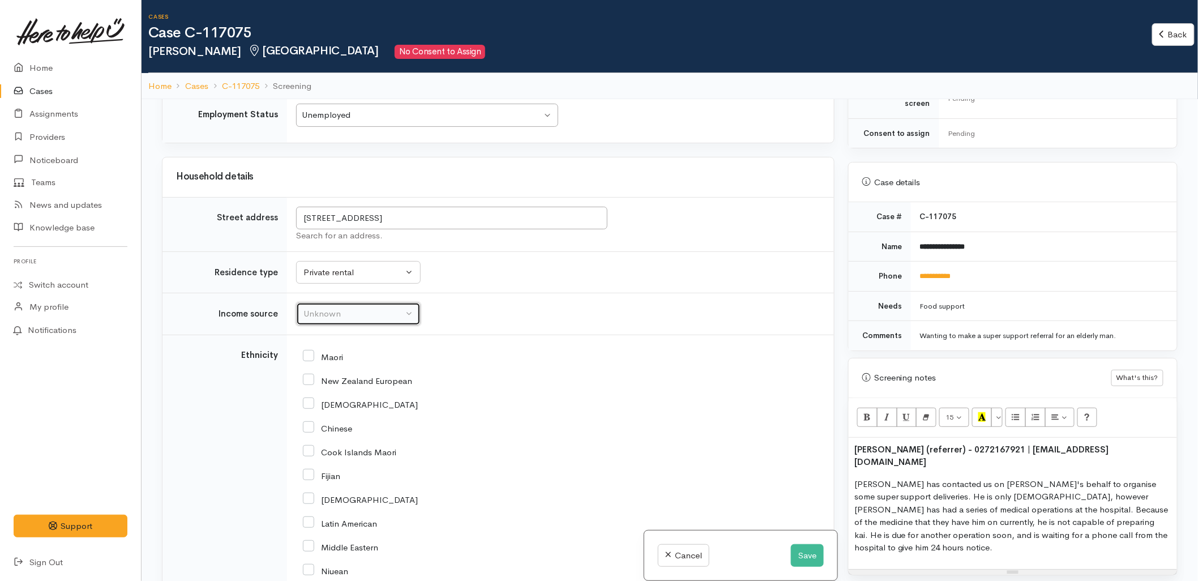
click at [337, 320] on div "Unknown" at bounding box center [353, 313] width 100 height 13
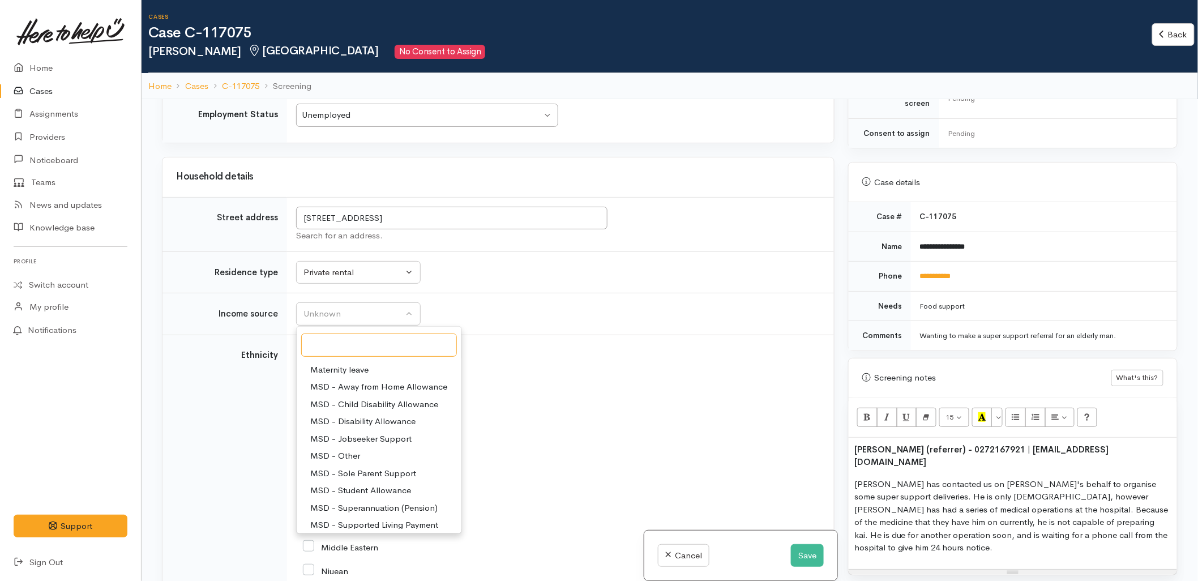
scroll to position [63, 0]
click at [366, 499] on span "MSD - Supported Living Payment" at bounding box center [374, 494] width 128 height 13
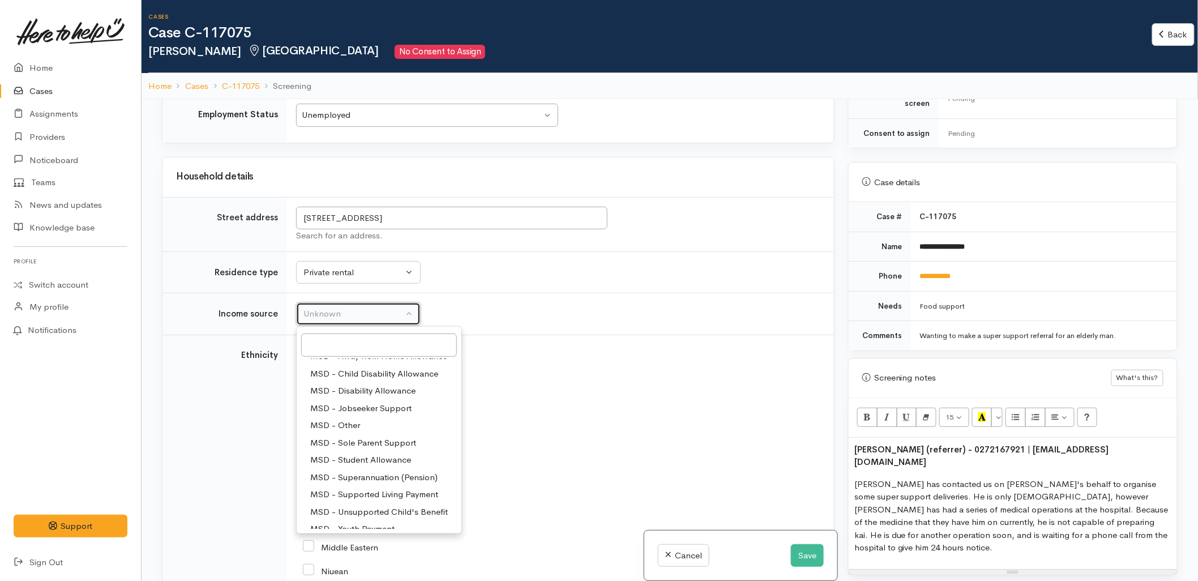
select select "3"
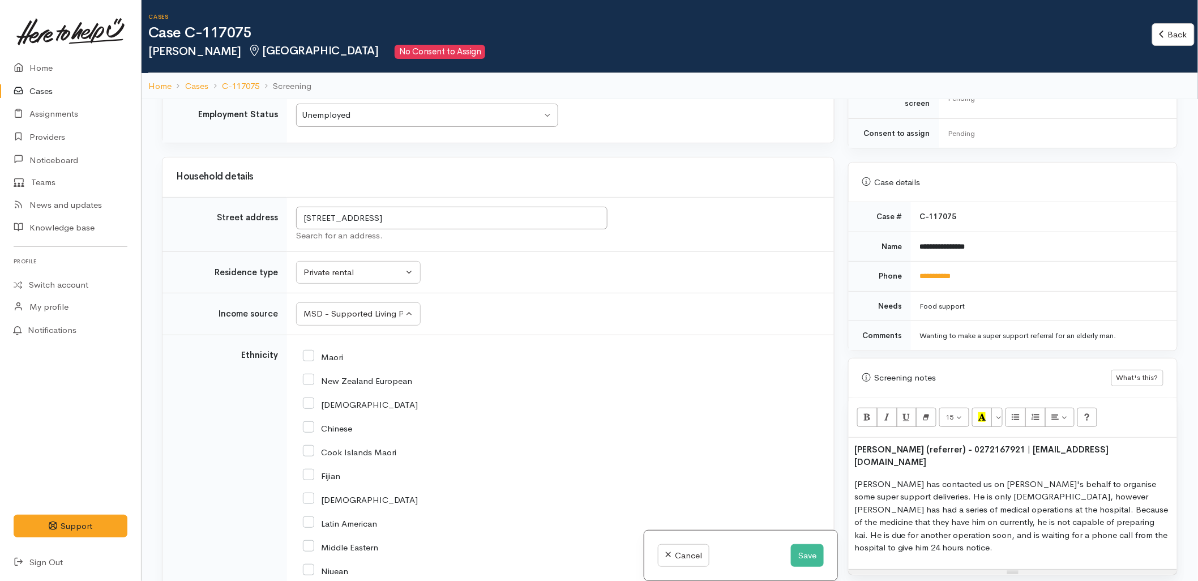
click at [331, 385] on input "New Zealand European" at bounding box center [357, 380] width 109 height 10
checkbox input "true"
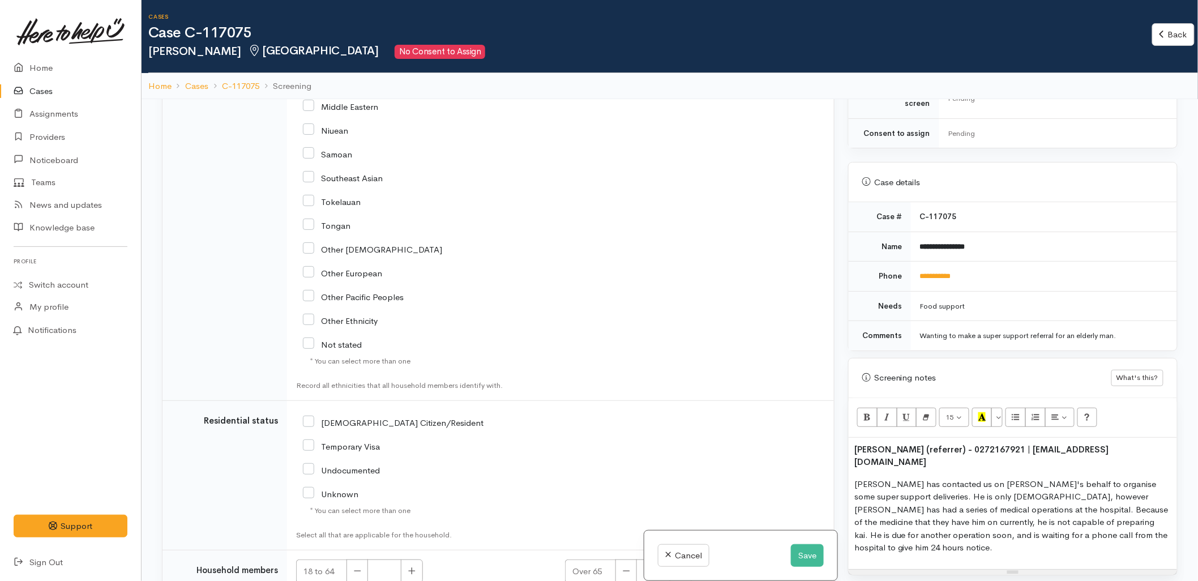
click at [371, 427] on input "NZ Citizen/Resident" at bounding box center [393, 422] width 181 height 10
checkbox input "true"
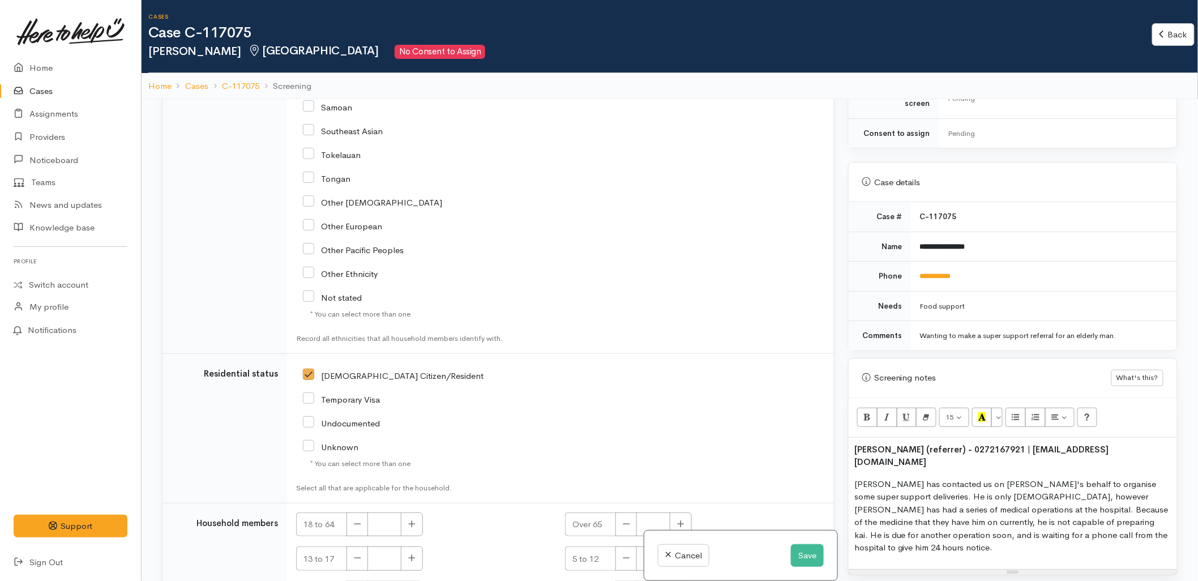
scroll to position [2138, 0]
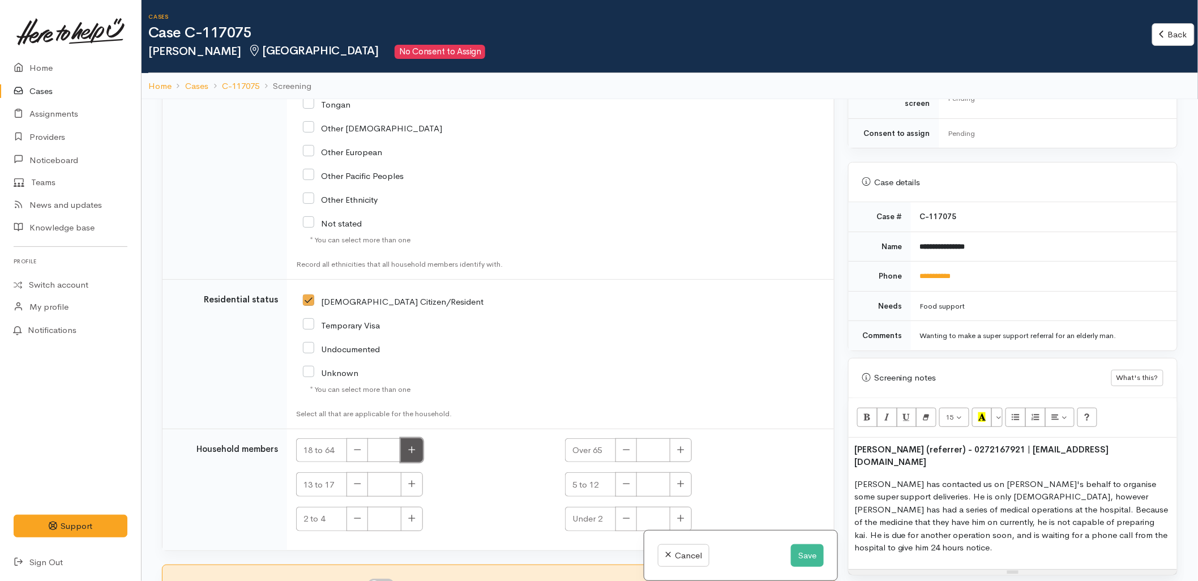
click at [411, 439] on button "button" at bounding box center [412, 450] width 22 height 24
type input "1"
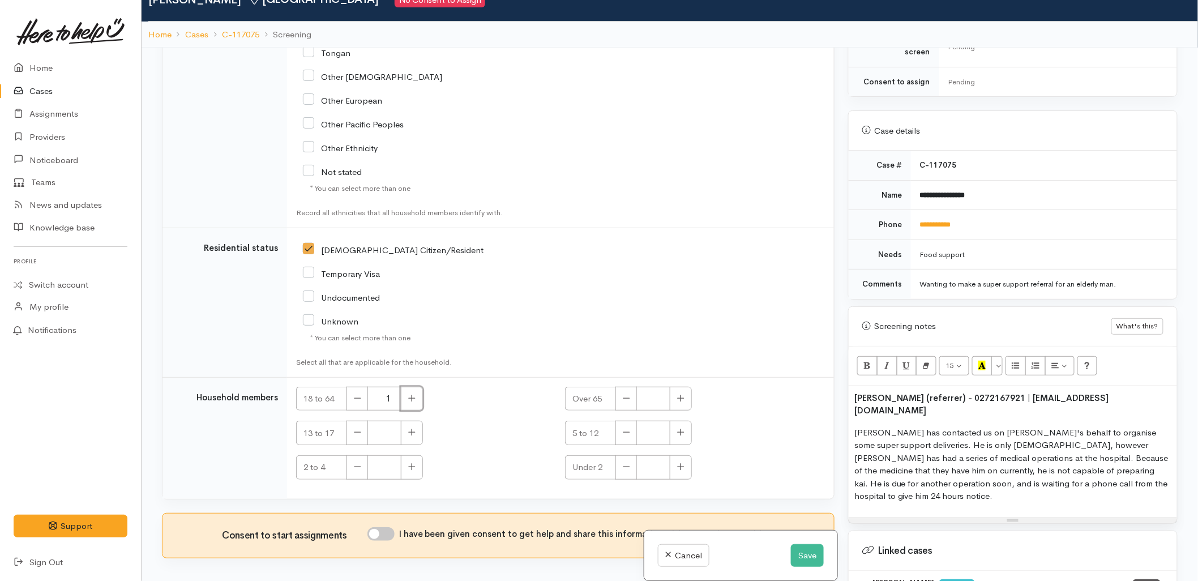
scroll to position [99, 0]
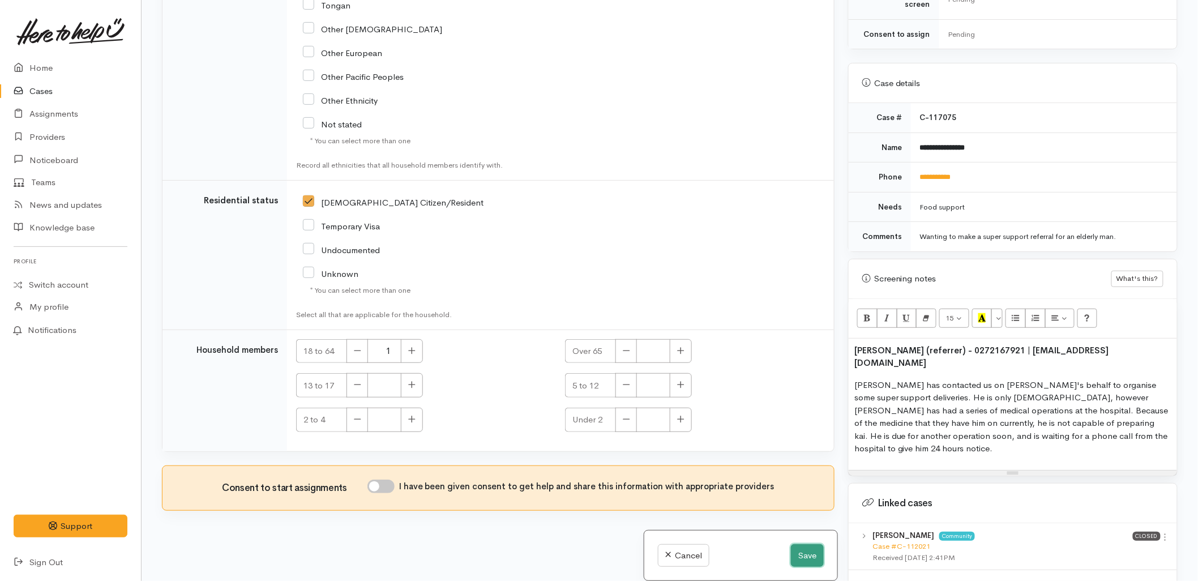
click at [799, 558] on button "Save" at bounding box center [807, 555] width 33 height 23
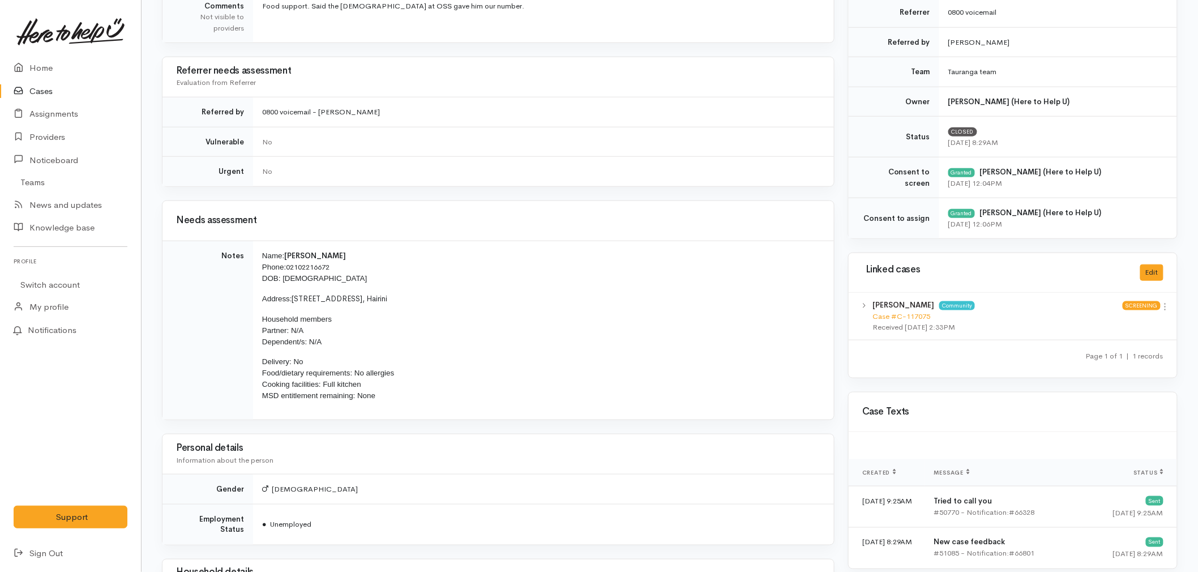
scroll to position [378, 0]
drag, startPoint x: 386, startPoint y: 400, endPoint x: 258, endPoint y: 260, distance: 189.5
click at [258, 260] on td "Name: [PERSON_NAME] Phone: [PHONE_NUMBER] DOB: [DEMOGRAPHIC_DATA] Address: [STR…" at bounding box center [543, 330] width 581 height 179
copy td "Name: [PERSON_NAME] Phone: [PHONE_NUMBER] DOB: [DEMOGRAPHIC_DATA] Address: [STR…"
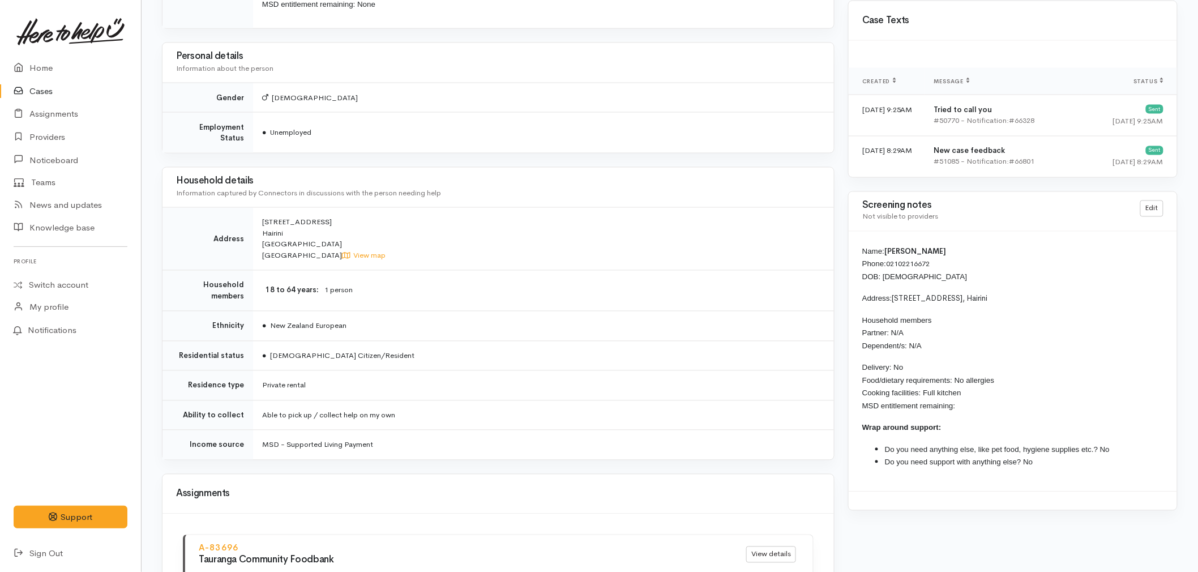
scroll to position [818, 0]
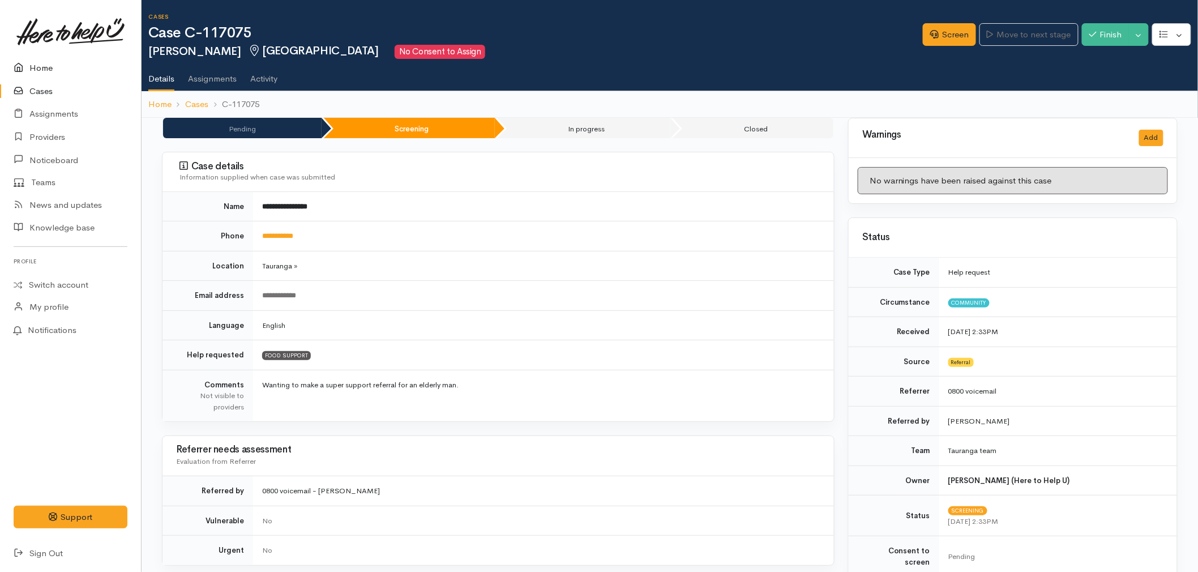
click at [65, 70] on link "Home" at bounding box center [70, 68] width 141 height 23
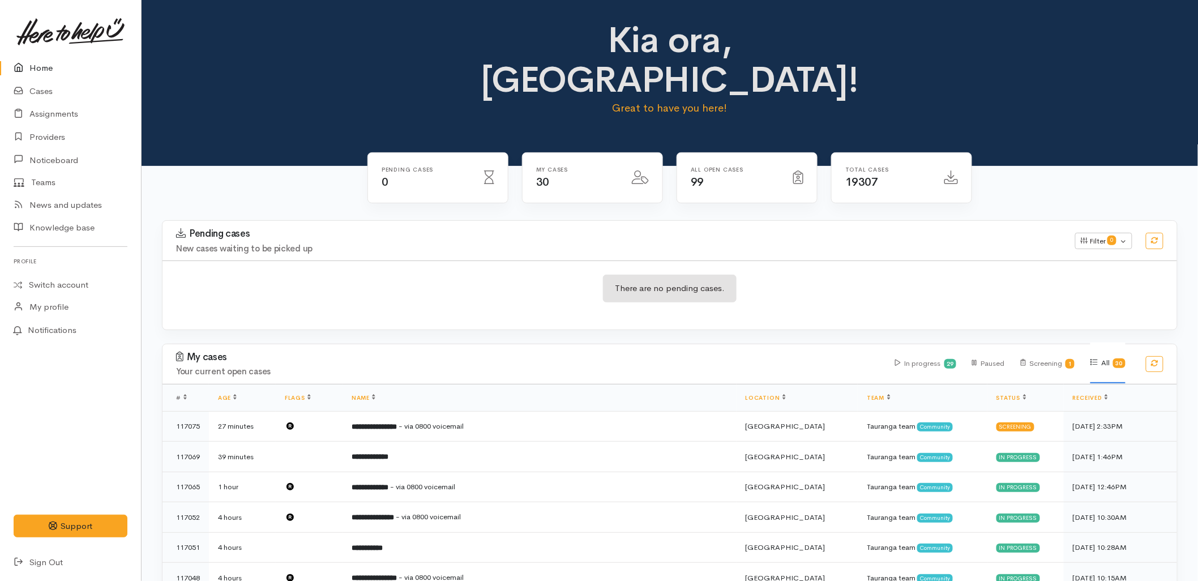
click at [354, 260] on div "There are no pending cases." at bounding box center [669, 294] width 1014 height 69
click at [310, 221] on div "Pending cases New cases waiting to be picked up Filter 0 Filters Clear filters …" at bounding box center [670, 241] width 1028 height 40
click at [402, 283] on div "There are no pending cases." at bounding box center [669, 294] width 1014 height 69
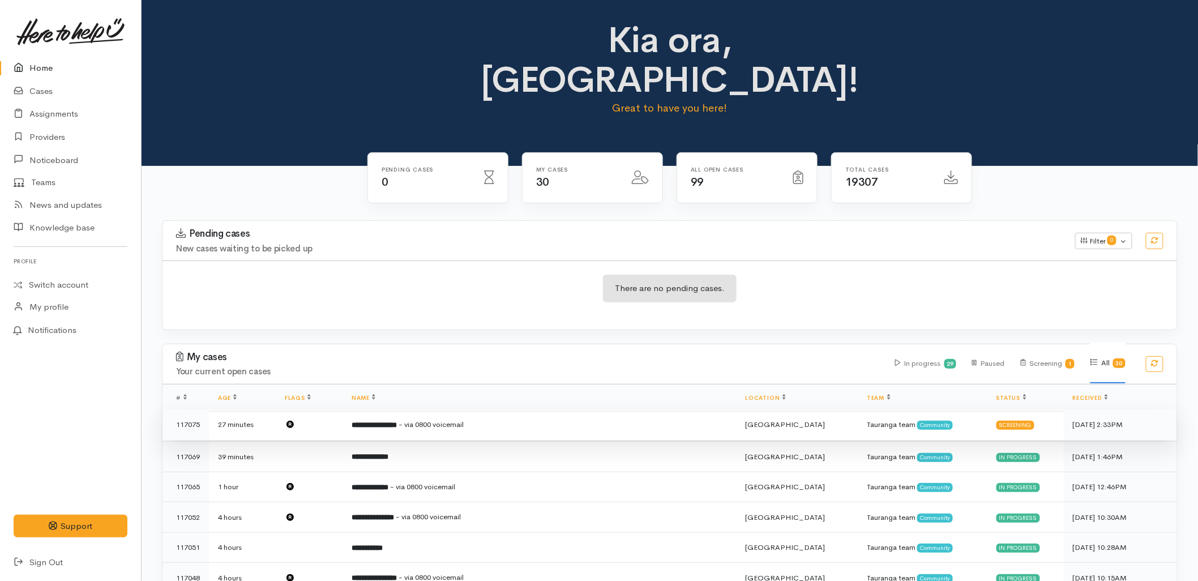
click at [445, 419] on span "- via 0800 voicemail" at bounding box center [430, 424] width 65 height 10
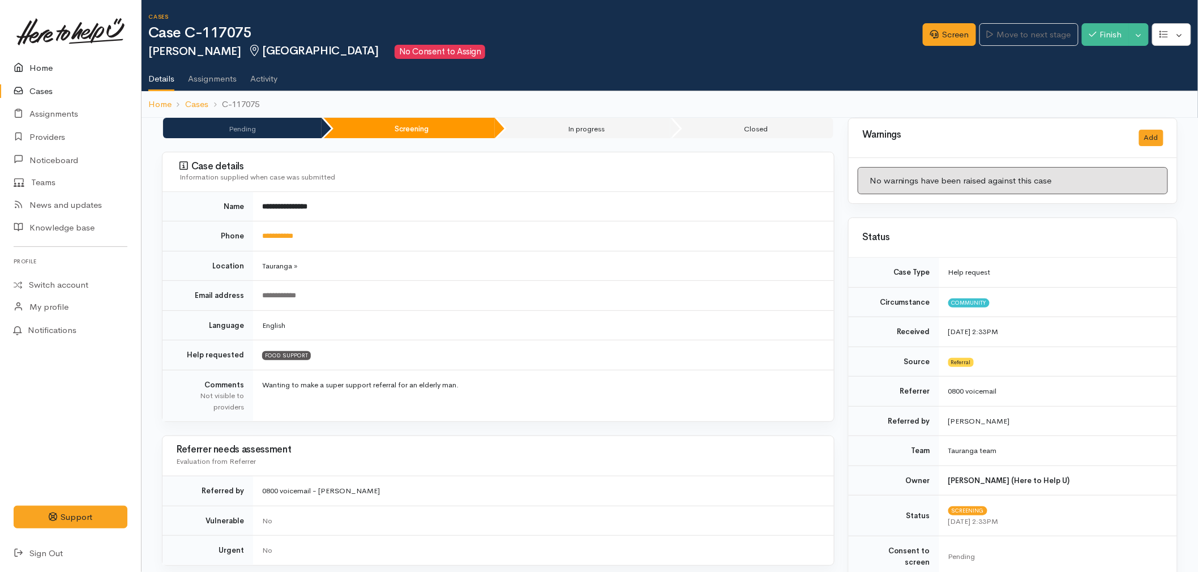
click at [44, 69] on link "Home" at bounding box center [70, 68] width 141 height 23
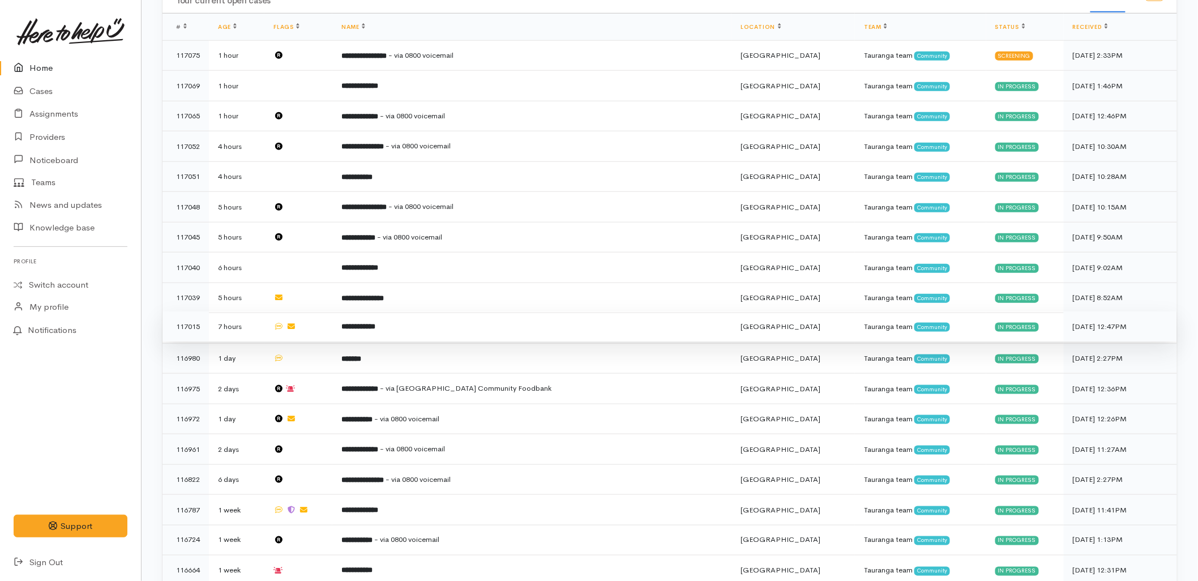
scroll to position [377, 0]
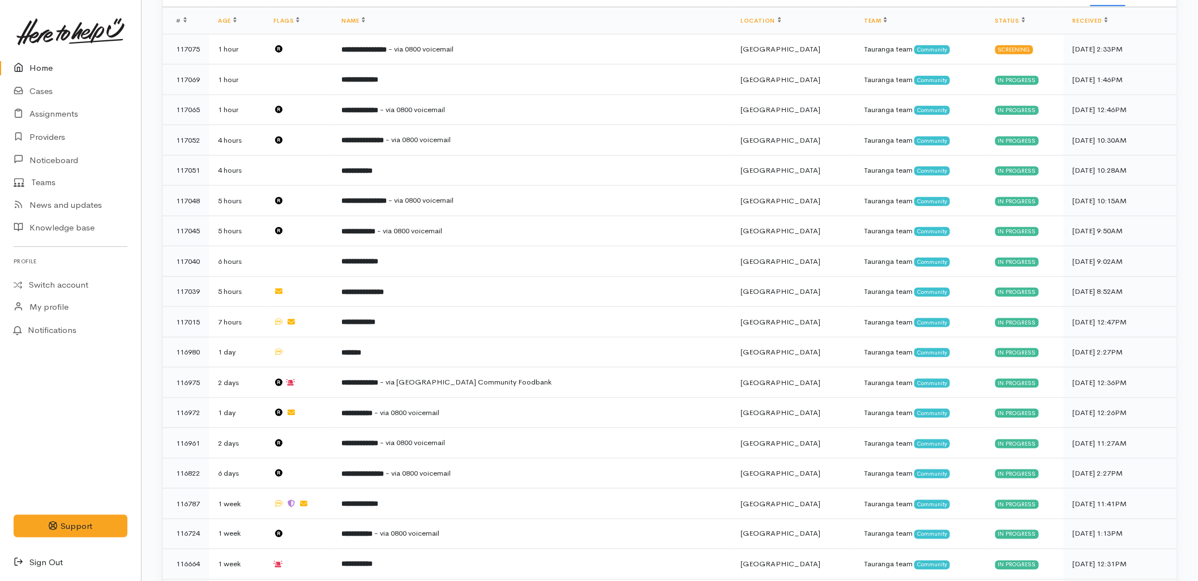
click at [52, 562] on link "Sign Out" at bounding box center [70, 562] width 141 height 23
